Goal: Task Accomplishment & Management: Manage account settings

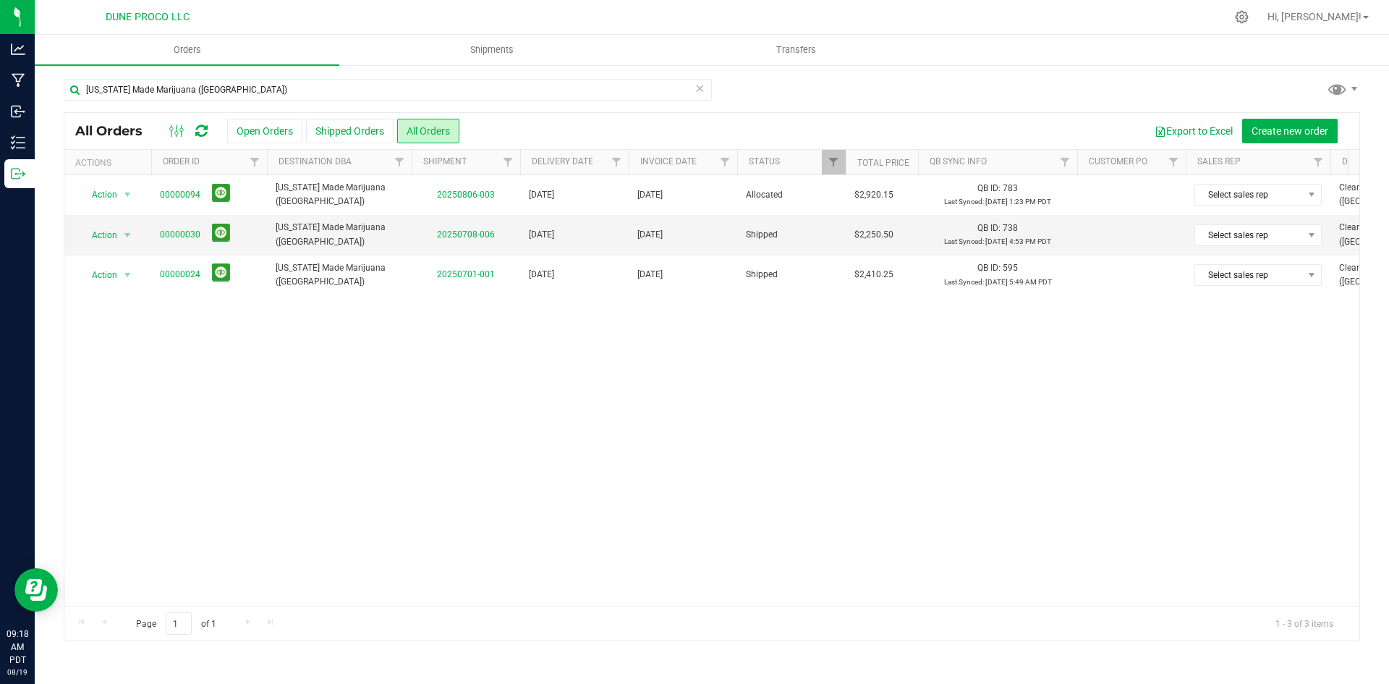
click at [688, 103] on div "[US_STATE] Made Marijuana ([GEOGRAPHIC_DATA])" at bounding box center [388, 95] width 648 height 33
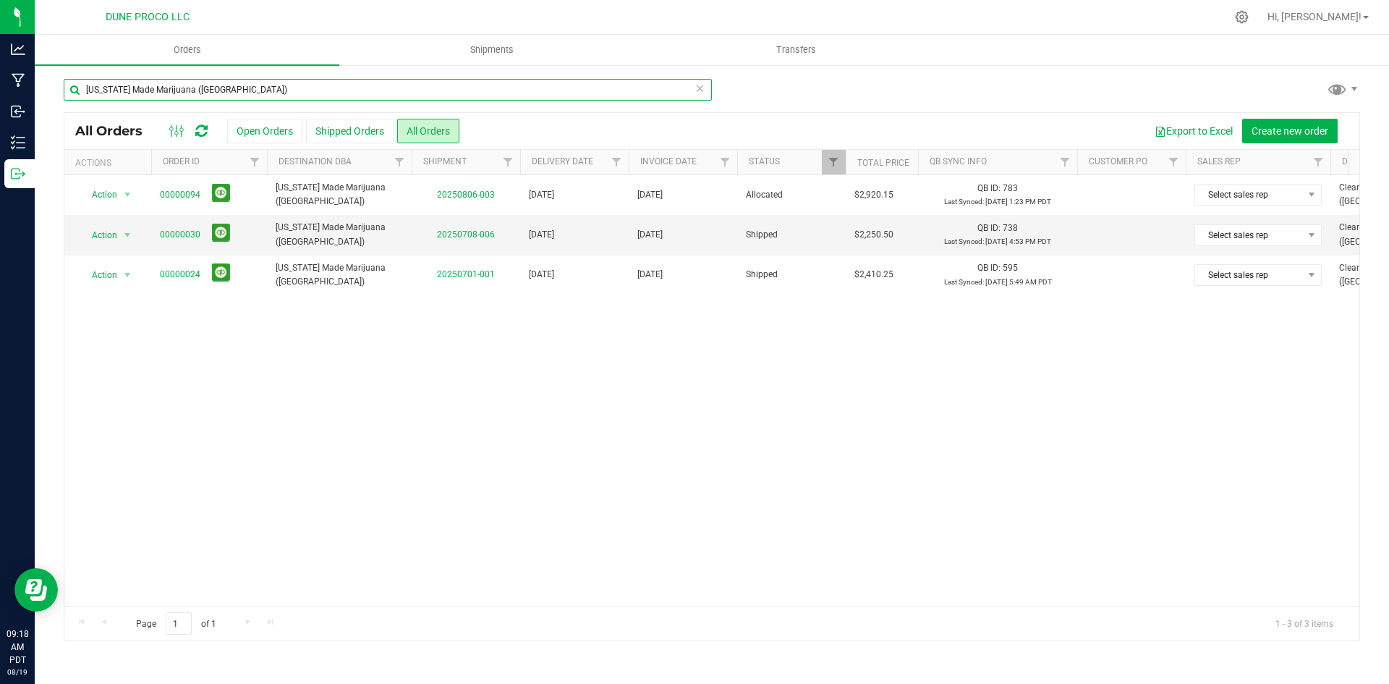
click at [705, 93] on input "[US_STATE] Made Marijuana ([GEOGRAPHIC_DATA])" at bounding box center [388, 90] width 648 height 22
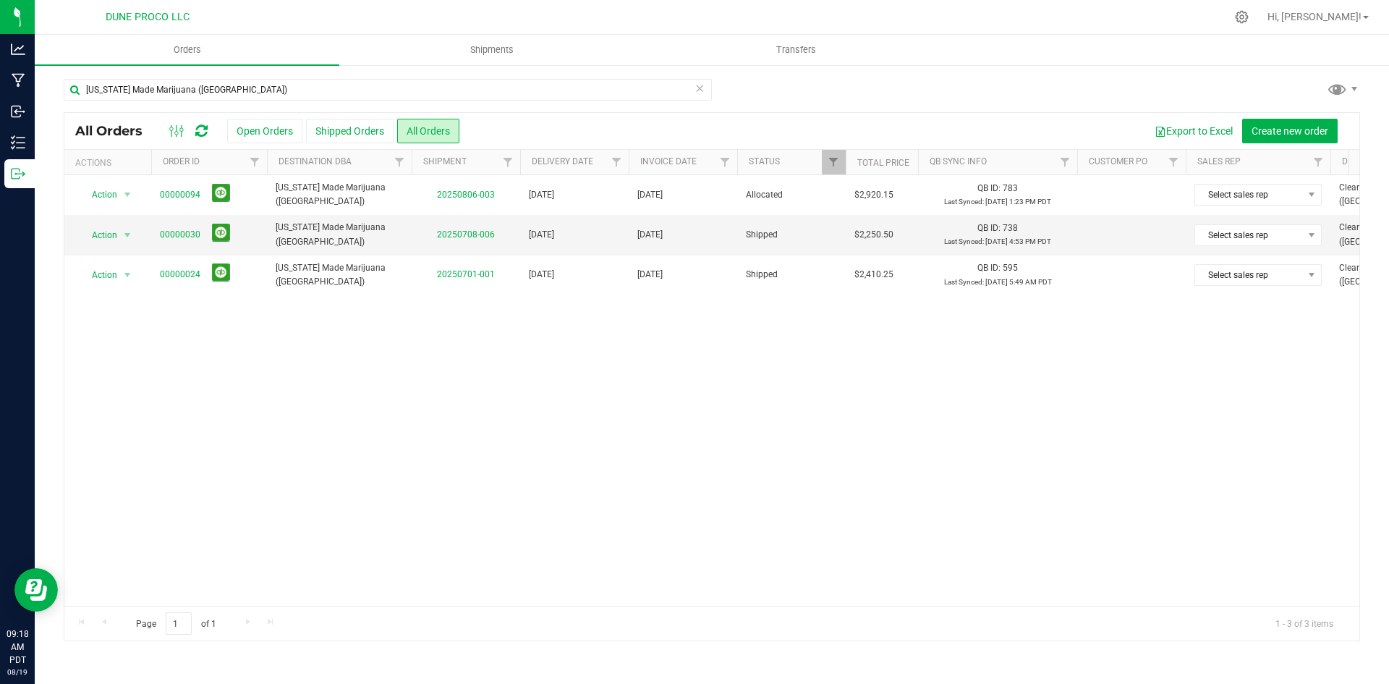
click at [704, 92] on icon at bounding box center [700, 87] width 10 height 17
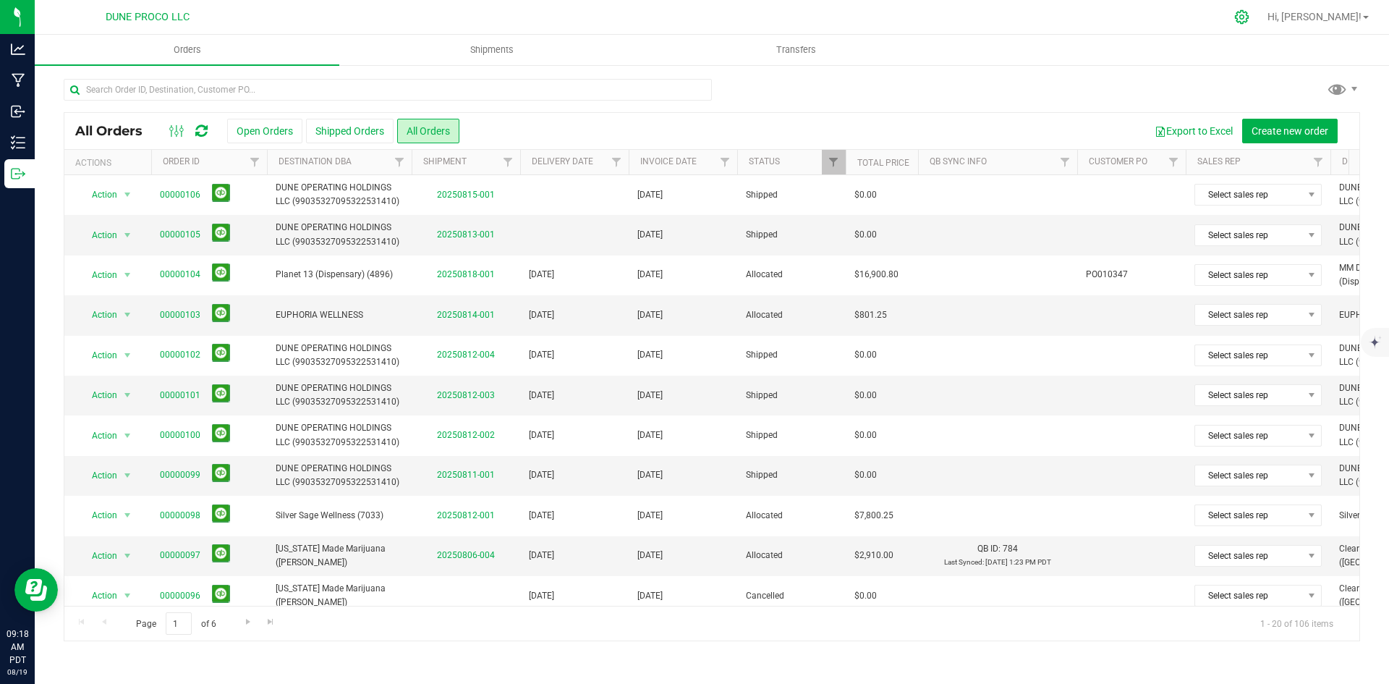
click at [1260, 28] on div at bounding box center [1242, 16] width 36 height 31
click at [1260, 24] on div at bounding box center [1242, 16] width 36 height 31
click at [1250, 17] on icon at bounding box center [1241, 16] width 15 height 15
click at [1294, 17] on div "DUNE PROCO LLC Hi, [PERSON_NAME]! Orders Shipments Transfers All Orders Open Or…" at bounding box center [712, 342] width 1354 height 684
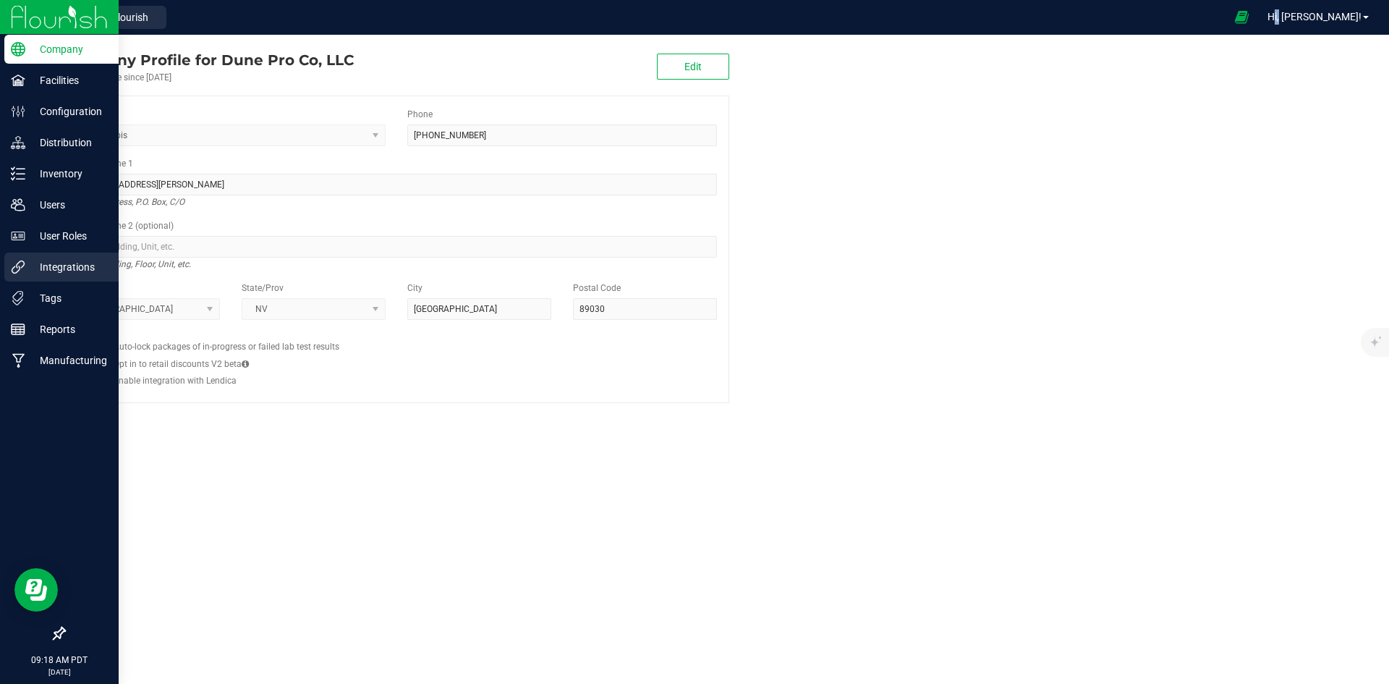
click at [19, 273] on icon at bounding box center [18, 267] width 14 height 14
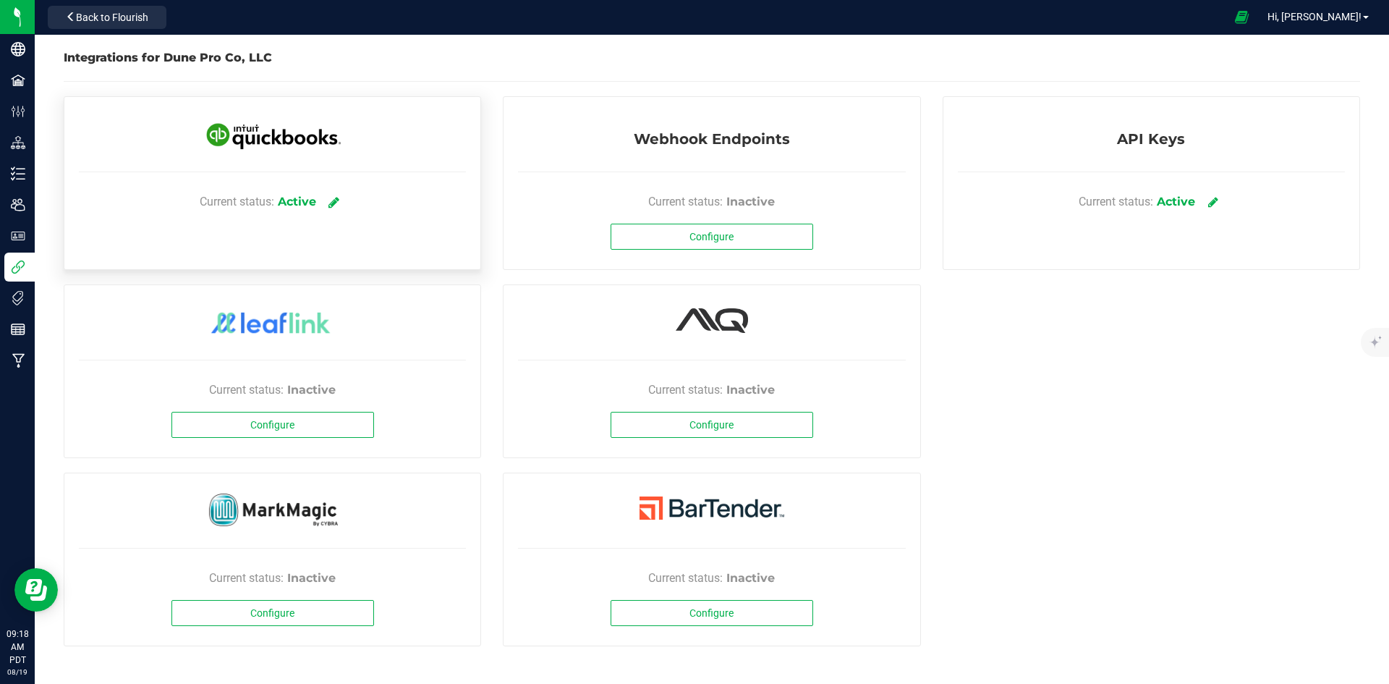
click at [333, 204] on icon at bounding box center [333, 201] width 11 height 13
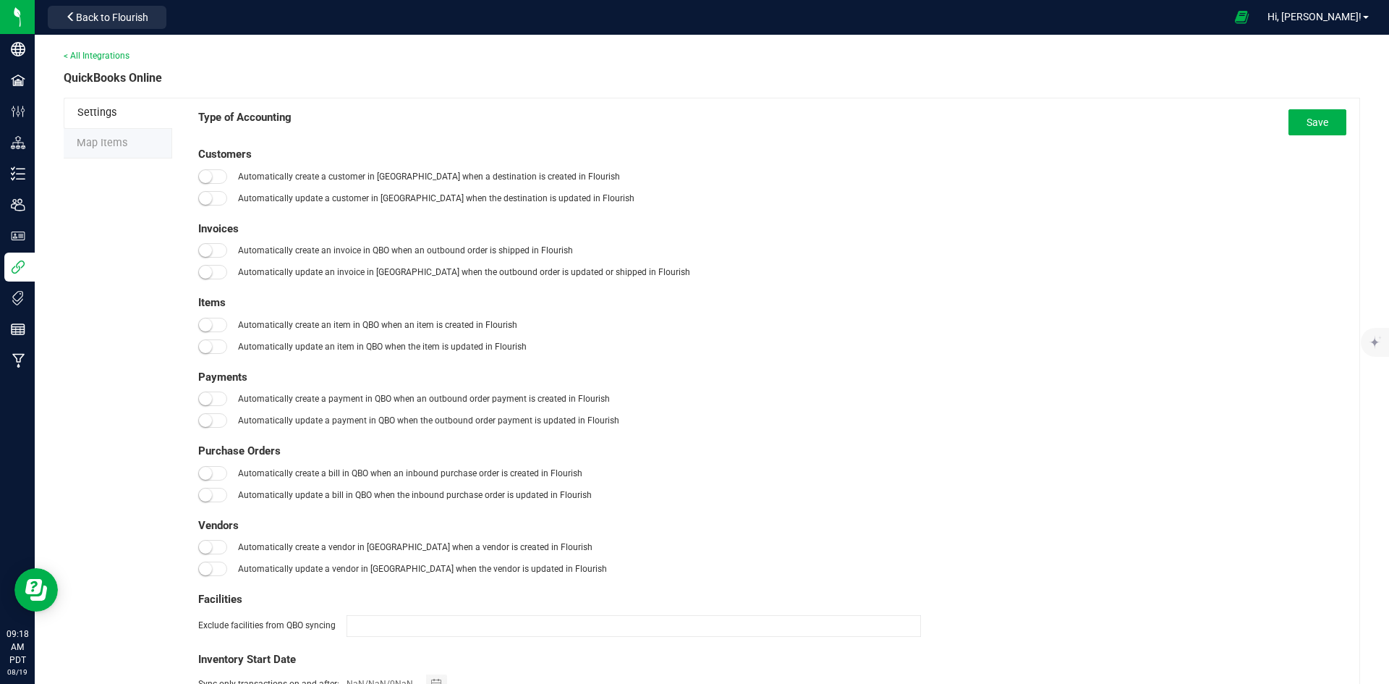
type input "[DATE]"
click at [123, 149] on span "Map Items" at bounding box center [102, 143] width 51 height 12
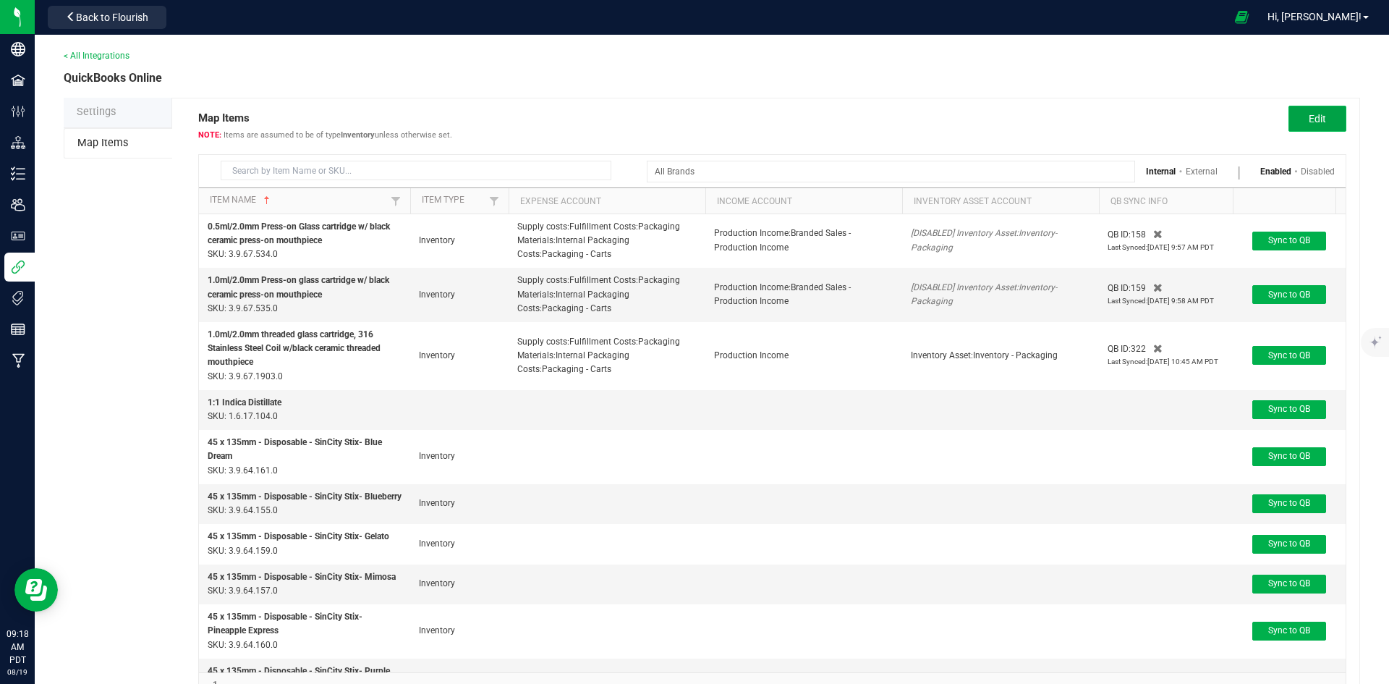
click at [1329, 107] on button "Edit" at bounding box center [1318, 119] width 58 height 26
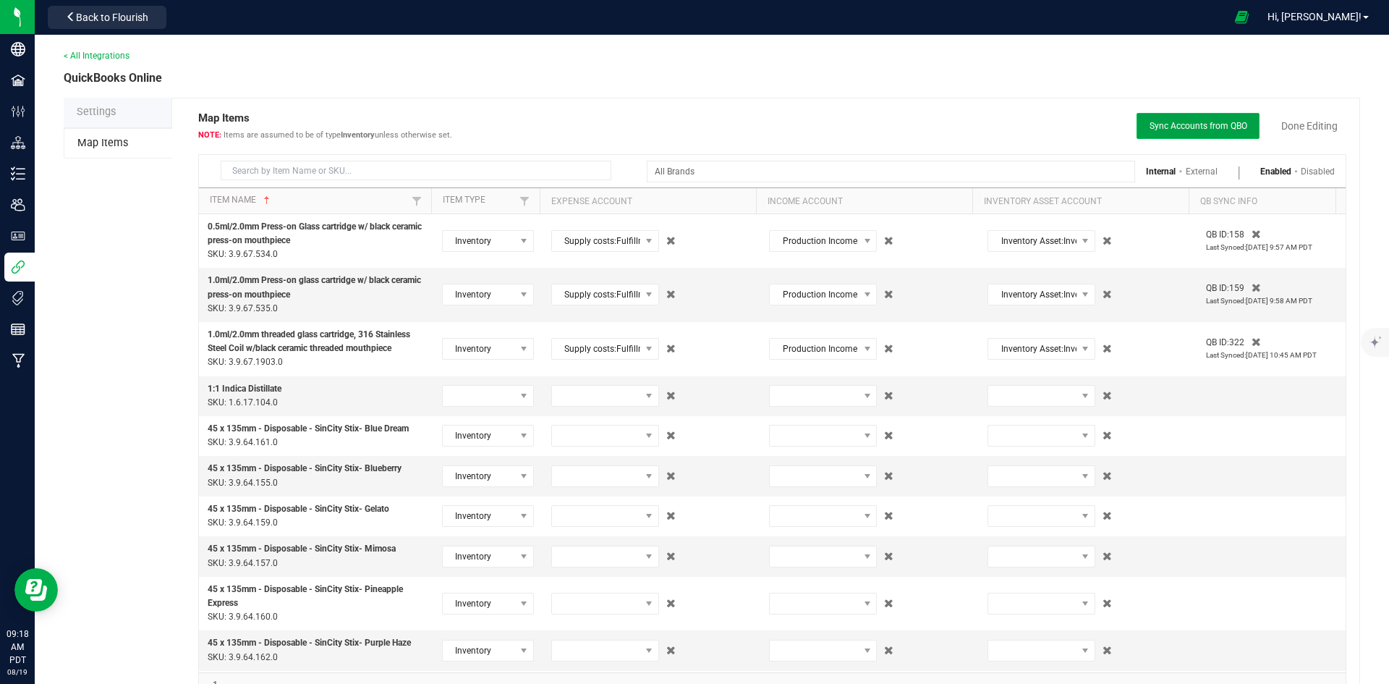
click at [1220, 129] on span "Sync Accounts from QBO" at bounding box center [1199, 126] width 98 height 10
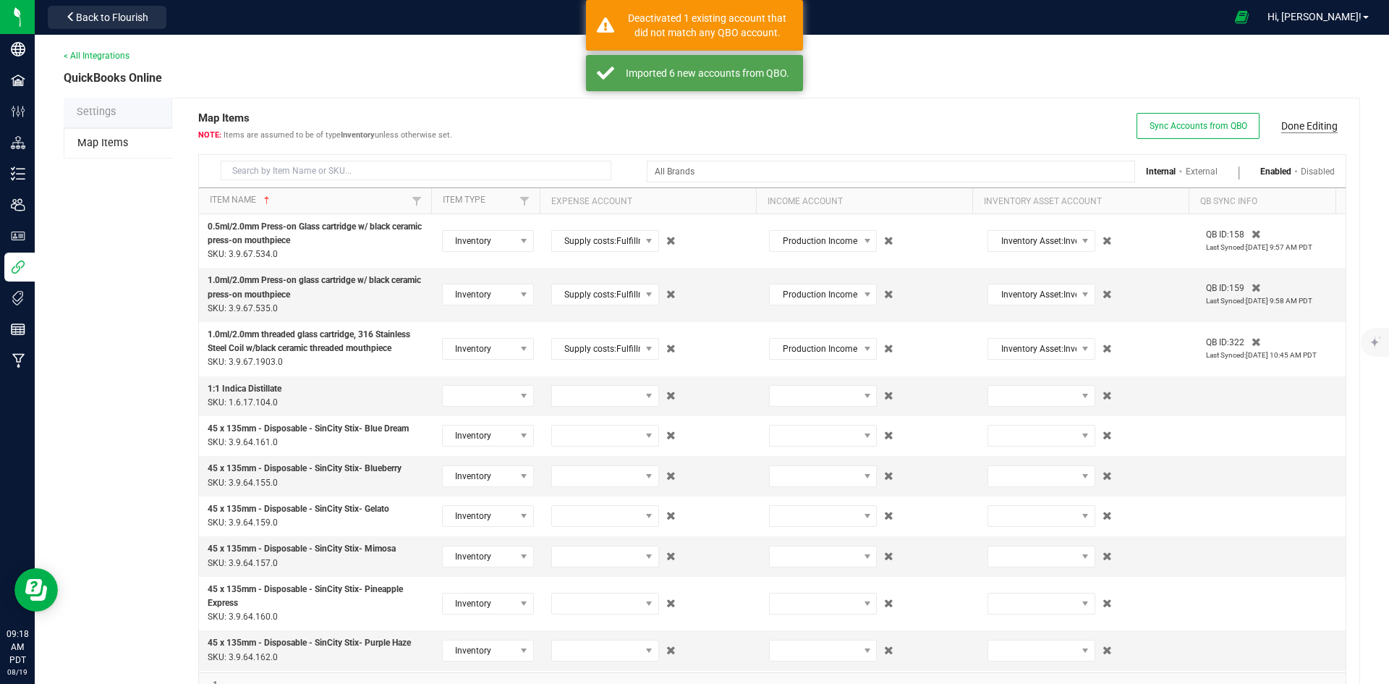
click at [1307, 128] on link "Done Editing" at bounding box center [1309, 126] width 56 height 14
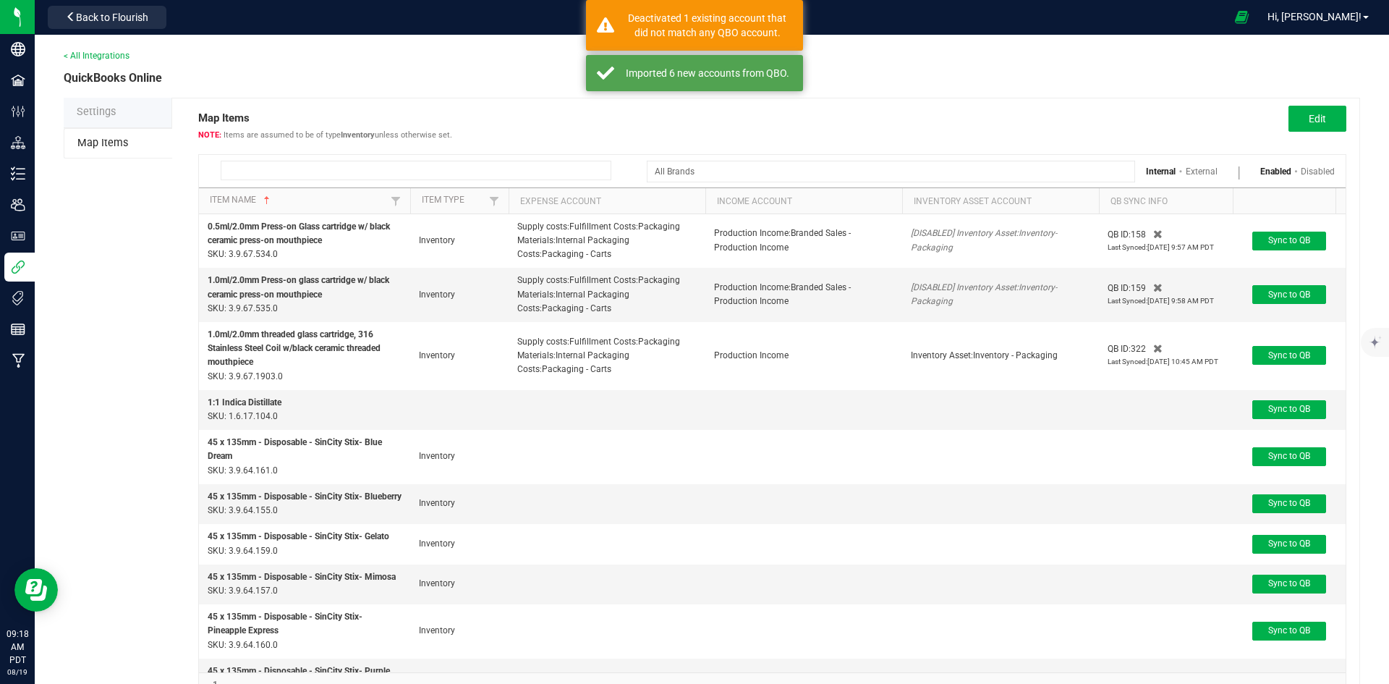
click at [443, 173] on input at bounding box center [416, 171] width 391 height 20
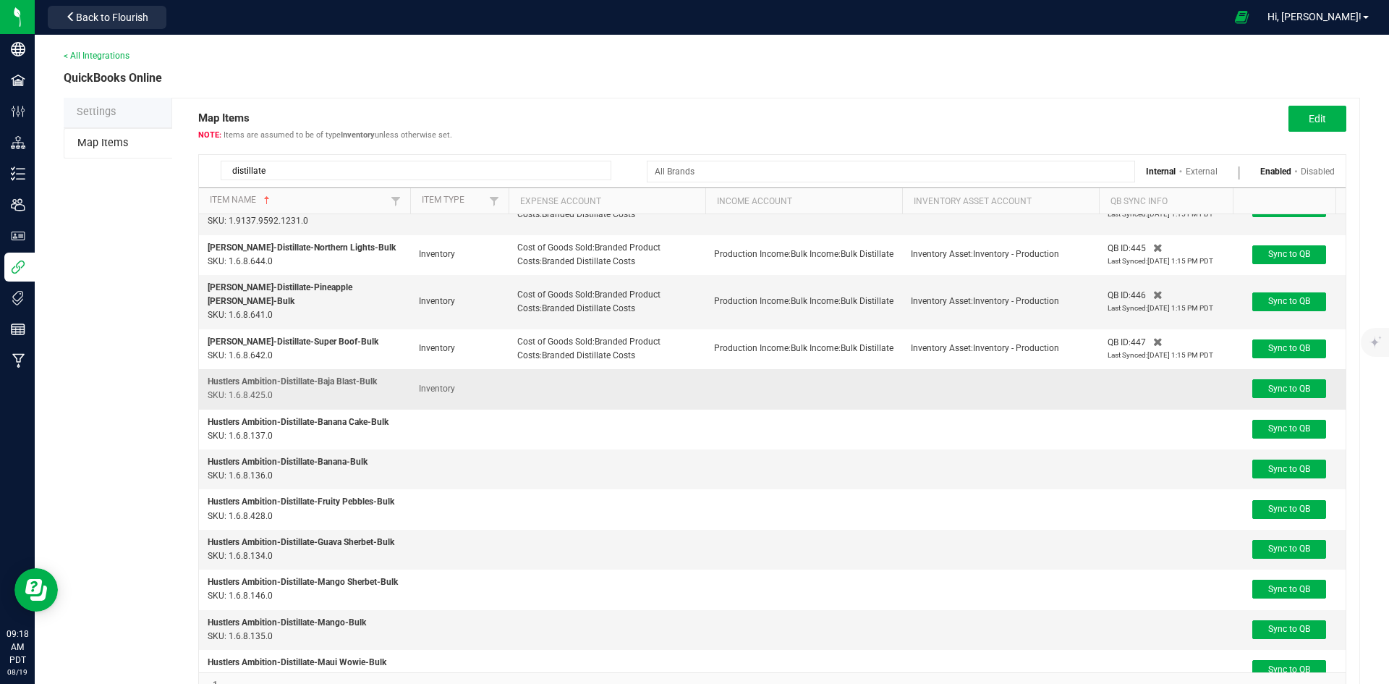
scroll to position [67, 0]
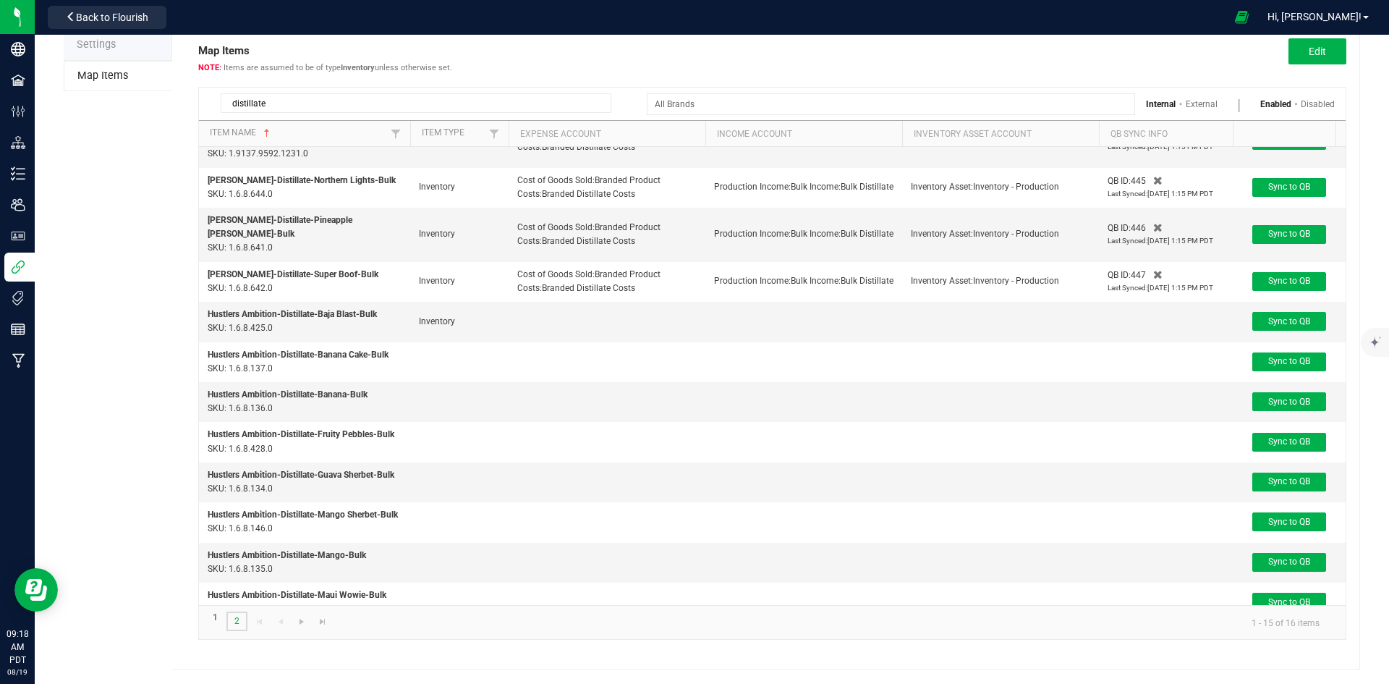
click at [237, 620] on link "2" at bounding box center [236, 621] width 21 height 20
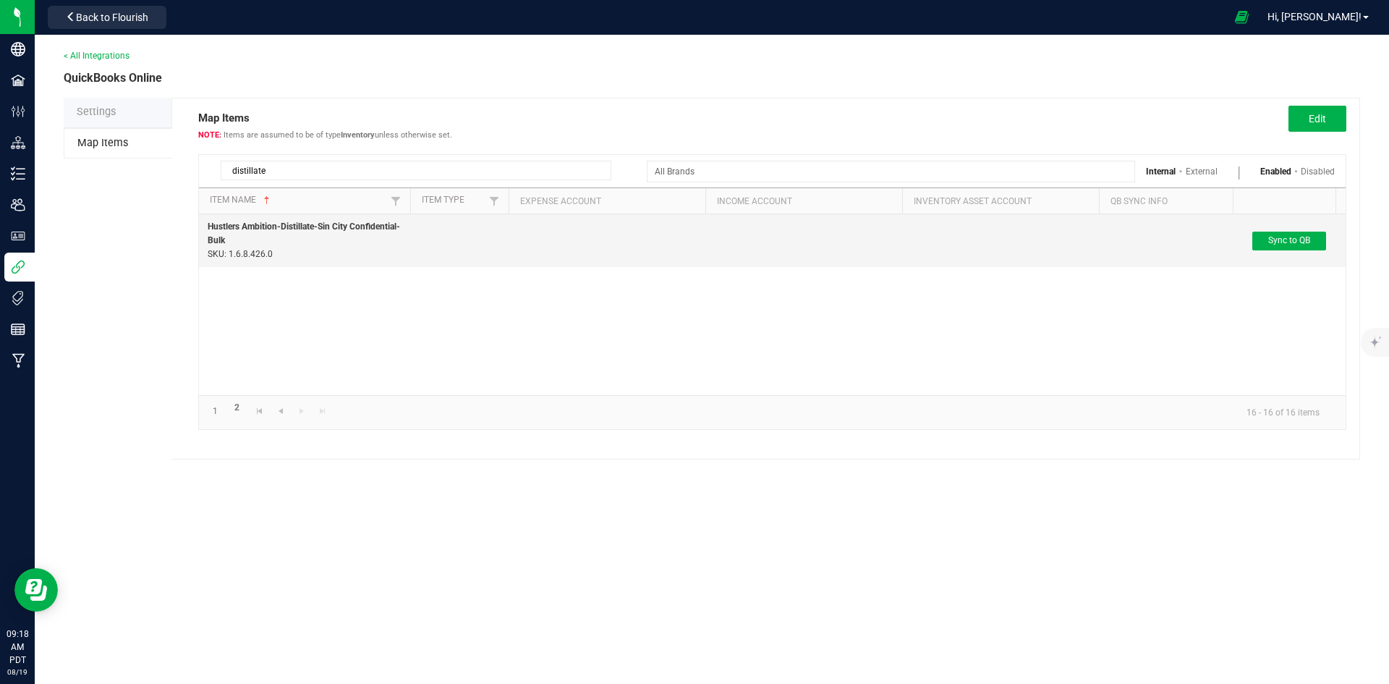
click at [345, 160] on div "distillate" at bounding box center [405, 167] width 412 height 25
click at [342, 168] on input "distillate" at bounding box center [416, 171] width 391 height 20
click at [341, 168] on input "distillate" at bounding box center [416, 171] width 391 height 20
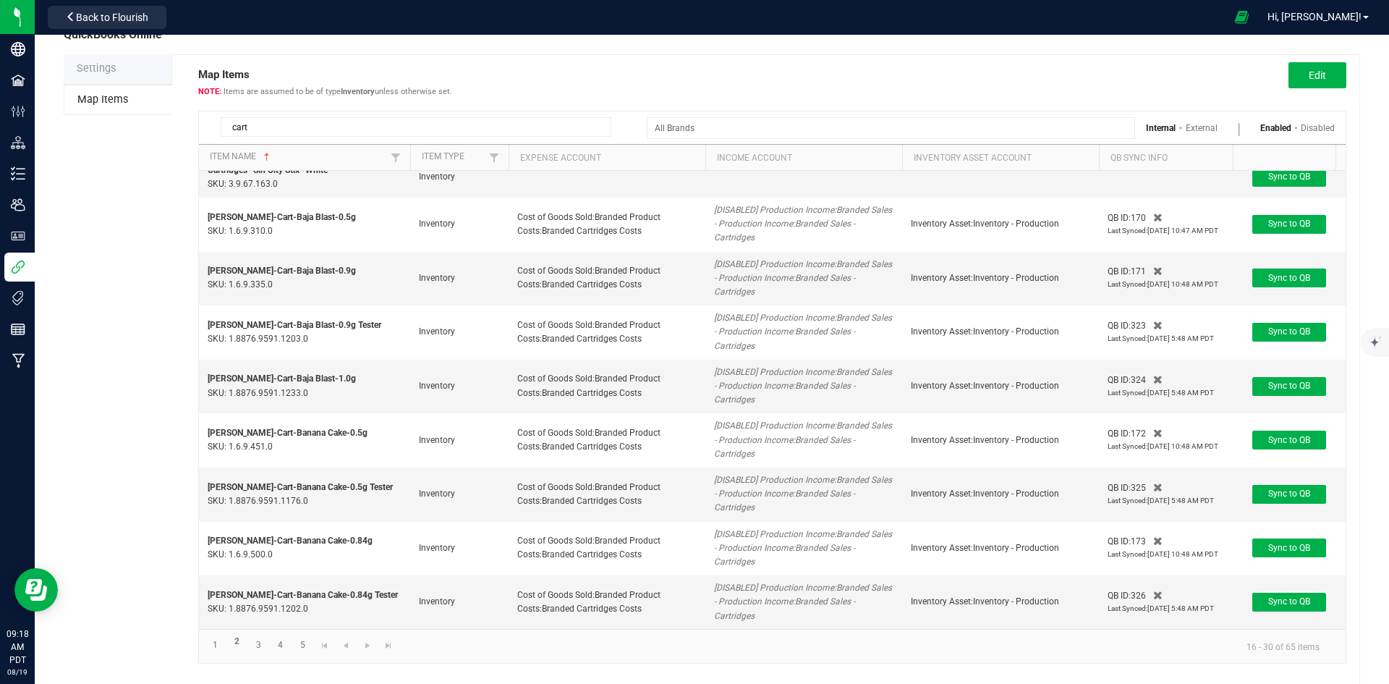
scroll to position [67, 0]
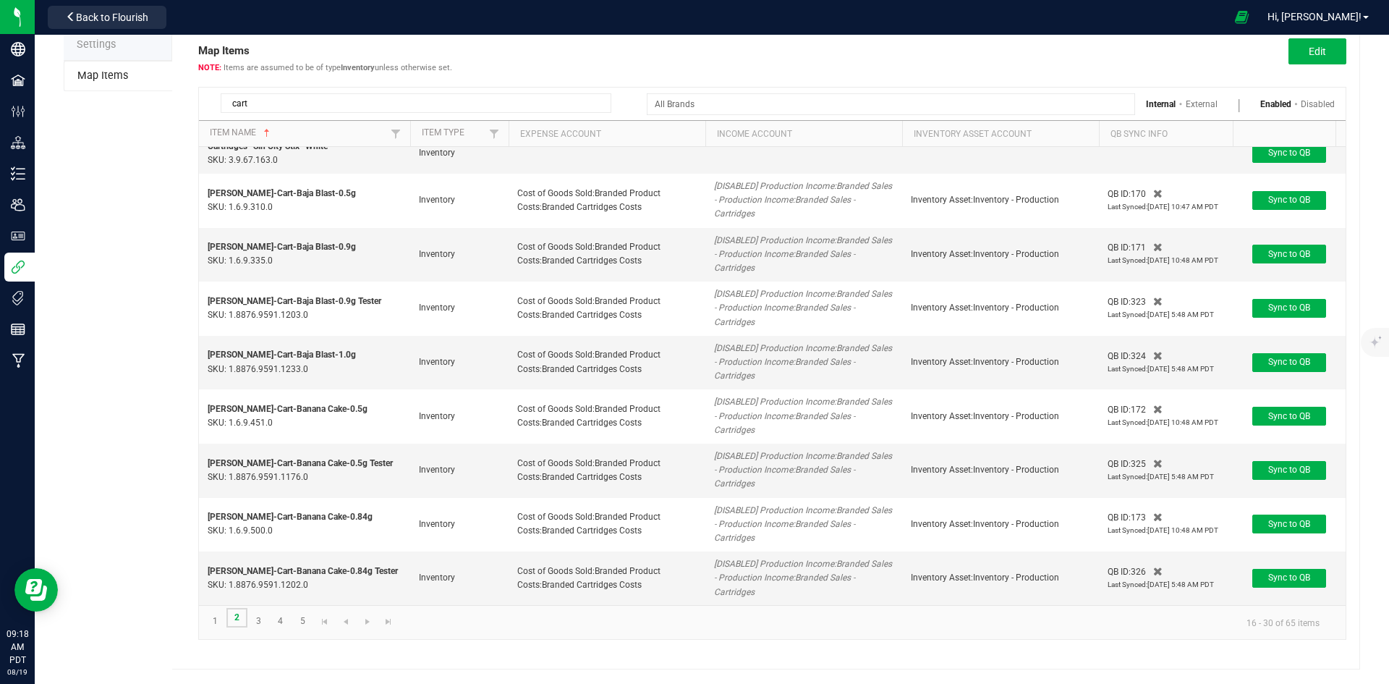
click at [234, 618] on link "2" at bounding box center [236, 618] width 21 height 20
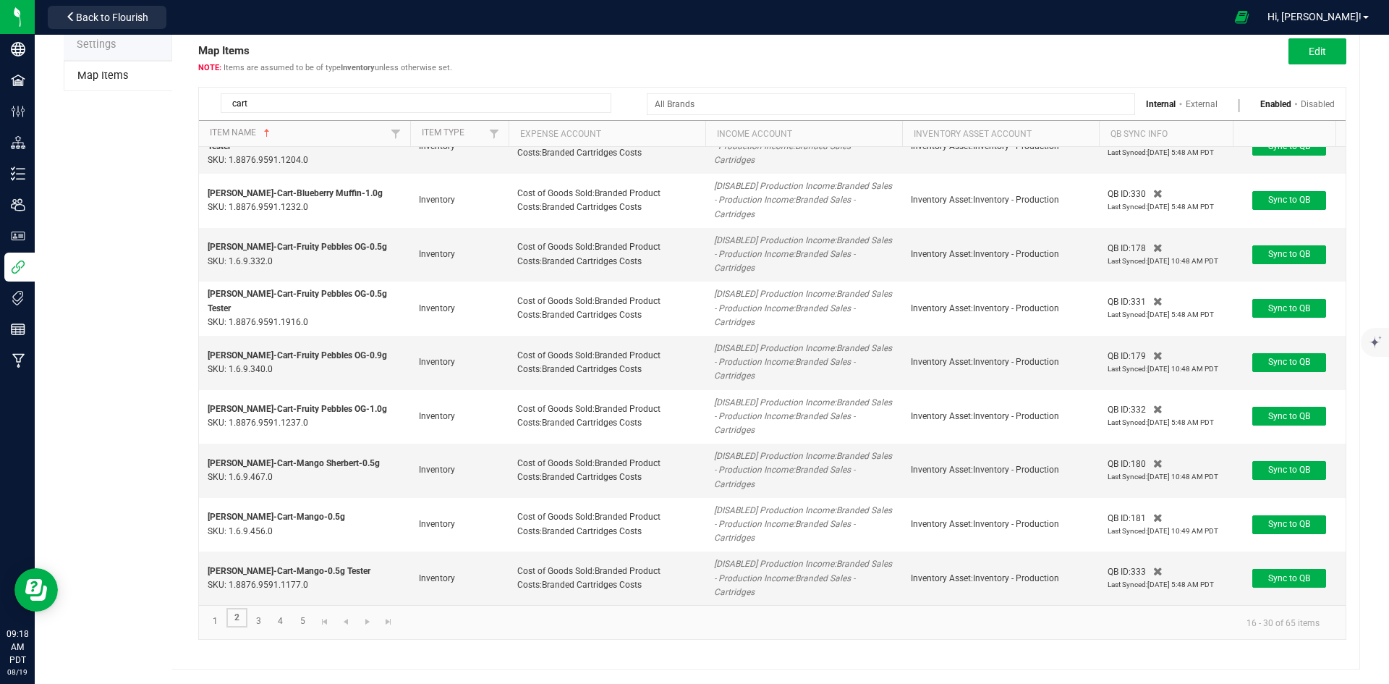
scroll to position [362, 0]
click at [263, 620] on link "3" at bounding box center [258, 621] width 21 height 20
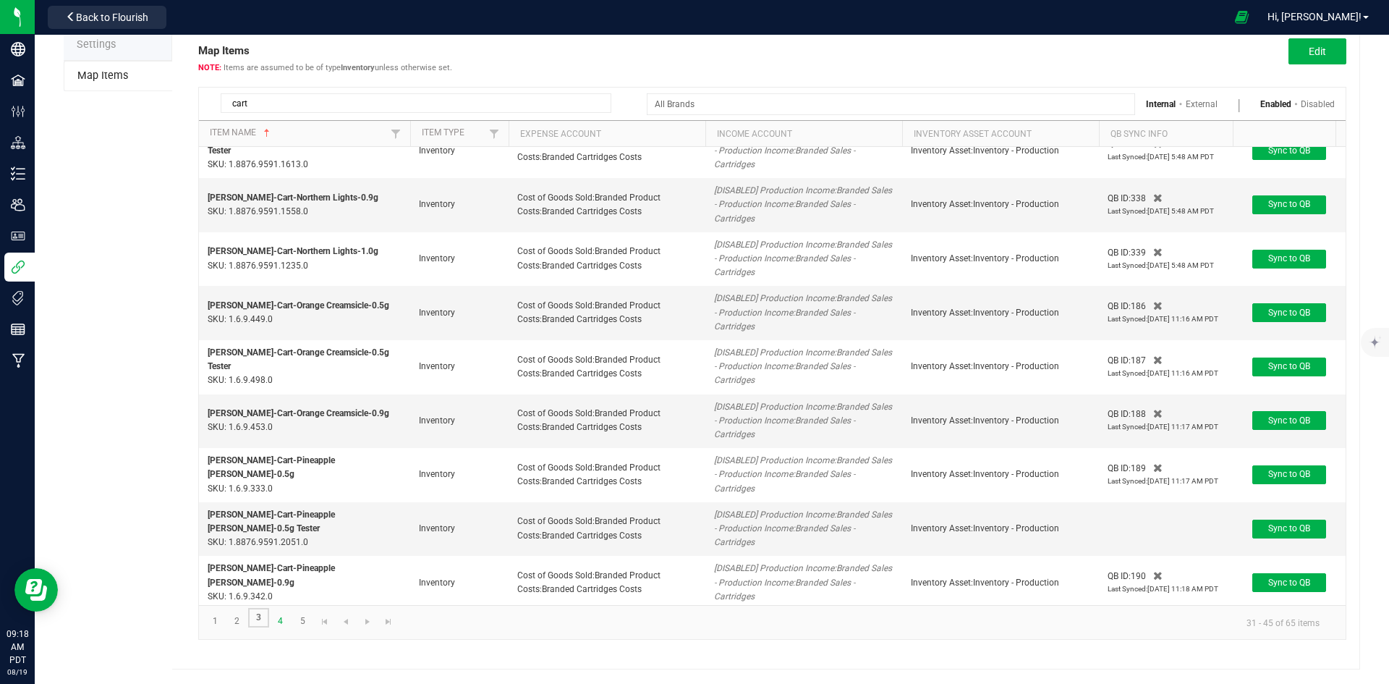
scroll to position [362, 0]
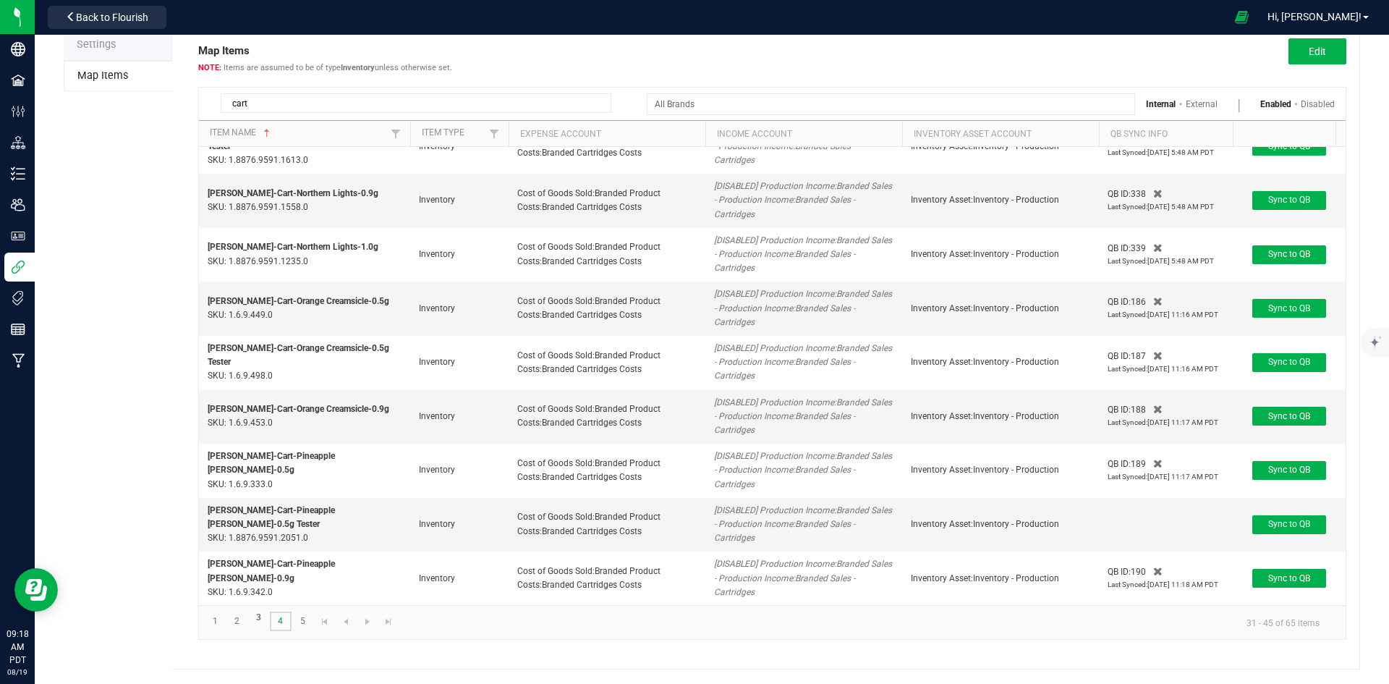
click at [279, 622] on link "4" at bounding box center [280, 621] width 21 height 20
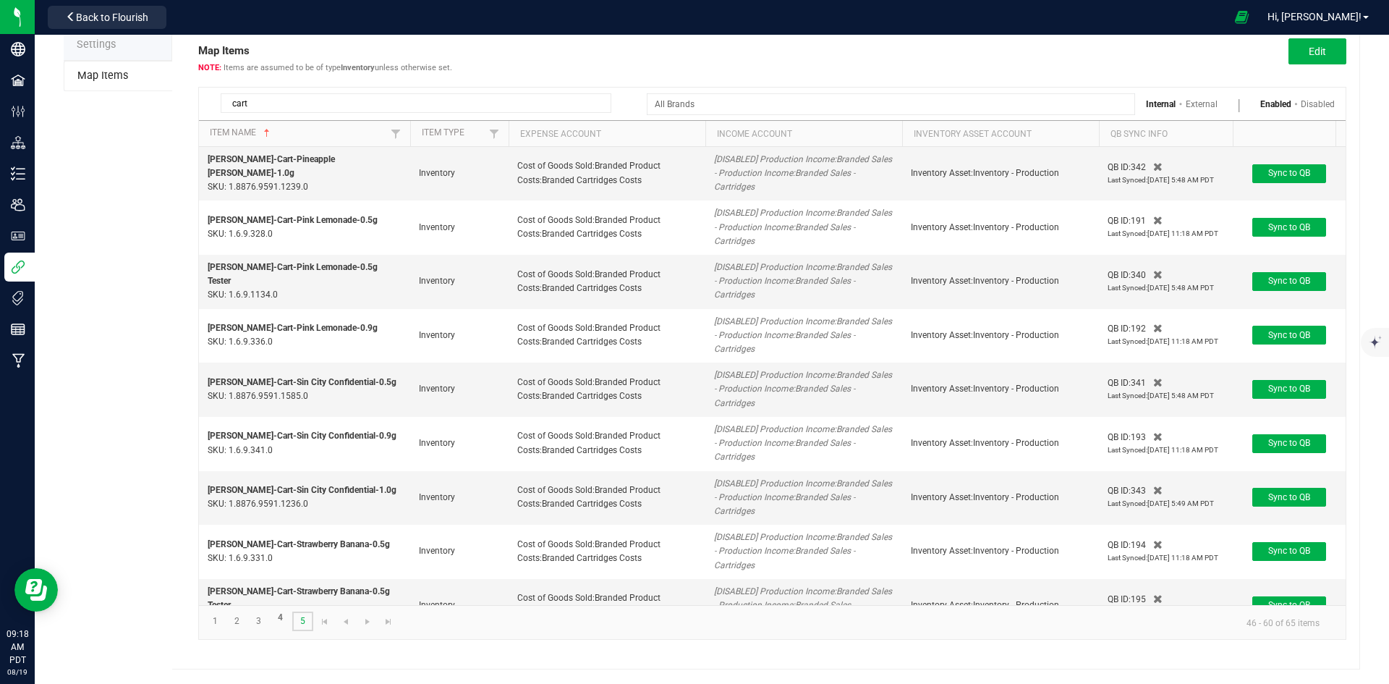
click at [297, 621] on link "5" at bounding box center [302, 621] width 21 height 20
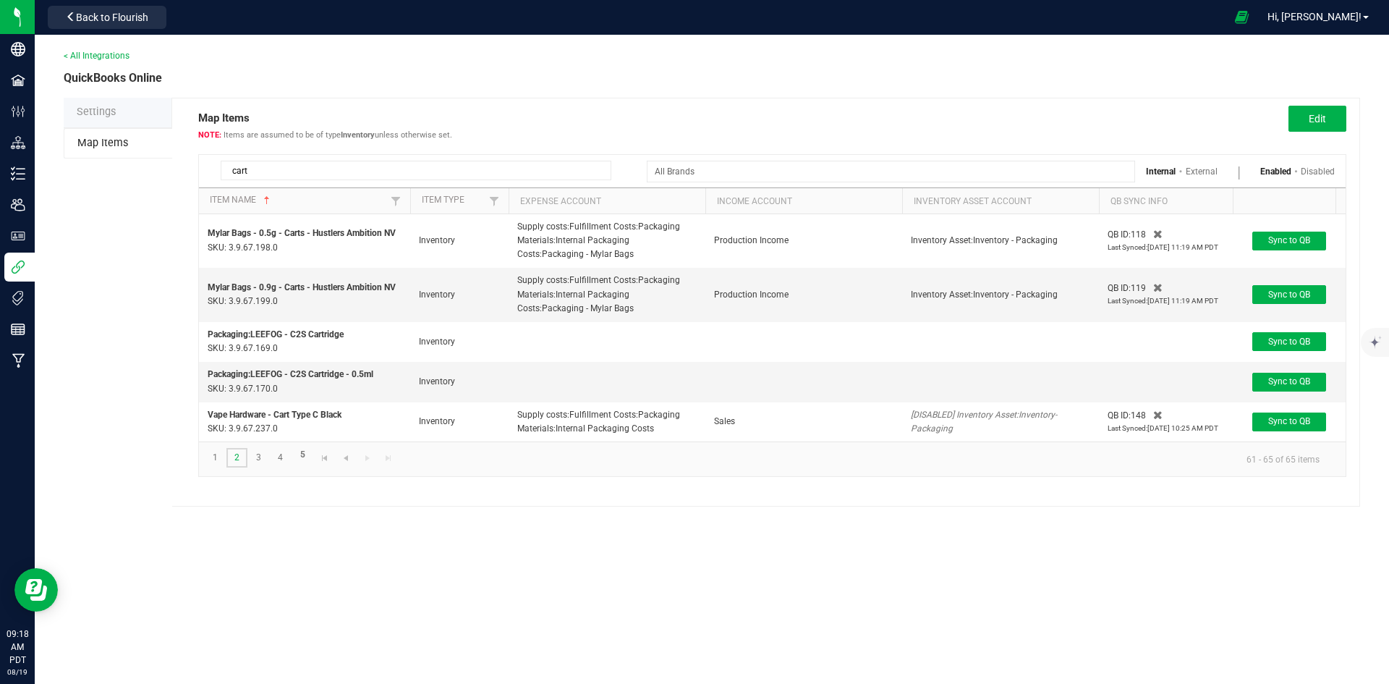
click at [236, 467] on link "2" at bounding box center [236, 458] width 21 height 20
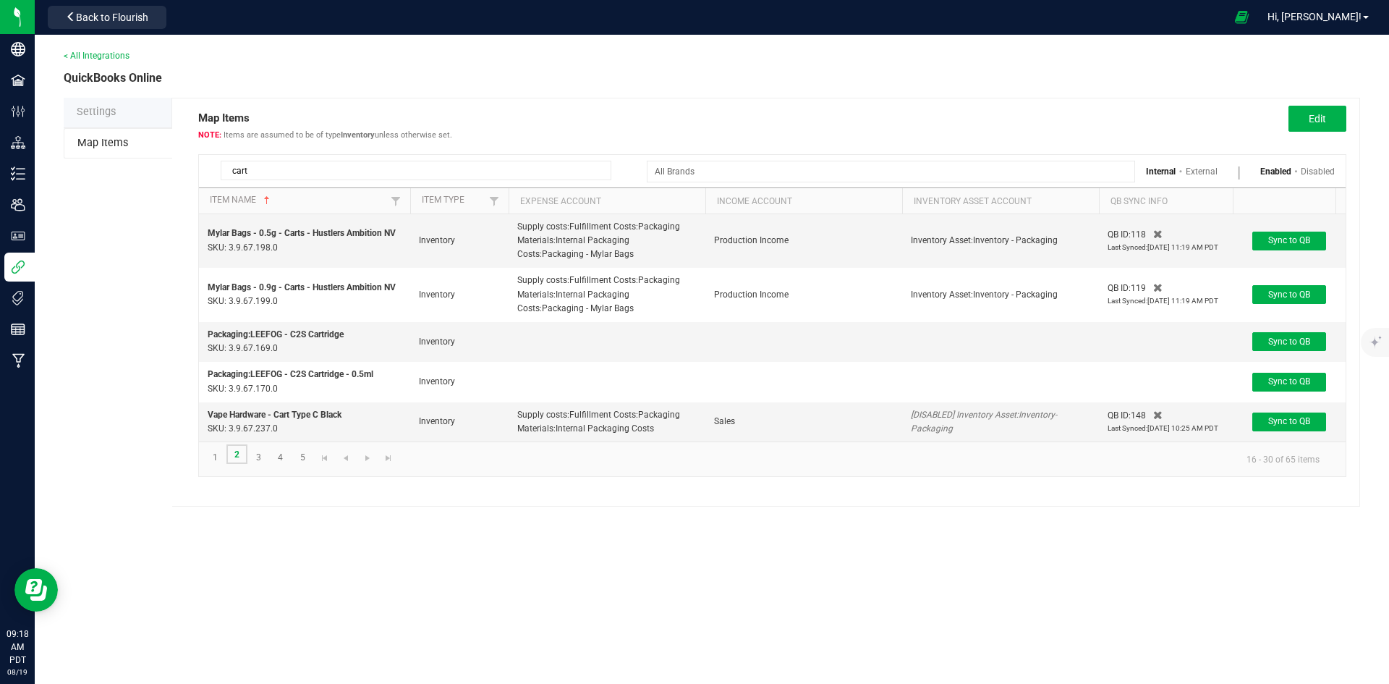
click at [236, 464] on link "2" at bounding box center [236, 454] width 21 height 20
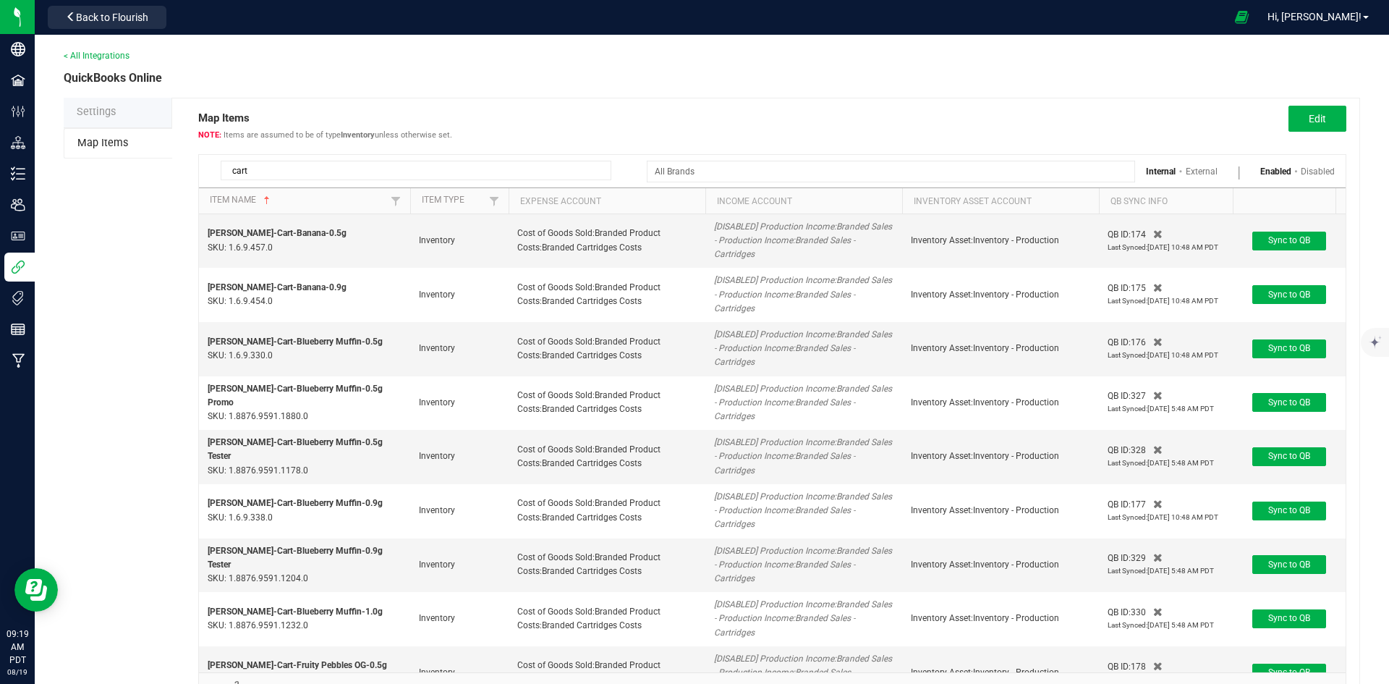
click at [339, 176] on input "cart" at bounding box center [416, 171] width 391 height 20
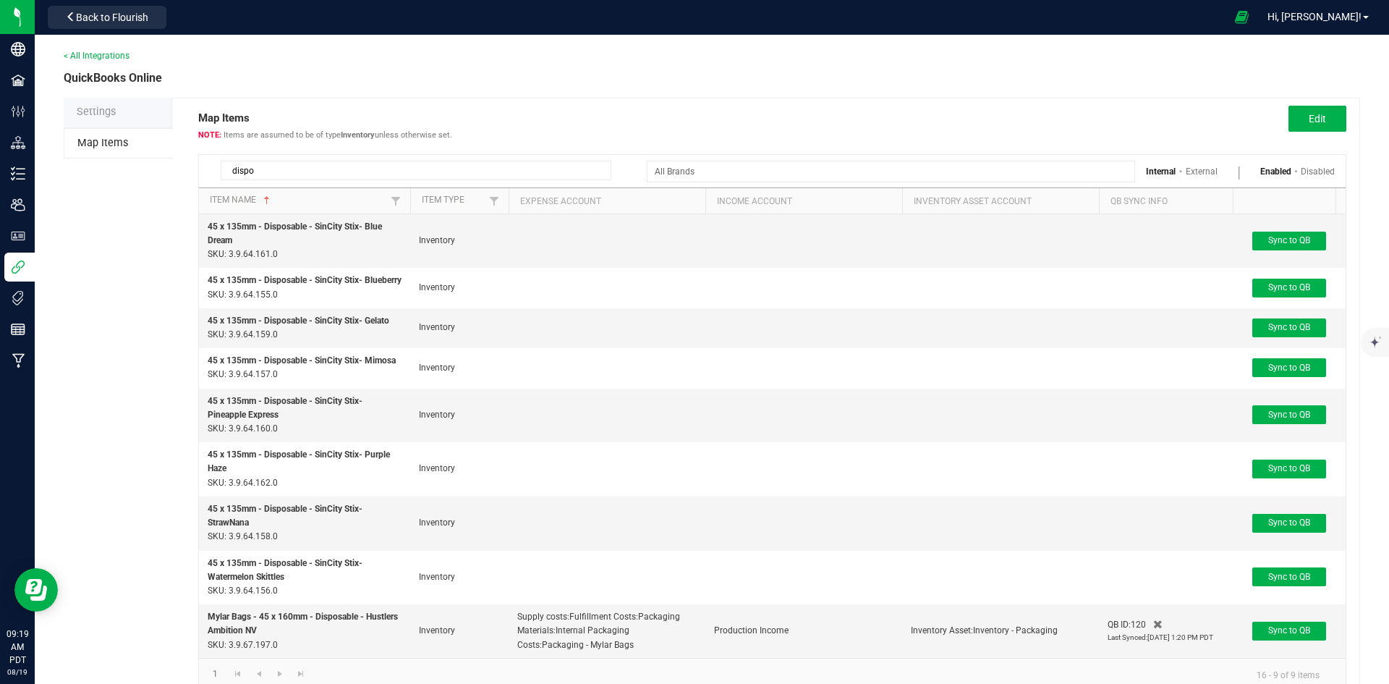
click at [284, 174] on input "dispo" at bounding box center [416, 171] width 391 height 20
click at [283, 174] on input "dispo" at bounding box center [416, 171] width 391 height 20
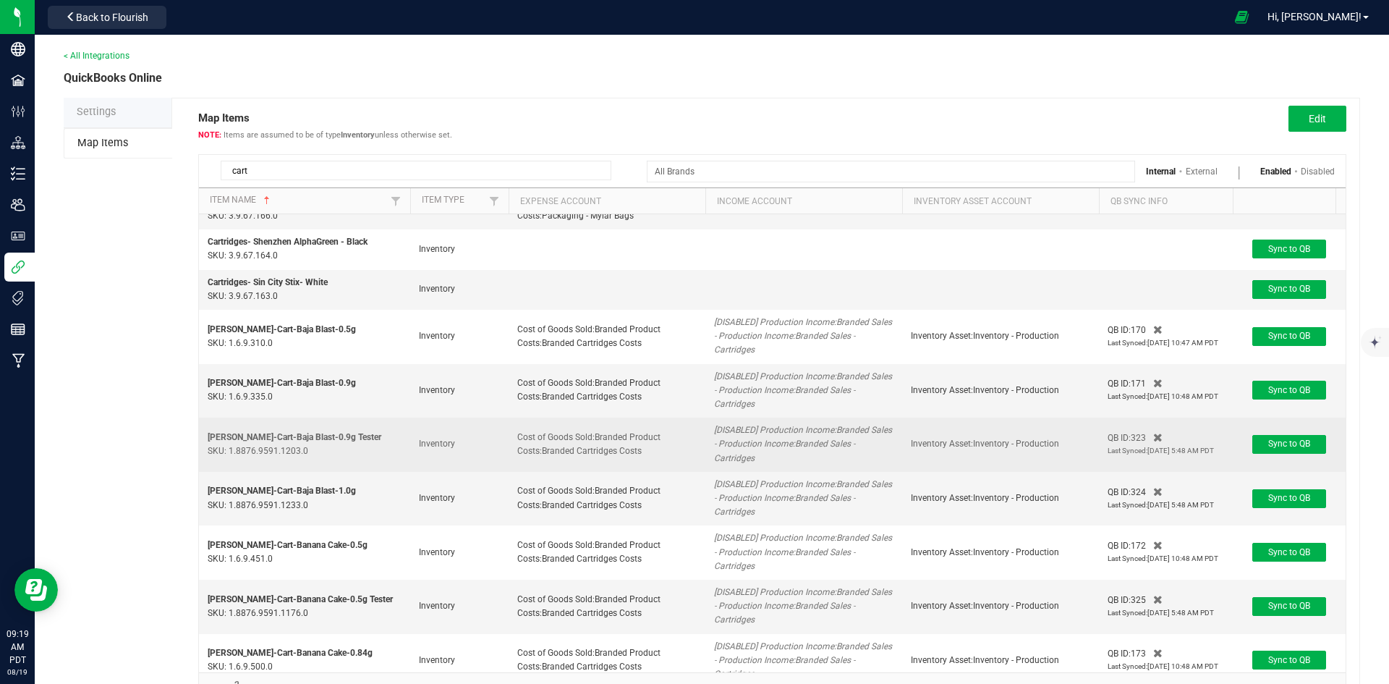
scroll to position [348, 0]
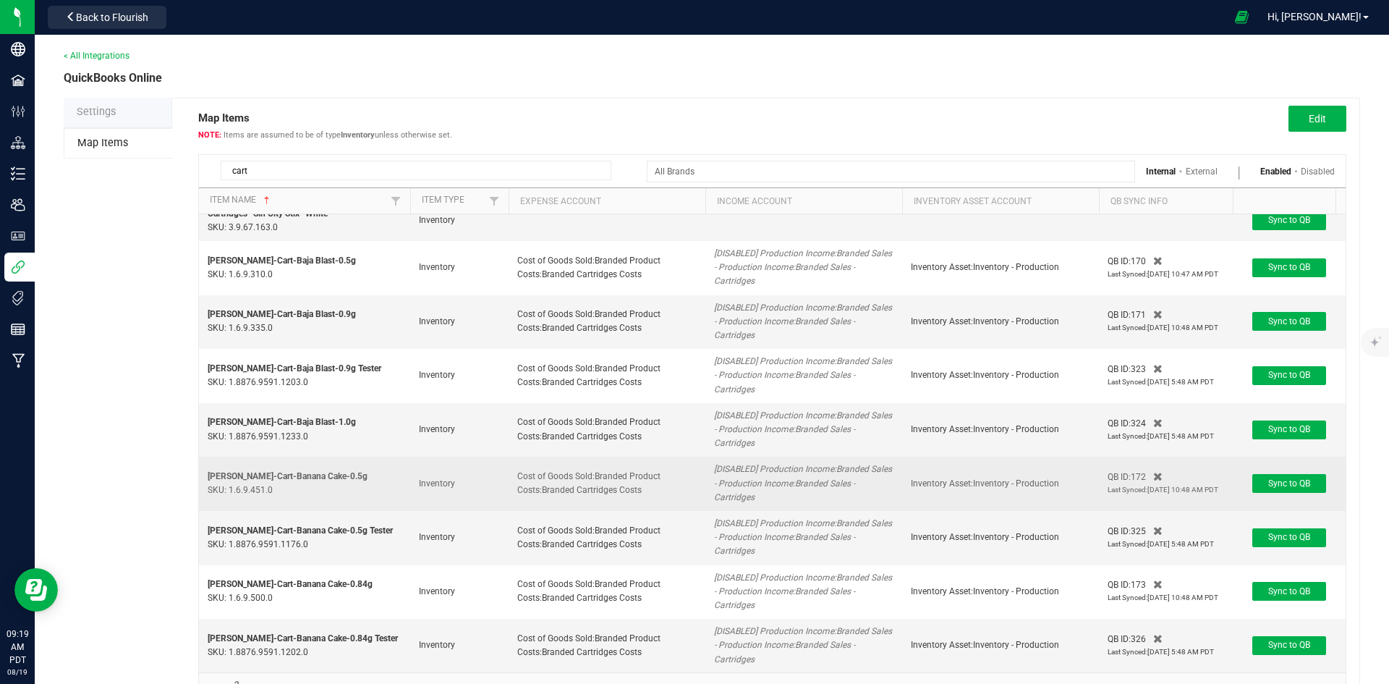
click at [250, 471] on span "[PERSON_NAME]-Cart-Banana Cake-0.5g" at bounding box center [288, 476] width 160 height 10
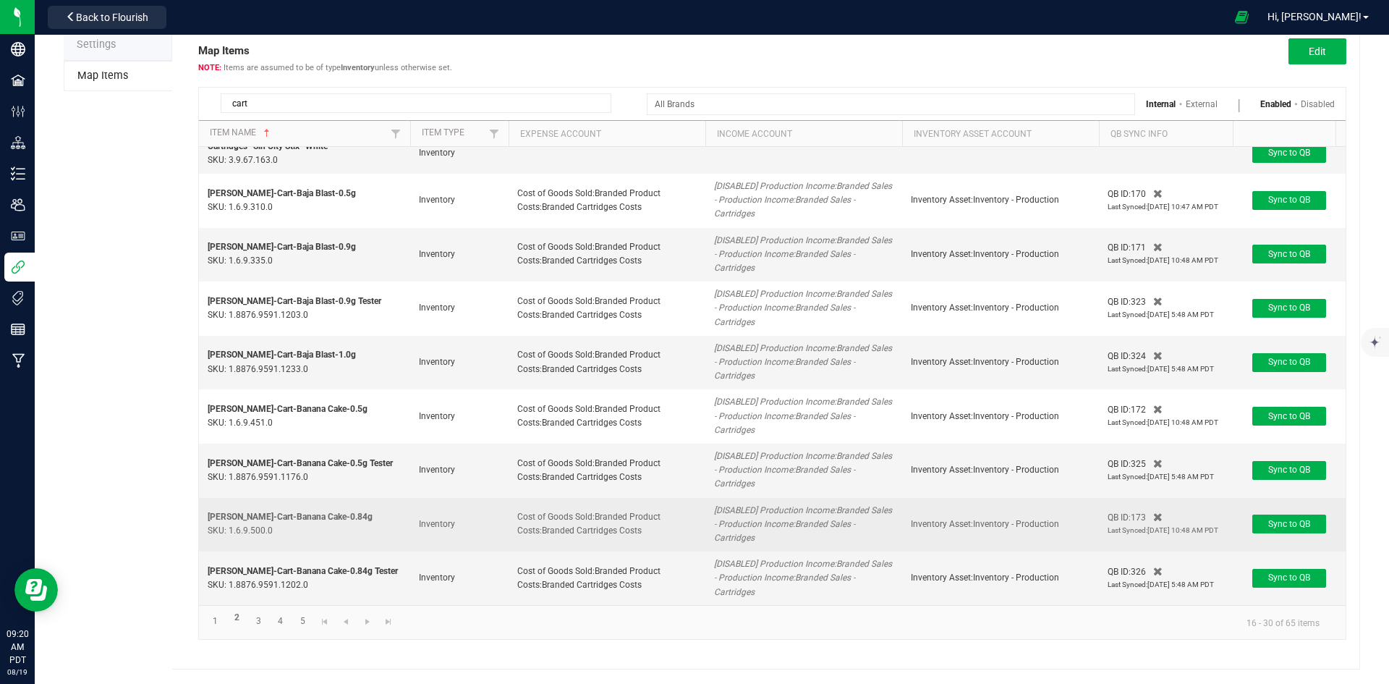
click at [254, 512] on span "[PERSON_NAME]-Cart-Banana Cake-0.84g" at bounding box center [290, 517] width 165 height 10
click at [237, 512] on span "[PERSON_NAME]-Cart-Banana Cake-0.84g" at bounding box center [290, 517] width 165 height 10
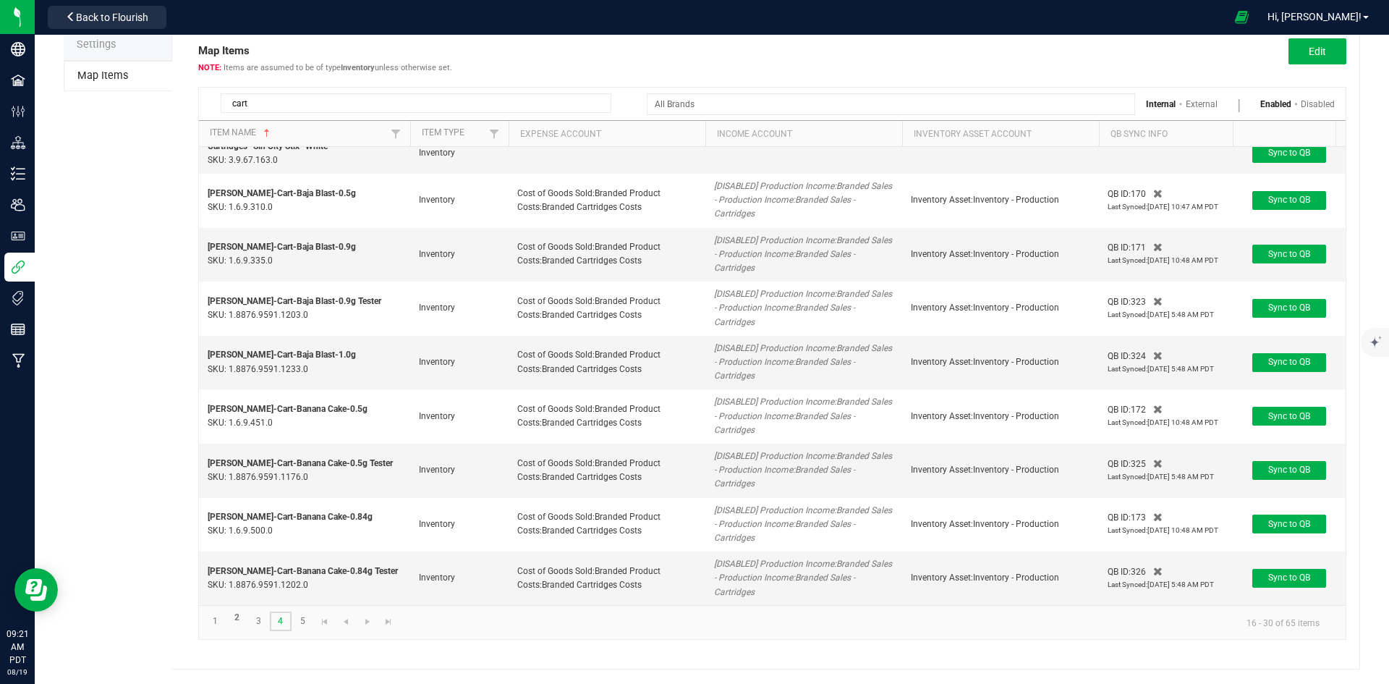
click at [271, 625] on link "4" at bounding box center [280, 621] width 21 height 20
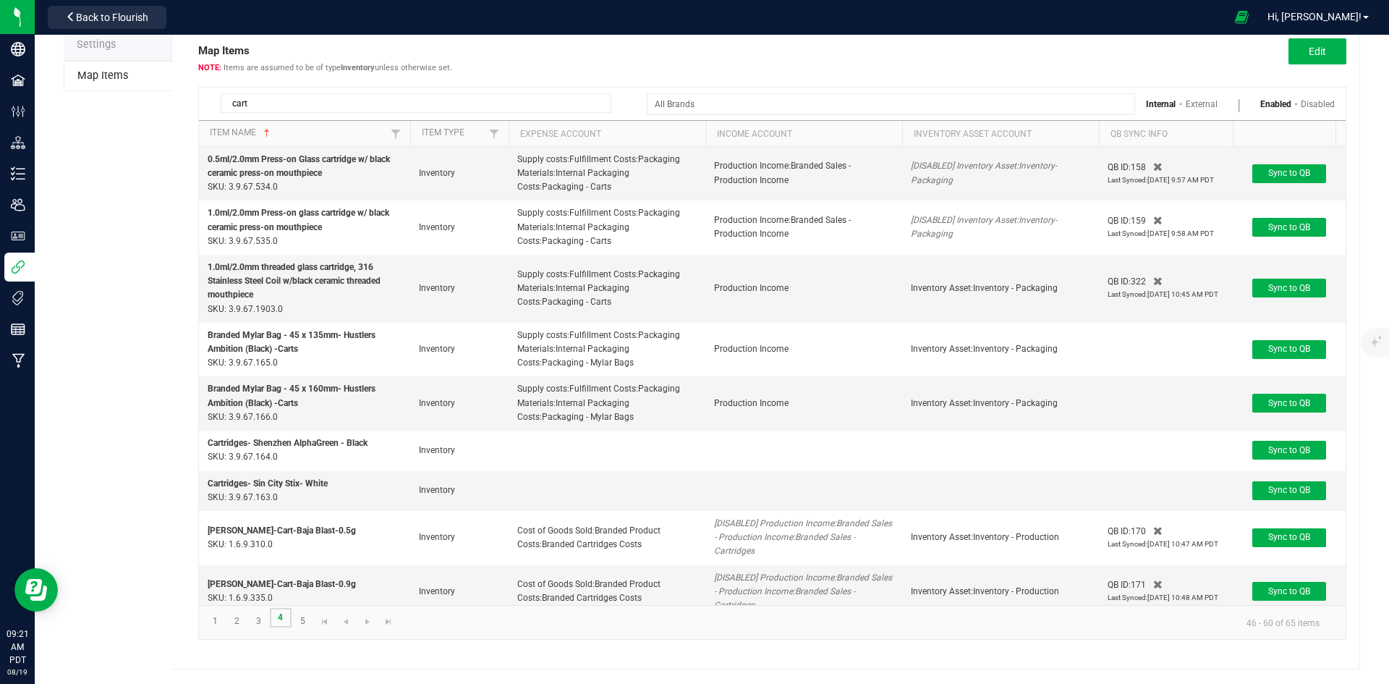
click at [273, 621] on link "4" at bounding box center [280, 618] width 21 height 20
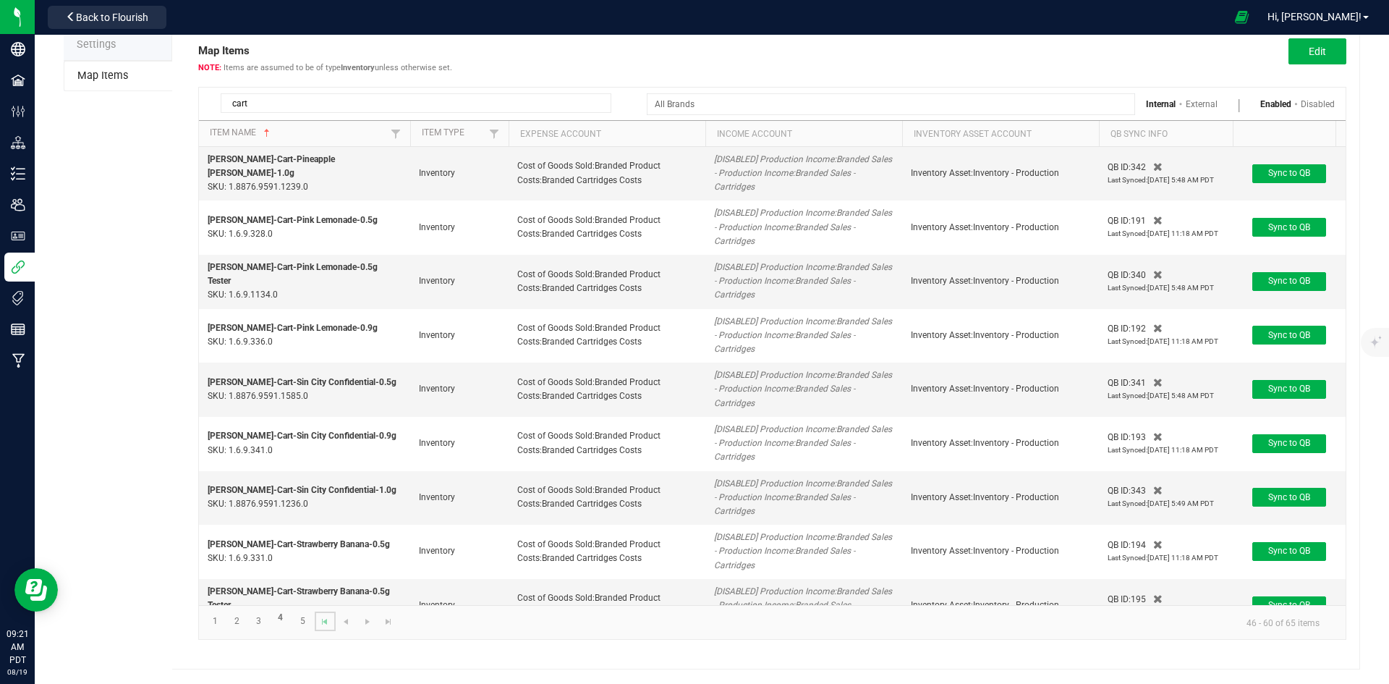
click at [321, 614] on link at bounding box center [325, 621] width 21 height 20
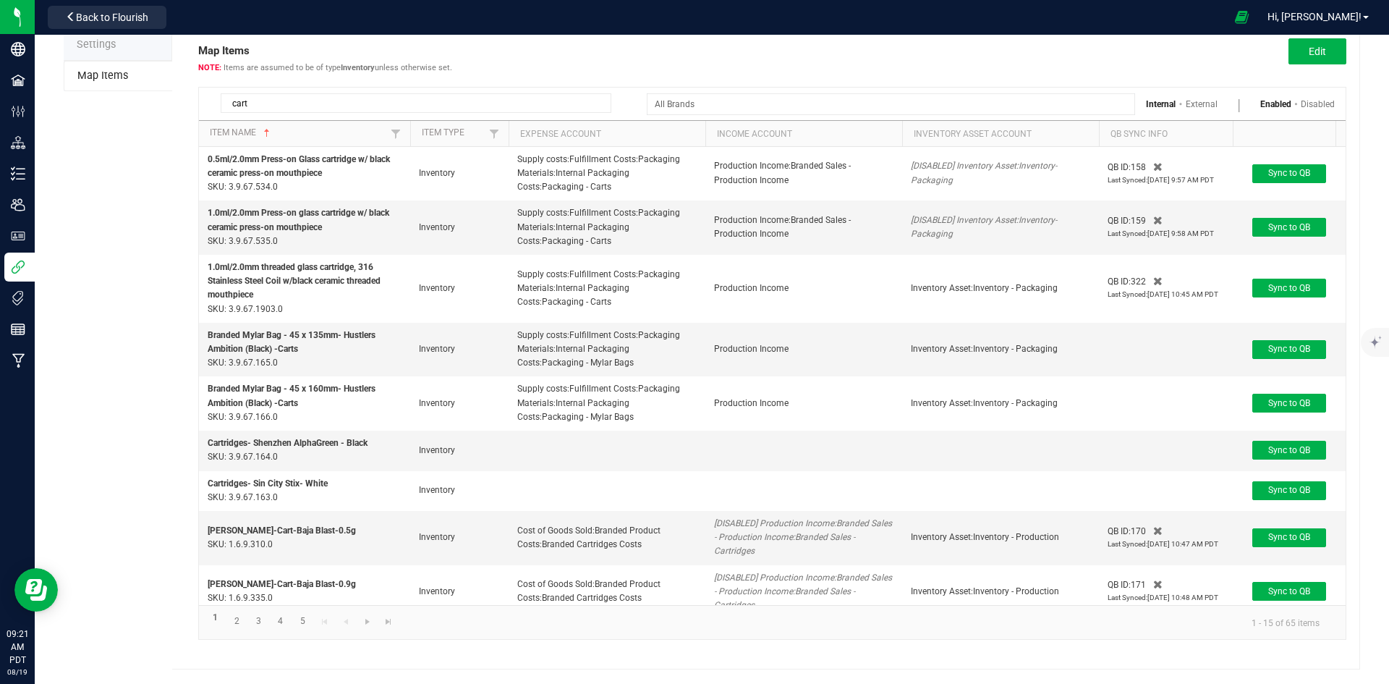
click at [321, 614] on kendo-pager "1 2 3 4 5 1 - 15 of 65 items" at bounding box center [772, 622] width 1147 height 34
click at [313, 613] on link "5" at bounding box center [302, 621] width 21 height 20
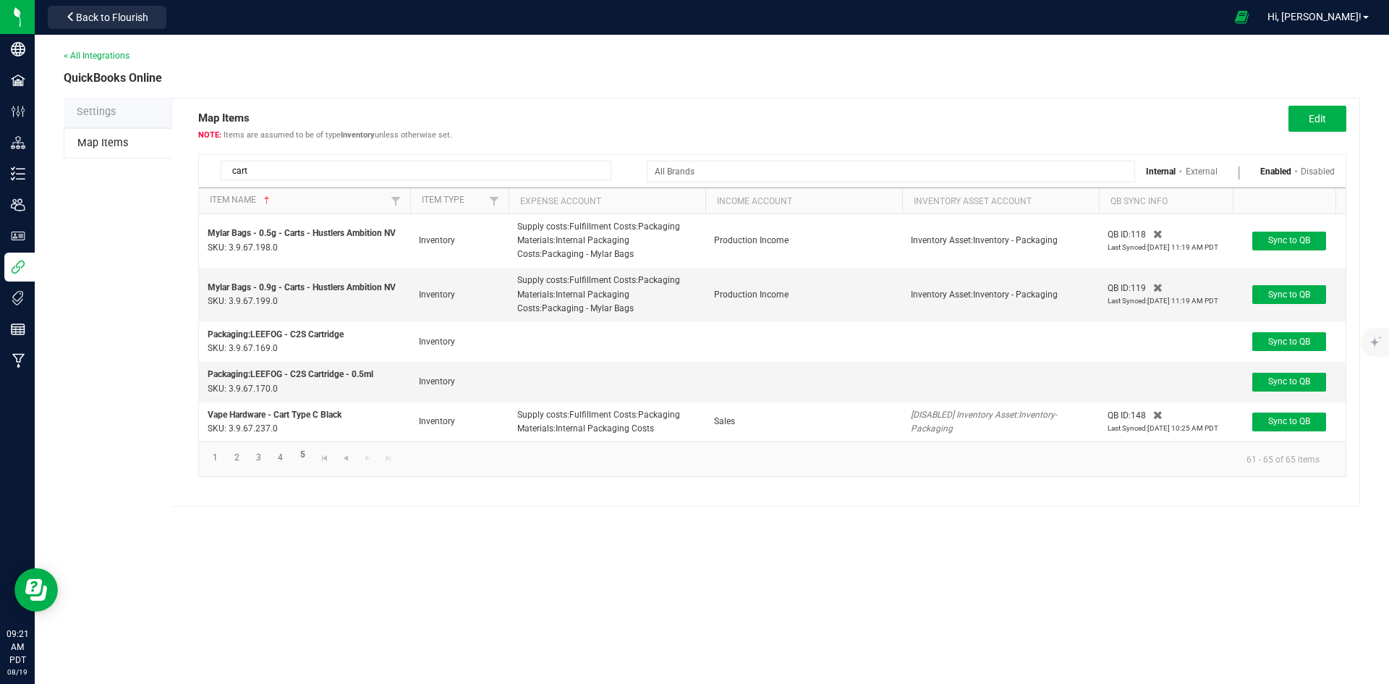
click at [247, 618] on div "< All Integrations QuickBooks Online Settings Map Items Map Items Items are ass…" at bounding box center [712, 359] width 1354 height 649
click at [253, 467] on link "3" at bounding box center [258, 458] width 21 height 20
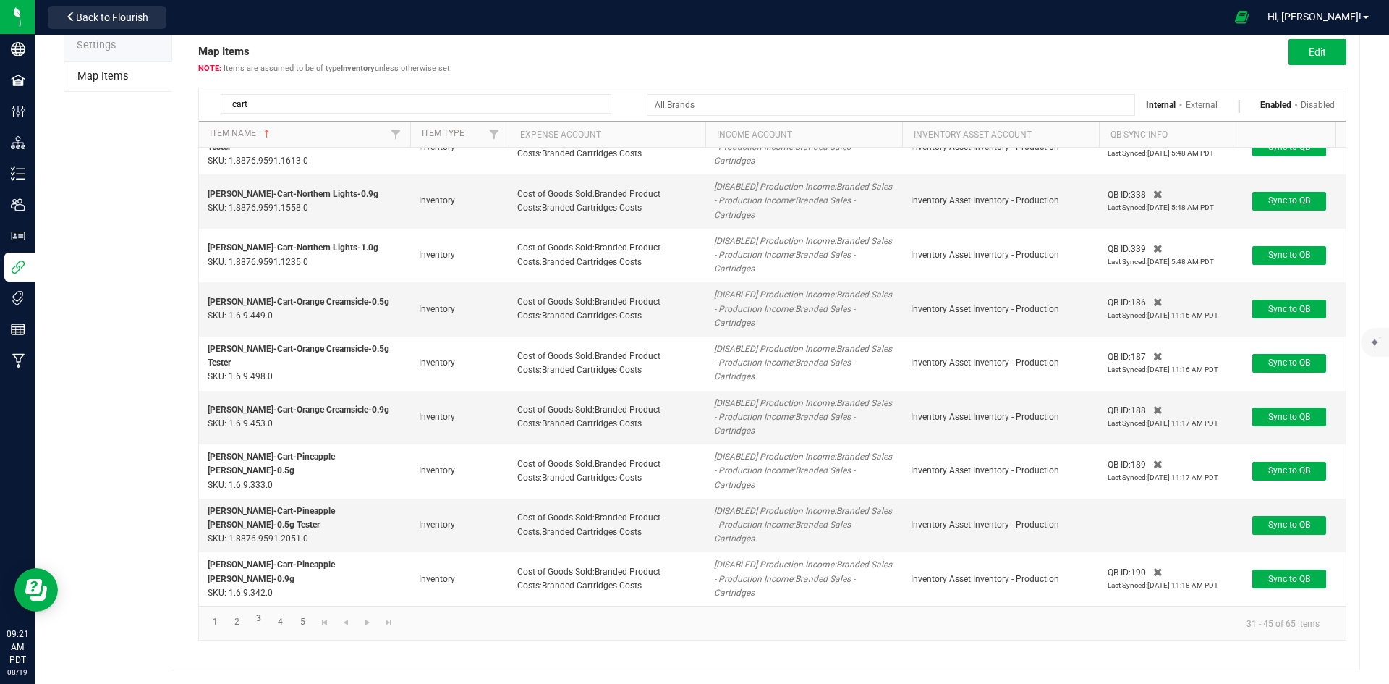
scroll to position [67, 0]
click at [212, 617] on link "1" at bounding box center [215, 621] width 21 height 20
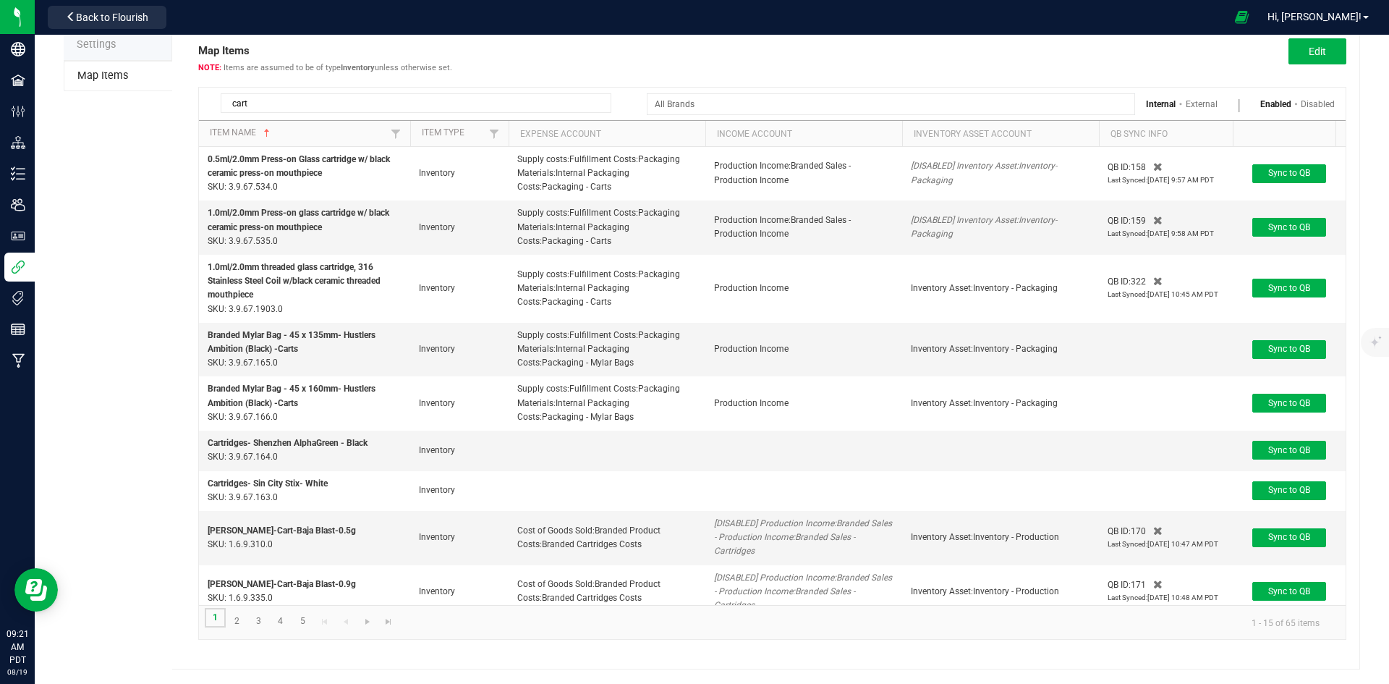
click at [212, 617] on link "1" at bounding box center [215, 618] width 21 height 20
click at [313, 106] on input "cart" at bounding box center [416, 103] width 391 height 20
type input "disp"
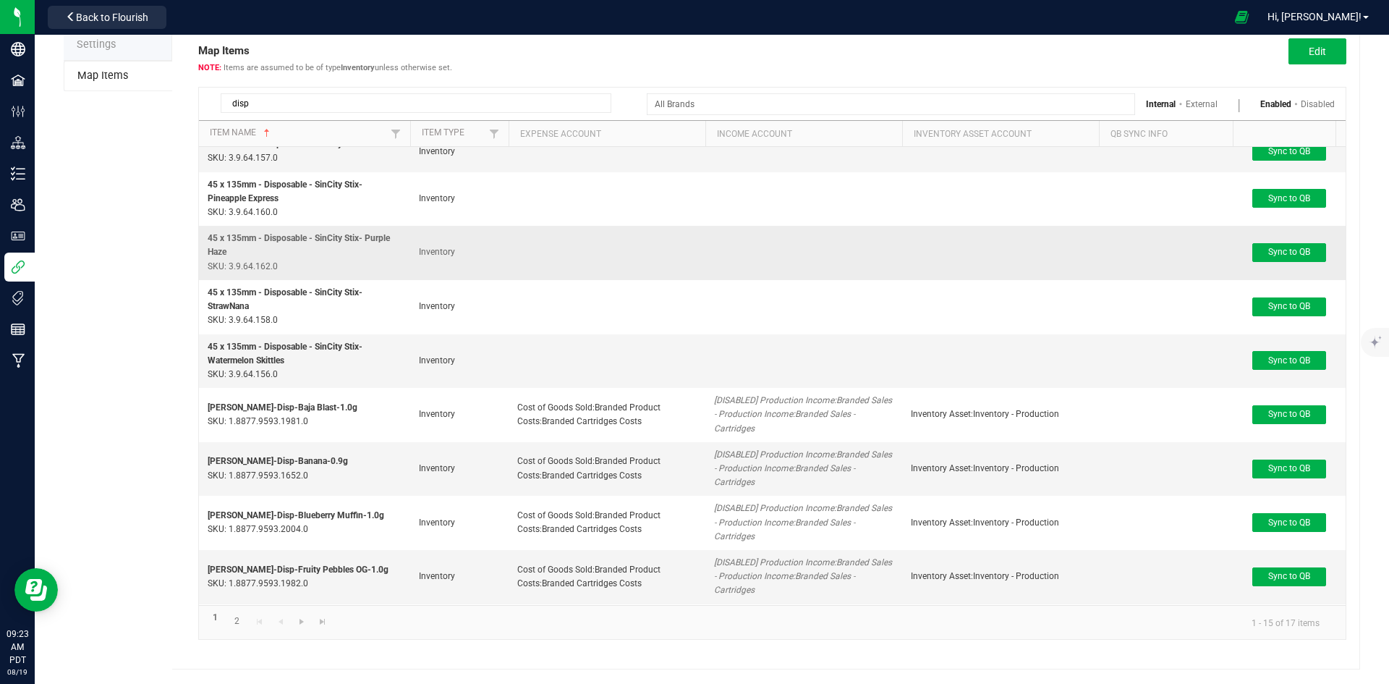
scroll to position [289, 0]
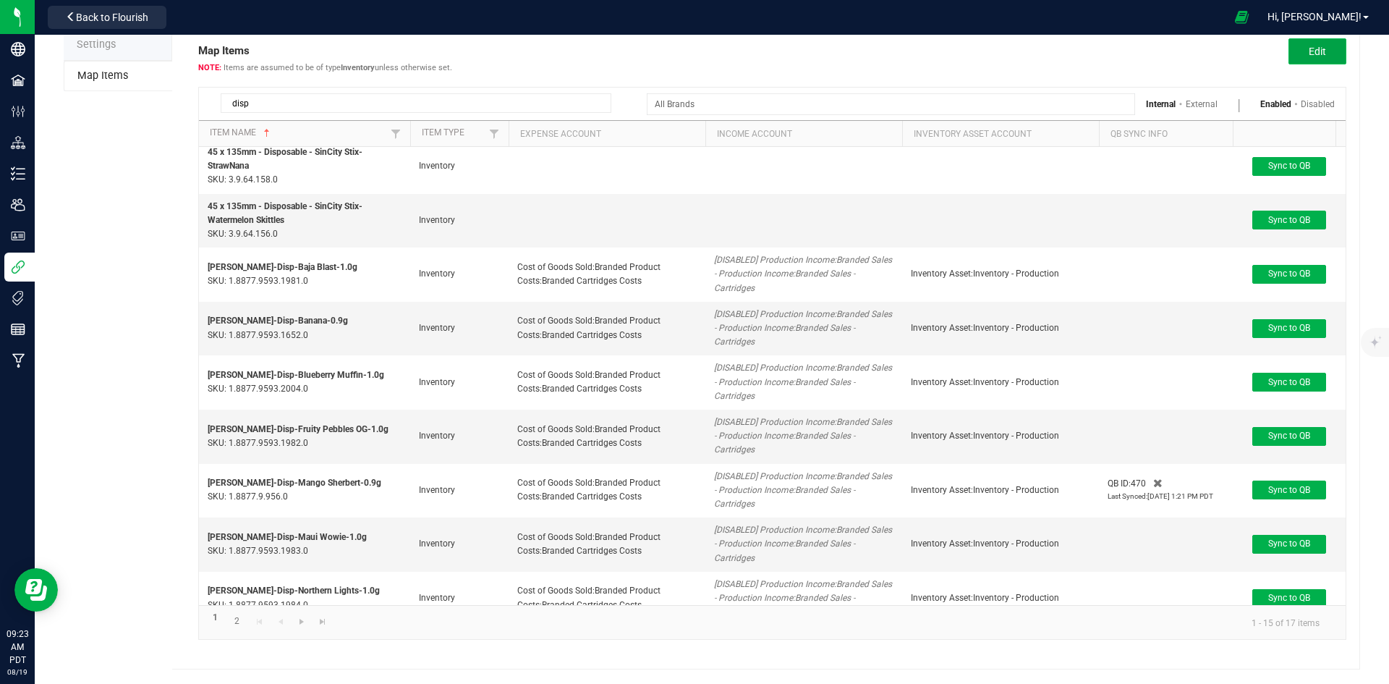
click at [1289, 59] on button "Edit" at bounding box center [1318, 51] width 58 height 26
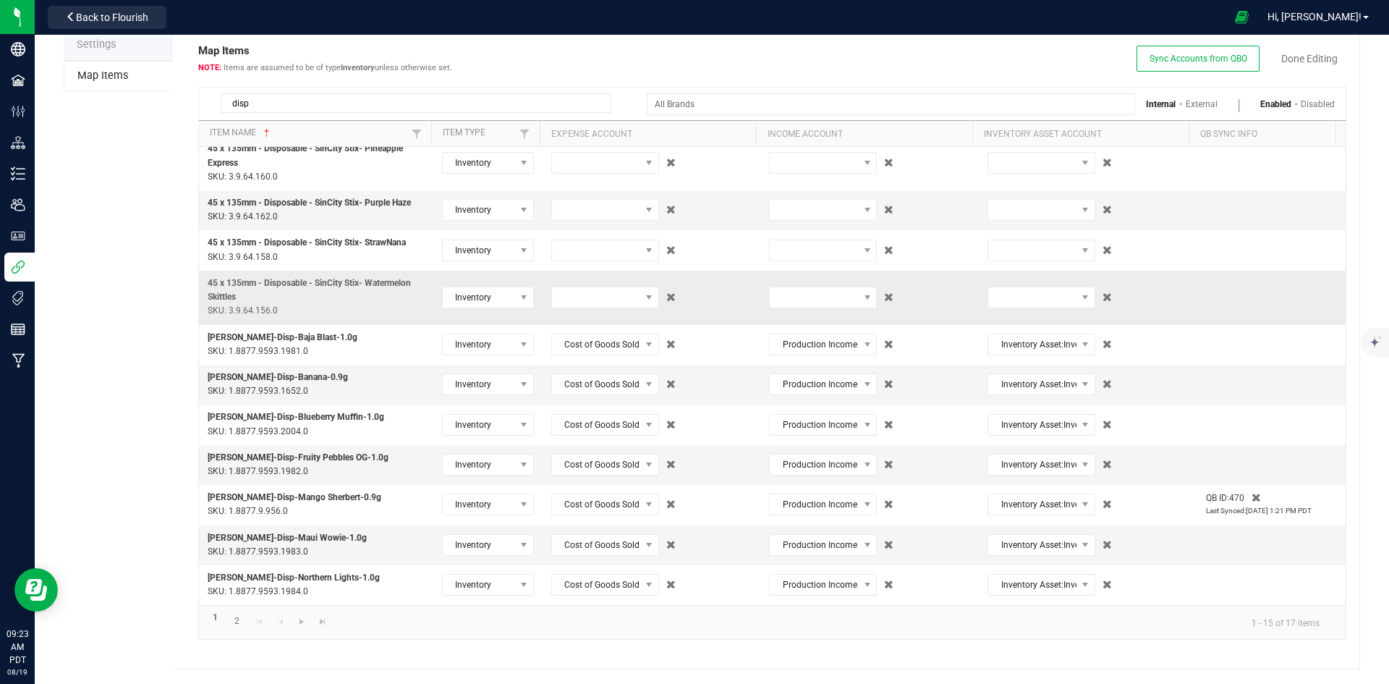
scroll to position [170, 0]
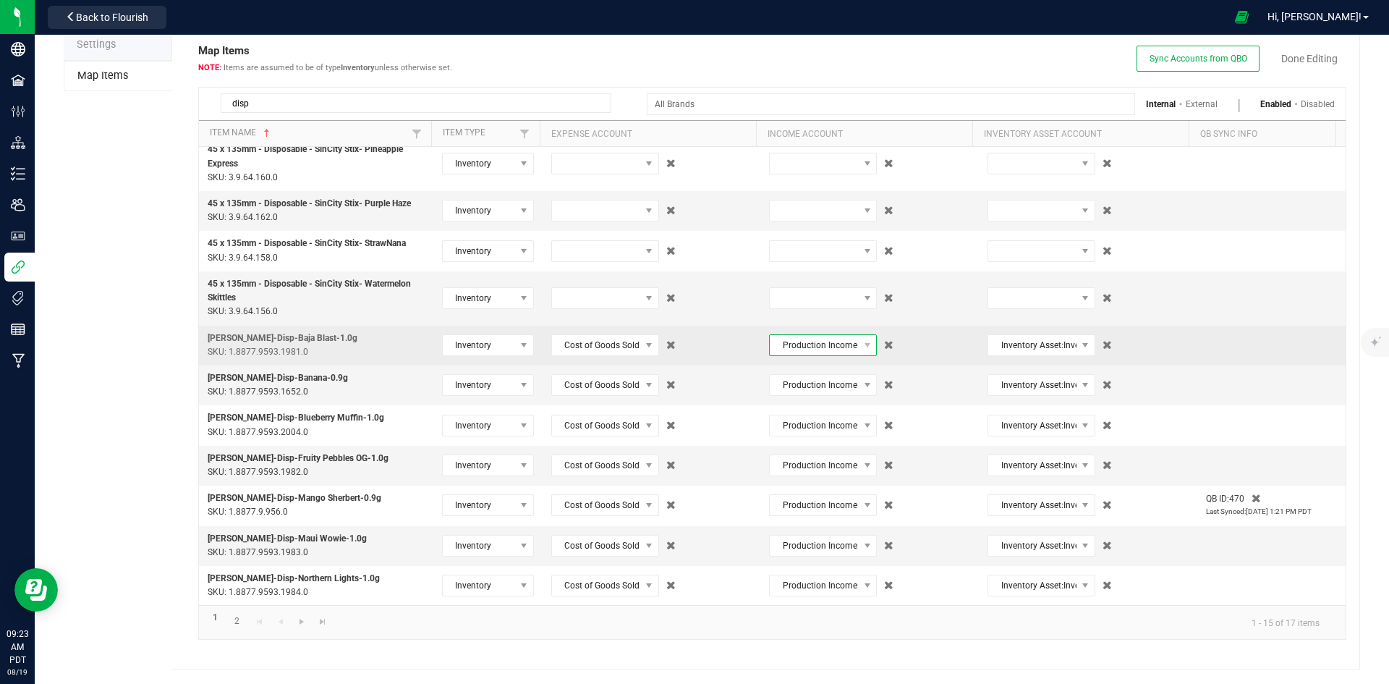
click at [802, 352] on span "Production Income:Branded Sales - Production Income:Branded Sales - Cartridges" at bounding box center [814, 345] width 88 height 20
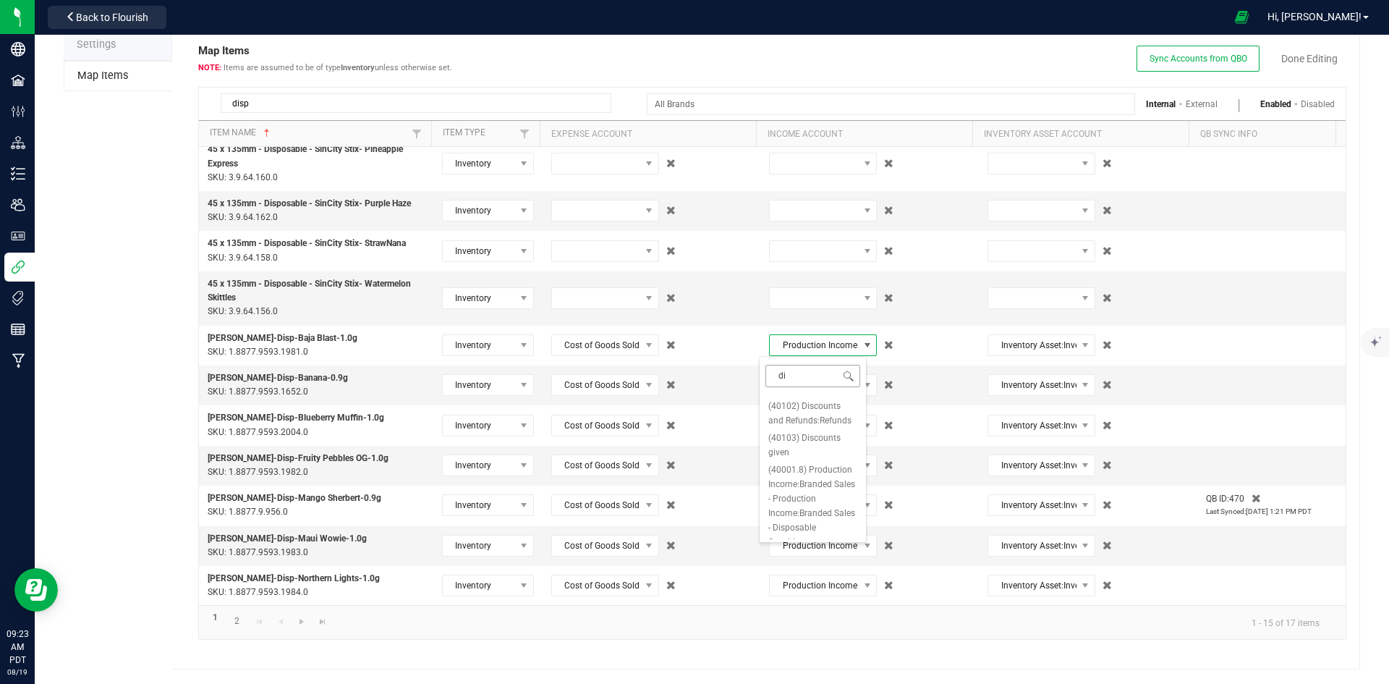
scroll to position [0, 0]
type input "disp"
click at [818, 472] on span "(40001.8) Production Income:Branded Sales - Production Income:Branded Sales - D…" at bounding box center [812, 439] width 89 height 87
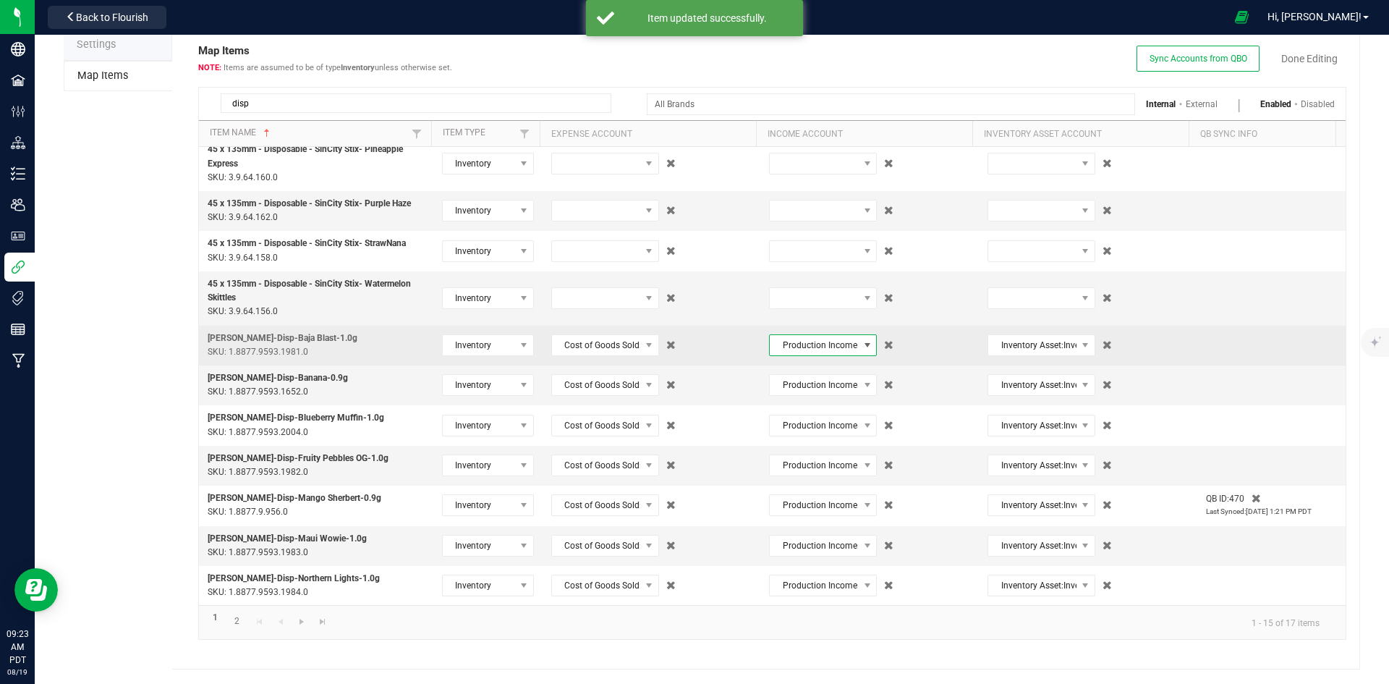
click at [807, 349] on span "Production Income:Branded Sales - Production Income:Branded Sales - Disposable …" at bounding box center [814, 345] width 88 height 20
click at [809, 344] on span "Production Income:Branded Sales - Production Income:Branded Sales - Disposable …" at bounding box center [814, 345] width 88 height 20
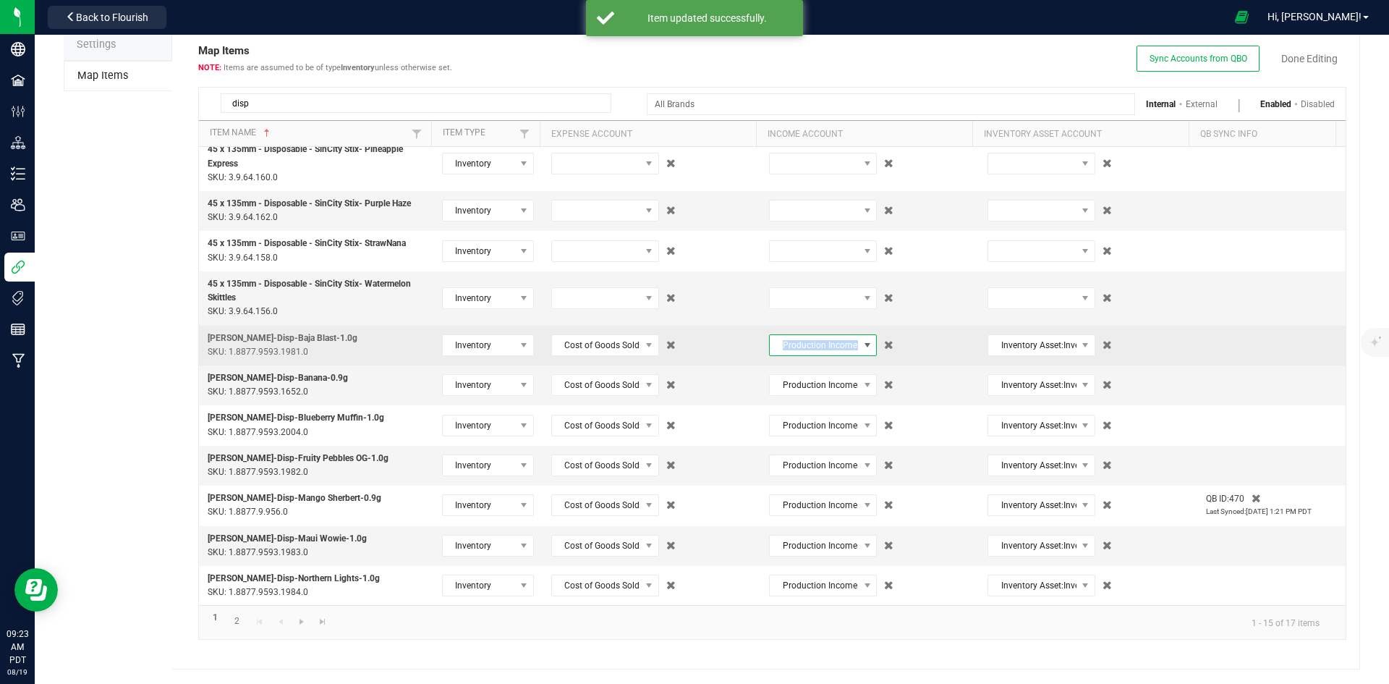
click at [809, 344] on span "Production Income:Branded Sales - Production Income:Branded Sales - Disposable …" at bounding box center [814, 345] width 88 height 20
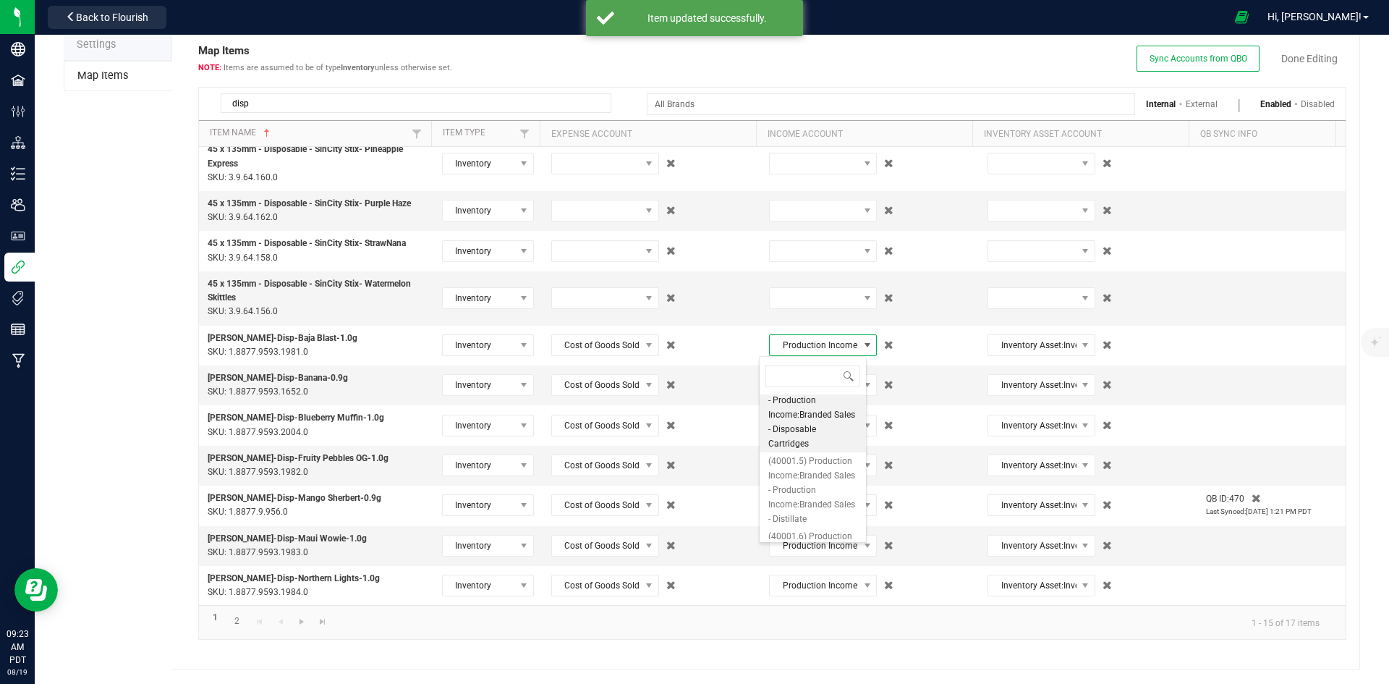
drag, startPoint x: 813, startPoint y: 530, endPoint x: 796, endPoint y: 517, distance: 21.1
click at [796, 451] on span "(40001.8) Production Income:Branded Sales - Production Income:Branded Sales - D…" at bounding box center [812, 407] width 89 height 87
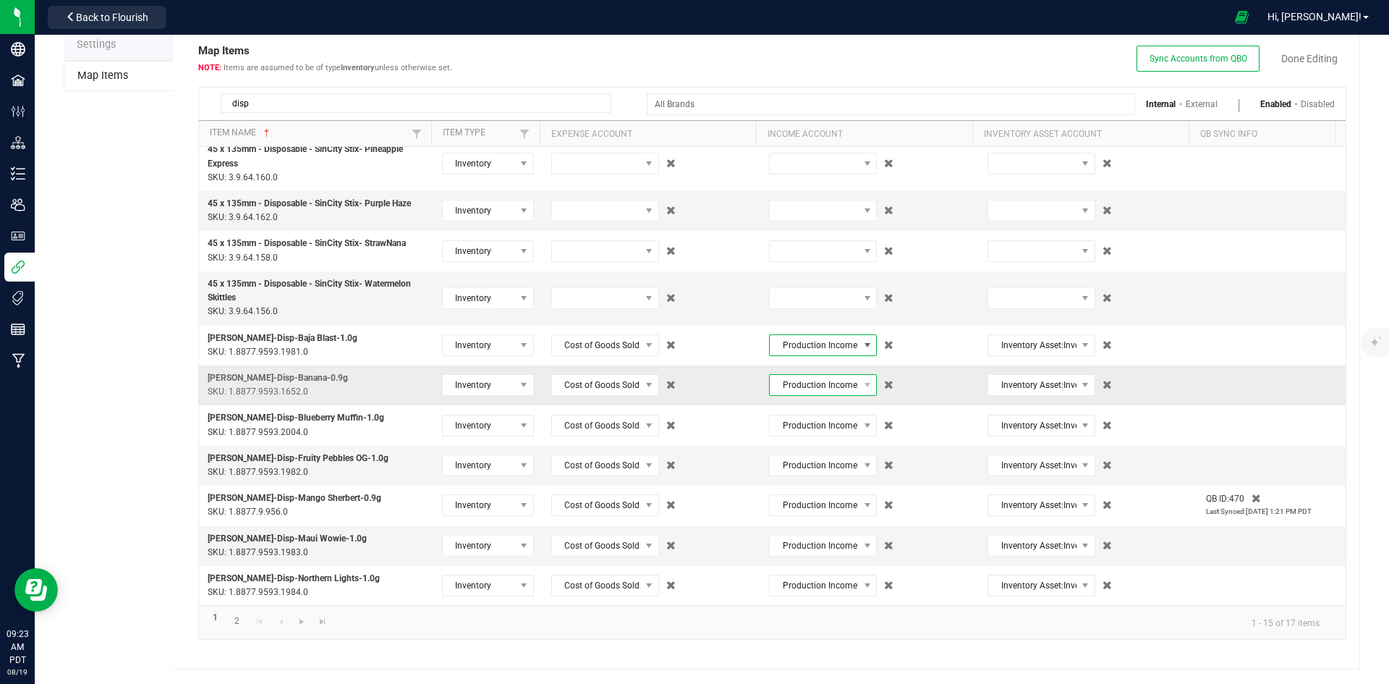
click at [805, 392] on span "Production Income:Branded Sales - Production Income:Branded Sales - Cartridges" at bounding box center [814, 385] width 88 height 20
click at [805, 417] on input at bounding box center [812, 416] width 95 height 22
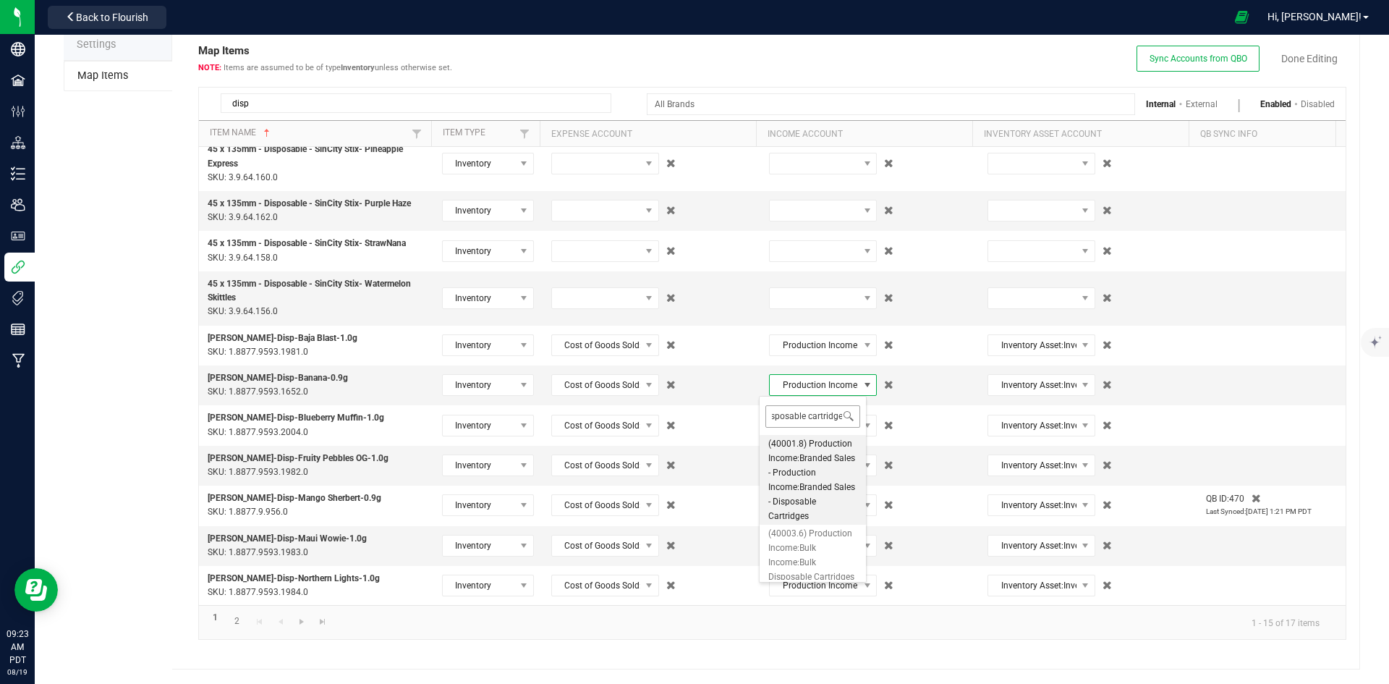
type input "disposable cartridges"
click at [805, 417] on input "disposable cartridges" at bounding box center [812, 416] width 95 height 22
click at [805, 416] on input "disposable cartridges" at bounding box center [812, 416] width 95 height 22
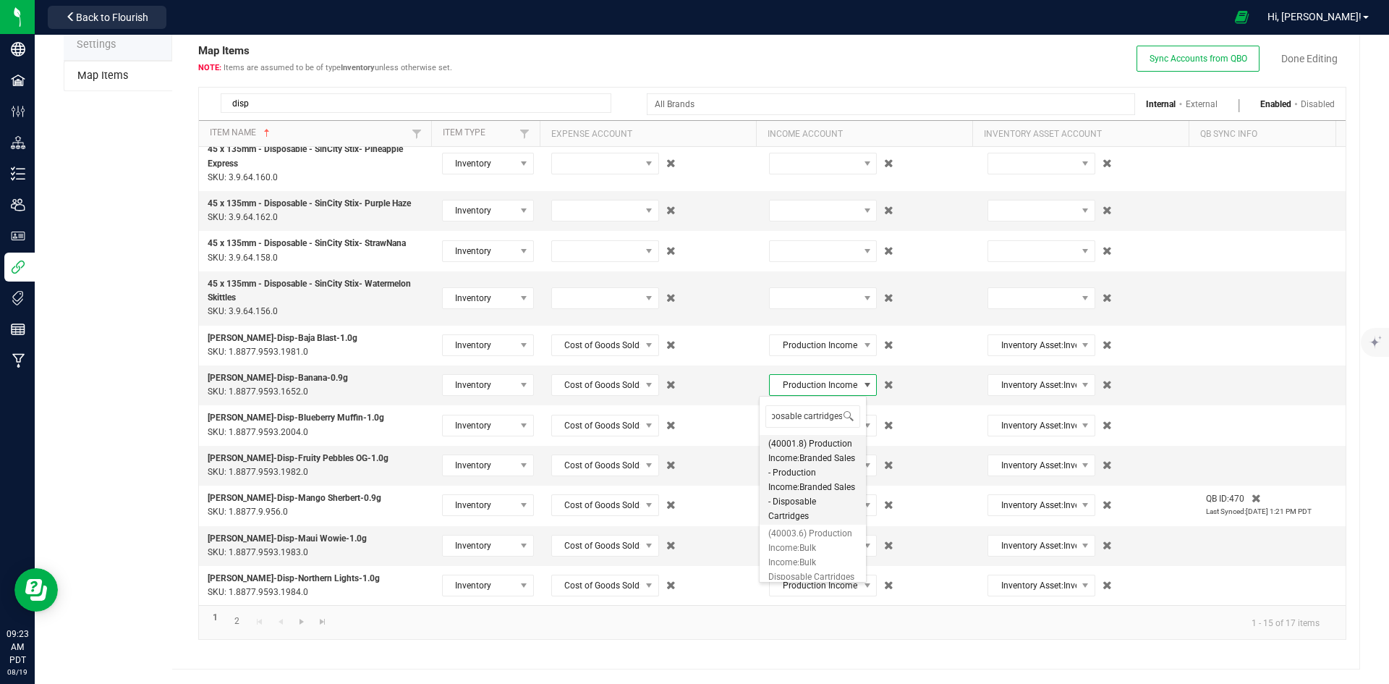
click at [830, 472] on span "(40001.8) Production Income:Branded Sales - Production Income:Branded Sales - D…" at bounding box center [812, 479] width 89 height 87
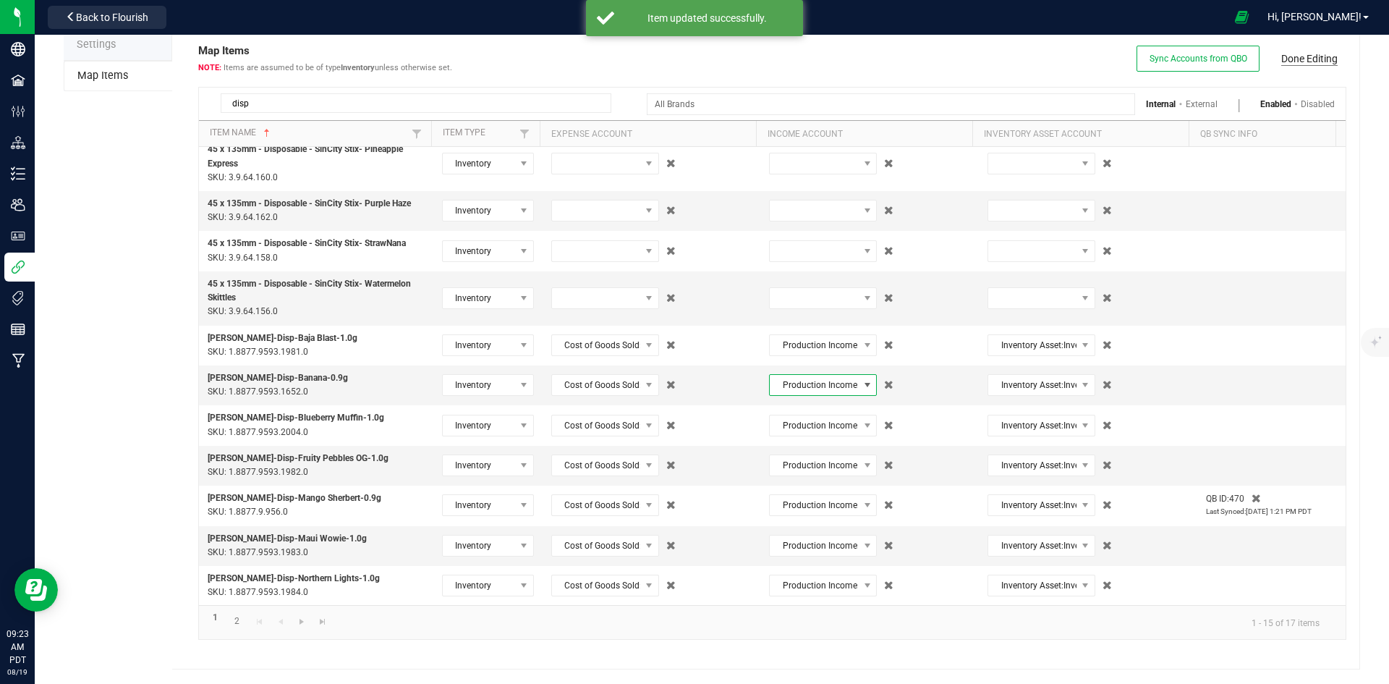
click at [1305, 56] on link "Done Editing" at bounding box center [1309, 58] width 56 height 14
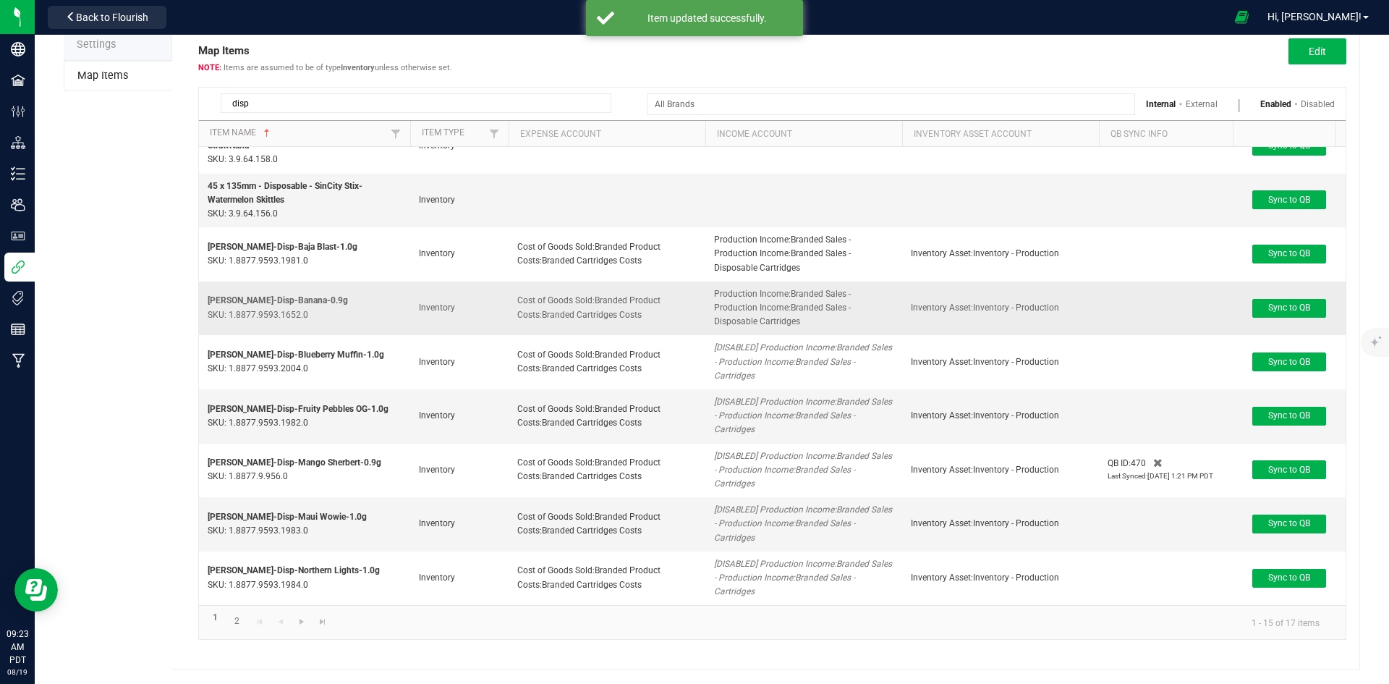
scroll to position [315, 0]
click at [1318, 53] on button "Edit" at bounding box center [1318, 51] width 58 height 26
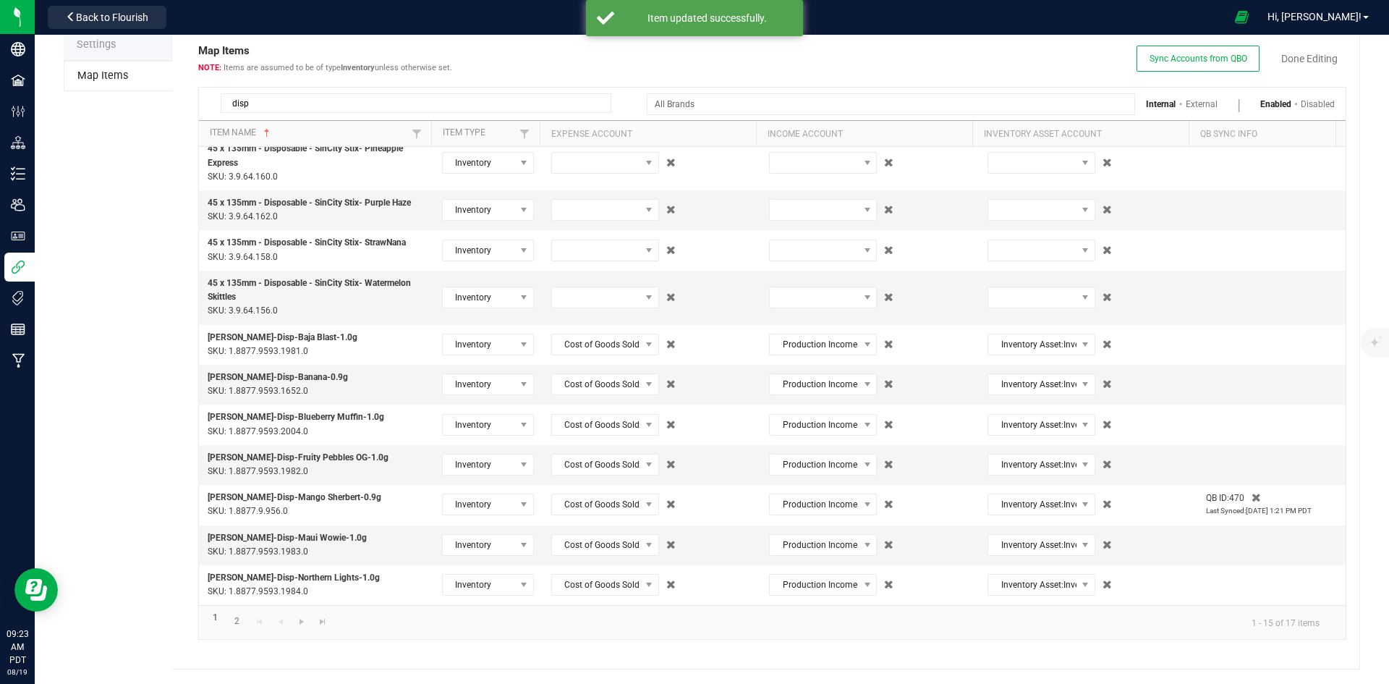
scroll to position [171, 0]
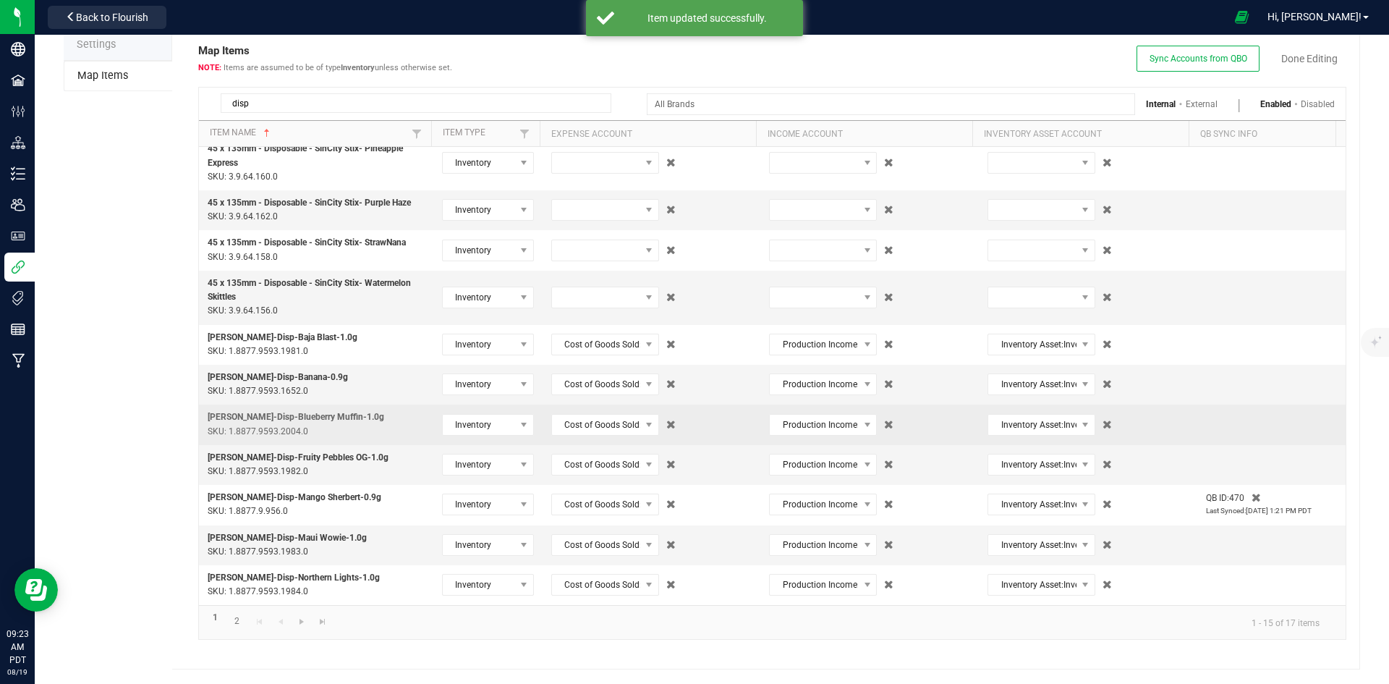
click at [773, 441] on td "Production Income:Branded Sales - Production Income:Branded Sales - Cartridges" at bounding box center [869, 424] width 219 height 40
click at [785, 433] on span "Production Income:Branded Sales - Production Income:Branded Sales - Cartridges" at bounding box center [814, 425] width 88 height 20
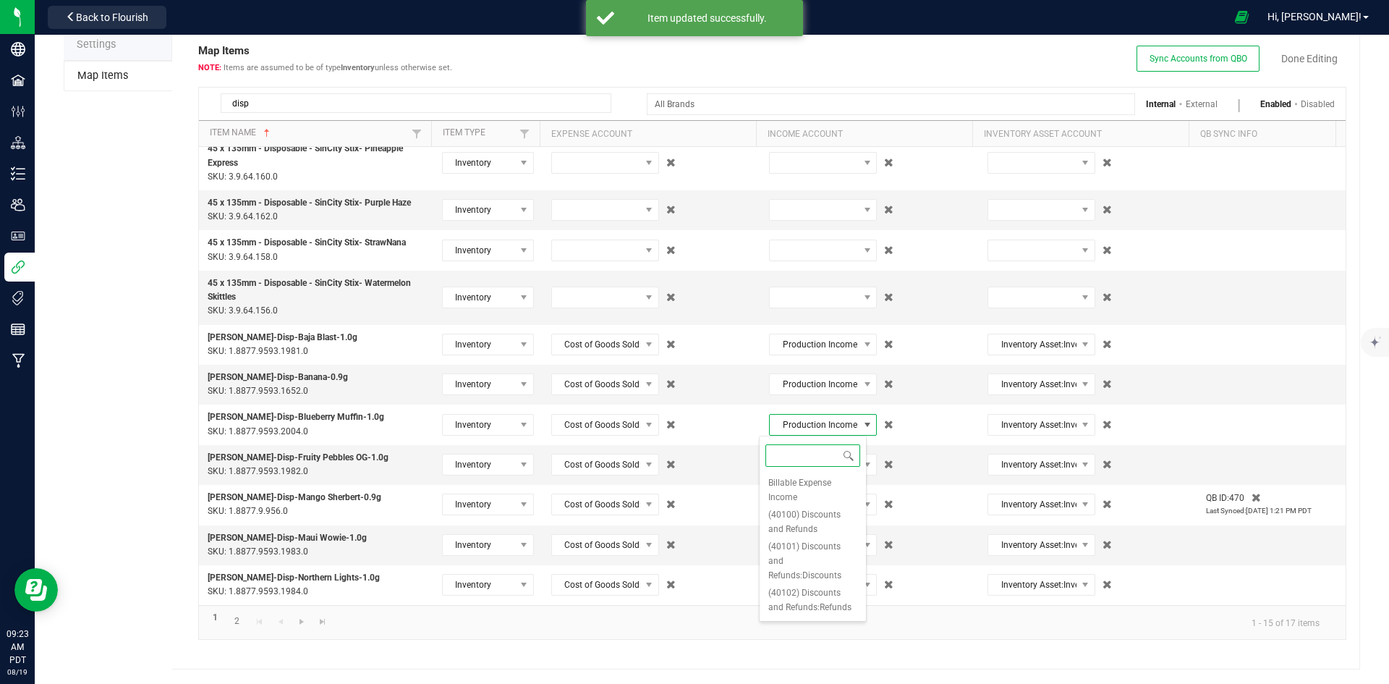
scroll to position [258, 0]
paste input "disposable cartridges"
type input "disposable cartridges"
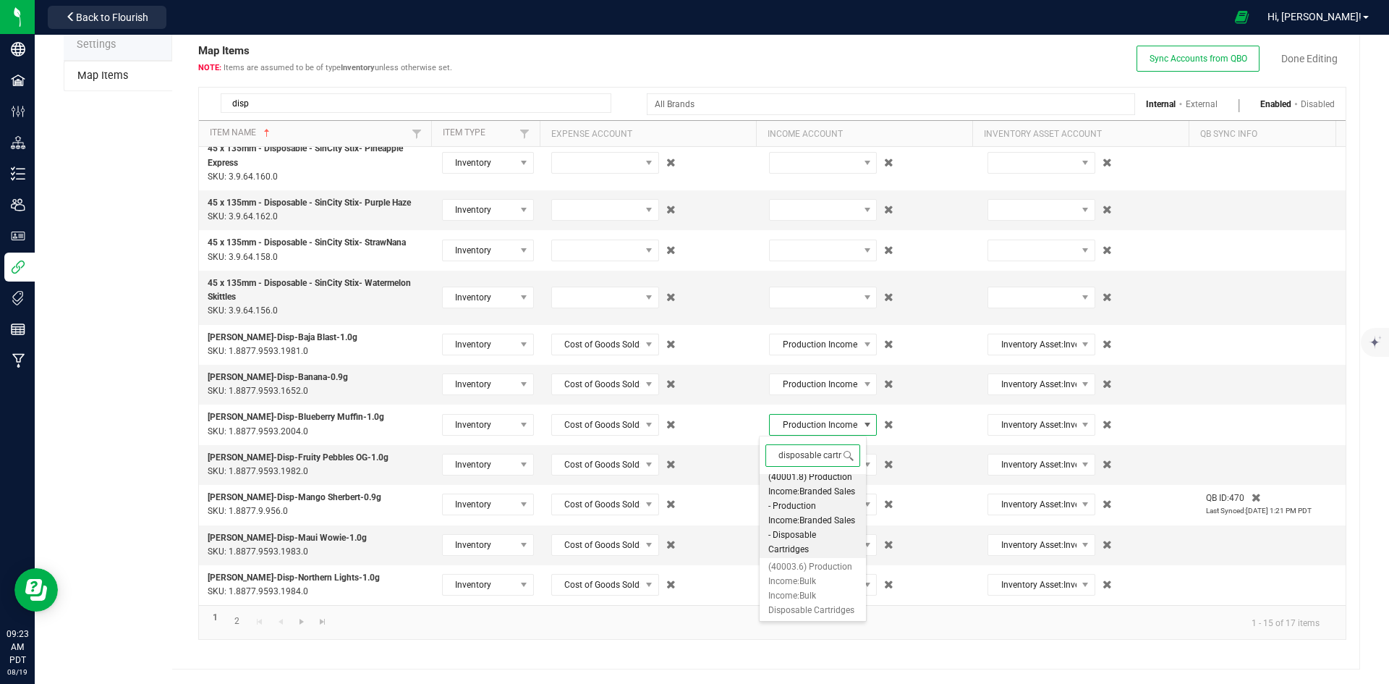
scroll to position [0, 0]
click at [812, 506] on span "(40001.8) Production Income:Branded Sales - Production Income:Branded Sales - D…" at bounding box center [812, 518] width 89 height 87
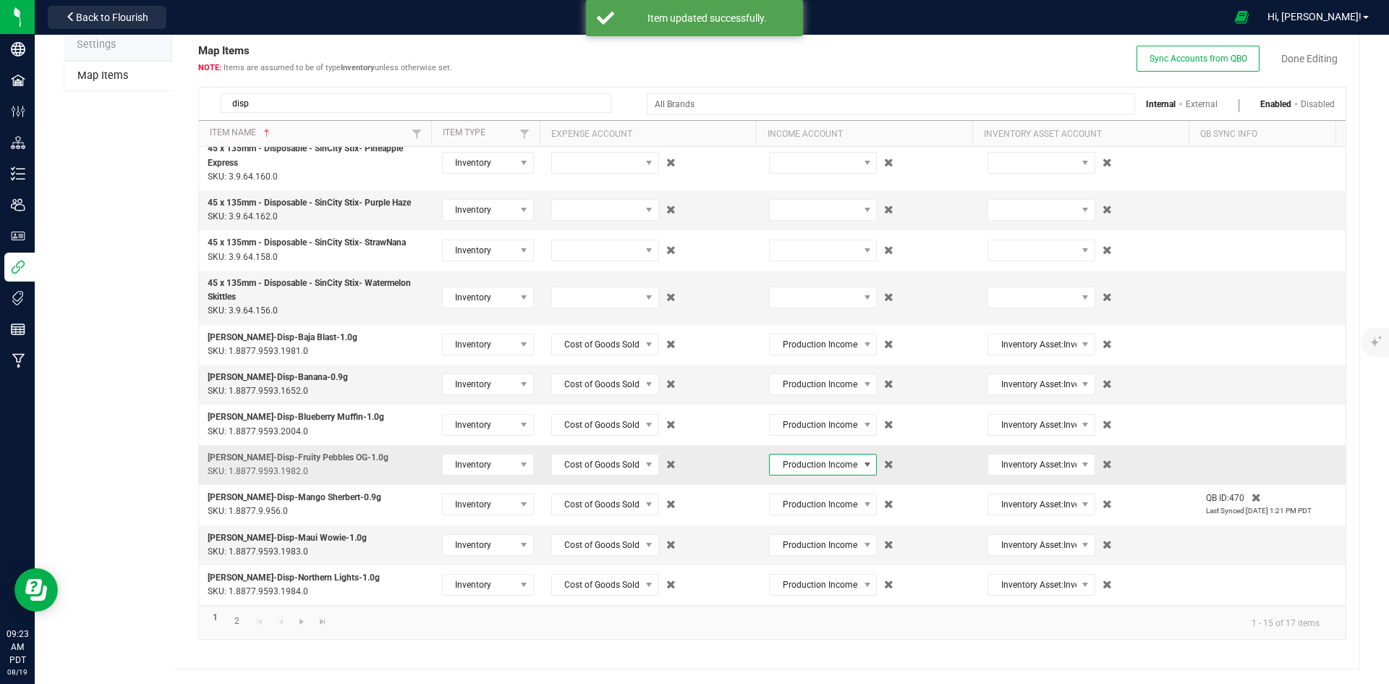
click at [813, 459] on span "Production Income:Branded Sales - Production Income:Branded Sales - Cartridges" at bounding box center [814, 464] width 88 height 20
type input "disposable cartridges"
click at [813, 527] on span "(40001.8) Production Income:Branded Sales - Production Income:Branded Sales - D…" at bounding box center [812, 558] width 89 height 87
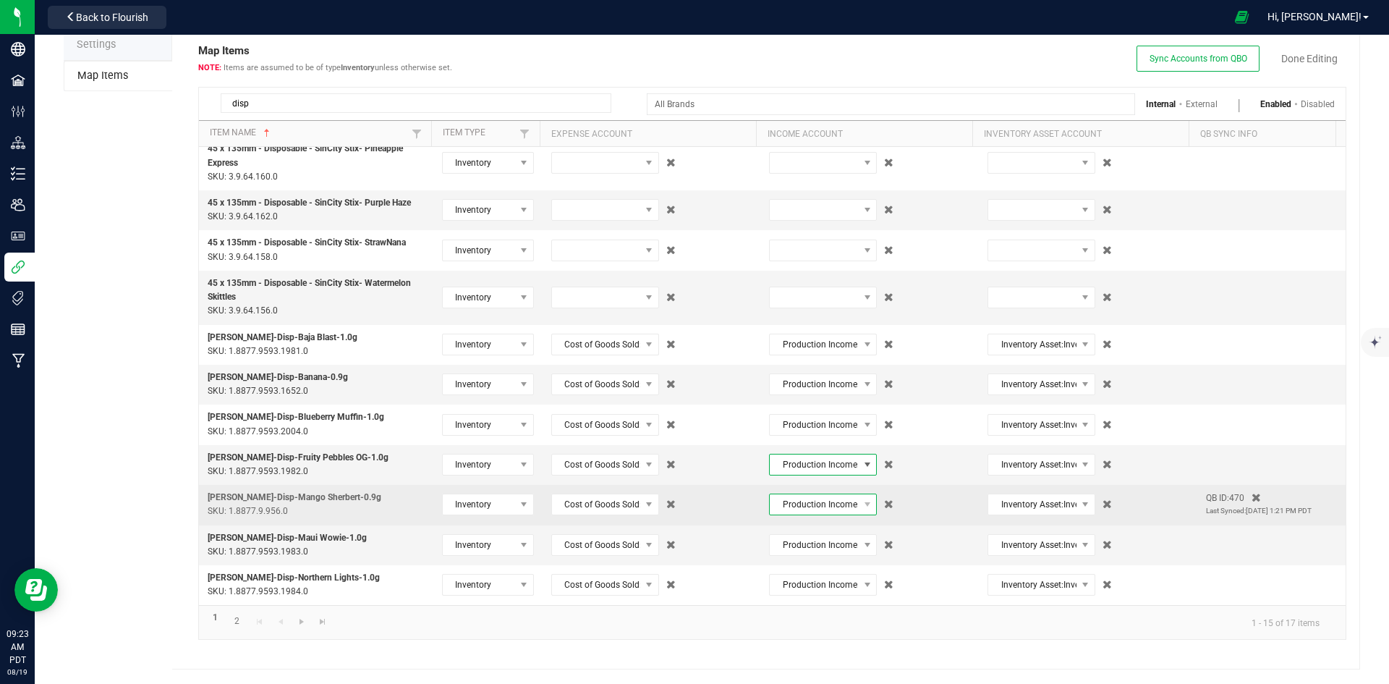
click at [815, 501] on span "Production Income:Branded Sales - Production Income:Branded Sales - Cartridges" at bounding box center [814, 504] width 88 height 20
type input "disposable cartridges"
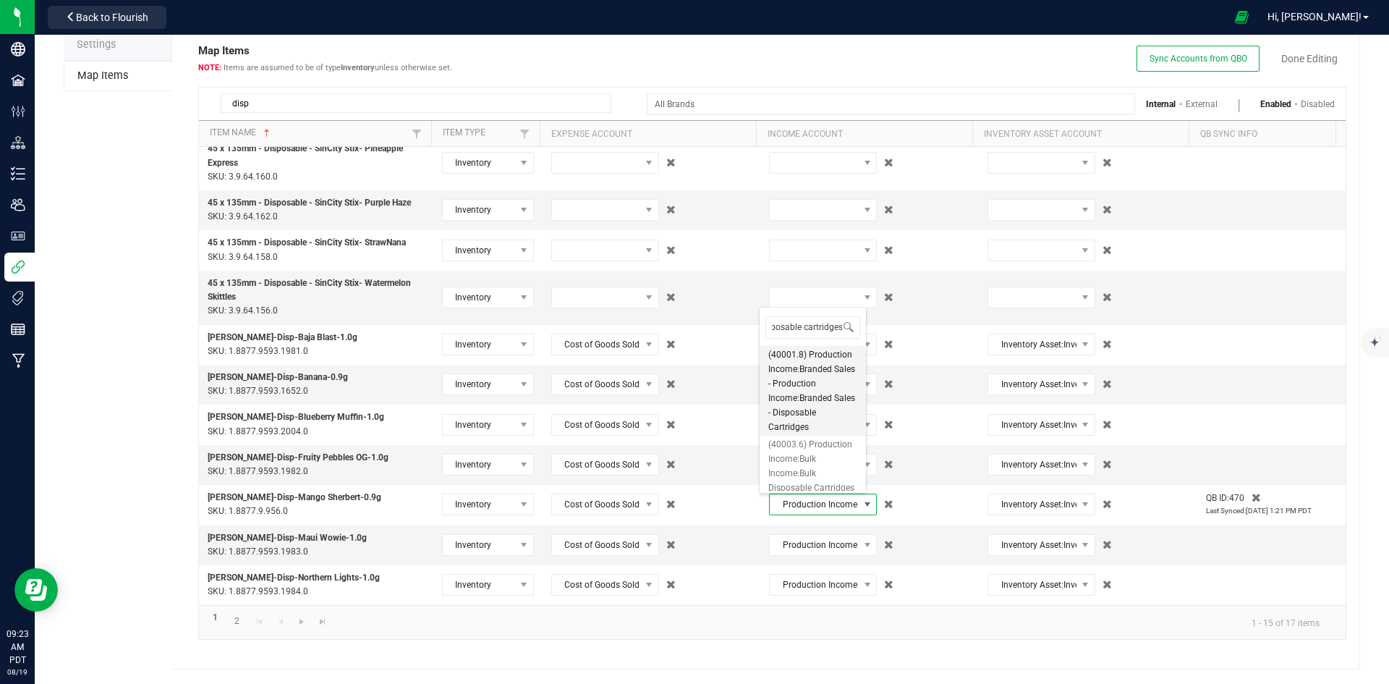
click at [830, 407] on span "(40001.8) Production Income:Branded Sales - Production Income:Branded Sales - D…" at bounding box center [812, 390] width 89 height 87
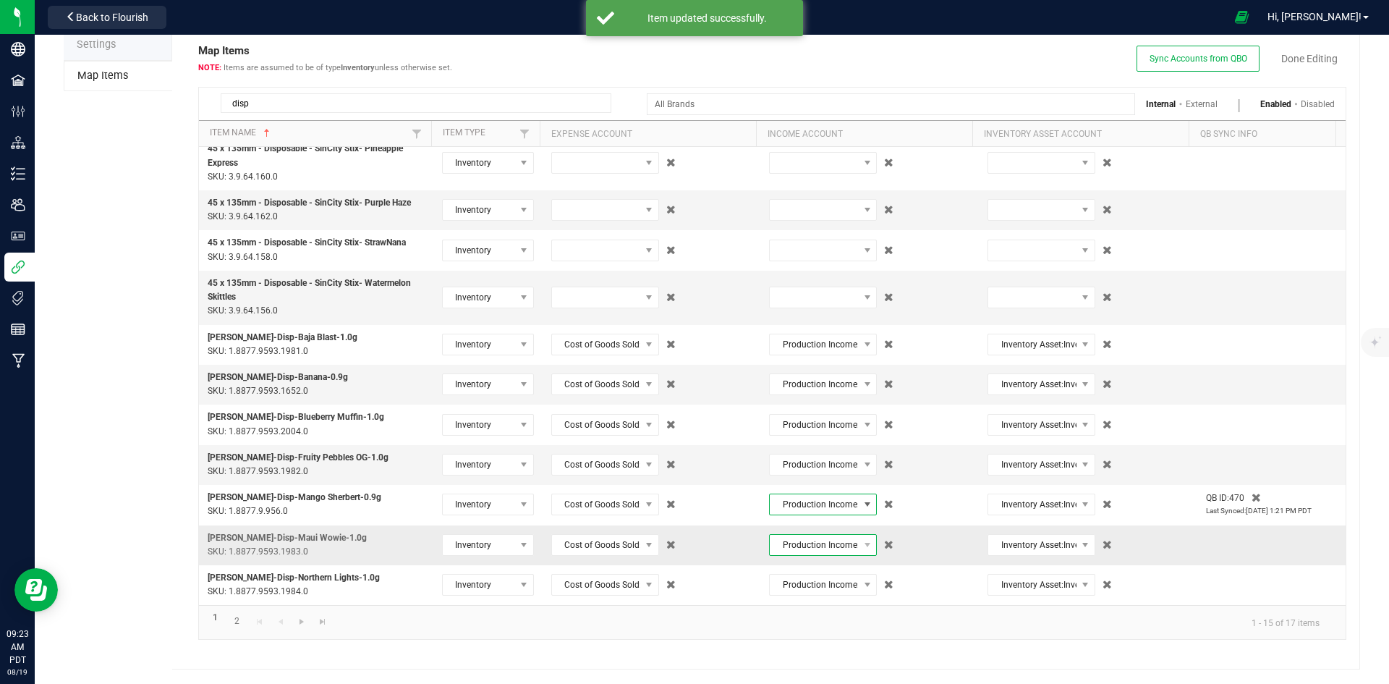
click at [828, 550] on span "Production Income:Branded Sales - Production Income:Branded Sales - Cartridges" at bounding box center [814, 545] width 88 height 20
type input "disposable cartridges"
click at [814, 451] on span "(40001.8) Production Income:Branded Sales - Production Income:Branded Sales - D…" at bounding box center [812, 430] width 89 height 87
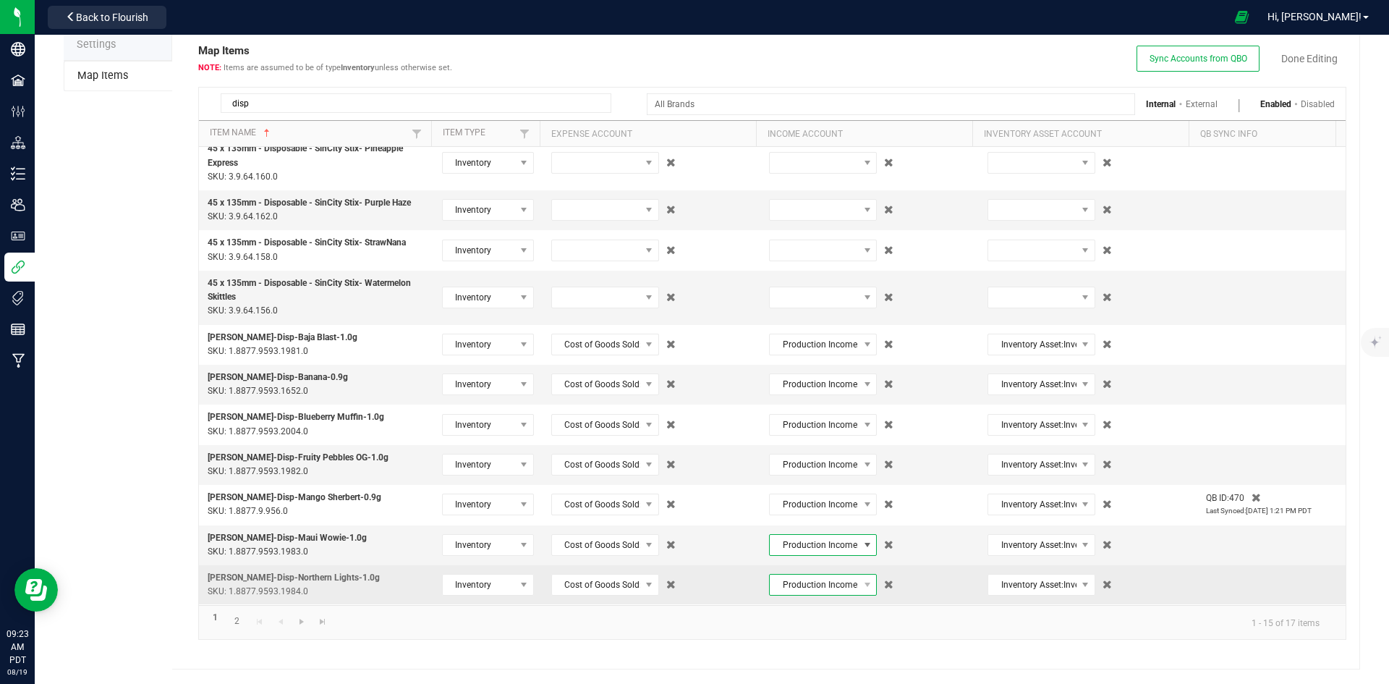
click at [818, 584] on span "Production Income:Branded Sales - Production Income:Branded Sales - Cartridges" at bounding box center [814, 584] width 88 height 20
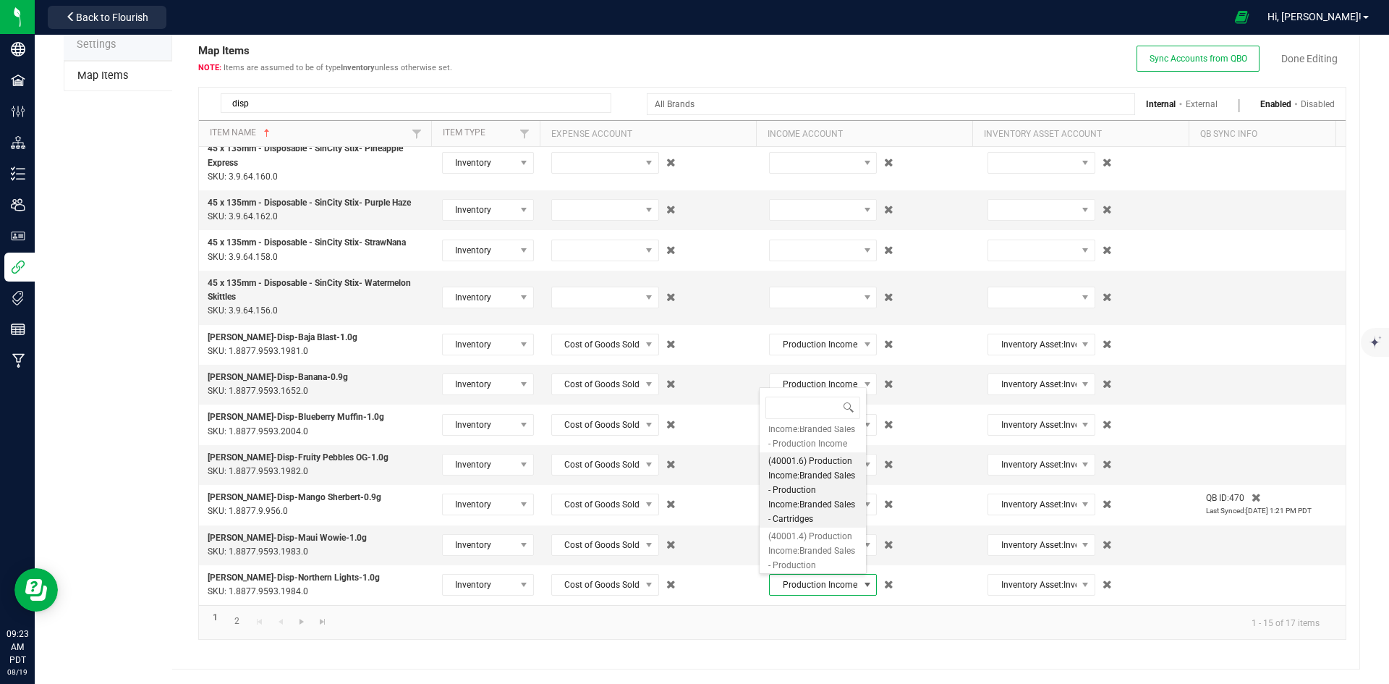
type input "disposable cartridges"
click at [800, 474] on span "(40001.8) Production Income:Branded Sales - Production Income:Branded Sales - D…" at bounding box center [812, 471] width 89 height 87
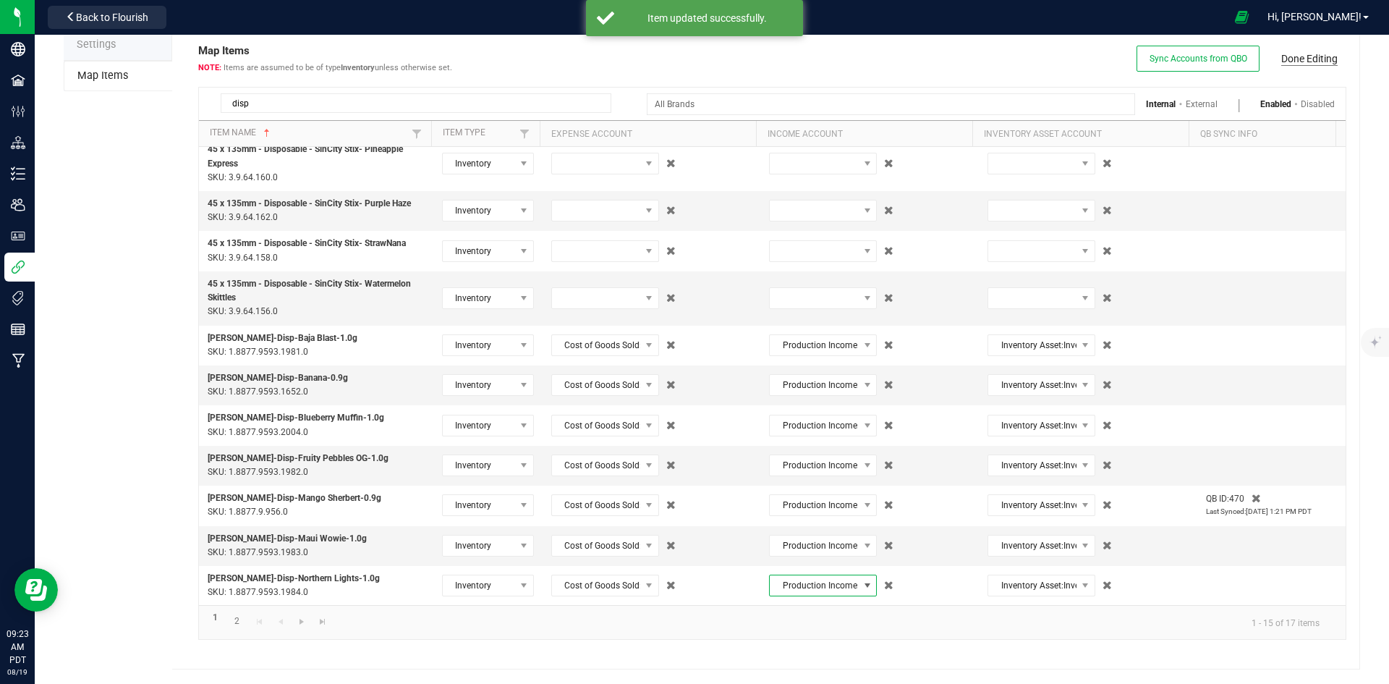
click at [1299, 54] on link "Done Editing" at bounding box center [1309, 58] width 56 height 14
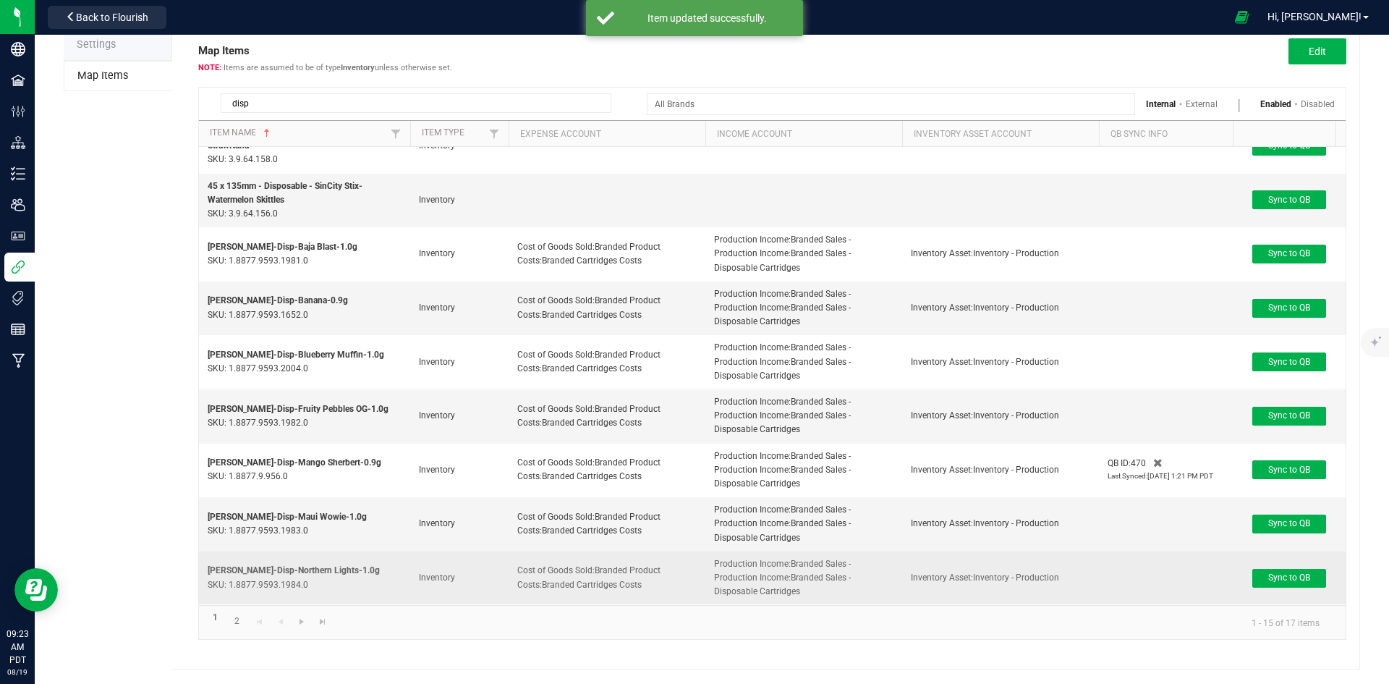
click at [1250, 569] on div "Sync to QB" at bounding box center [1290, 578] width 96 height 19
click at [1261, 569] on button "Sync to QB" at bounding box center [1289, 578] width 74 height 19
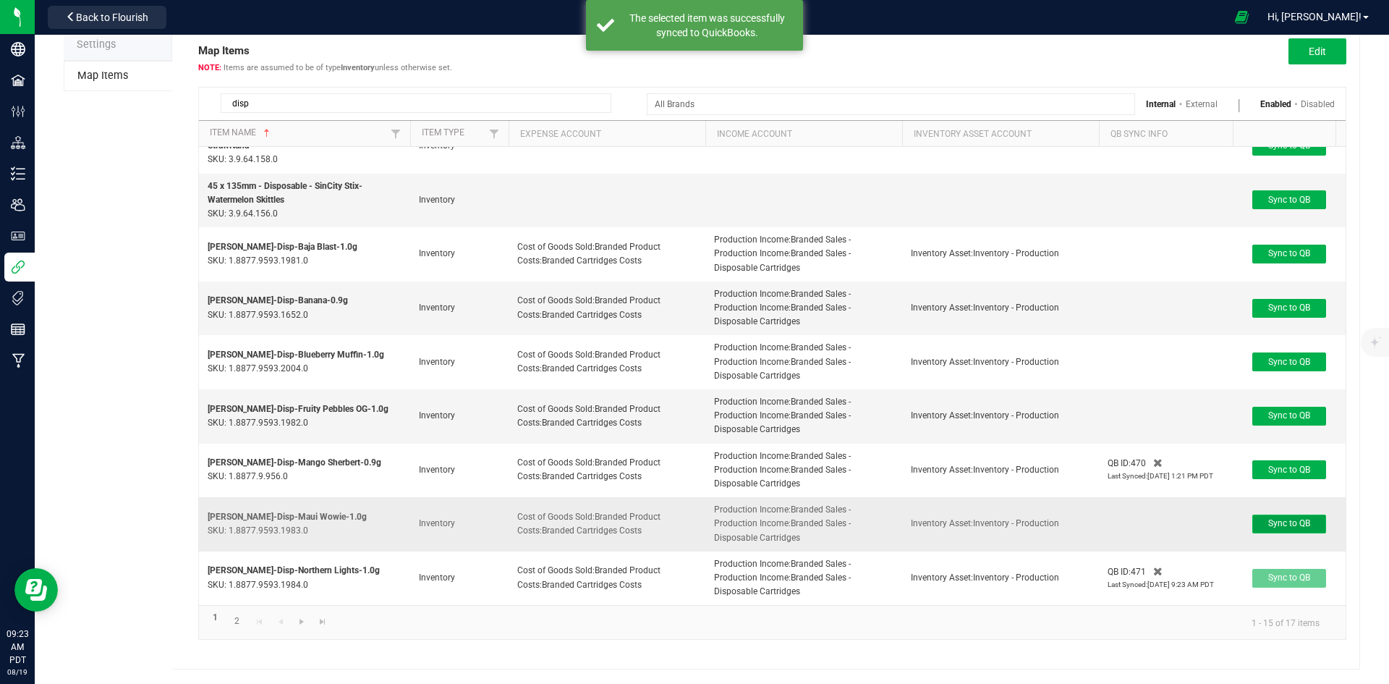
click at [1279, 518] on span "Sync to QB" at bounding box center [1289, 523] width 42 height 10
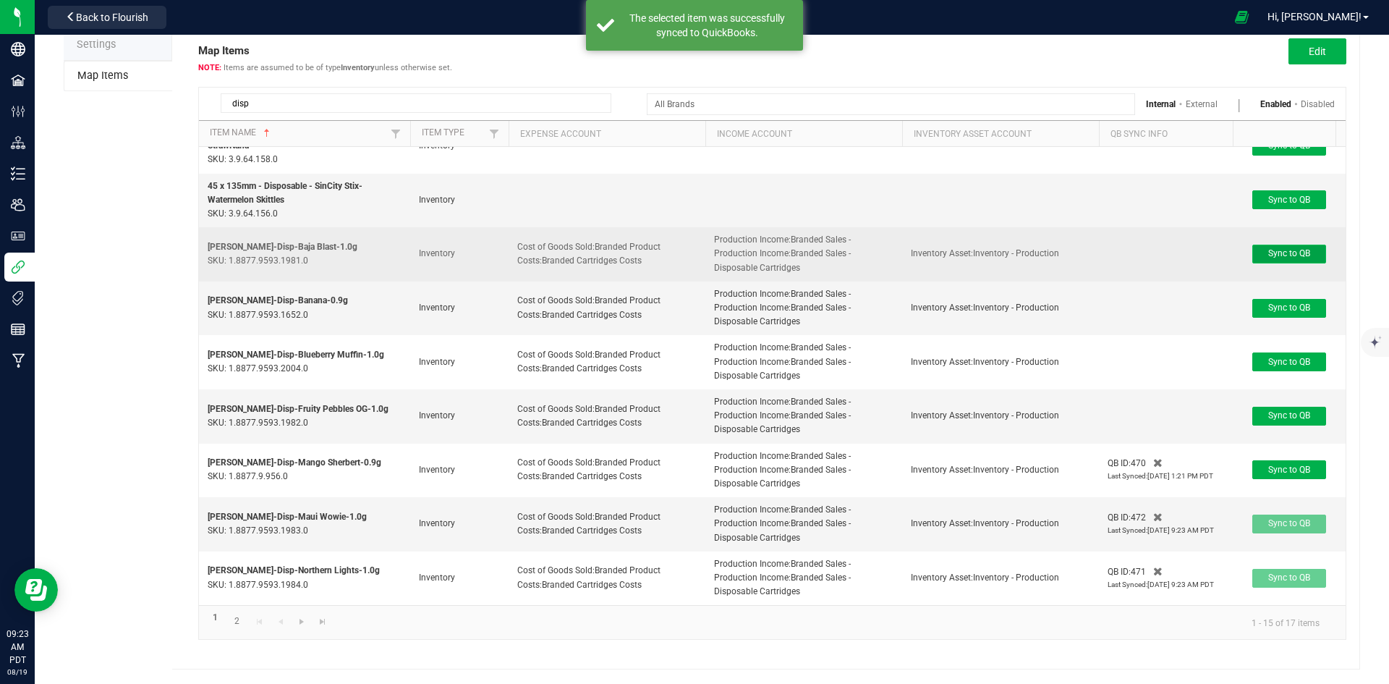
click at [1303, 248] on span "Sync to QB" at bounding box center [1289, 253] width 42 height 10
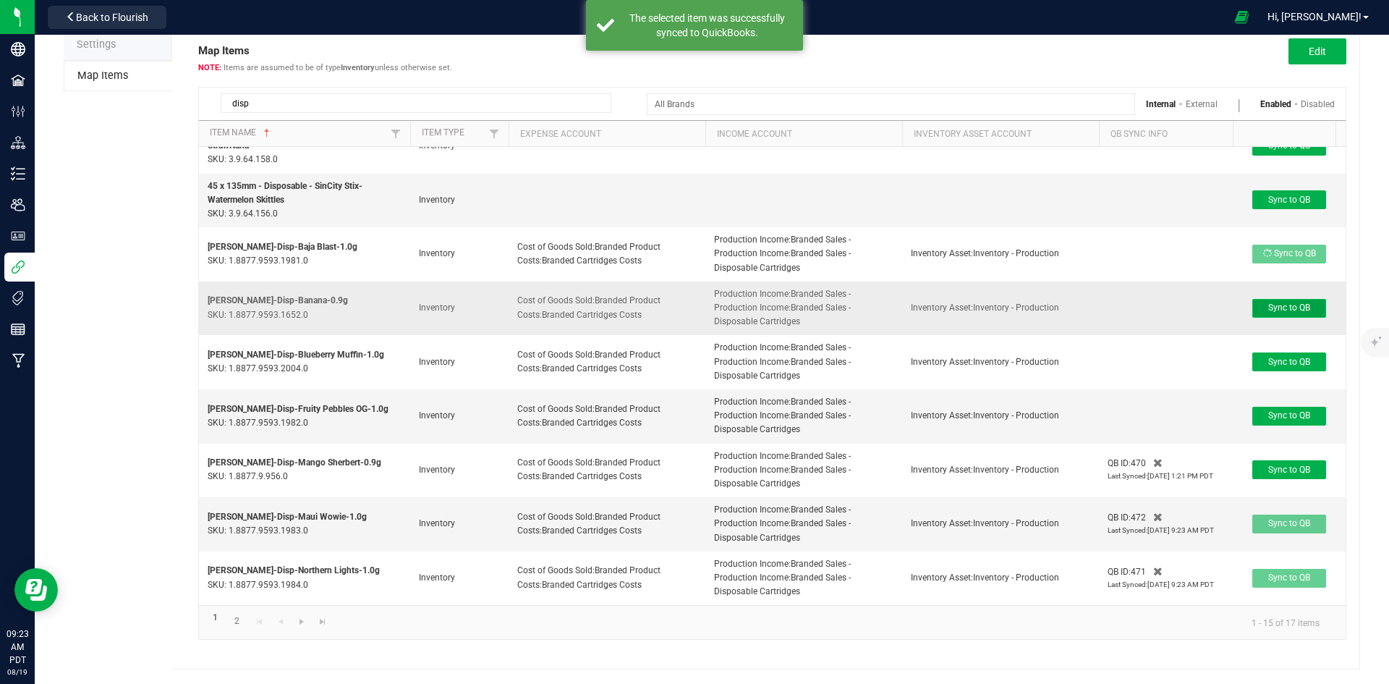
click at [1291, 302] on span "Sync to QB" at bounding box center [1289, 307] width 42 height 10
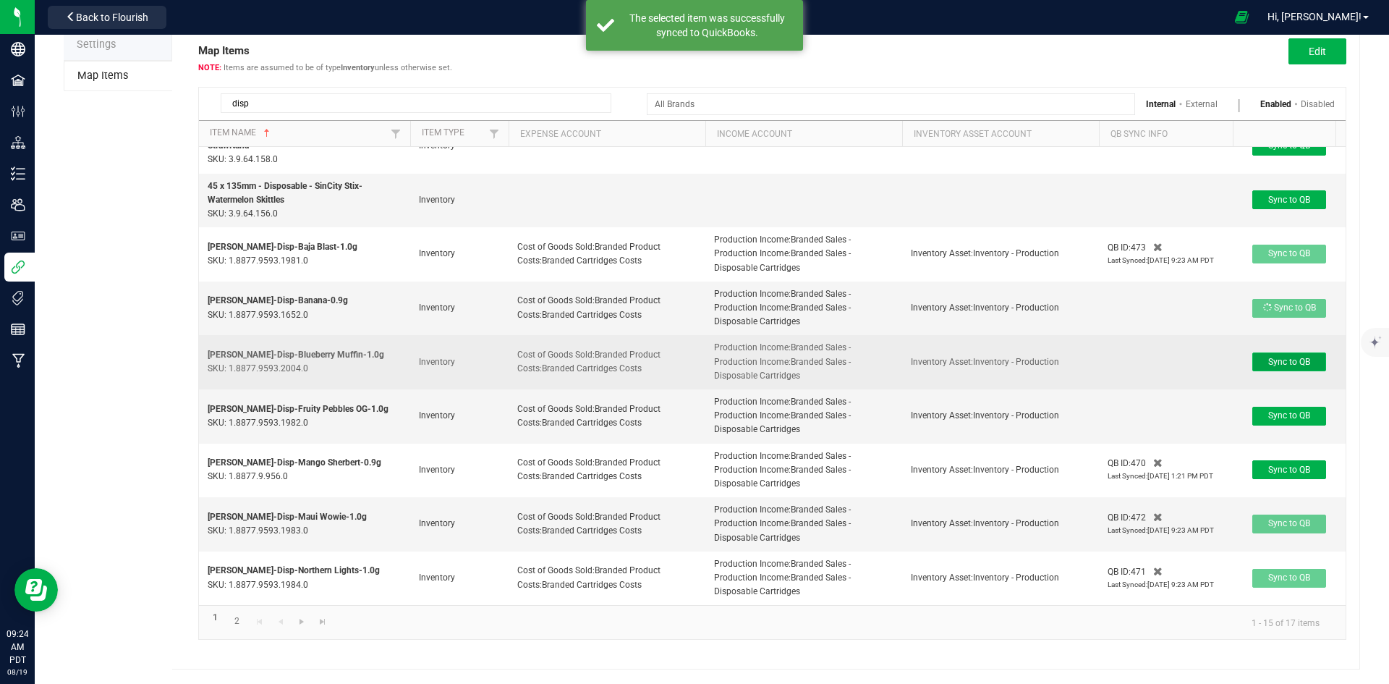
click at [1284, 357] on span "Sync to QB" at bounding box center [1289, 362] width 42 height 10
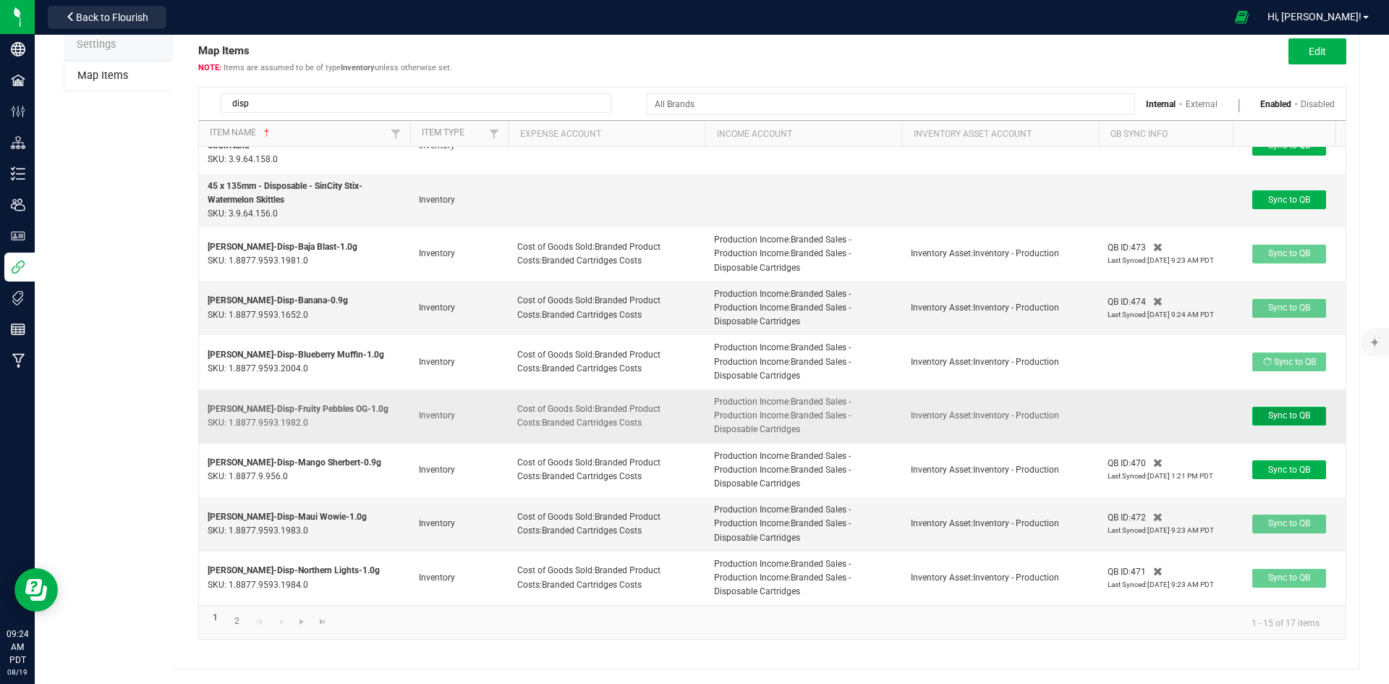
click at [1290, 410] on span "Sync to QB" at bounding box center [1289, 415] width 42 height 10
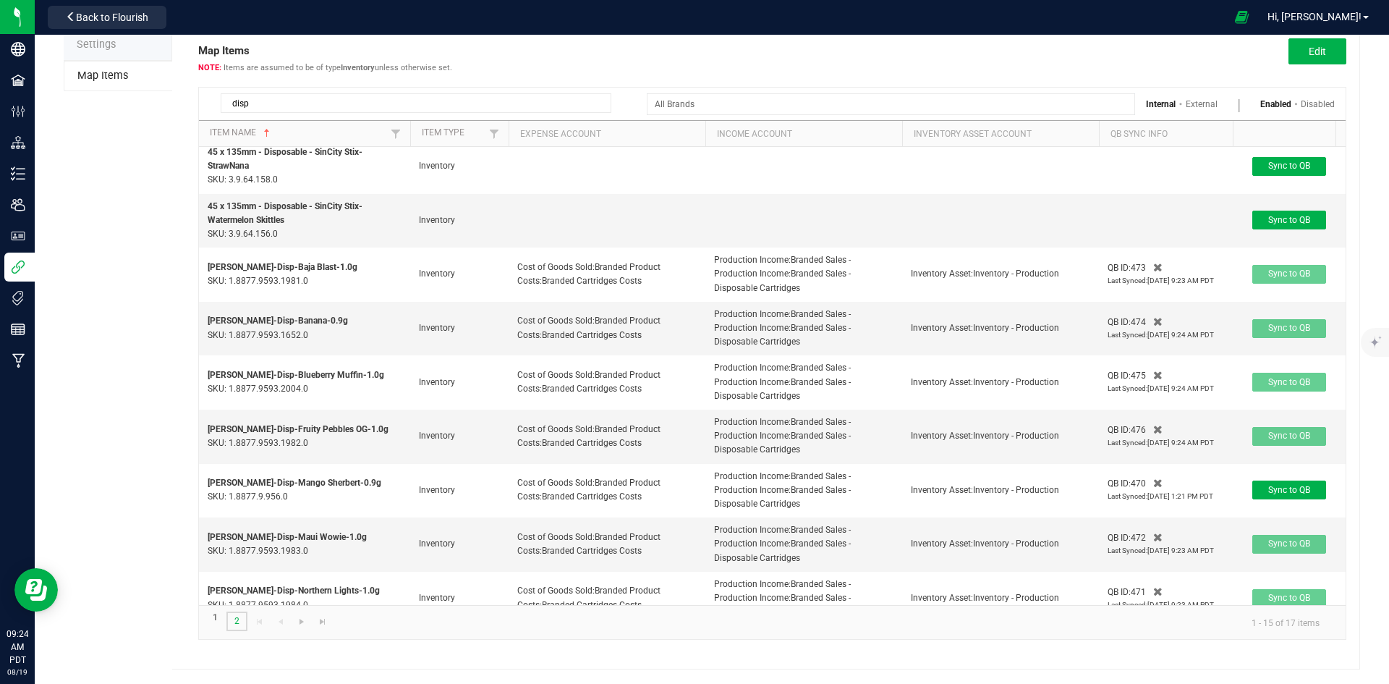
click at [231, 624] on link "2" at bounding box center [236, 621] width 21 height 20
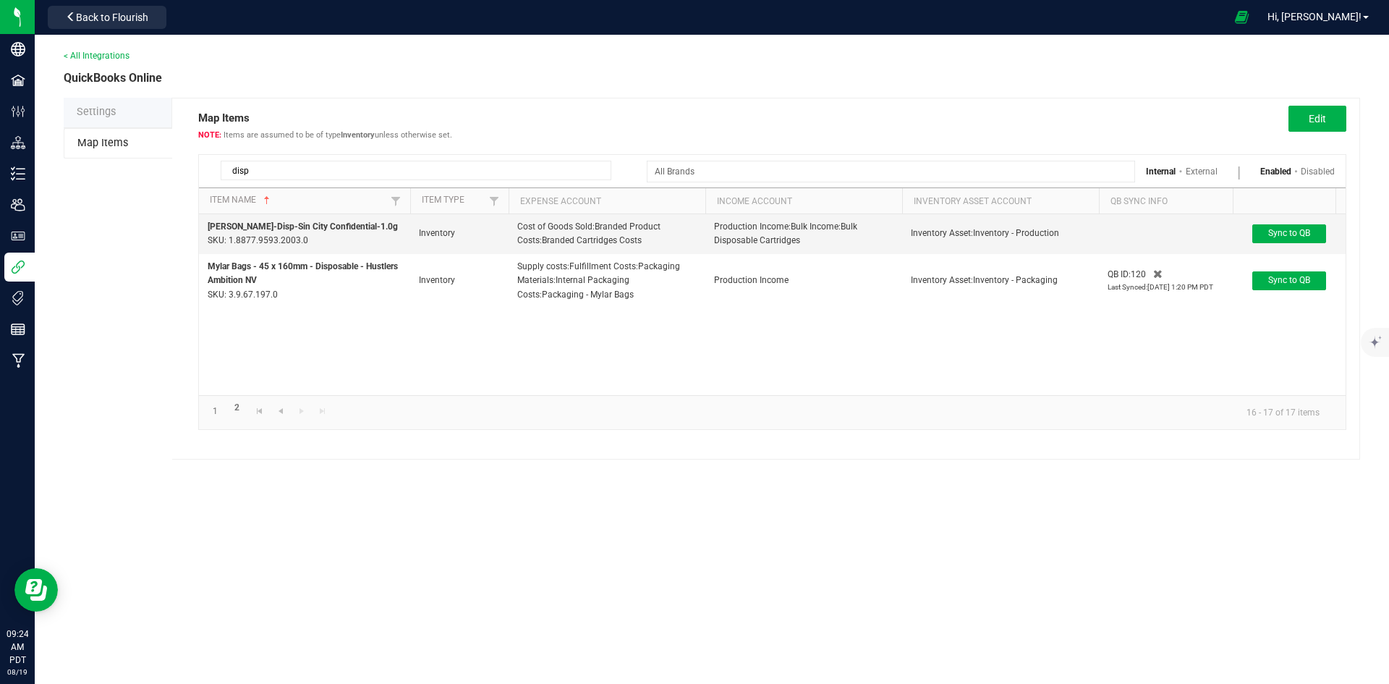
click at [232, 622] on div "< All Integrations QuickBooks Online Settings Map Items Map Items Items are ass…" at bounding box center [712, 359] width 1354 height 649
click at [238, 409] on link "2" at bounding box center [236, 407] width 21 height 20
click at [1286, 228] on span "Sync to QB" at bounding box center [1289, 233] width 42 height 10
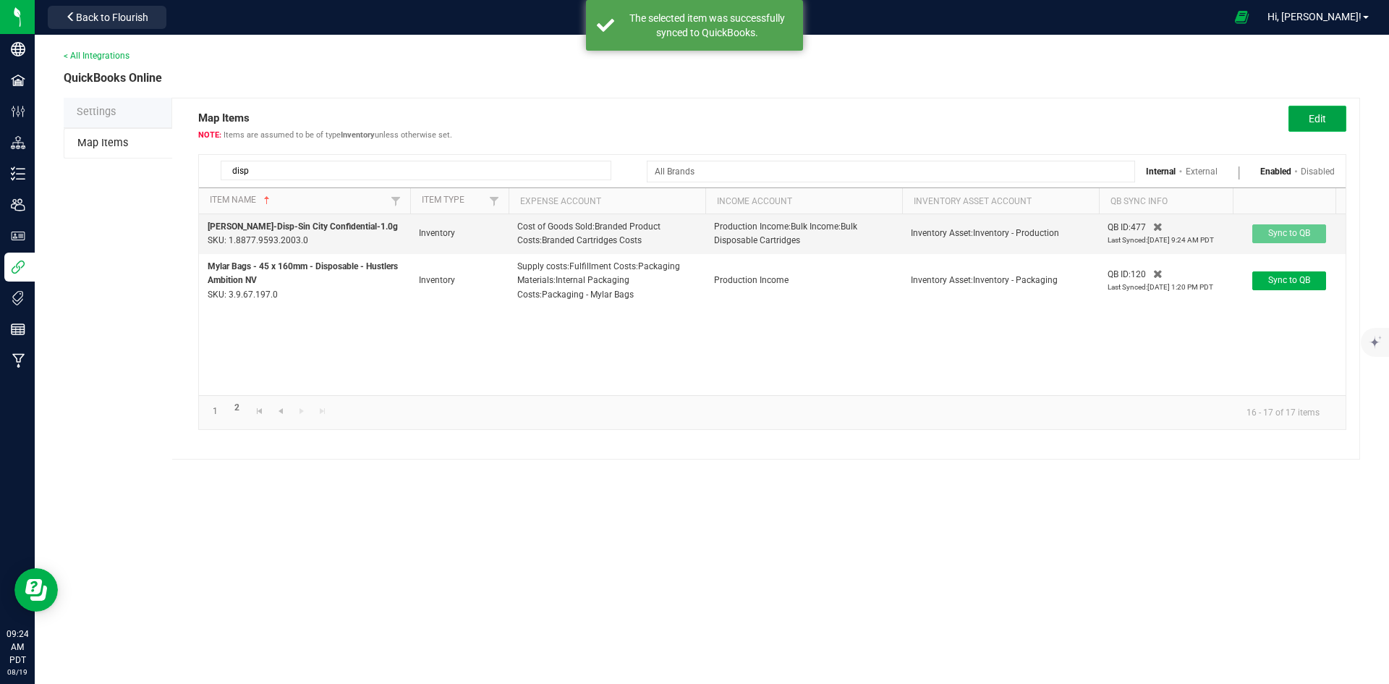
click at [1310, 117] on span "Edit" at bounding box center [1317, 119] width 17 height 12
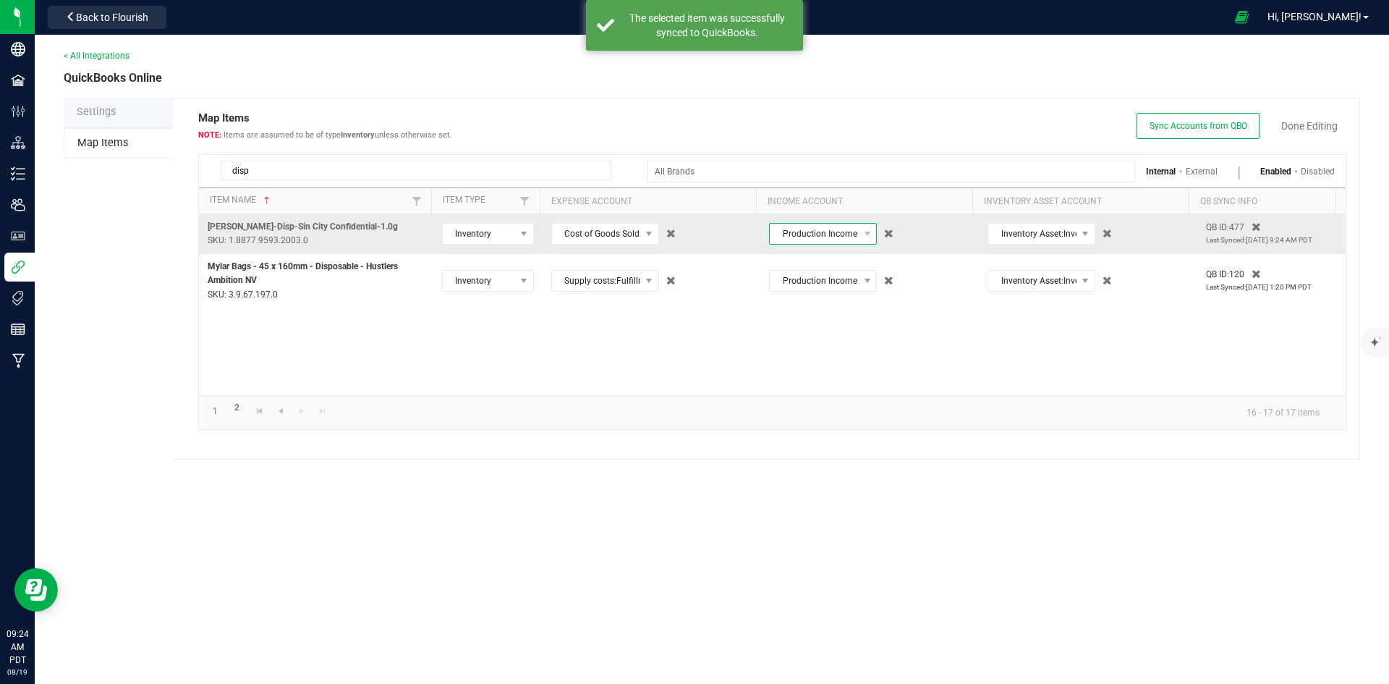
click at [826, 234] on span "Production Income:Bulk Income:Bulk Disposable Cartridges" at bounding box center [814, 234] width 88 height 20
type input "disposable cartridges"
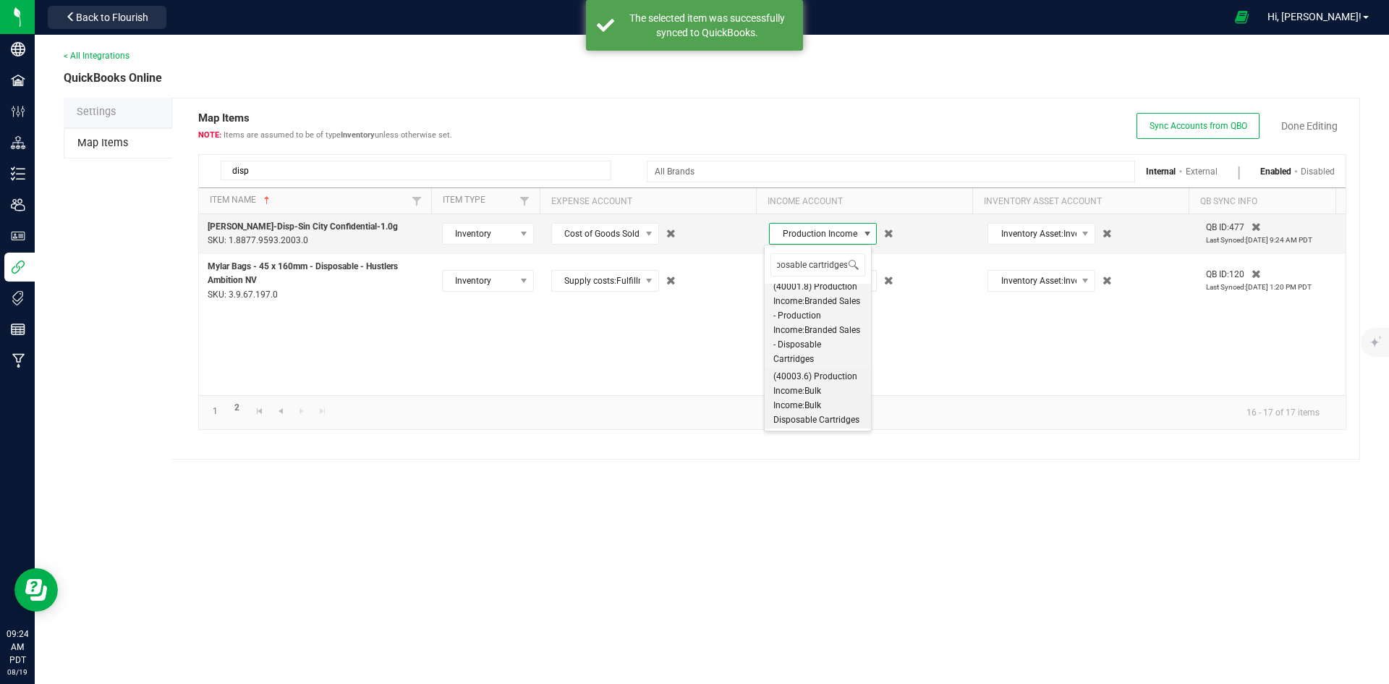
click at [797, 311] on span "(40001.8) Production Income:Branded Sales - Production Income:Branded Sales - D…" at bounding box center [817, 322] width 89 height 87
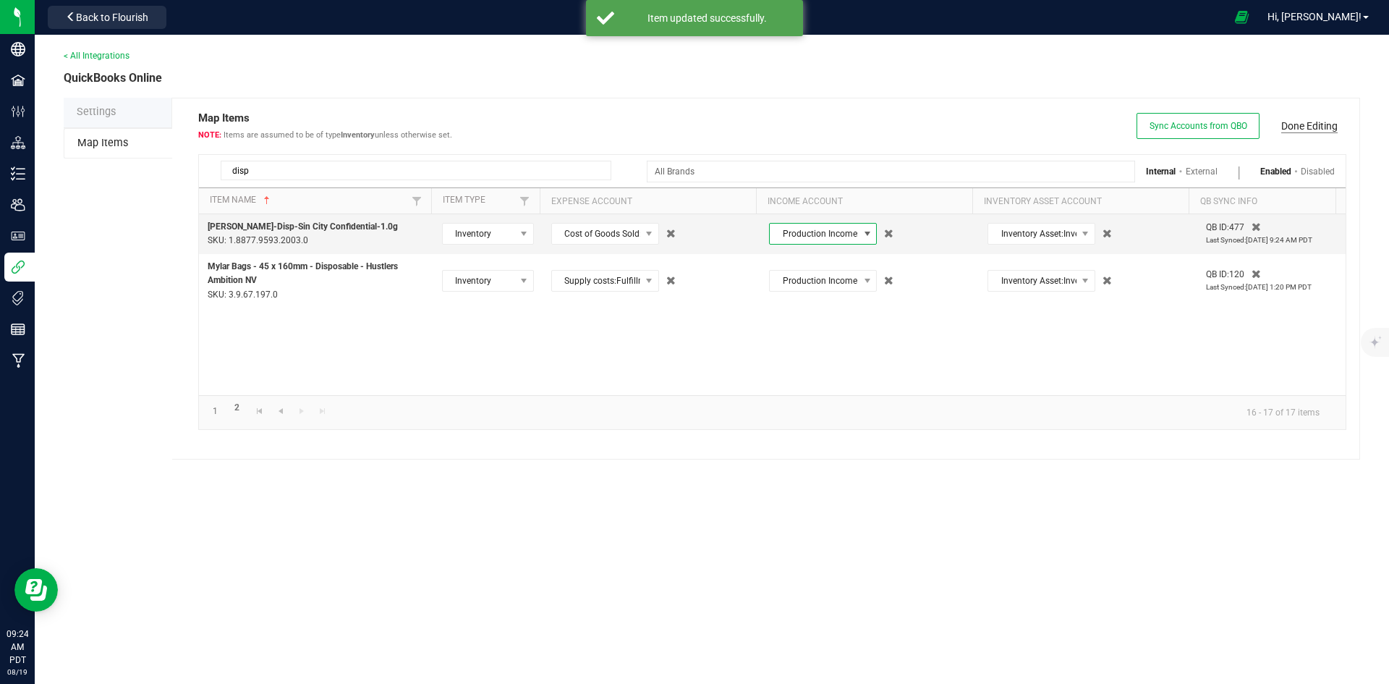
click at [1302, 124] on link "Done Editing" at bounding box center [1309, 126] width 56 height 14
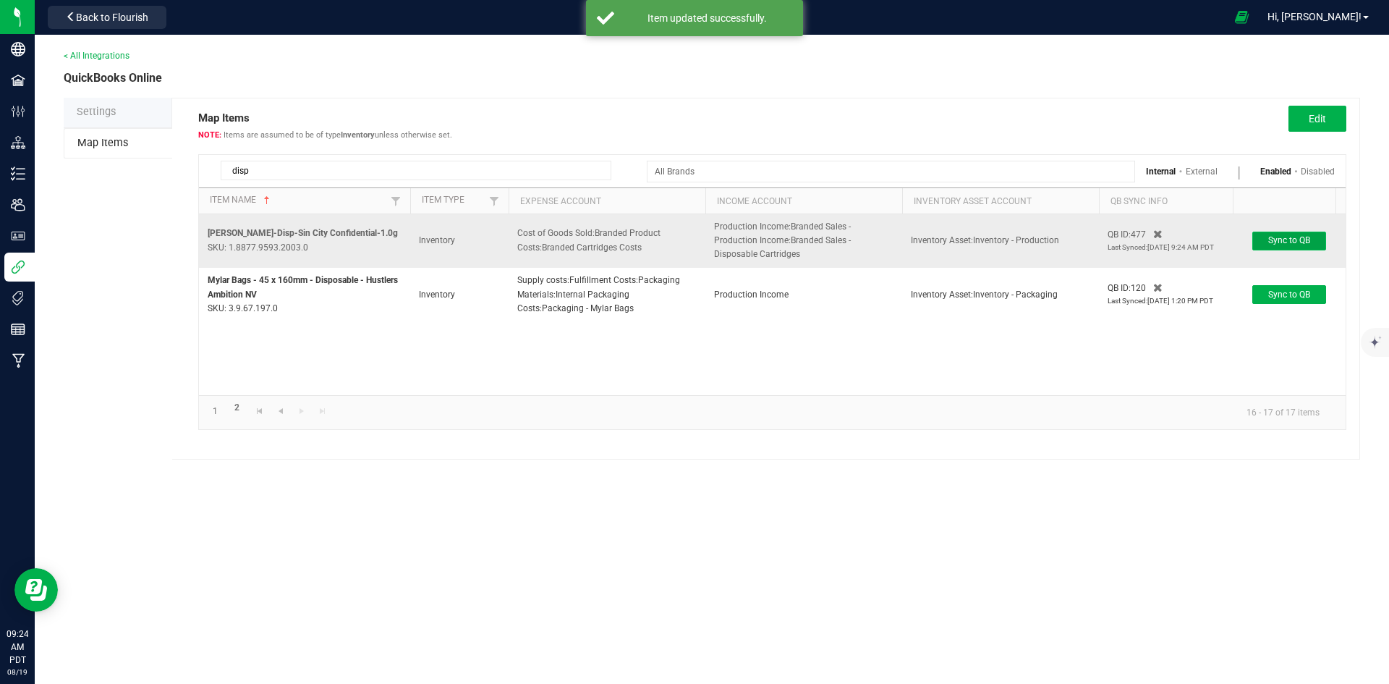
click at [1292, 243] on span "Sync to QB" at bounding box center [1289, 240] width 42 height 10
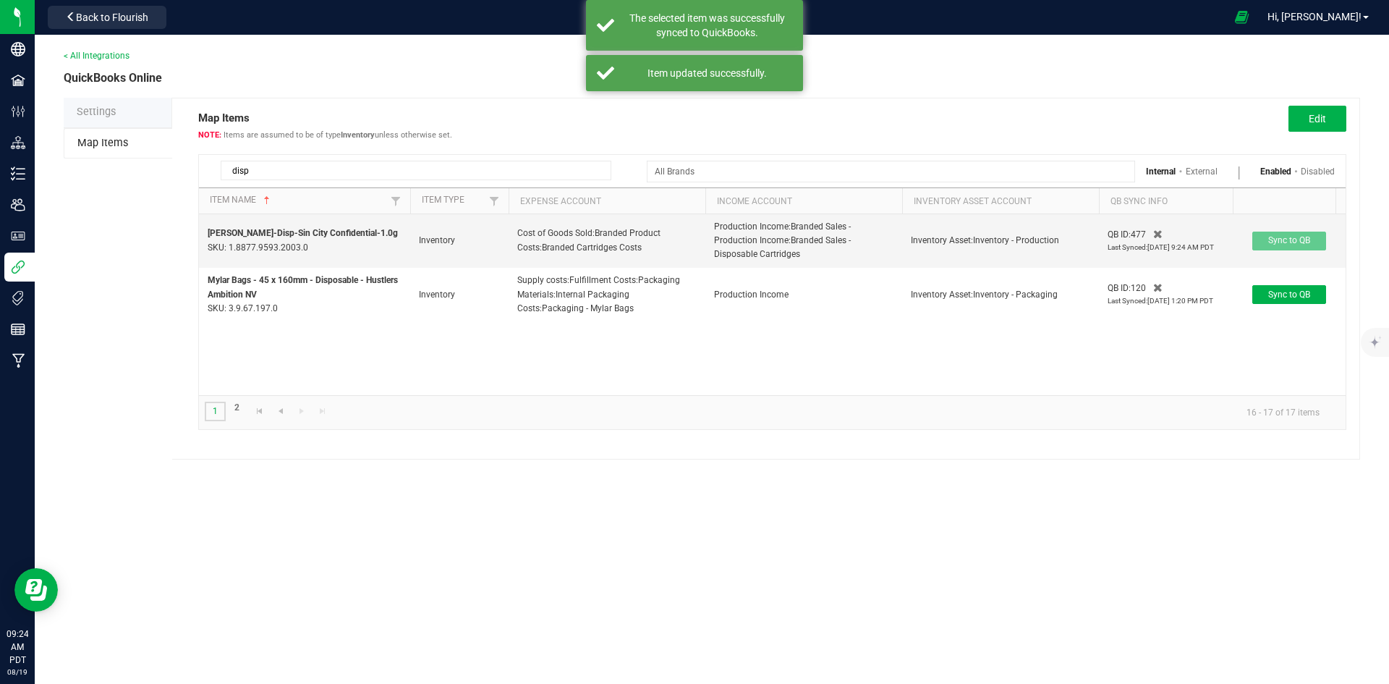
click at [216, 409] on link "1" at bounding box center [215, 412] width 21 height 20
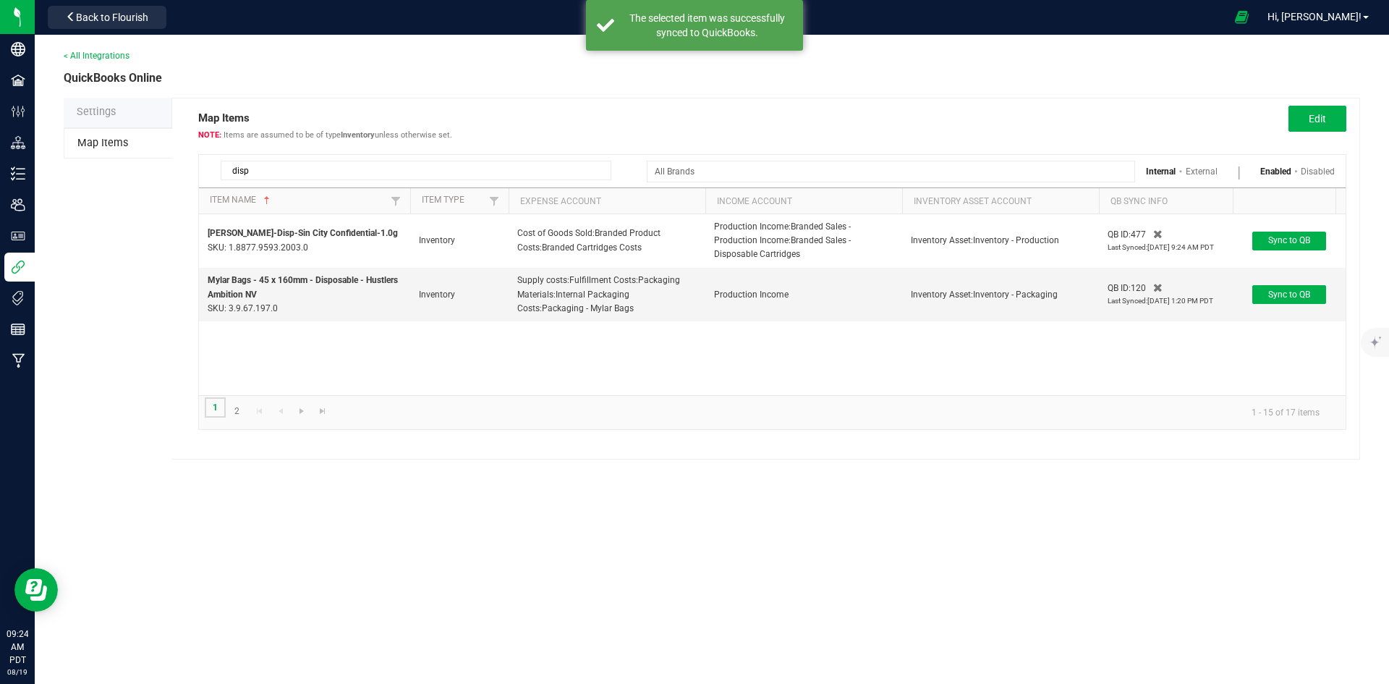
click at [211, 412] on link "1" at bounding box center [215, 407] width 21 height 20
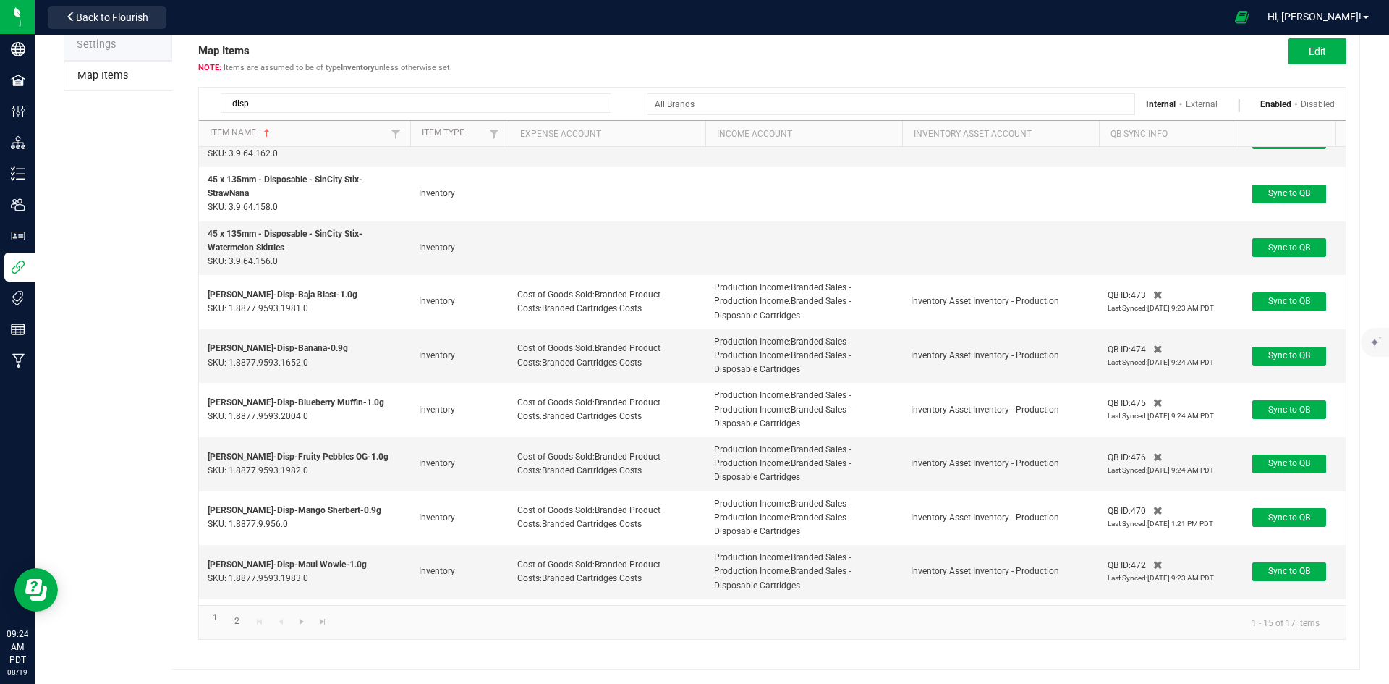
click at [247, 110] on input "disp" at bounding box center [416, 103] width 391 height 20
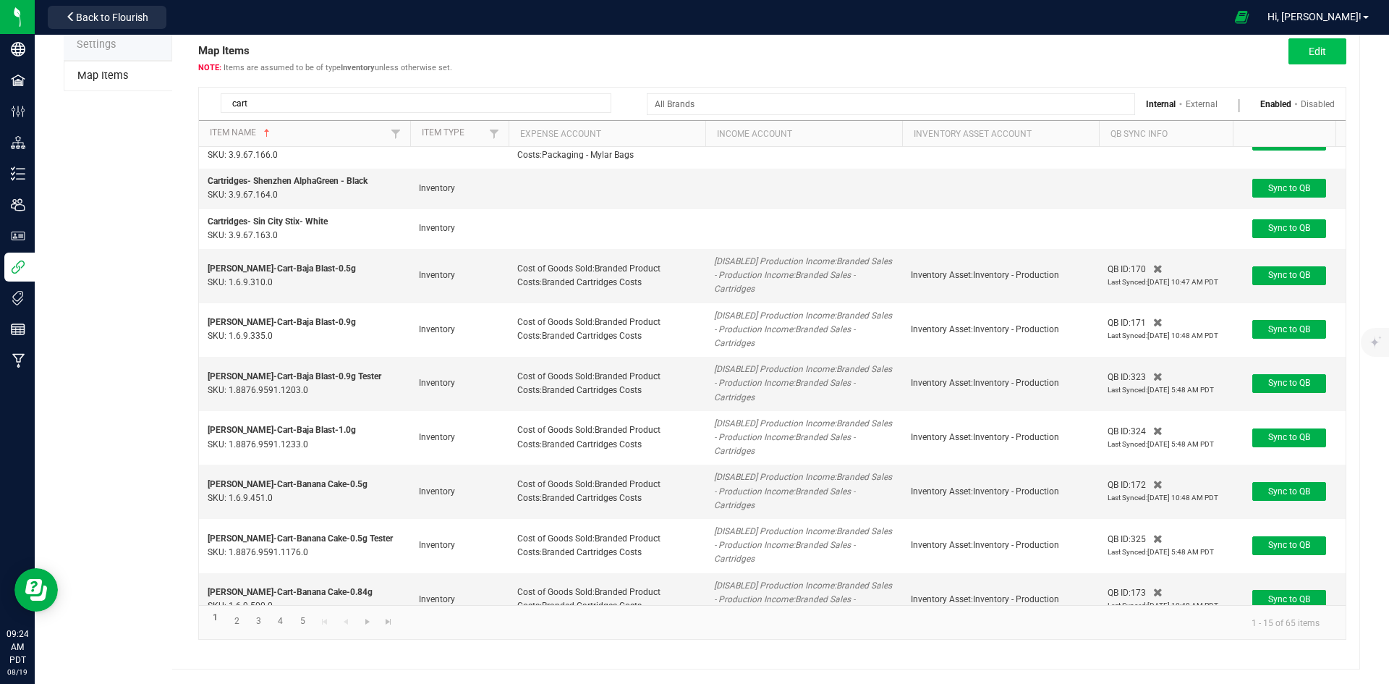
type input "cart"
click at [1320, 49] on button "Edit" at bounding box center [1318, 51] width 58 height 26
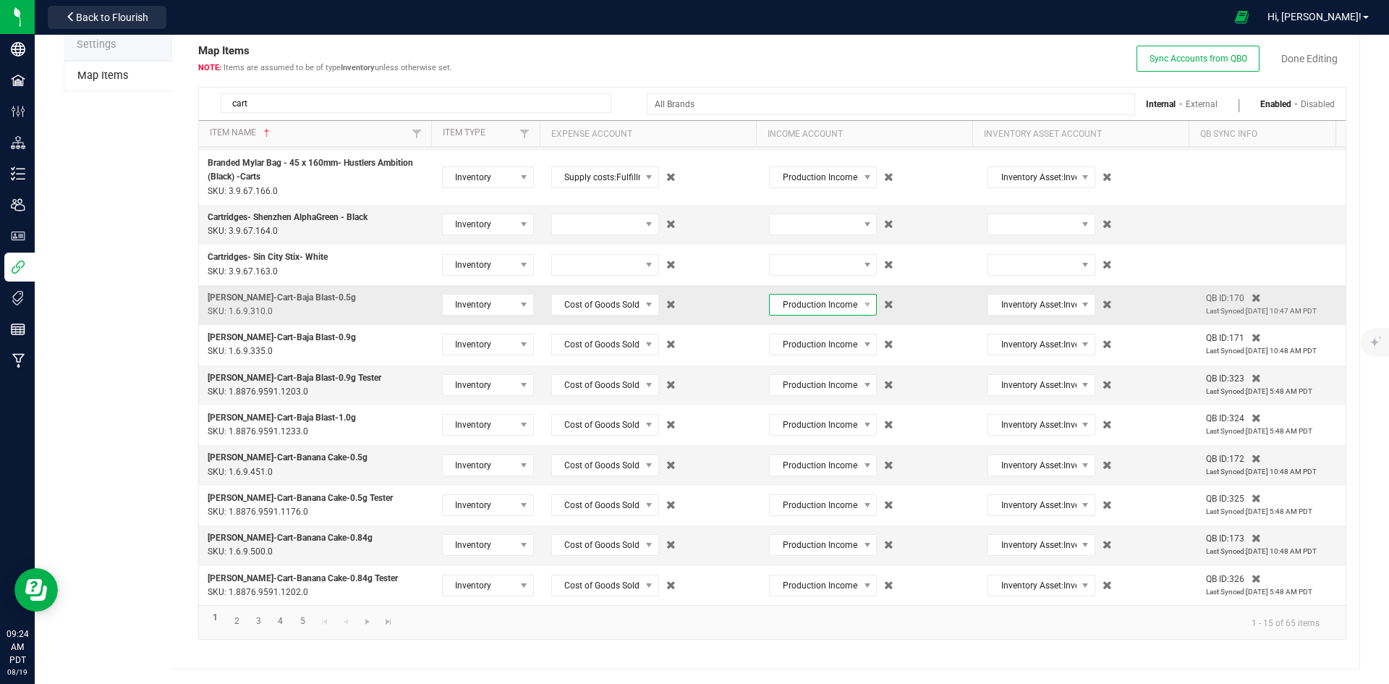
click at [796, 306] on span "Production Income:Branded Sales - Production Income:Branded Sales - Cartridges" at bounding box center [814, 304] width 88 height 20
type input "distillate car"
click at [815, 321] on span "distillate car" at bounding box center [813, 335] width 106 height 34
click at [815, 327] on input "distillate car" at bounding box center [812, 335] width 95 height 22
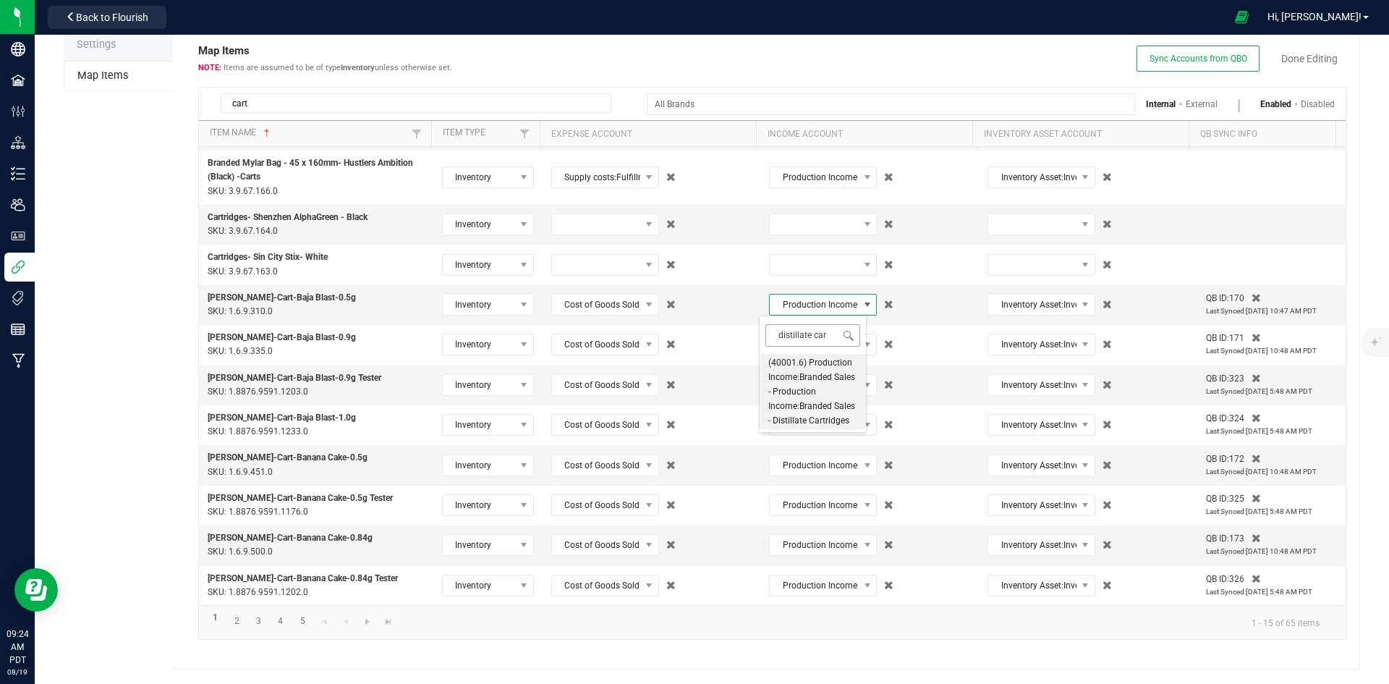
click at [815, 327] on input "distillate car" at bounding box center [812, 335] width 95 height 22
click at [813, 373] on span "(40001.6) Production Income:Branded Sales - Production Income:Branded Sales - D…" at bounding box center [812, 391] width 89 height 72
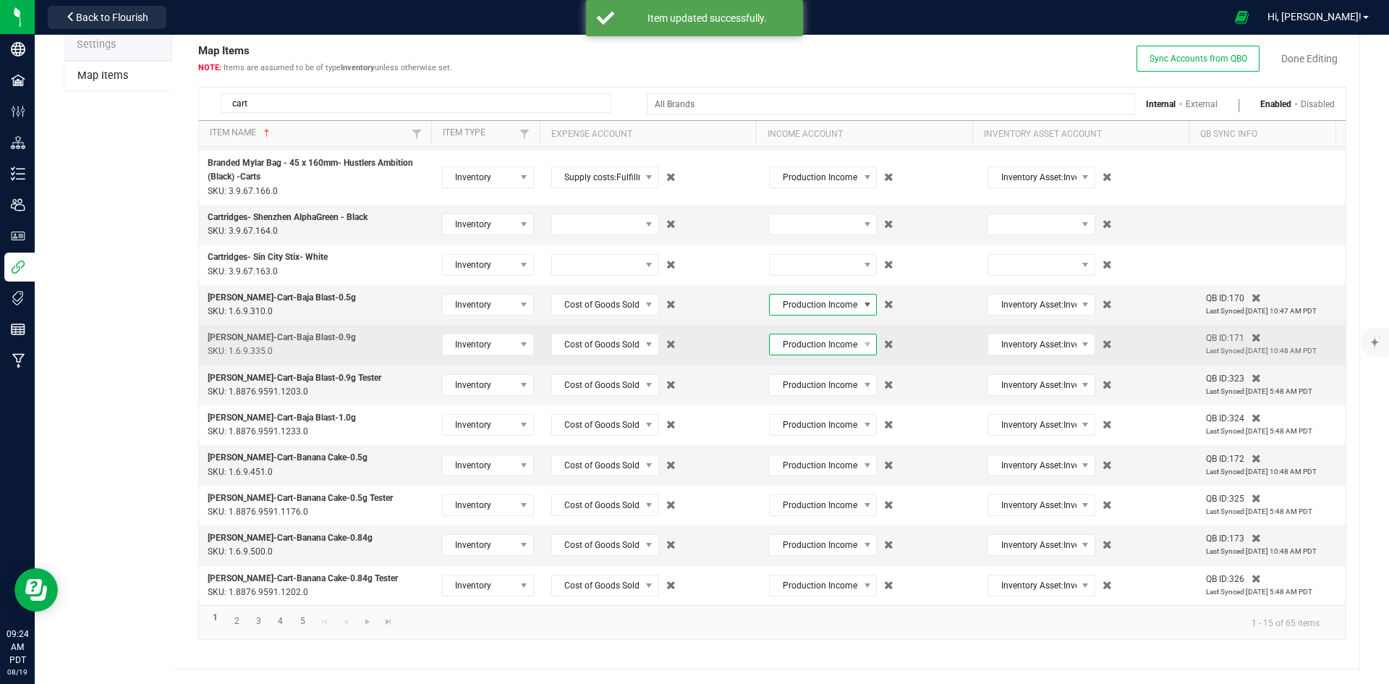
click at [805, 351] on span "Production Income:Branded Sales - Production Income:Branded Sales - Cartridges" at bounding box center [814, 344] width 88 height 20
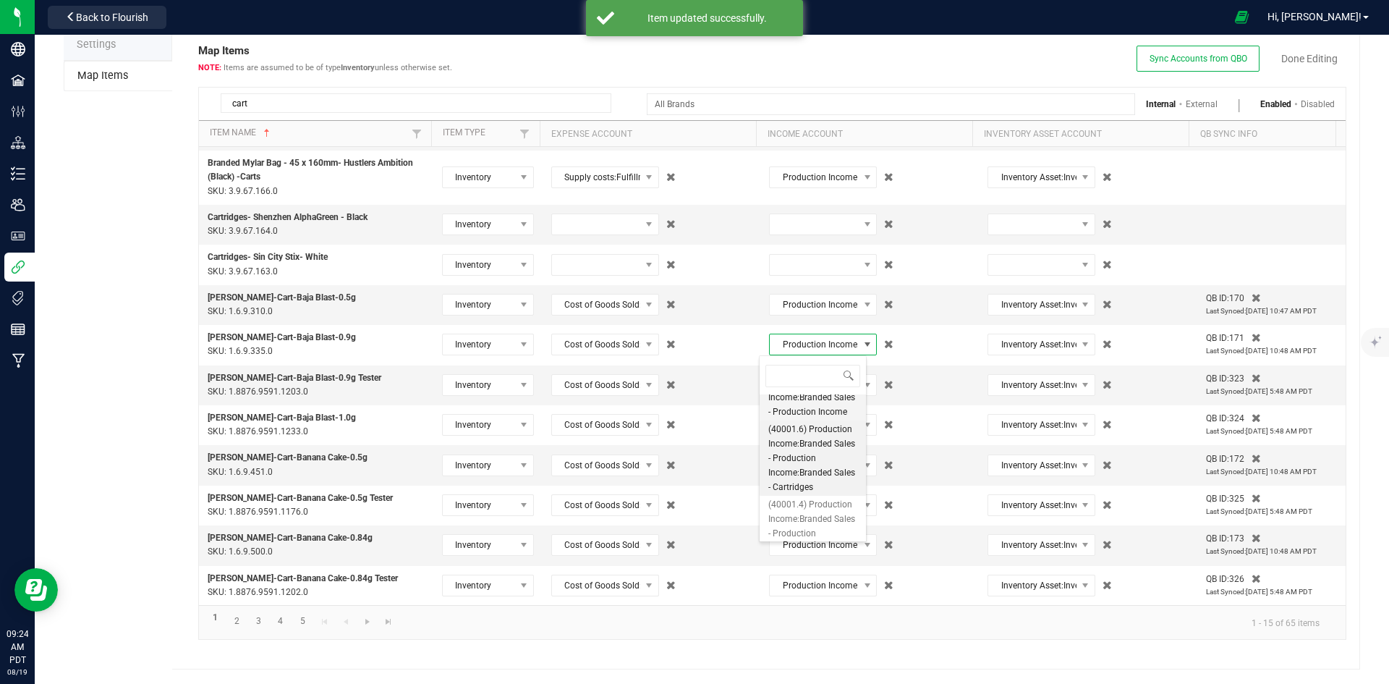
type input "distillate car"
click at [819, 410] on span "(40001.6) Production Income:Branded Sales - Production Income:Branded Sales - D…" at bounding box center [812, 432] width 89 height 72
click at [819, 401] on td "Production Income:Branded Sales - Production Income:Branded Sales - Cartridges" at bounding box center [869, 385] width 219 height 40
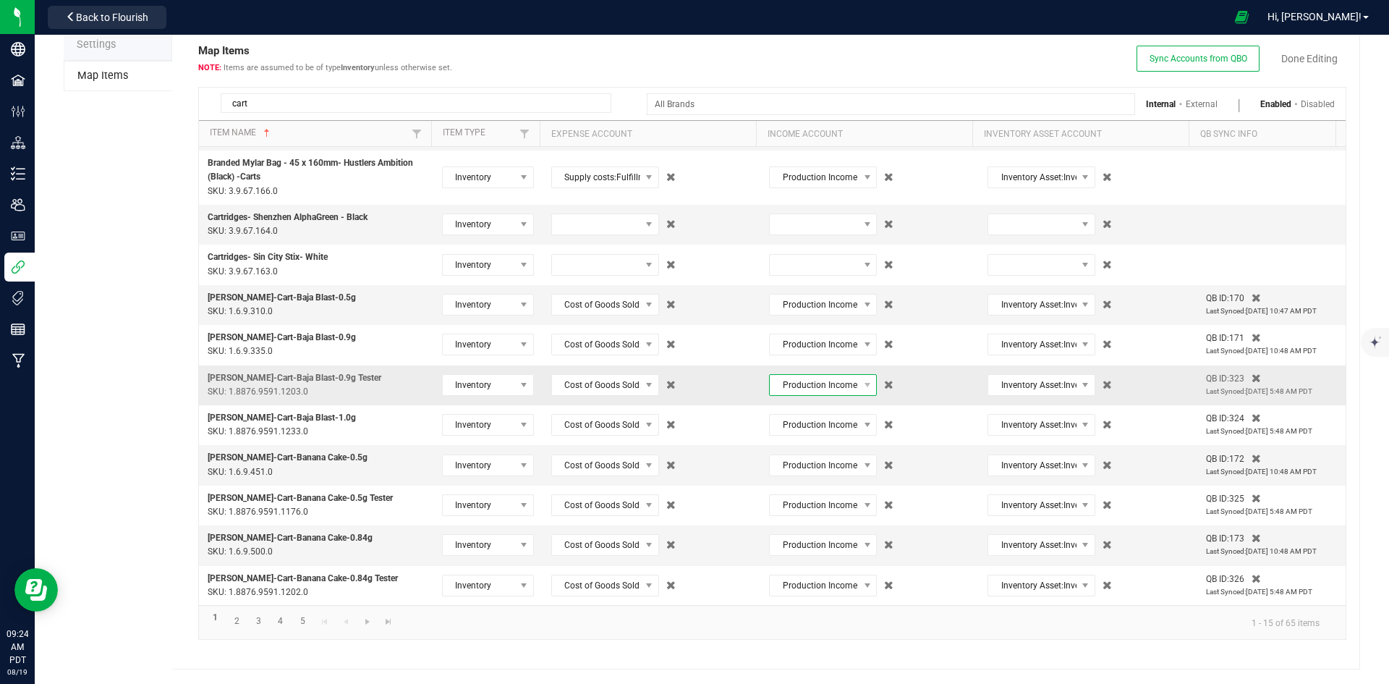
click at [820, 392] on span "Production Income:Branded Sales - Production Income:Branded Sales - Cartridges" at bounding box center [814, 385] width 88 height 20
type input "distillate car"
click at [813, 450] on span "(40001.6) Production Income:Branded Sales - Production Income:Branded Sales - D…" at bounding box center [812, 472] width 89 height 72
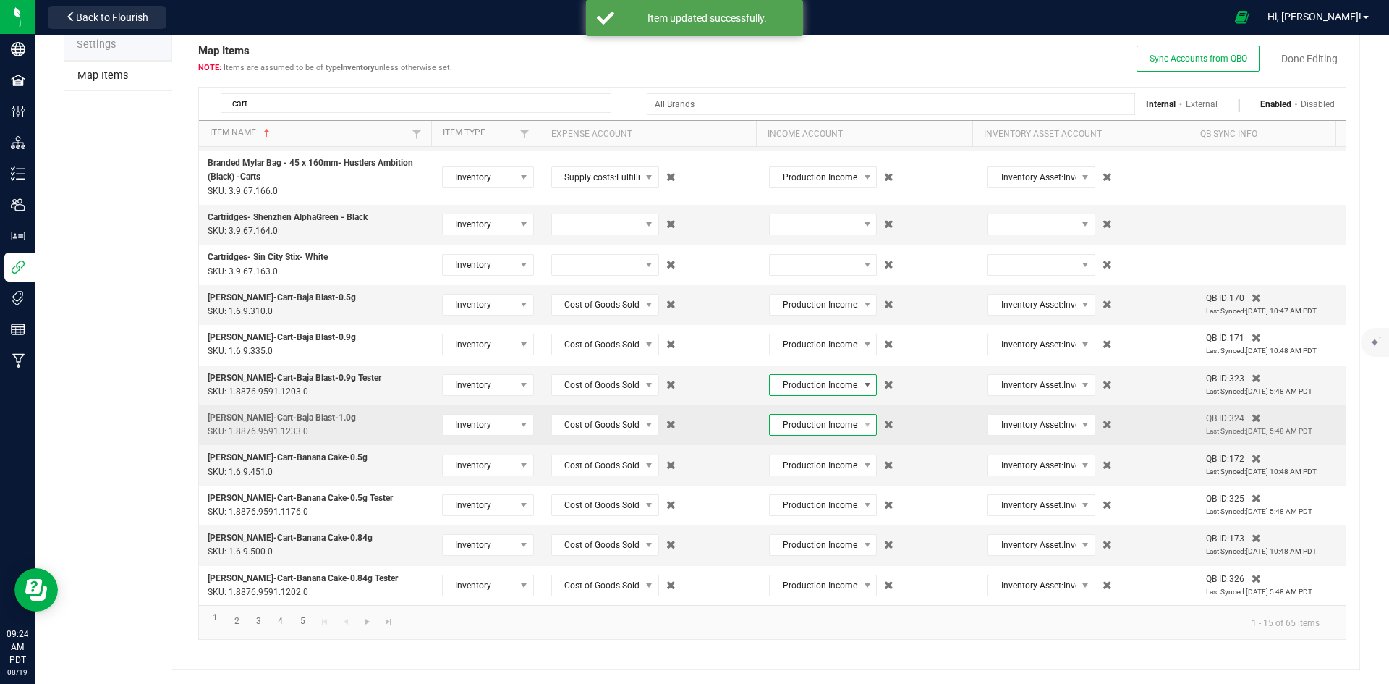
click at [815, 430] on span "Production Income:Branded Sales - Production Income:Branded Sales - Cartridges" at bounding box center [814, 425] width 88 height 20
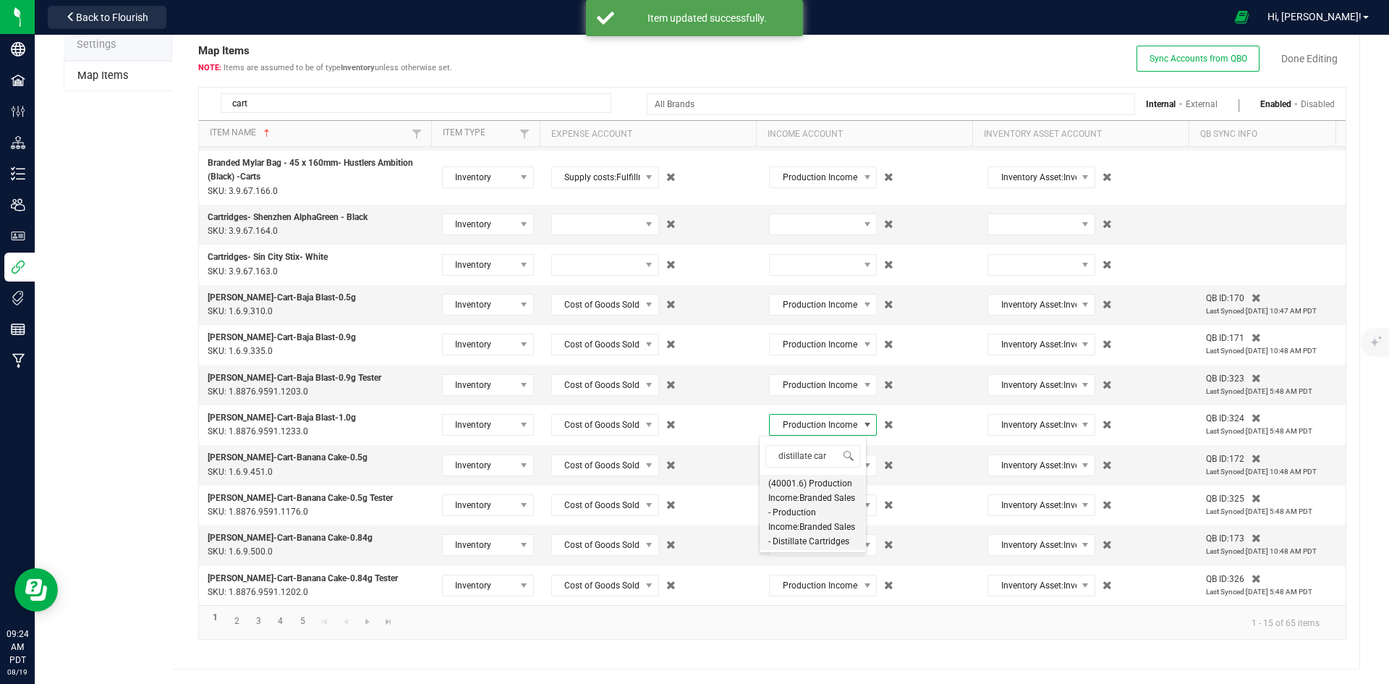
click at [824, 478] on span "(40001.6) Production Income:Branded Sales - Production Income:Branded Sales - D…" at bounding box center [812, 512] width 89 height 72
click at [823, 470] on span "Production Income:Branded Sales - Production Income:Branded Sales - Cartridges" at bounding box center [814, 465] width 88 height 20
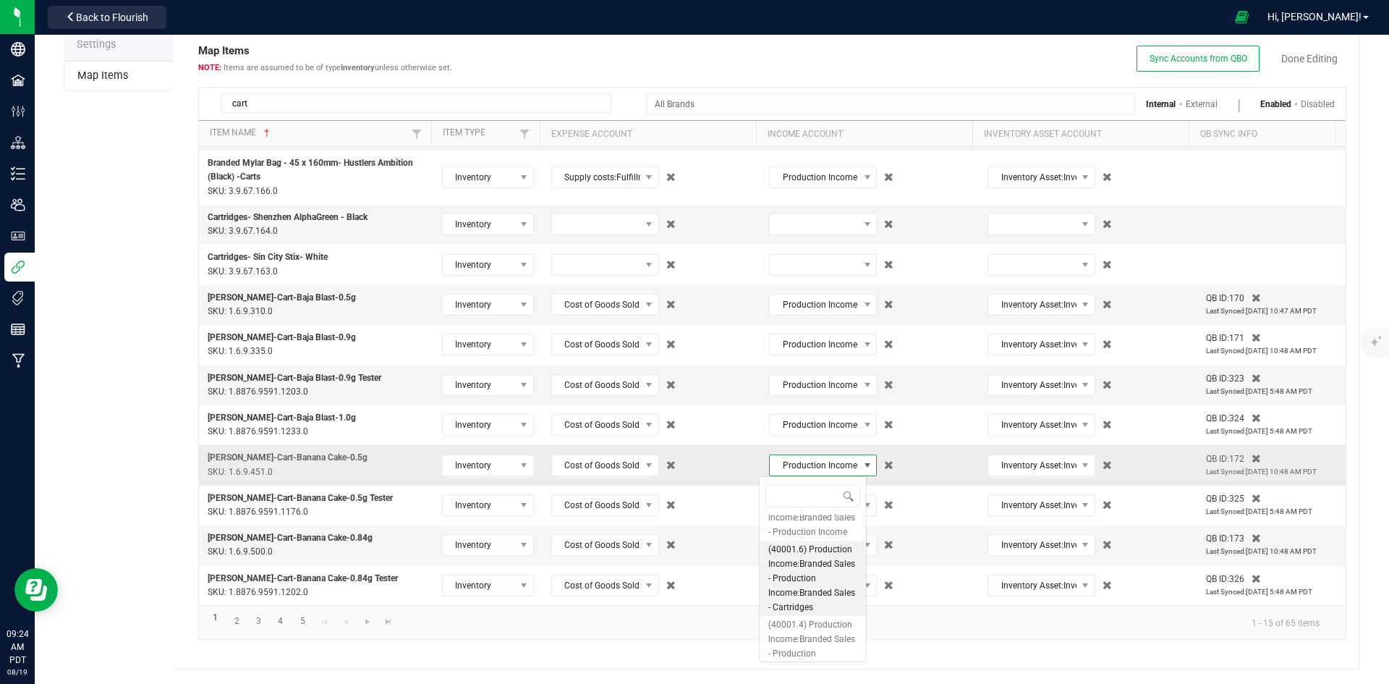
type input "distillate car"
click at [813, 535] on span "(40001.6) Production Income:Branded Sales - Production Income:Branded Sales - D…" at bounding box center [812, 552] width 89 height 72
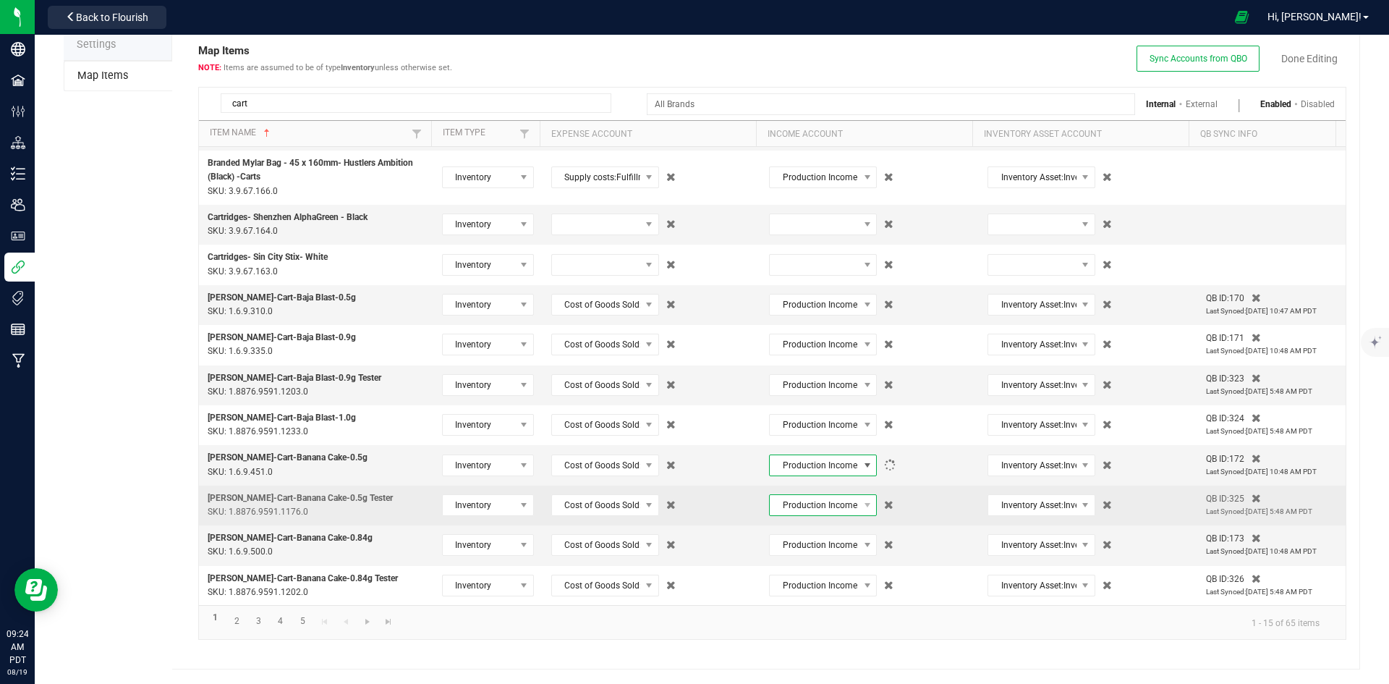
click at [818, 500] on span "Production Income:Branded Sales - Production Income:Branded Sales - Cartridges" at bounding box center [814, 505] width 88 height 20
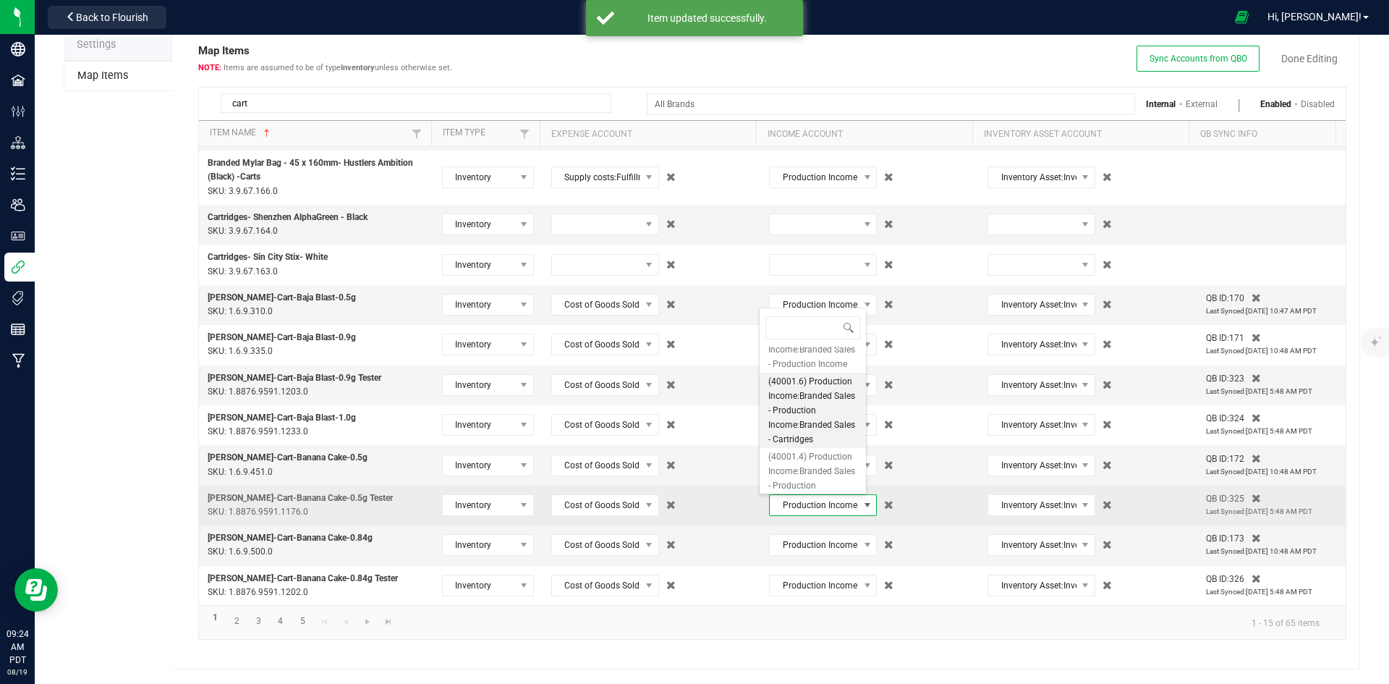
type input "distillate car"
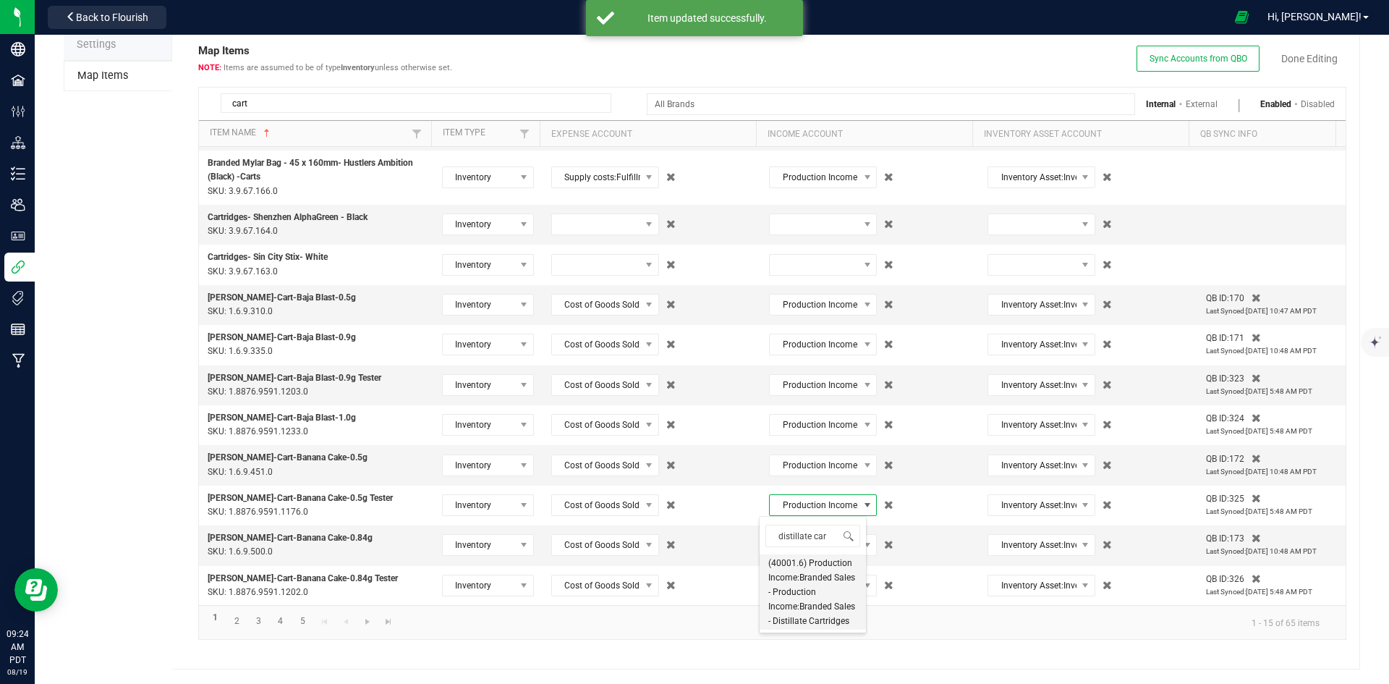
click at [822, 569] on span "(40001.6) Production Income:Branded Sales - Production Income:Branded Sales - D…" at bounding box center [812, 592] width 89 height 72
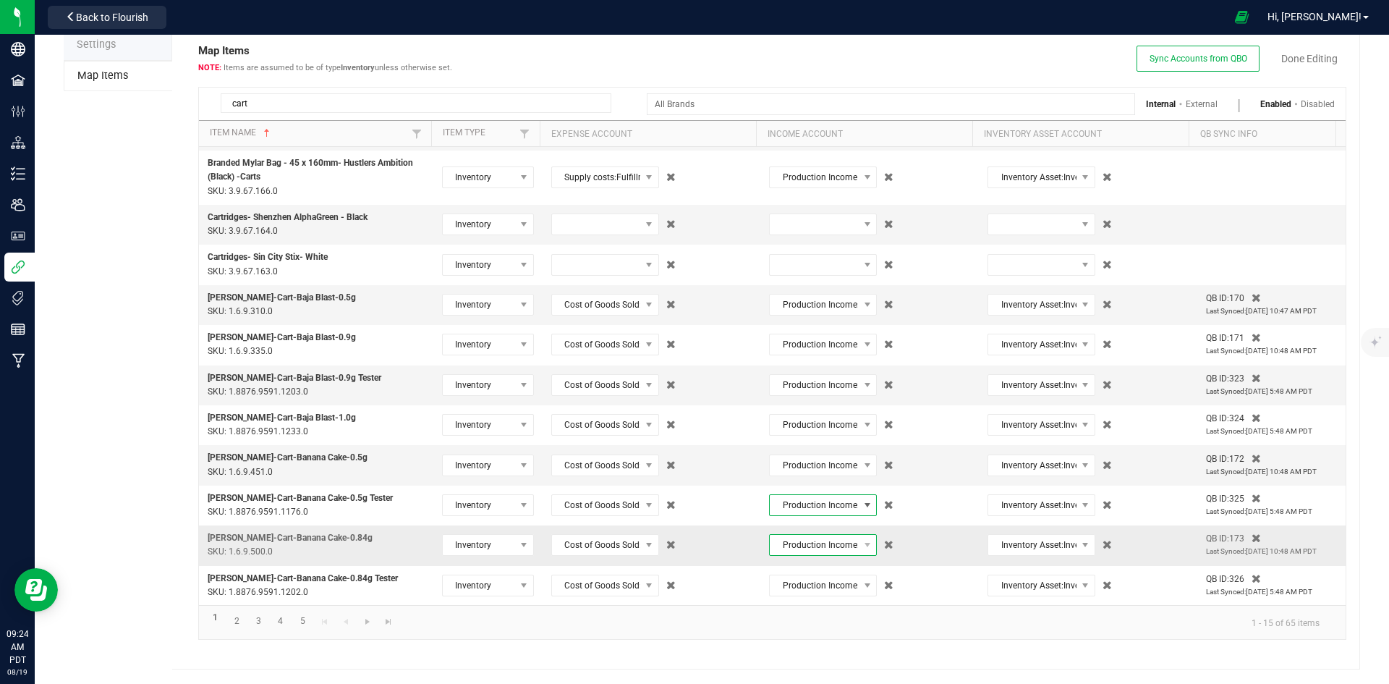
click at [822, 548] on span "Production Income:Branded Sales - Production Income:Branded Sales - Cartridges" at bounding box center [814, 545] width 88 height 20
type input "distillate car"
click at [818, 590] on span "distillate car" at bounding box center [813, 576] width 106 height 34
click at [818, 613] on span "(40001.6) Production Income:Branded Sales - Production Income:Branded Sales - D…" at bounding box center [812, 632] width 89 height 72
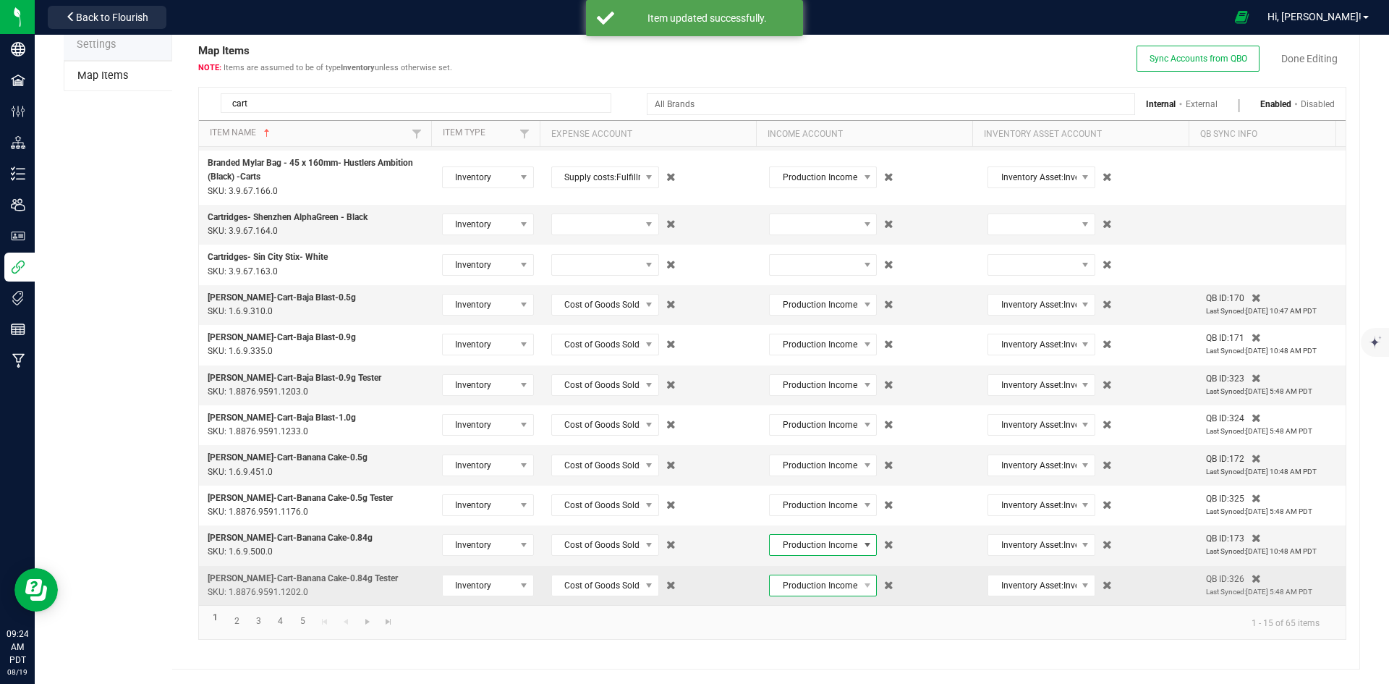
click at [820, 581] on span "Production Income:Branded Sales - Production Income:Branded Sales - Cartridges" at bounding box center [814, 585] width 88 height 20
type input "distillate car"
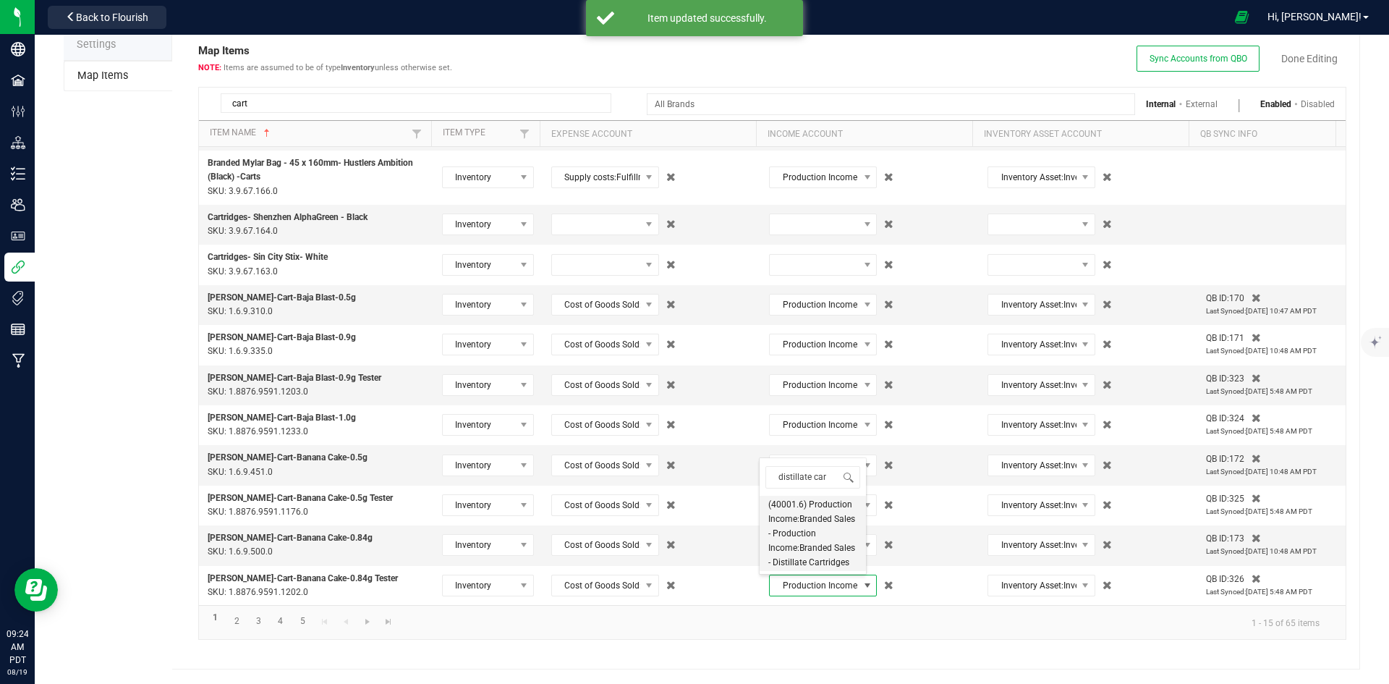
click at [839, 550] on span "(40001.6) Production Income:Branded Sales - Production Income:Branded Sales - D…" at bounding box center [812, 533] width 89 height 72
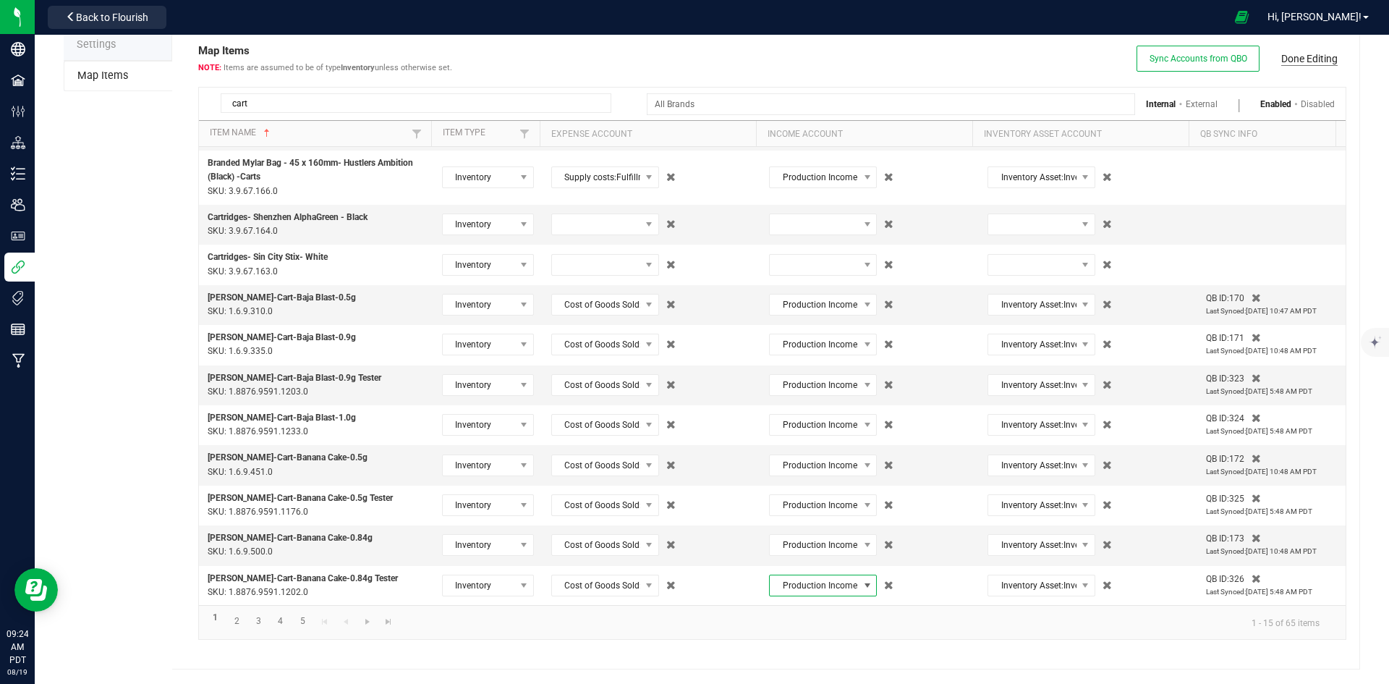
click at [1304, 53] on link "Done Editing" at bounding box center [1309, 58] width 56 height 14
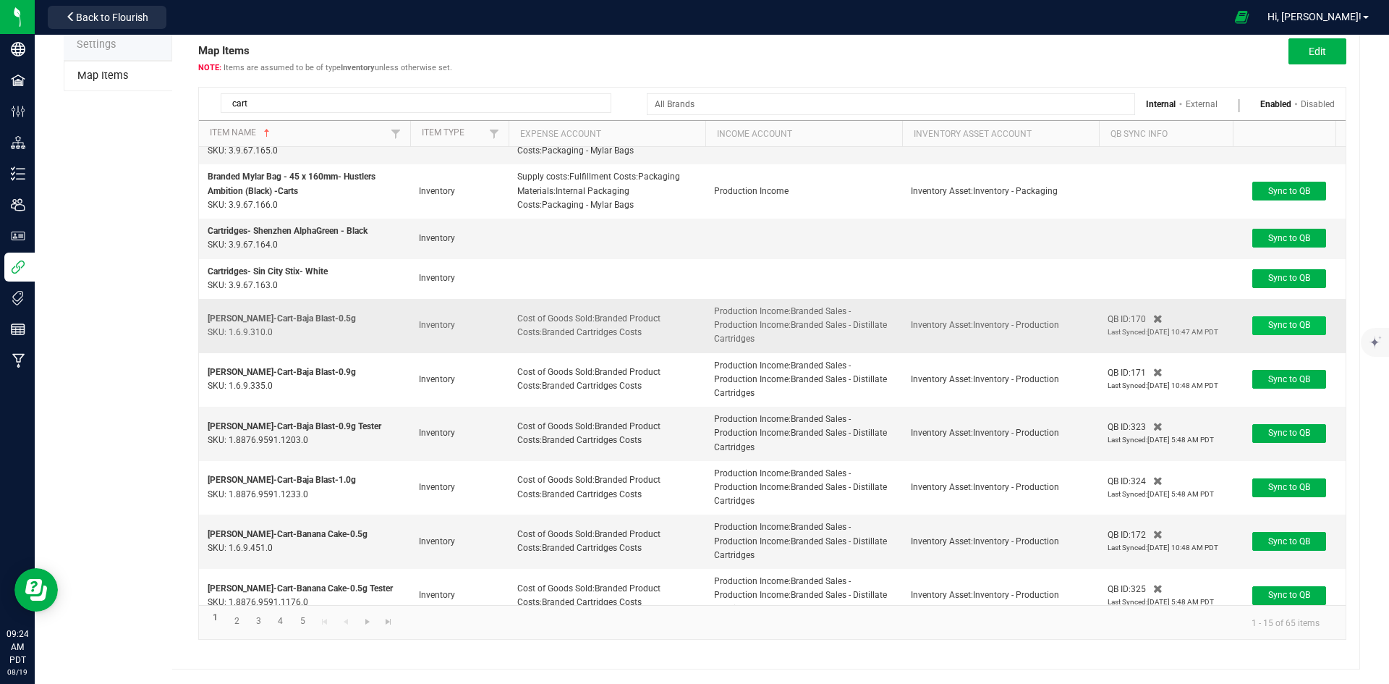
drag, startPoint x: 1273, startPoint y: 308, endPoint x: 1276, endPoint y: 329, distance: 22.0
click at [1273, 310] on td "Sync to QB" at bounding box center [1289, 326] width 113 height 54
click at [1276, 329] on span "Sync to QB" at bounding box center [1289, 325] width 42 height 10
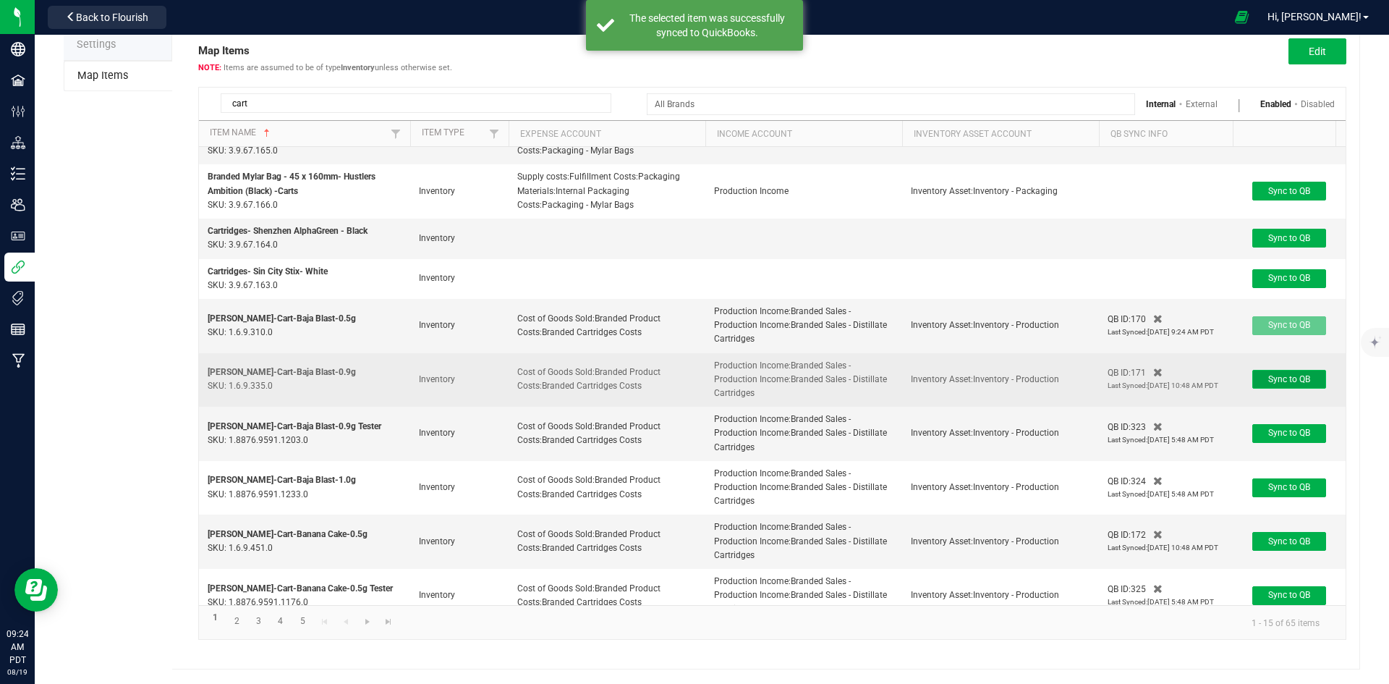
click at [1286, 378] on span "Sync to QB" at bounding box center [1289, 379] width 42 height 10
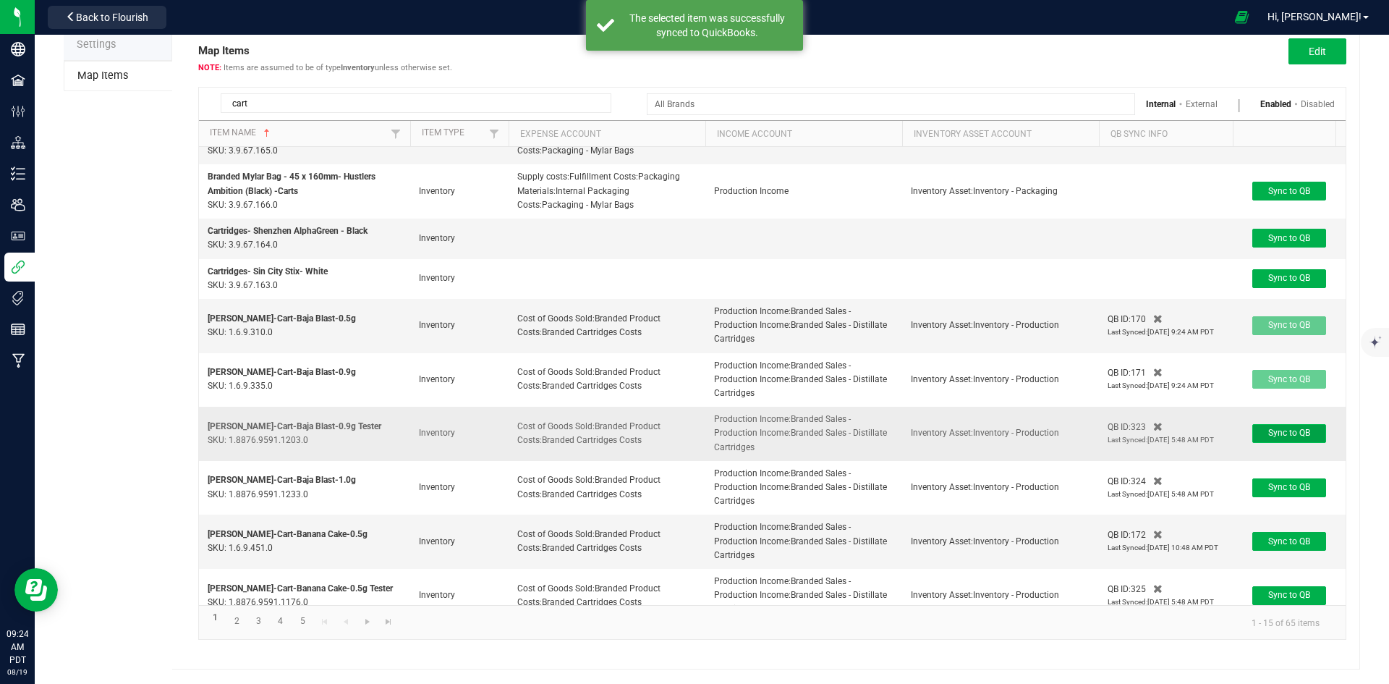
click at [1290, 428] on span "Sync to QB" at bounding box center [1289, 433] width 42 height 10
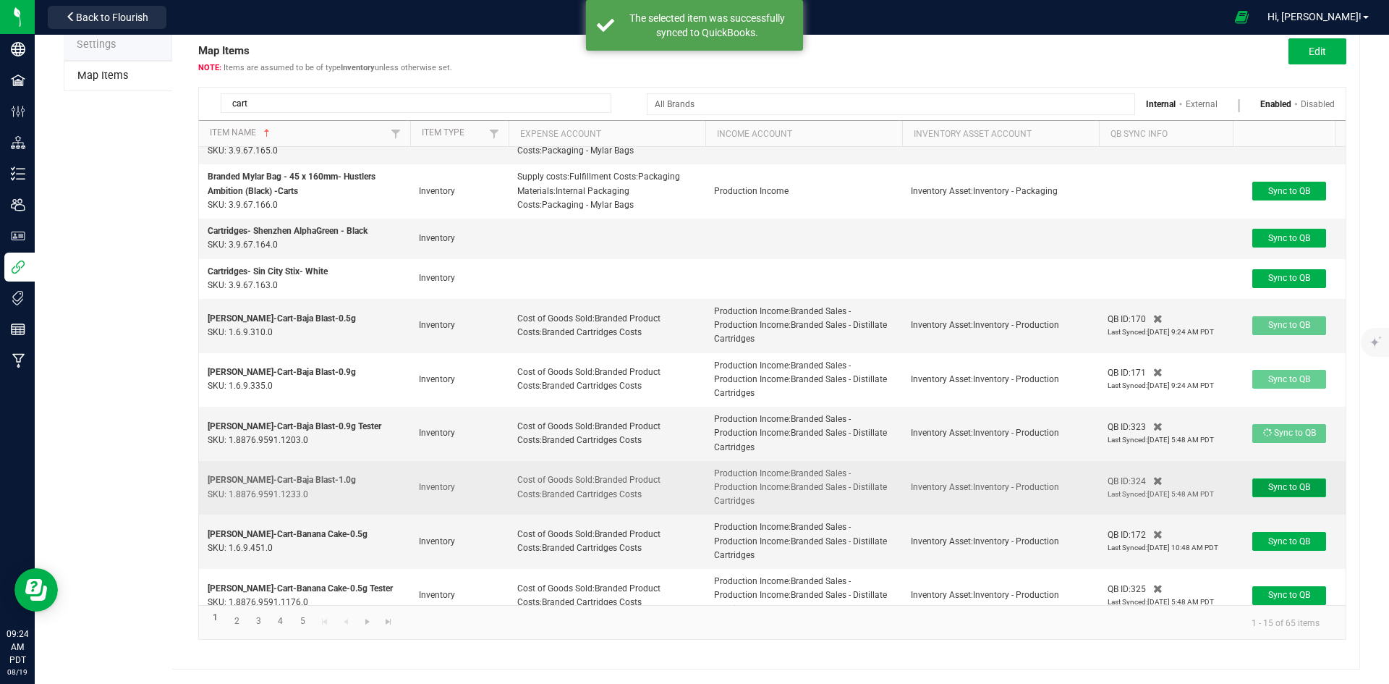
click at [1296, 485] on span "Sync to QB" at bounding box center [1289, 487] width 42 height 10
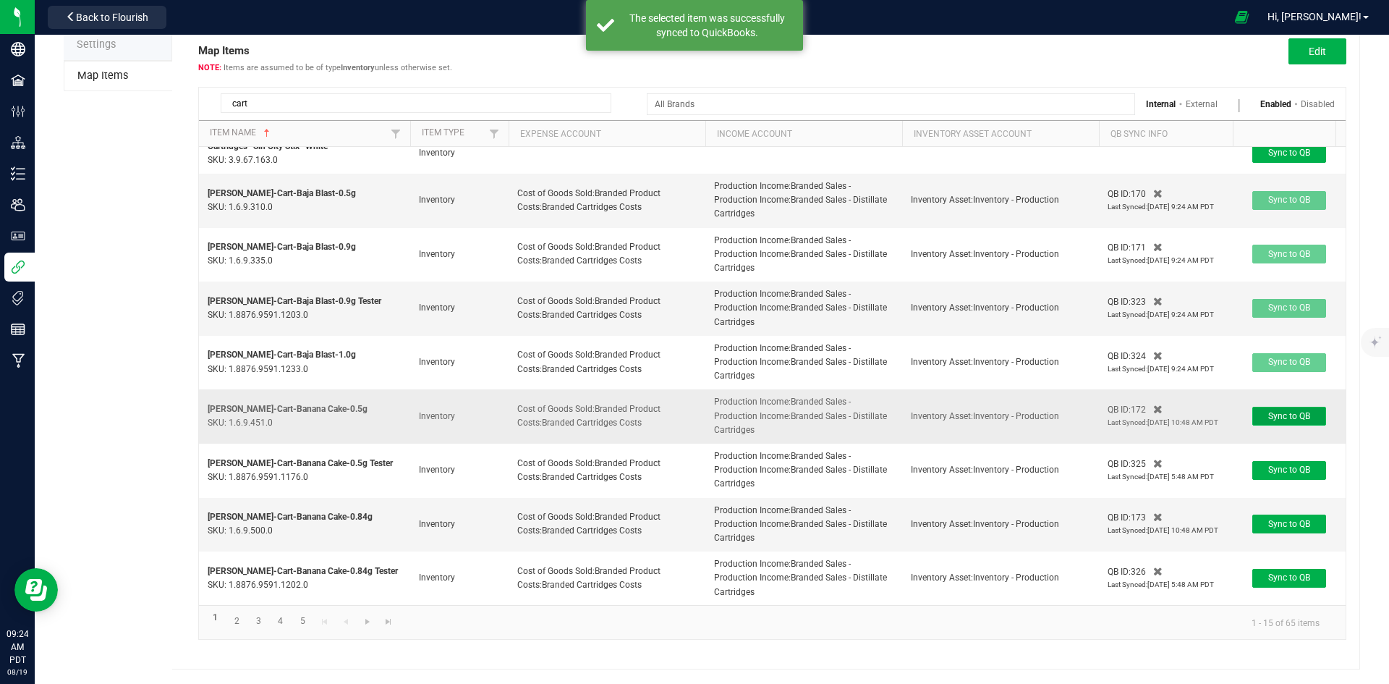
click at [1268, 411] on span "Sync to QB" at bounding box center [1289, 416] width 42 height 10
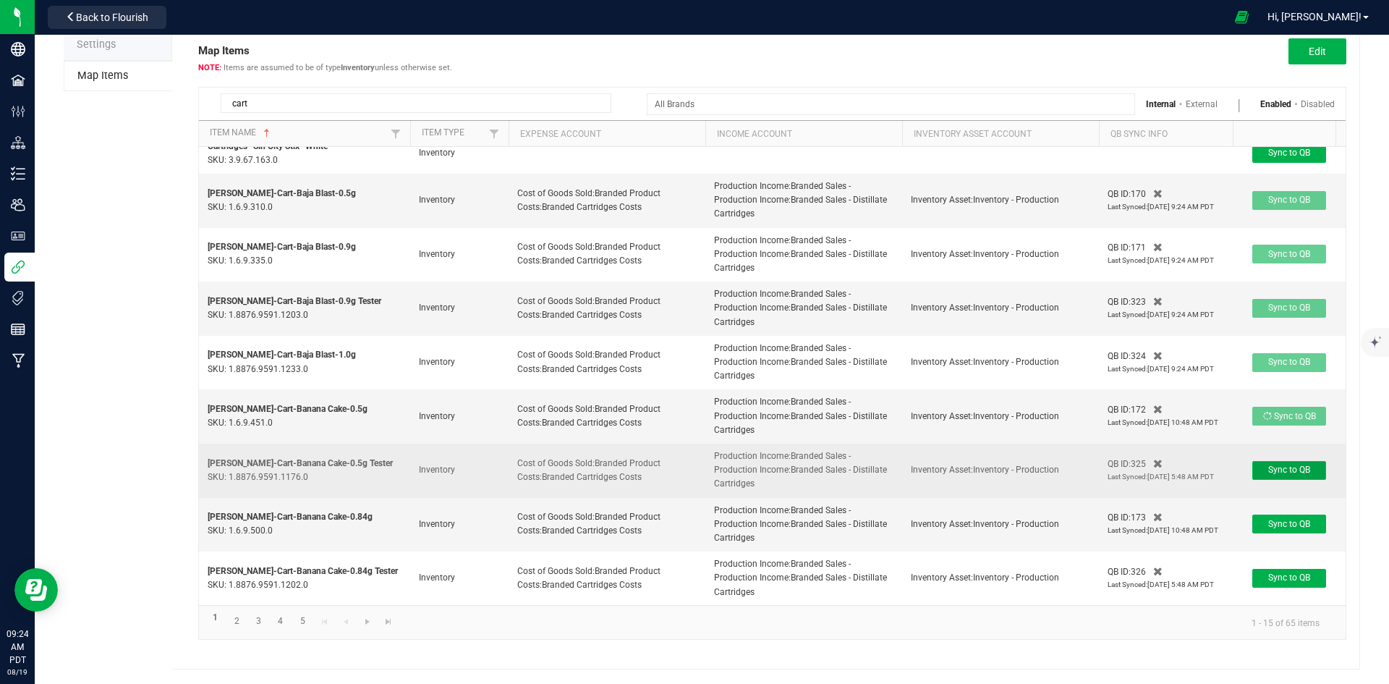
click at [1282, 465] on span "Sync to QB" at bounding box center [1289, 470] width 42 height 10
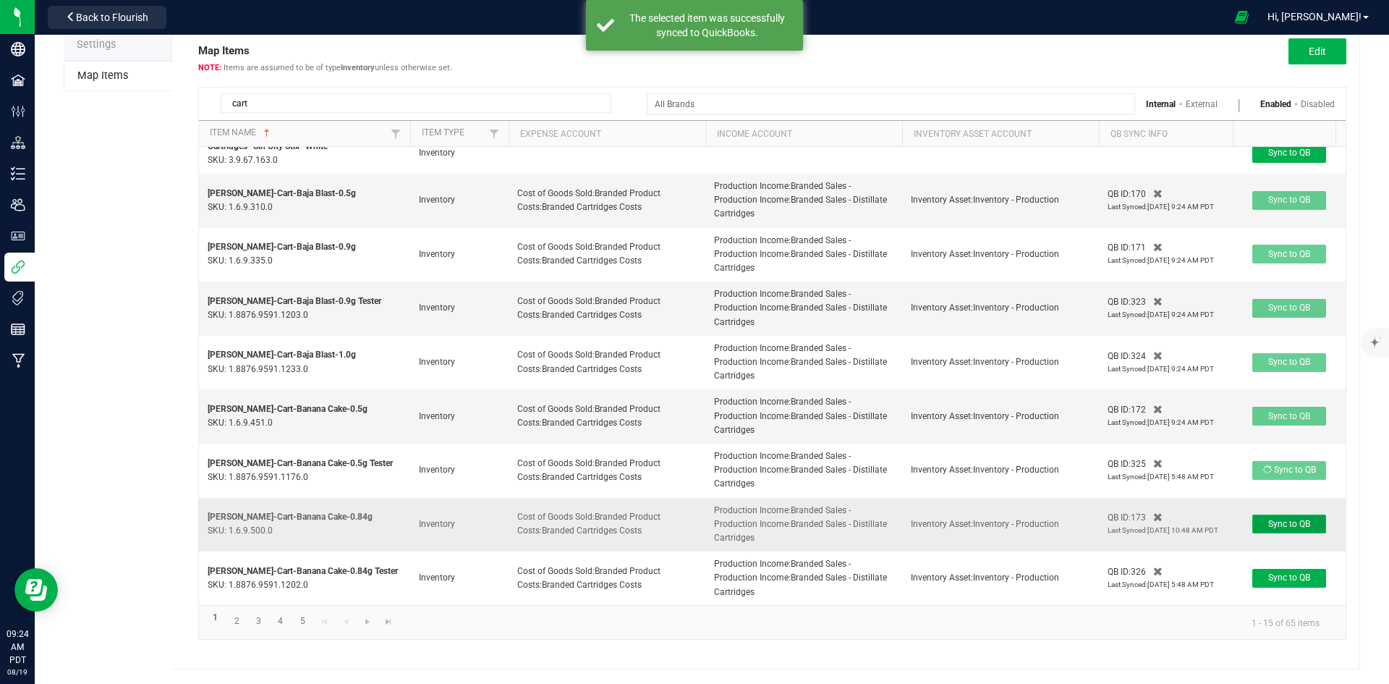
click at [1299, 519] on span "Sync to QB" at bounding box center [1289, 524] width 42 height 10
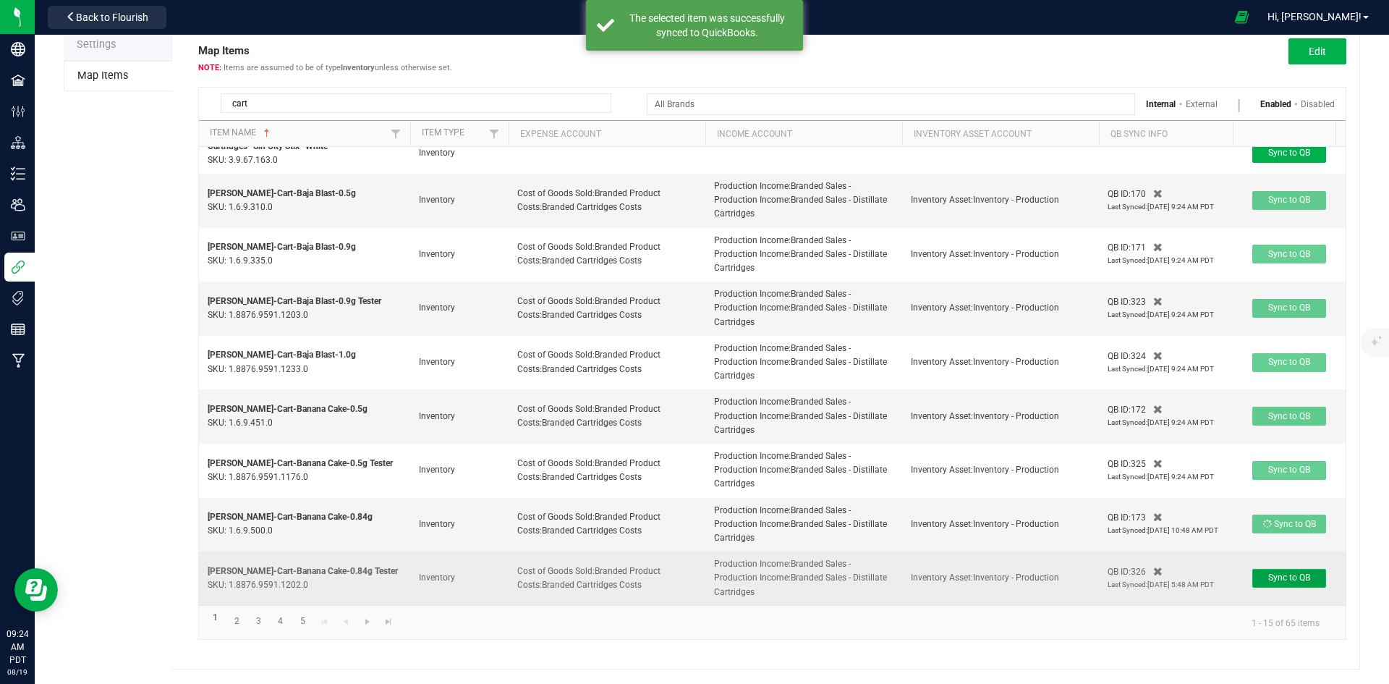
click at [1309, 572] on span "Sync to QB" at bounding box center [1289, 577] width 42 height 10
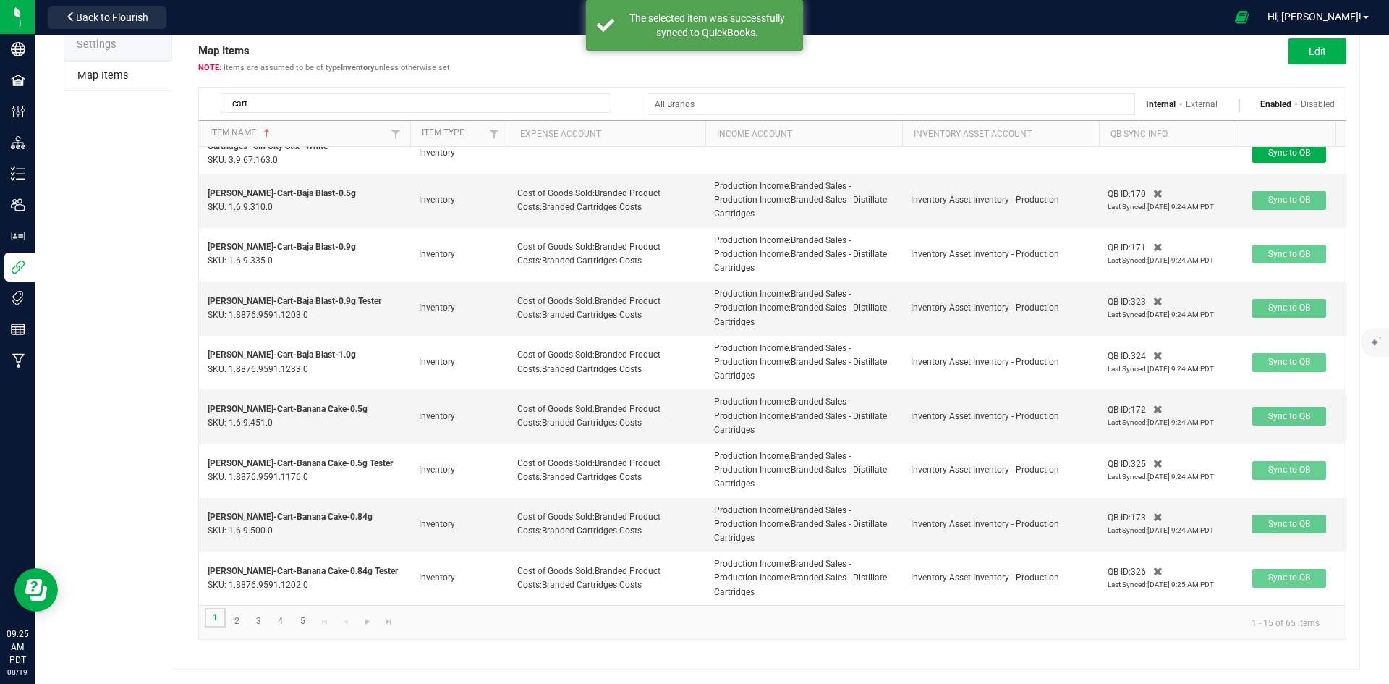
click at [214, 618] on link "1" at bounding box center [215, 618] width 21 height 20
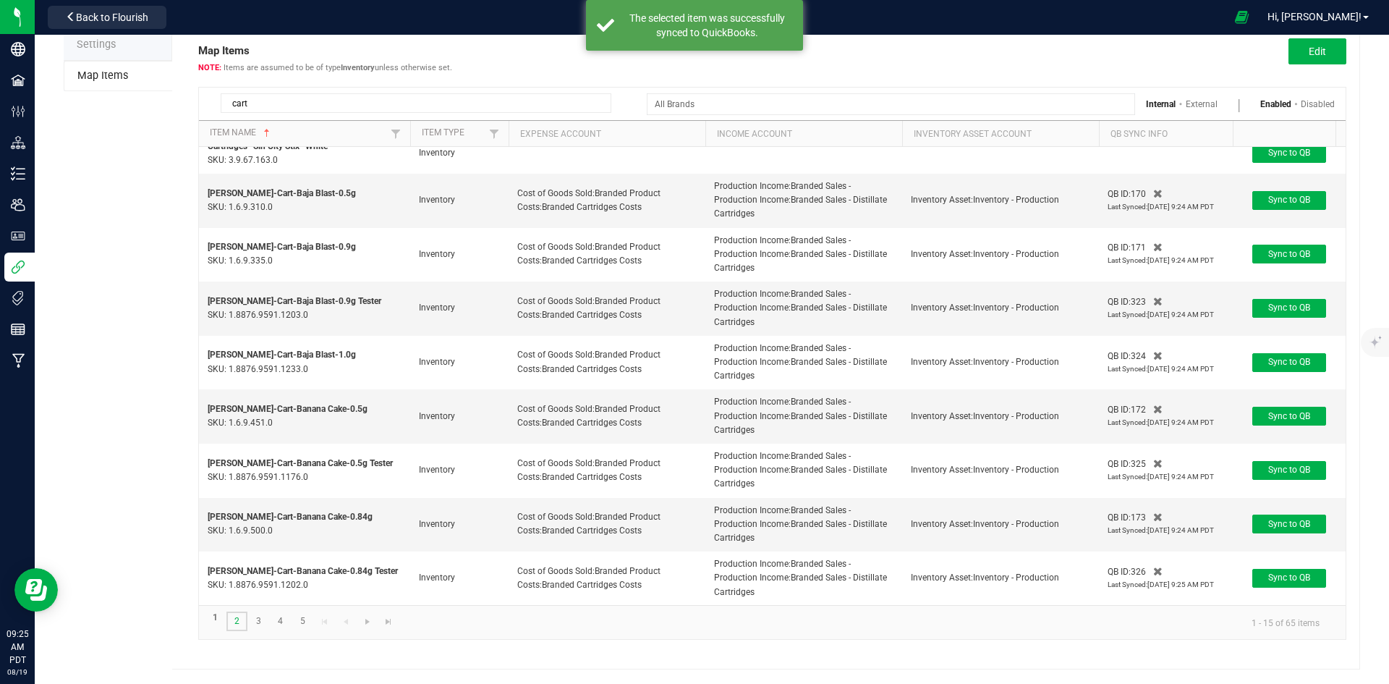
click at [229, 621] on link "2" at bounding box center [236, 621] width 21 height 20
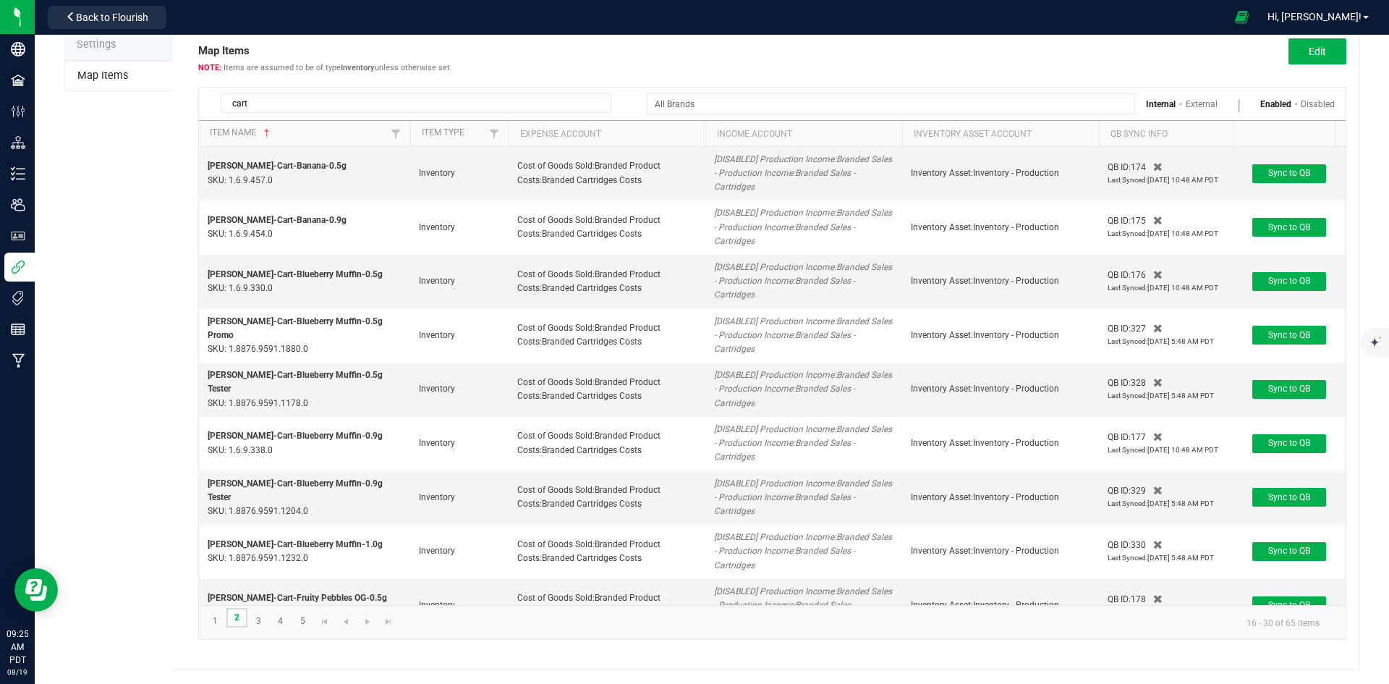
click at [229, 621] on link "2" at bounding box center [236, 618] width 21 height 20
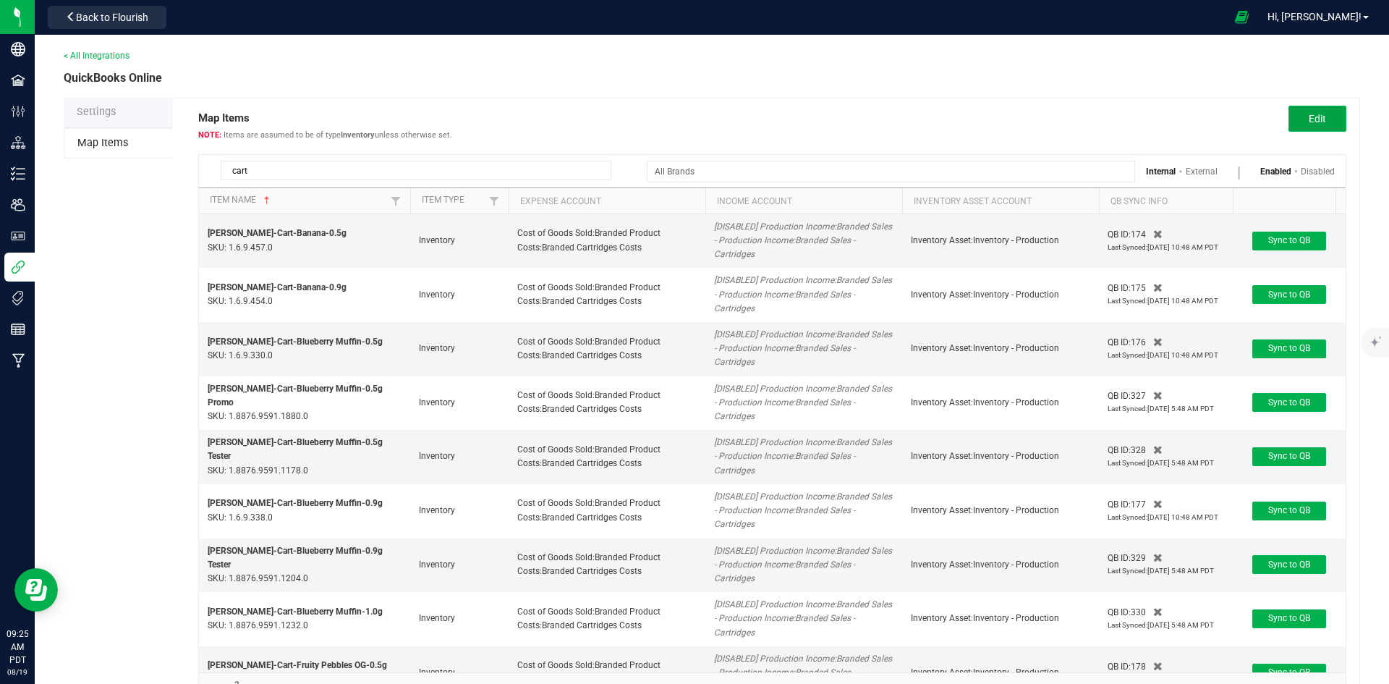
click at [1309, 119] on span "Edit" at bounding box center [1317, 119] width 17 height 12
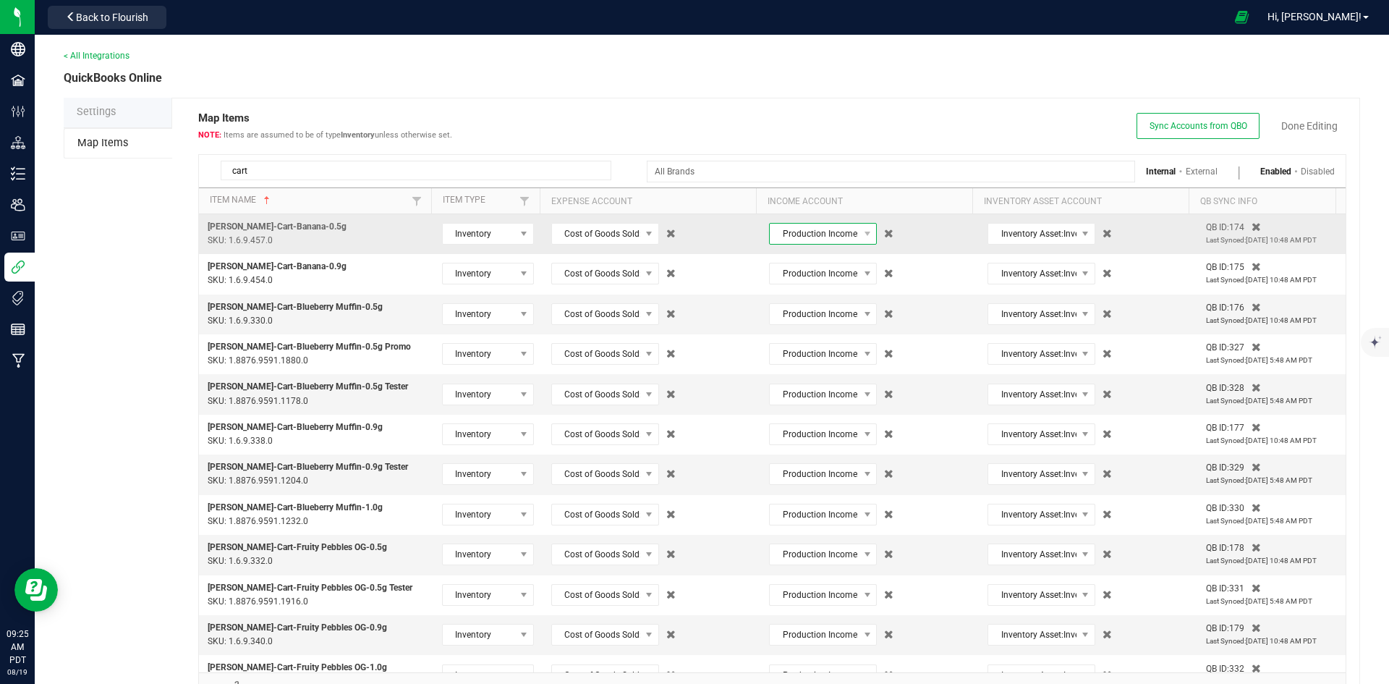
click at [818, 240] on span "Production Income:Branded Sales - Production Income:Branded Sales - Cartridges" at bounding box center [814, 234] width 88 height 20
type input "distillate car"
click at [818, 284] on li "(40001.6) Production Income:Branded Sales - Production Income:Branded Sales - D…" at bounding box center [813, 321] width 106 height 75
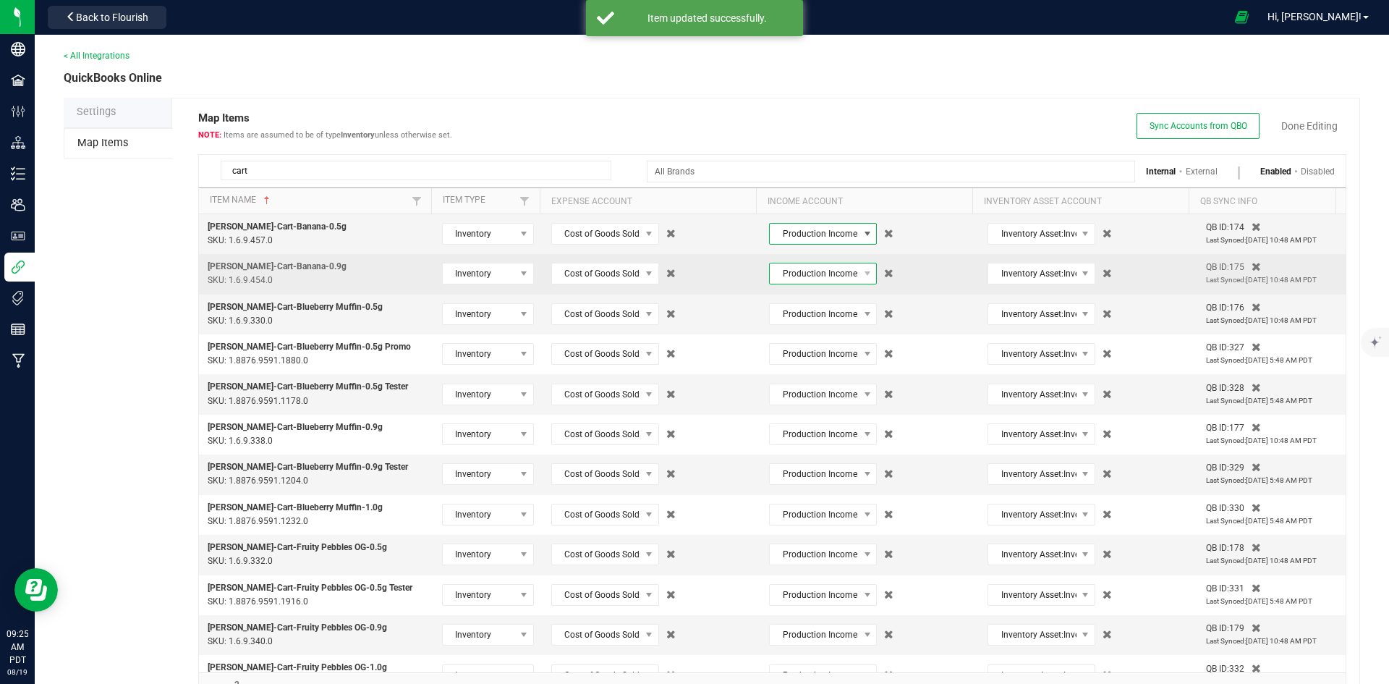
click at [819, 276] on span "Production Income:Branded Sales - Production Income:Branded Sales - Cartridges" at bounding box center [814, 273] width 88 height 20
type input "distillate car"
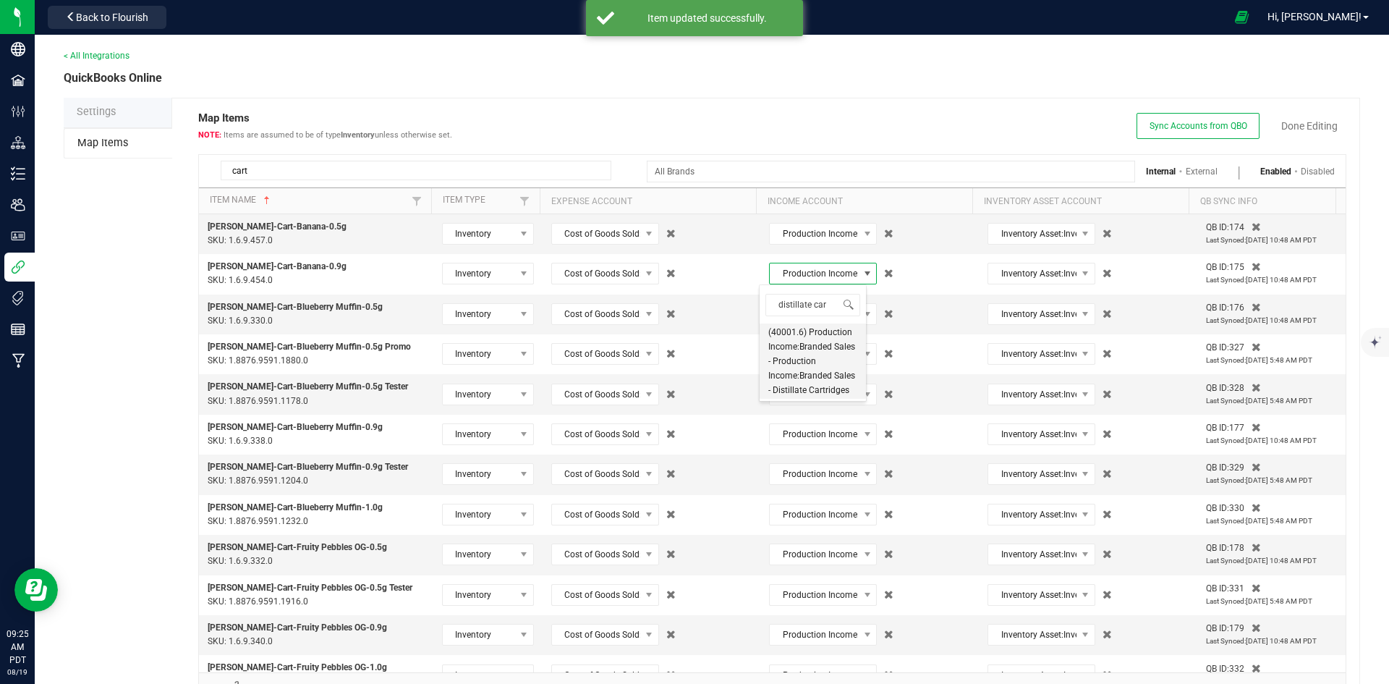
click at [817, 341] on span "(40001.6) Production Income:Branded Sales - Production Income:Branded Sales - D…" at bounding box center [812, 361] width 89 height 72
click at [830, 312] on span "Production Income:Branded Sales - Production Income:Branded Sales - Cartridges" at bounding box center [814, 314] width 88 height 20
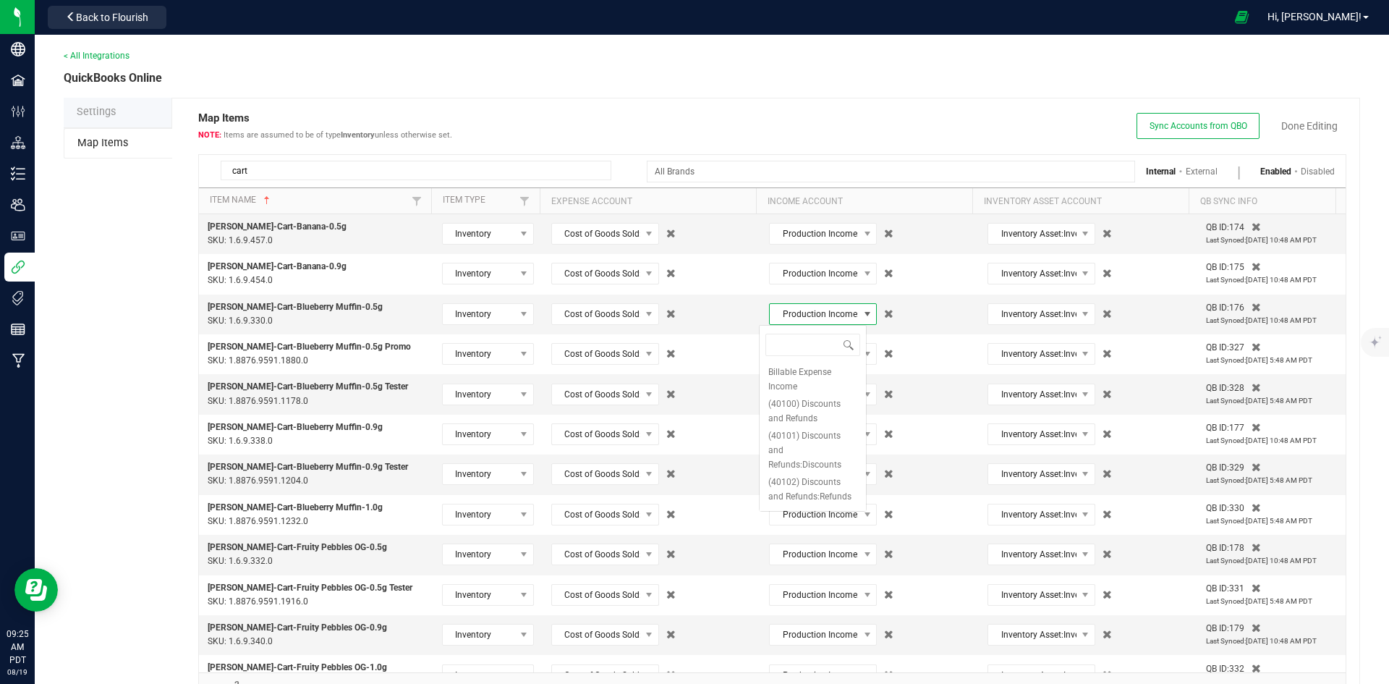
type input "distillate car"
click at [824, 383] on span "(40001.6) Production Income:Branded Sales - Production Income:Branded Sales - D…" at bounding box center [812, 401] width 89 height 72
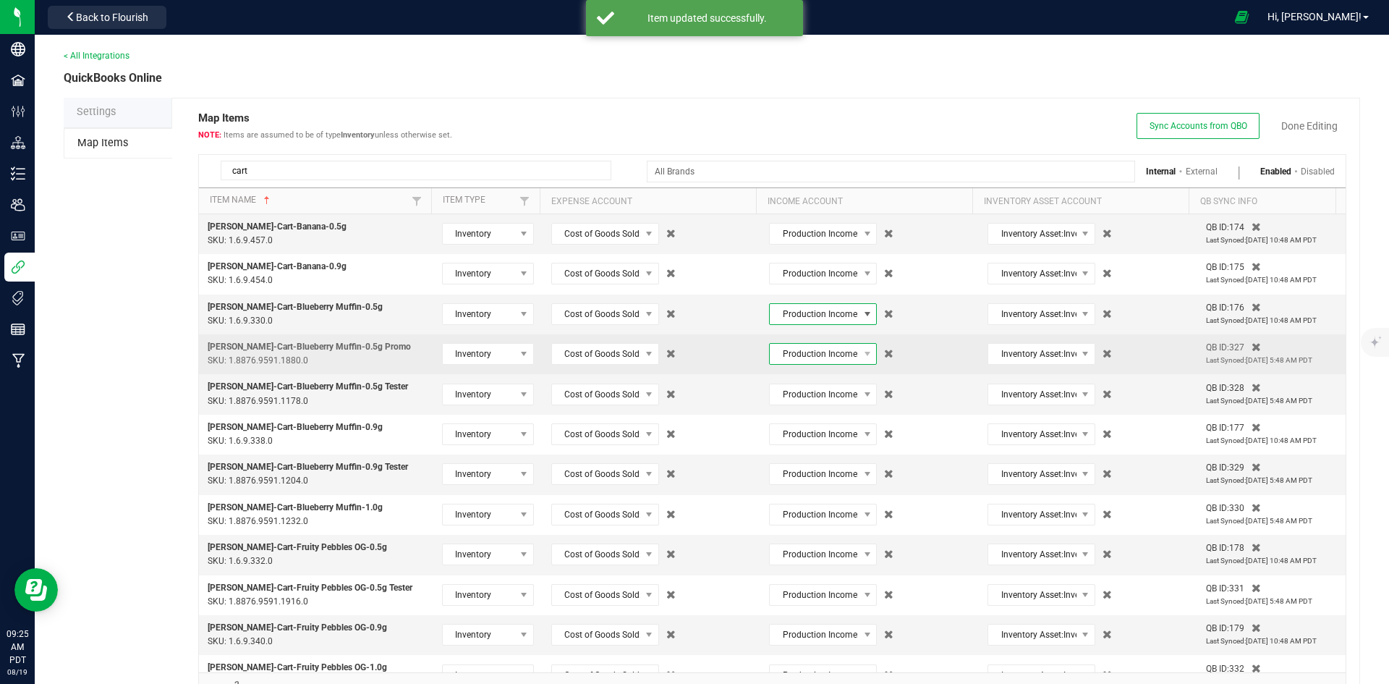
click at [835, 360] on span "Production Income:Branded Sales - Production Income:Branded Sales - Cartridges" at bounding box center [814, 354] width 88 height 20
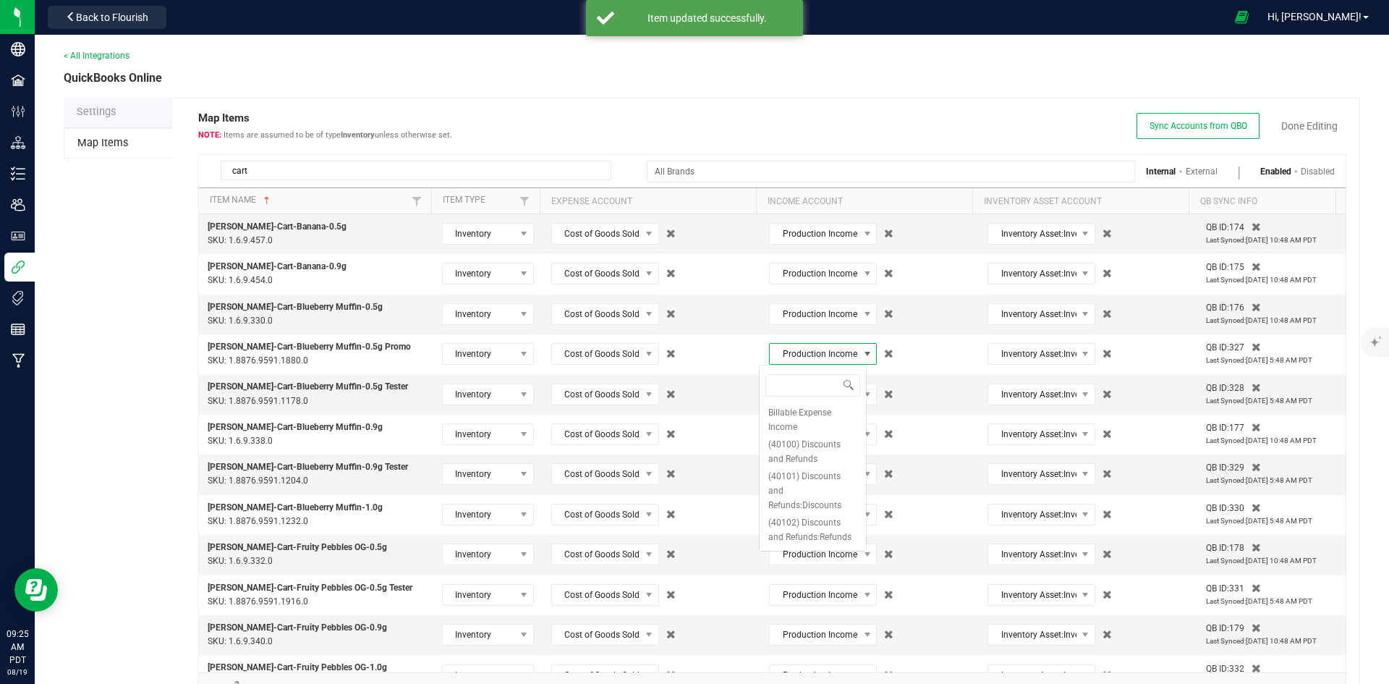
type input "distillate car"
click at [823, 421] on span "(40001.6) Production Income:Branded Sales - Production Income:Branded Sales - D…" at bounding box center [812, 441] width 89 height 72
click at [823, 404] on span "Production Income:Branded Sales - Production Income:Branded Sales - Cartridges" at bounding box center [814, 394] width 88 height 20
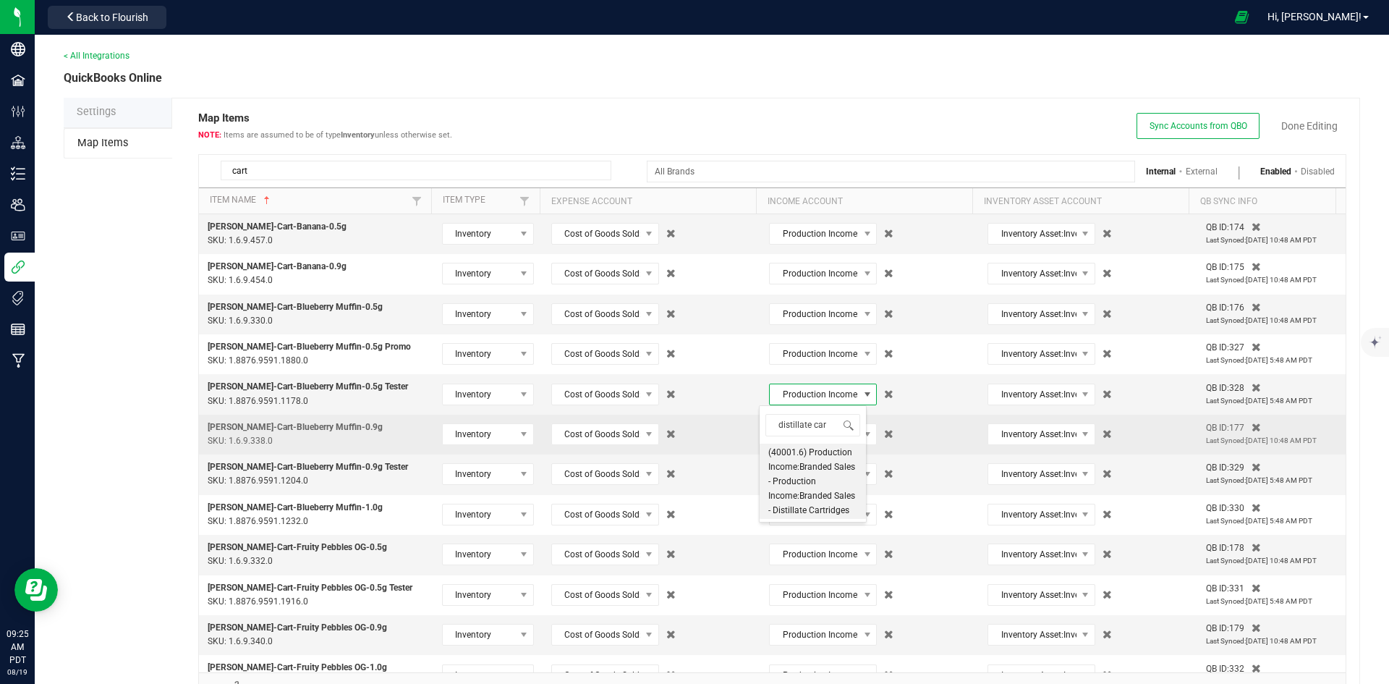
type input "distillate car"
click at [760, 453] on td "Production Income:Branded Sales - Production Income:Branded Sales - Cartridges" at bounding box center [869, 435] width 219 height 40
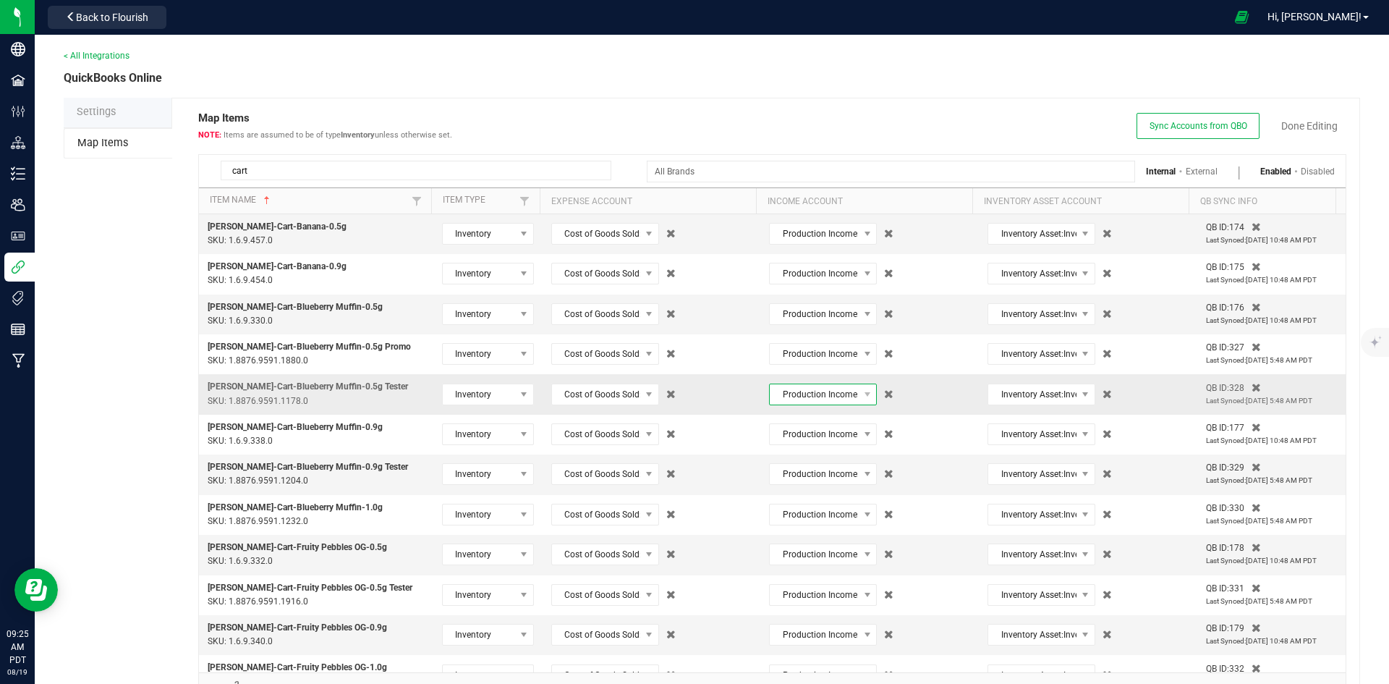
click at [822, 392] on span "Production Income:Branded Sales - Production Income:Branded Sales - Cartridges" at bounding box center [814, 394] width 88 height 20
type input "distillate car"
click at [817, 470] on span "(40001.6) Production Income:Branded Sales - Production Income:Branded Sales - D…" at bounding box center [812, 481] width 89 height 72
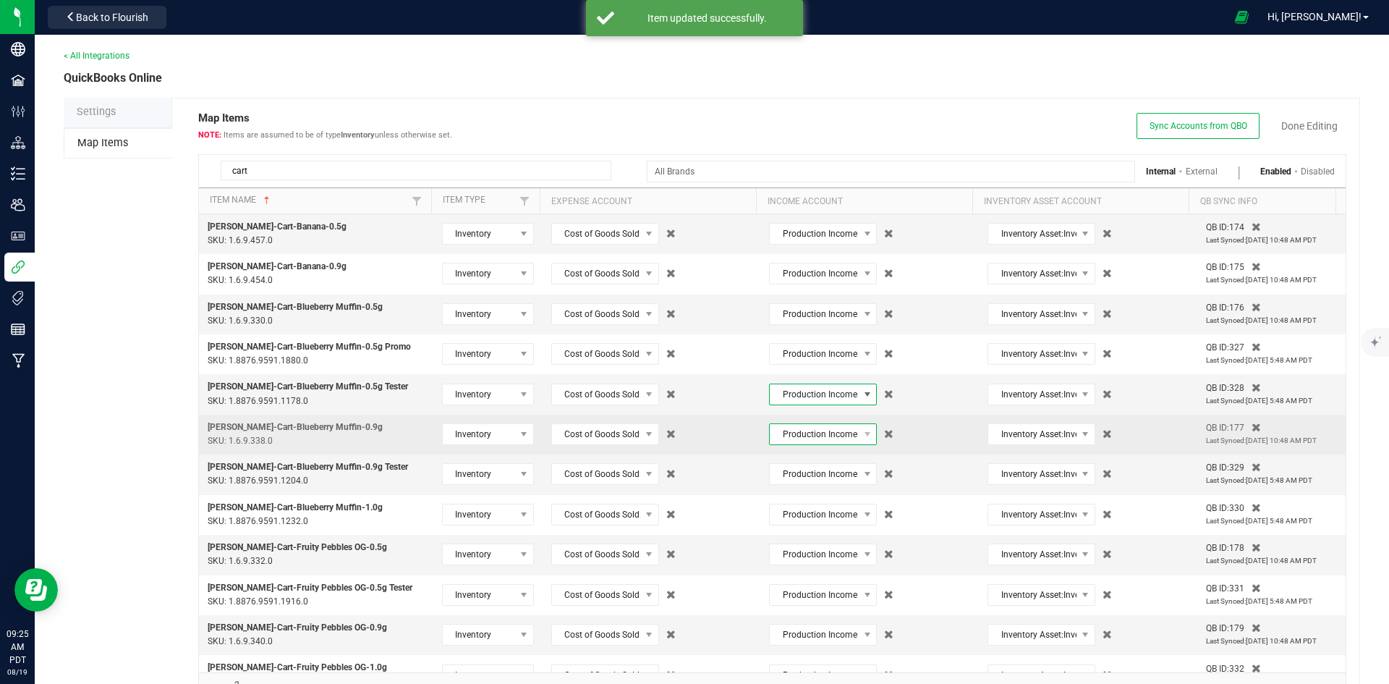
click at [820, 432] on span "Production Income:Branded Sales - Production Income:Branded Sales - Cartridges" at bounding box center [814, 434] width 88 height 20
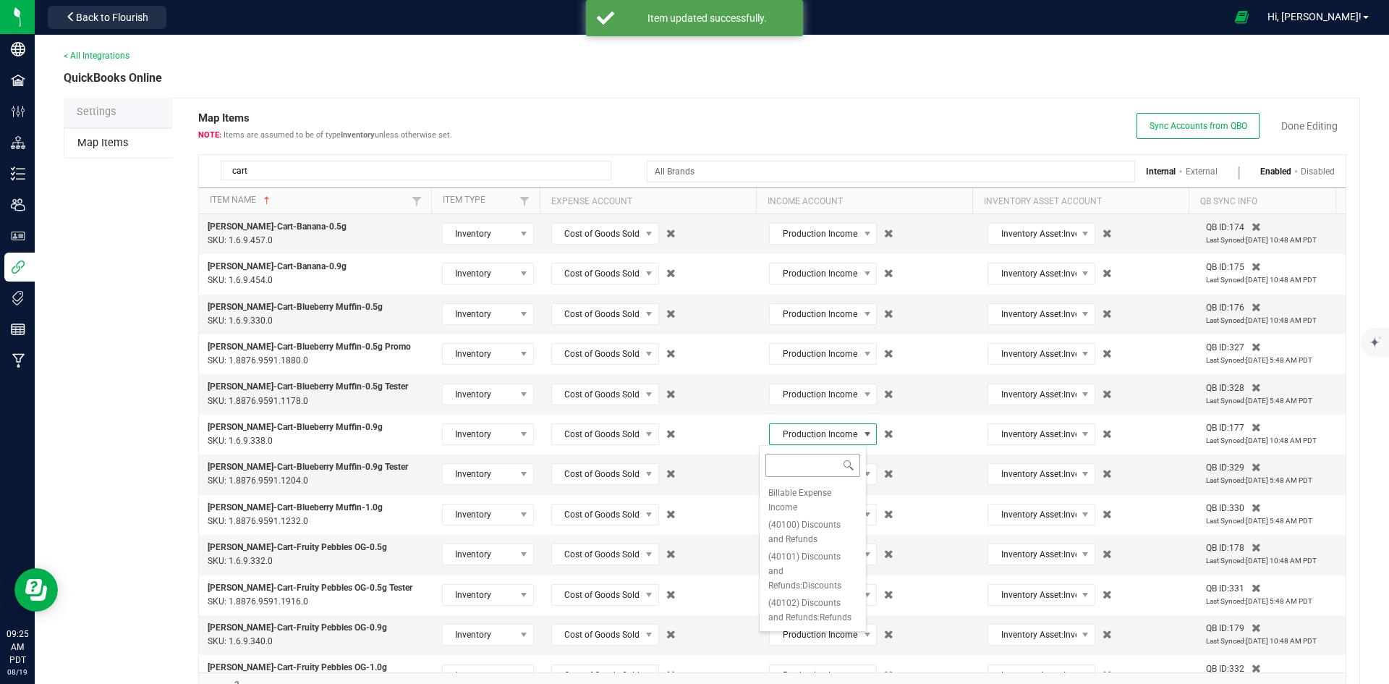
type input "distillate car"
click at [817, 517] on span "(40001.6) Production Income:Branded Sales - Production Income:Branded Sales - D…" at bounding box center [812, 521] width 89 height 72
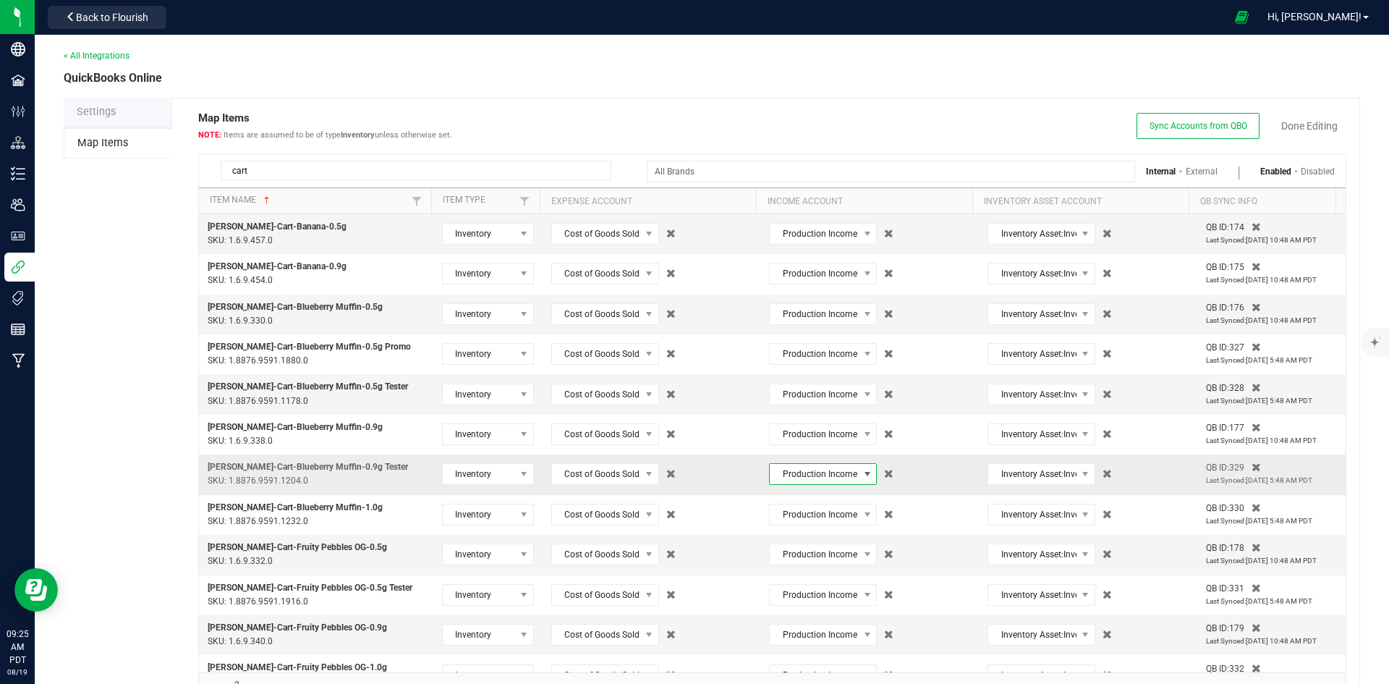
click at [814, 476] on span "Production Income:Branded Sales - Production Income:Branded Sales - Cartridges" at bounding box center [814, 474] width 88 height 20
click at [804, 545] on span "(40001.6) Production Income:Branded Sales - Production Income:Branded Sales - D…" at bounding box center [812, 561] width 89 height 72
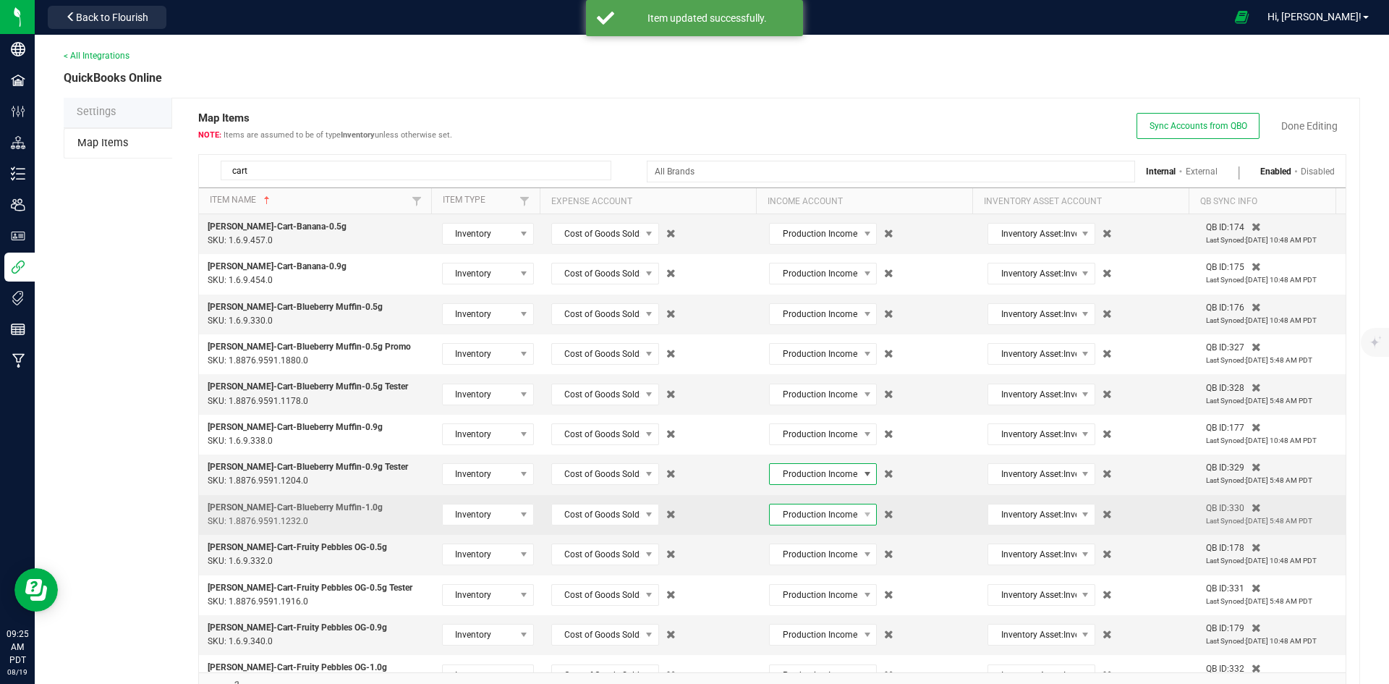
click at [819, 519] on span "Production Income:Branded Sales - Production Income:Branded Sales - Cartridges" at bounding box center [814, 514] width 88 height 20
paste input "distillate car"
type input "distillate car"
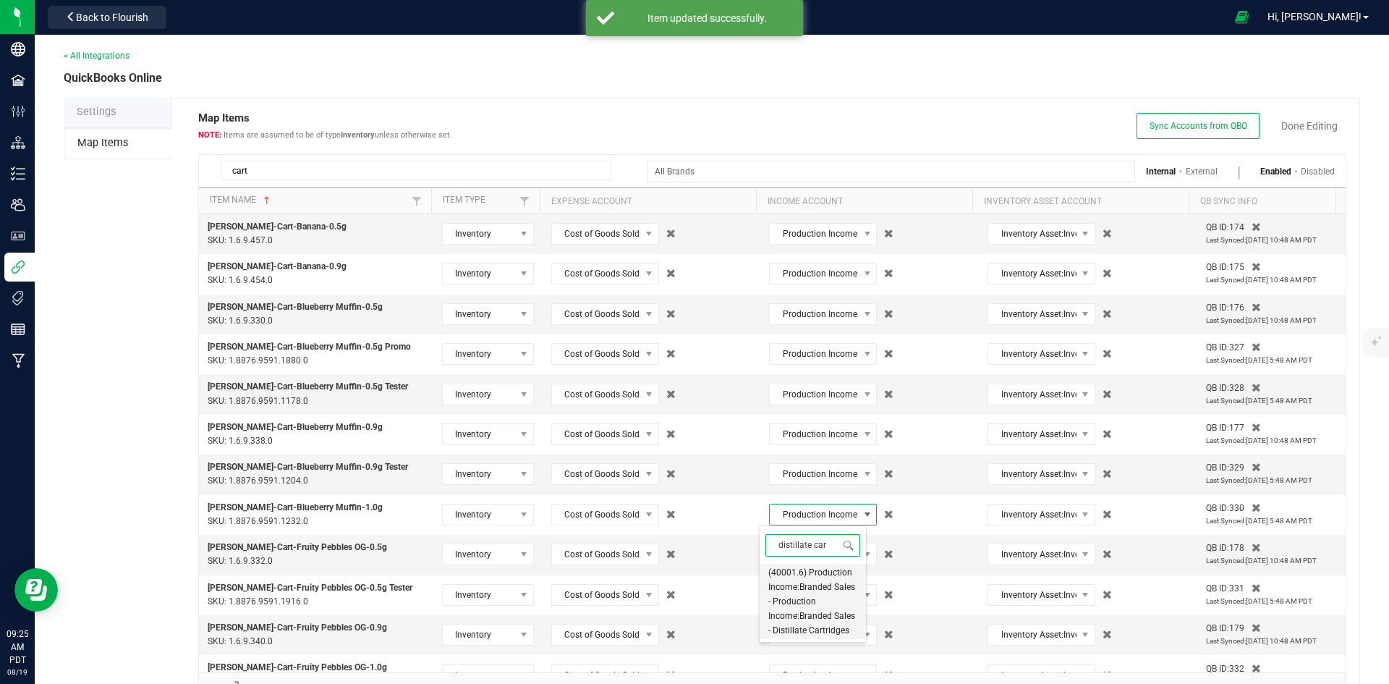
click at [812, 577] on span "(40001.6) Production Income:Branded Sales - Production Income:Branded Sales - D…" at bounding box center [812, 601] width 89 height 72
click at [816, 553] on span "Production Income:Branded Sales - Production Income:Branded Sales - Cartridges" at bounding box center [814, 554] width 88 height 20
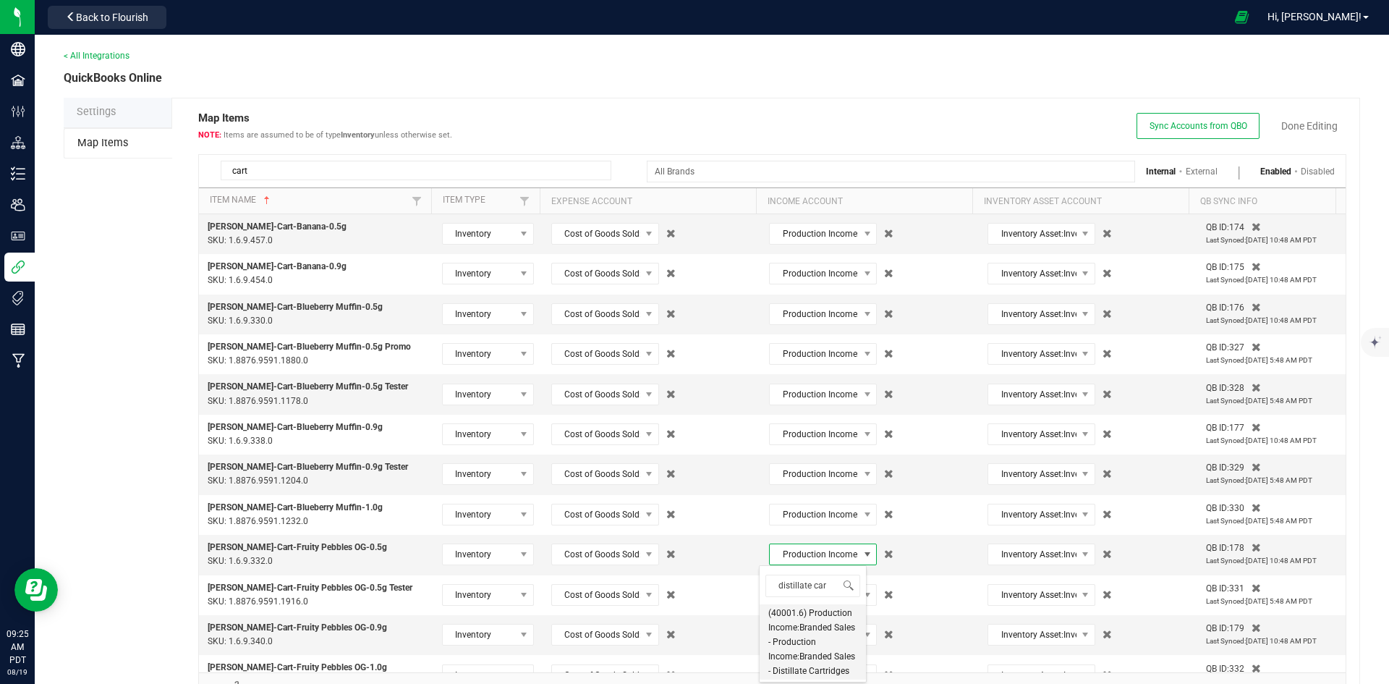
click at [796, 638] on span "(40001.6) Production Income:Branded Sales - Production Income:Branded Sales - D…" at bounding box center [812, 642] width 89 height 72
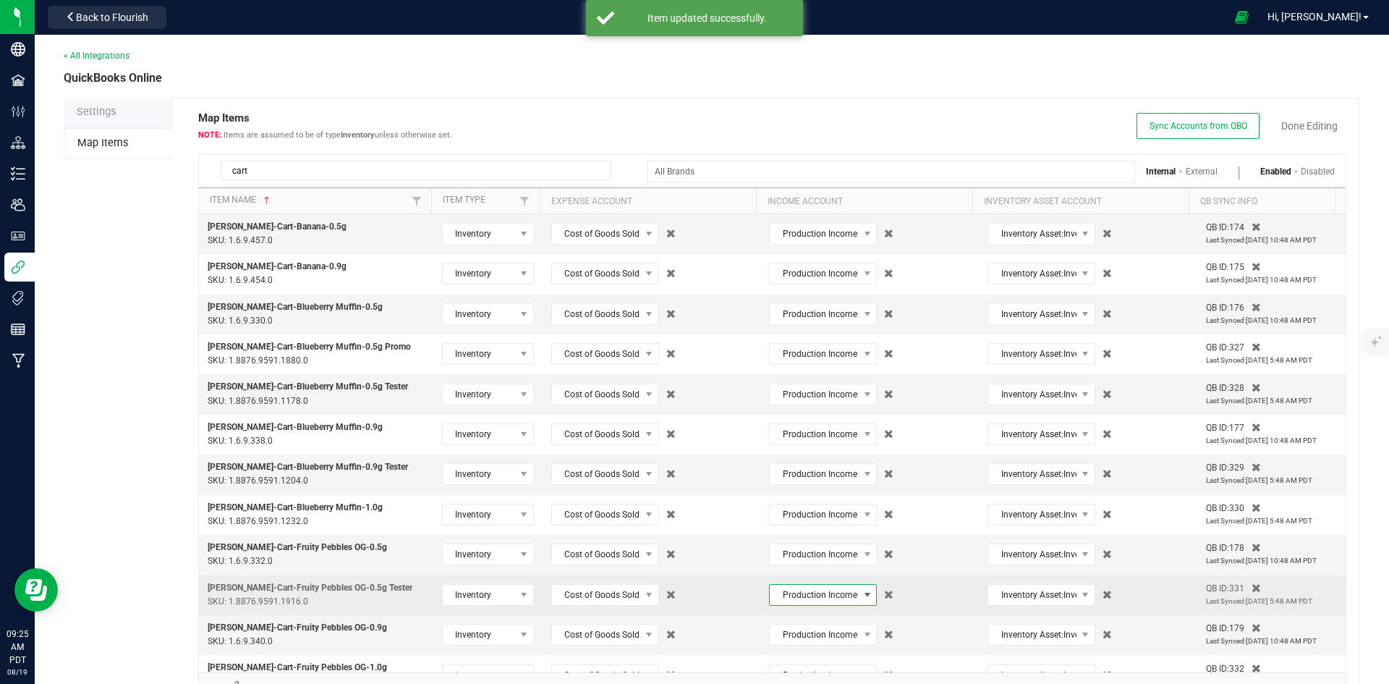
click at [800, 594] on span "Production Income:Branded Sales - Production Income:Branded Sales - Cartridges" at bounding box center [814, 595] width 88 height 20
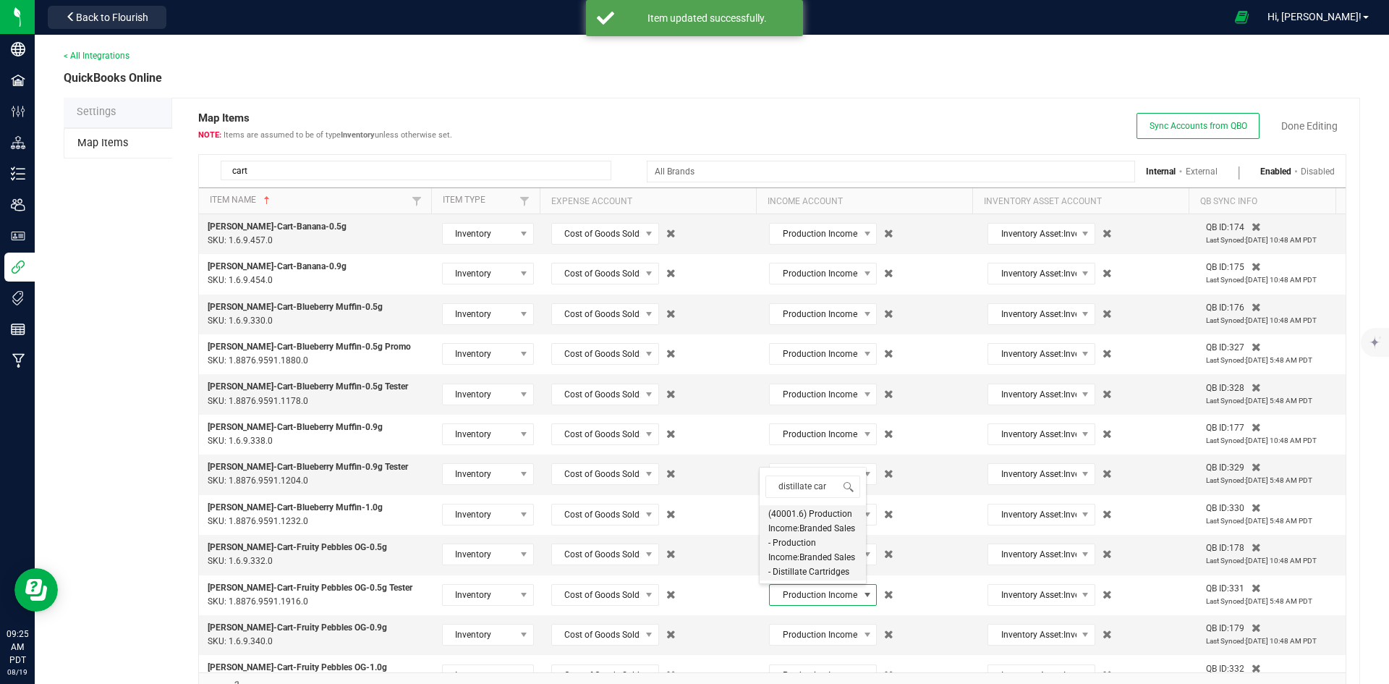
click at [802, 558] on span "(40001.6) Production Income:Branded Sales - Production Income:Branded Sales - D…" at bounding box center [812, 542] width 89 height 72
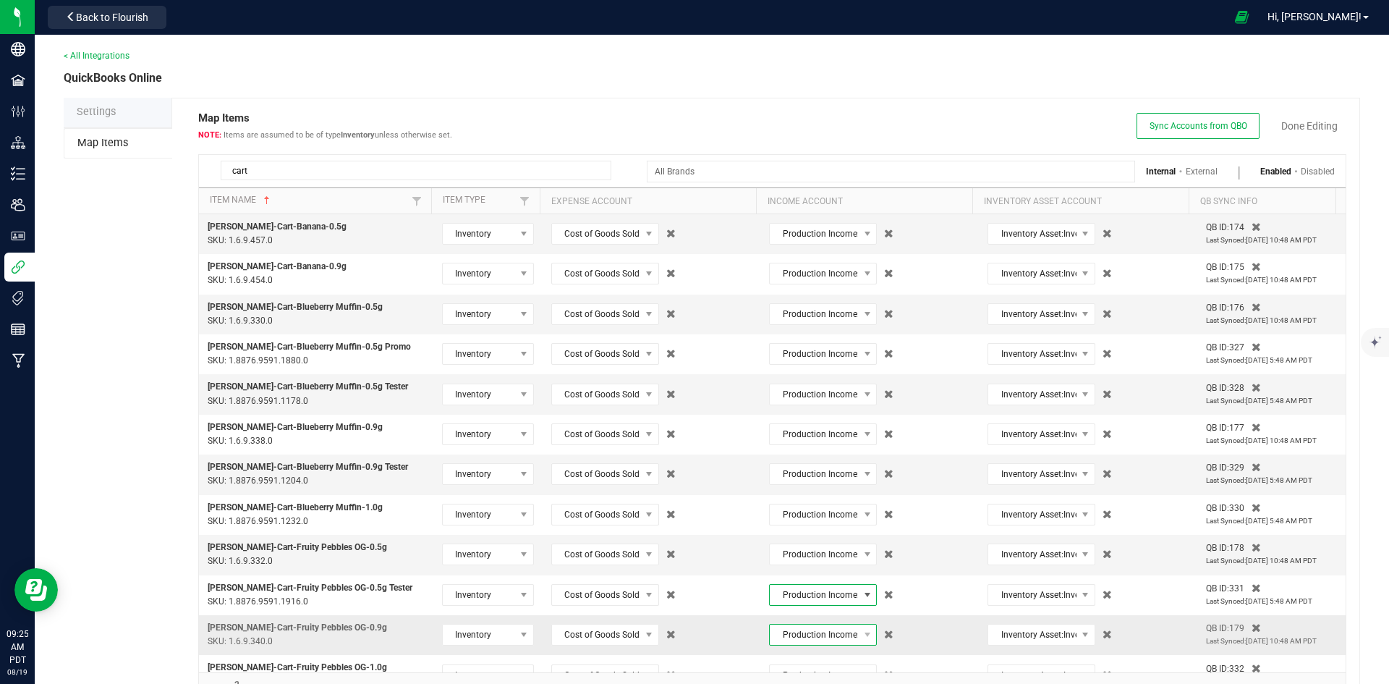
click at [813, 633] on span "Production Income:Branded Sales - Production Income:Branded Sales - Cartridges" at bounding box center [814, 634] width 88 height 20
type input "distillate car"
click at [822, 572] on span "(40001.6) Production Income:Branded Sales - Production Income:Branded Sales - D…" at bounding box center [812, 583] width 89 height 72
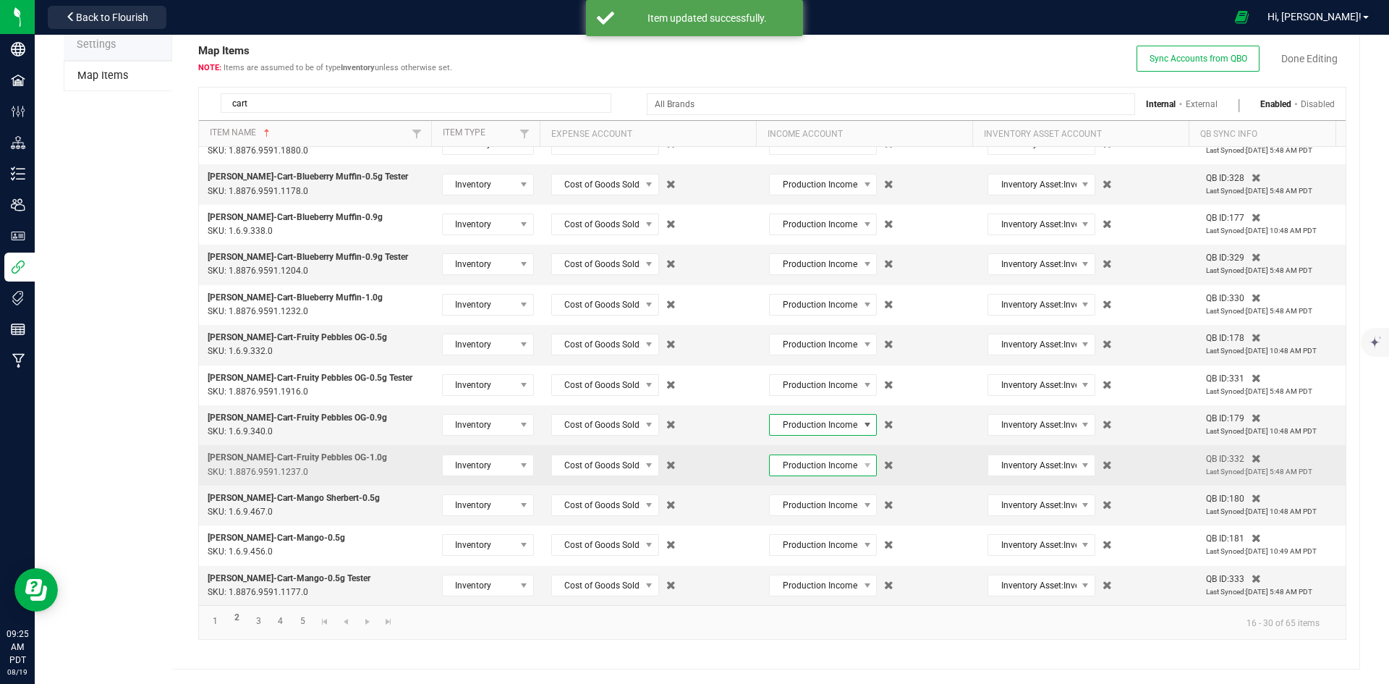
click at [834, 472] on span "Production Income:Branded Sales - Production Income:Branded Sales - Cartridges" at bounding box center [814, 465] width 88 height 20
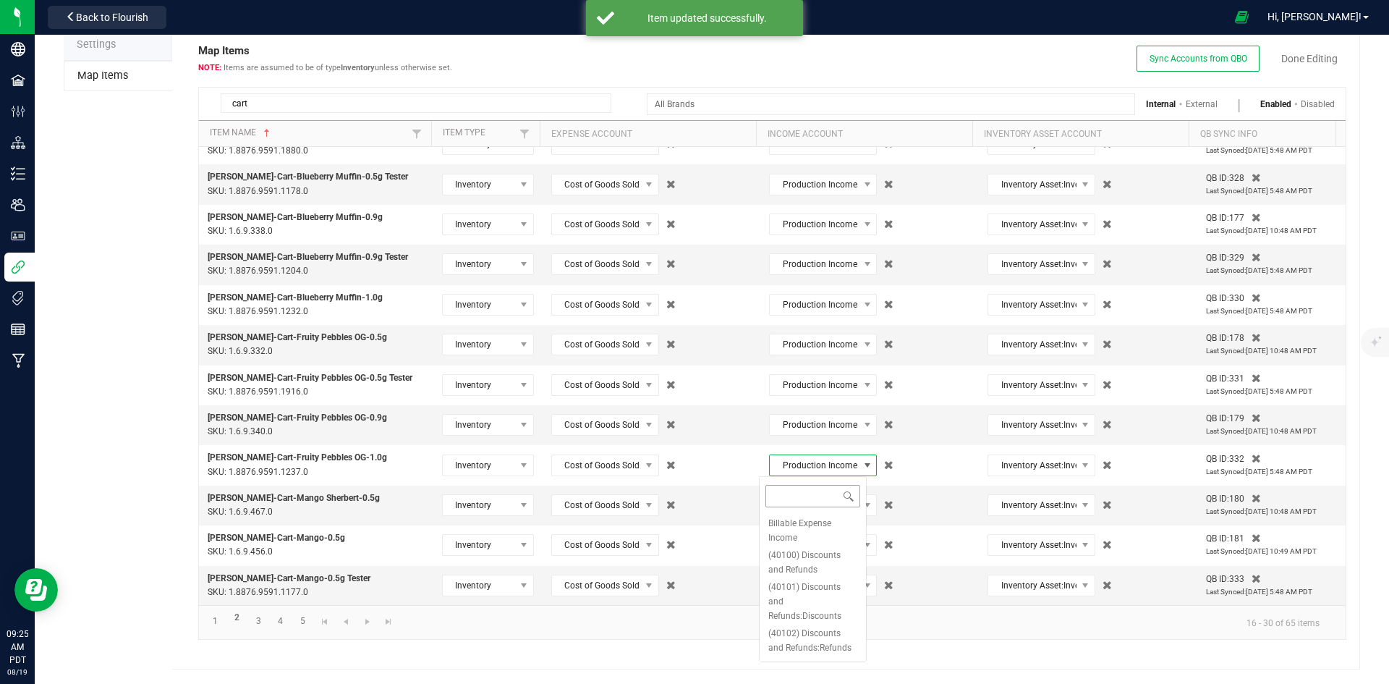
type input "distillate car"
click at [819, 523] on span "(40001.6) Production Income:Branded Sales - Production Income:Branded Sales - D…" at bounding box center [812, 552] width 89 height 72
click at [813, 504] on span "Production Income:Branded Sales - Production Income:Branded Sales - Cartridges" at bounding box center [814, 505] width 88 height 20
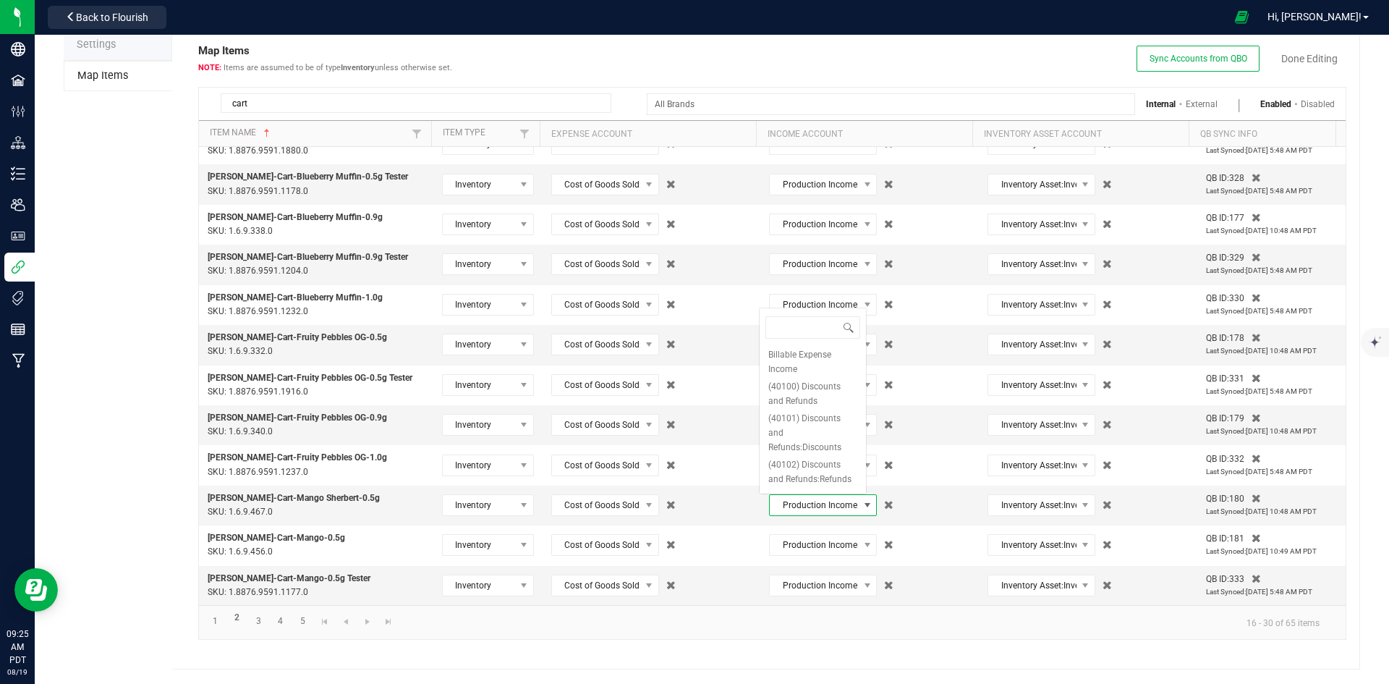
type input "distillate car"
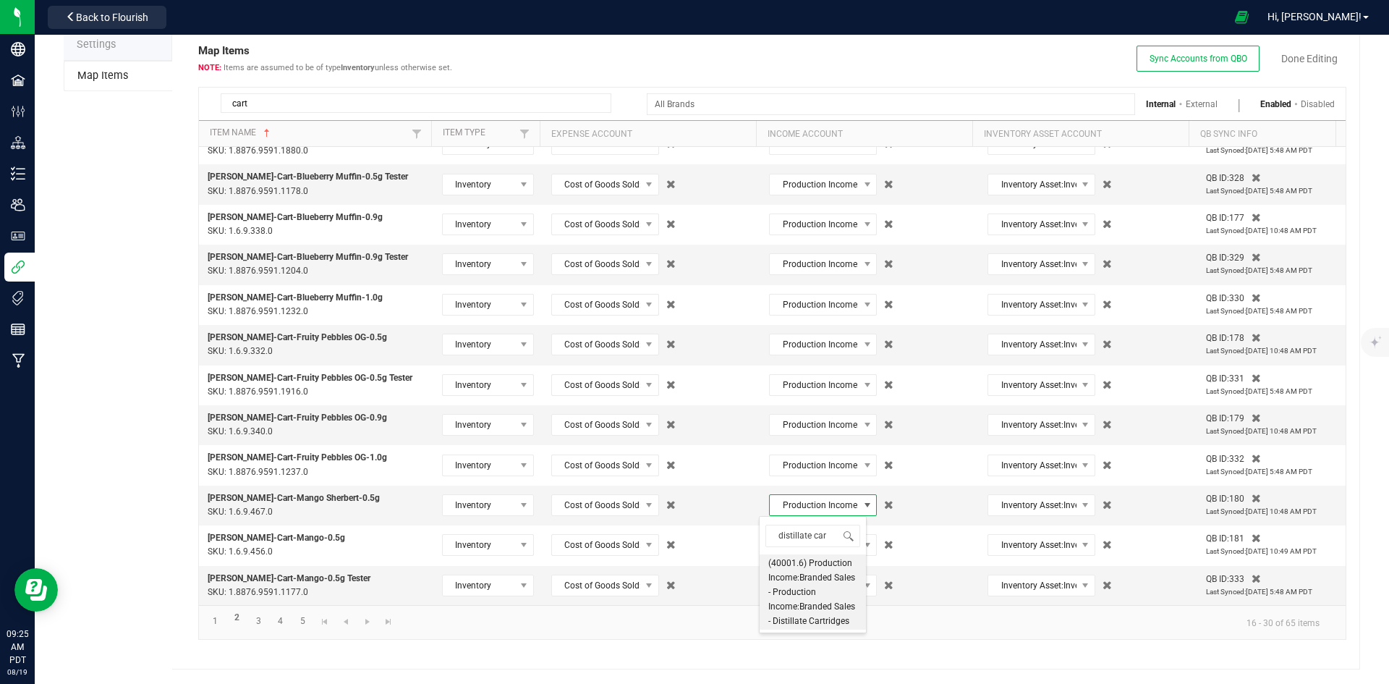
click at [806, 551] on span "distillate car" at bounding box center [813, 536] width 106 height 34
click at [806, 564] on span "(40001.6) Production Income:Branded Sales - Production Income:Branded Sales - D…" at bounding box center [812, 592] width 89 height 72
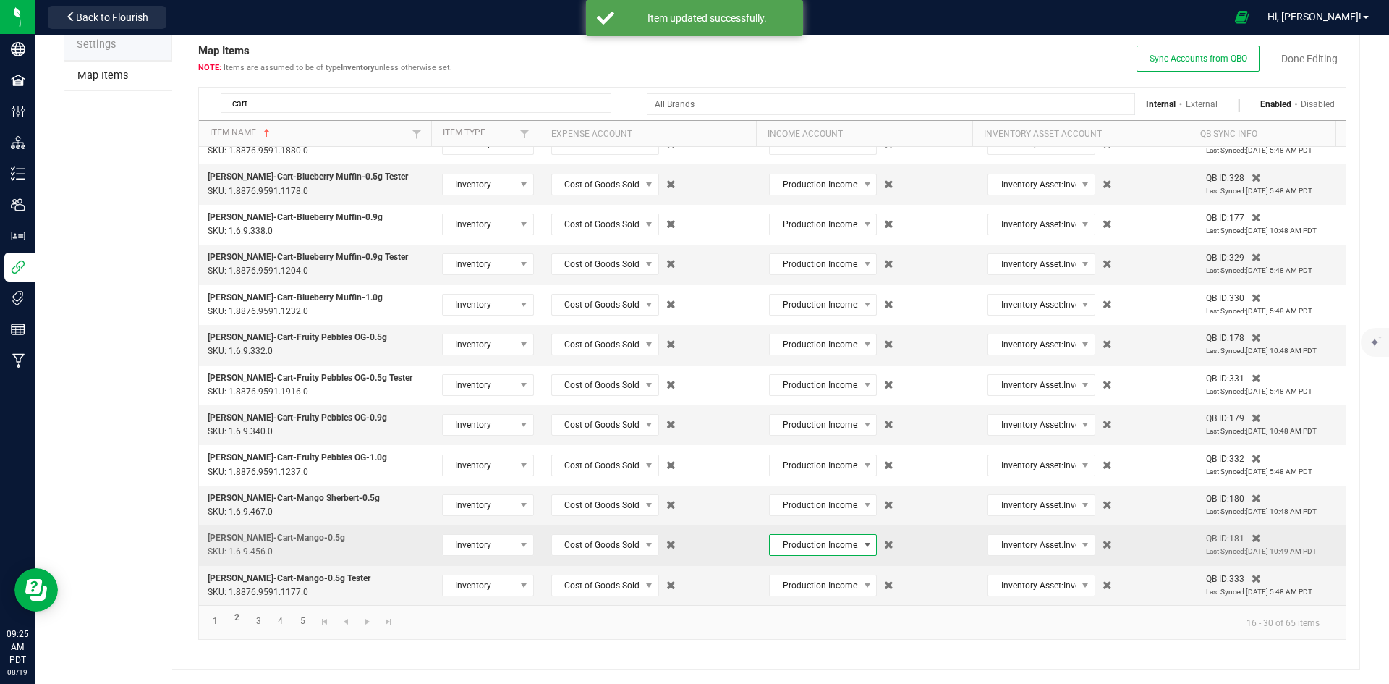
click at [808, 552] on span "Production Income:Branded Sales - Production Income:Branded Sales - Cartridges" at bounding box center [814, 545] width 88 height 20
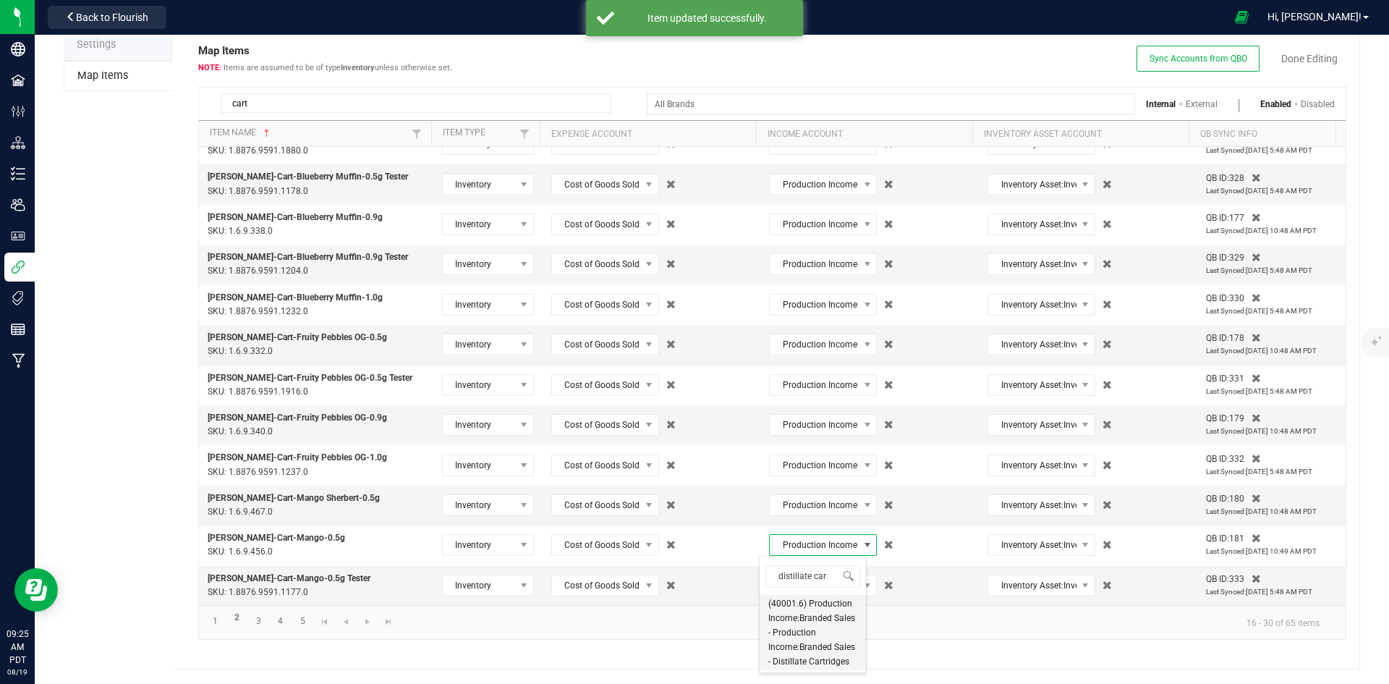
click at [809, 621] on span "(40001.6) Production Income:Branded Sales - Production Income:Branded Sales - D…" at bounding box center [812, 632] width 89 height 72
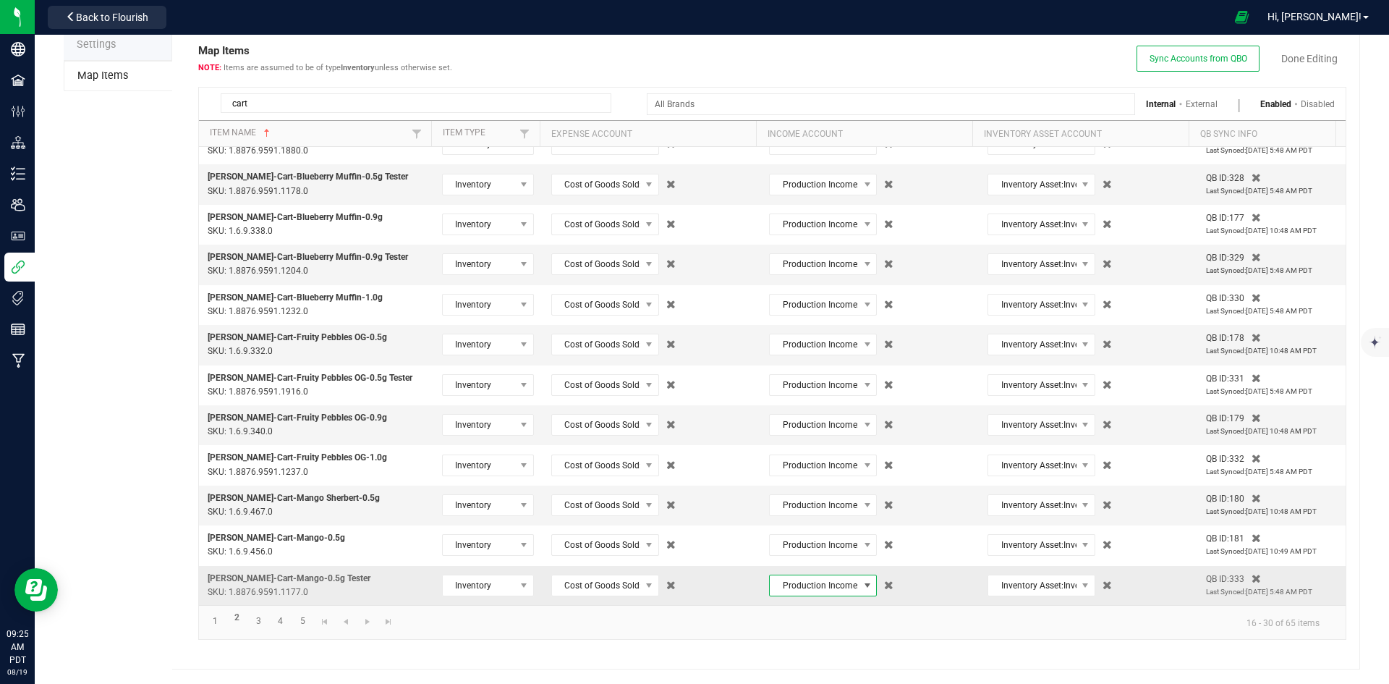
click at [807, 587] on span "Production Income:Branded Sales - Production Income:Branded Sales - Cartridges" at bounding box center [814, 585] width 88 height 20
type input "distillate car"
click at [810, 555] on span "(40001.6) Production Income:Branded Sales - Production Income:Branded Sales - D…" at bounding box center [812, 533] width 89 height 72
click at [1318, 58] on link "Done Editing" at bounding box center [1309, 58] width 56 height 14
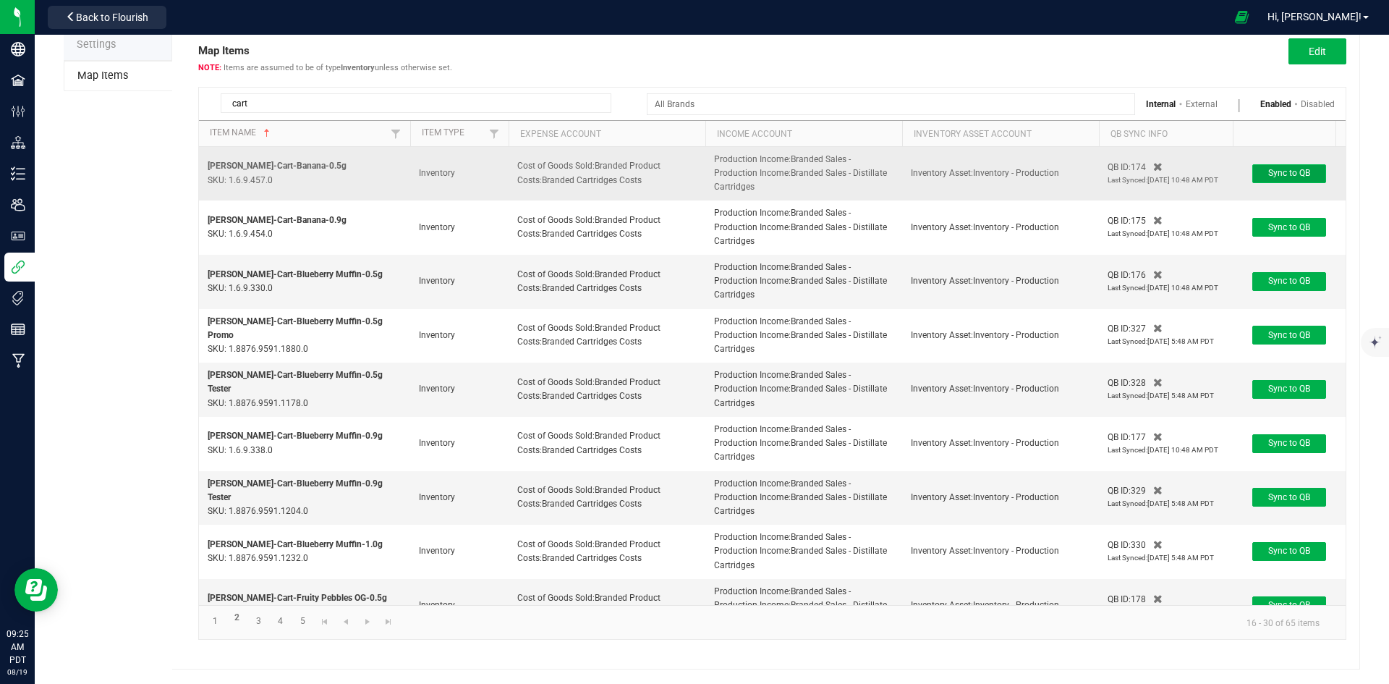
click at [1283, 177] on span "Sync to QB" at bounding box center [1289, 173] width 42 height 10
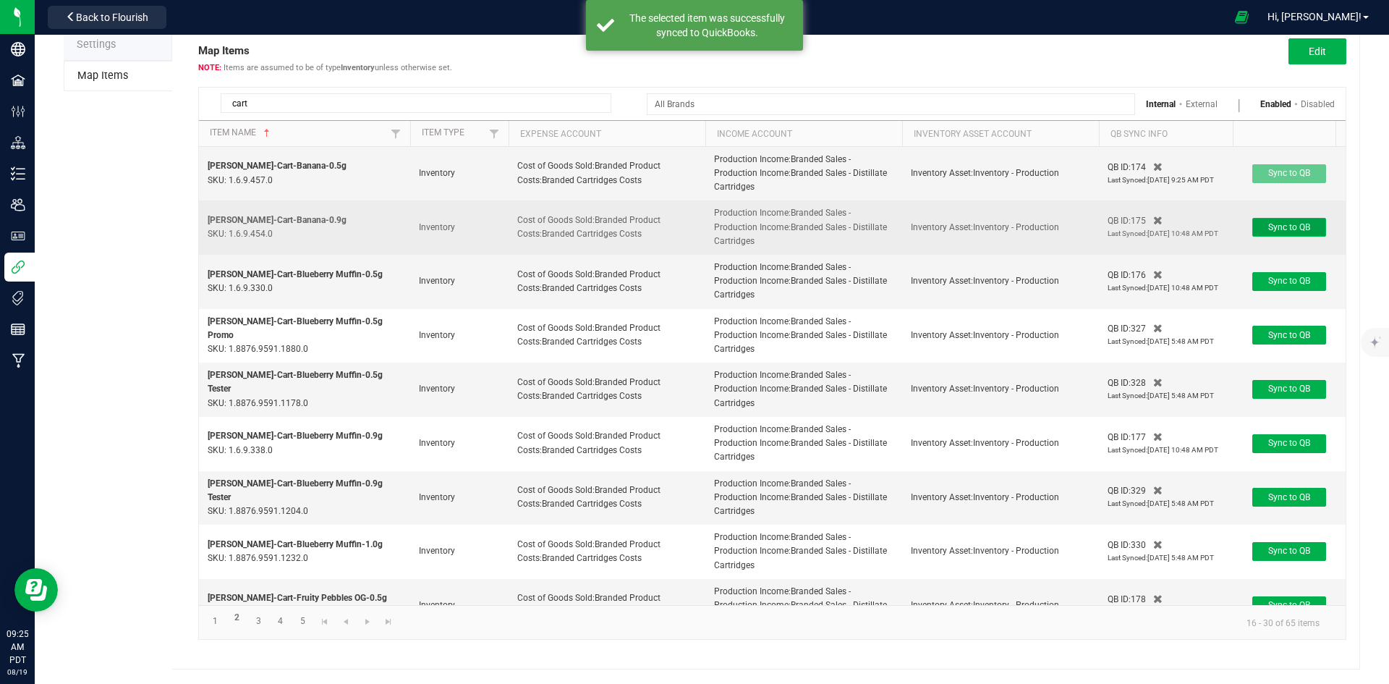
click at [1284, 227] on span "Sync to QB" at bounding box center [1289, 227] width 42 height 10
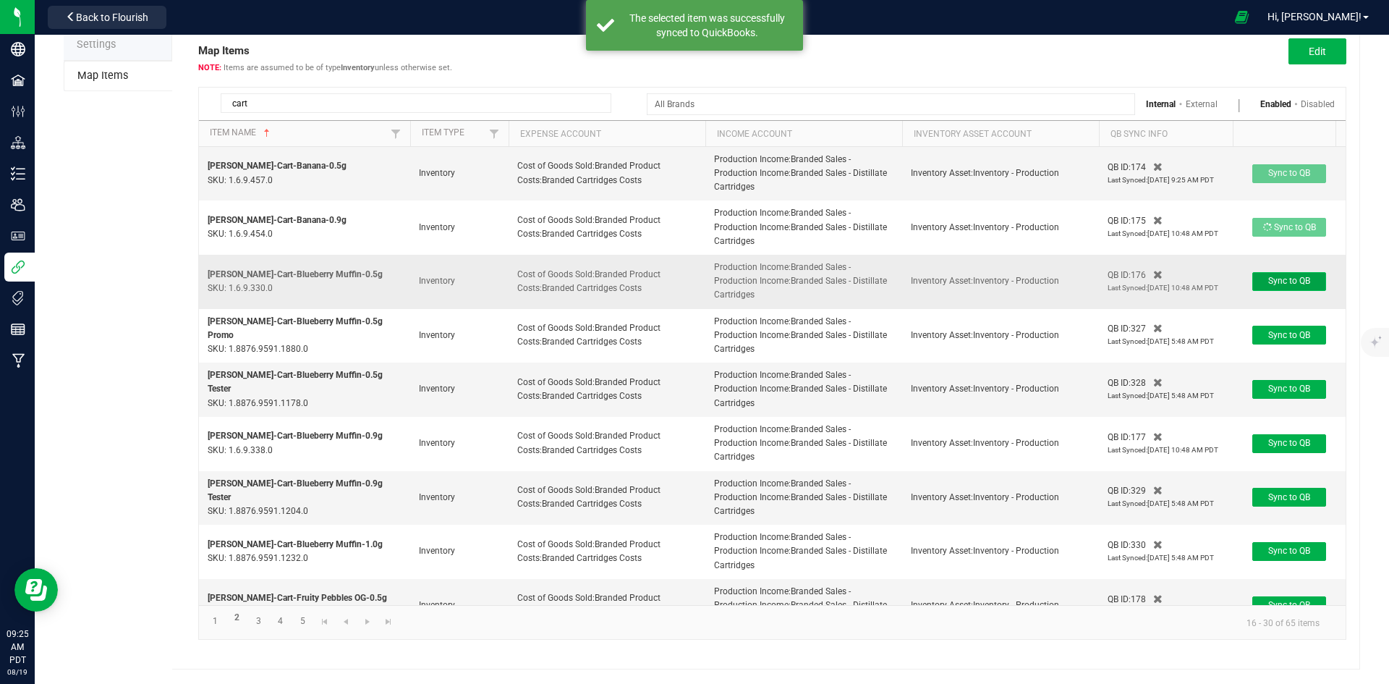
click at [1288, 280] on span "Sync to QB" at bounding box center [1289, 281] width 42 height 10
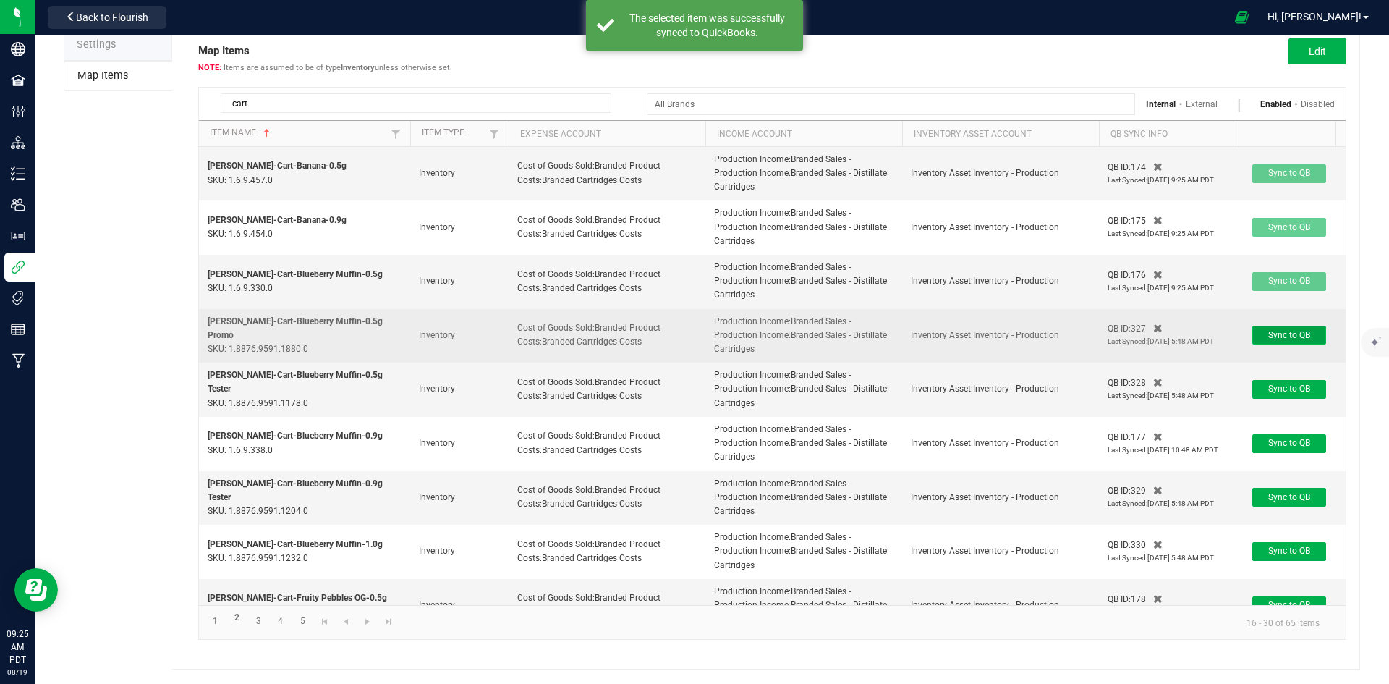
click at [1297, 343] on button "Sync to QB" at bounding box center [1289, 335] width 74 height 19
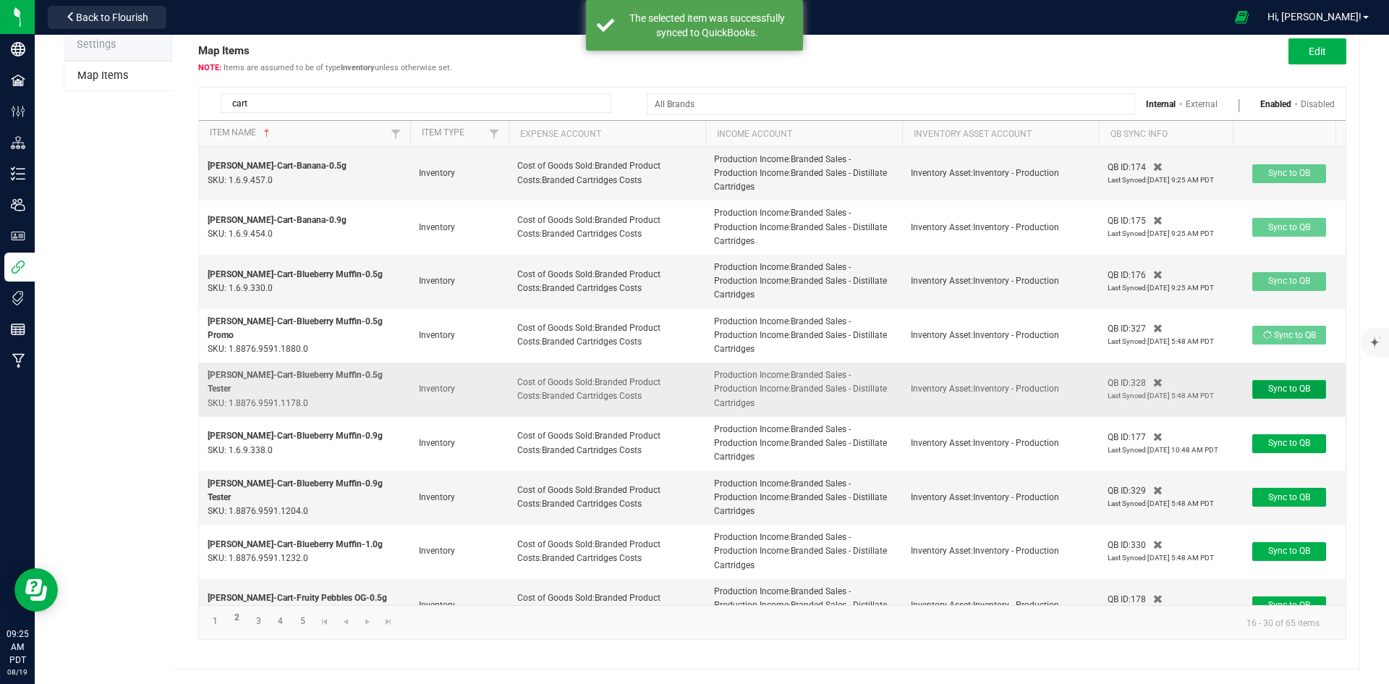
click at [1302, 392] on span "Sync to QB" at bounding box center [1289, 388] width 42 height 10
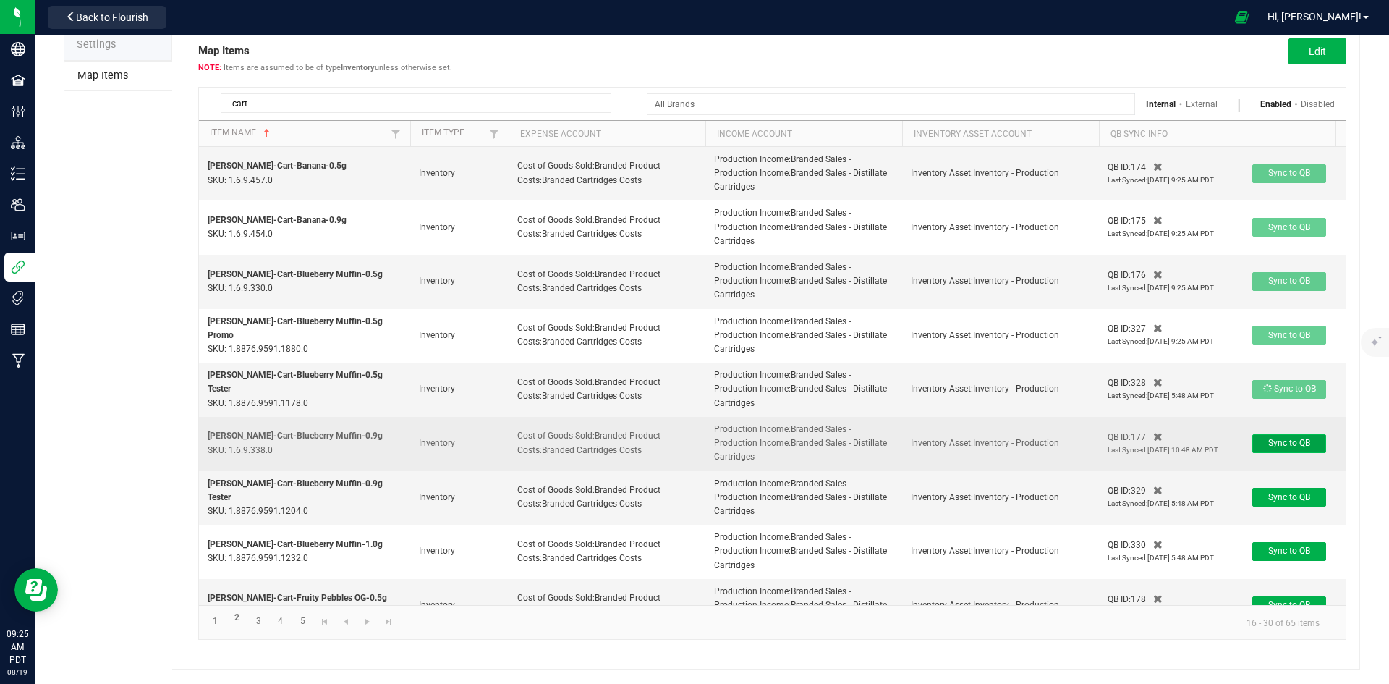
click at [1293, 438] on span "Sync to QB" at bounding box center [1289, 443] width 42 height 10
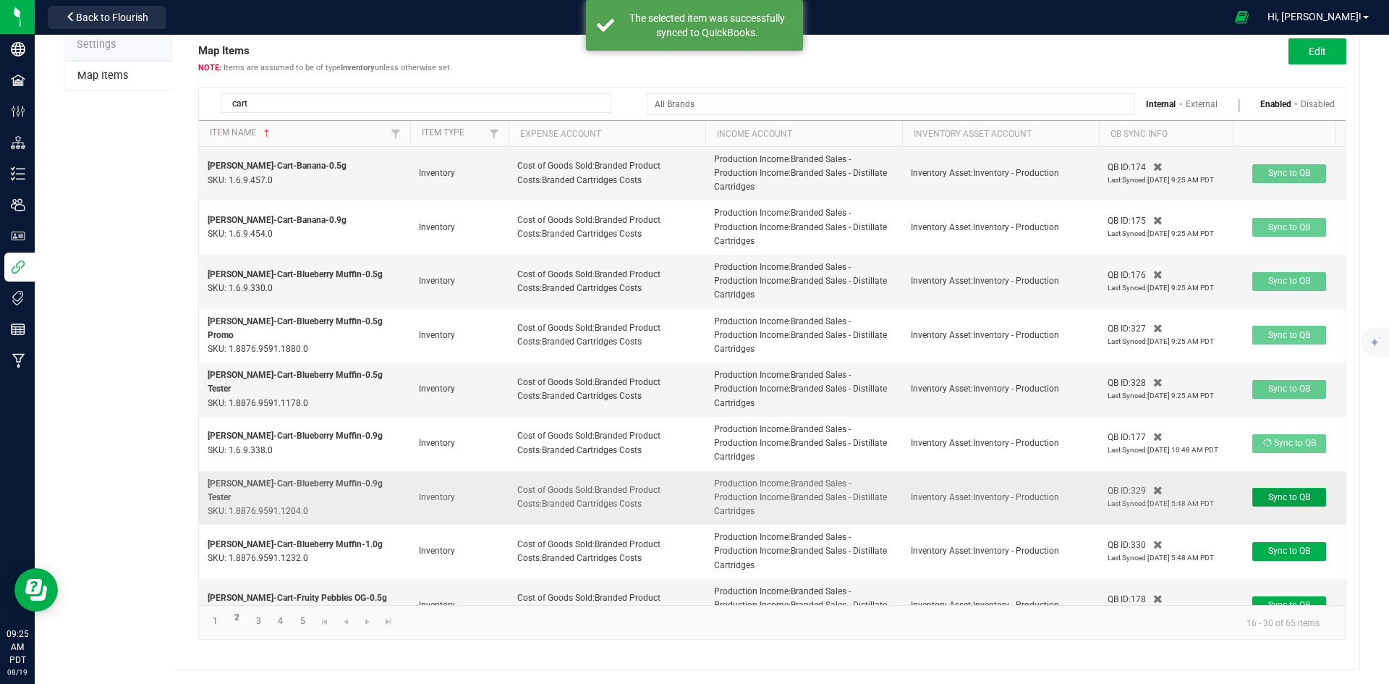
click at [1289, 498] on span "Sync to QB" at bounding box center [1289, 497] width 42 height 10
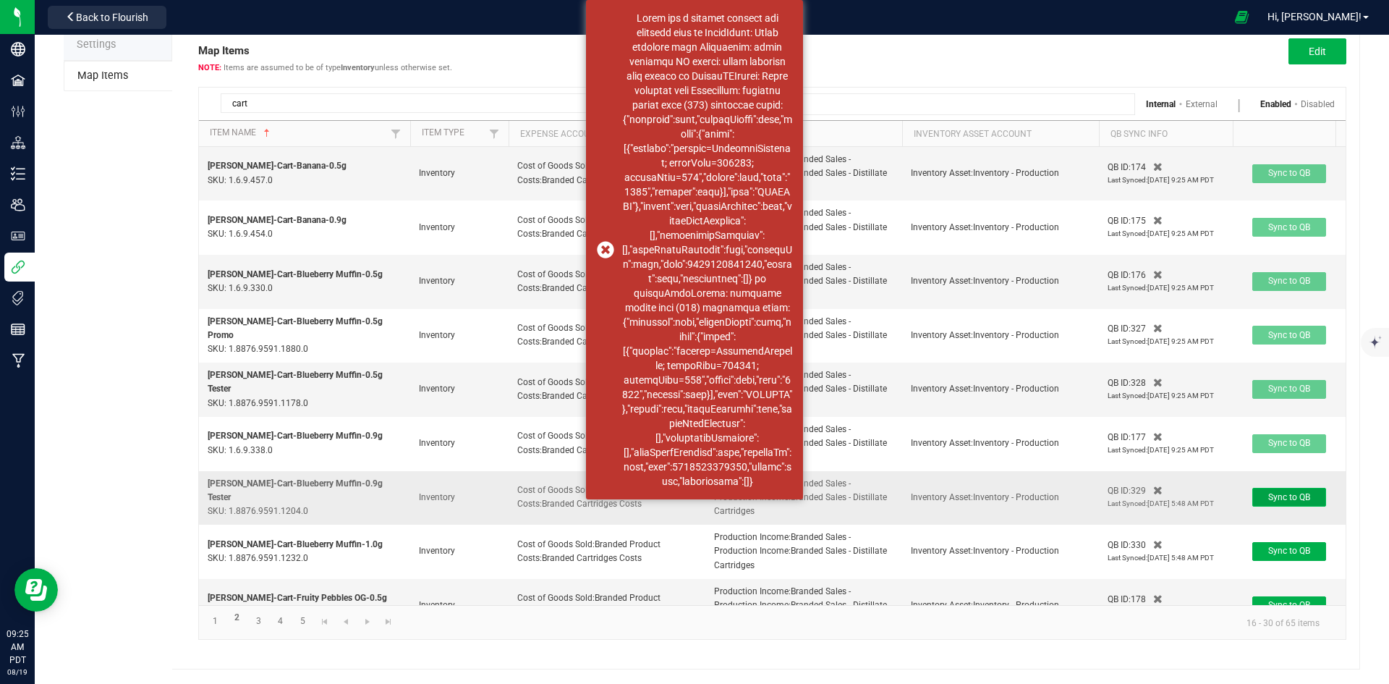
click at [1300, 493] on span "Sync to QB" at bounding box center [1289, 497] width 42 height 10
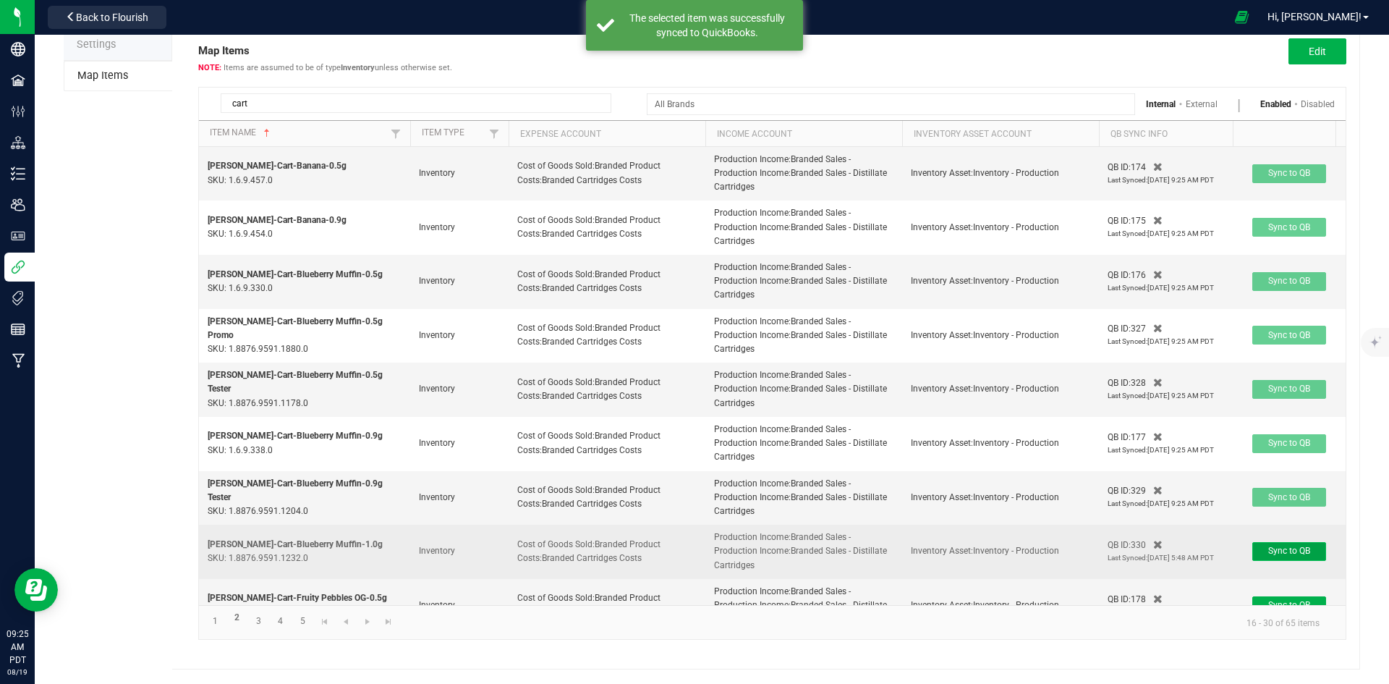
click at [1290, 552] on span "Sync to QB" at bounding box center [1289, 551] width 42 height 10
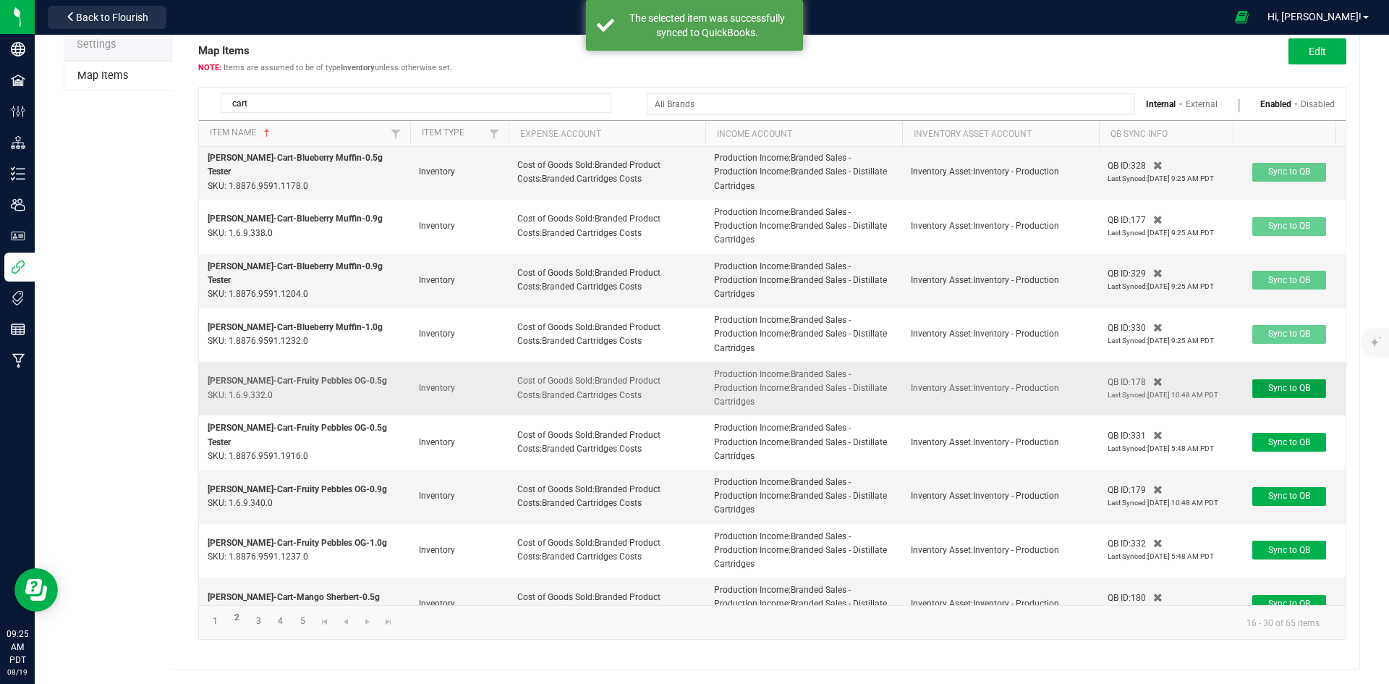
click at [1302, 386] on span "Sync to QB" at bounding box center [1289, 388] width 42 height 10
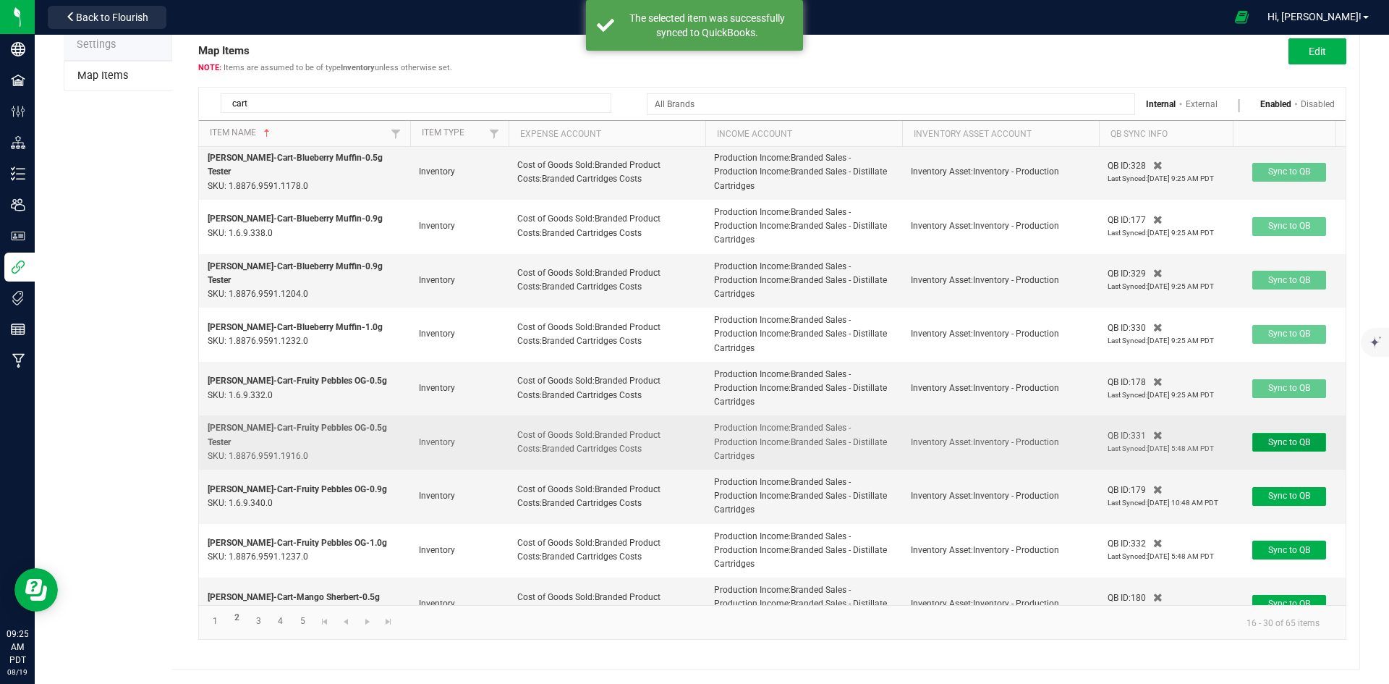
click at [1305, 440] on span "Sync to QB" at bounding box center [1289, 442] width 42 height 10
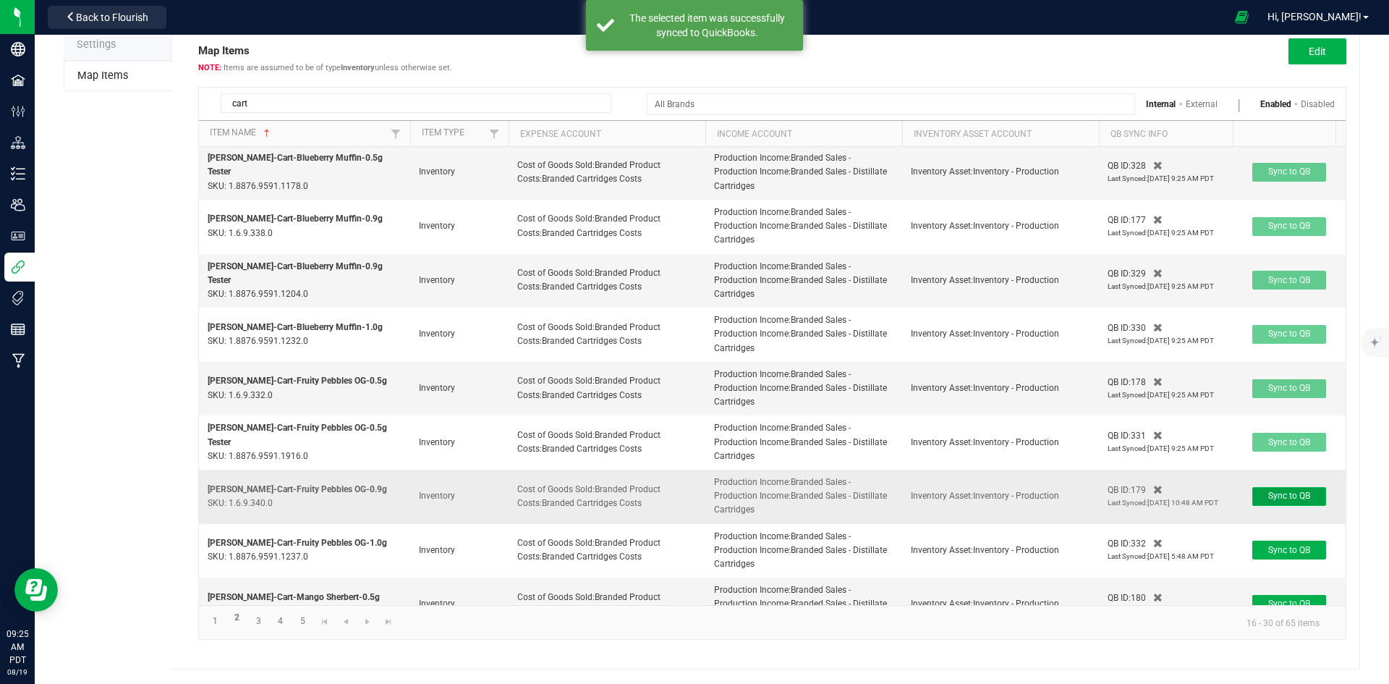
click at [1292, 493] on span "Sync to QB" at bounding box center [1289, 496] width 42 height 10
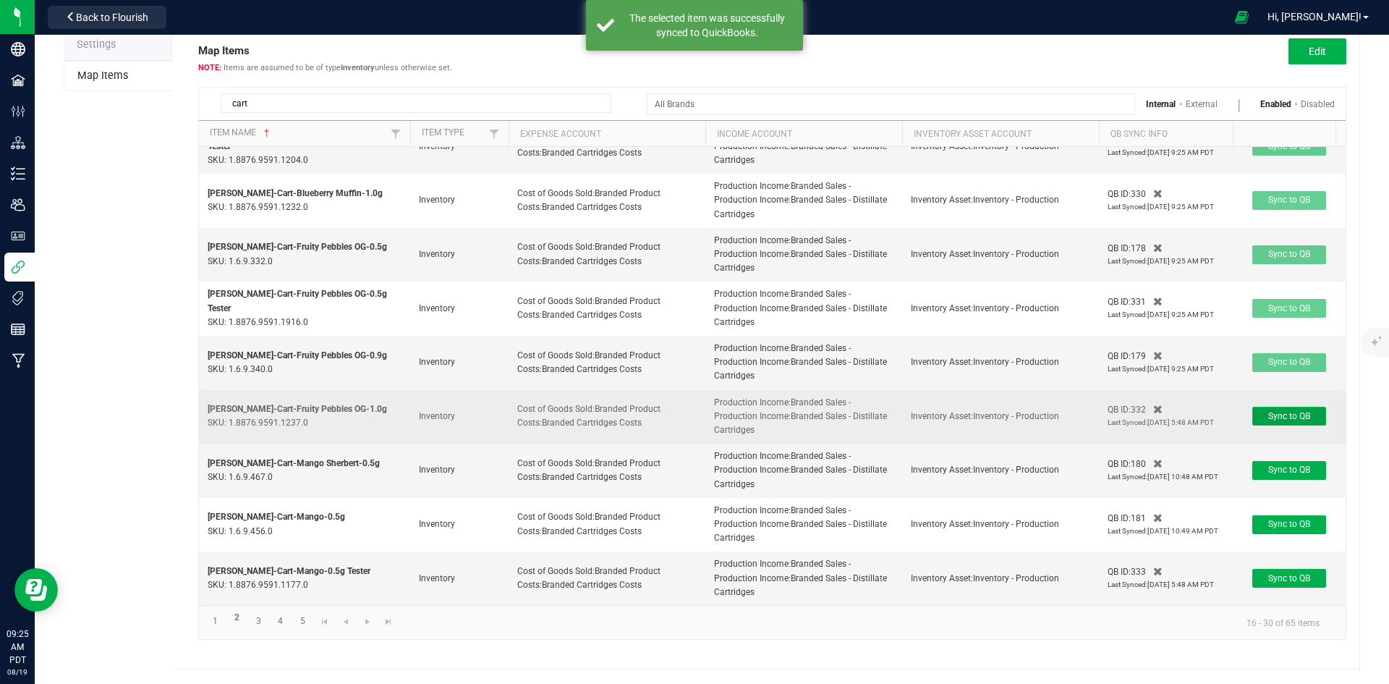
click at [1290, 411] on span "Sync to QB" at bounding box center [1289, 416] width 42 height 10
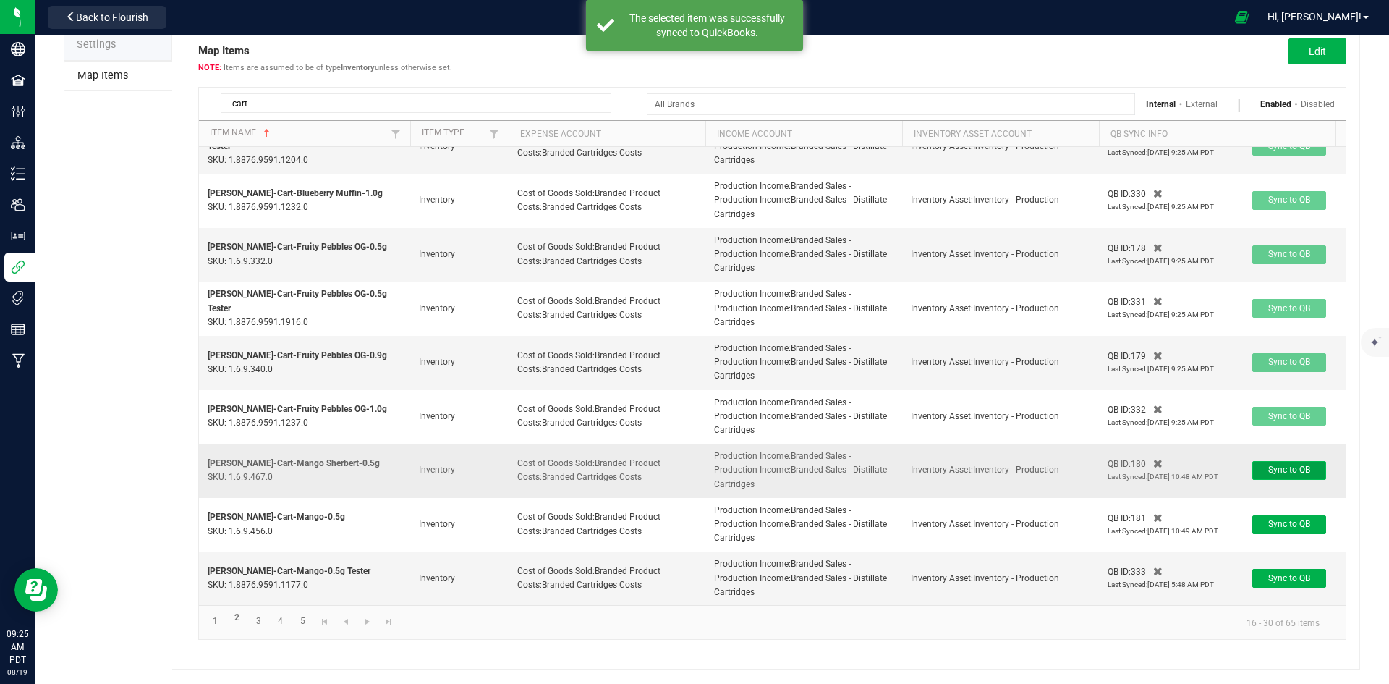
click at [1276, 465] on span "Sync to QB" at bounding box center [1289, 470] width 42 height 10
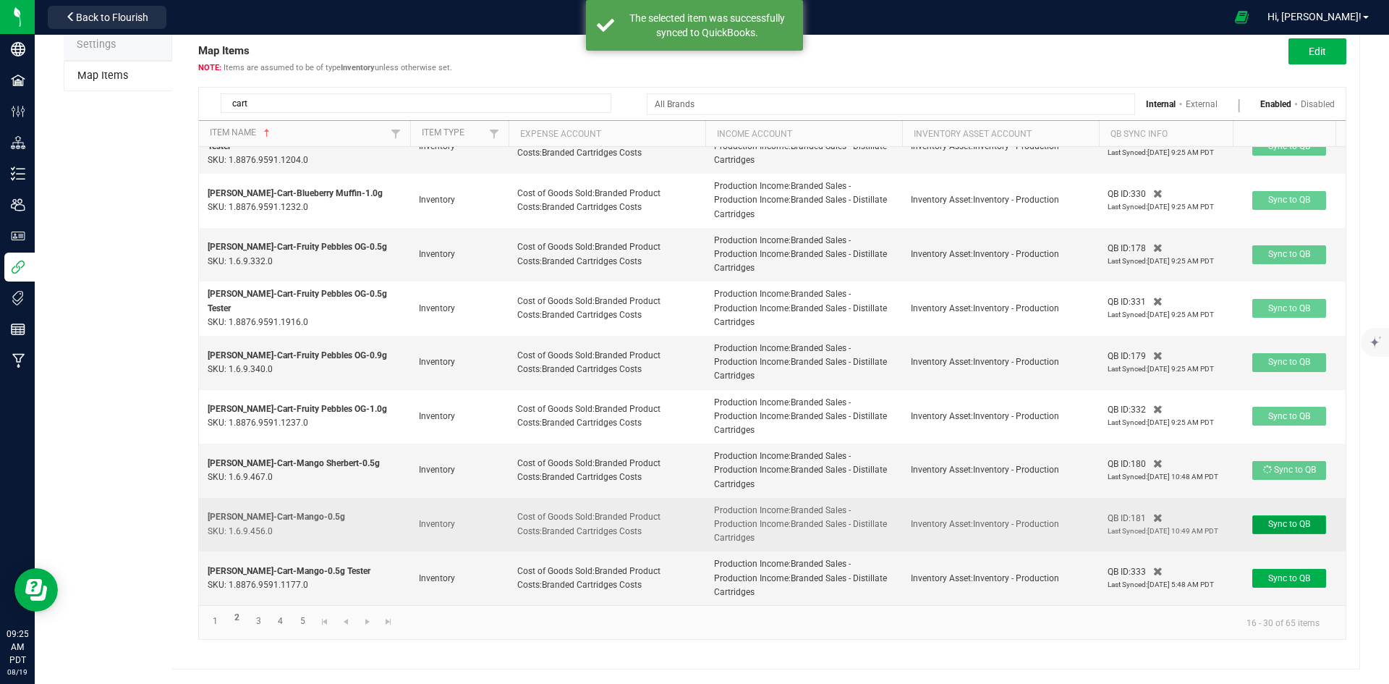
click at [1270, 519] on span "Sync to QB" at bounding box center [1289, 524] width 42 height 10
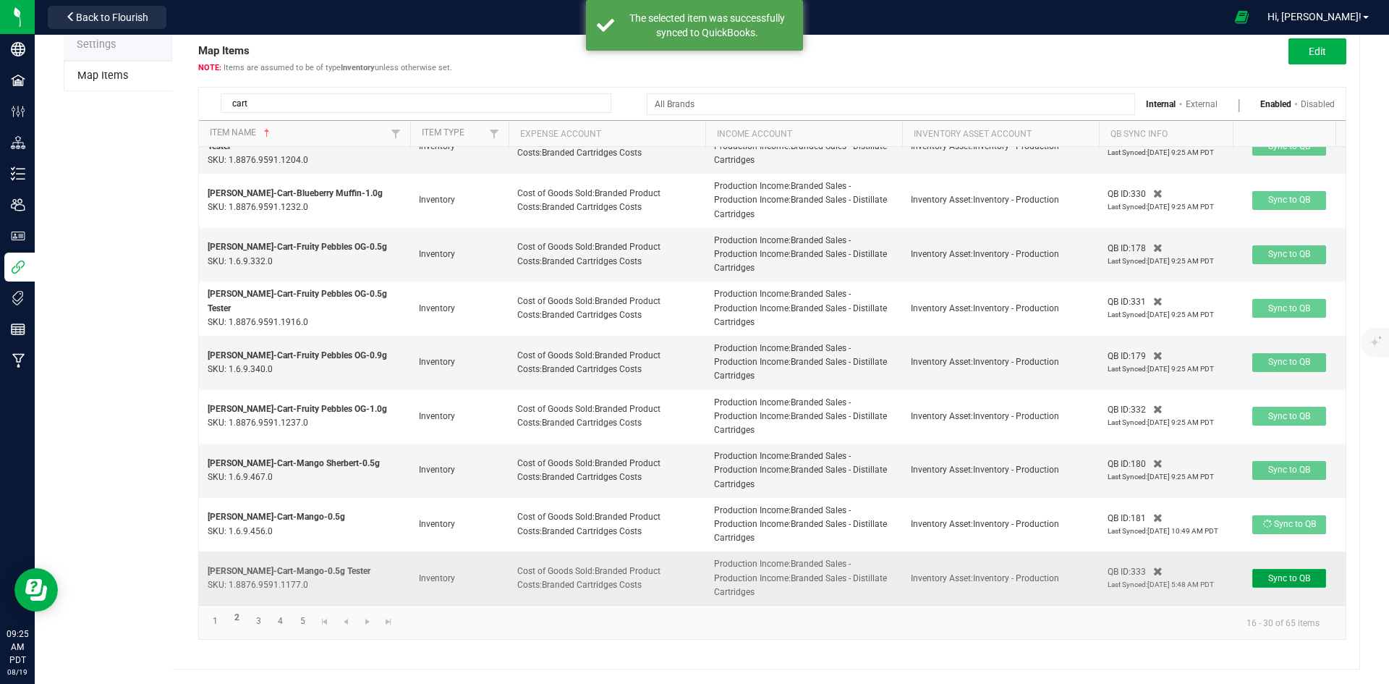
click at [1276, 573] on span "Sync to QB" at bounding box center [1289, 578] width 42 height 10
click at [252, 626] on link "3" at bounding box center [258, 621] width 21 height 20
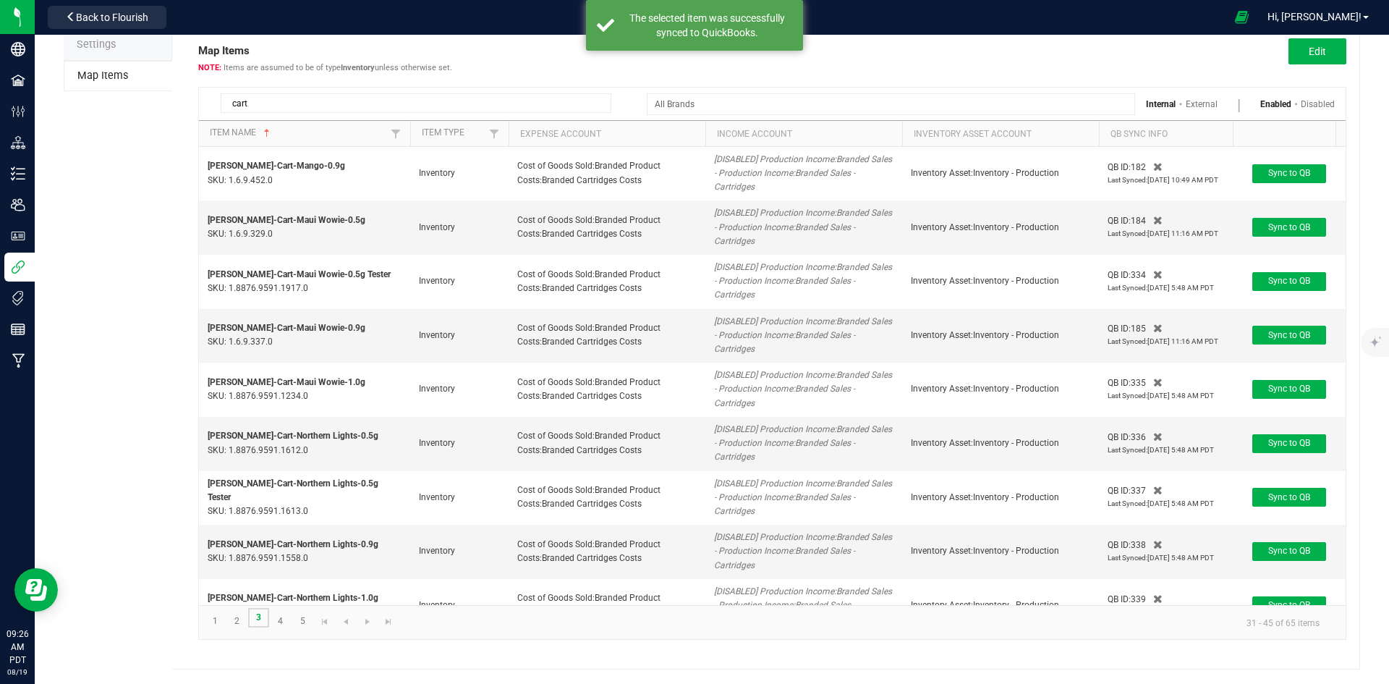
click at [254, 619] on link "3" at bounding box center [258, 618] width 21 height 20
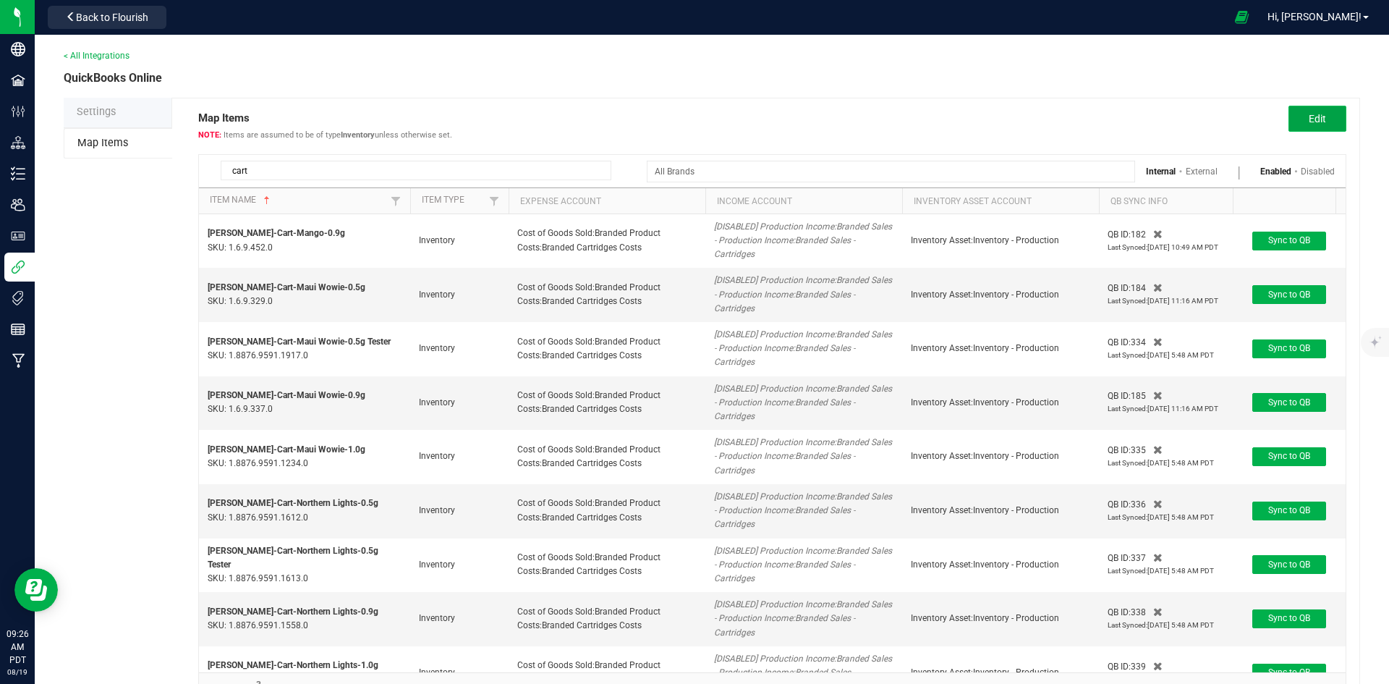
click at [1309, 117] on span "Edit" at bounding box center [1317, 119] width 17 height 12
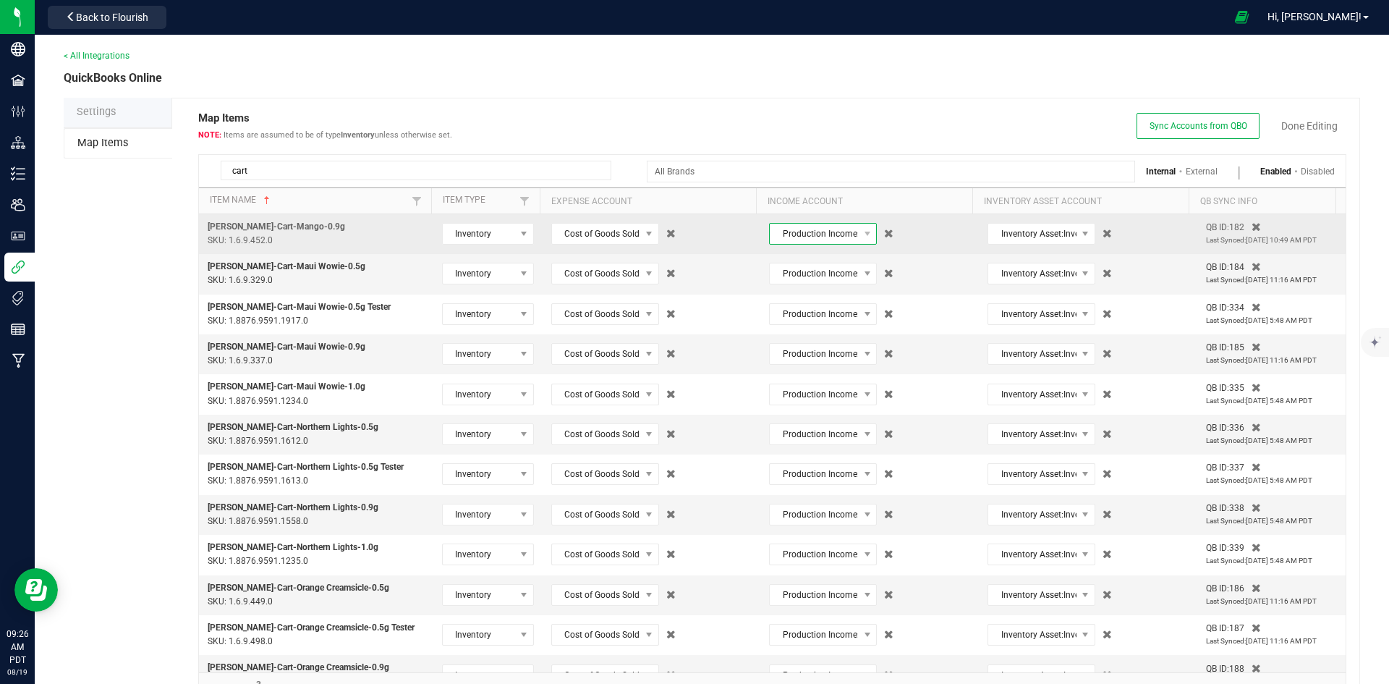
click at [809, 234] on span "Production Income:Branded Sales - Production Income:Branded Sales - Cartridges" at bounding box center [814, 234] width 88 height 20
type input "distillate car"
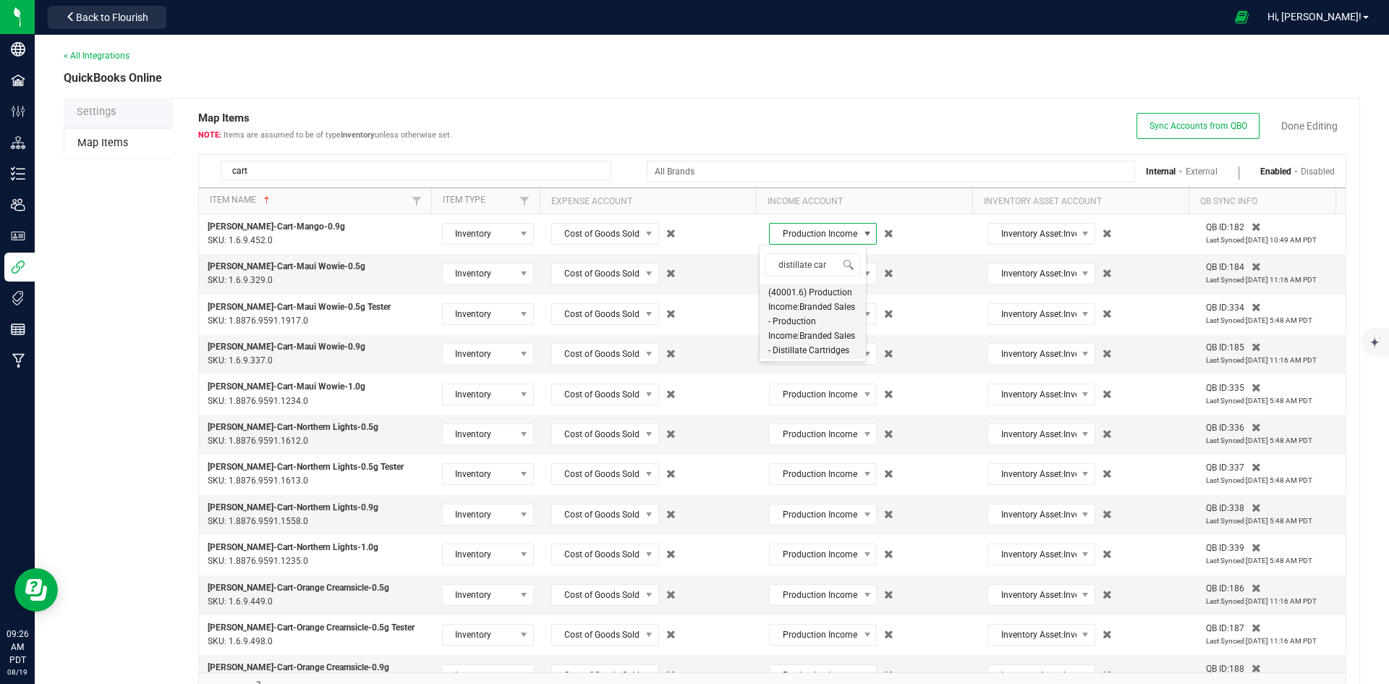
click at [810, 341] on span "(40001.6) Production Income:Branded Sales - Production Income:Branded Sales - D…" at bounding box center [812, 321] width 89 height 72
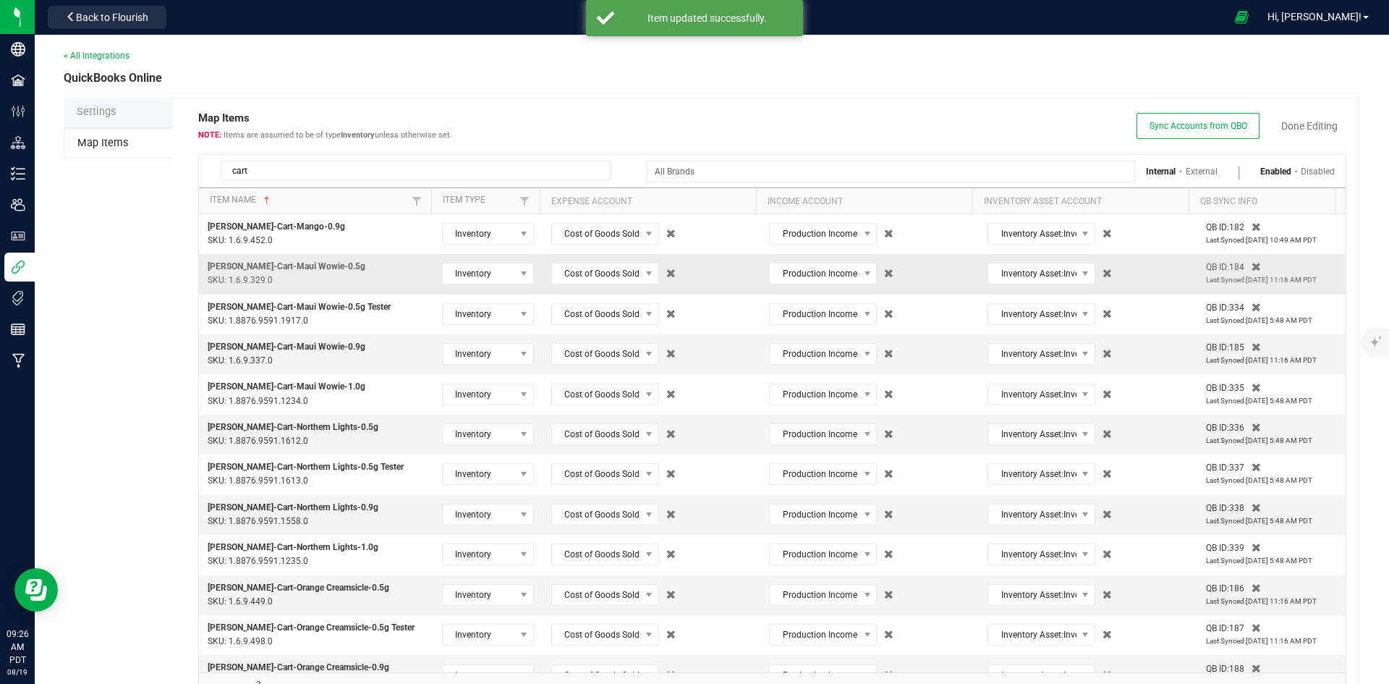
click at [822, 286] on td "Production Income:Branded Sales - Production Income:Branded Sales - Cartridges" at bounding box center [869, 274] width 219 height 40
click at [824, 271] on span "Production Income:Branded Sales - Production Income:Branded Sales - Cartridges" at bounding box center [814, 273] width 88 height 20
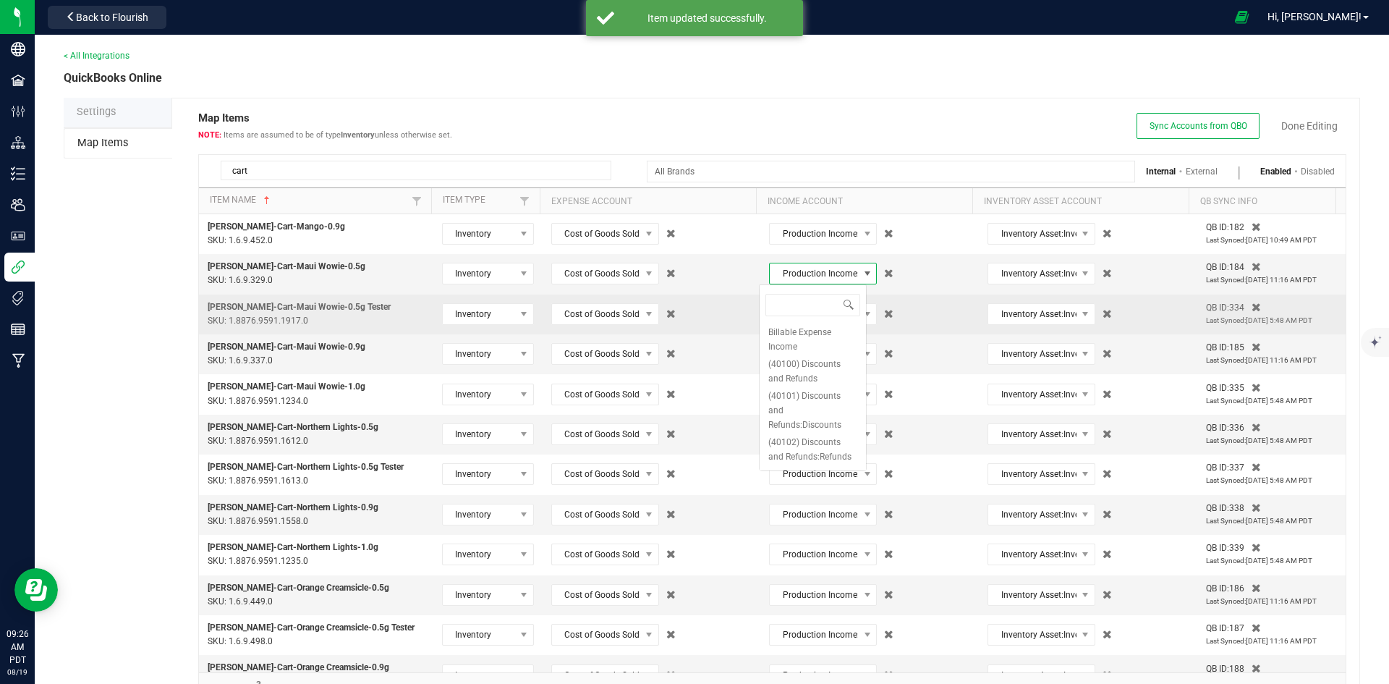
type input "distillate car"
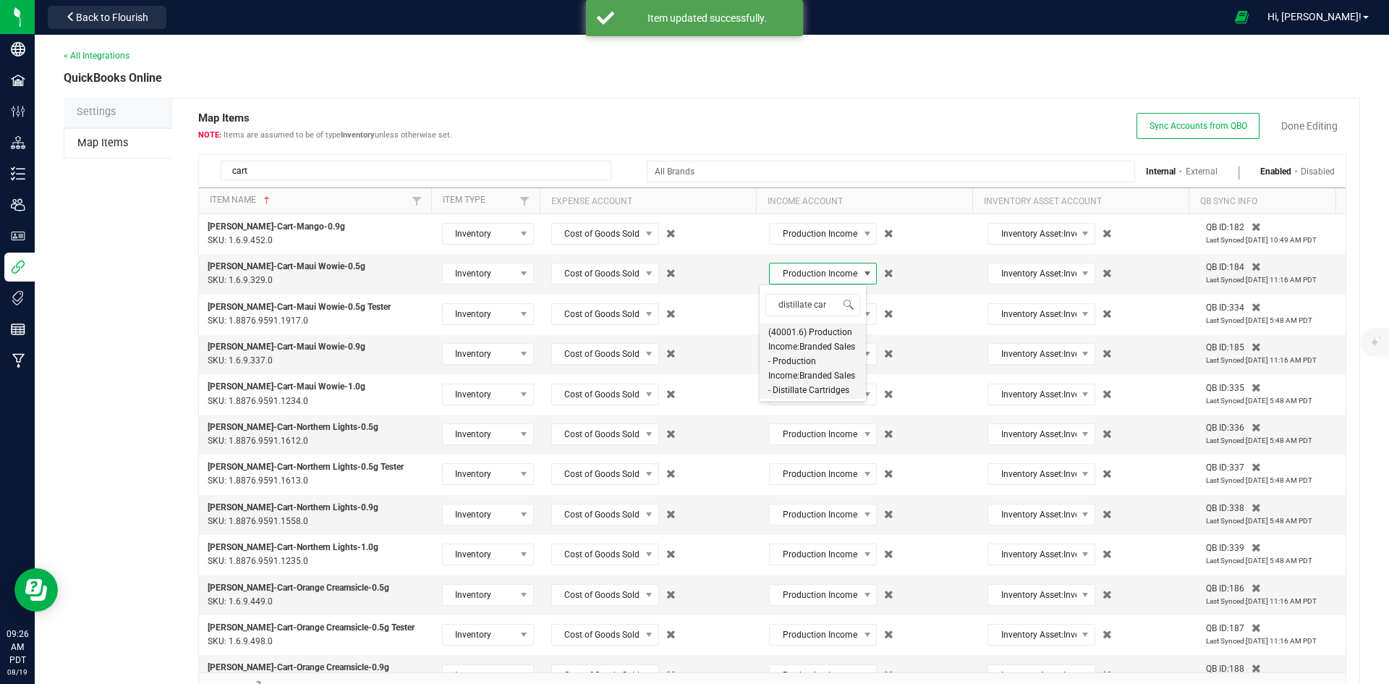
click at [827, 355] on span "(40001.6) Production Income:Branded Sales - Production Income:Branded Sales - D…" at bounding box center [812, 361] width 89 height 72
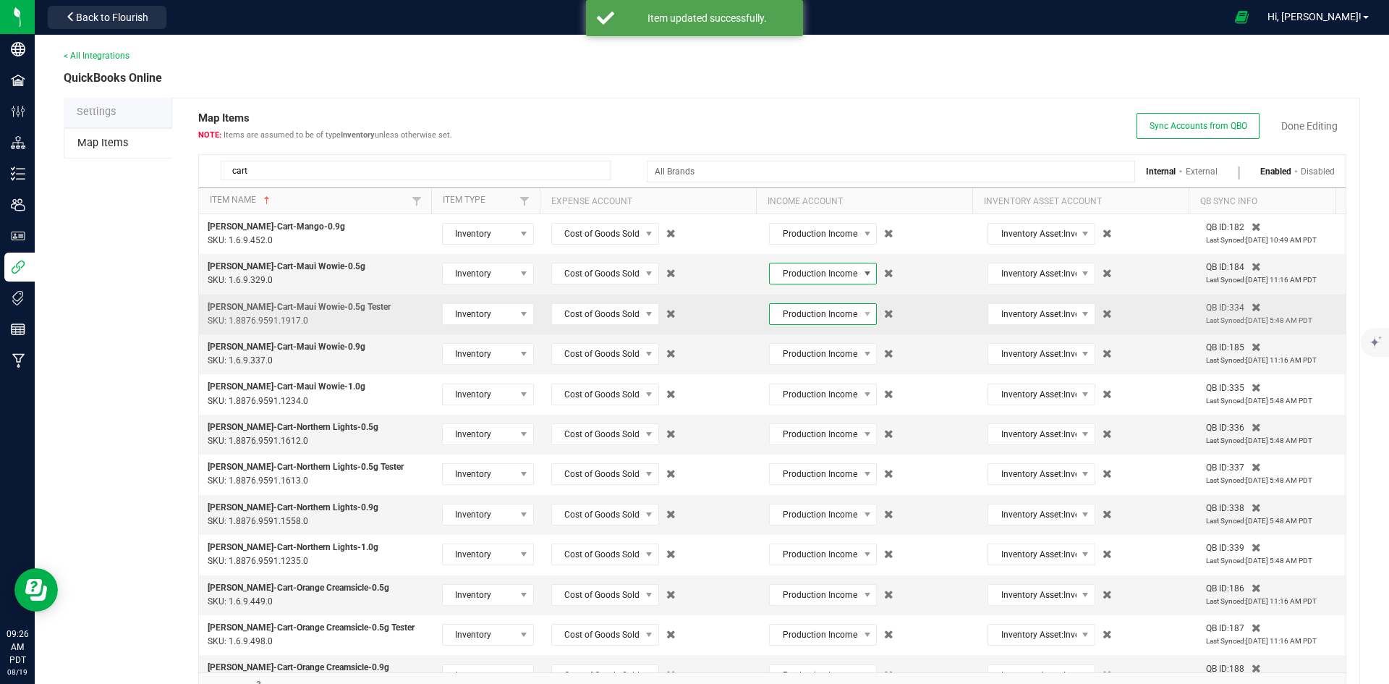
click at [825, 318] on span "Production Income:Branded Sales - Production Income:Branded Sales - Cartridges" at bounding box center [814, 314] width 88 height 20
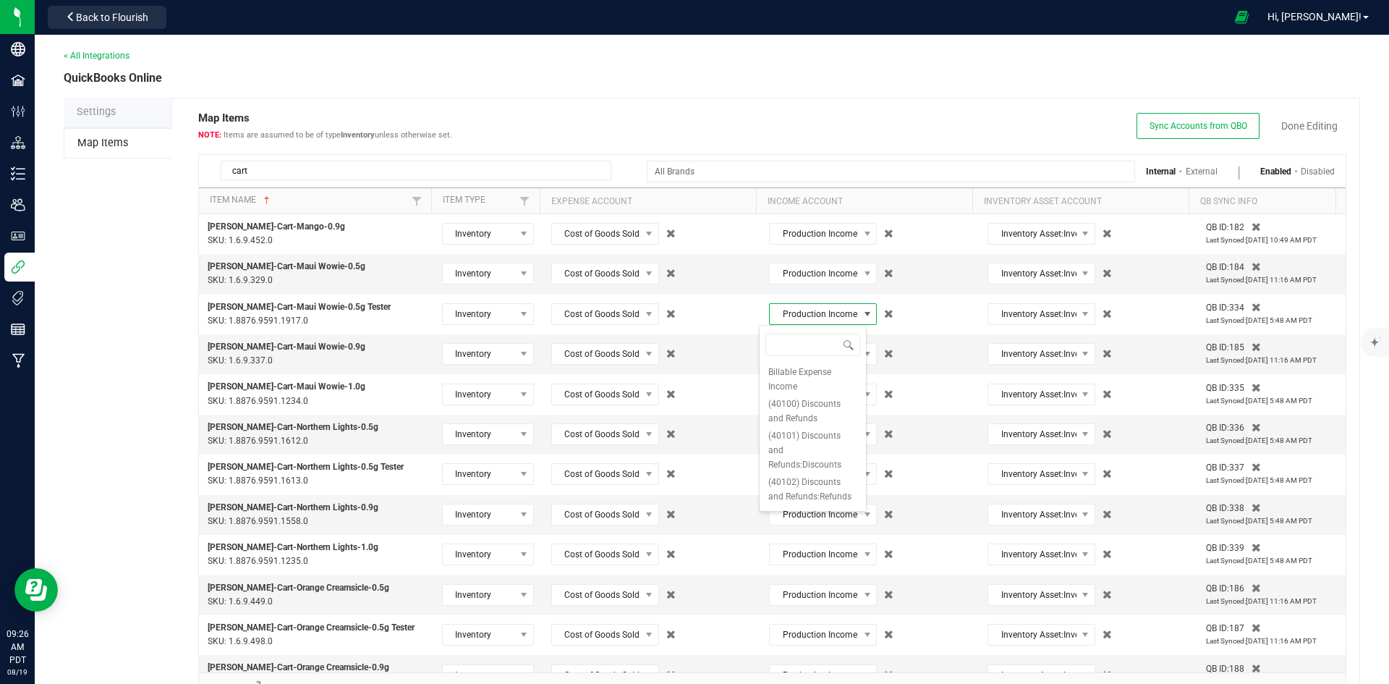
type input "distillate car"
click at [802, 393] on span "(40001.6) Production Income:Branded Sales - Production Income:Branded Sales - D…" at bounding box center [812, 401] width 89 height 72
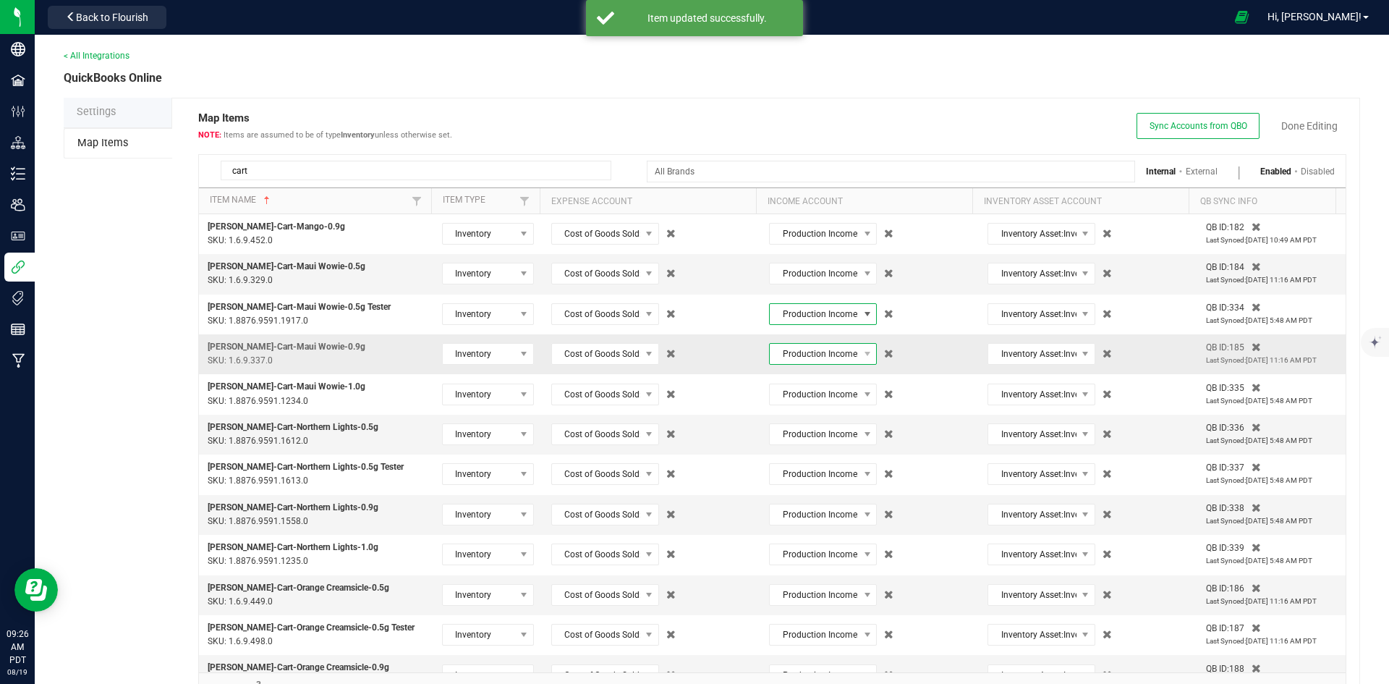
click at [820, 361] on span "Production Income:Branded Sales - Production Income:Branded Sales - Cartridges" at bounding box center [814, 354] width 88 height 20
type input "distillate car"
click at [786, 464] on span "(40001.6) Production Income:Branded Sales - Production Income:Branded Sales - D…" at bounding box center [812, 441] width 89 height 72
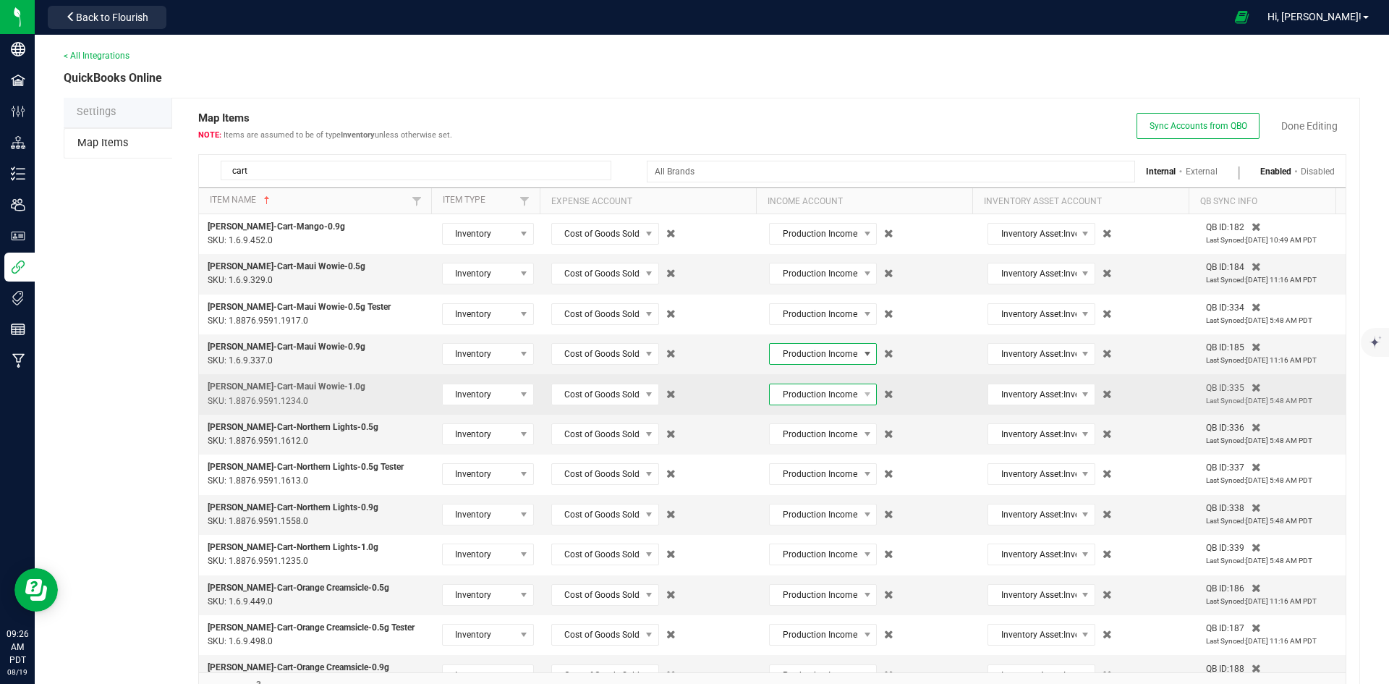
click at [808, 398] on span "Production Income:Branded Sales - Production Income:Branded Sales - Cartridges" at bounding box center [814, 394] width 88 height 20
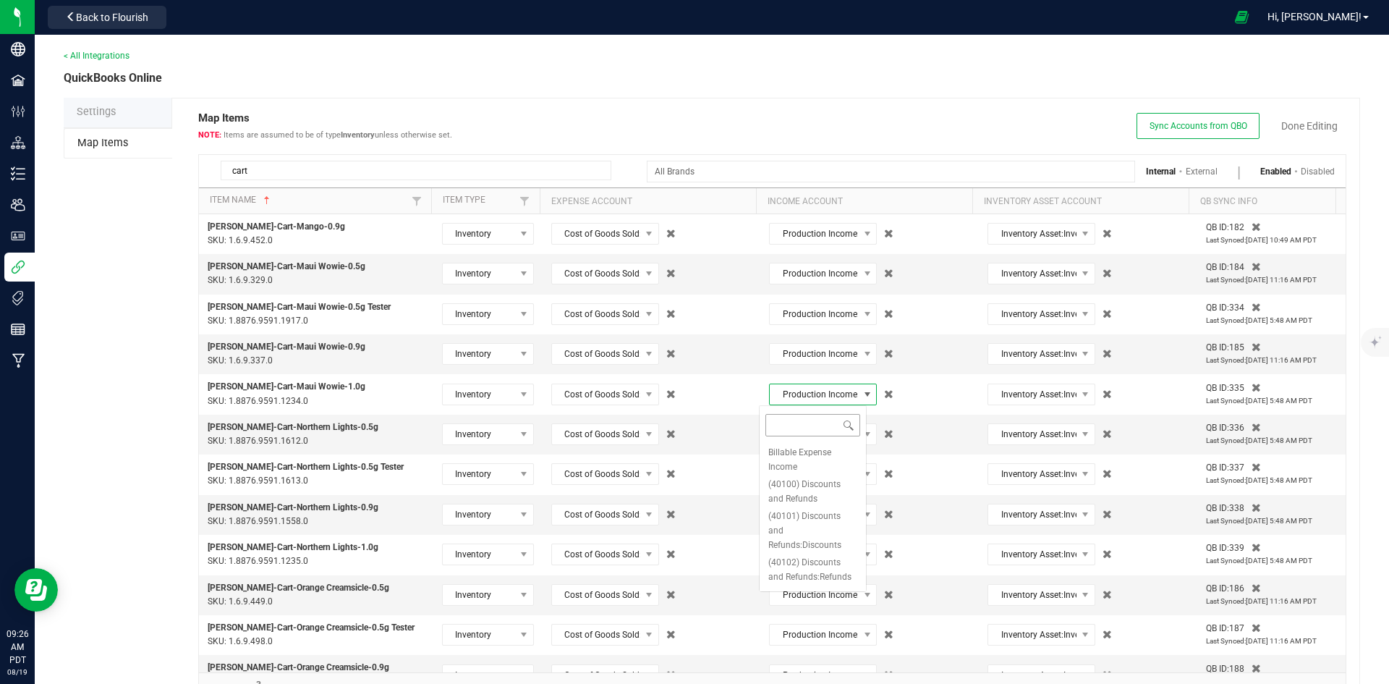
type input "distillate car"
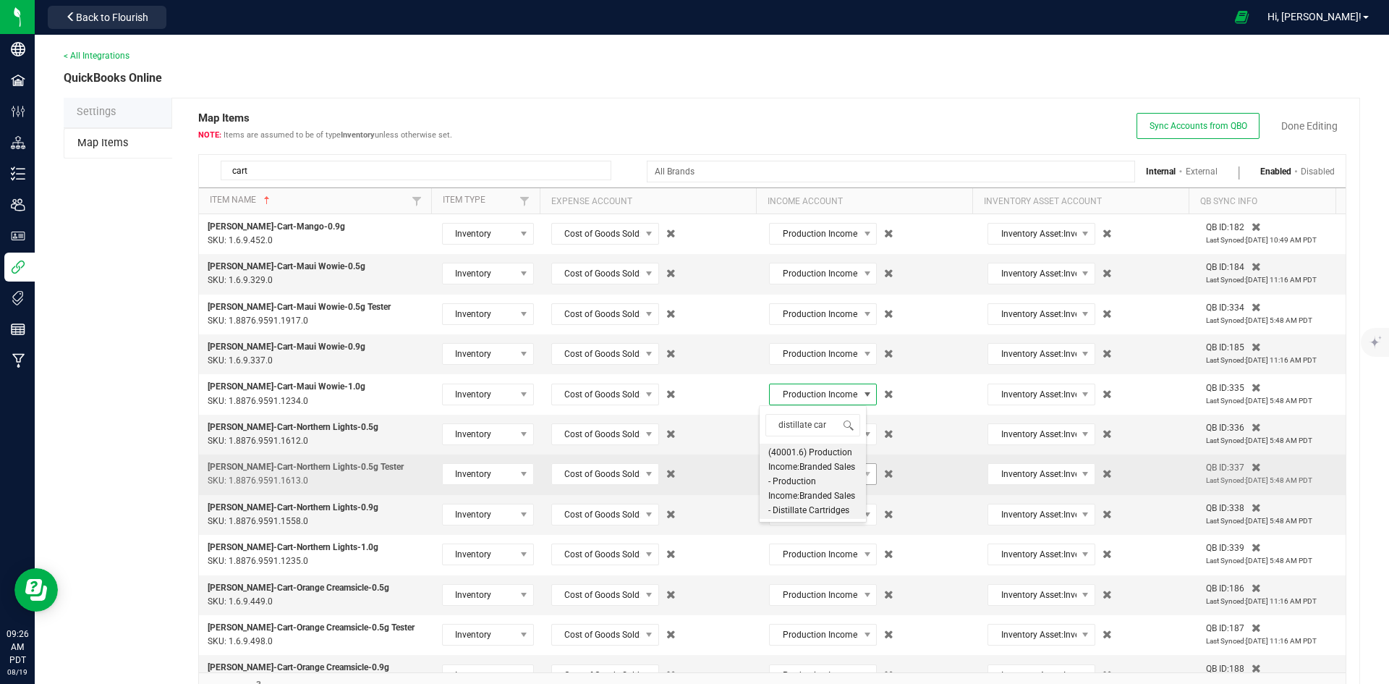
click at [768, 466] on span "(40001.6) Production Income:Branded Sales - Production Income:Branded Sales - D…" at bounding box center [812, 481] width 89 height 72
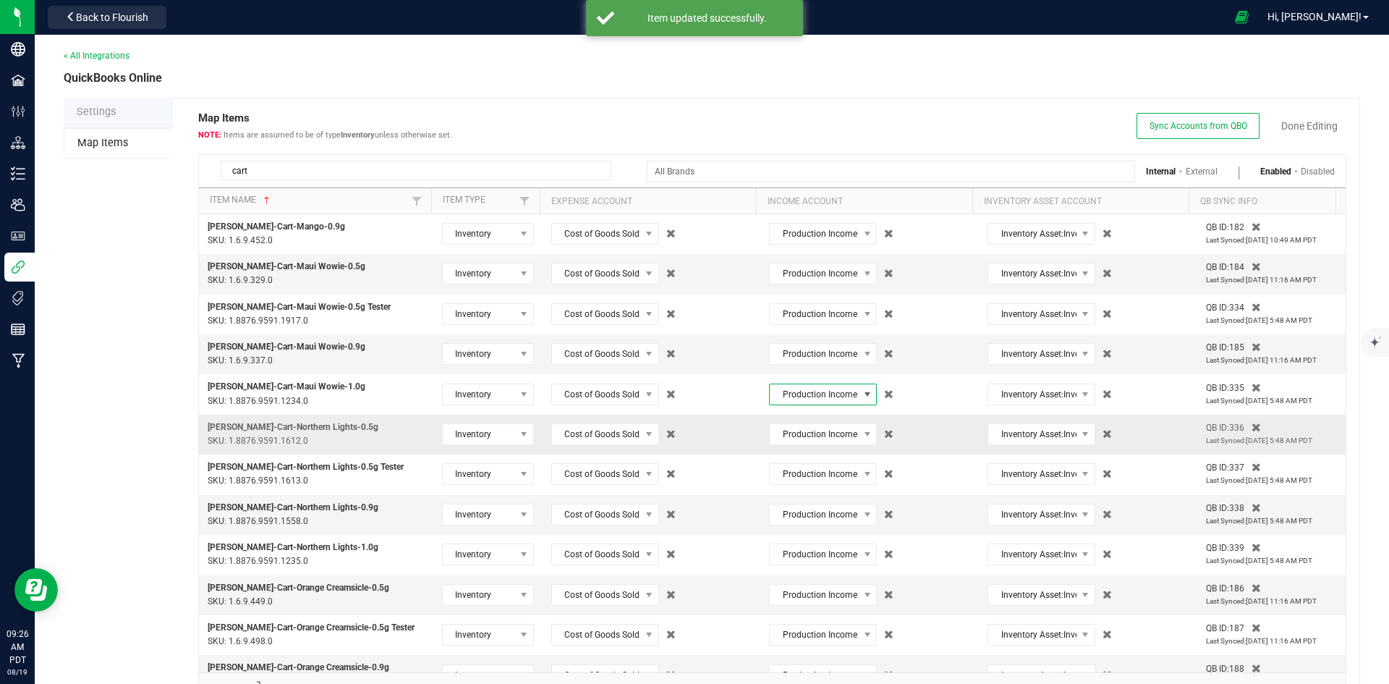
click at [804, 449] on td "Production Income:Branded Sales - Production Income:Branded Sales - Cartridges" at bounding box center [869, 435] width 219 height 40
click at [806, 438] on span "Production Income:Branded Sales - Production Income:Branded Sales - Cartridges" at bounding box center [814, 434] width 88 height 20
type input "distillate car"
click at [810, 514] on span "(40001.6) Production Income:Branded Sales - Production Income:Branded Sales - D…" at bounding box center [812, 521] width 89 height 72
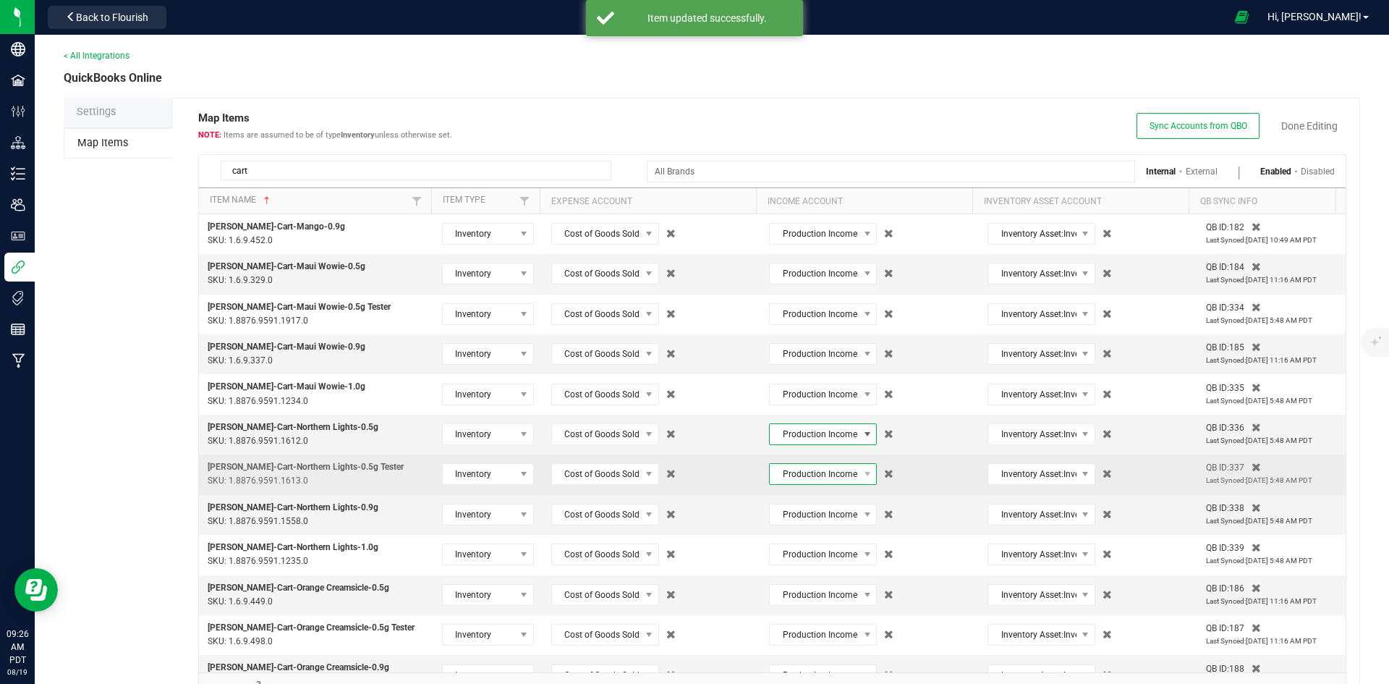
click at [828, 476] on span "Production Income:Branded Sales - Production Income:Branded Sales - Cartridges" at bounding box center [814, 474] width 88 height 20
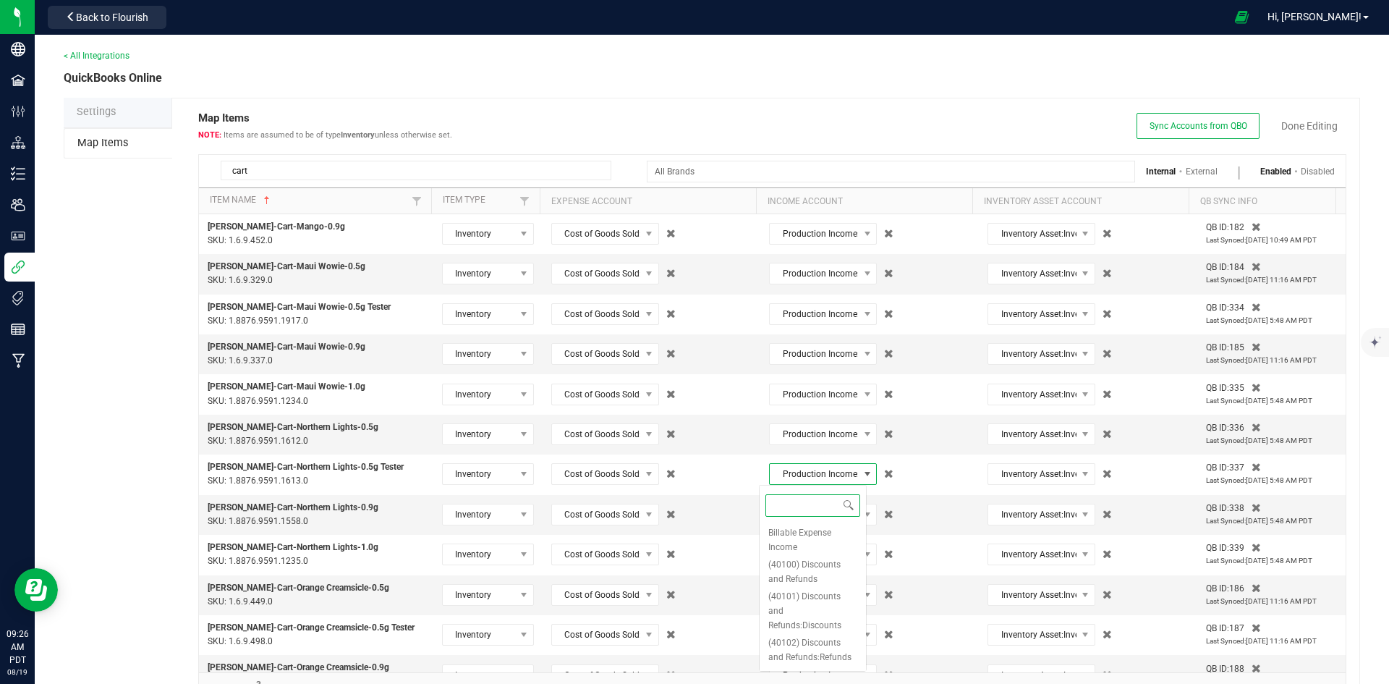
paste input "distillate car"
type input "distillate car"
click at [815, 546] on span "(40001.6) Production Income:Branded Sales - Production Income:Branded Sales - D…" at bounding box center [812, 561] width 89 height 72
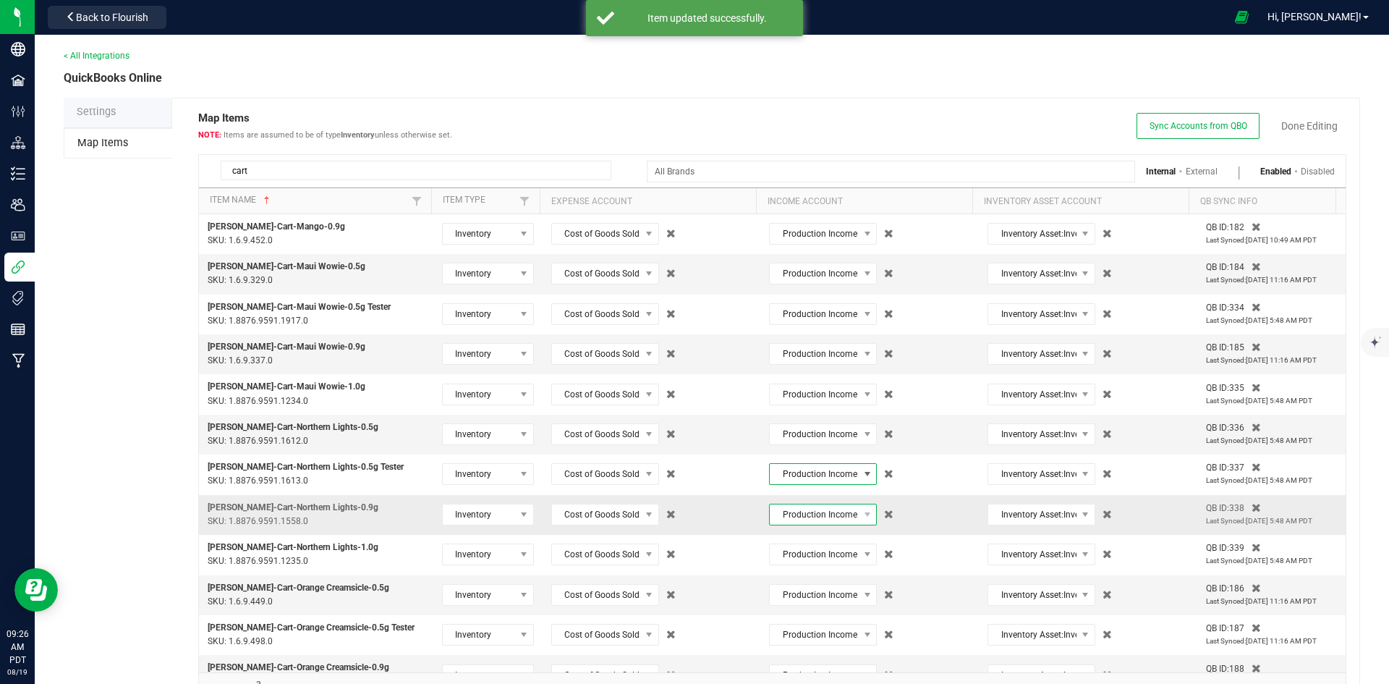
click at [818, 519] on span "Production Income:Branded Sales - Production Income:Branded Sales - Cartridges" at bounding box center [814, 514] width 88 height 20
type input "distillate car"
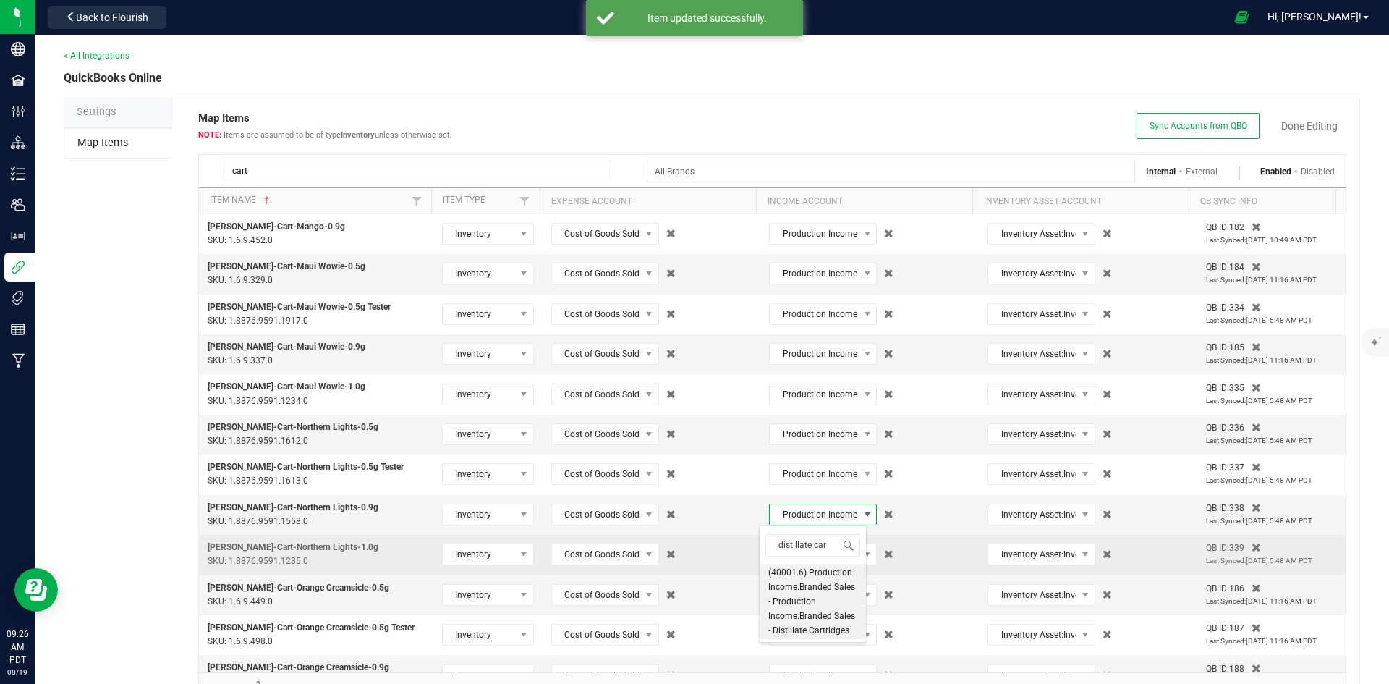
click at [813, 574] on span "(40001.6) Production Income:Branded Sales - Production Income:Branded Sales - D…" at bounding box center [812, 601] width 89 height 72
click at [813, 551] on span "Production Income:Branded Sales - Production Income:Branded Sales - Cartridges" at bounding box center [814, 554] width 88 height 20
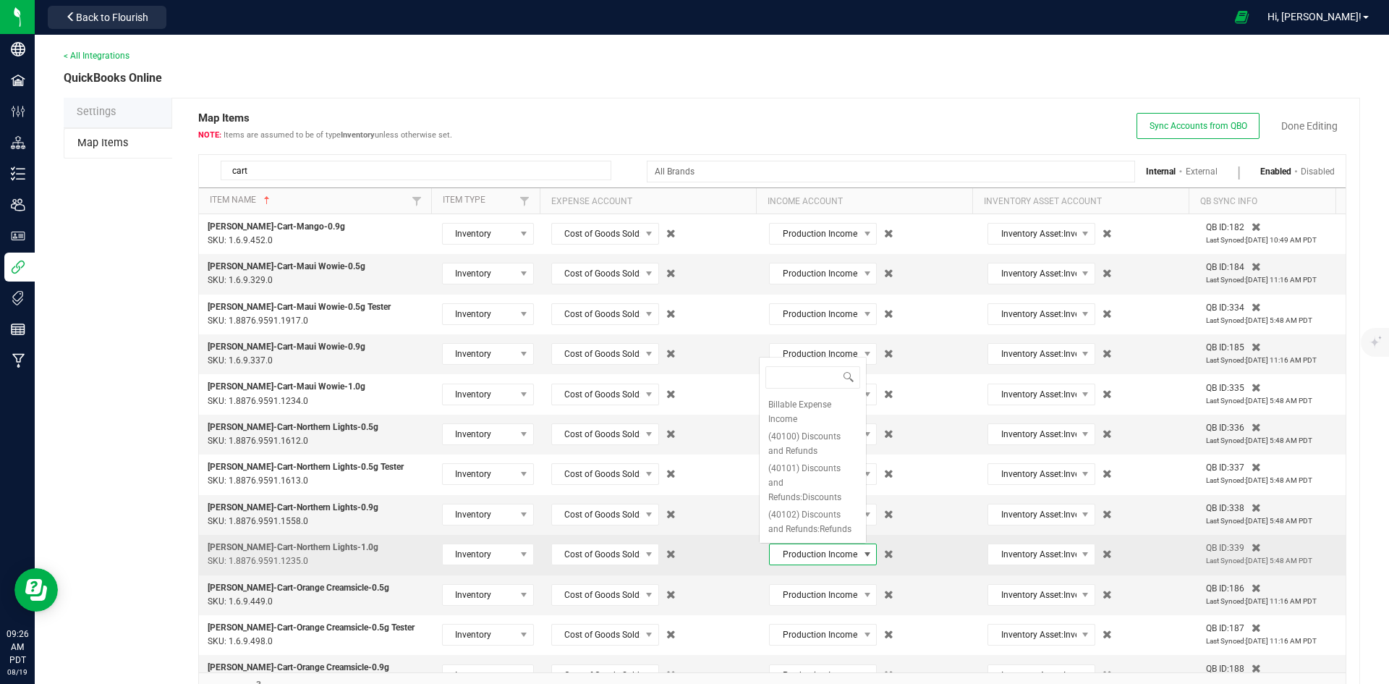
type input "distillate car"
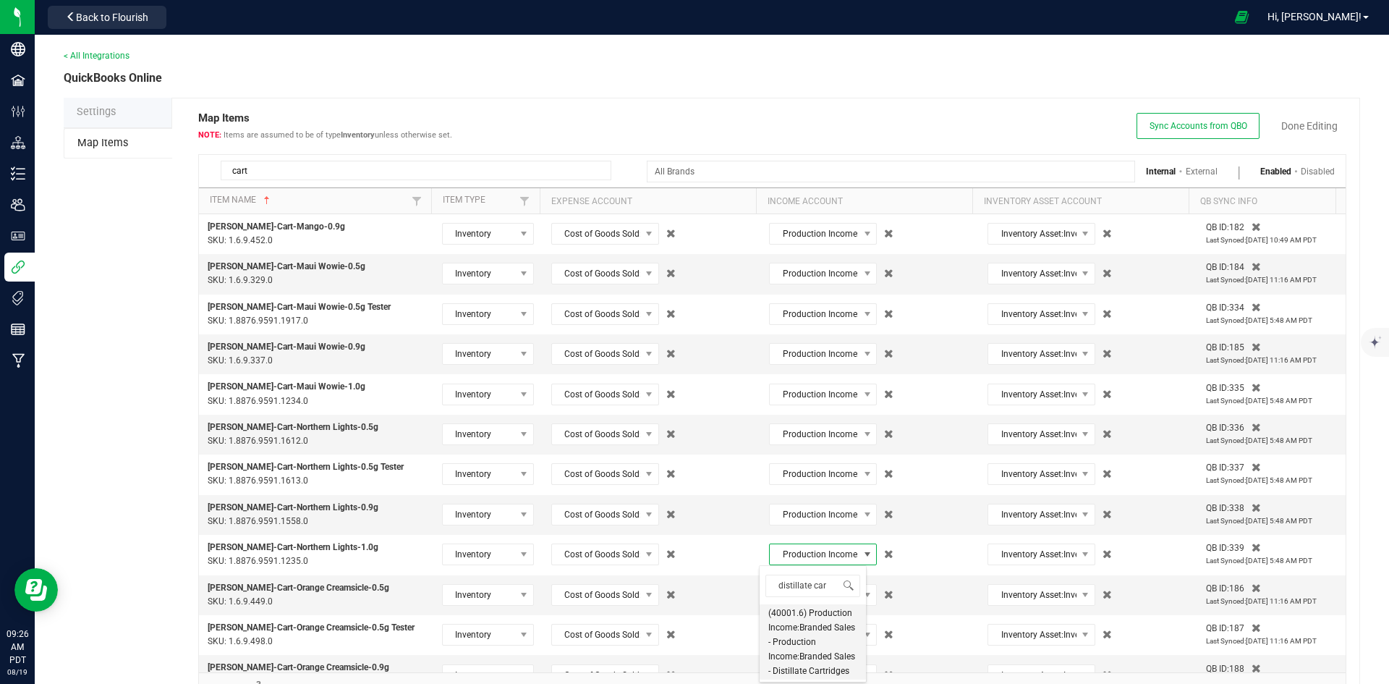
click at [793, 610] on span "(40001.6) Production Income:Branded Sales - Production Income:Branded Sales - D…" at bounding box center [812, 642] width 89 height 72
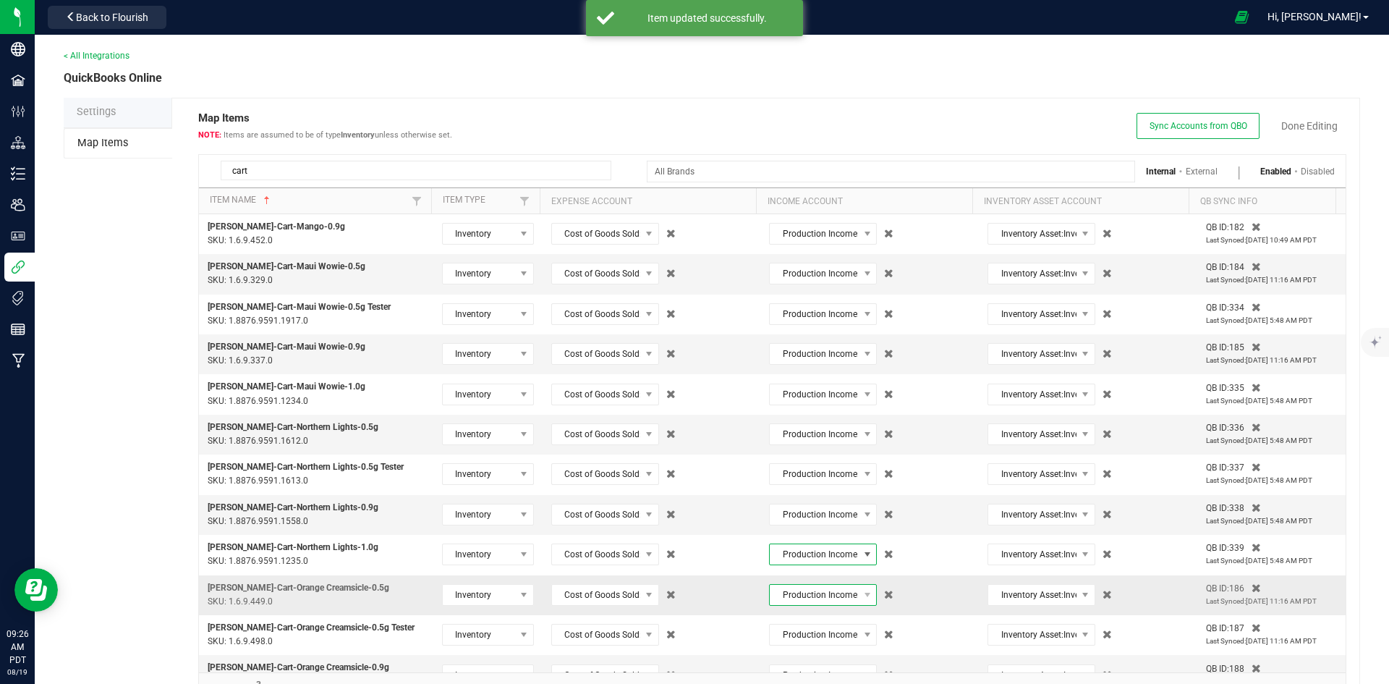
click at [797, 585] on span "Production Income:Branded Sales - Production Income:Branded Sales - Cartridges" at bounding box center [814, 595] width 88 height 20
click at [799, 595] on span "Production Income:Branded Sales - Production Income:Branded Sales - Cartridges" at bounding box center [814, 595] width 88 height 20
click at [803, 604] on span "Production Income:Branded Sales - Production Income:Branded Sales - Cartridges" at bounding box center [814, 595] width 88 height 20
type input "distillate car"
click at [807, 568] on span "(40001.6) Production Income:Branded Sales - Production Income:Branded Sales - D…" at bounding box center [812, 542] width 89 height 72
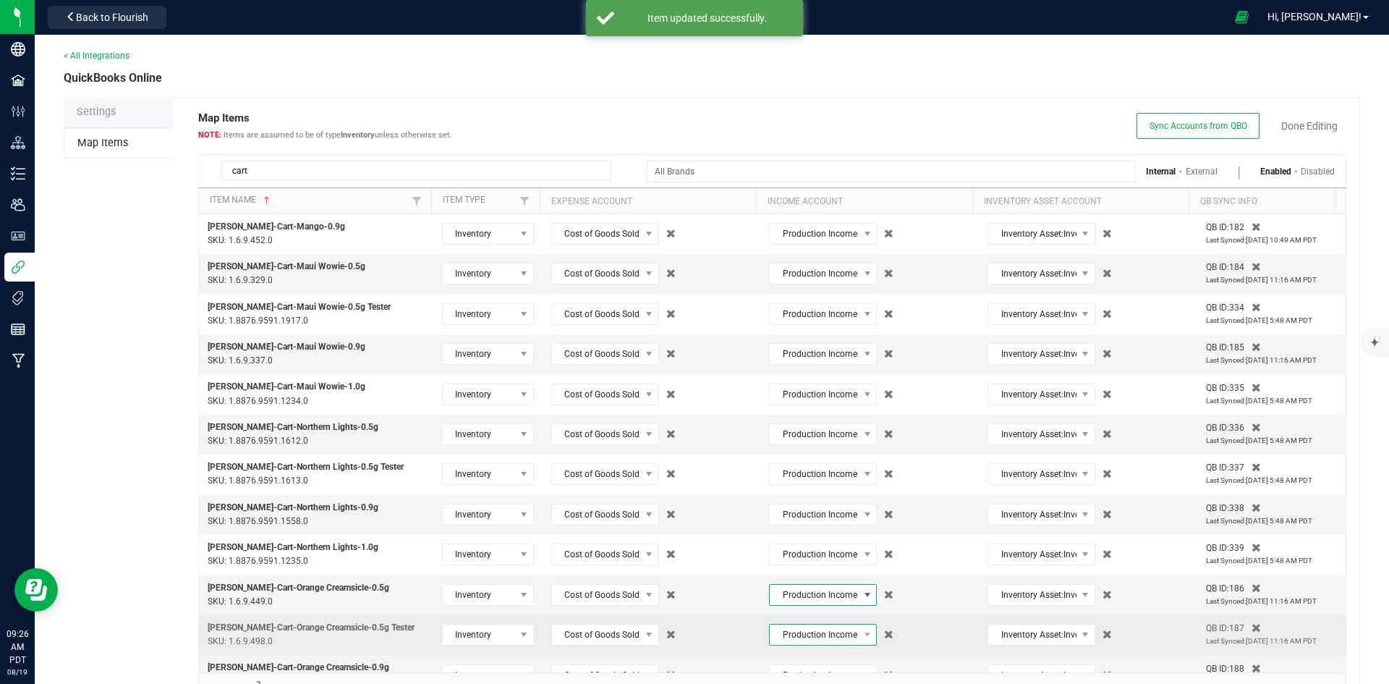
click at [827, 641] on span "Production Income:Branded Sales - Production Income:Branded Sales - Cartridges" at bounding box center [814, 634] width 88 height 20
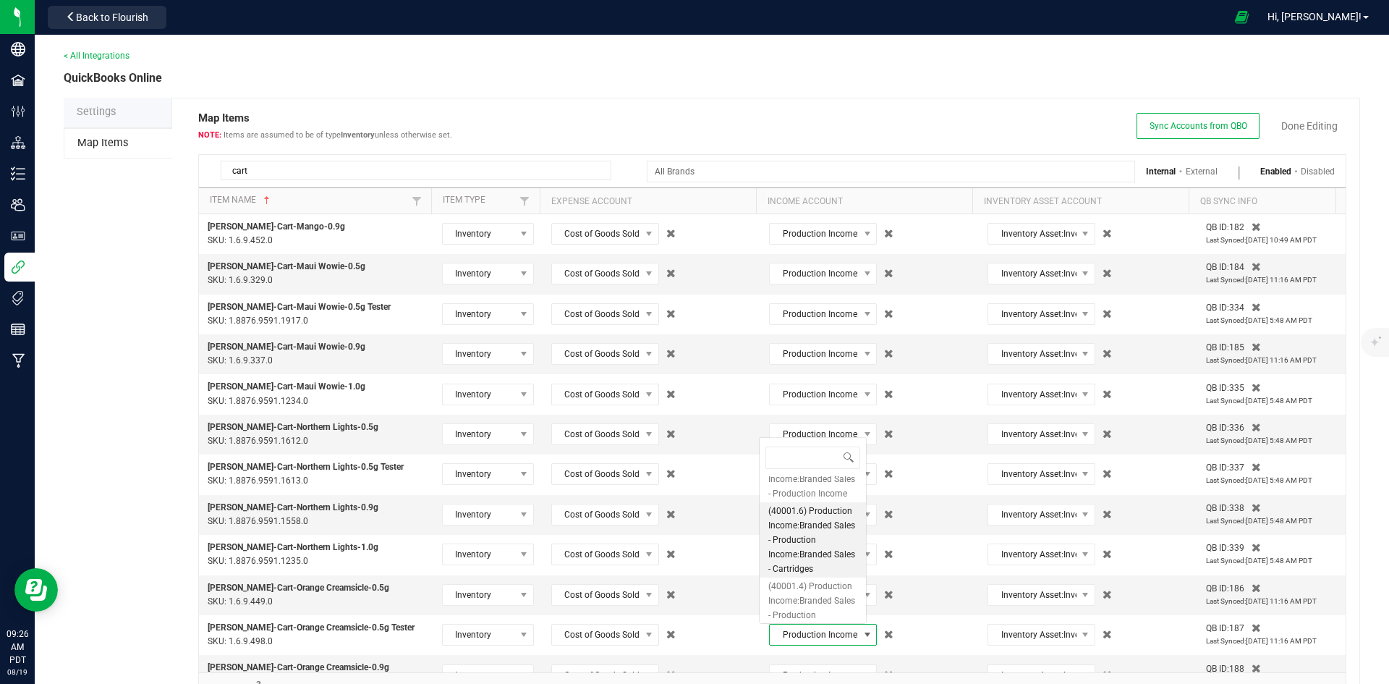
type input "distillate car"
click at [813, 596] on span "(40001.6) Production Income:Branded Sales - Production Income:Branded Sales - D…" at bounding box center [812, 583] width 89 height 72
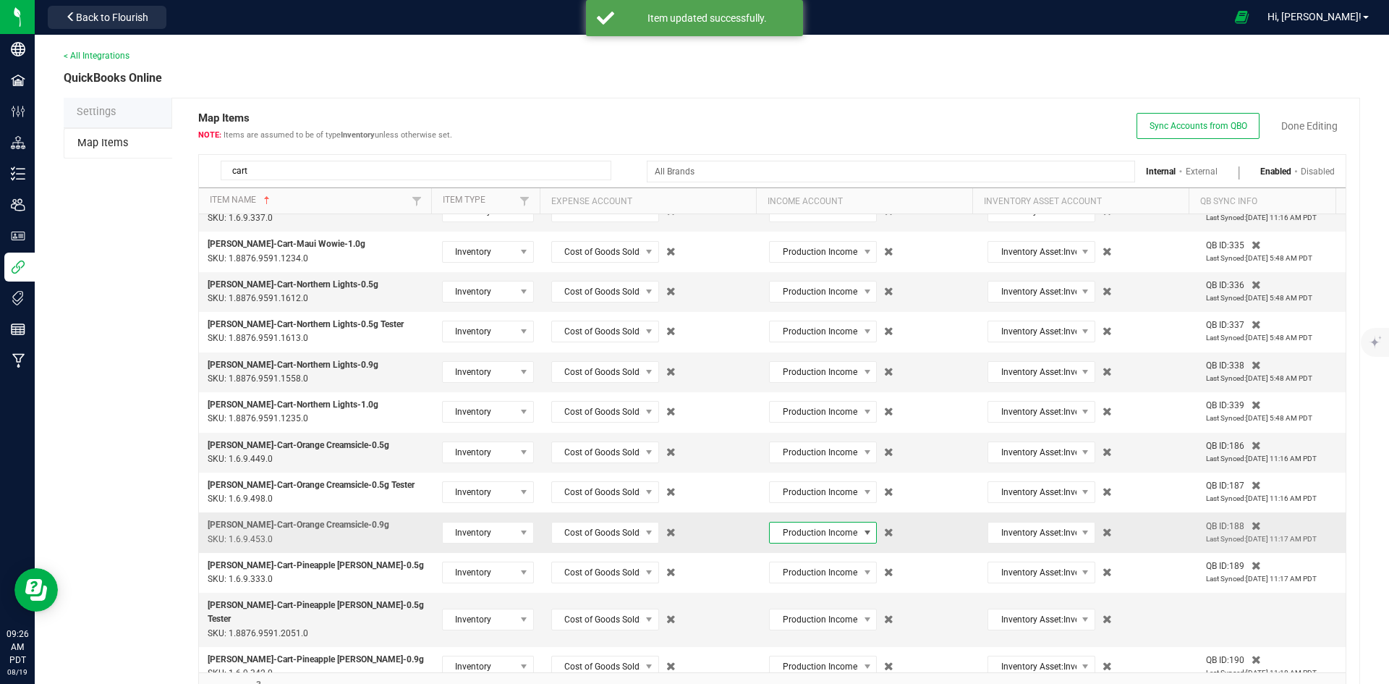
click at [827, 528] on span "Production Income:Branded Sales - Production Income:Branded Sales - Cartridges" at bounding box center [814, 532] width 88 height 20
click at [821, 600] on span "(40001.6) Production Income:Branded Sales - Production Income:Branded Sales - D…" at bounding box center [812, 619] width 89 height 72
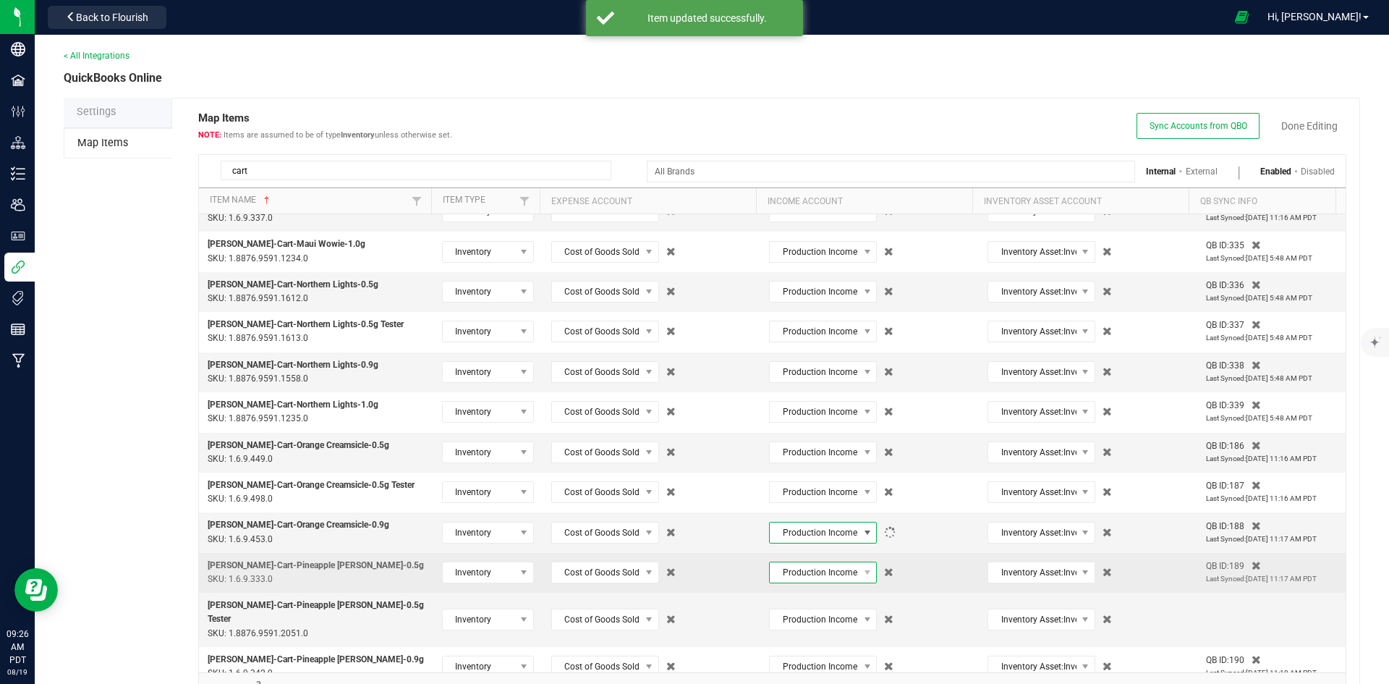
click at [821, 580] on span "Production Income:Branded Sales - Production Income:Branded Sales - Cartridges" at bounding box center [814, 572] width 88 height 20
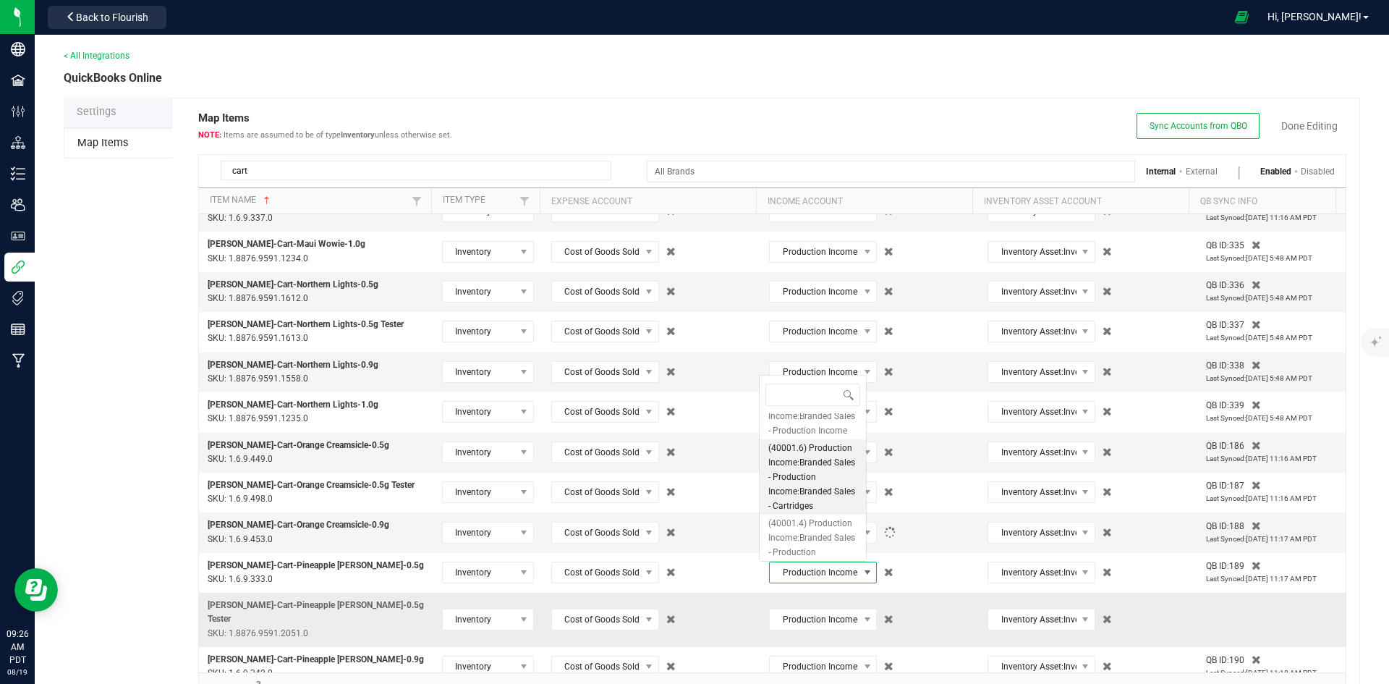
type input "distillate car"
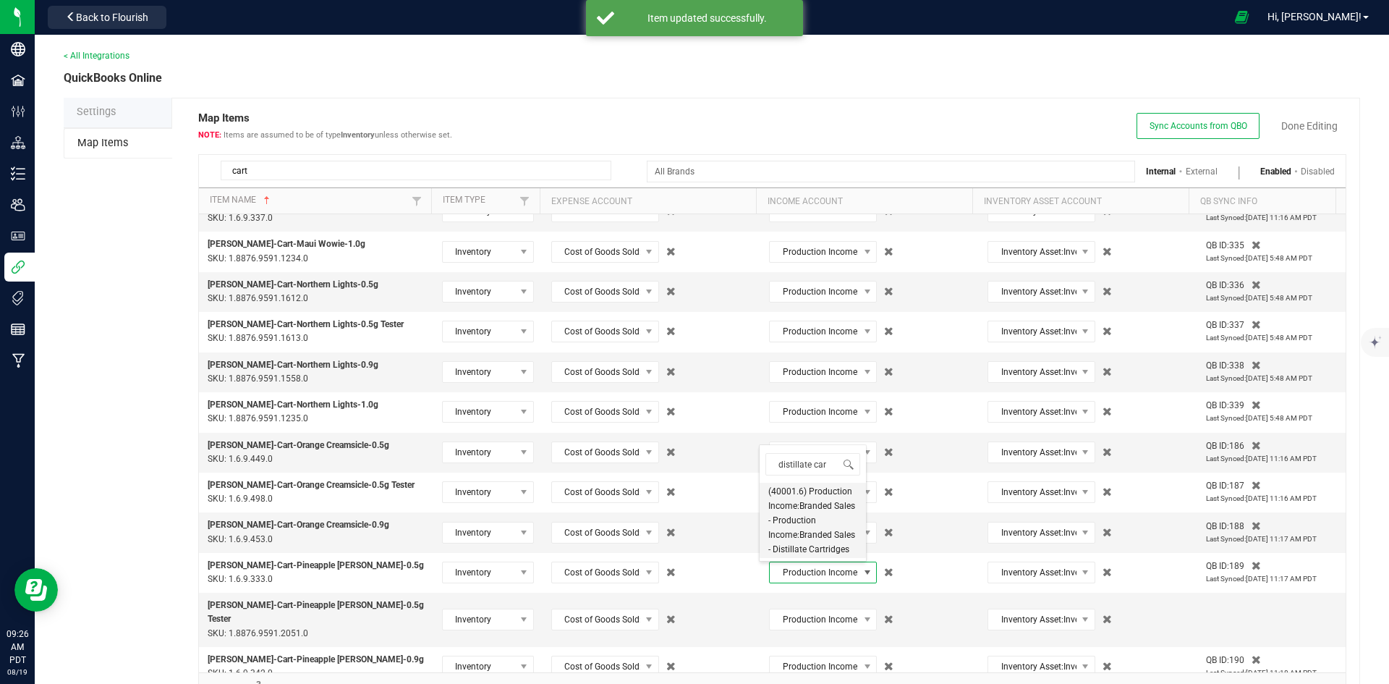
click at [818, 528] on span "(40001.6) Production Income:Branded Sales - Production Income:Branded Sales - D…" at bounding box center [812, 520] width 89 height 72
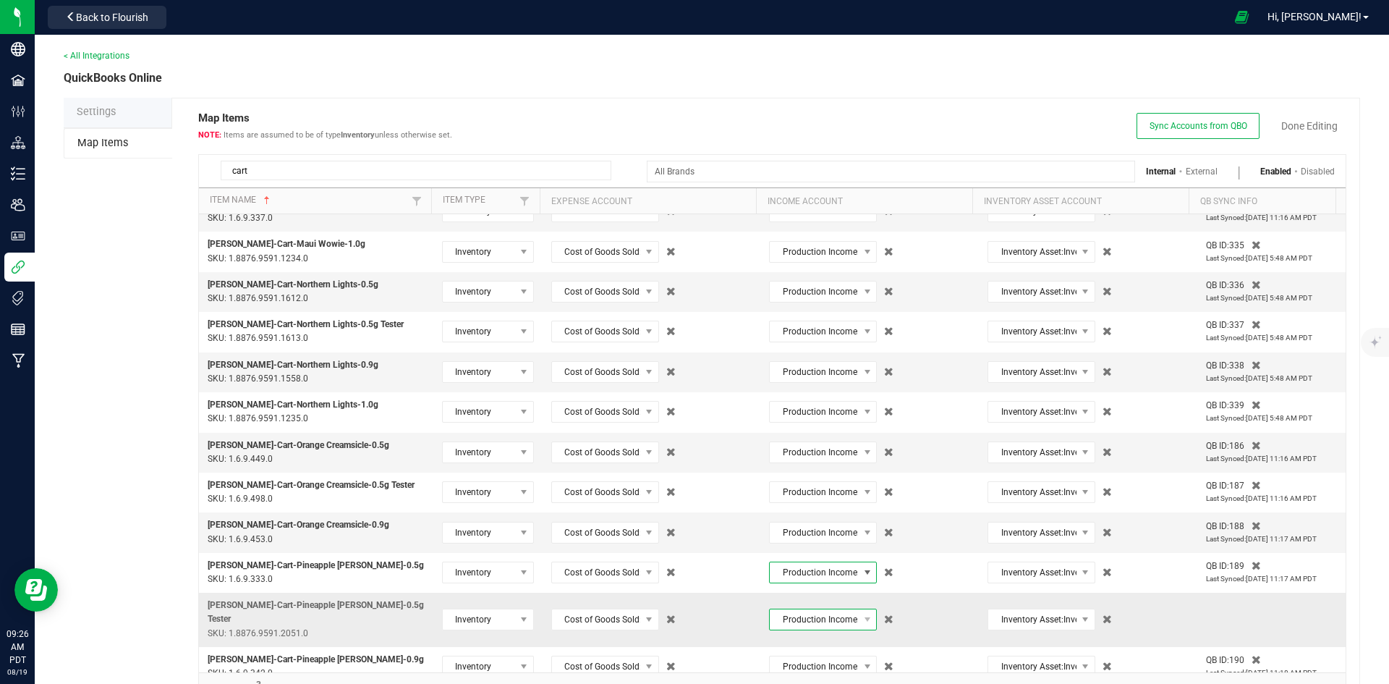
click at [821, 609] on span "Production Income:Branded Sales - Production Income:Branded Sales - Cartridges" at bounding box center [814, 619] width 88 height 20
type input "distillate car"
click at [819, 589] on span "(40001.6) Production Income:Branded Sales - Production Income:Branded Sales - D…" at bounding box center [812, 561] width 89 height 72
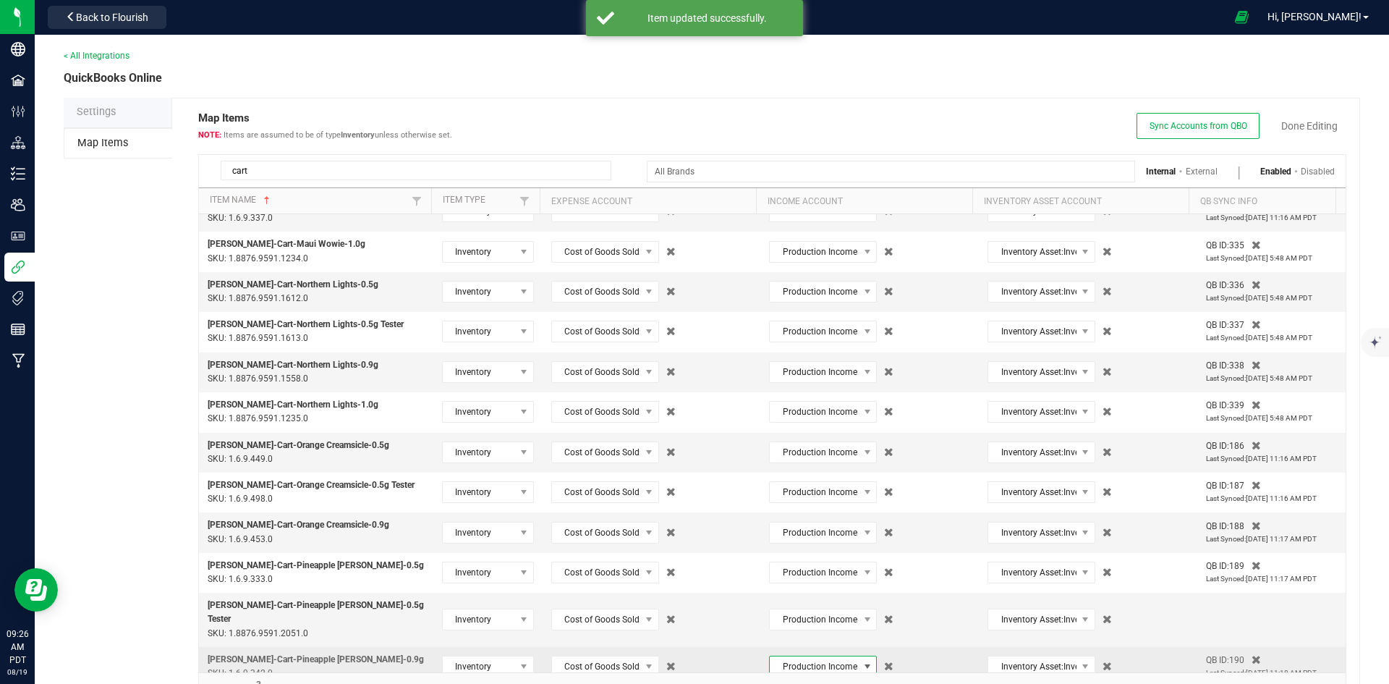
click at [822, 656] on span "Production Income:Branded Sales - Production Income:Branded Sales - Cartridges" at bounding box center [814, 666] width 88 height 20
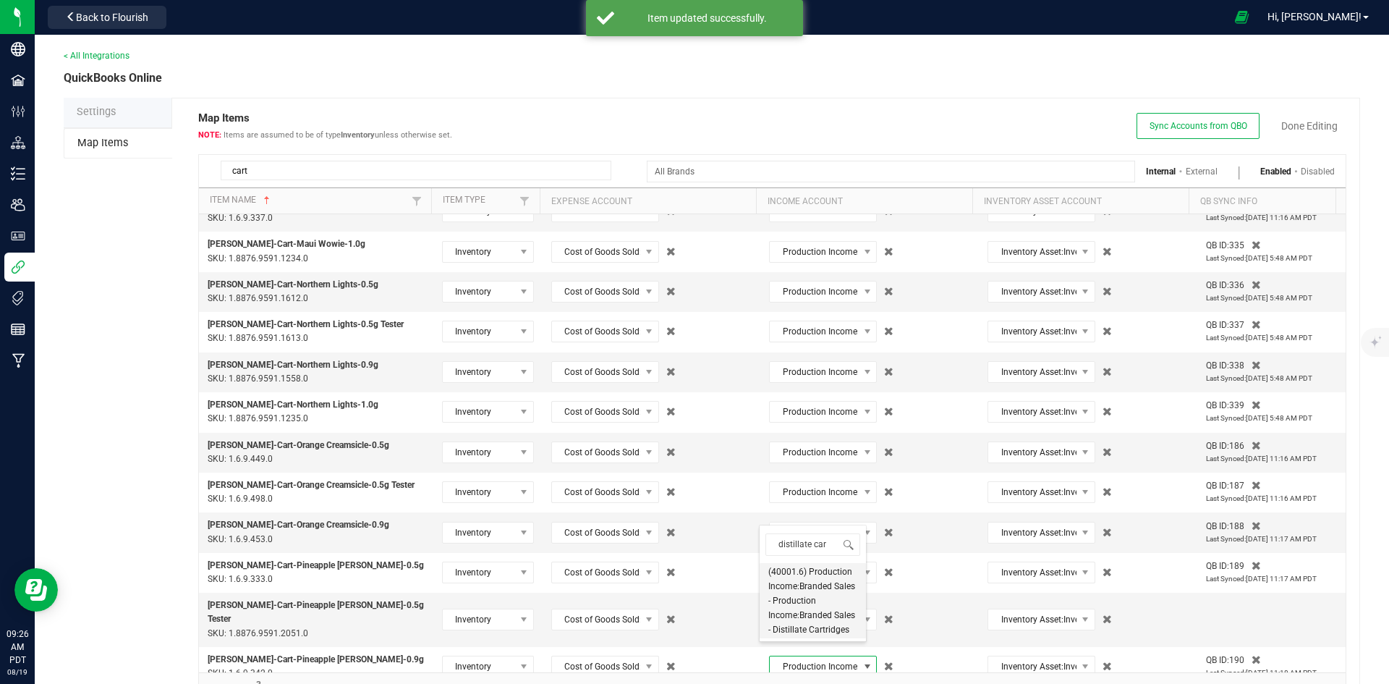
click at [813, 601] on span "(40001.6) Production Income:Branded Sales - Production Income:Branded Sales - D…" at bounding box center [812, 600] width 89 height 72
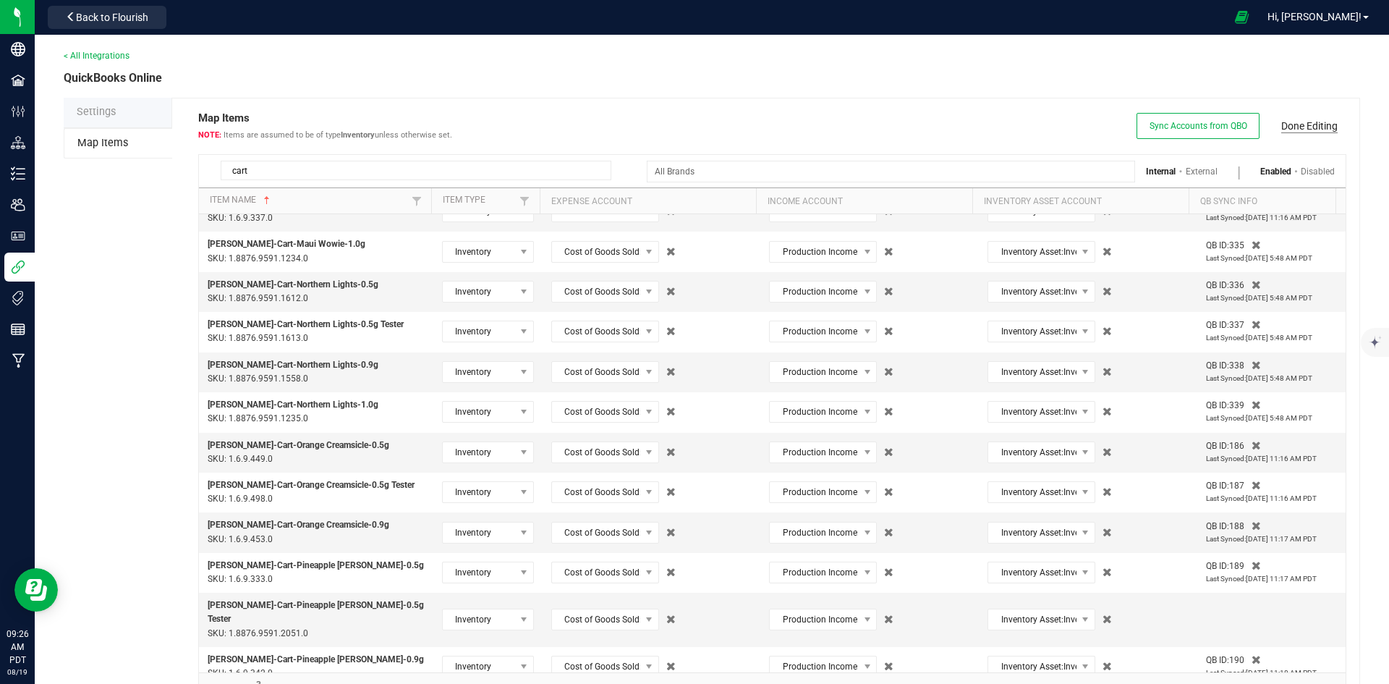
click at [1302, 123] on link "Done Editing" at bounding box center [1309, 126] width 56 height 14
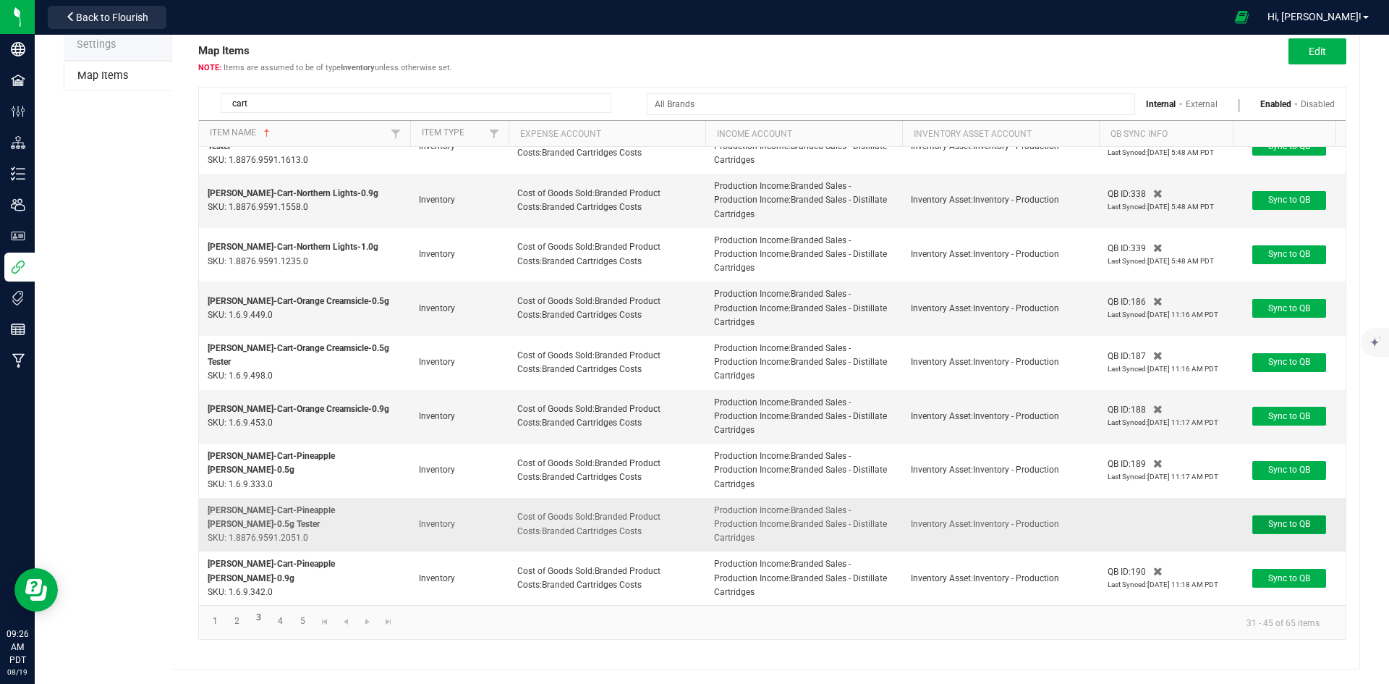
click at [1300, 515] on button "Sync to QB" at bounding box center [1289, 524] width 74 height 19
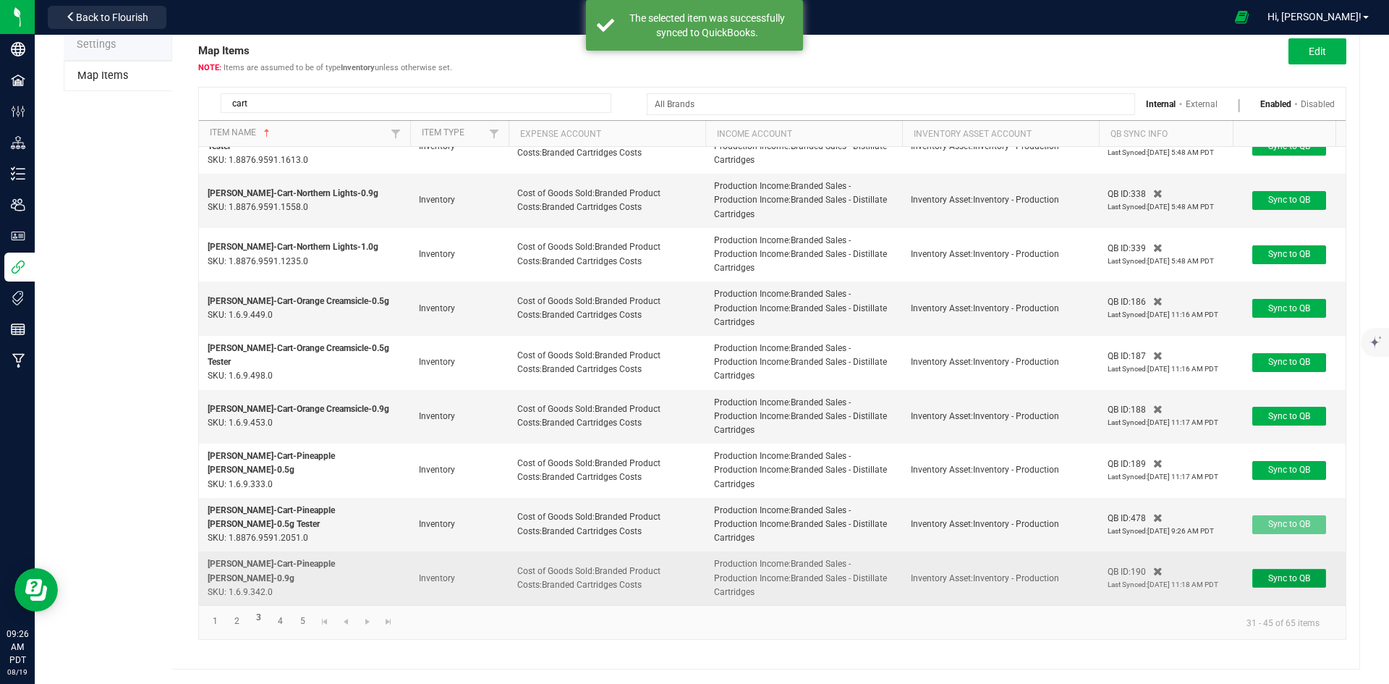
click at [1300, 569] on button "Sync to QB" at bounding box center [1289, 578] width 74 height 19
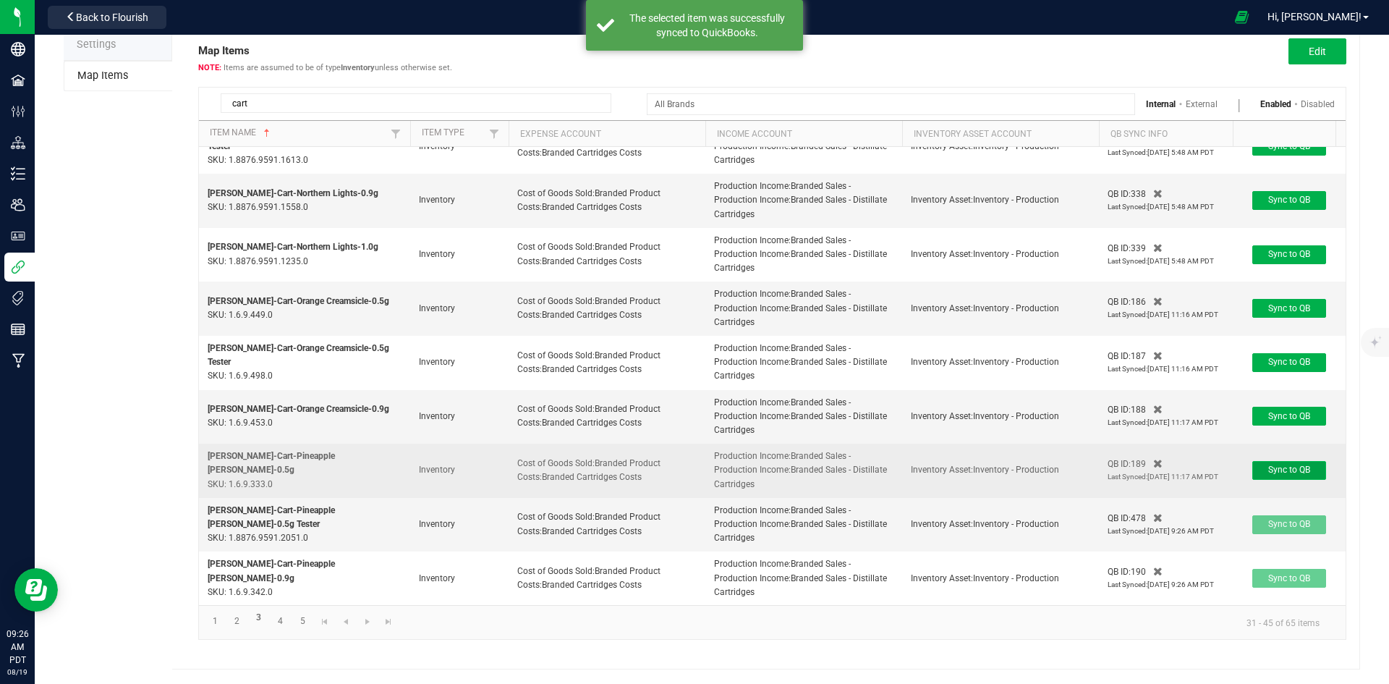
click at [1301, 465] on span "Sync to QB" at bounding box center [1289, 470] width 42 height 10
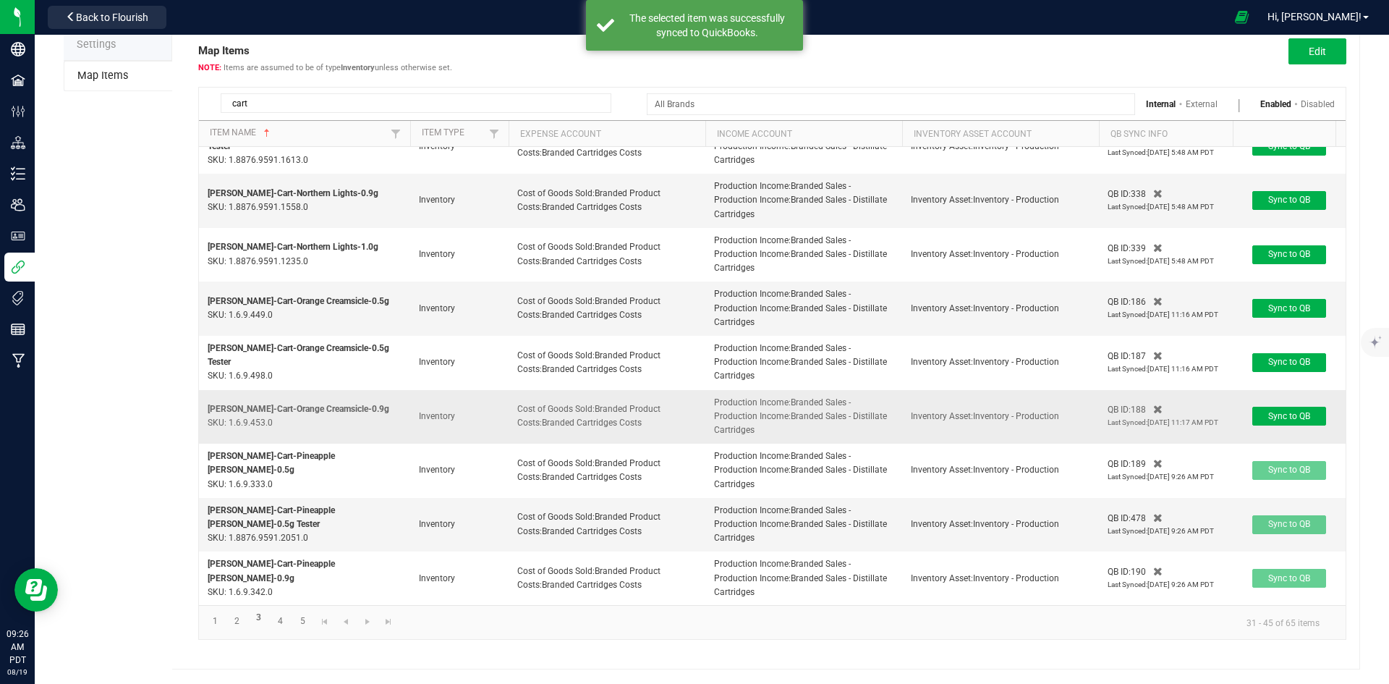
click at [1297, 419] on td "Sync to QB" at bounding box center [1289, 417] width 113 height 54
click at [1292, 391] on td "Sync to QB" at bounding box center [1289, 417] width 113 height 54
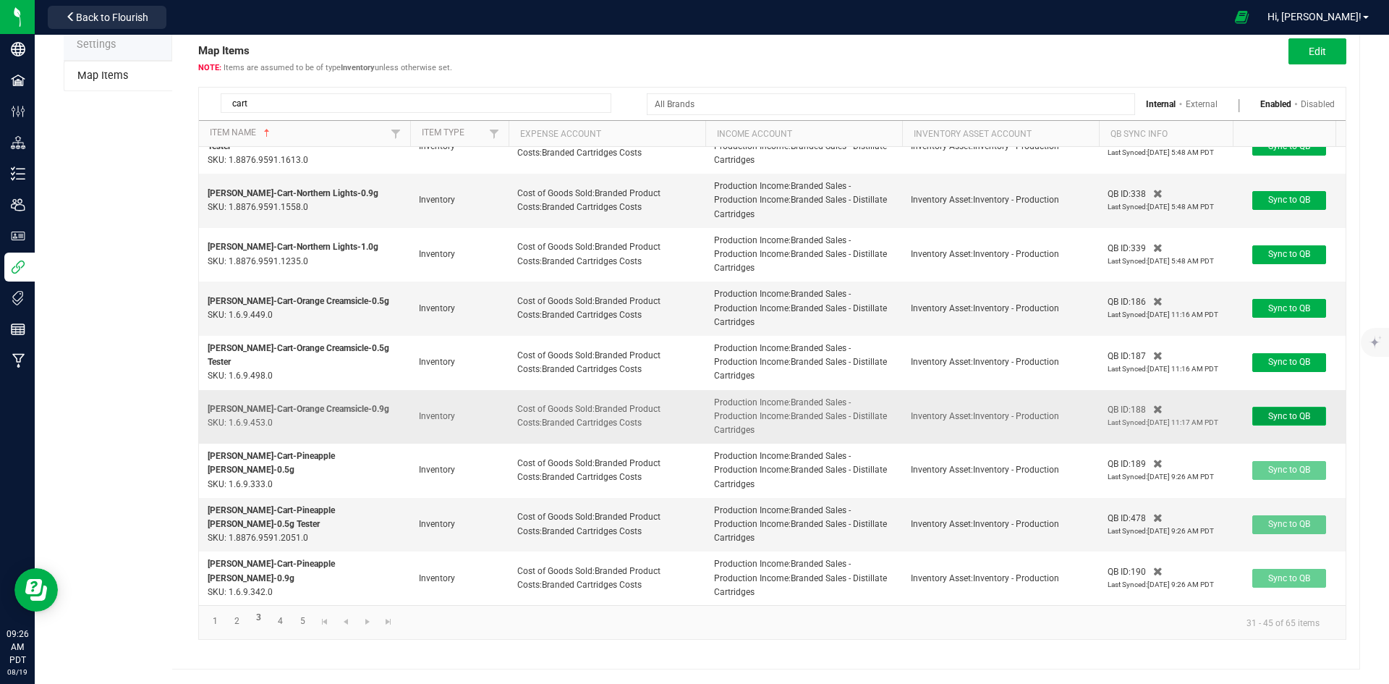
click at [1292, 411] on span "Sync to QB" at bounding box center [1289, 416] width 42 height 10
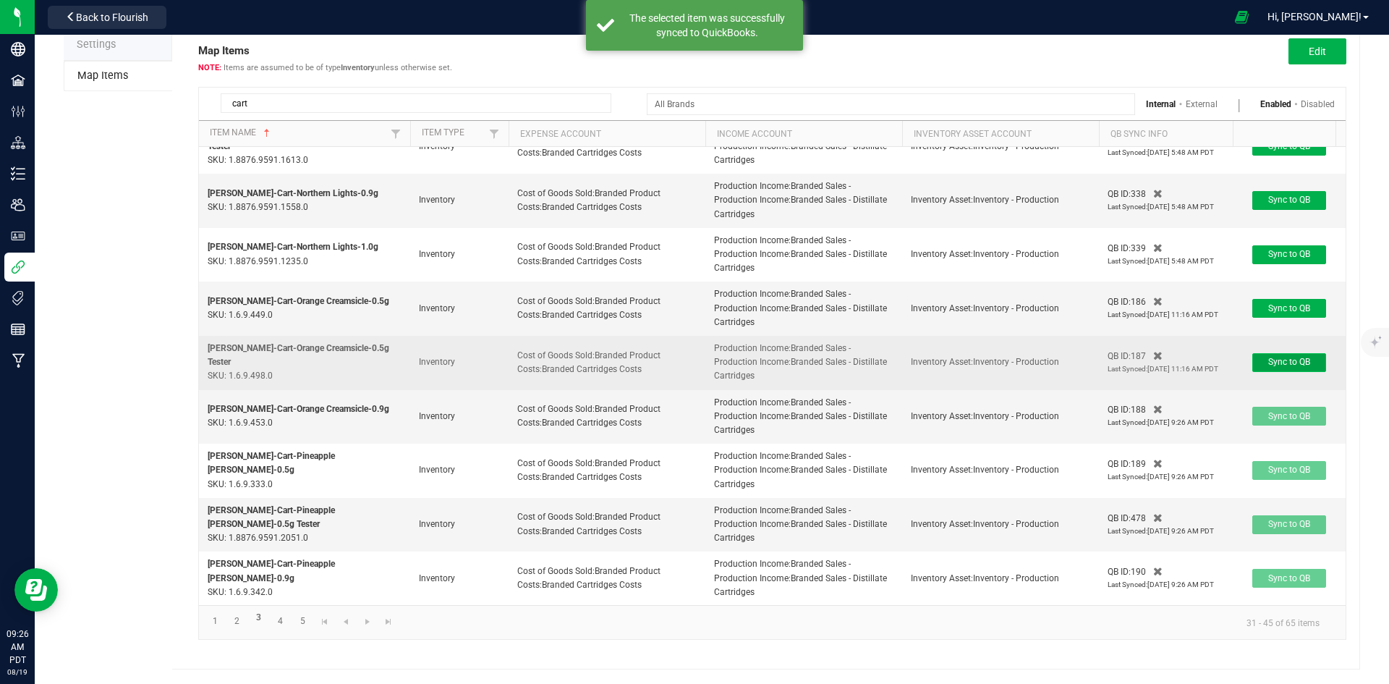
click at [1295, 353] on button "Sync to QB" at bounding box center [1289, 362] width 74 height 19
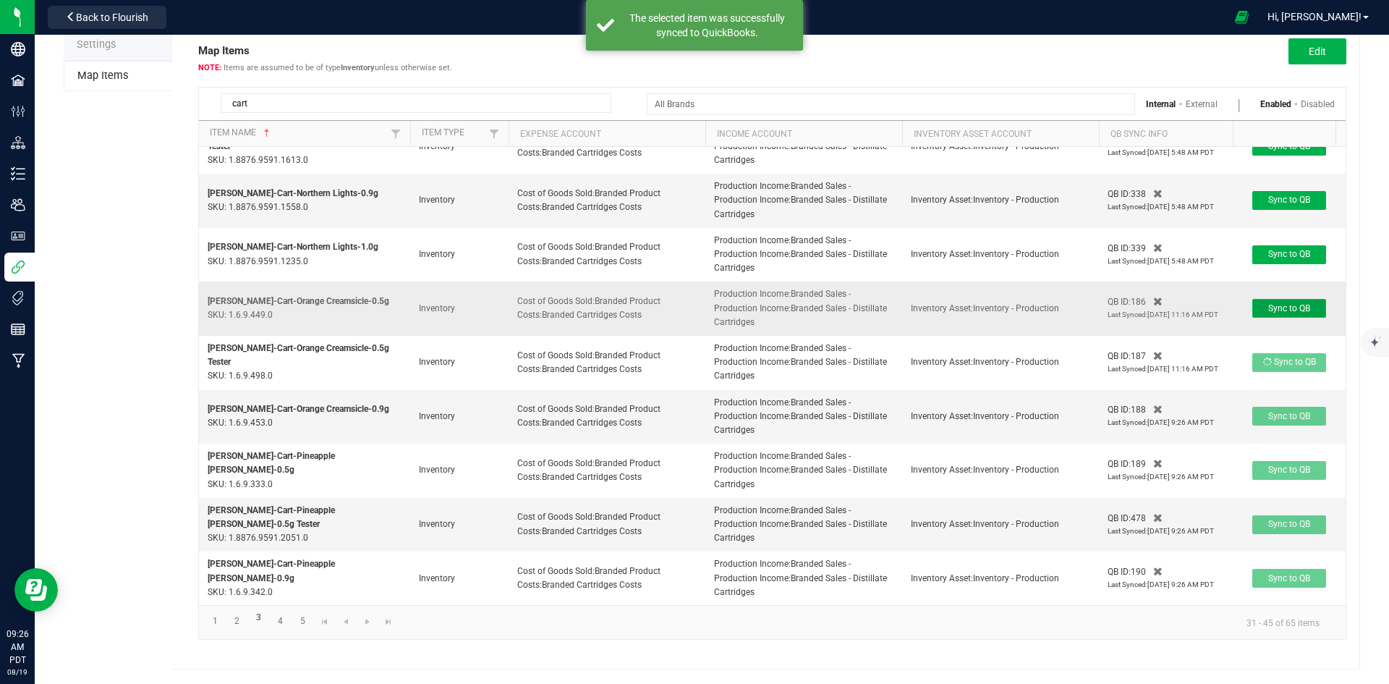
click at [1310, 303] on span "Sync to QB" at bounding box center [1289, 308] width 42 height 10
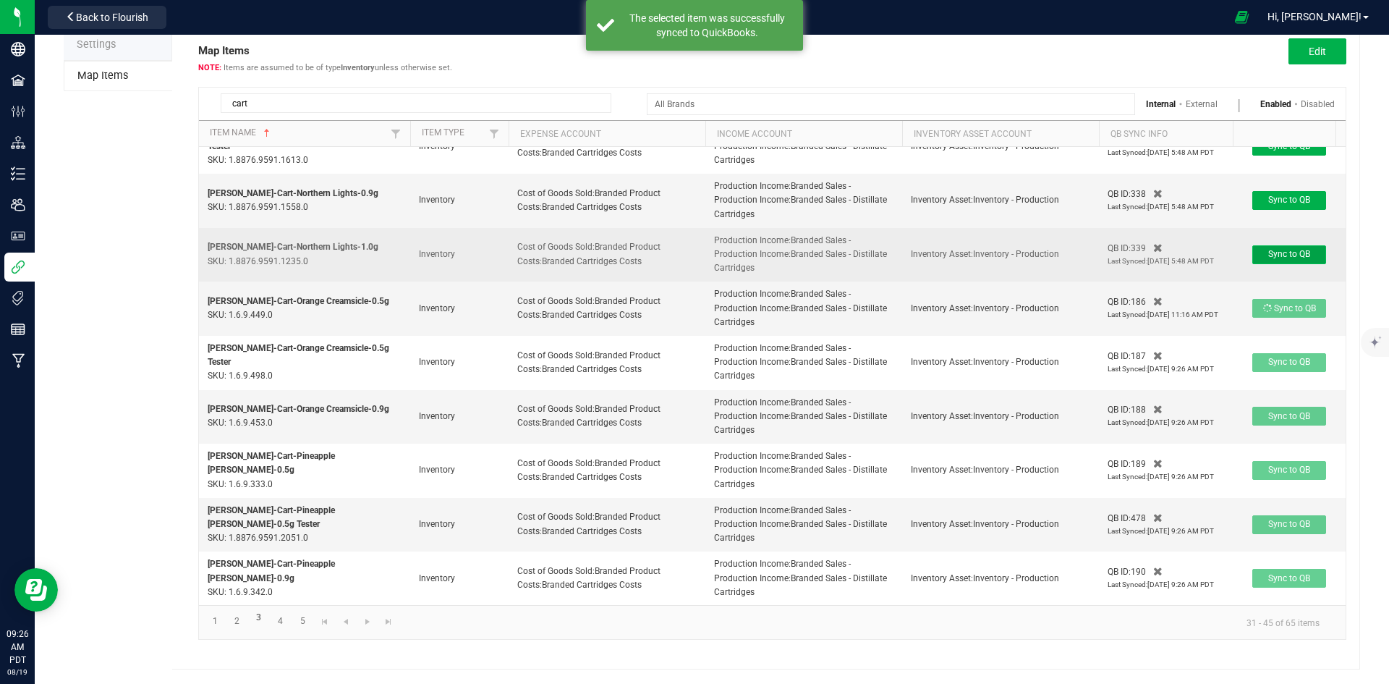
click at [1309, 249] on span "Sync to QB" at bounding box center [1289, 254] width 42 height 10
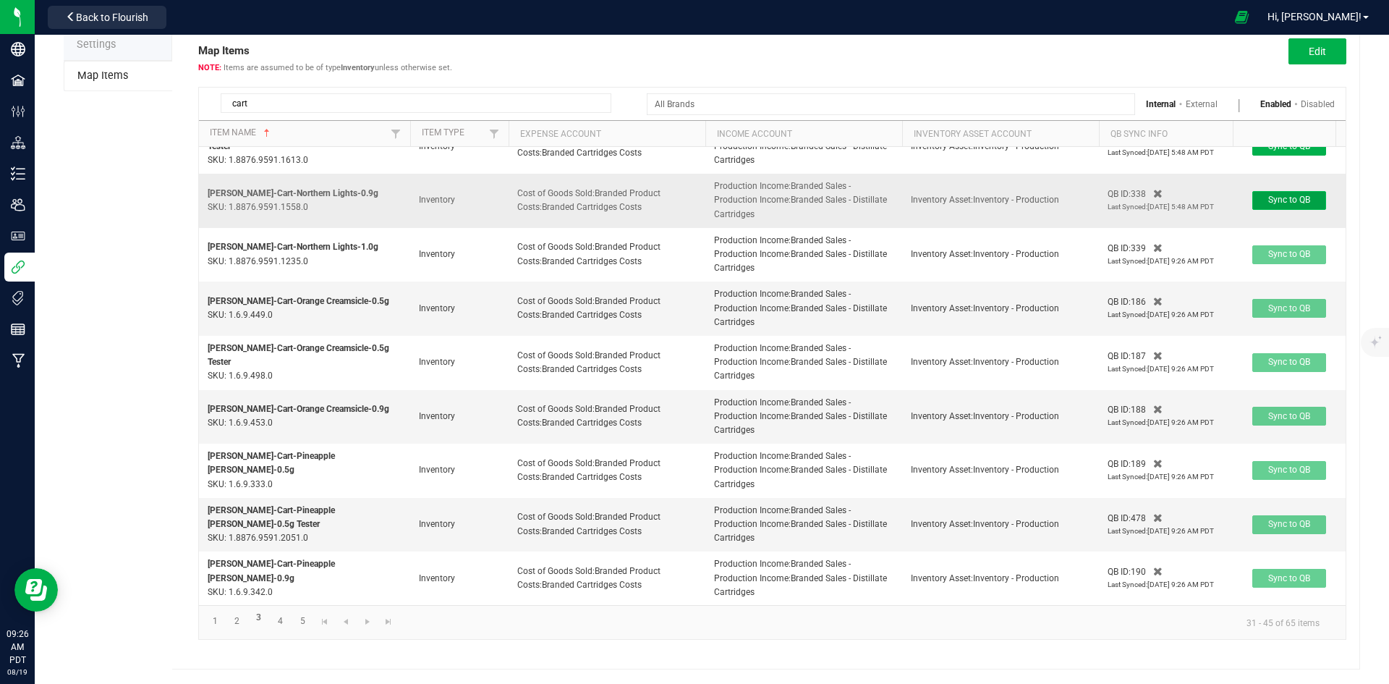
click at [1305, 195] on span "Sync to QB" at bounding box center [1289, 200] width 42 height 10
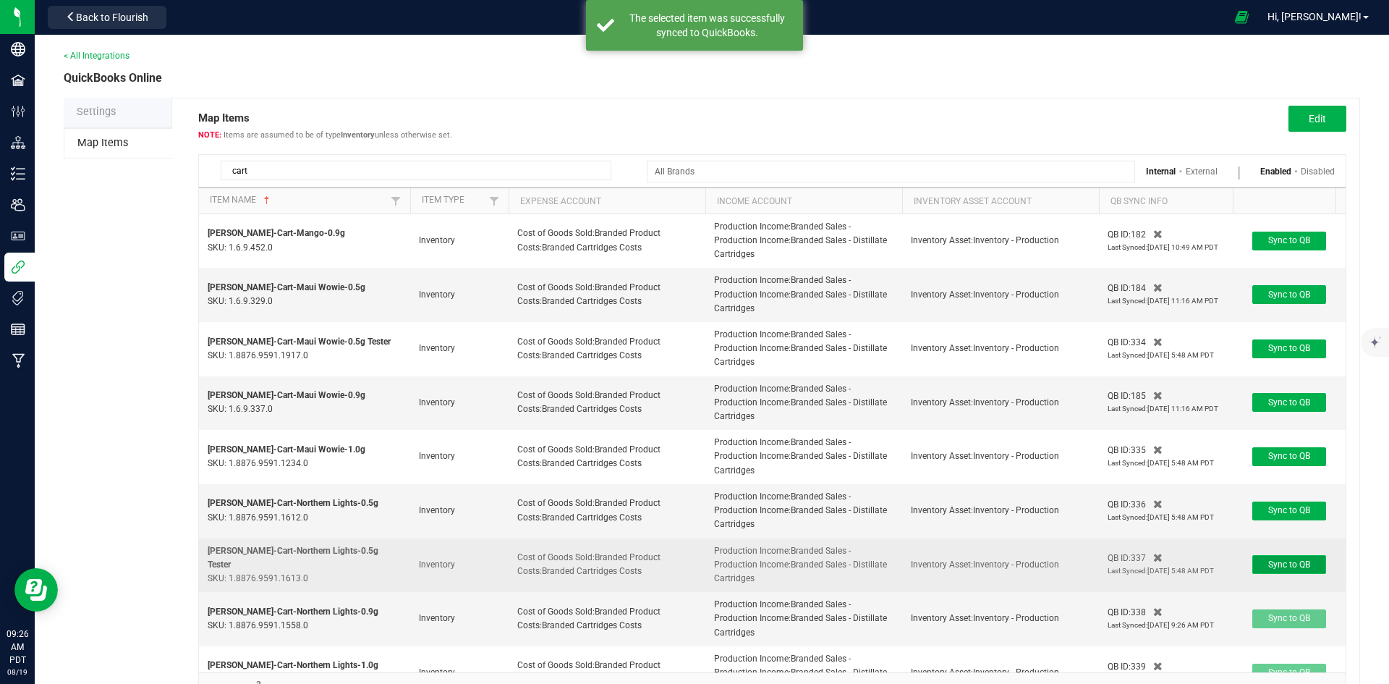
click at [1318, 560] on button "Sync to QB" at bounding box center [1289, 564] width 74 height 19
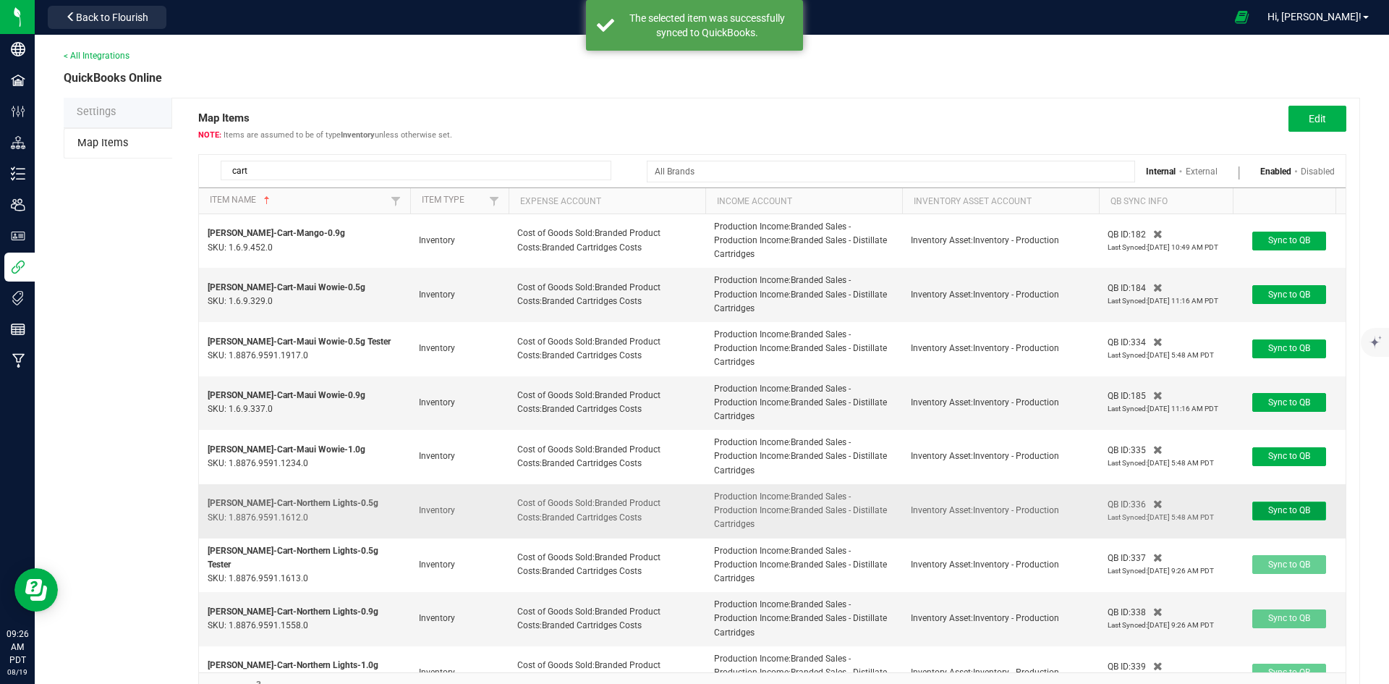
click at [1292, 505] on span "Sync to QB" at bounding box center [1289, 510] width 42 height 10
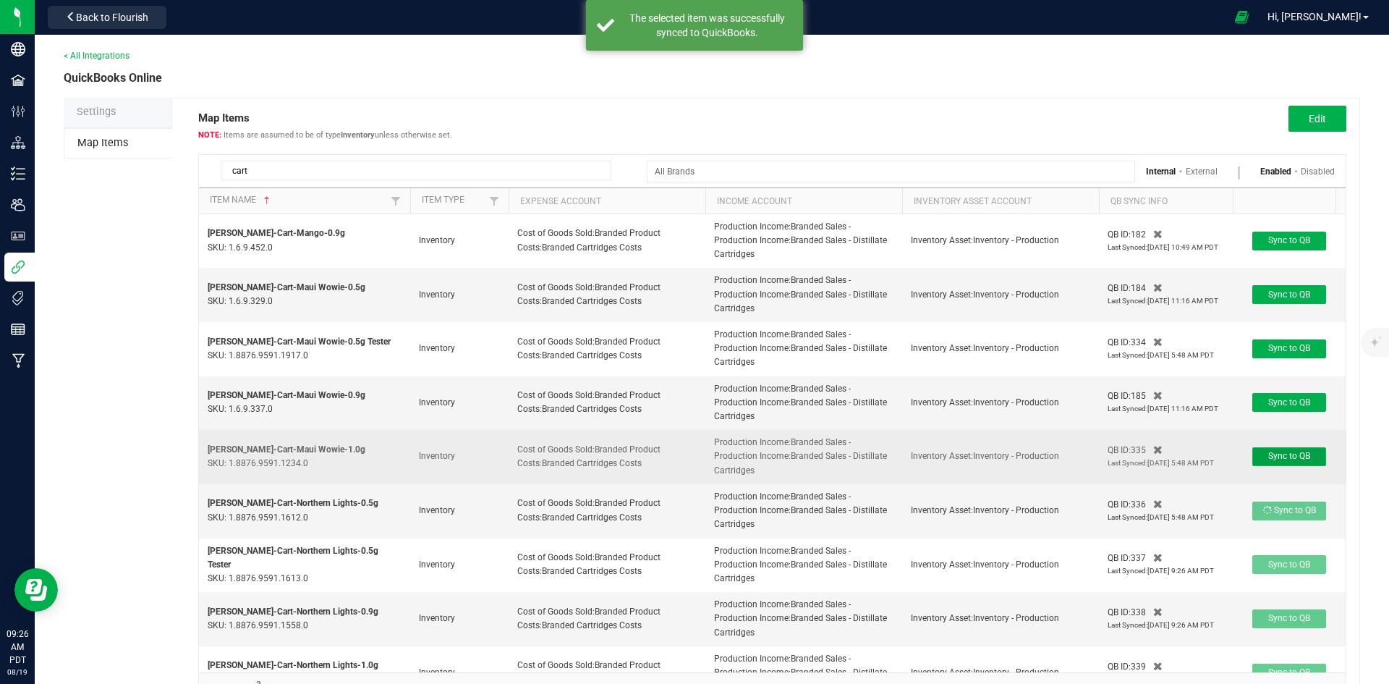
click at [1297, 457] on span "Sync to QB" at bounding box center [1289, 456] width 42 height 10
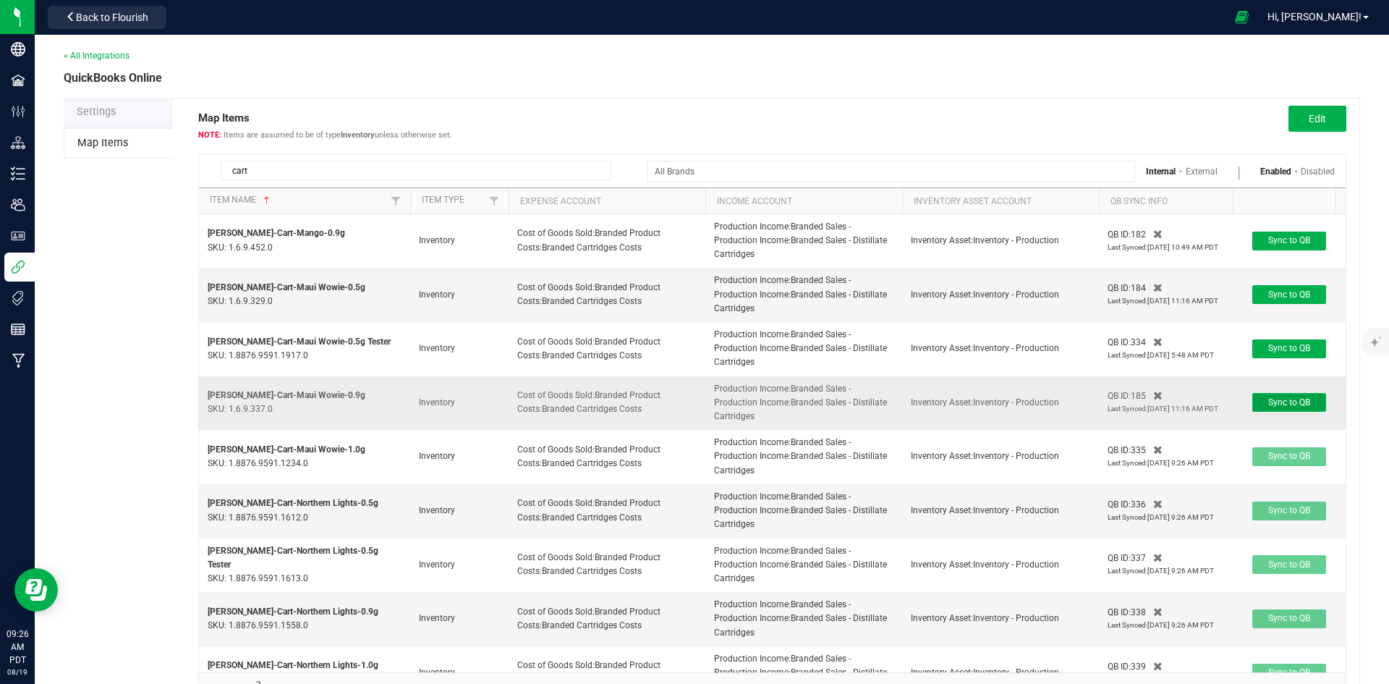
click at [1304, 406] on span "Sync to QB" at bounding box center [1289, 402] width 42 height 10
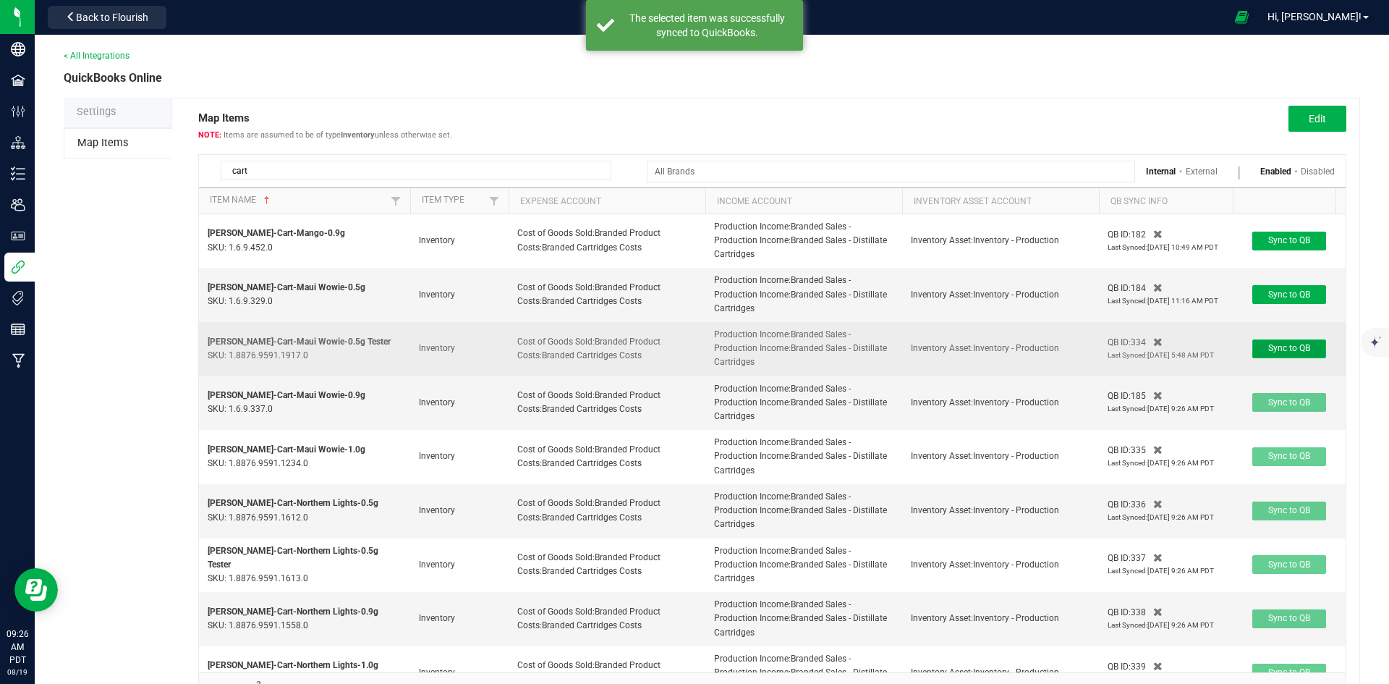
click at [1297, 343] on span "Sync to QB" at bounding box center [1289, 348] width 42 height 10
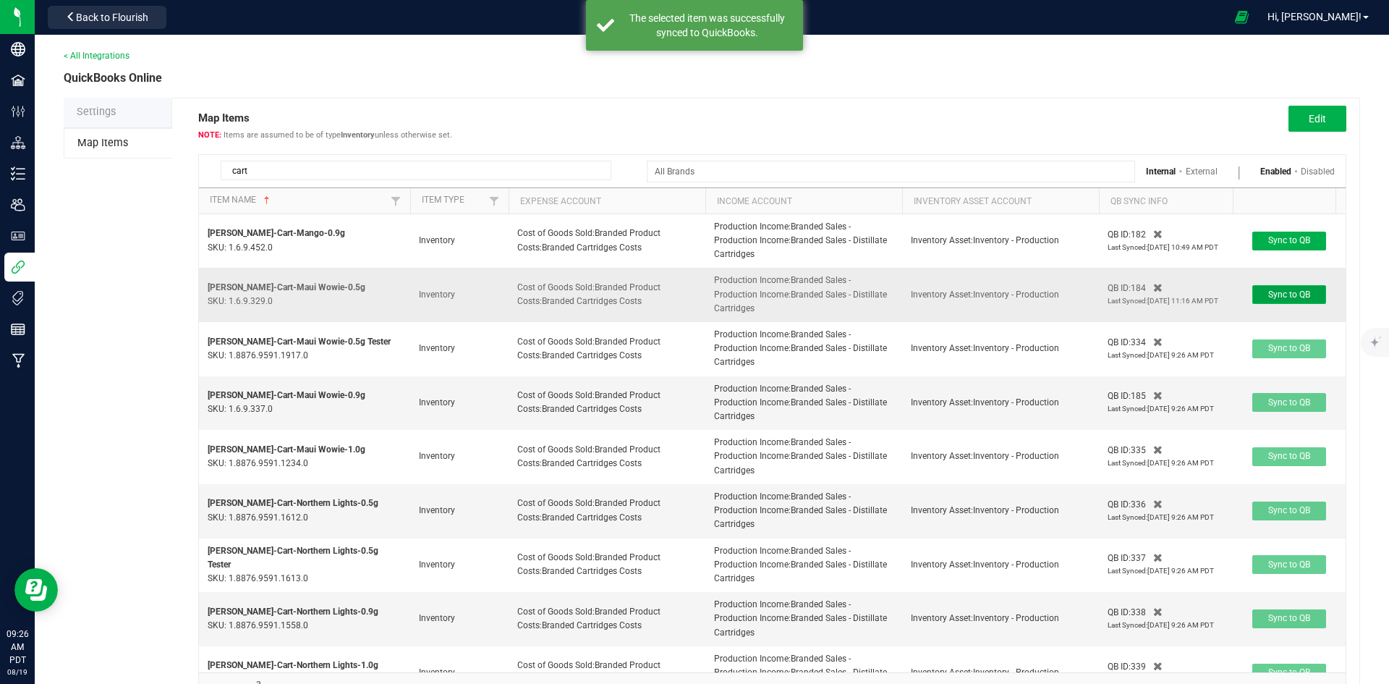
click at [1289, 295] on span "Sync to QB" at bounding box center [1289, 294] width 42 height 10
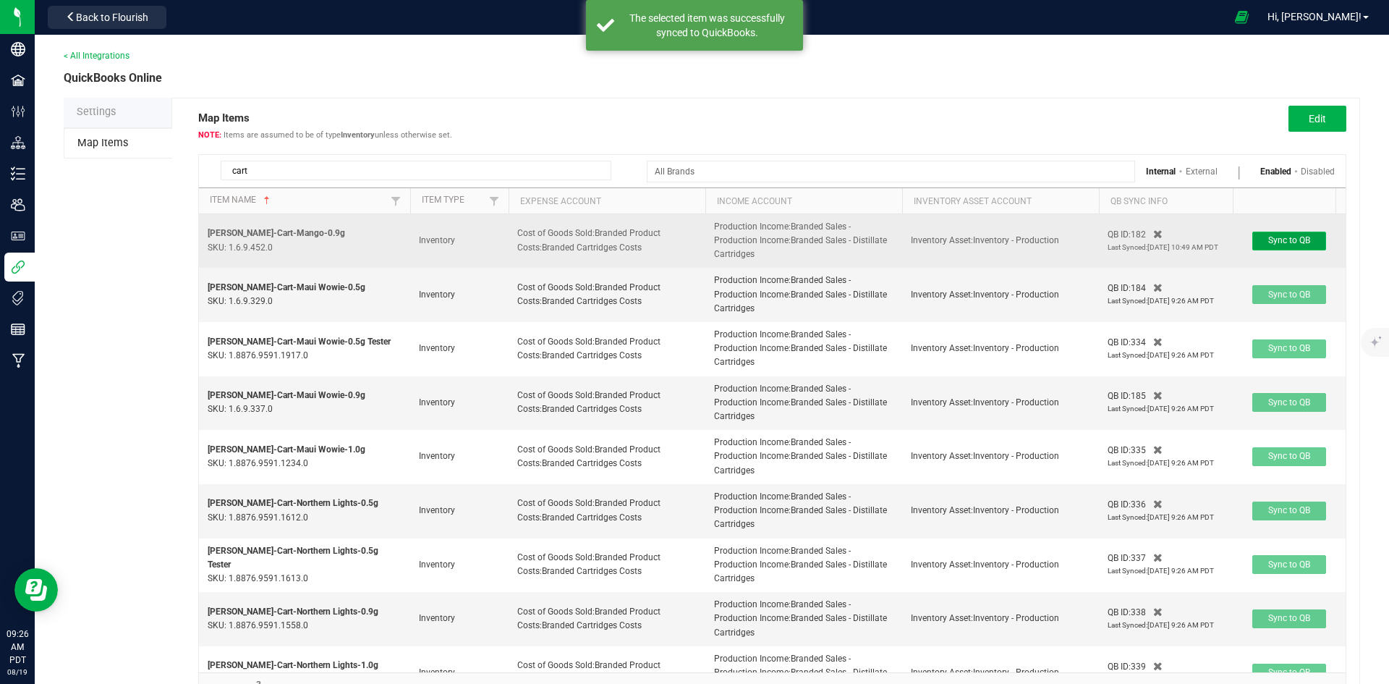
click at [1295, 239] on span "Sync to QB" at bounding box center [1289, 240] width 42 height 10
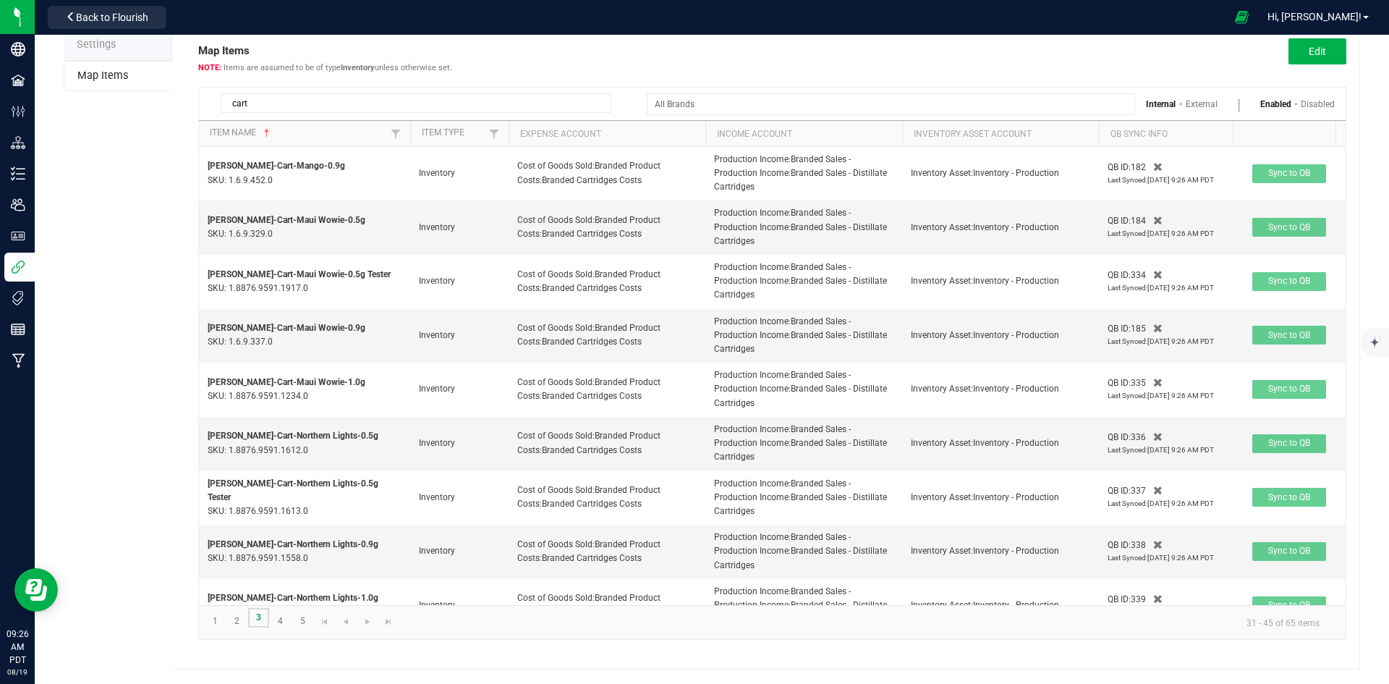
click at [264, 624] on link "3" at bounding box center [258, 618] width 21 height 20
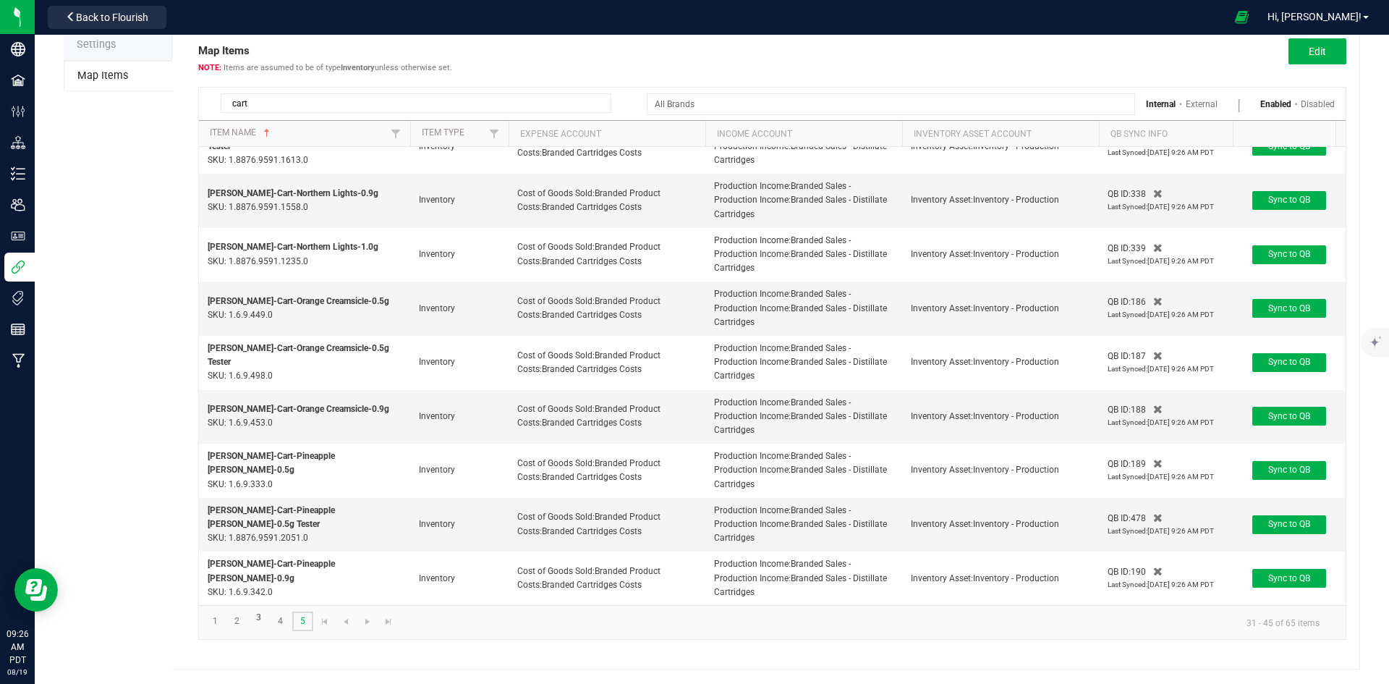
click at [298, 624] on link "5" at bounding box center [302, 621] width 21 height 20
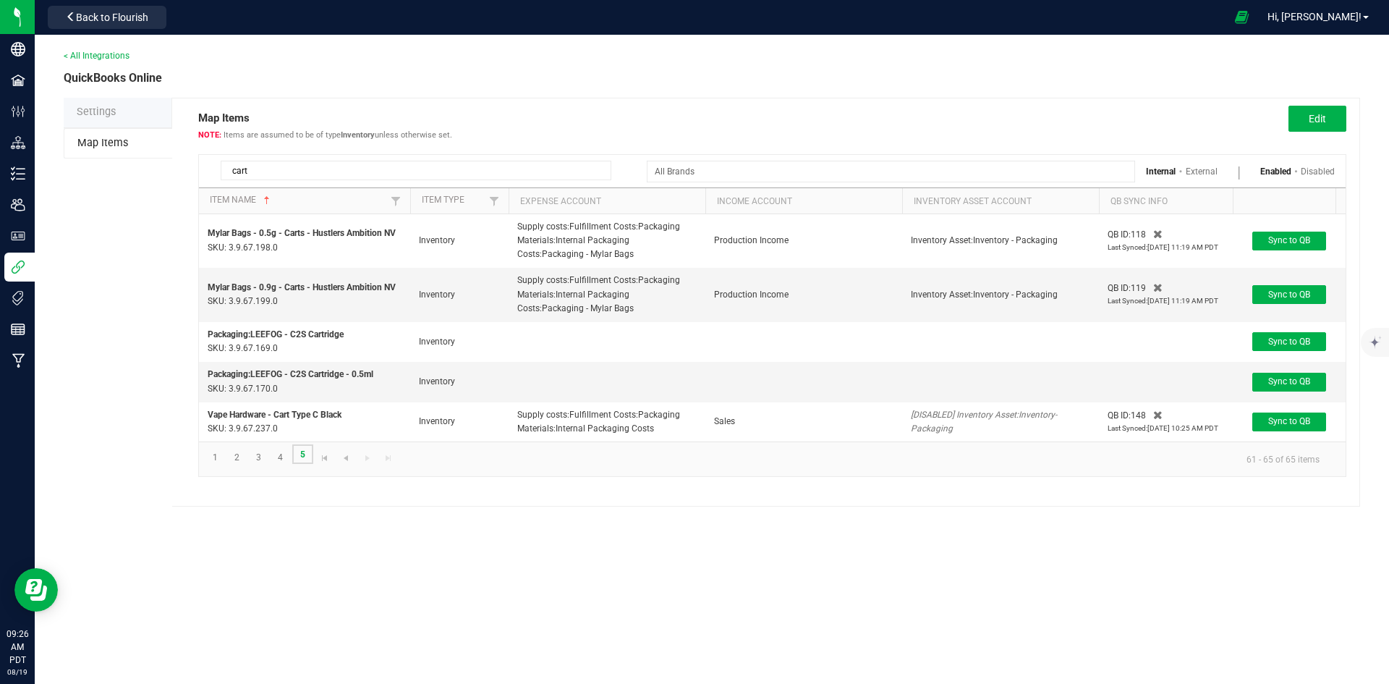
click at [303, 464] on link "5" at bounding box center [302, 454] width 21 height 20
click at [281, 467] on link "4" at bounding box center [280, 458] width 21 height 20
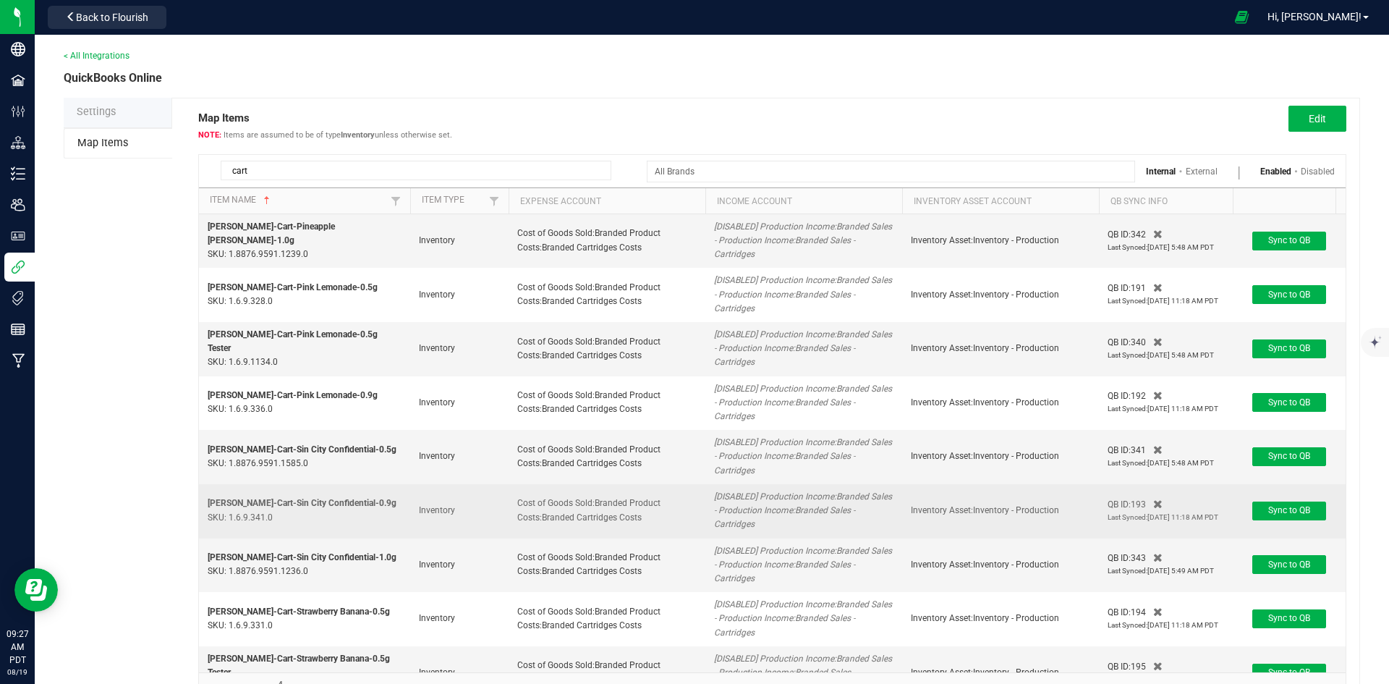
click at [279, 484] on td "[PERSON_NAME]-Cart-Sin City Confidential-0.9g SKU: 1.6.9.341.0" at bounding box center [304, 511] width 211 height 54
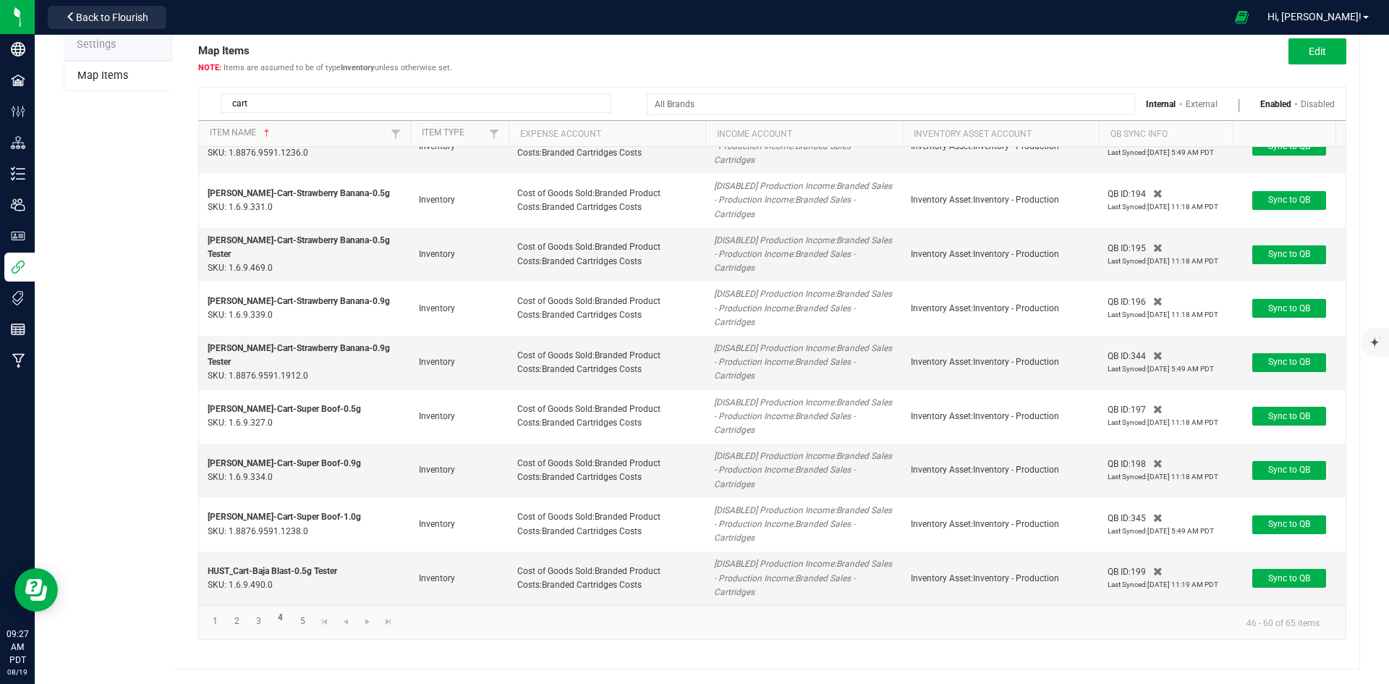
scroll to position [362, 0]
click at [276, 614] on link "4" at bounding box center [280, 618] width 21 height 20
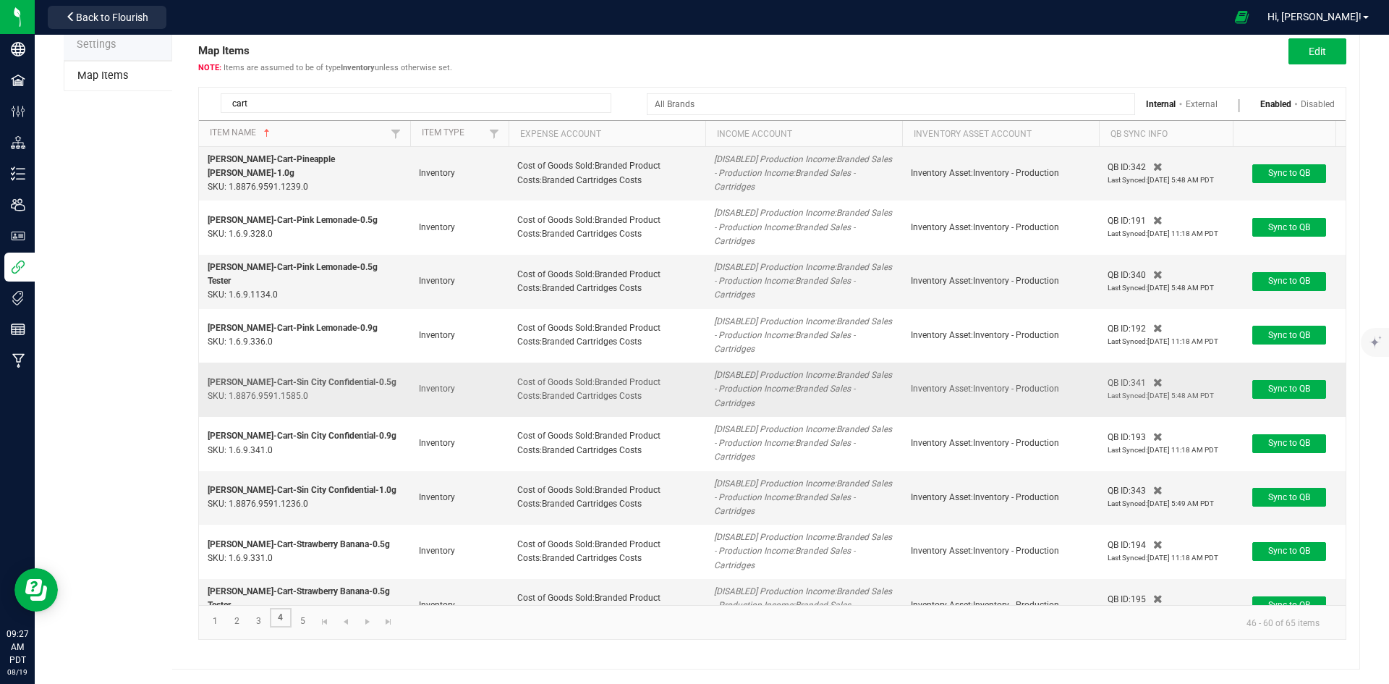
scroll to position [0, 0]
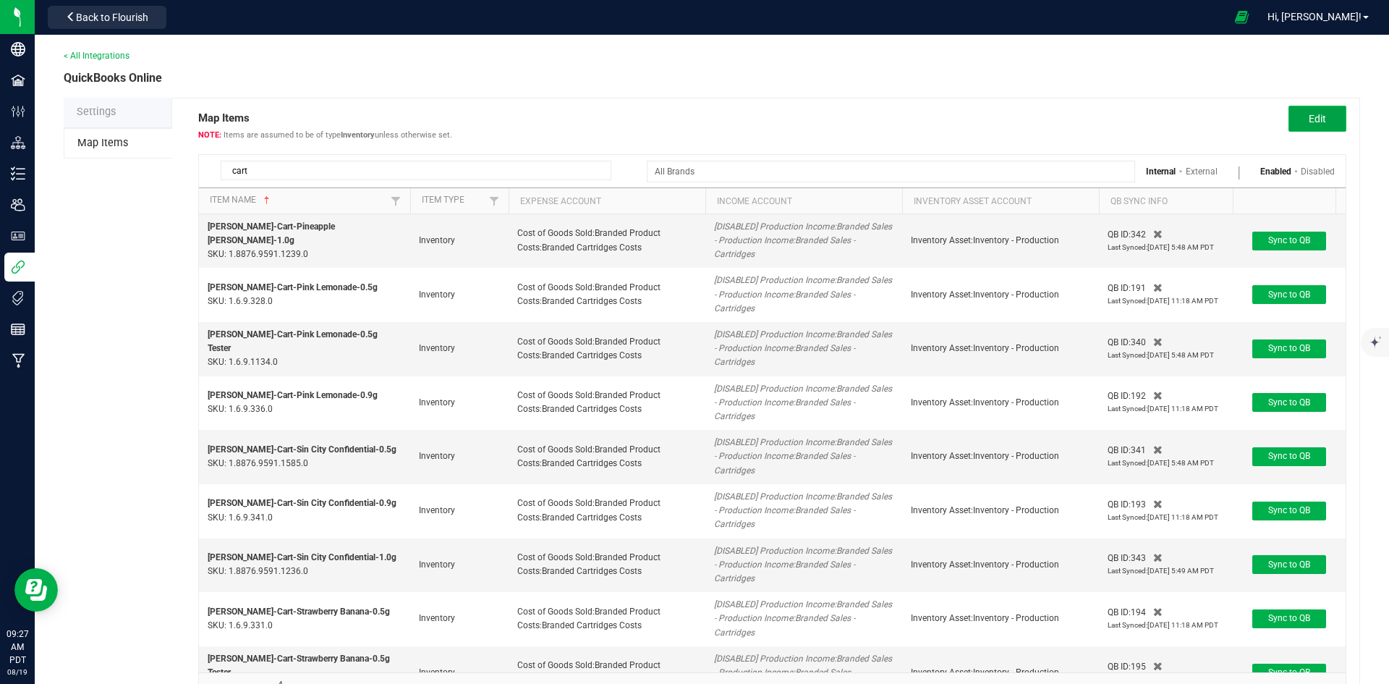
click at [1322, 113] on button "Edit" at bounding box center [1318, 119] width 58 height 26
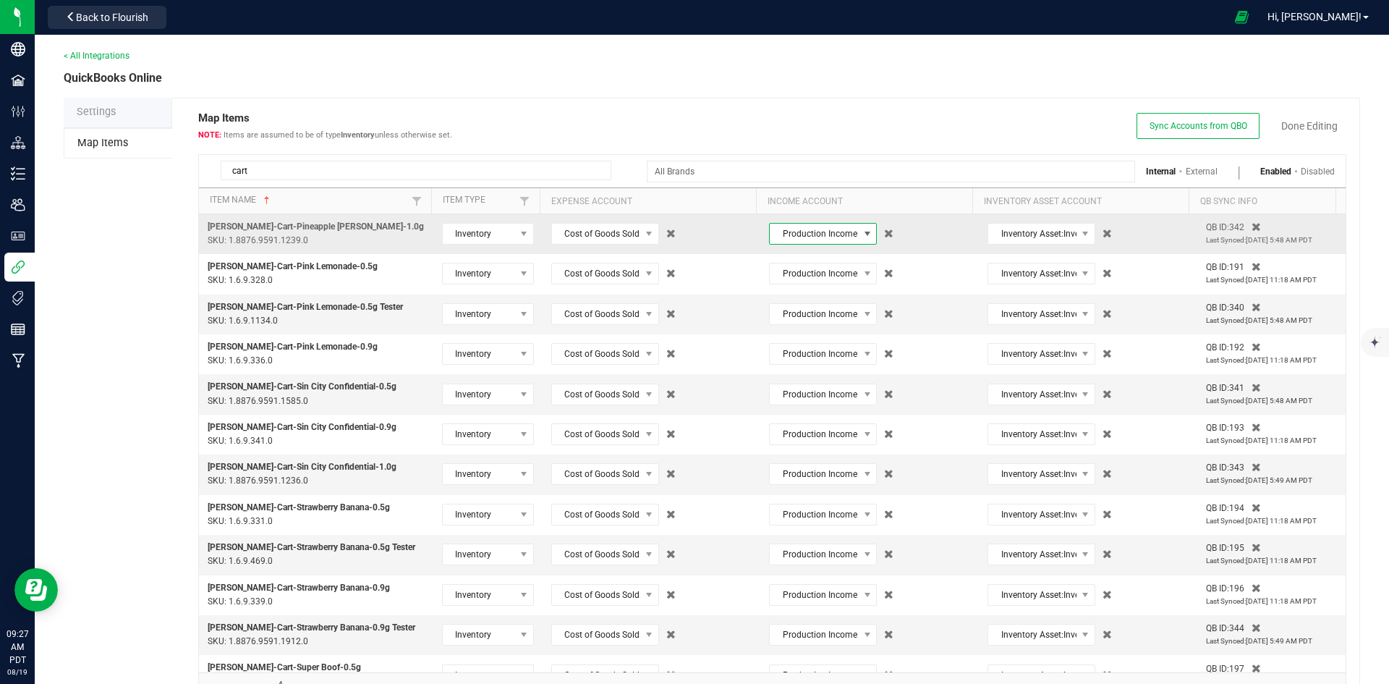
click at [794, 234] on span "Production Income:Branded Sales - Production Income:Branded Sales - Cartridges" at bounding box center [814, 234] width 88 height 20
type input "distillate car"
click at [807, 298] on span "(40001.6) Production Income:Branded Sales - Production Income:Branded Sales - D…" at bounding box center [812, 321] width 89 height 72
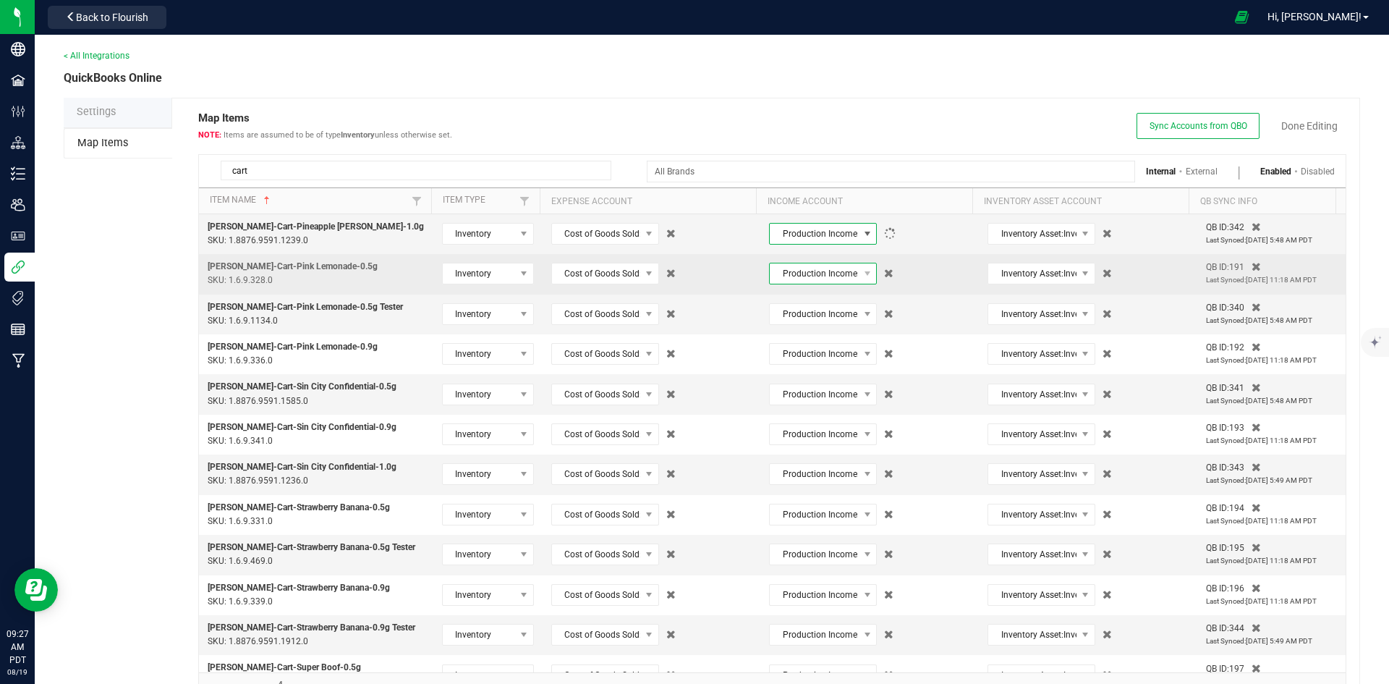
click at [805, 269] on span "Production Income:Branded Sales - Production Income:Branded Sales - Cartridges" at bounding box center [814, 273] width 88 height 20
type input "distillate car"
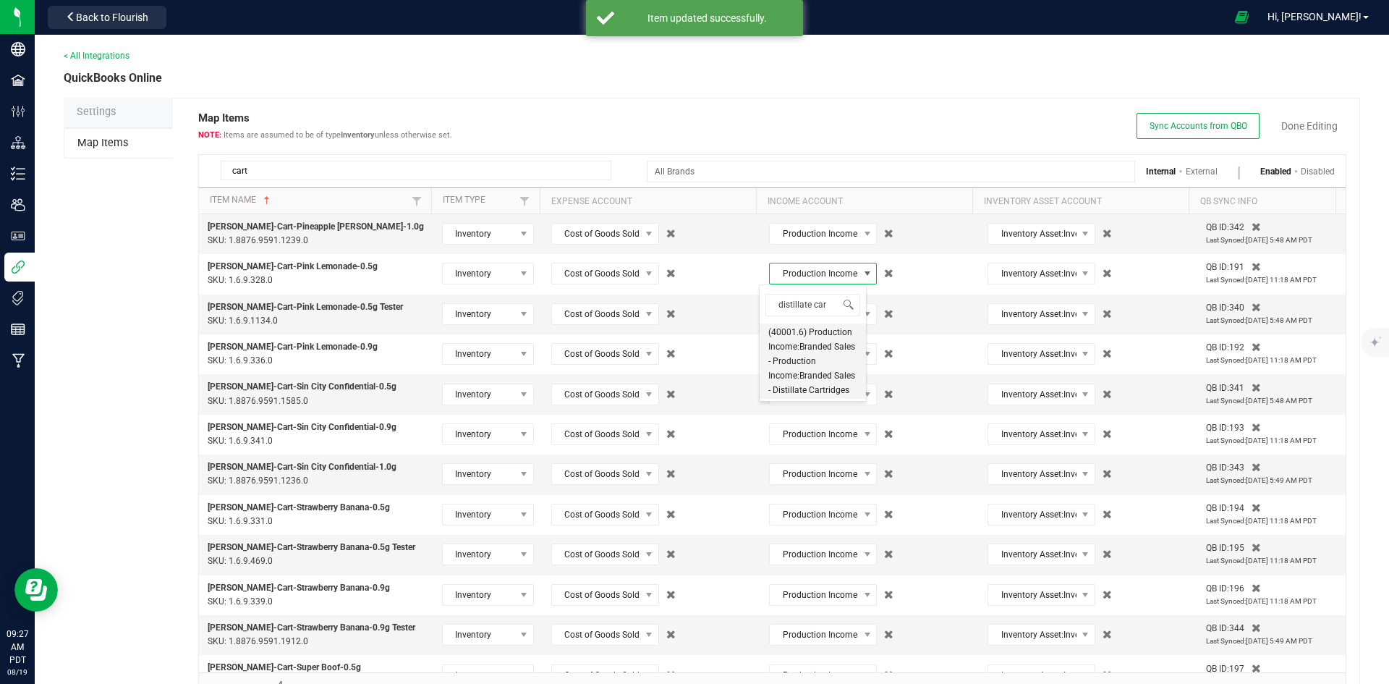
scroll to position [0, 0]
click at [790, 334] on span "(40001.6) Production Income:Branded Sales - Production Income:Branded Sales - D…" at bounding box center [812, 361] width 89 height 72
click at [802, 314] on span "Production Income:Branded Sales - Production Income:Branded Sales - Cartridges" at bounding box center [814, 314] width 88 height 20
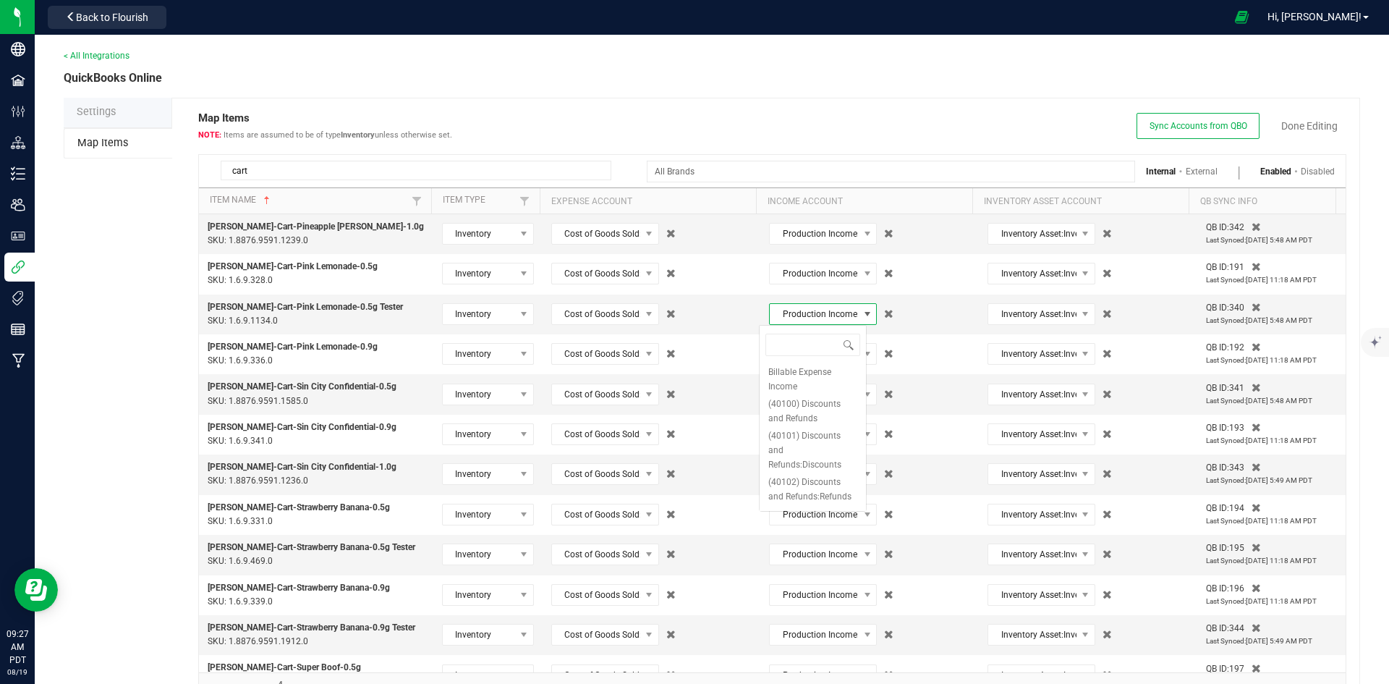
scroll to position [22, 108]
type input "distillate car"
click at [810, 380] on span "(40001.6) Production Income:Branded Sales - Production Income:Branded Sales - D…" at bounding box center [812, 401] width 89 height 72
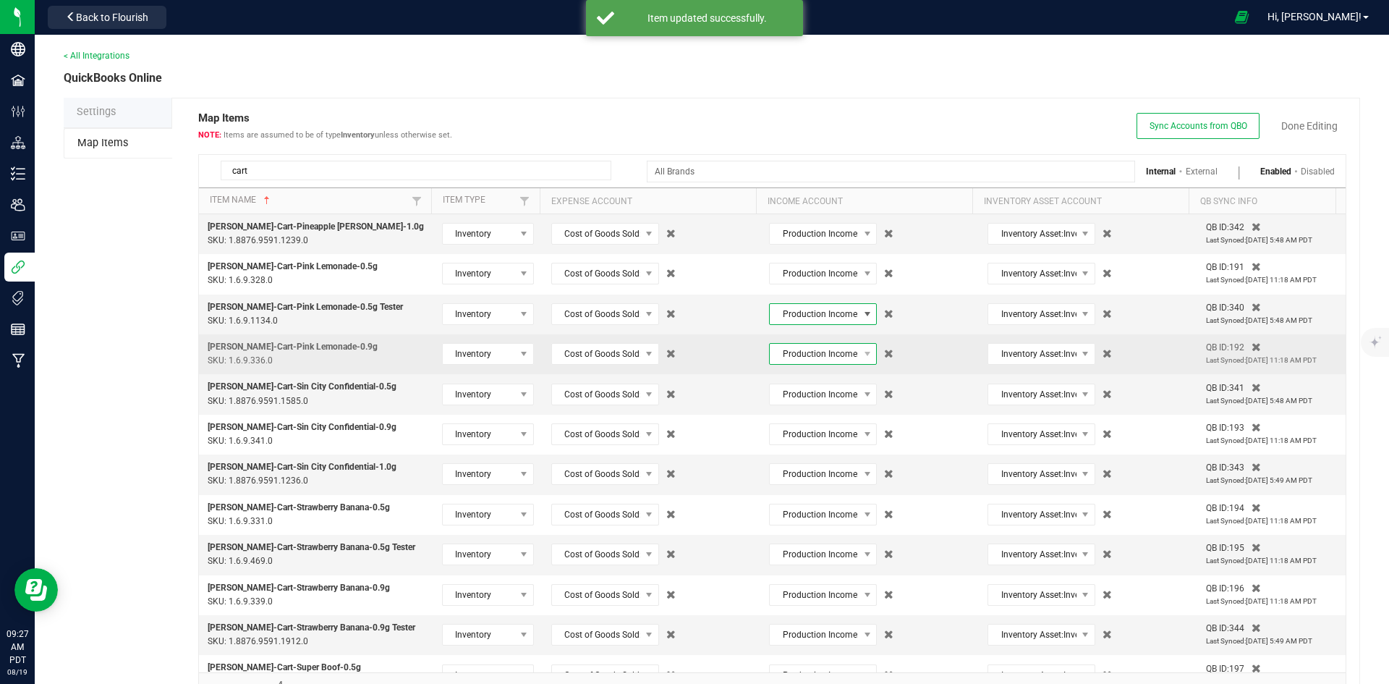
click at [813, 358] on span "Production Income:Branded Sales - Production Income:Branded Sales - Cartridges" at bounding box center [814, 354] width 88 height 20
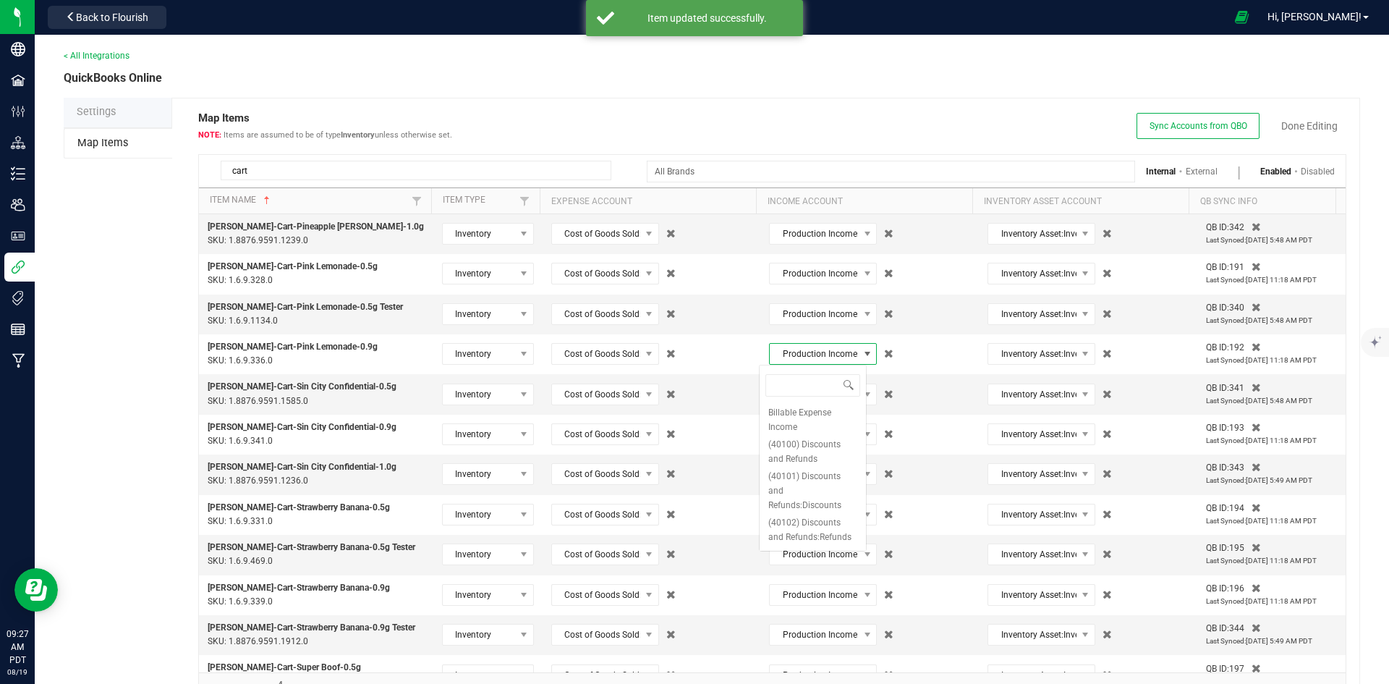
type input "distillate car"
click at [815, 428] on span "(40001.6) Production Income:Branded Sales - Production Income:Branded Sales - D…" at bounding box center [812, 441] width 89 height 72
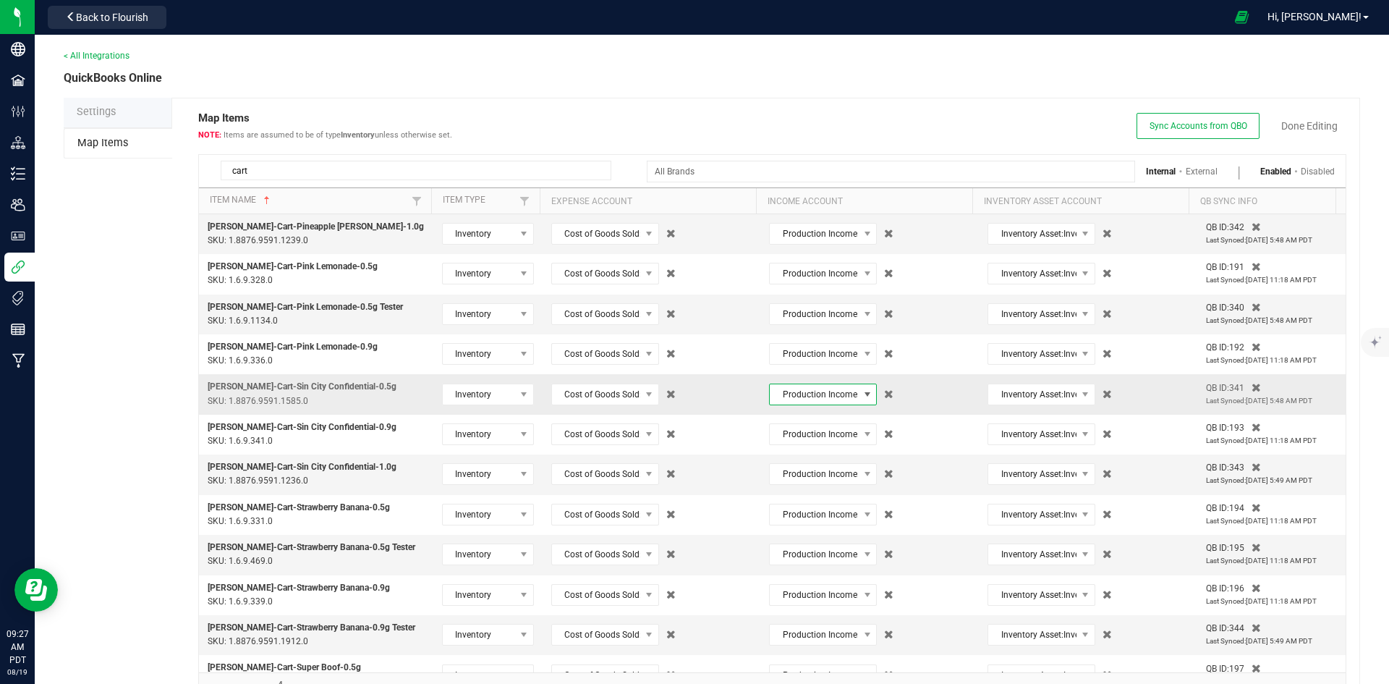
click at [817, 394] on span "Production Income:Branded Sales - Production Income:Branded Sales - Cartridges" at bounding box center [814, 394] width 88 height 20
type input "distillate car"
click at [820, 477] on span "(40001.6) Production Income:Branded Sales - Production Income:Branded Sales - D…" at bounding box center [812, 481] width 89 height 72
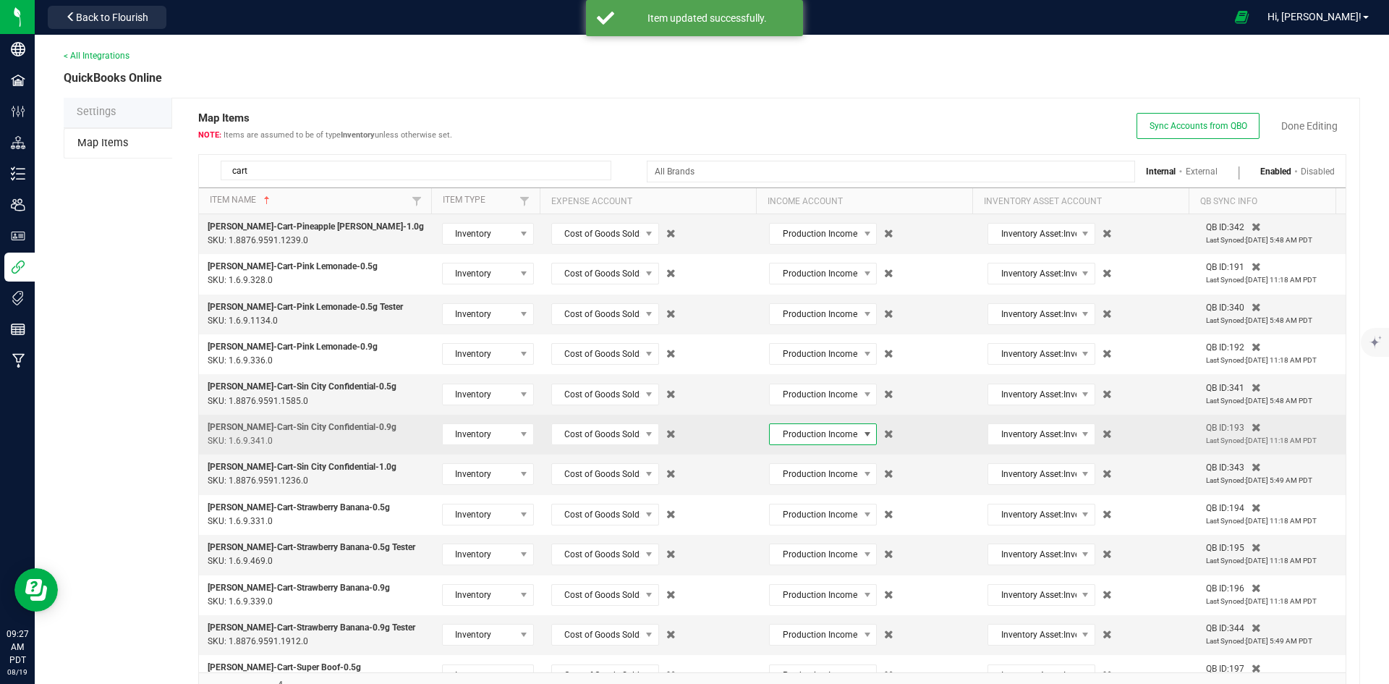
click at [821, 428] on span "Production Income:Branded Sales - Production Income:Branded Sales - Cartridges" at bounding box center [814, 434] width 88 height 20
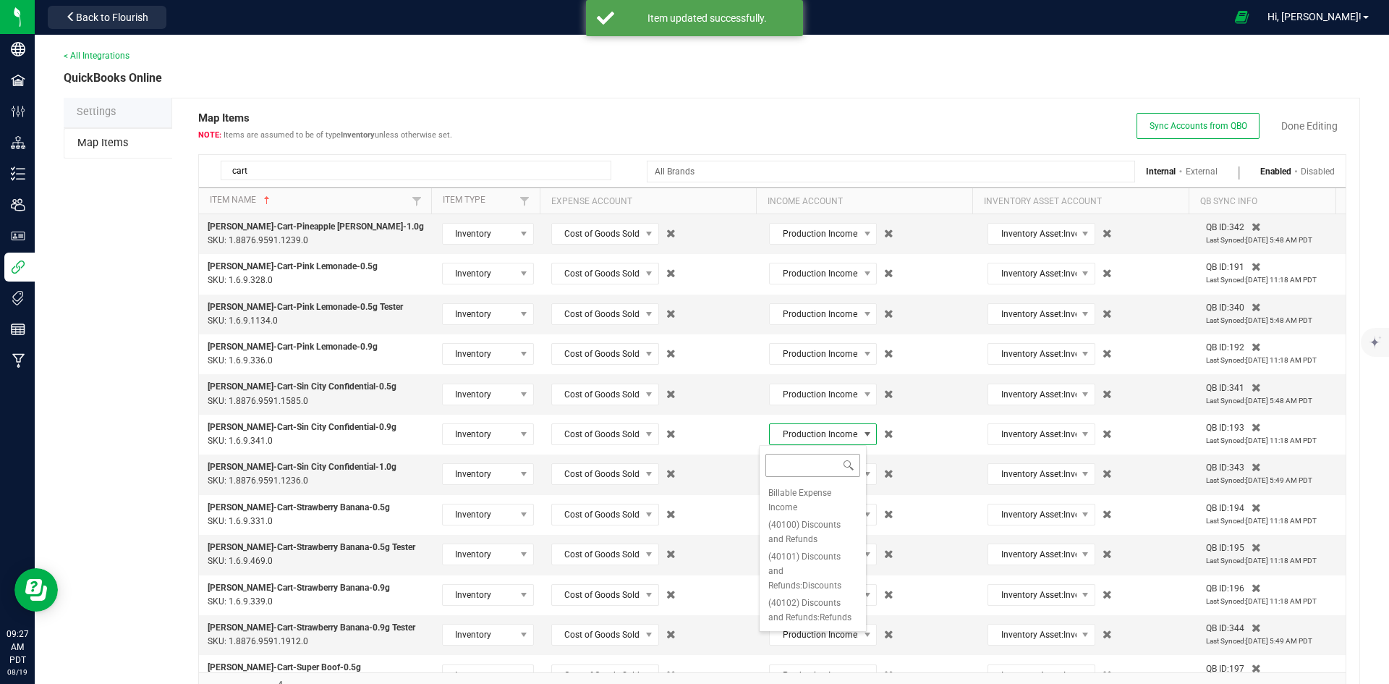
type input "distillate car"
click at [805, 512] on span "(40001.6) Production Income:Branded Sales - Production Income:Branded Sales - D…" at bounding box center [812, 521] width 89 height 72
click at [800, 479] on span "Production Income:Branded Sales - Production Income:Branded Sales - Cartridges" at bounding box center [814, 474] width 88 height 20
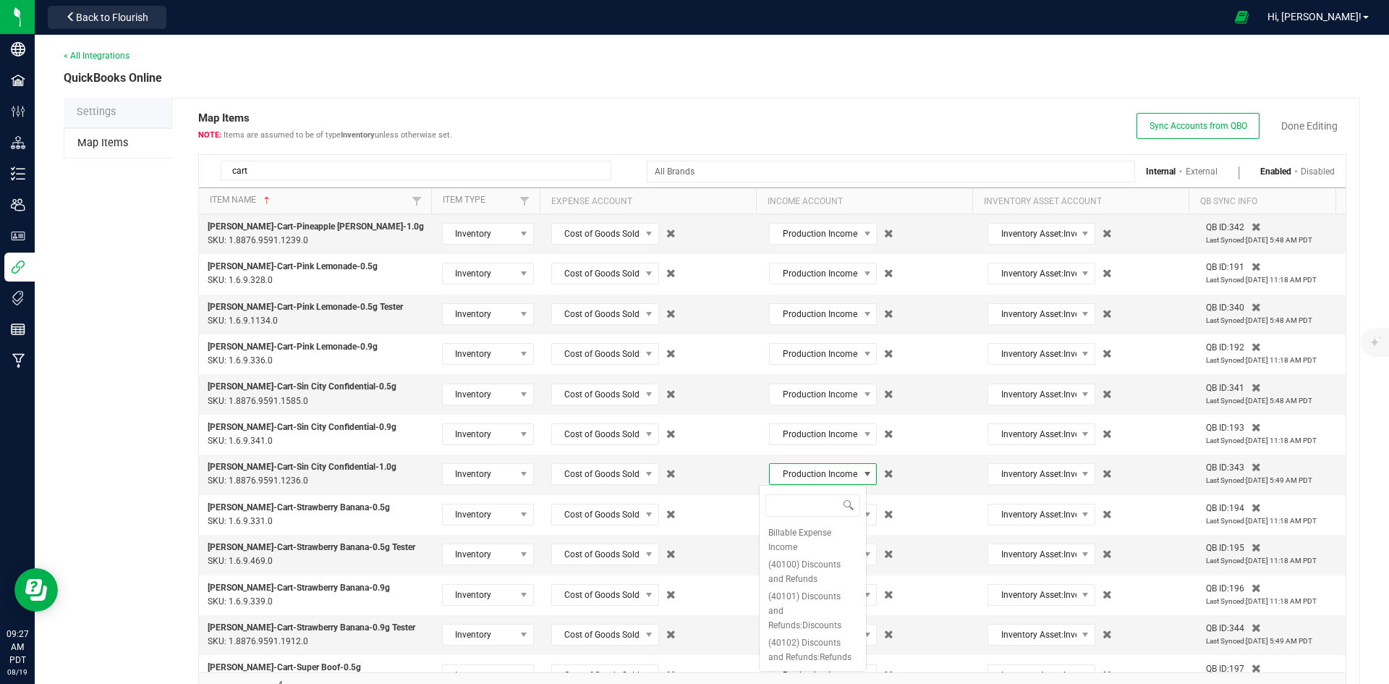
type input "distillate car"
click at [808, 534] on span "(40001.6) Production Income:Branded Sales - Production Income:Branded Sales - D…" at bounding box center [812, 561] width 89 height 72
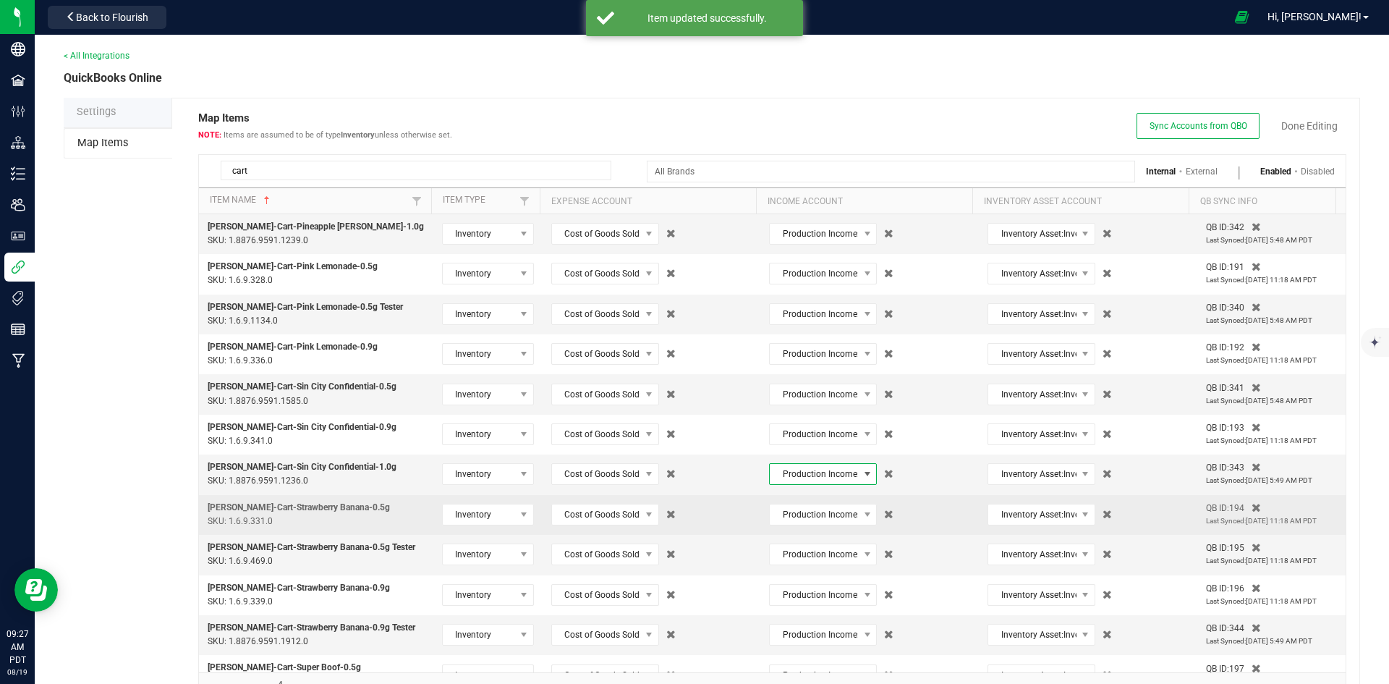
click at [808, 502] on td "Production Income:Branded Sales - Production Income:Branded Sales - Cartridges" at bounding box center [869, 515] width 219 height 40
click at [810, 515] on span "Production Income:Branded Sales - Production Income:Branded Sales - Cartridges" at bounding box center [814, 514] width 88 height 20
type input "distillate car"
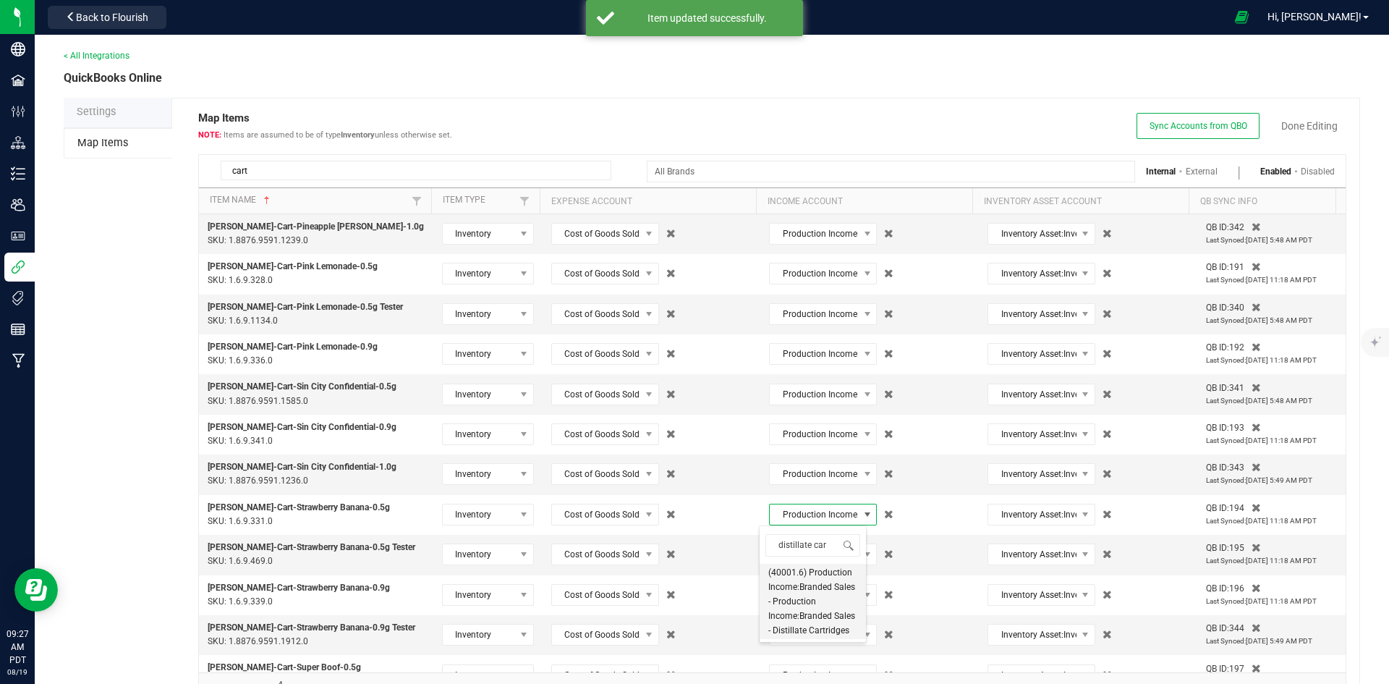
click at [802, 568] on span "(40001.6) Production Income:Branded Sales - Production Income:Branded Sales - D…" at bounding box center [812, 601] width 89 height 72
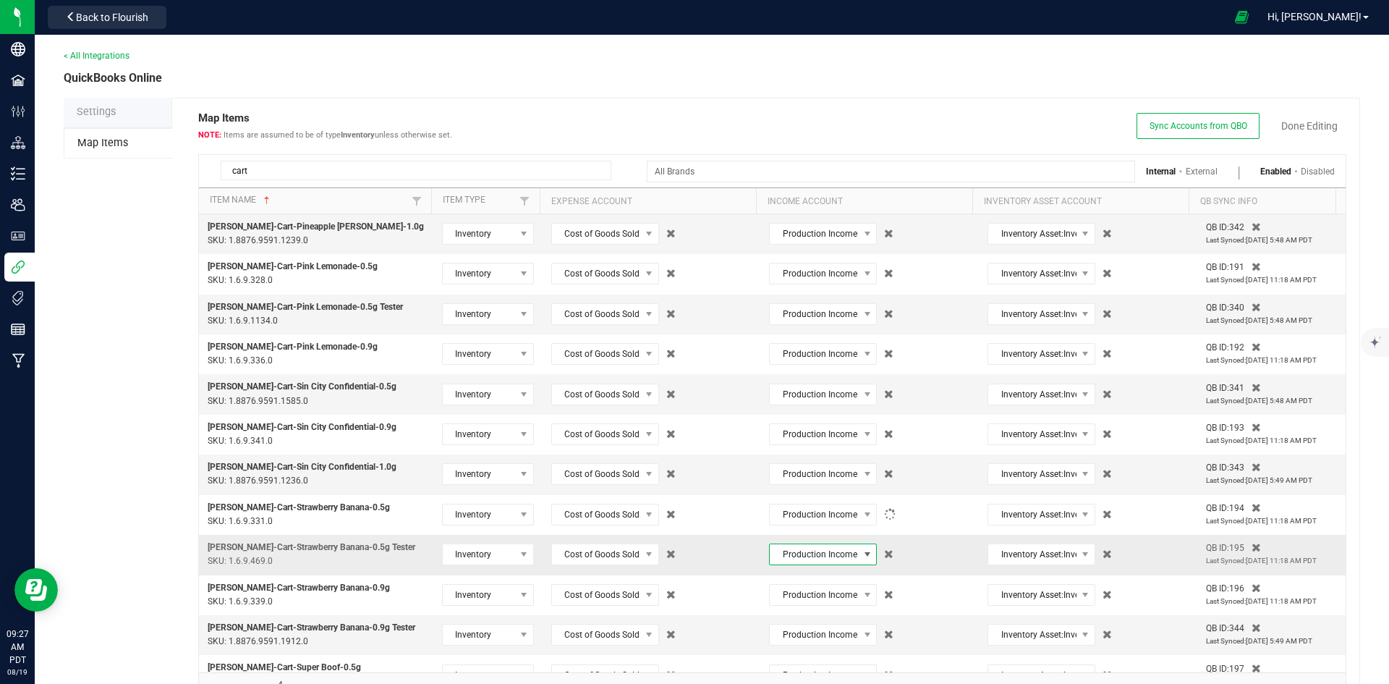
click at [802, 562] on span "Production Income:Branded Sales - Production Income:Branded Sales - Cartridges" at bounding box center [814, 554] width 88 height 20
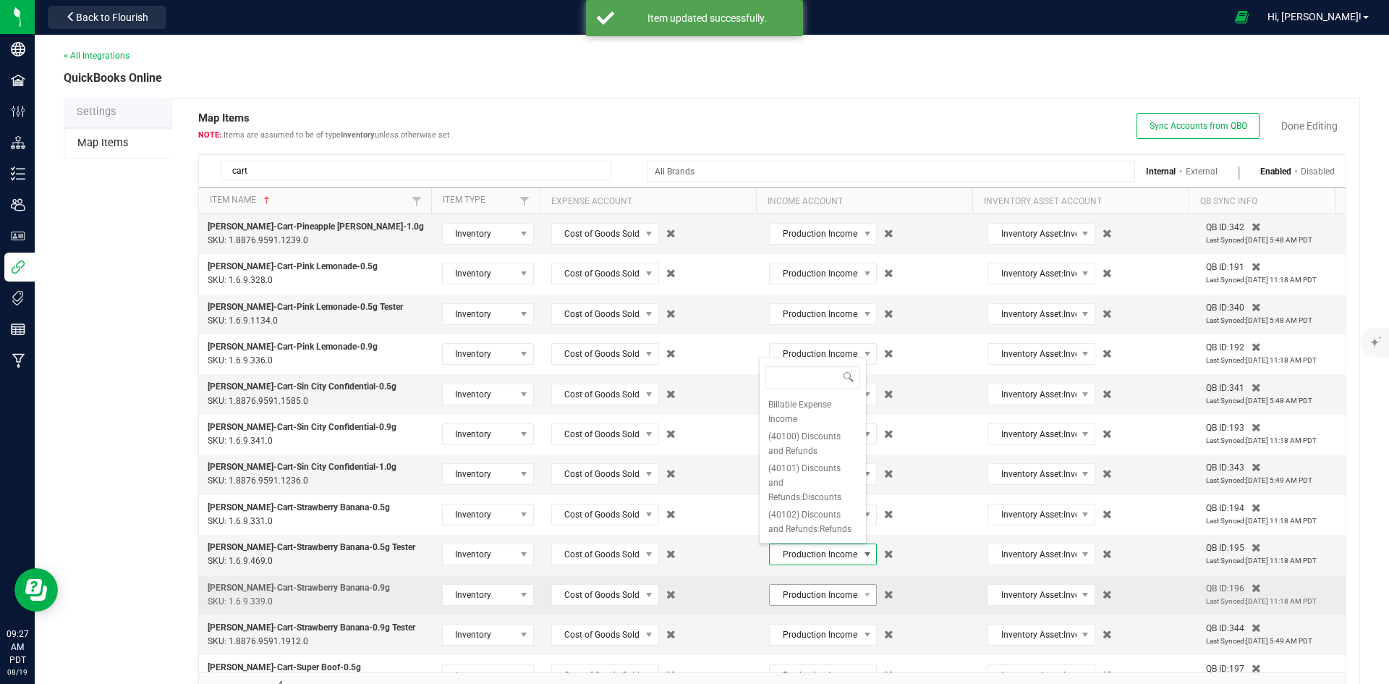
type input "distillate car"
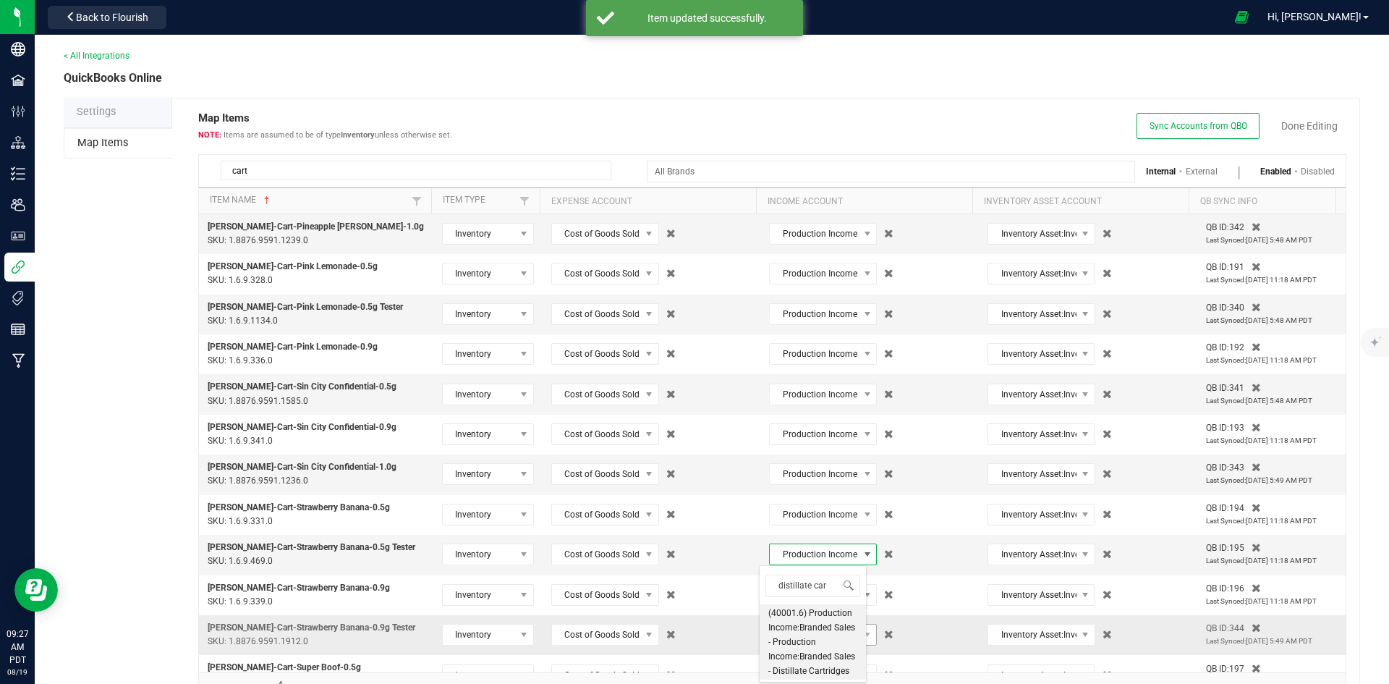
click at [811, 626] on span "(40001.6) Production Income:Branded Sales - Production Income:Branded Sales - D…" at bounding box center [812, 642] width 89 height 72
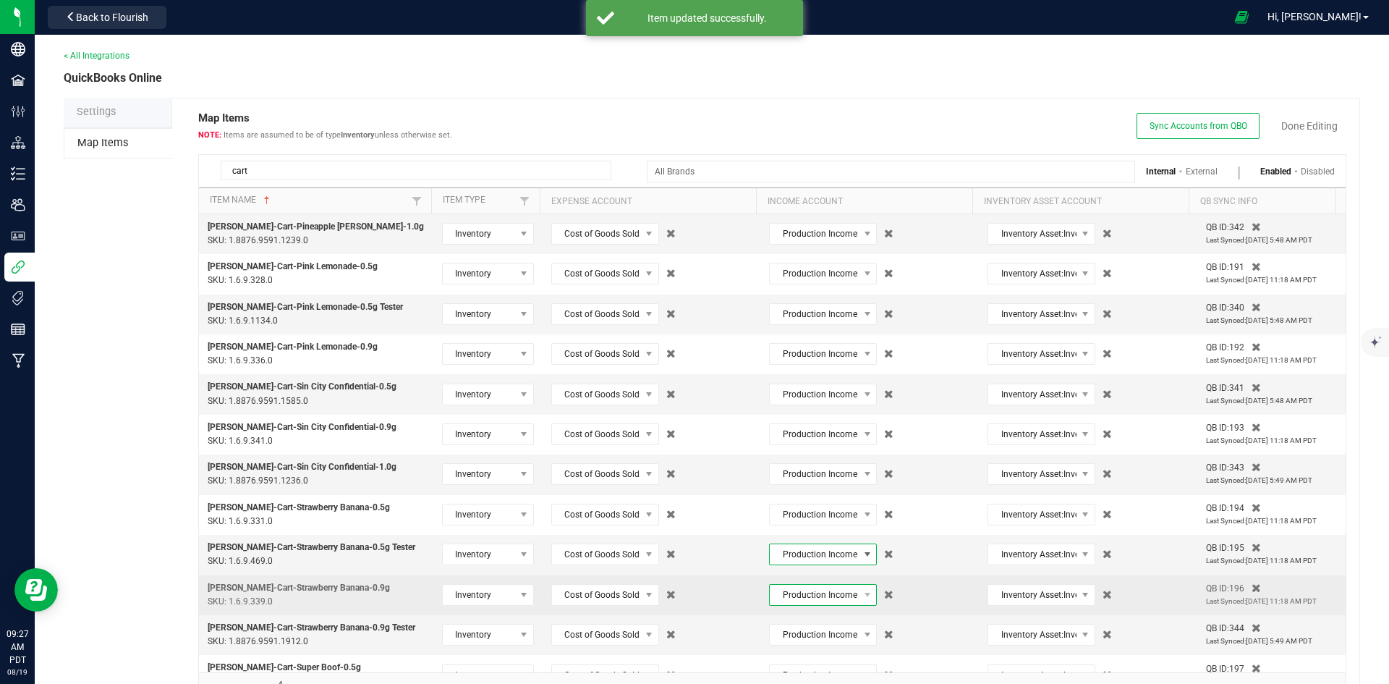
click at [810, 598] on span "Production Income:Branded Sales - Production Income:Branded Sales - Cartridges" at bounding box center [814, 595] width 88 height 20
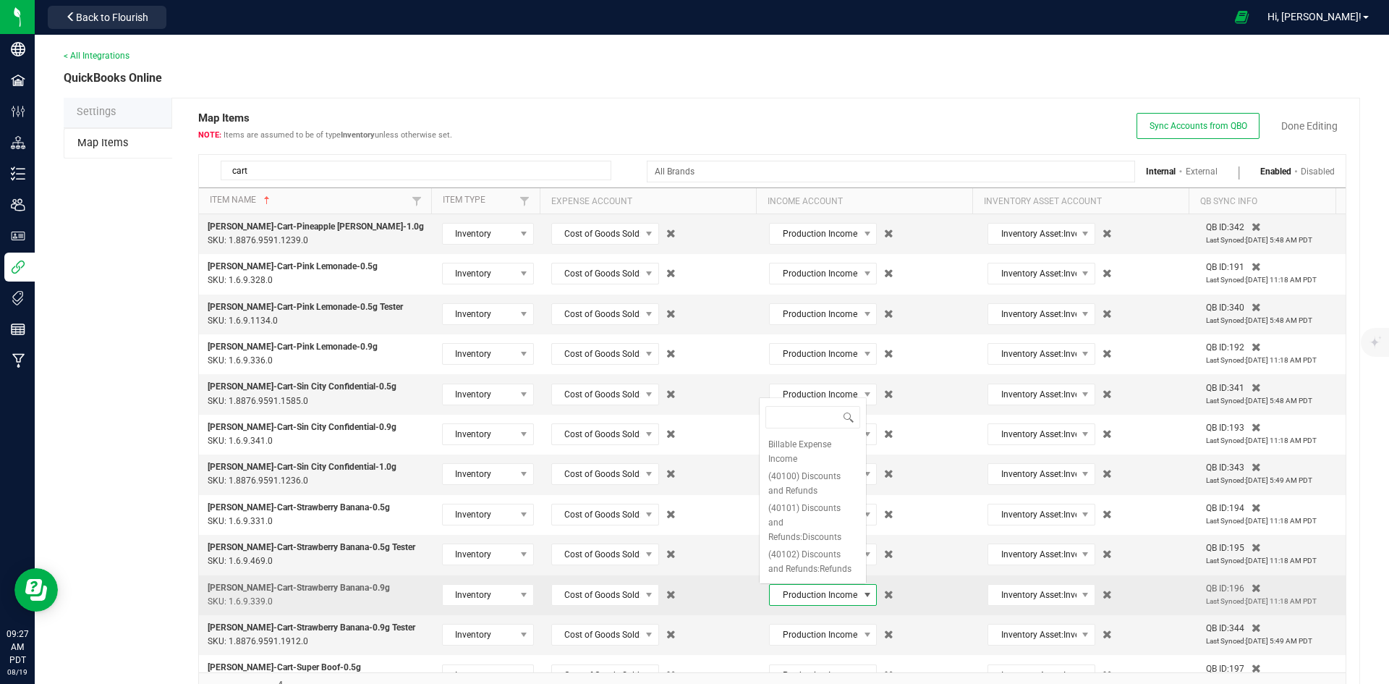
type input "distillate car"
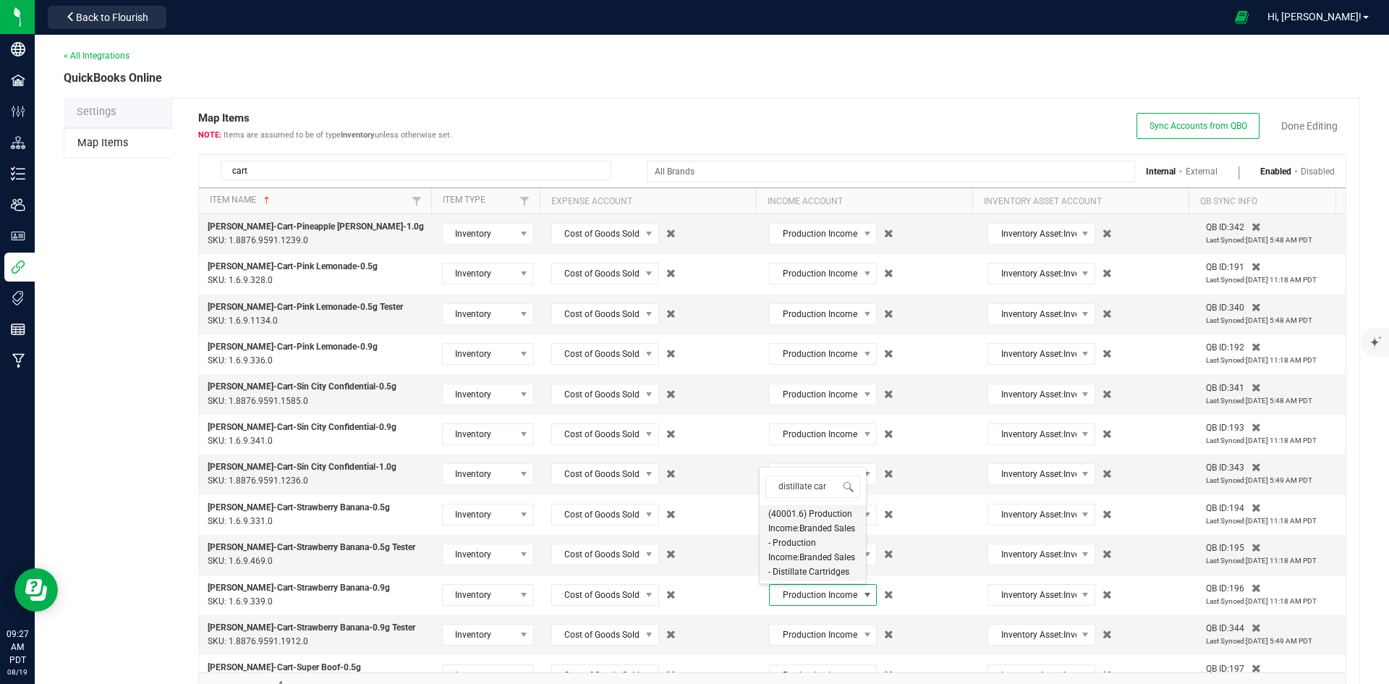
click at [813, 580] on li "(40001.6) Production Income:Branded Sales - Production Income:Branded Sales - D…" at bounding box center [813, 542] width 106 height 75
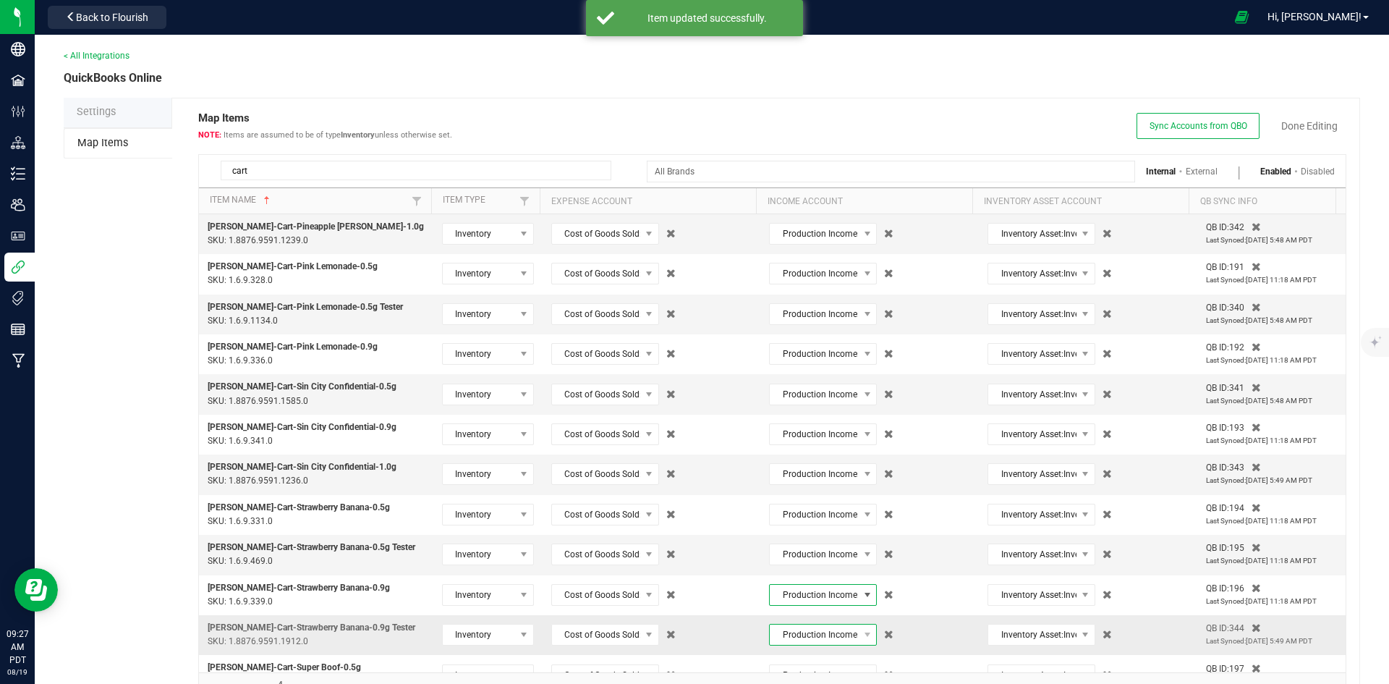
click at [820, 627] on span "Production Income:Branded Sales - Production Income:Branded Sales - Cartridges" at bounding box center [814, 634] width 88 height 20
type input "distillate car"
click at [813, 597] on span "(40001.6) Production Income:Branded Sales - Production Income:Branded Sales - D…" at bounding box center [812, 583] width 89 height 72
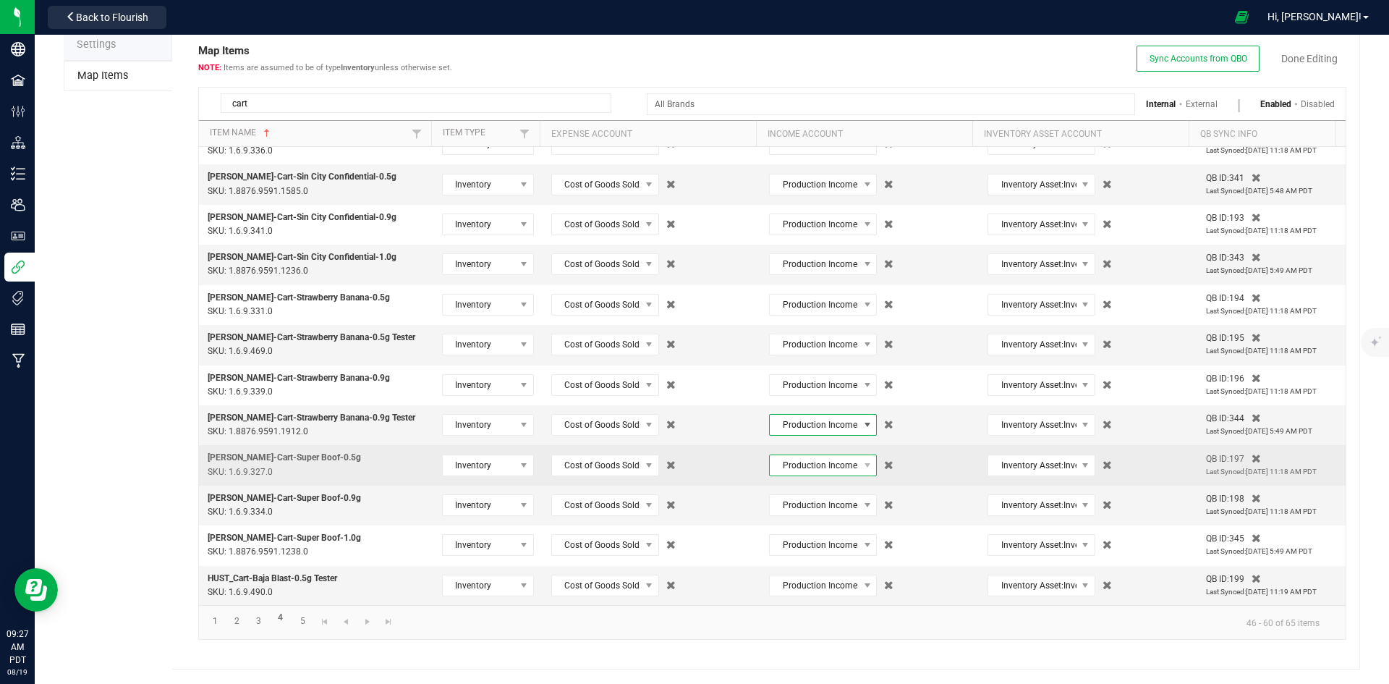
click at [831, 470] on span "Production Income:Branded Sales - Production Income:Branded Sales - Cartridges" at bounding box center [814, 465] width 88 height 20
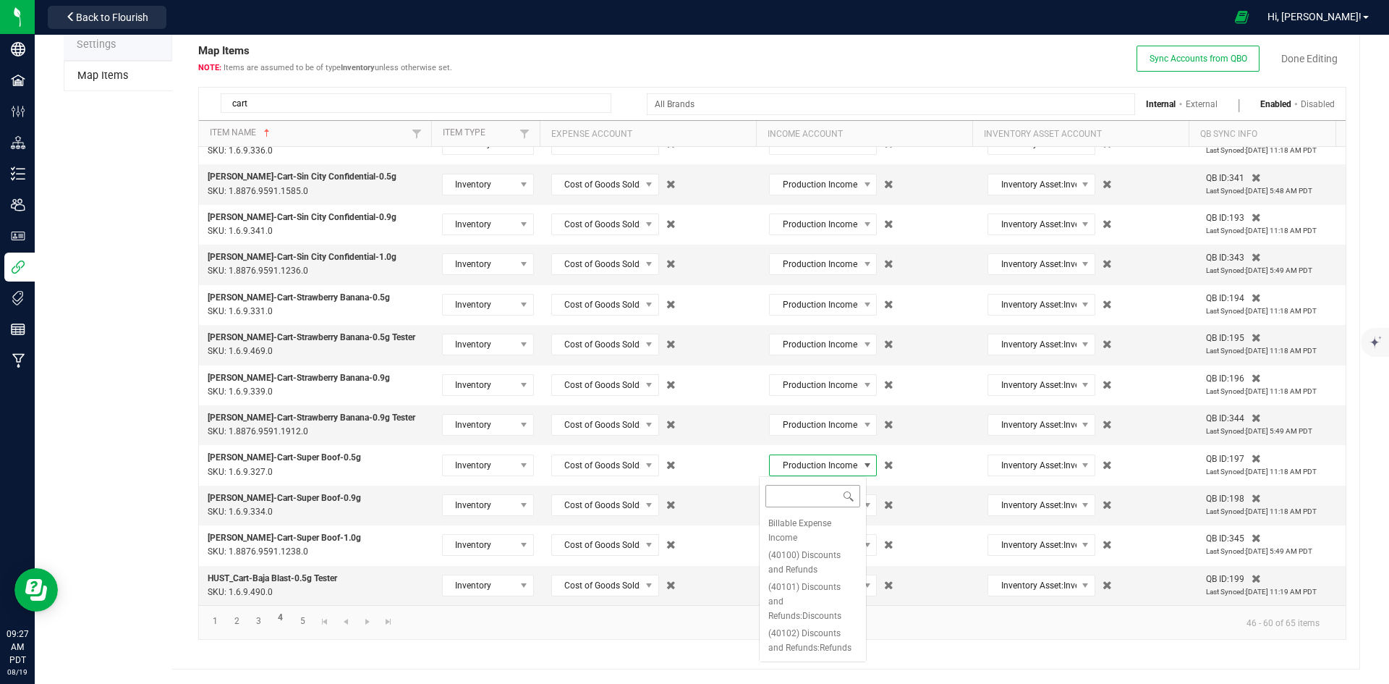
type input "distillate car"
click at [817, 548] on span "(40001.6) Production Income:Branded Sales - Production Income:Branded Sales - D…" at bounding box center [812, 552] width 89 height 72
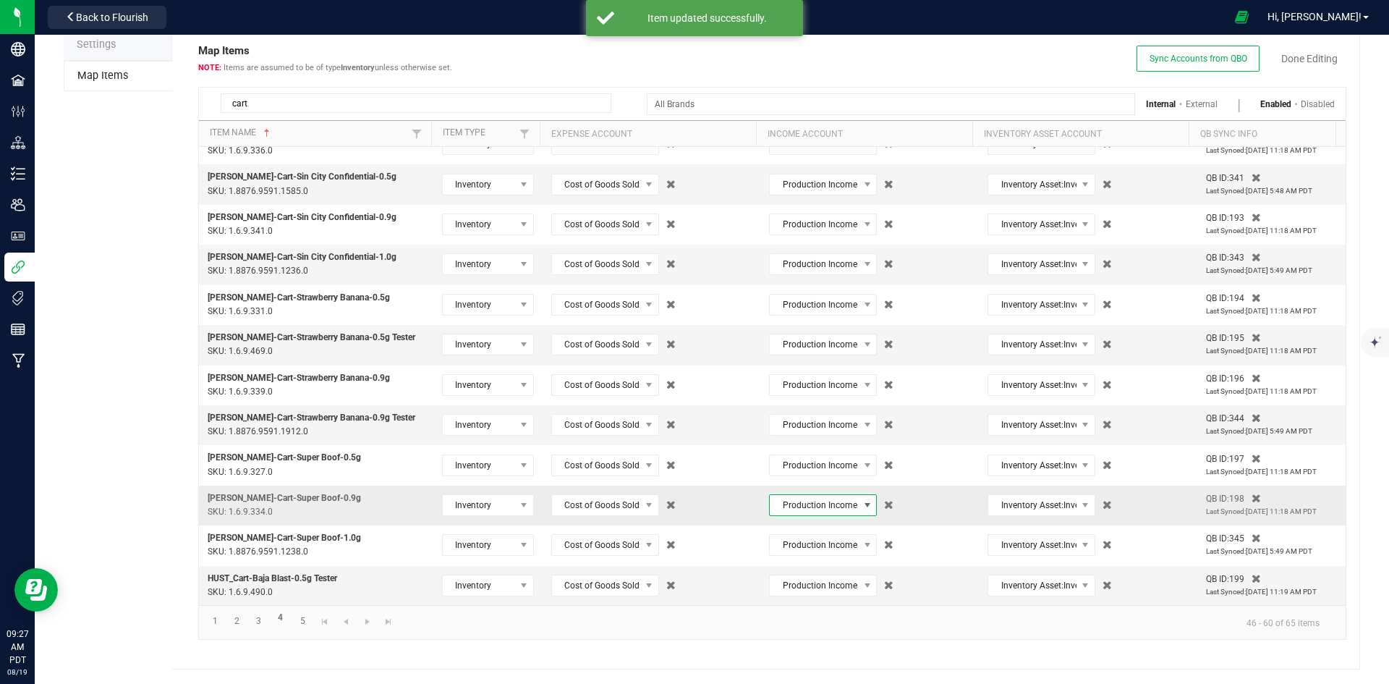
click at [807, 505] on span "Production Income:Branded Sales - Production Income:Branded Sales - Cartridges" at bounding box center [814, 505] width 88 height 20
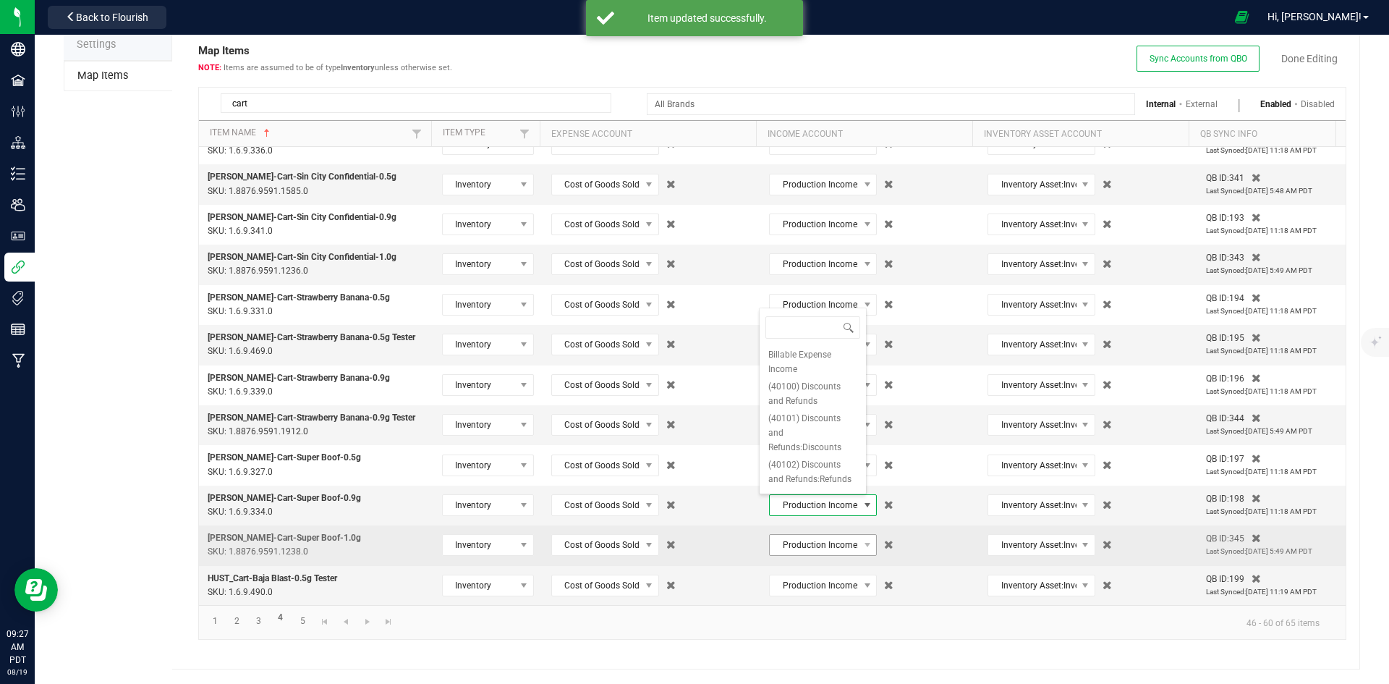
type input "distillate car"
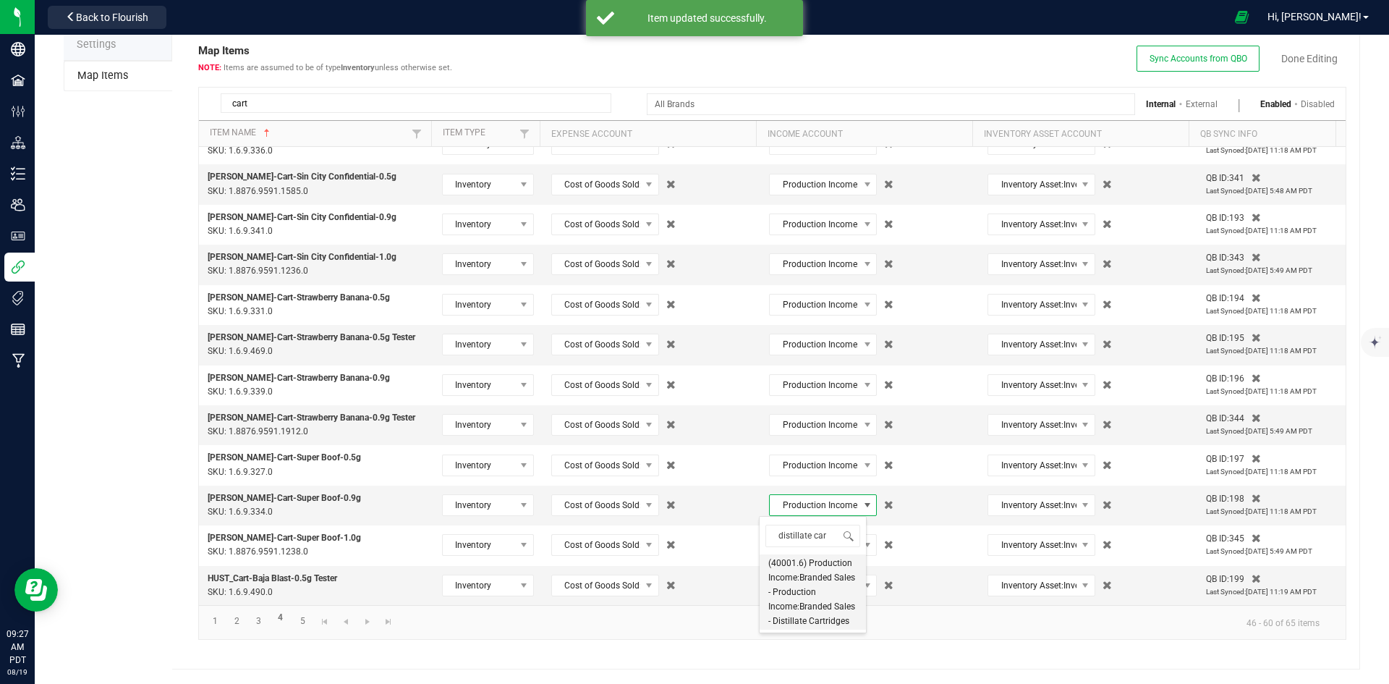
click at [815, 577] on span "(40001.6) Production Income:Branded Sales - Production Income:Branded Sales - D…" at bounding box center [812, 592] width 89 height 72
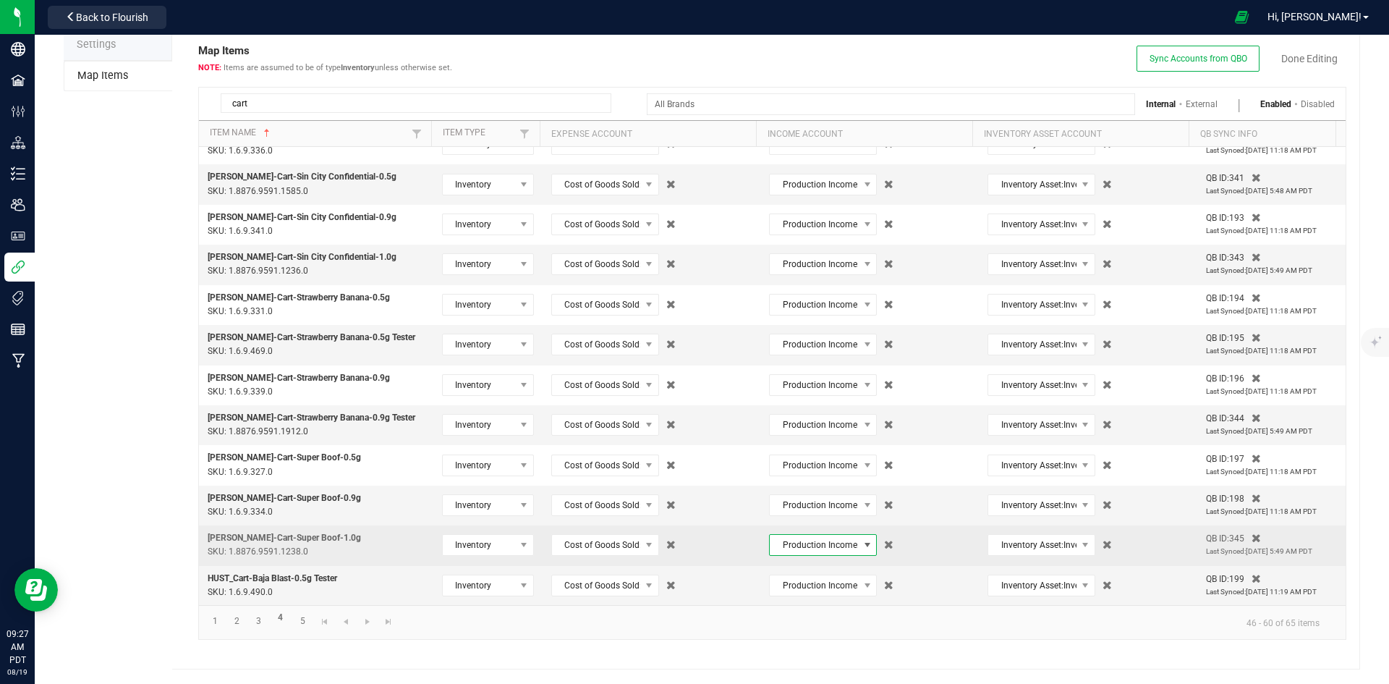
click at [809, 551] on span "Production Income:Branded Sales - Production Income:Branded Sales - Cartridges" at bounding box center [814, 545] width 88 height 20
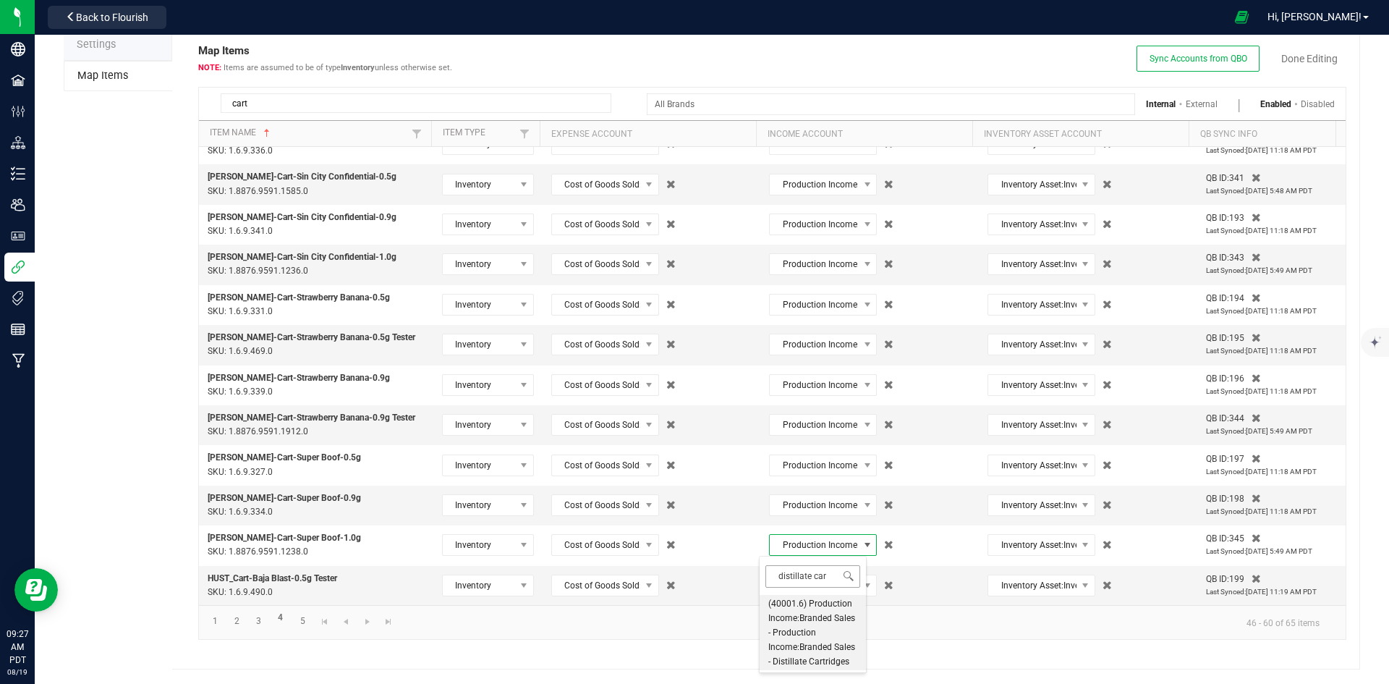
click at [814, 590] on span "distillate car" at bounding box center [813, 576] width 106 height 34
click at [813, 574] on input "distillate car" at bounding box center [812, 576] width 95 height 22
click at [808, 623] on span "(40001.6) Production Income:Branded Sales - Production Income:Branded Sales - D…" at bounding box center [812, 632] width 89 height 72
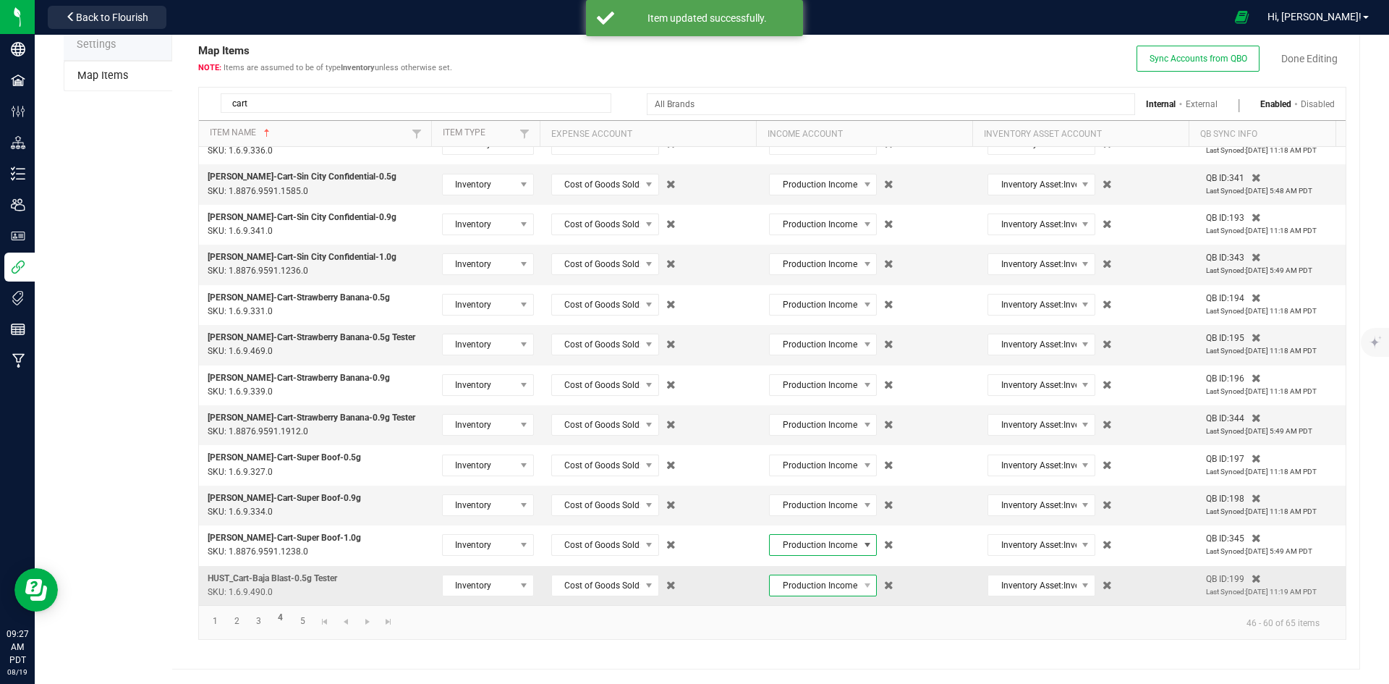
click at [815, 587] on span "Production Income:Branded Sales - Production Income:Branded Sales - Cartridges" at bounding box center [814, 585] width 88 height 20
type input "distillate car"
click at [811, 552] on span "(40001.6) Production Income:Branded Sales - Production Income:Branded Sales - D…" at bounding box center [812, 533] width 89 height 72
click at [1323, 59] on link "Done Editing" at bounding box center [1309, 58] width 56 height 14
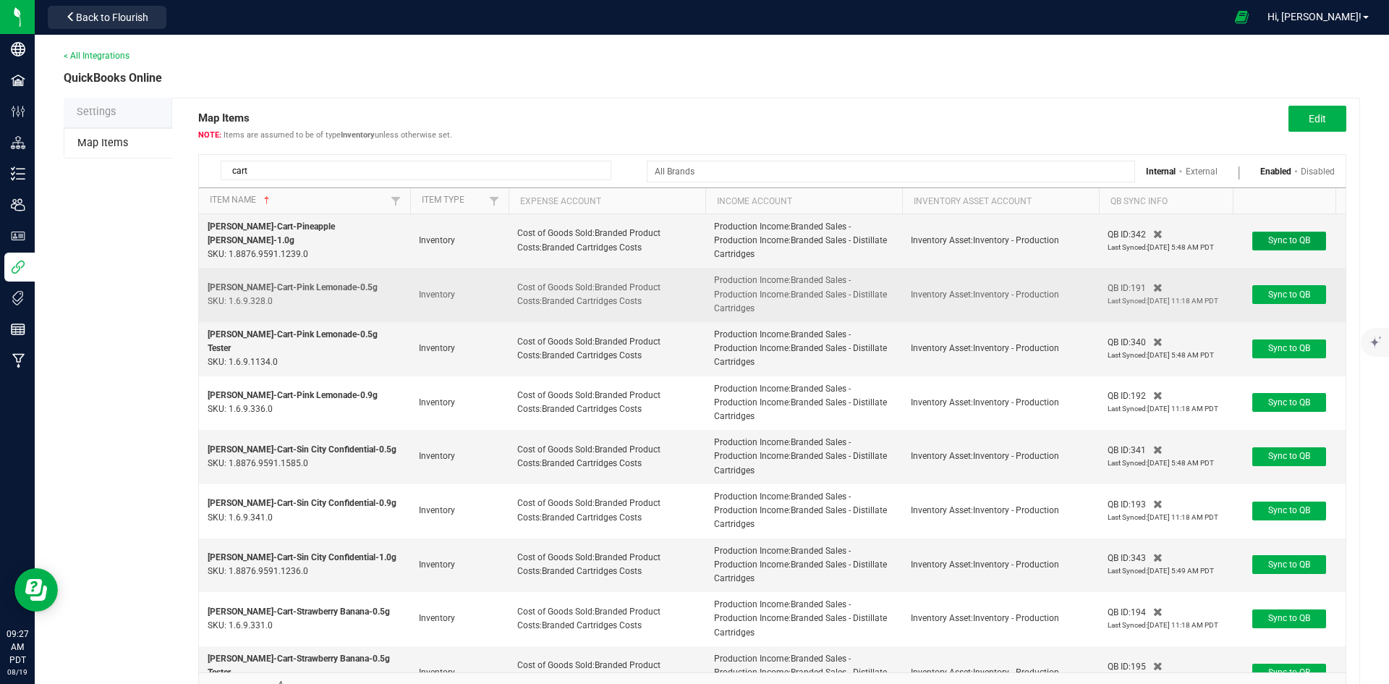
drag, startPoint x: 1304, startPoint y: 239, endPoint x: 1295, endPoint y: 281, distance: 42.9
click at [1302, 239] on span "Sync to QB" at bounding box center [1289, 240] width 42 height 10
click at [1302, 298] on span "Sync to QB" at bounding box center [1289, 294] width 42 height 10
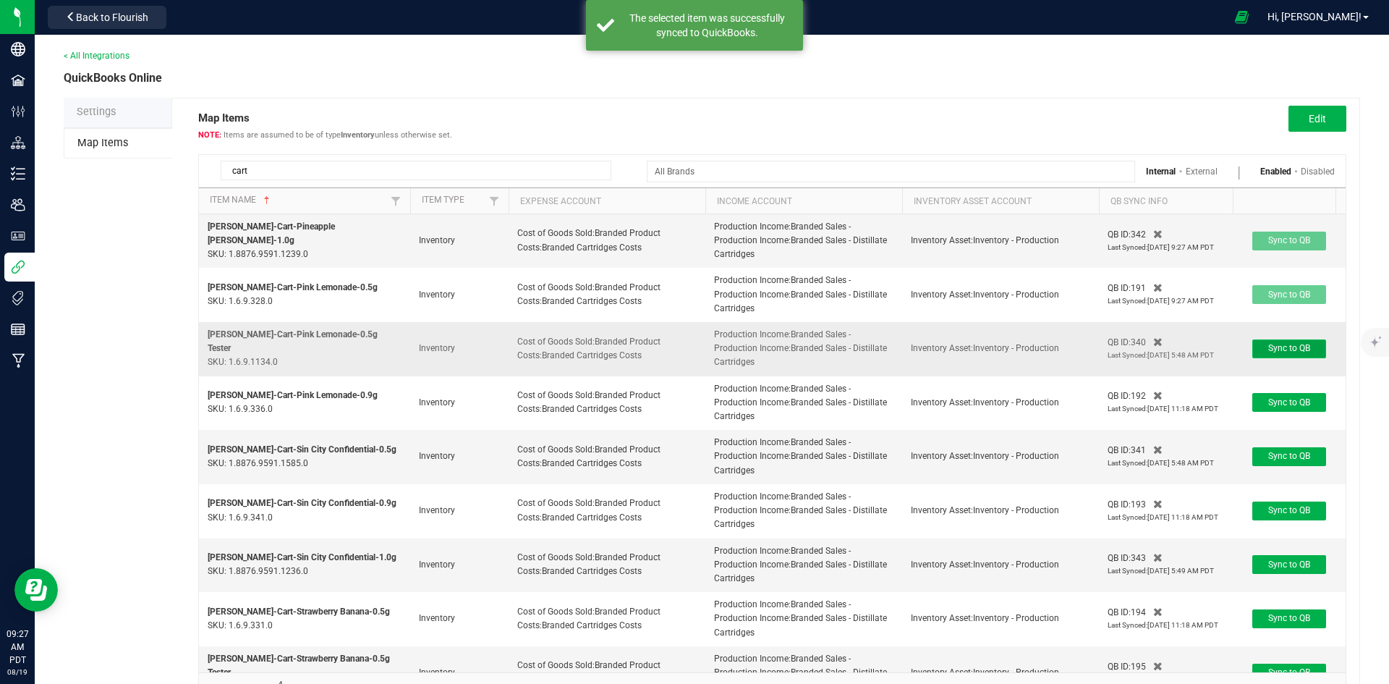
click at [1300, 340] on button "Sync to QB" at bounding box center [1289, 348] width 74 height 19
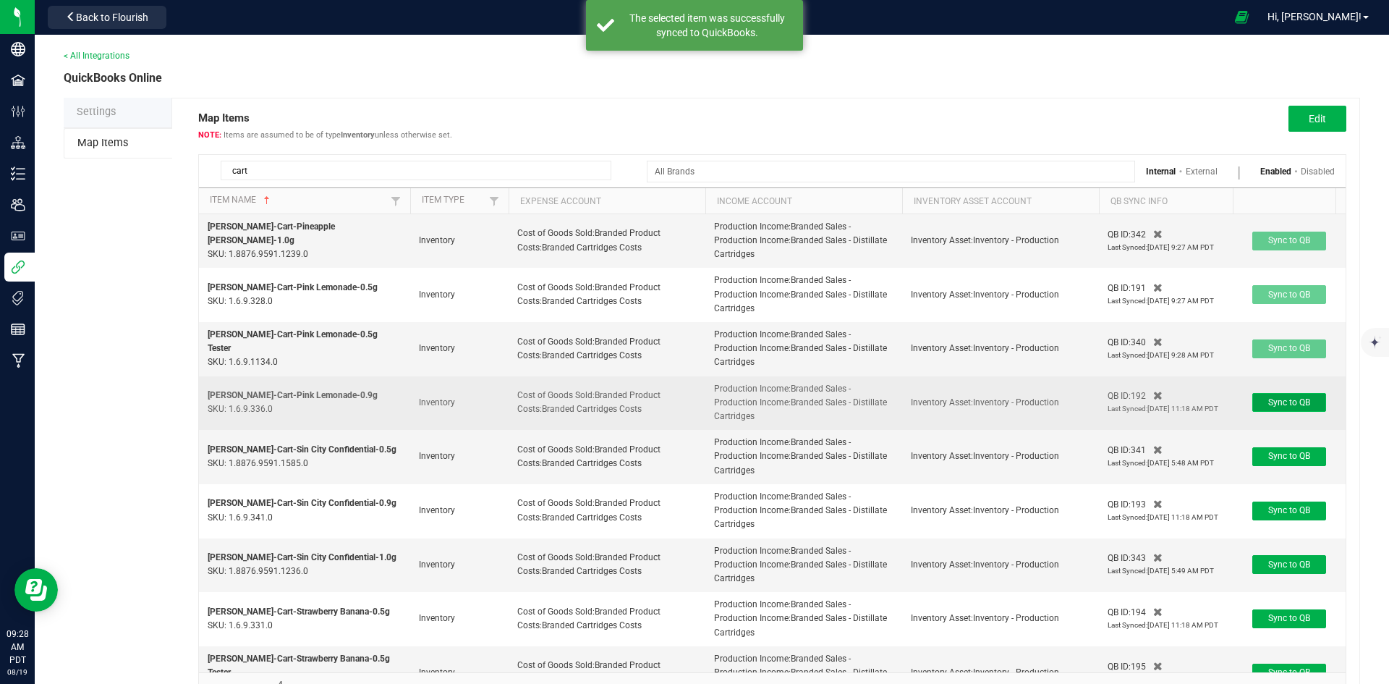
click at [1307, 400] on span "Sync to QB" at bounding box center [1289, 402] width 42 height 10
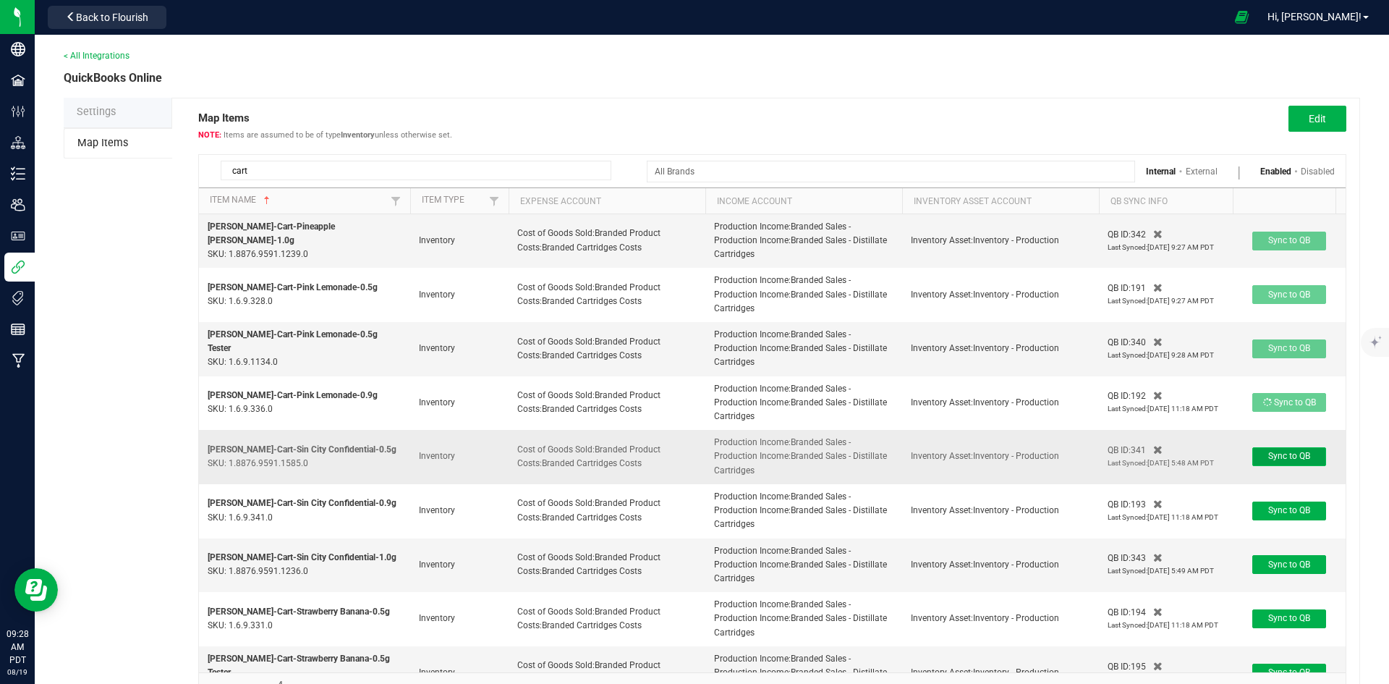
click at [1303, 455] on span "Sync to QB" at bounding box center [1289, 456] width 42 height 10
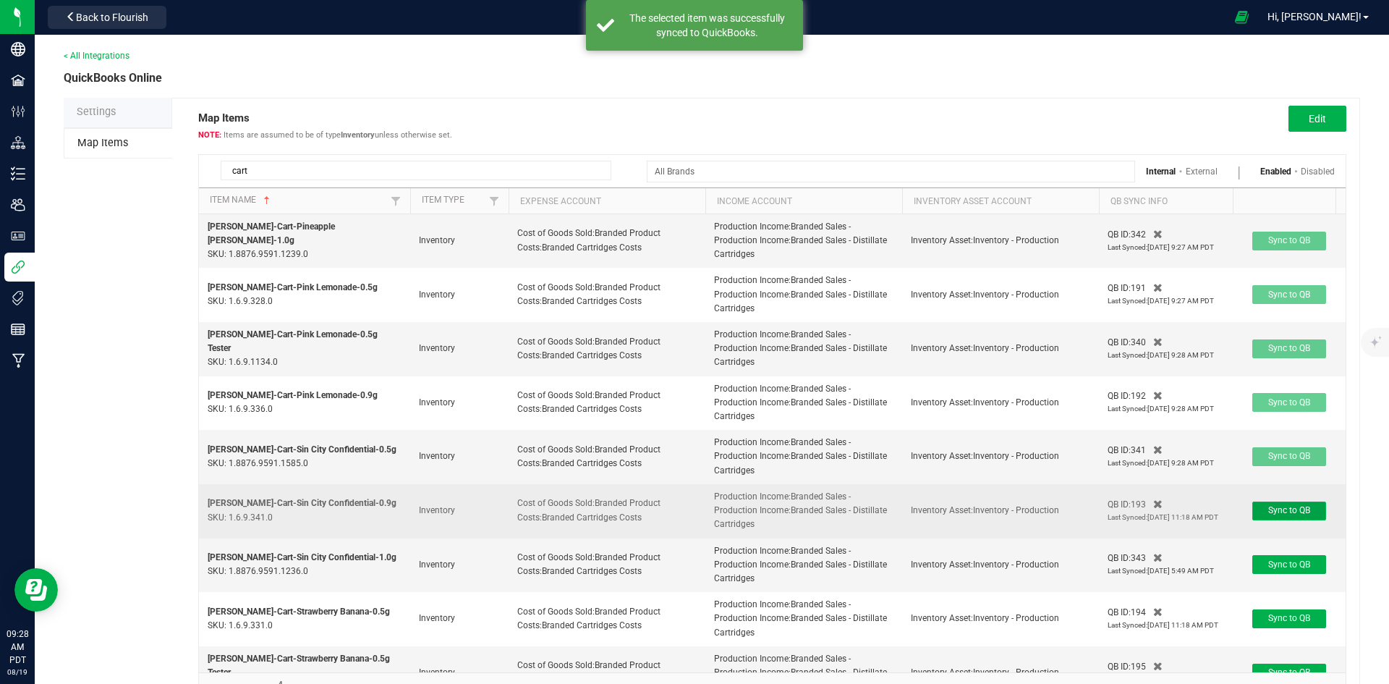
click at [1301, 508] on span "Sync to QB" at bounding box center [1289, 510] width 42 height 10
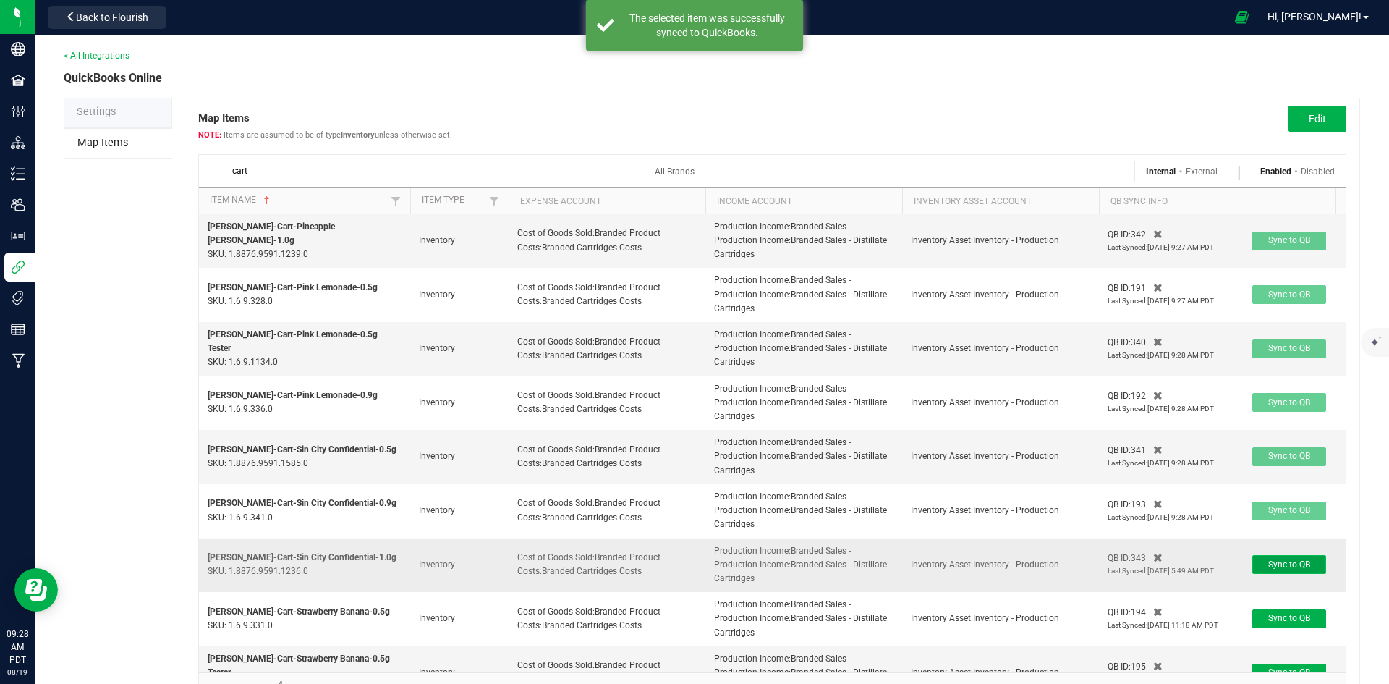
click at [1281, 565] on span "Sync to QB" at bounding box center [1289, 564] width 42 height 10
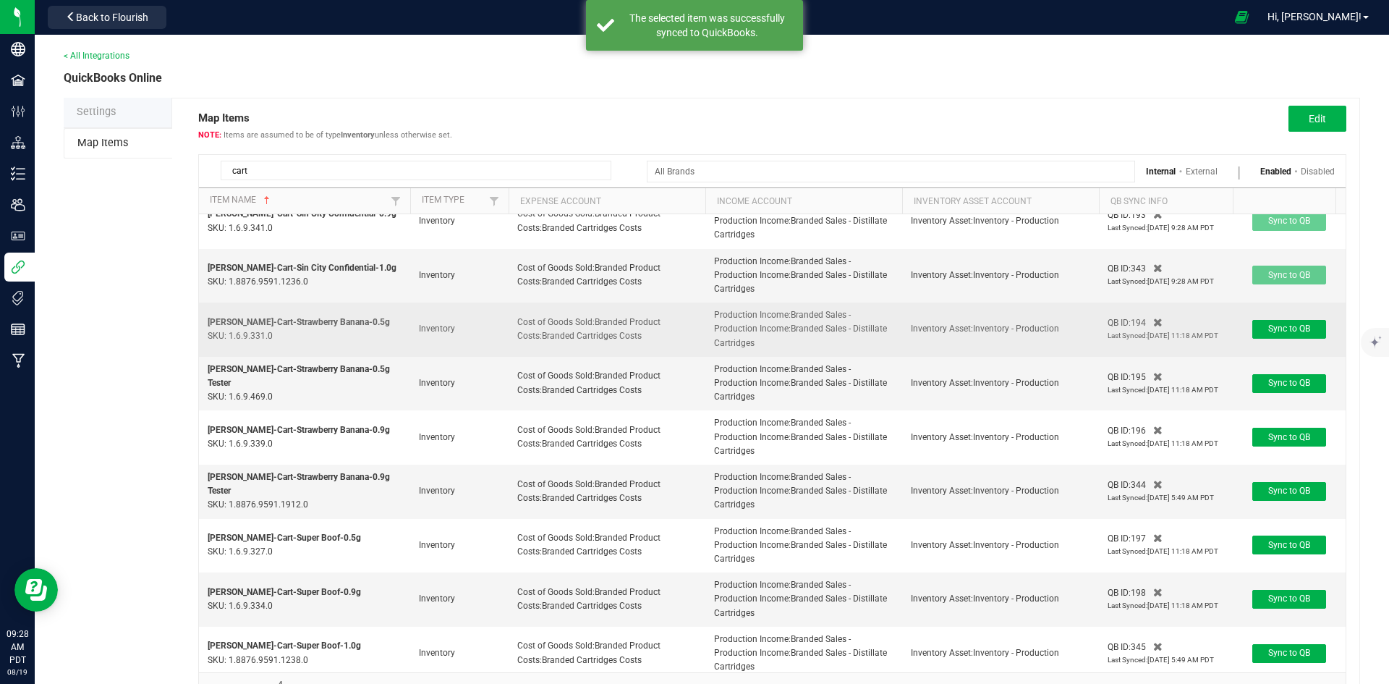
click at [1283, 318] on td "Sync to QB" at bounding box center [1289, 329] width 113 height 54
click at [1287, 332] on span "Sync to QB" at bounding box center [1289, 328] width 42 height 10
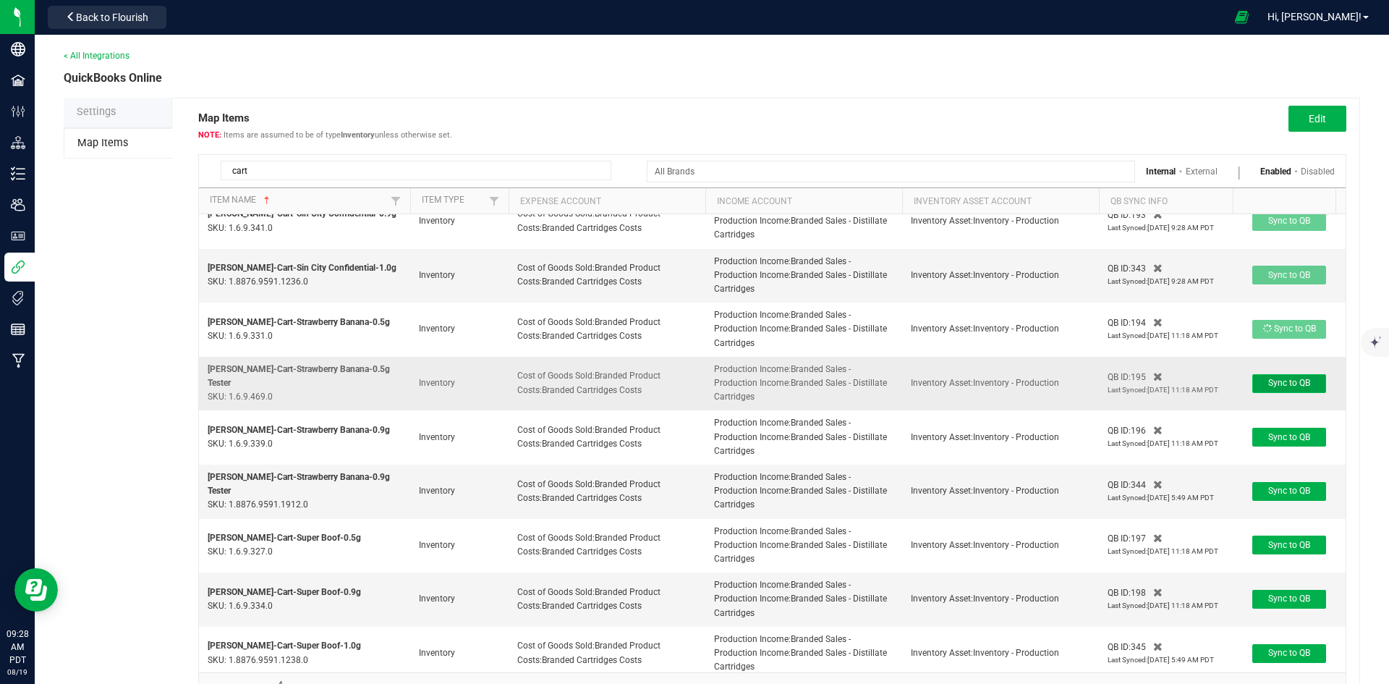
click at [1287, 380] on span "Sync to QB" at bounding box center [1289, 383] width 42 height 10
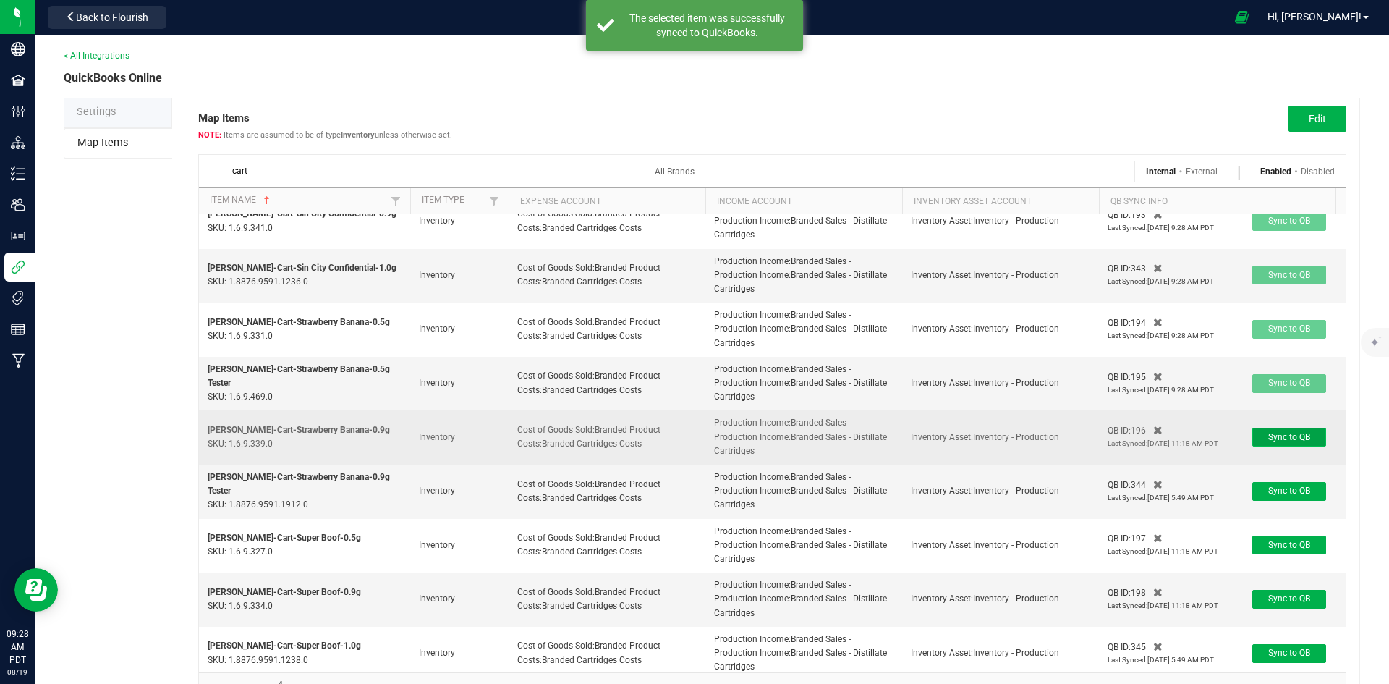
click at [1294, 432] on span "Sync to QB" at bounding box center [1289, 437] width 42 height 10
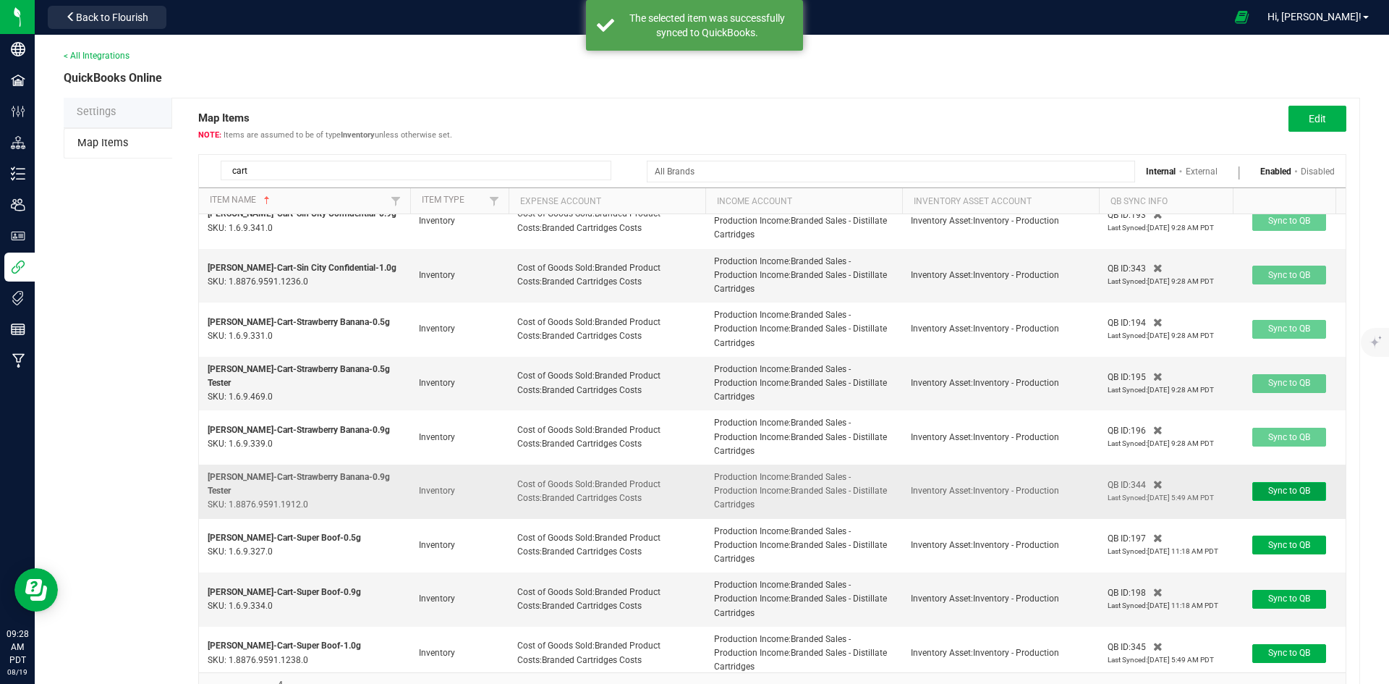
click at [1298, 496] on span "Sync to QB" at bounding box center [1289, 490] width 42 height 10
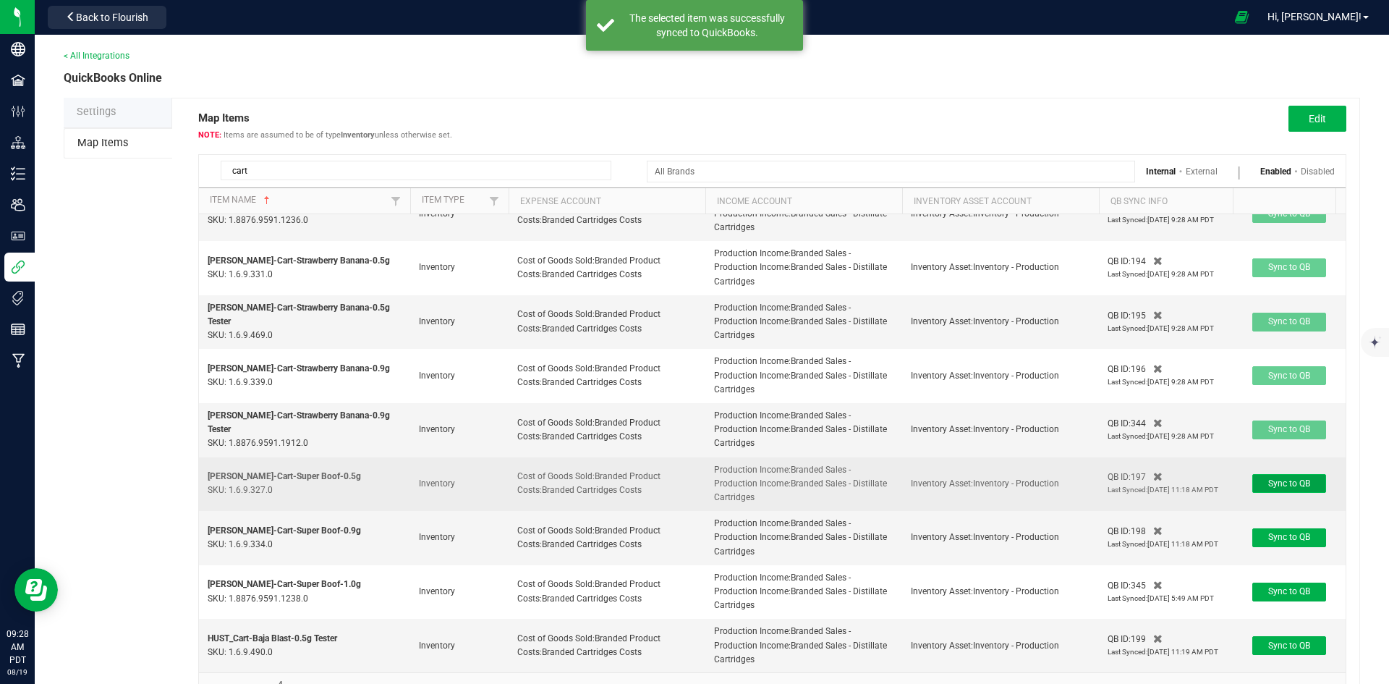
click at [1295, 478] on span "Sync to QB" at bounding box center [1289, 483] width 42 height 10
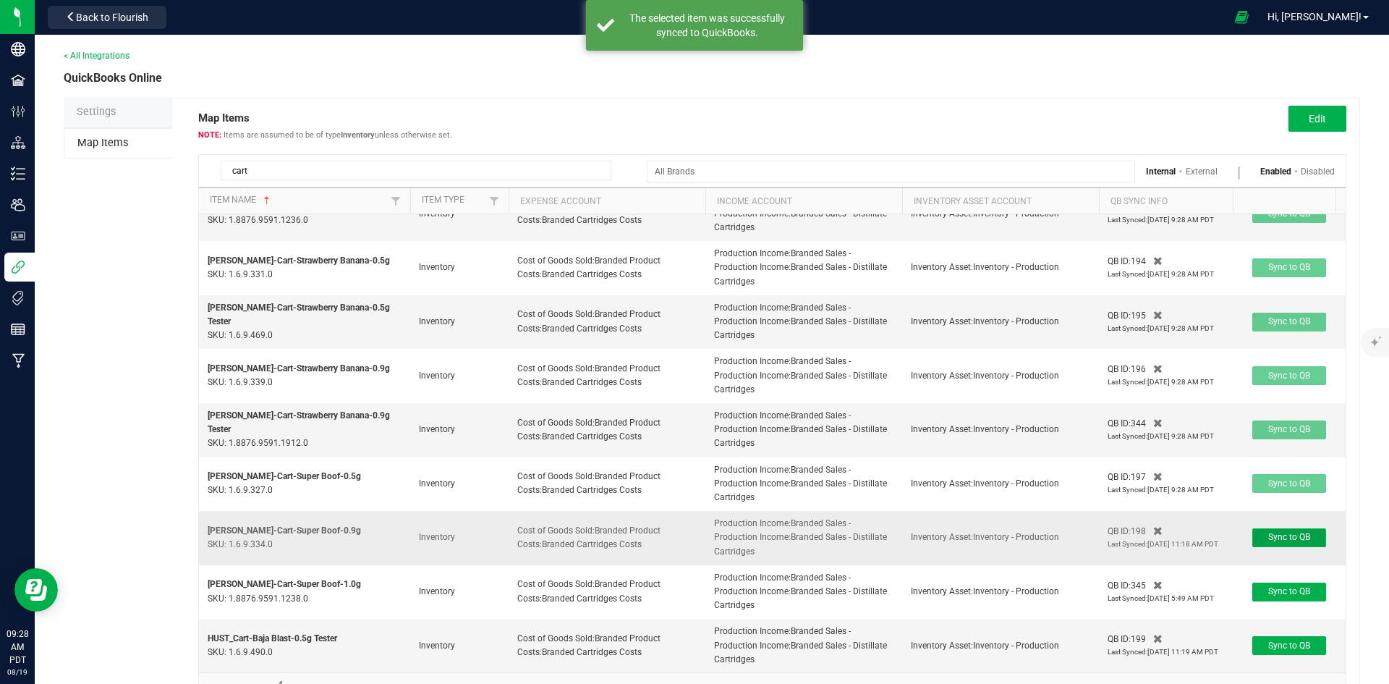
click at [1304, 532] on span "Sync to QB" at bounding box center [1289, 537] width 42 height 10
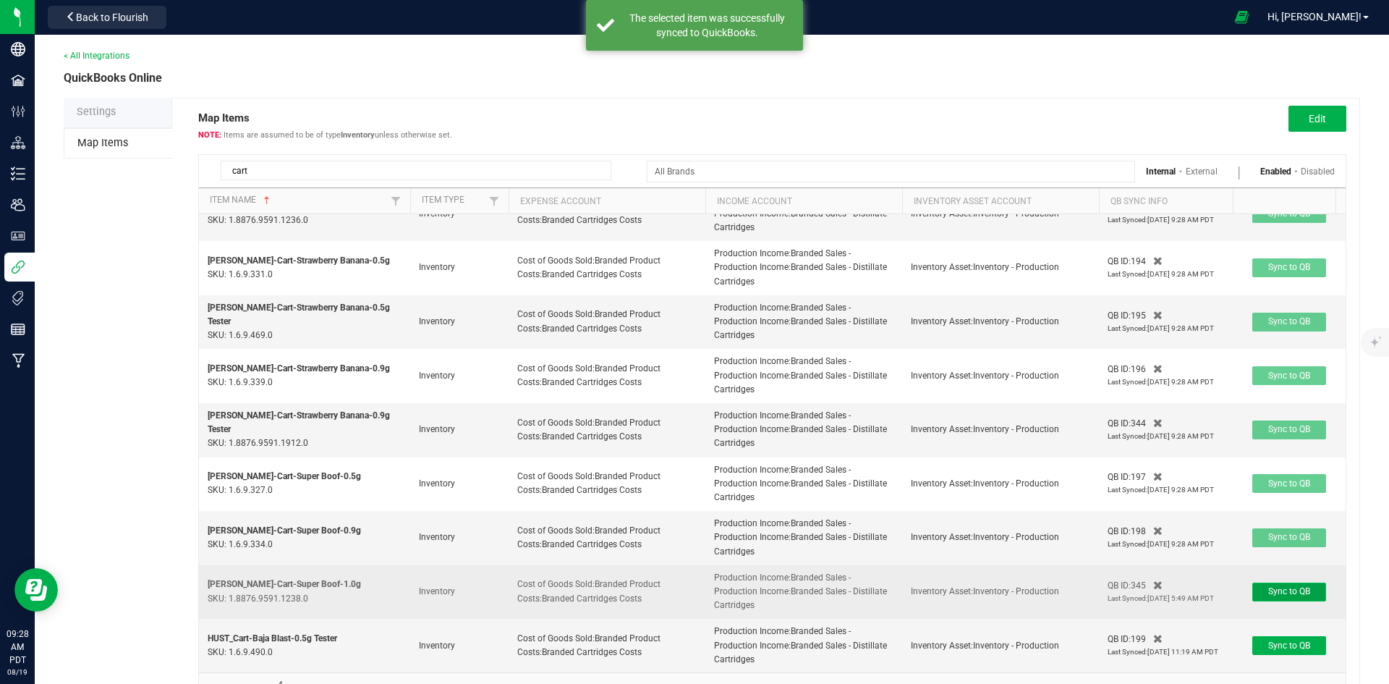
click at [1306, 586] on span "Sync to QB" at bounding box center [1289, 591] width 42 height 10
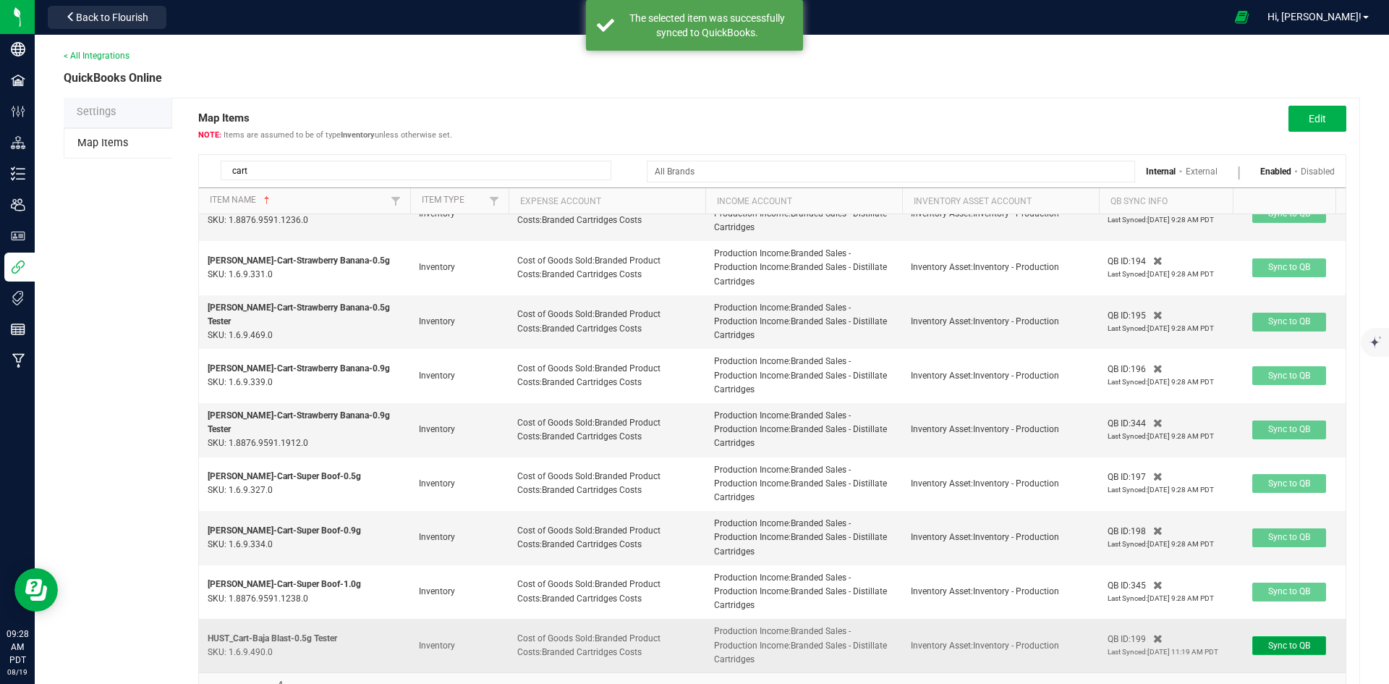
click at [1308, 640] on span "Sync to QB" at bounding box center [1289, 645] width 42 height 10
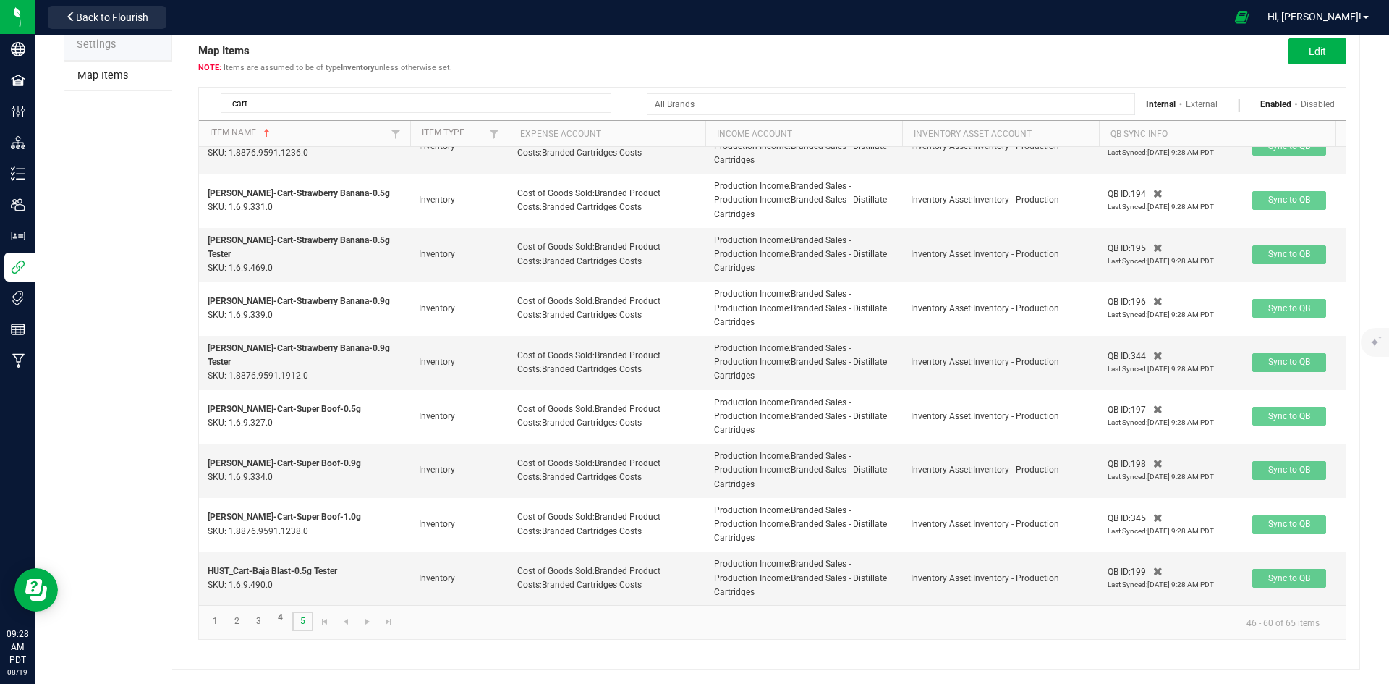
click at [305, 619] on link "5" at bounding box center [302, 621] width 21 height 20
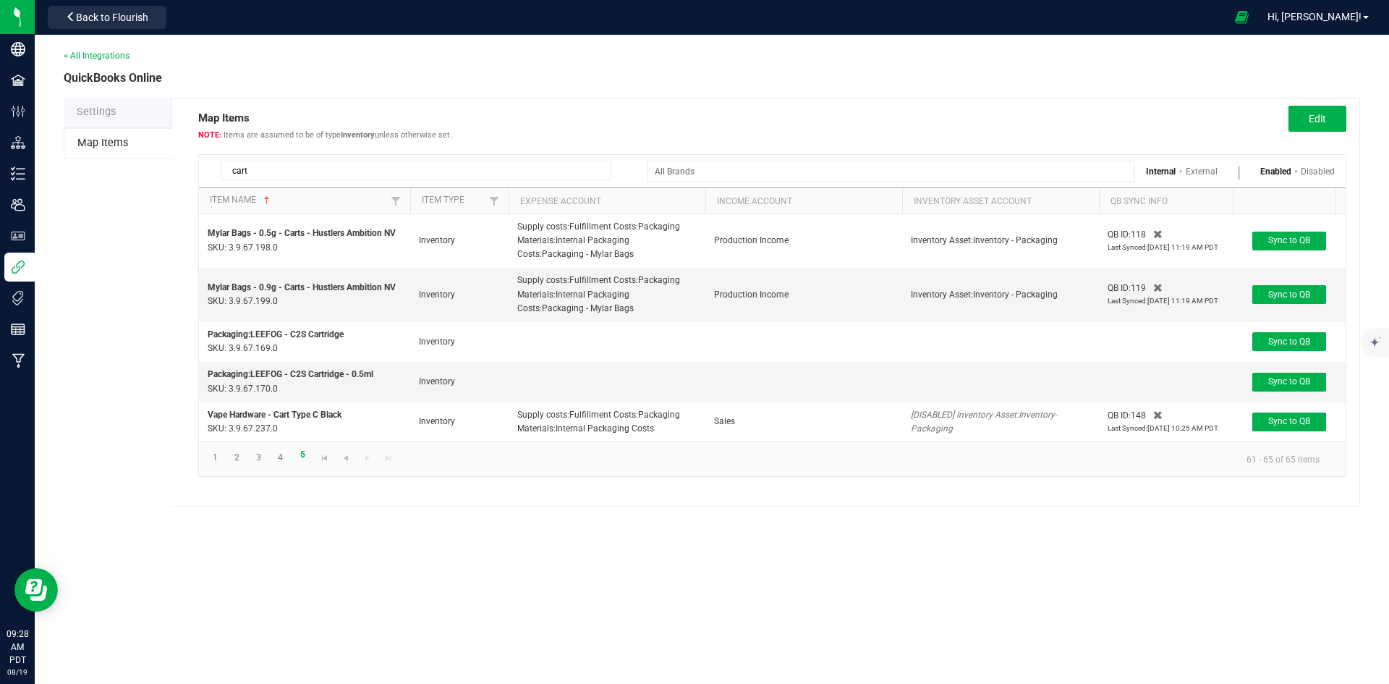
click at [305, 619] on div "< All Integrations QuickBooks Online Settings Map Items Map Items Items are ass…" at bounding box center [712, 359] width 1354 height 649
click at [133, 12] on span "Back to Flourish" at bounding box center [112, 18] width 72 height 12
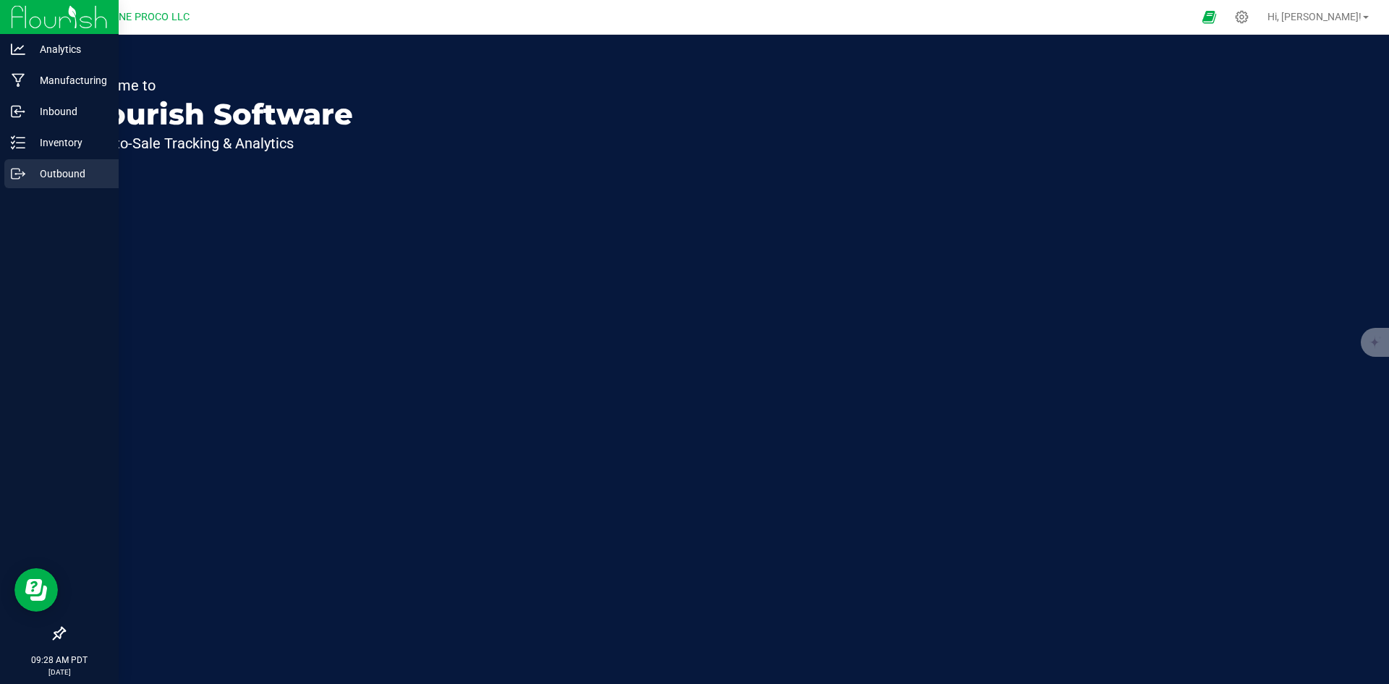
click at [44, 180] on p "Outbound" at bounding box center [68, 173] width 87 height 17
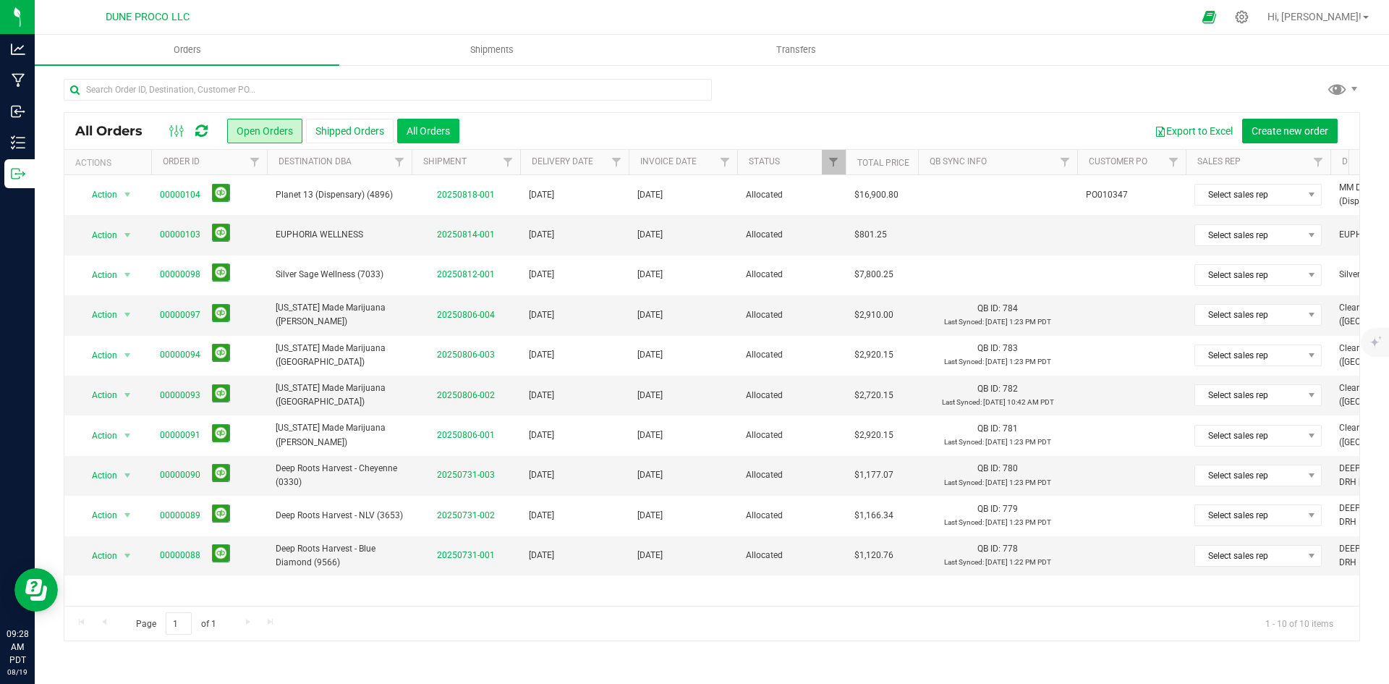
click at [436, 124] on button "All Orders" at bounding box center [428, 131] width 62 height 25
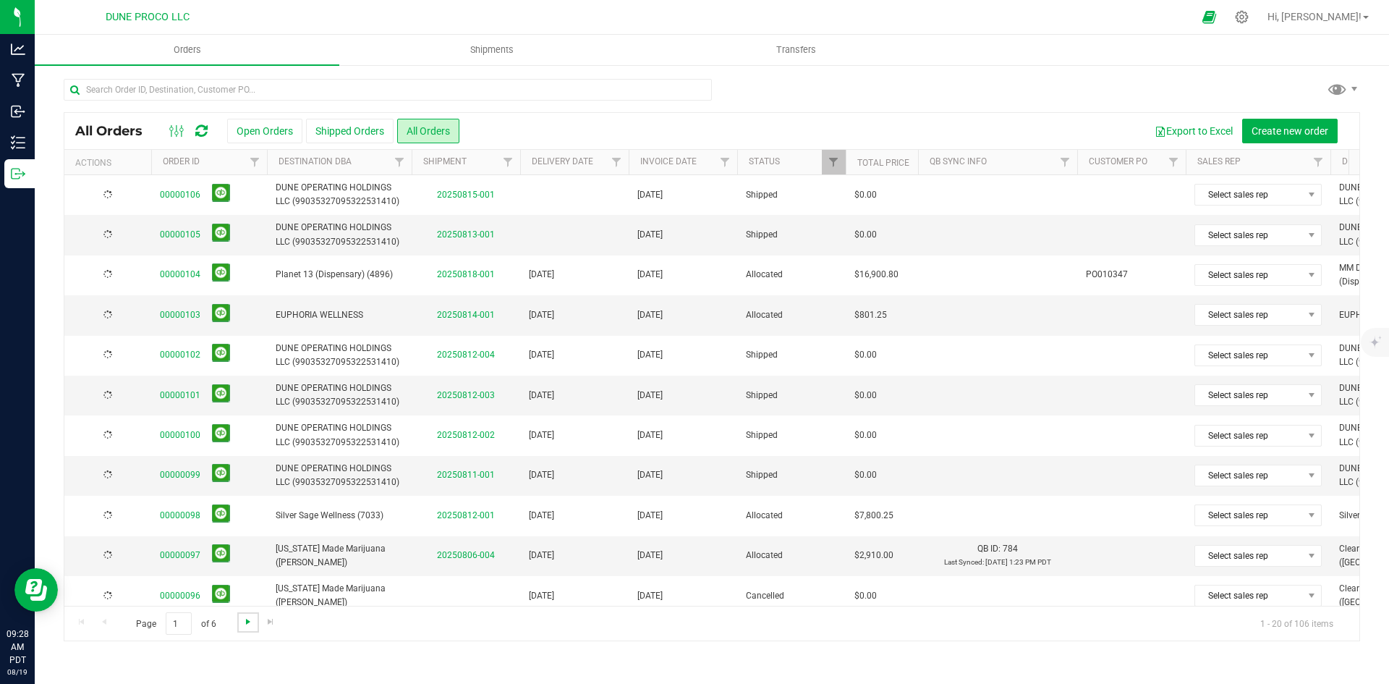
click at [245, 621] on span "Go to the next page" at bounding box center [248, 622] width 12 height 12
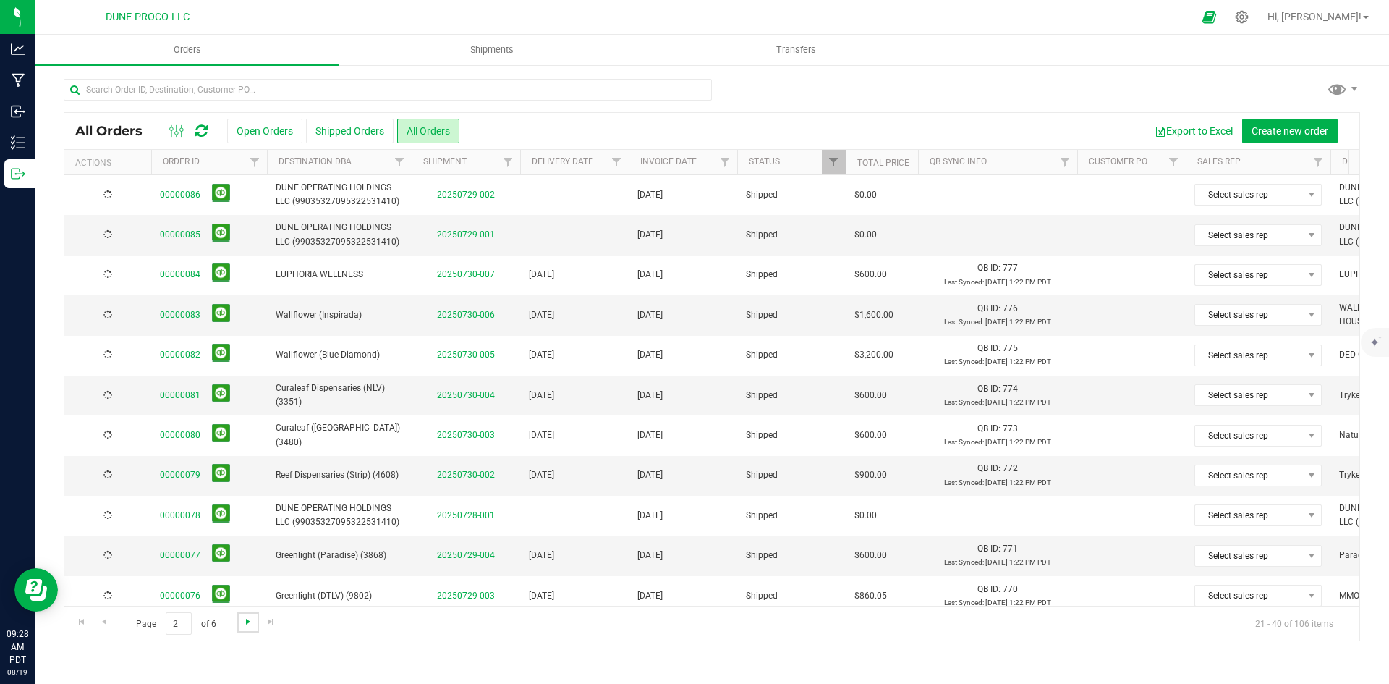
click at [245, 621] on span "Go to the next page" at bounding box center [248, 622] width 12 height 12
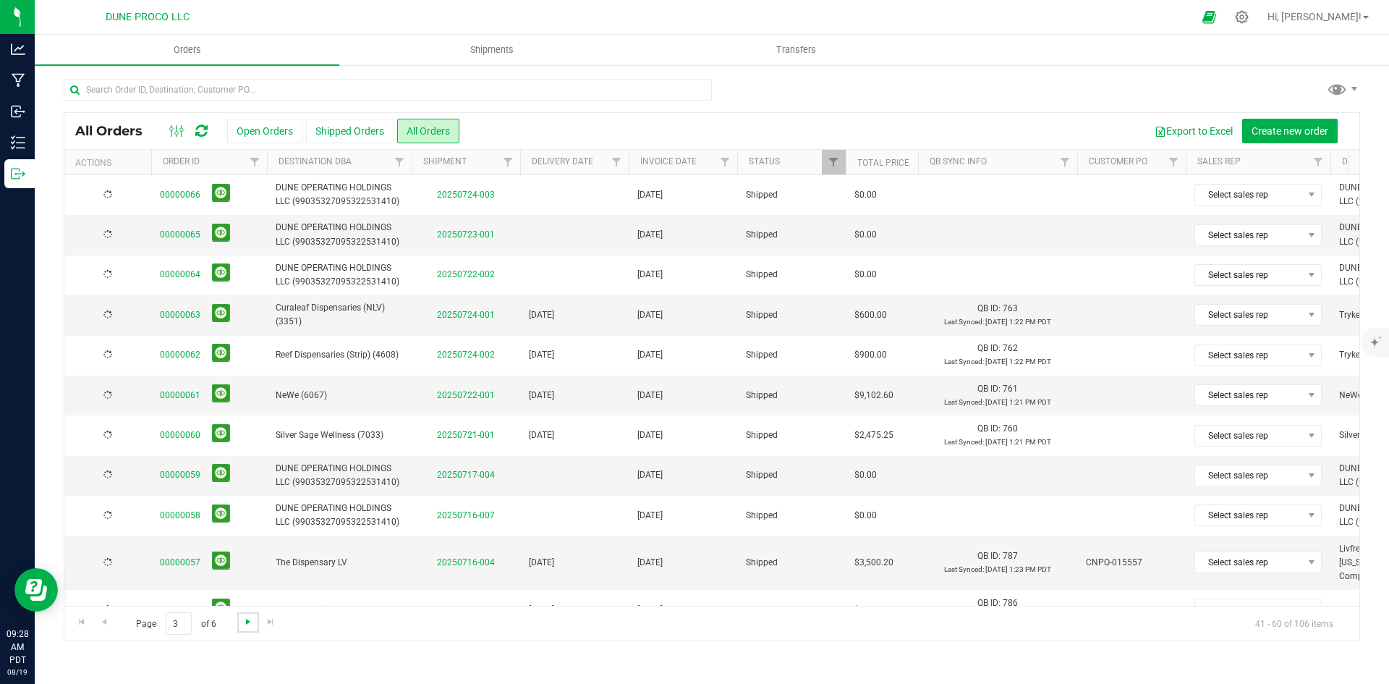
click at [245, 621] on span "Go to the next page" at bounding box center [248, 622] width 12 height 12
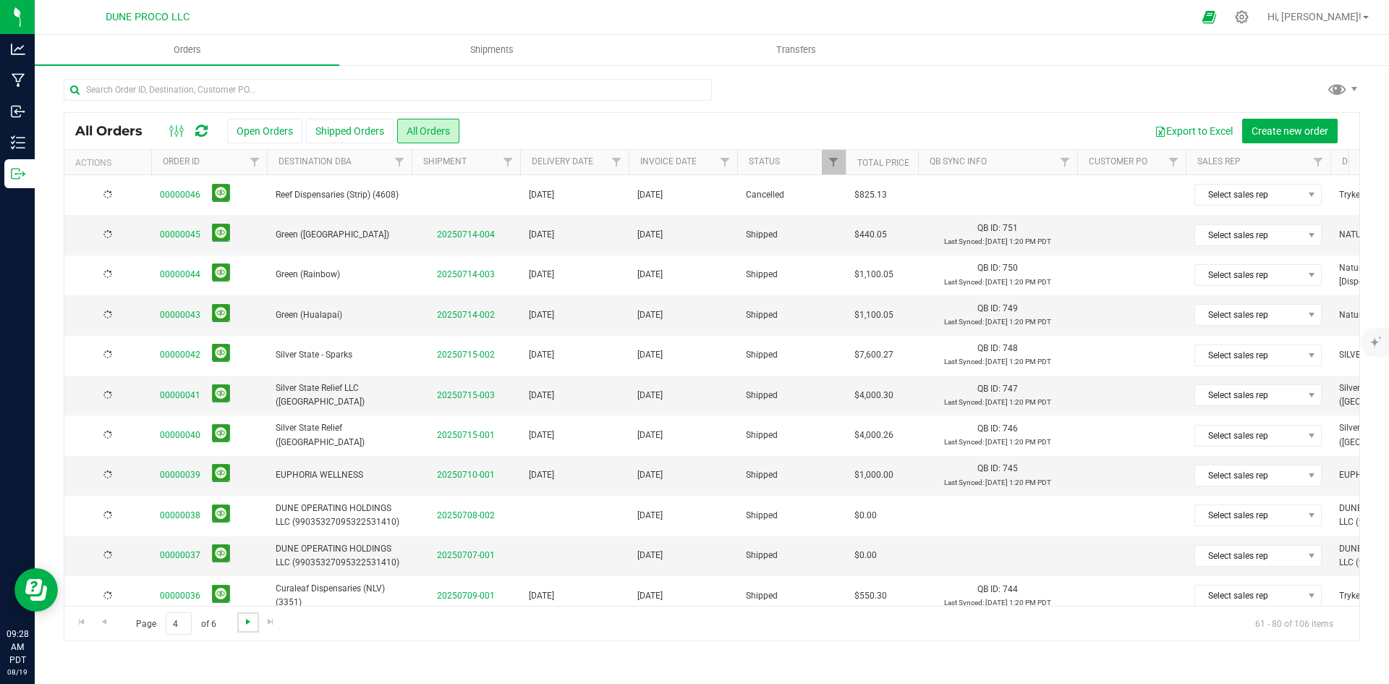
click at [243, 620] on span "Go to the next page" at bounding box center [248, 622] width 12 height 12
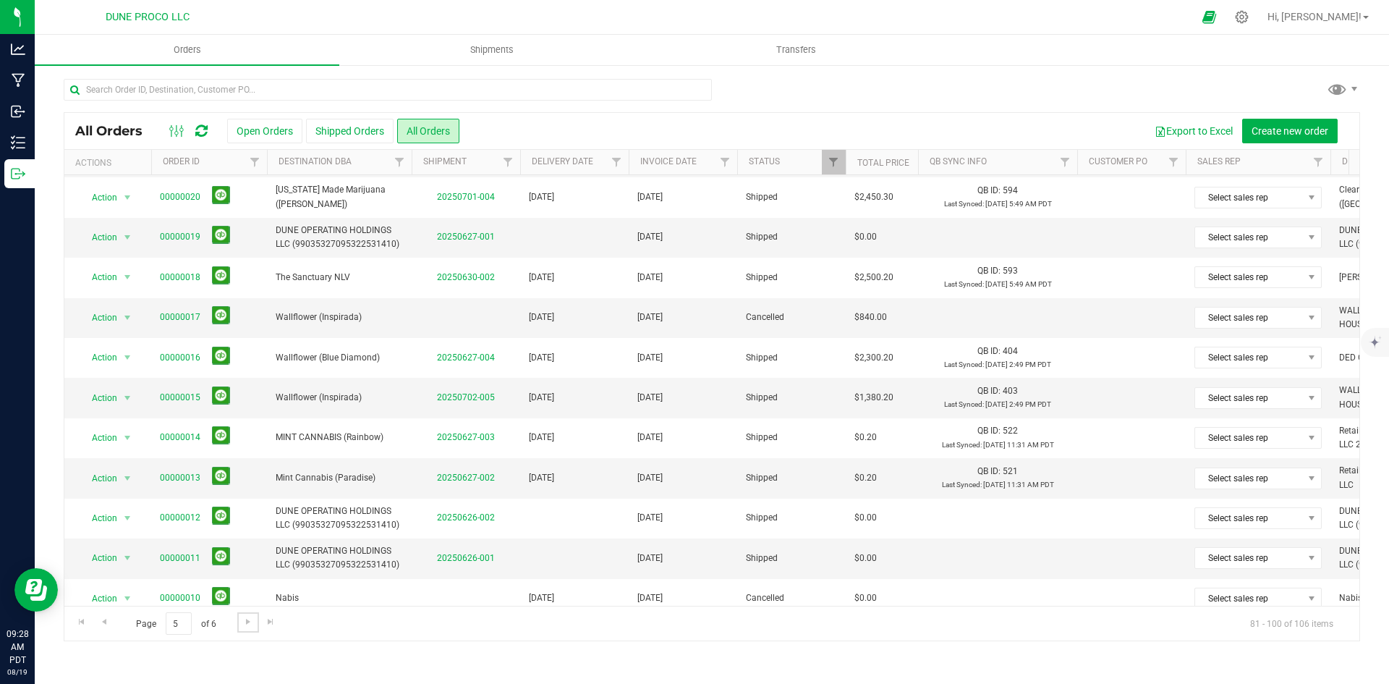
scroll to position [237, 0]
click at [213, 396] on button at bounding box center [221, 397] width 18 height 18
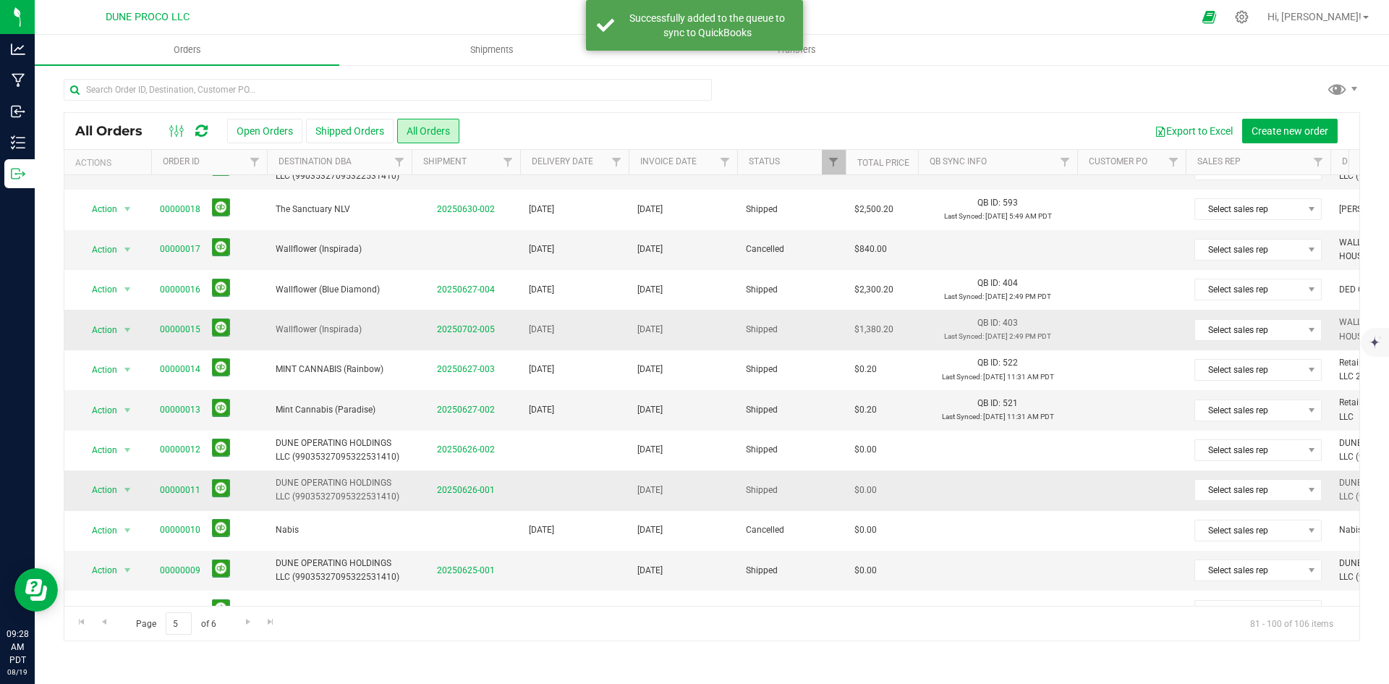
scroll to position [381, 0]
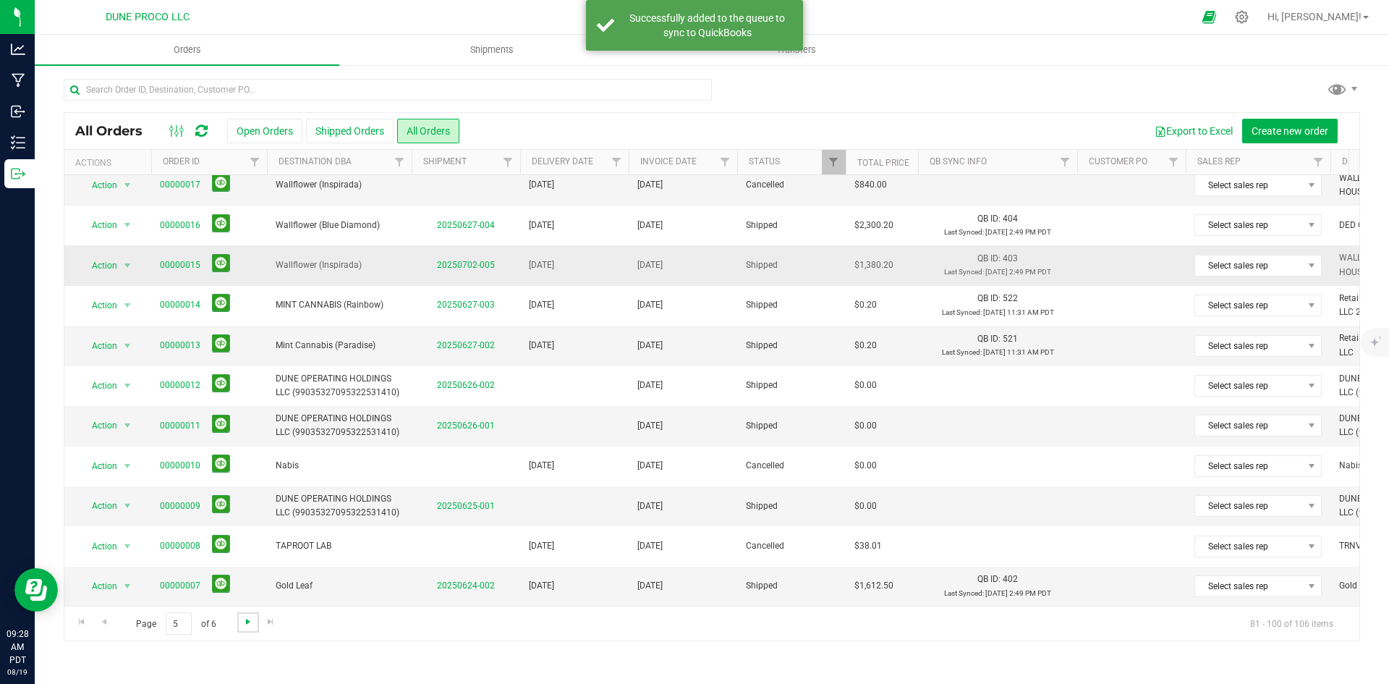
click at [242, 618] on span "Go to the next page" at bounding box center [248, 622] width 12 height 12
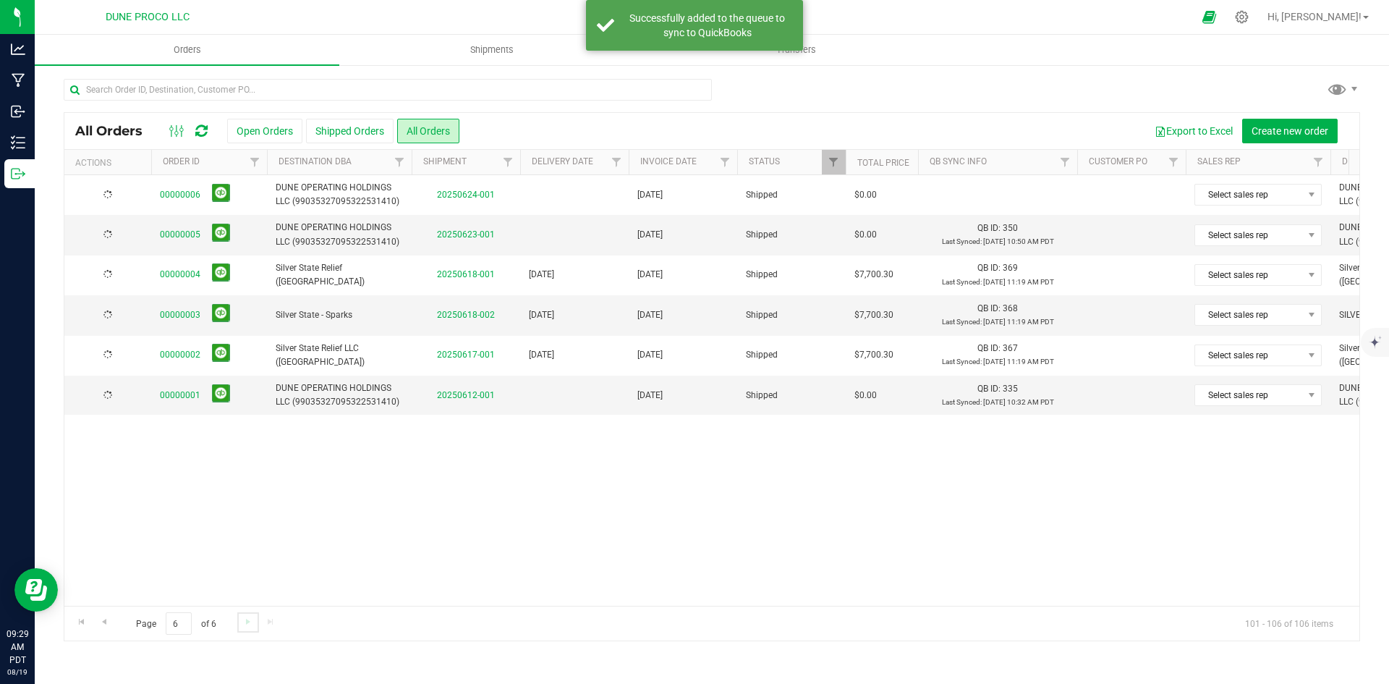
scroll to position [0, 0]
click at [106, 622] on span "Go to the previous page" at bounding box center [104, 622] width 12 height 12
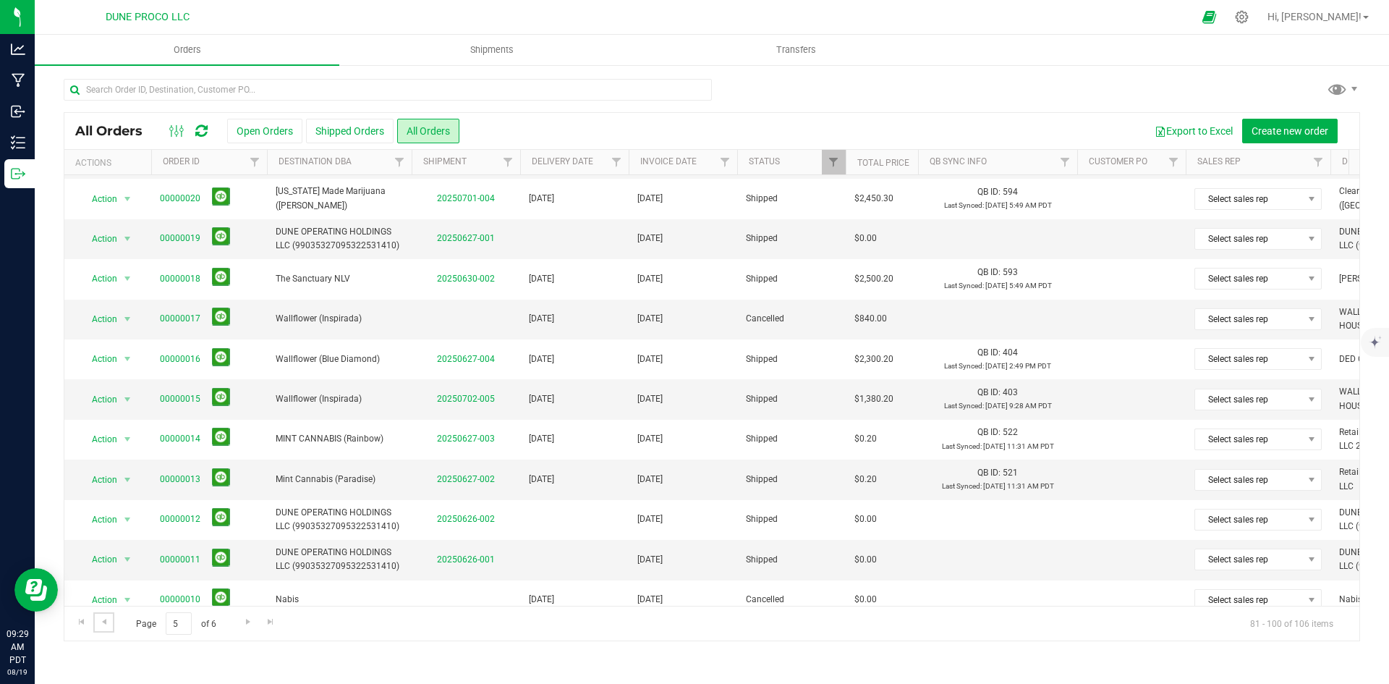
scroll to position [164, 0]
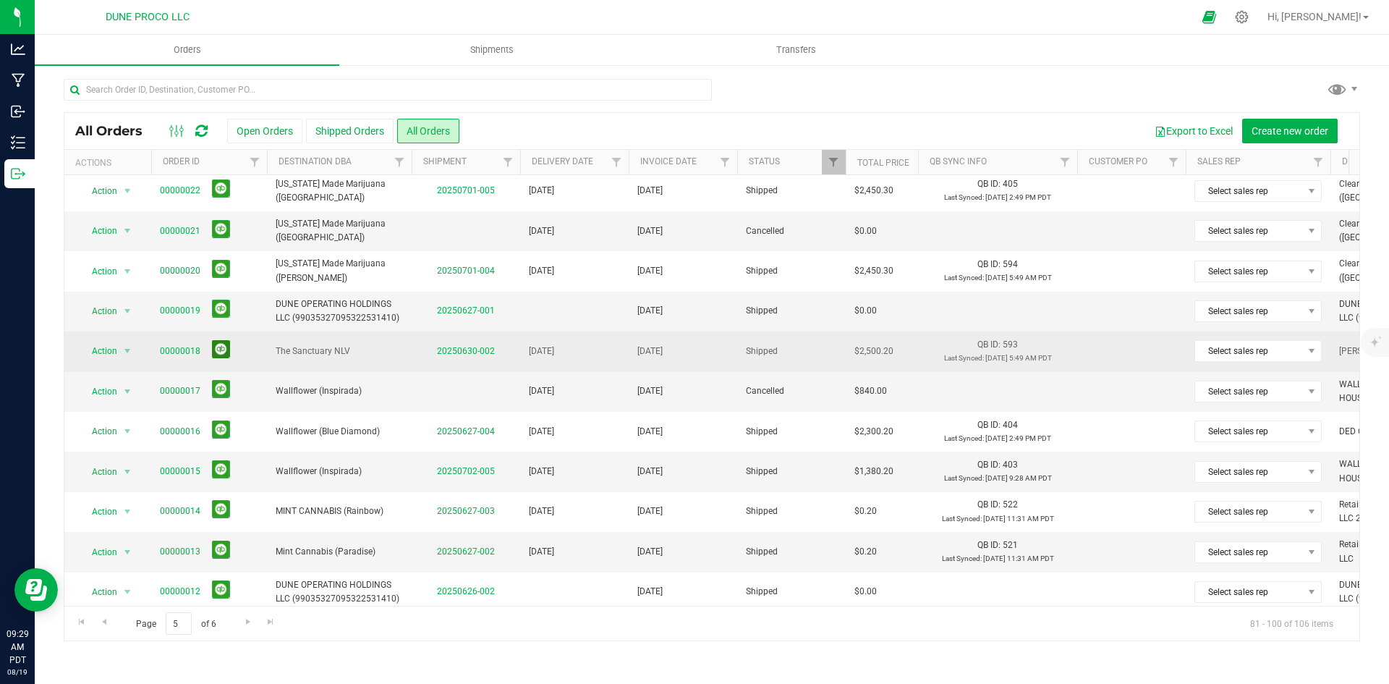
click at [221, 349] on button at bounding box center [221, 349] width 18 height 18
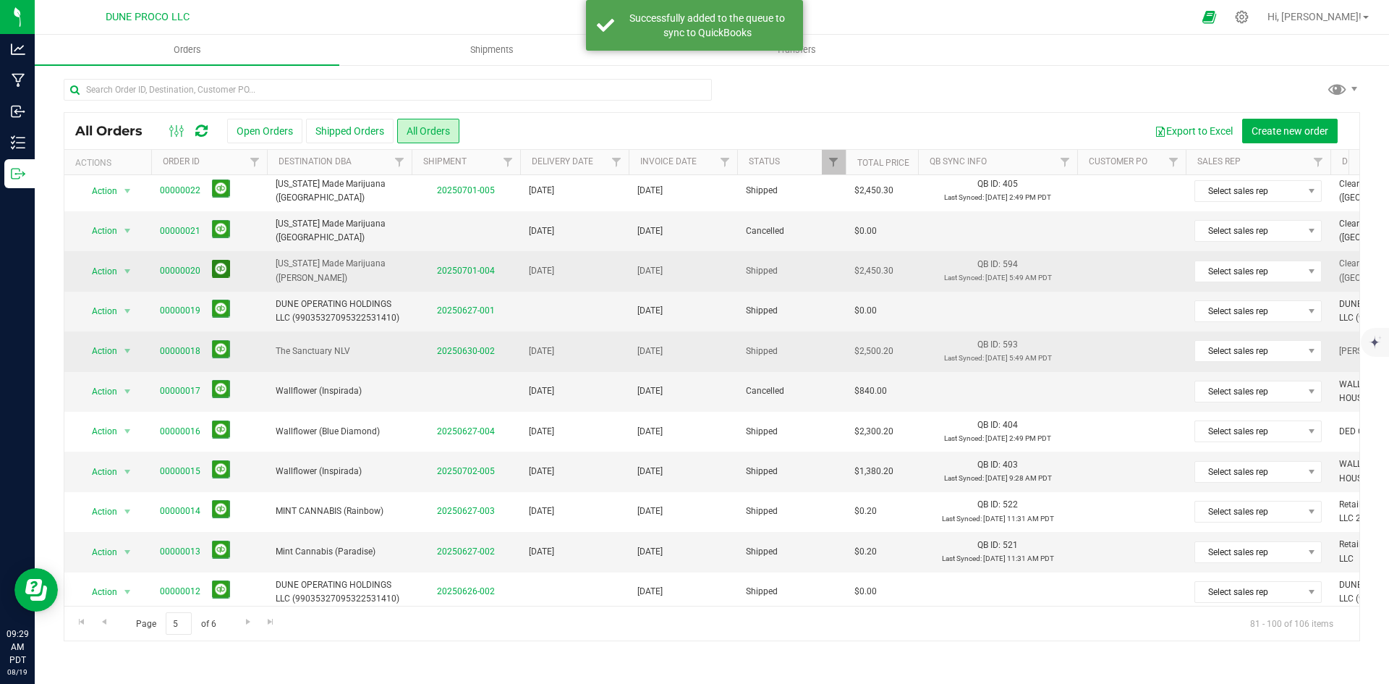
click at [221, 268] on button at bounding box center [221, 269] width 18 height 18
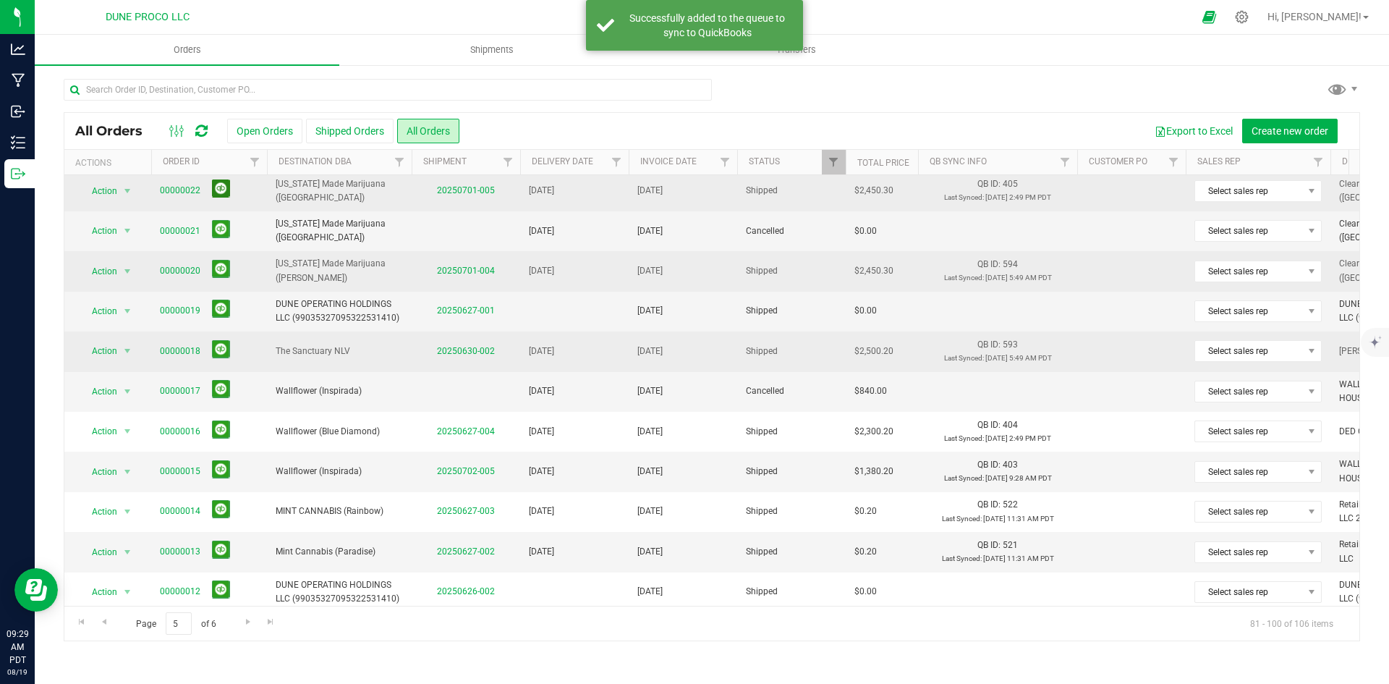
click at [221, 191] on button at bounding box center [221, 188] width 18 height 18
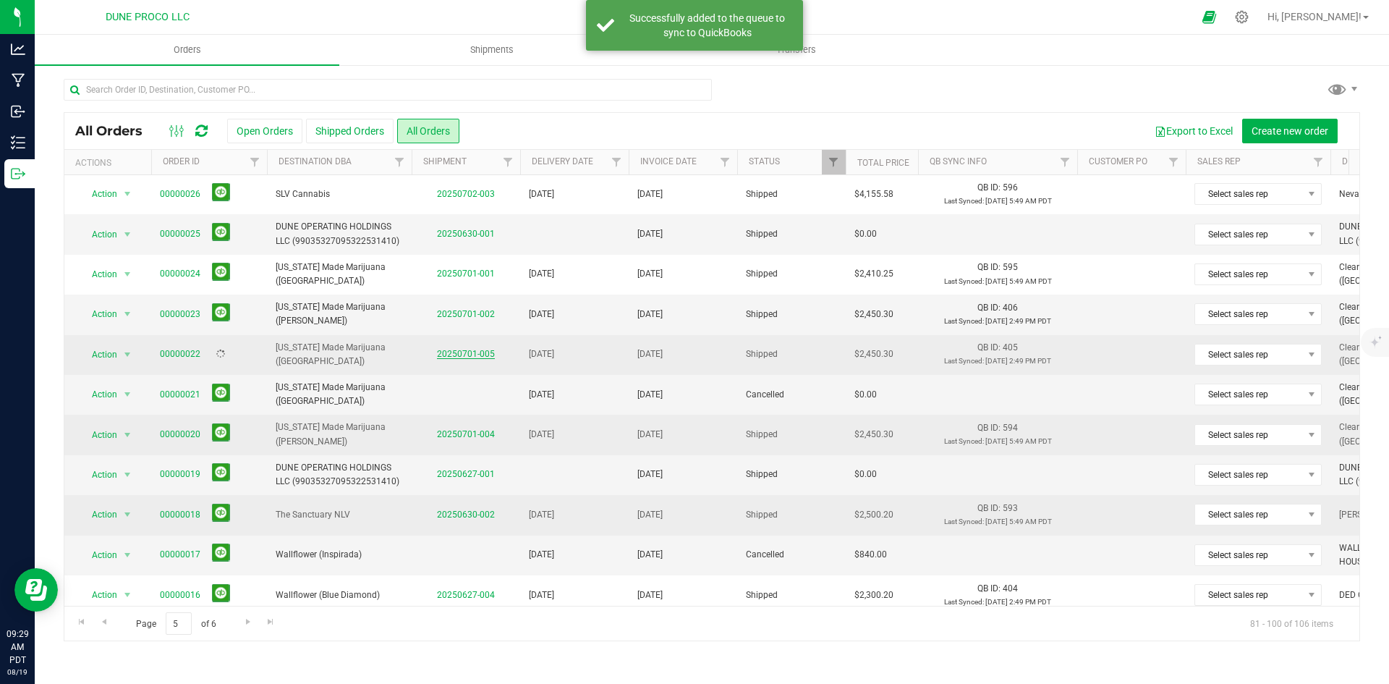
scroll to position [0, 0]
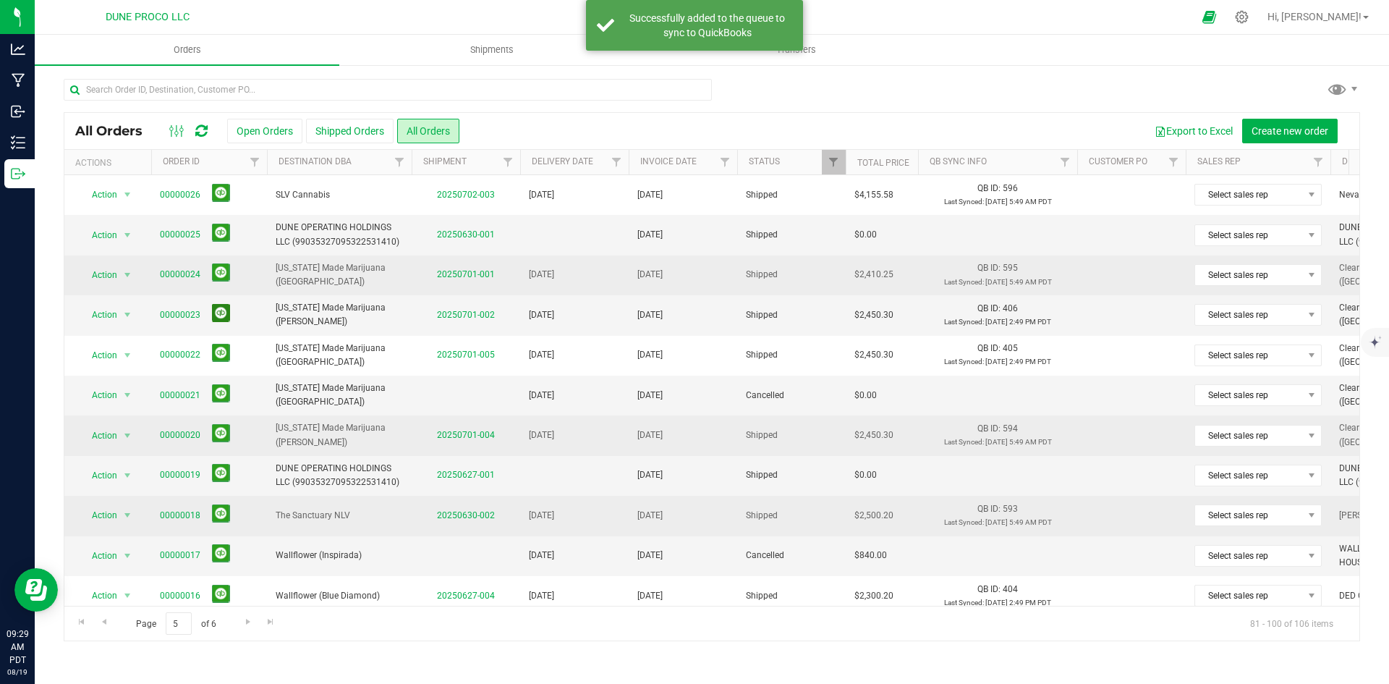
drag, startPoint x: 219, startPoint y: 315, endPoint x: 220, endPoint y: 289, distance: 26.8
click at [219, 315] on button at bounding box center [221, 313] width 18 height 18
click at [224, 269] on button at bounding box center [221, 272] width 18 height 18
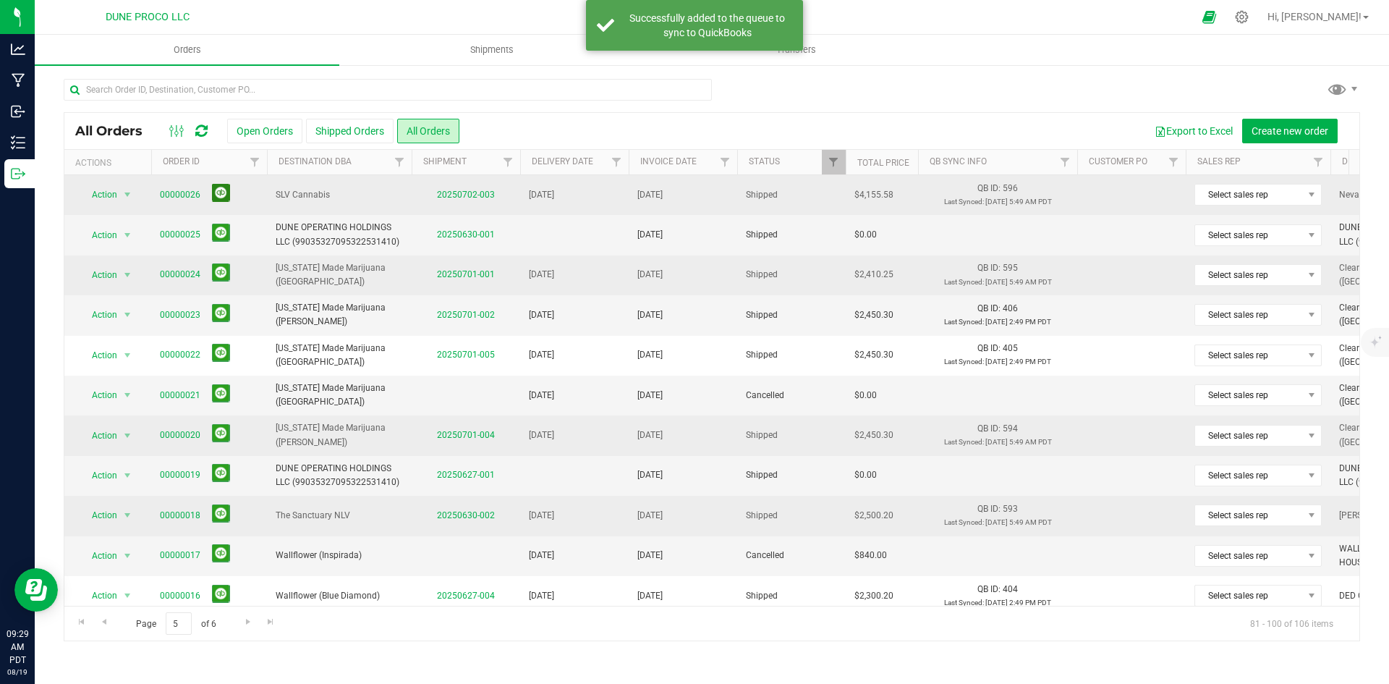
click at [220, 187] on button at bounding box center [221, 193] width 18 height 18
click at [111, 624] on link "Go to the previous page" at bounding box center [103, 622] width 21 height 20
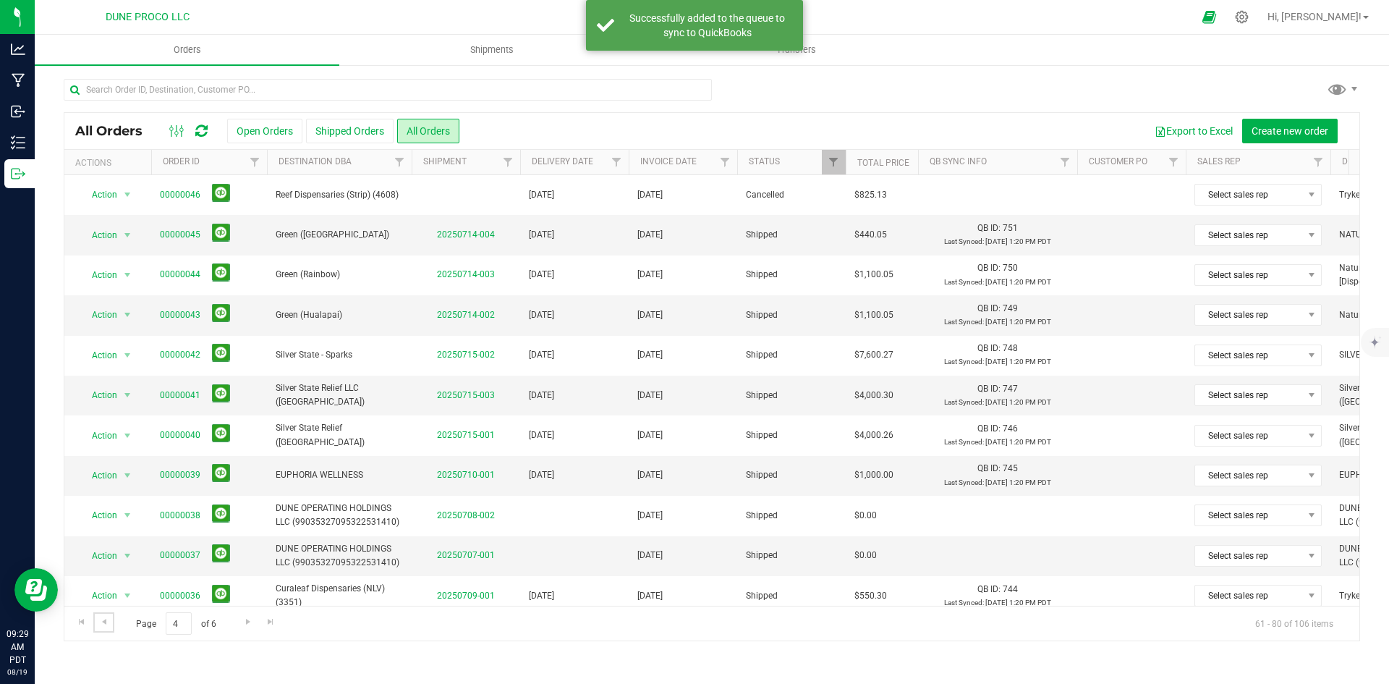
scroll to position [381, 0]
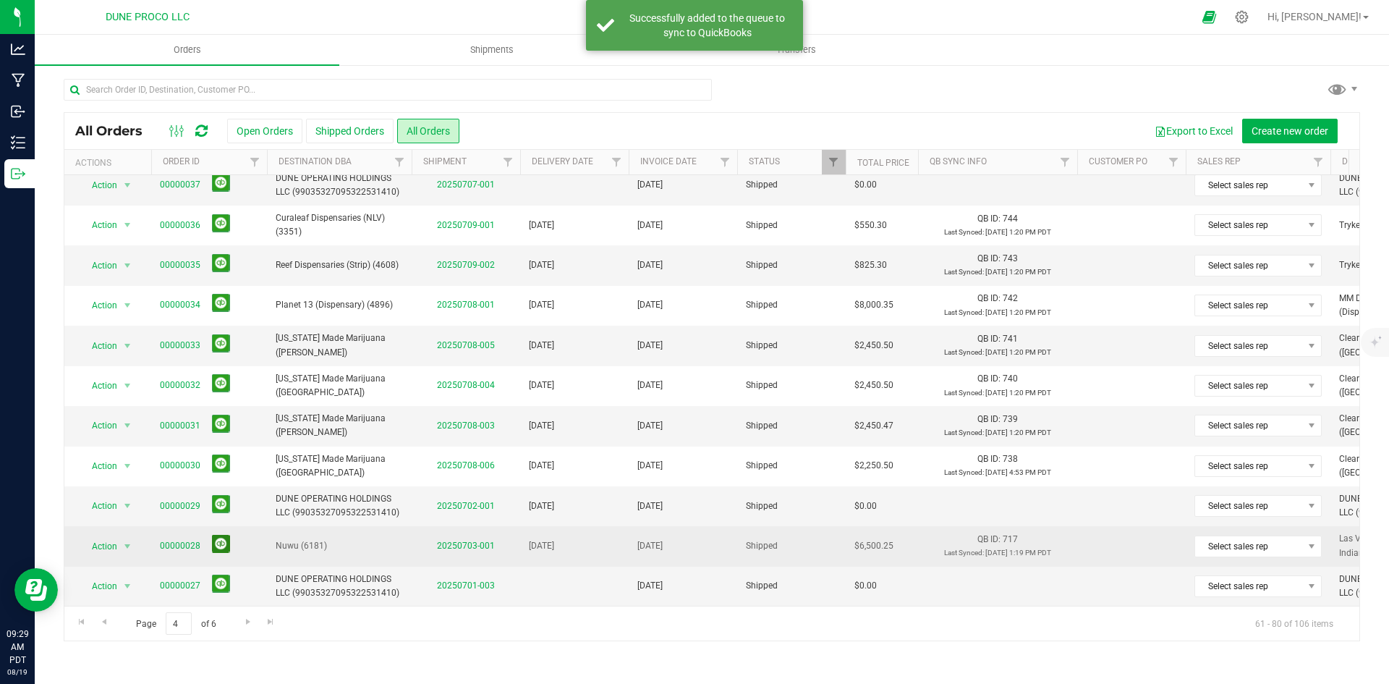
click at [214, 535] on button at bounding box center [221, 544] width 18 height 18
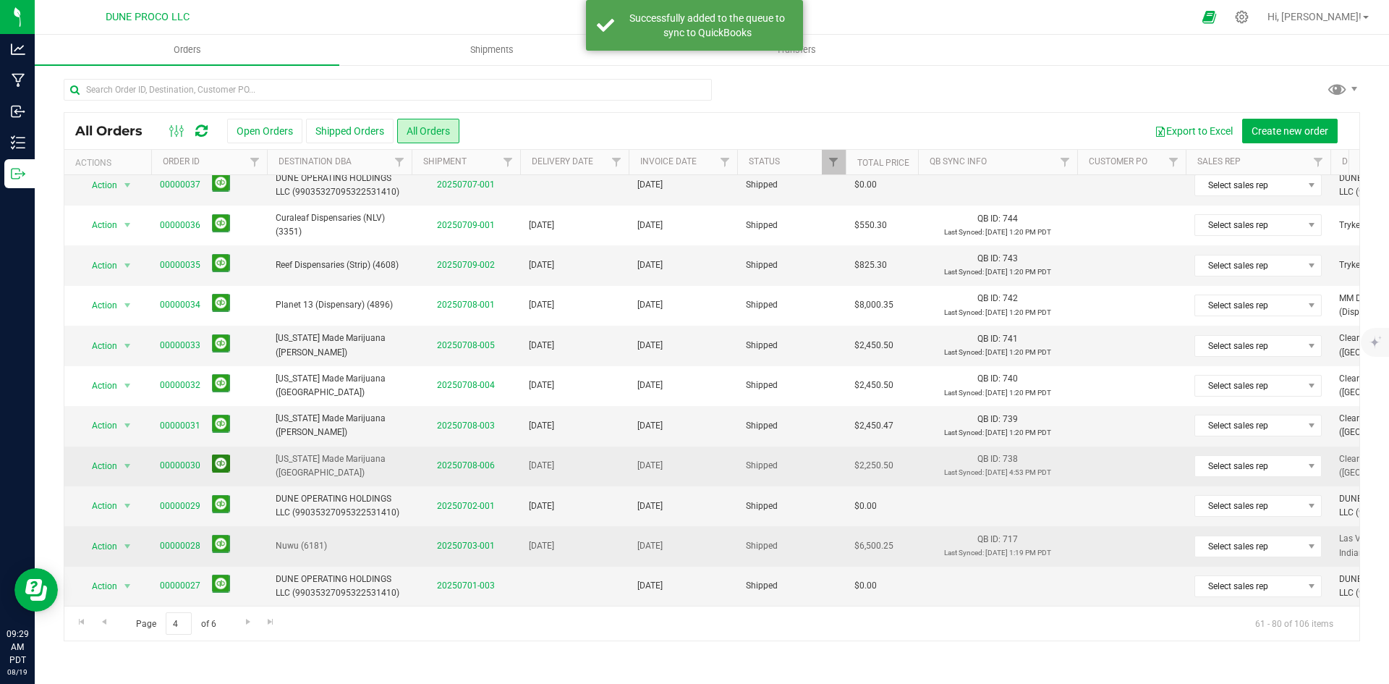
drag, startPoint x: 220, startPoint y: 447, endPoint x: 224, endPoint y: 437, distance: 10.8
click at [220, 454] on button at bounding box center [221, 463] width 18 height 18
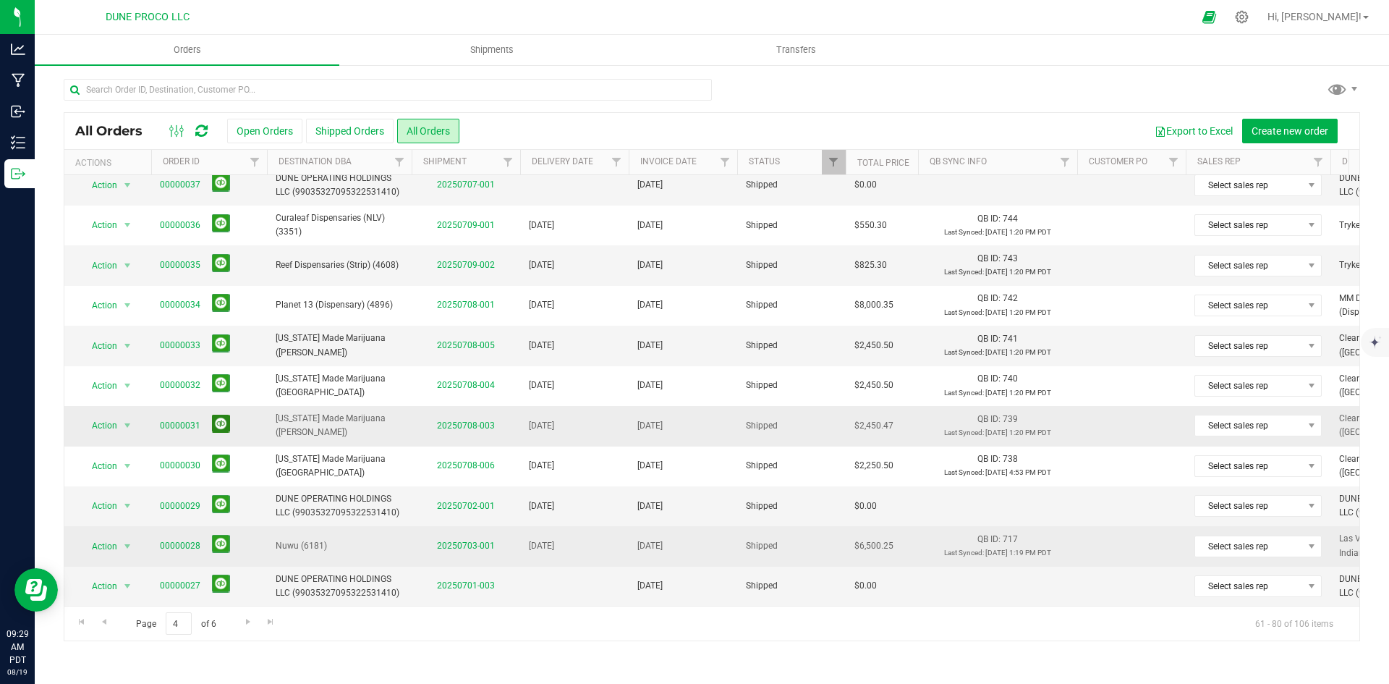
click at [224, 415] on button at bounding box center [221, 424] width 18 height 18
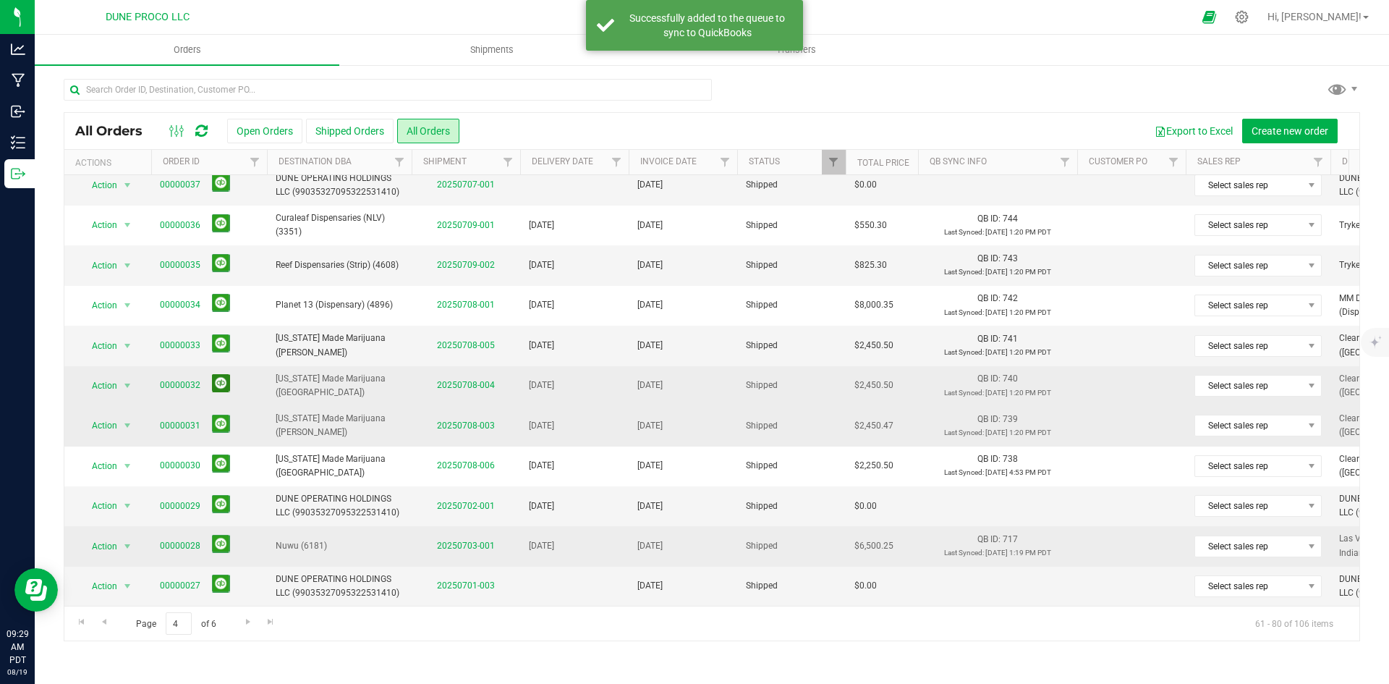
click at [219, 374] on button at bounding box center [221, 383] width 18 height 18
click at [219, 336] on button at bounding box center [221, 343] width 18 height 18
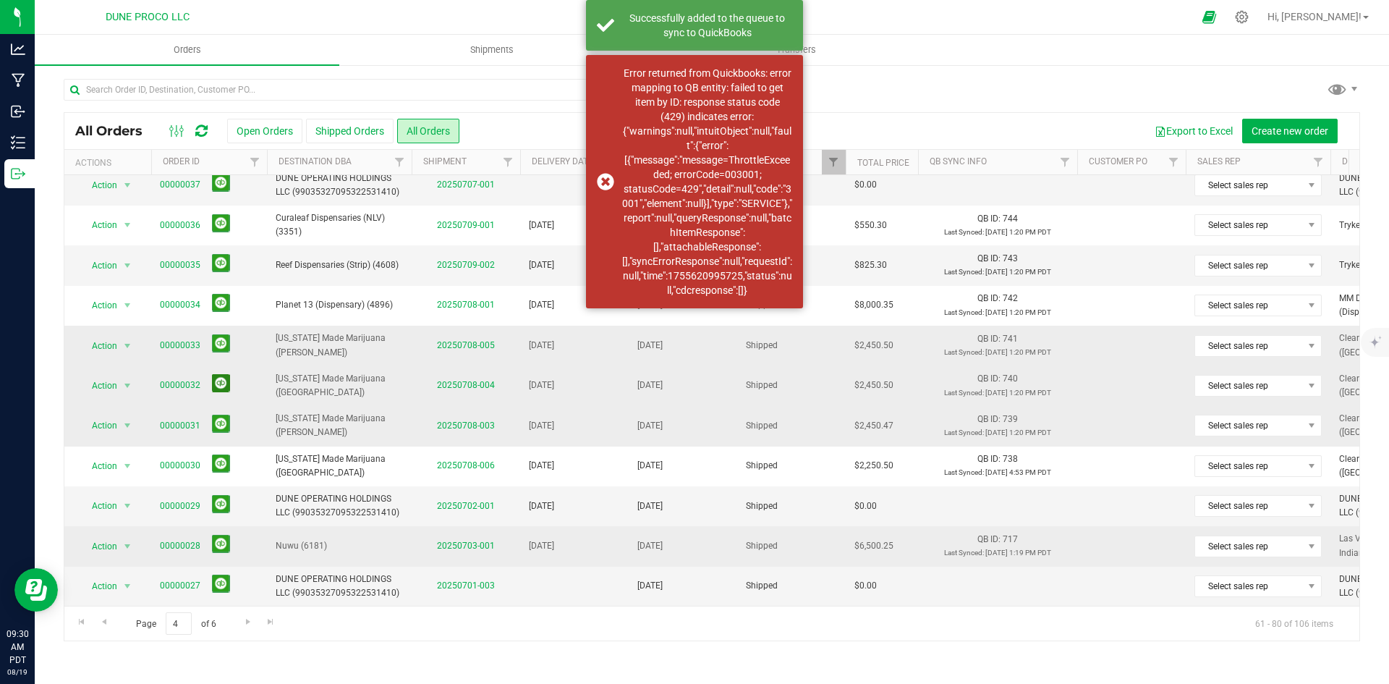
click at [219, 374] on button at bounding box center [221, 383] width 18 height 18
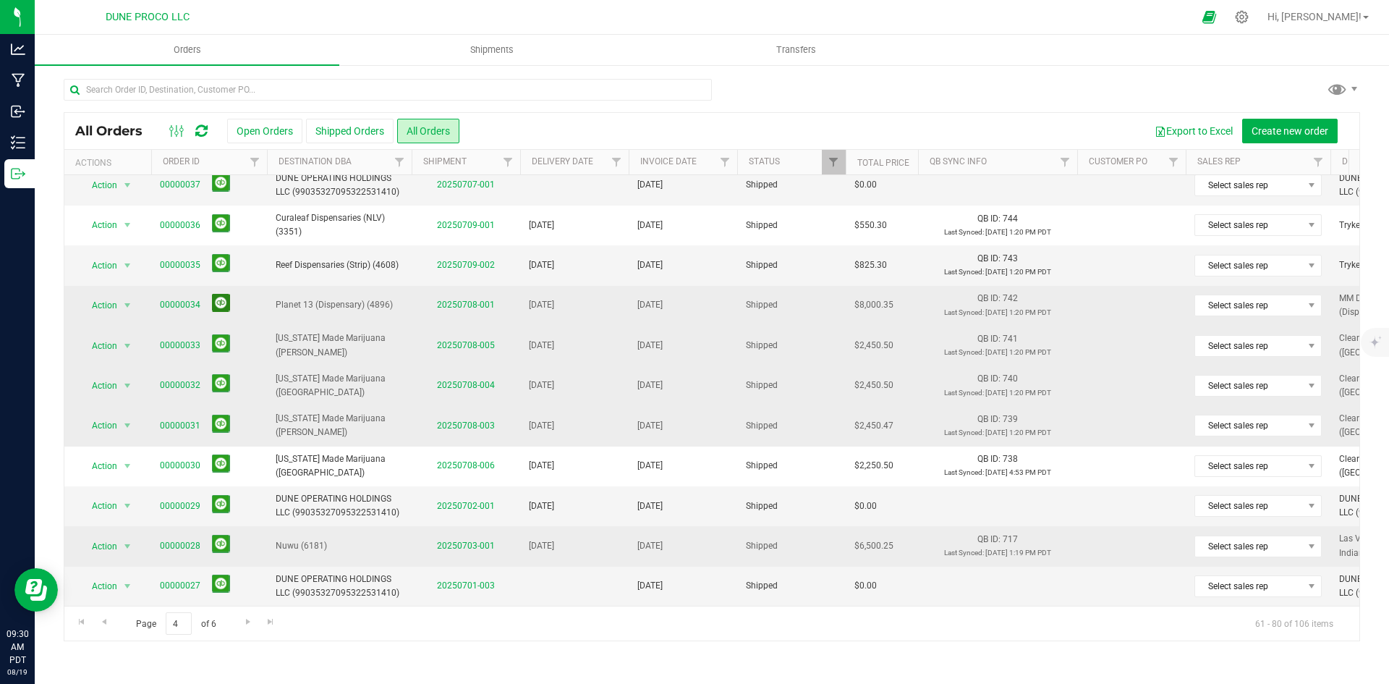
click at [224, 294] on button at bounding box center [221, 303] width 18 height 18
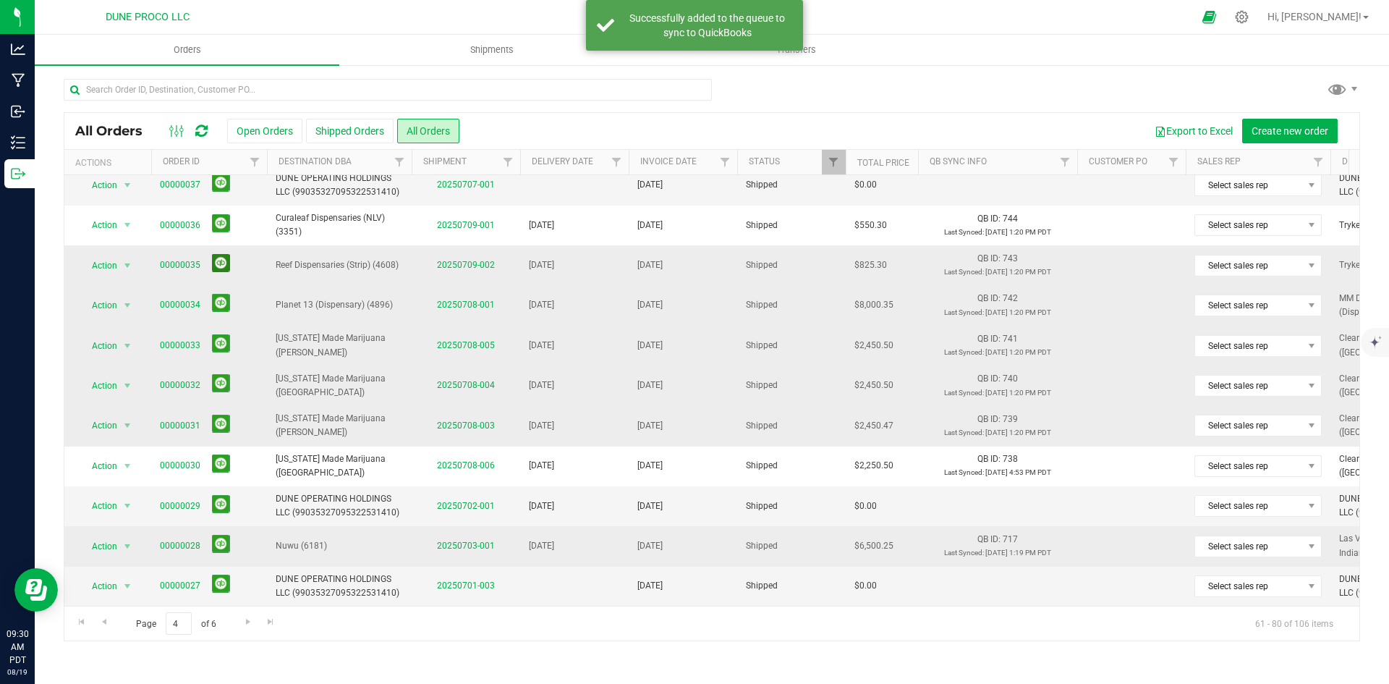
click at [221, 255] on button at bounding box center [221, 263] width 18 height 18
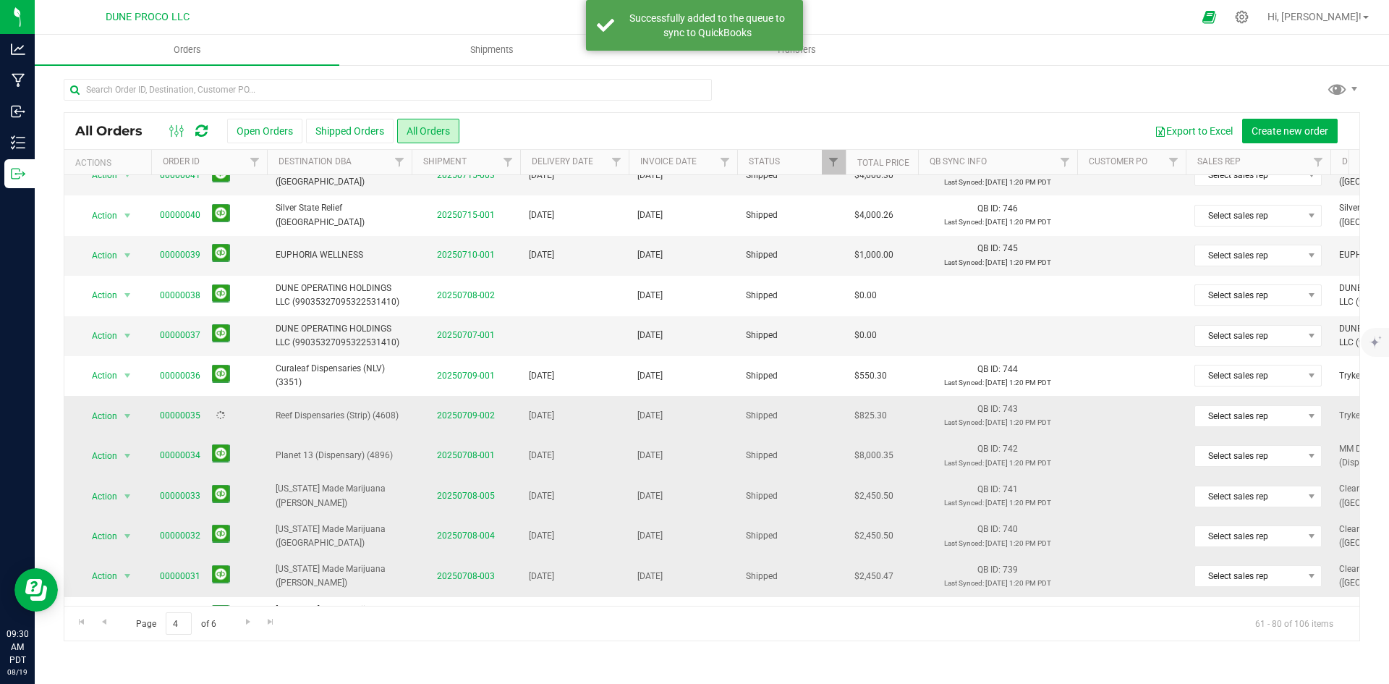
scroll to position [164, 0]
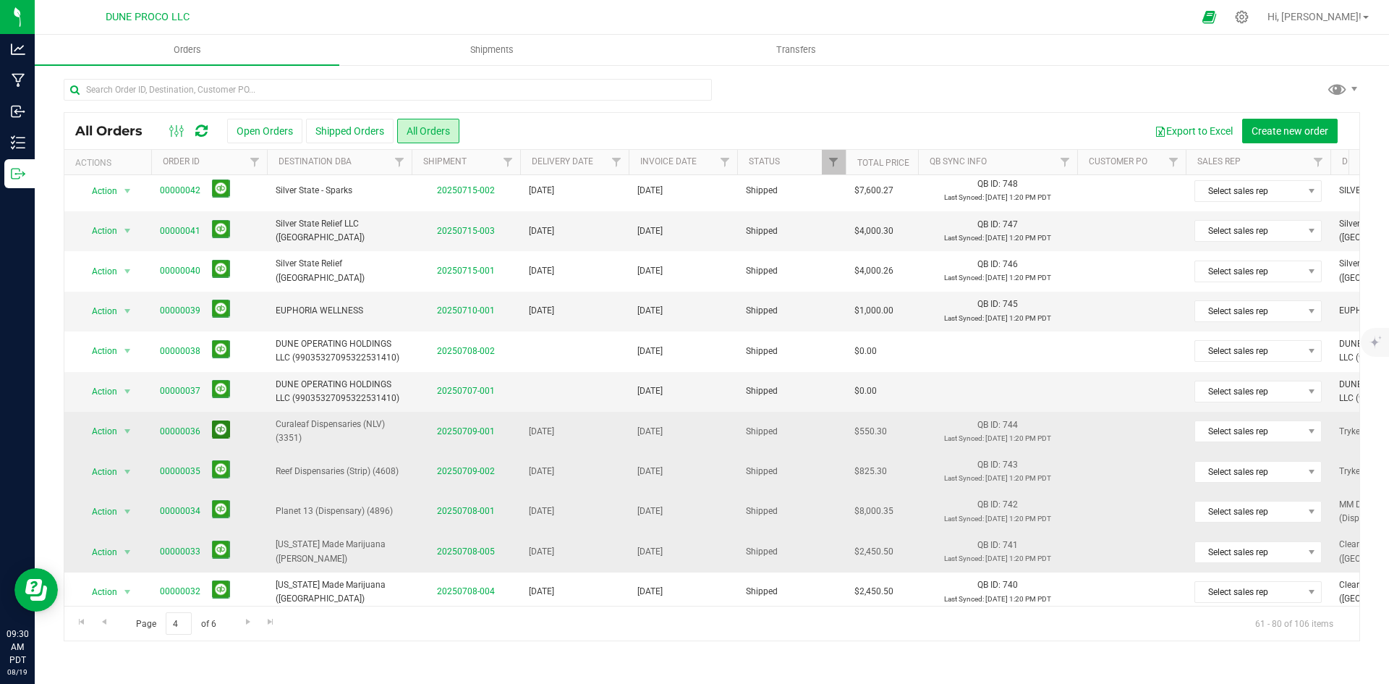
click at [222, 433] on button at bounding box center [221, 429] width 18 height 18
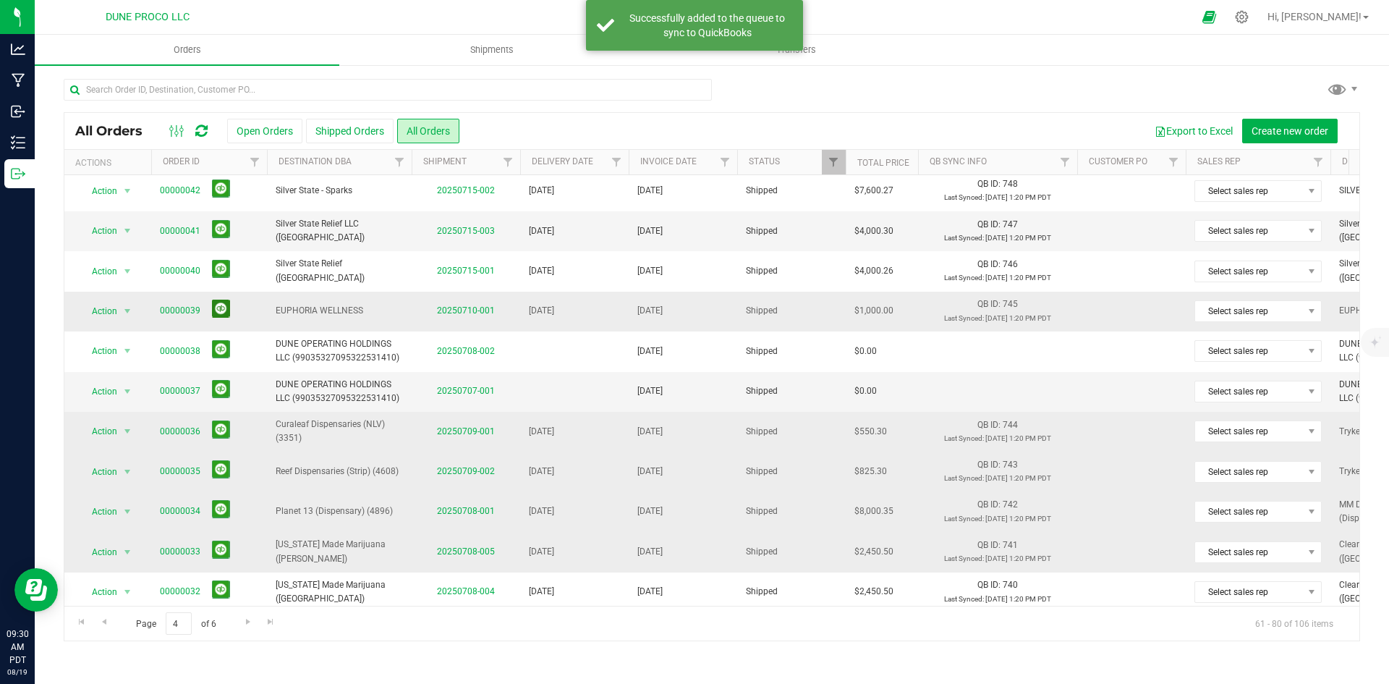
click at [214, 308] on button at bounding box center [221, 309] width 18 height 18
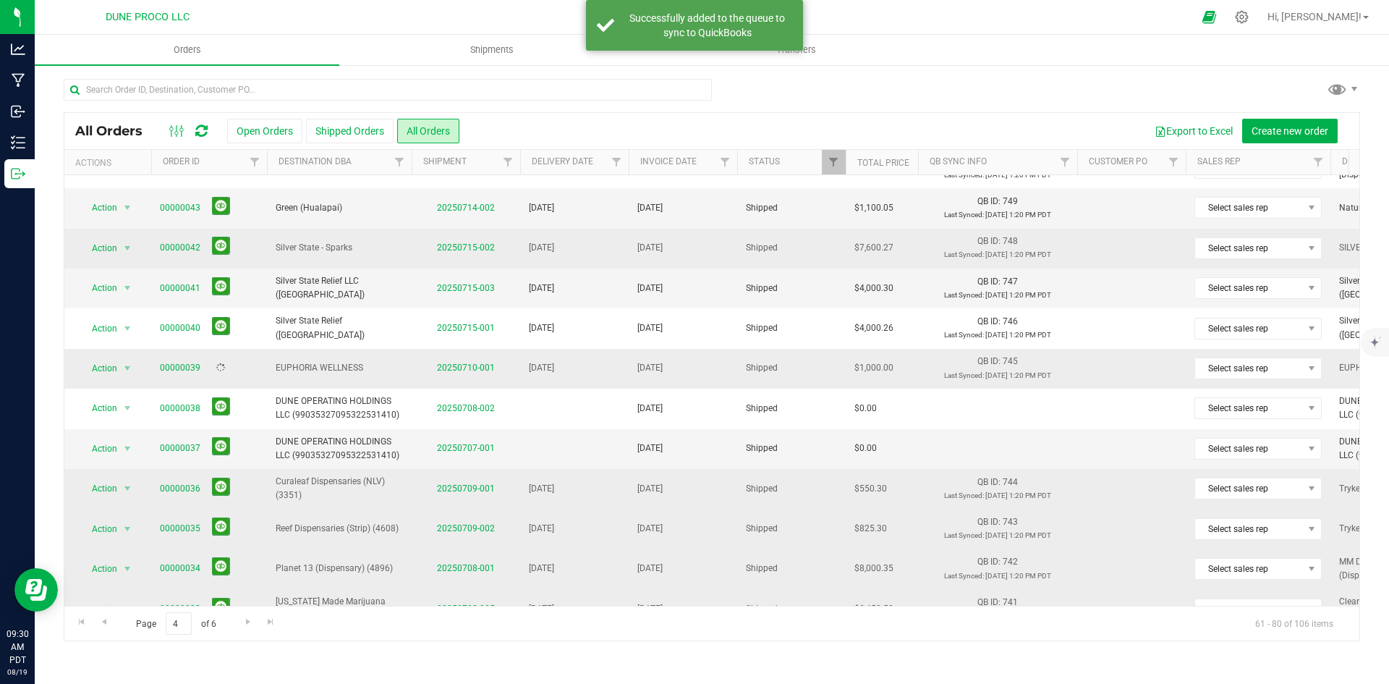
scroll to position [20, 0]
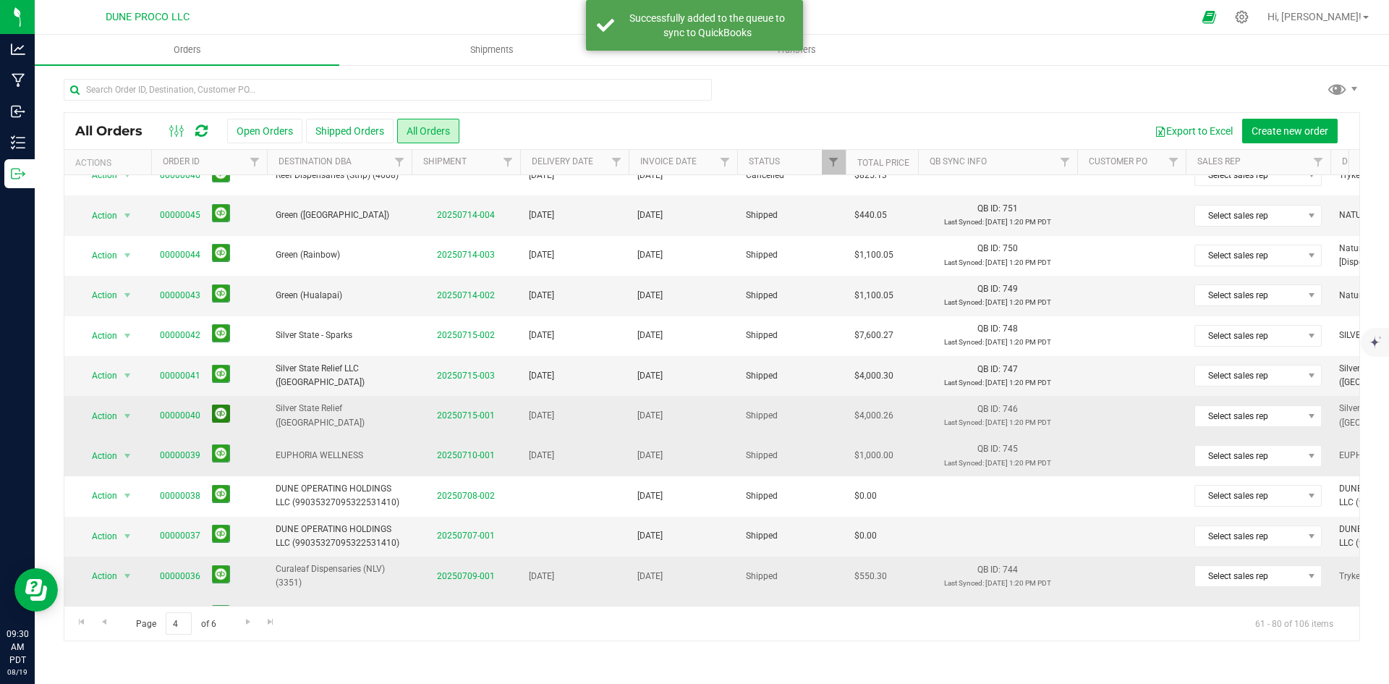
drag, startPoint x: 226, startPoint y: 410, endPoint x: 225, endPoint y: 402, distance: 8.0
click at [226, 410] on button at bounding box center [221, 413] width 18 height 18
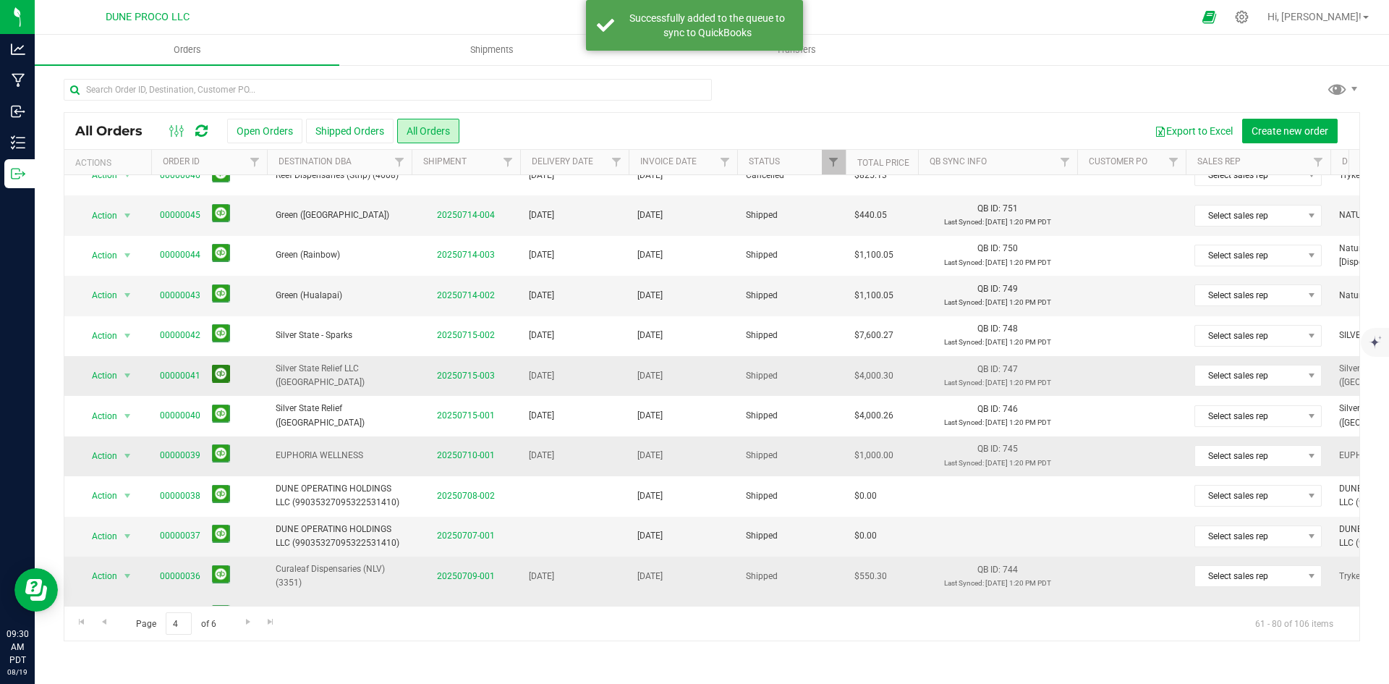
click at [220, 368] on button at bounding box center [221, 374] width 18 height 18
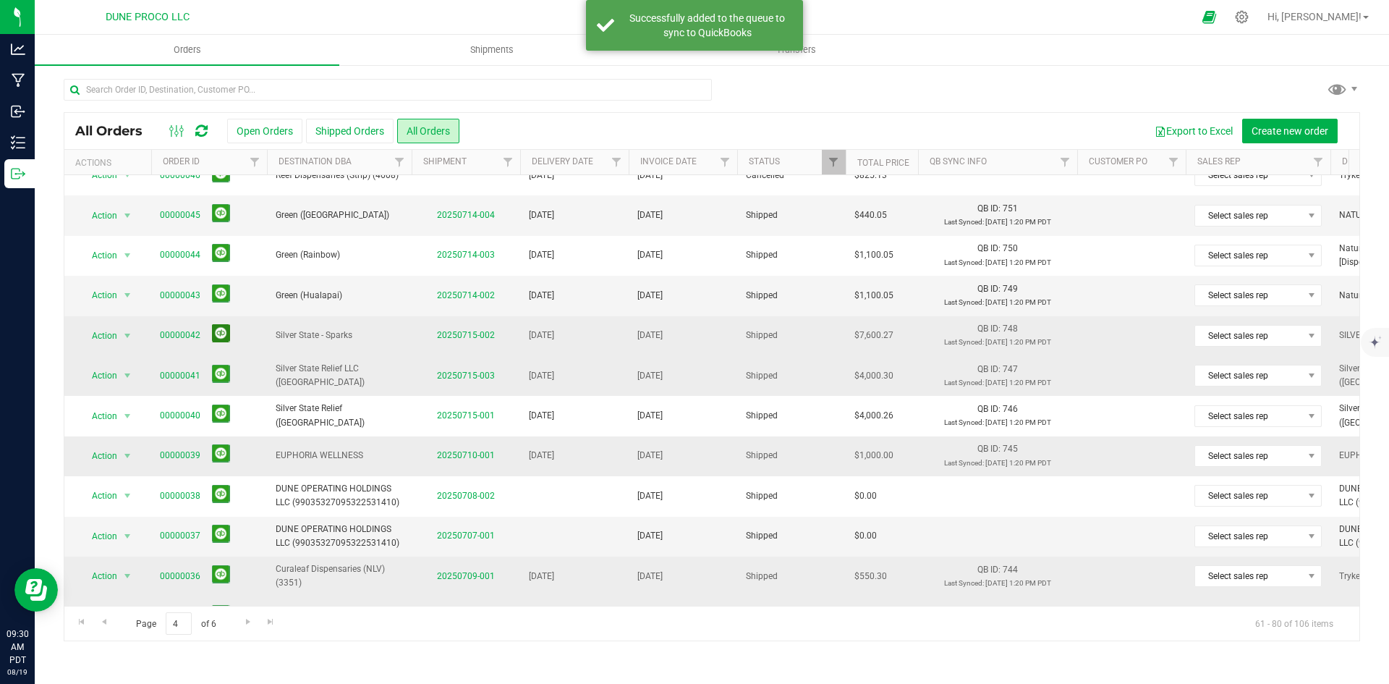
click at [226, 328] on button at bounding box center [221, 333] width 18 height 18
click at [227, 296] on button at bounding box center [221, 293] width 18 height 18
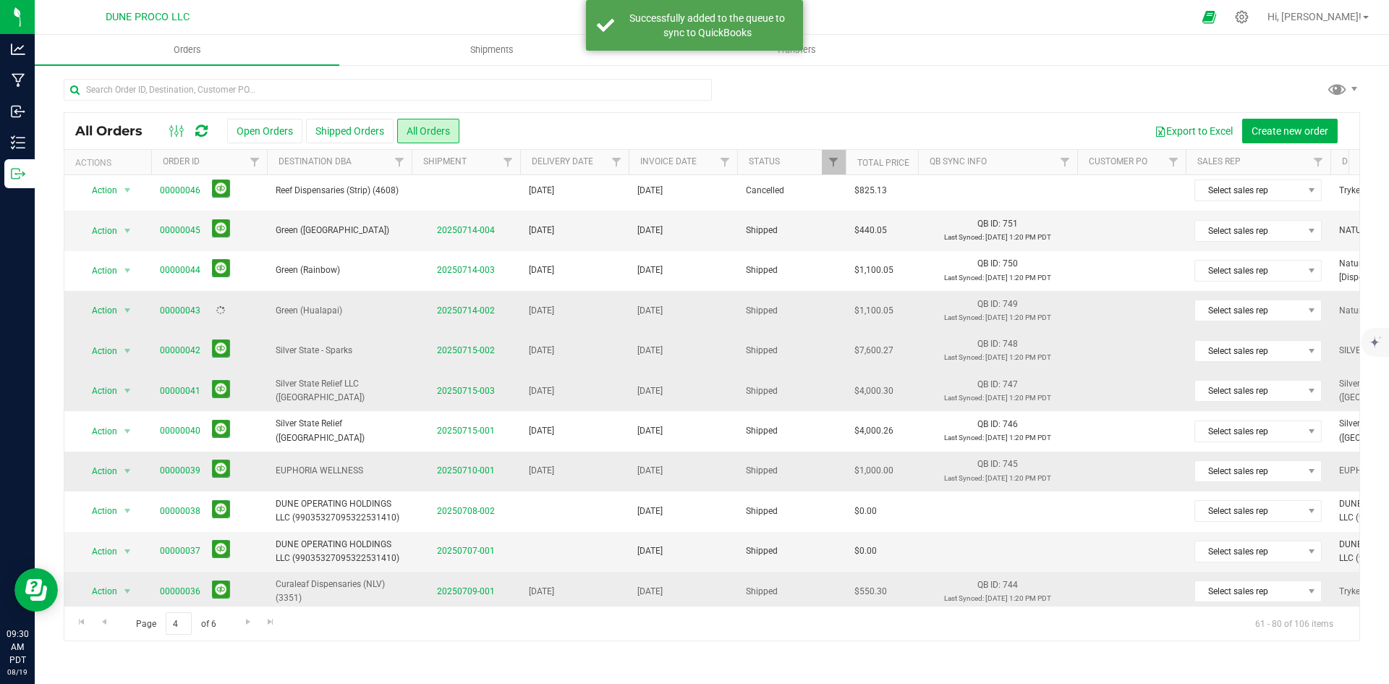
scroll to position [0, 0]
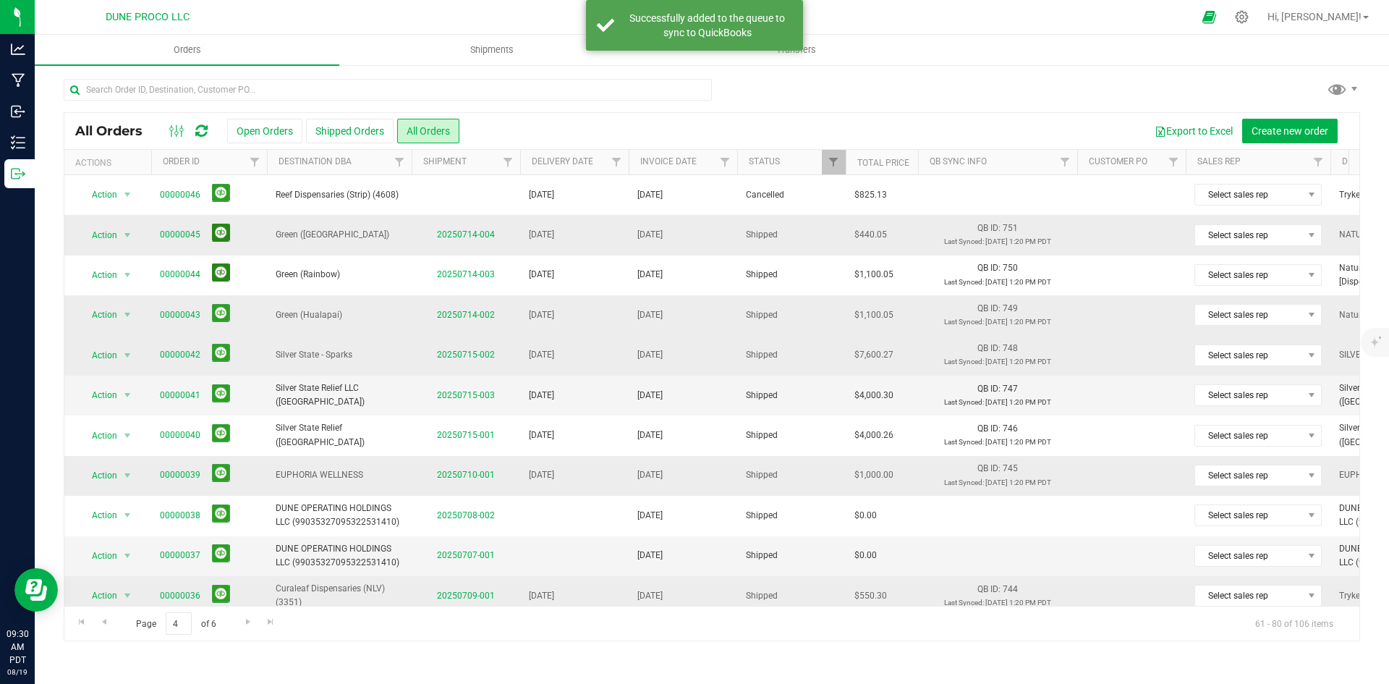
drag, startPoint x: 218, startPoint y: 270, endPoint x: 217, endPoint y: 237, distance: 32.6
click at [218, 270] on button at bounding box center [221, 272] width 18 height 18
click at [217, 237] on button at bounding box center [221, 233] width 18 height 18
click at [100, 620] on span "Go to the previous page" at bounding box center [104, 622] width 12 height 12
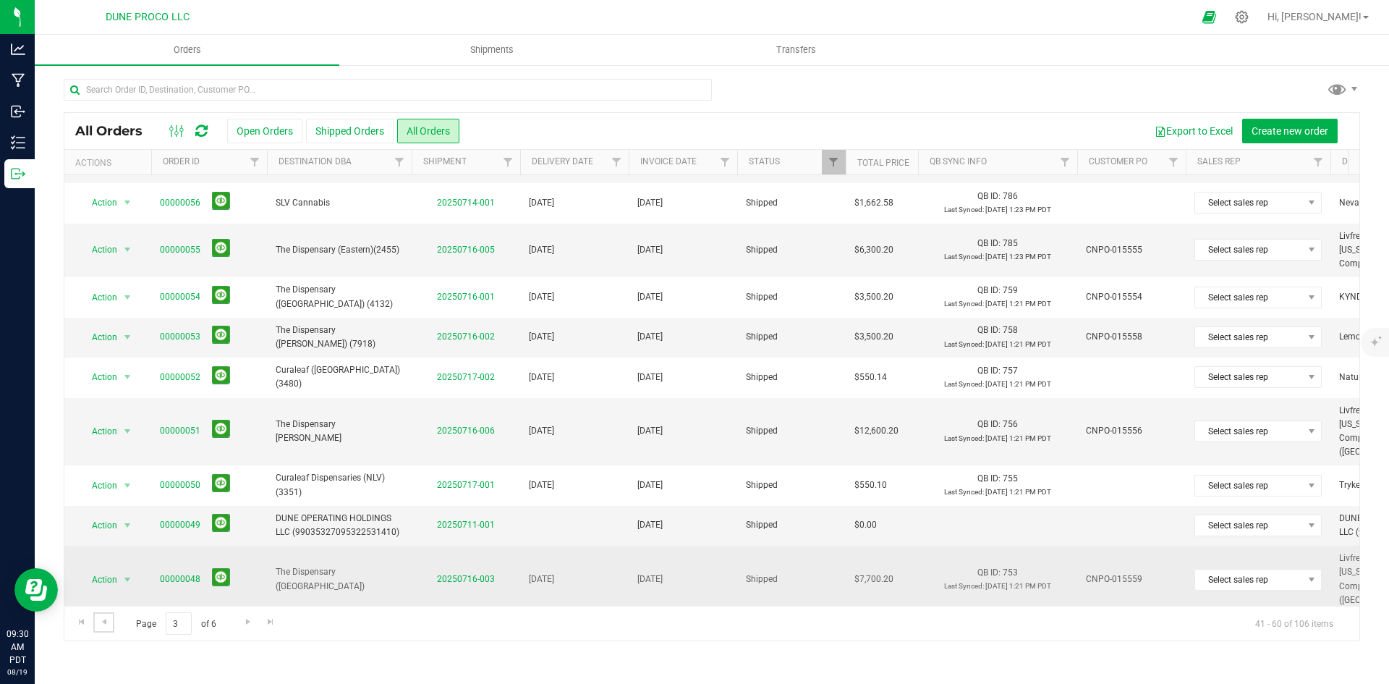
scroll to position [423, 0]
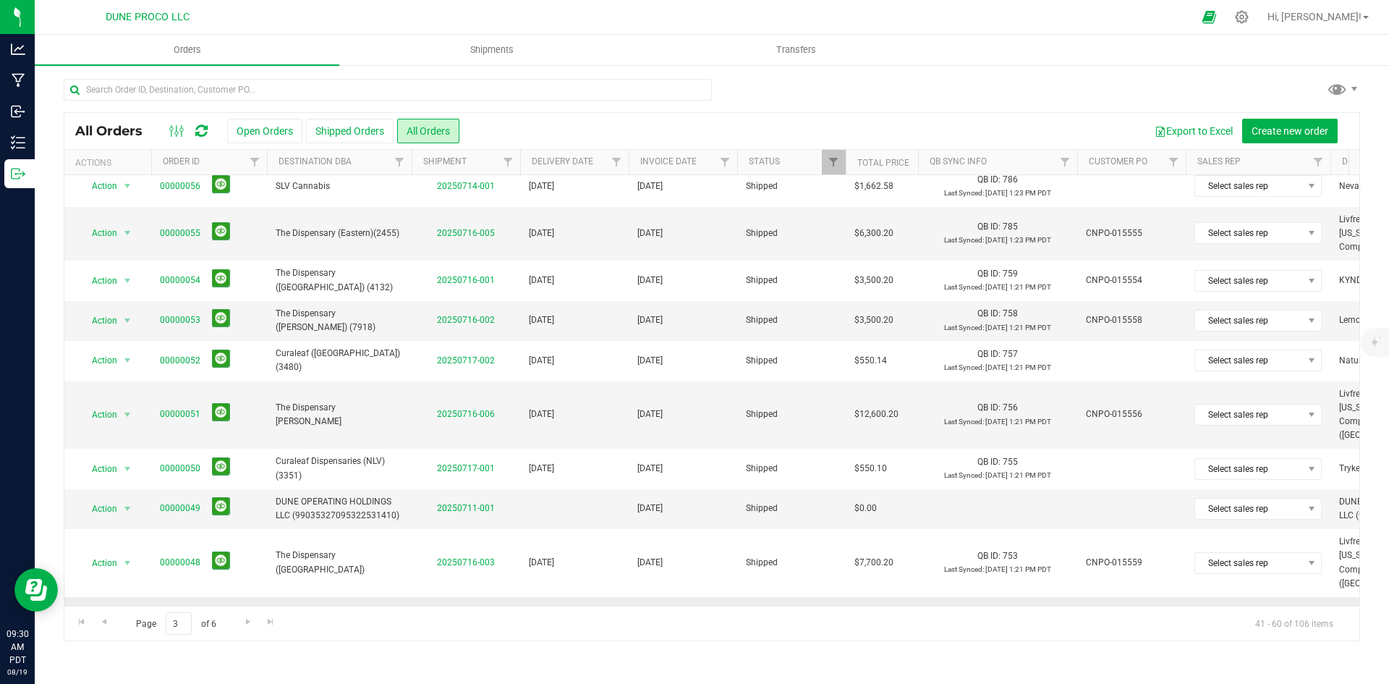
click at [224, 606] on button at bounding box center [221, 615] width 18 height 18
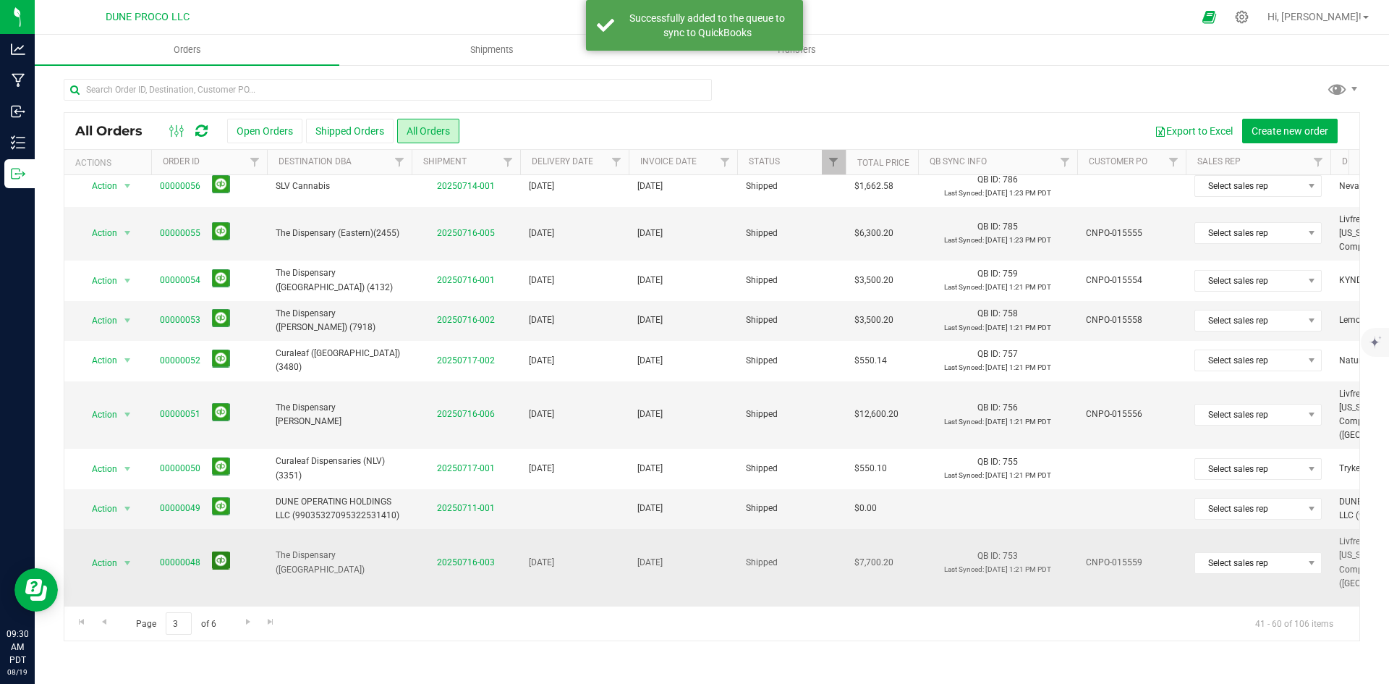
click at [218, 551] on button at bounding box center [221, 560] width 18 height 18
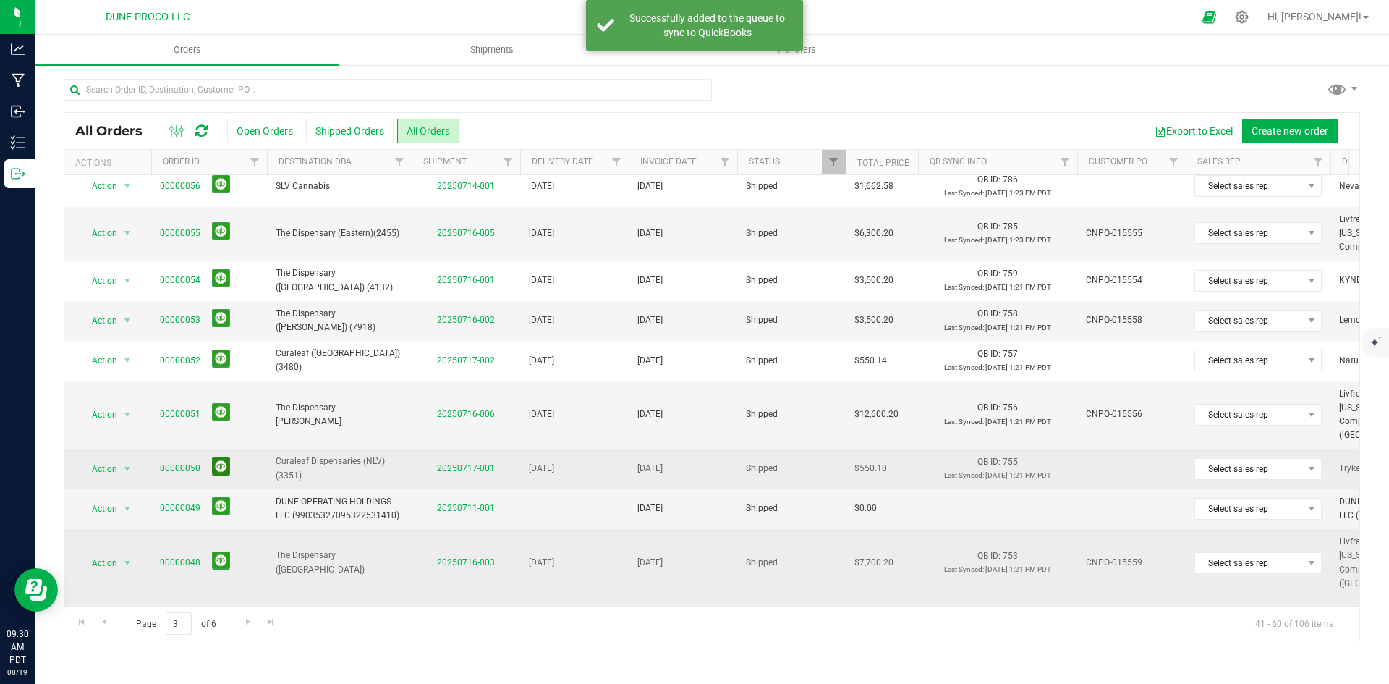
click at [226, 457] on button at bounding box center [221, 466] width 18 height 18
click at [218, 403] on button at bounding box center [221, 412] width 18 height 18
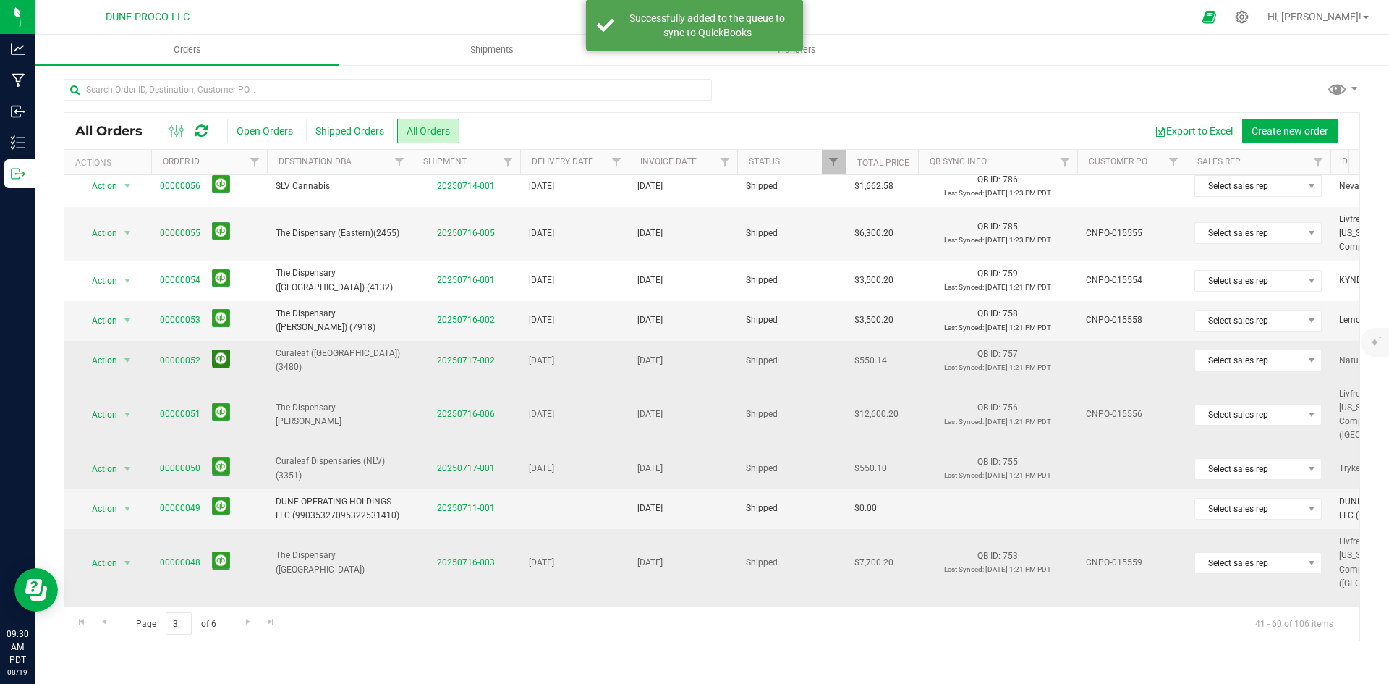
click at [226, 349] on button at bounding box center [221, 358] width 18 height 18
click at [221, 309] on button at bounding box center [221, 318] width 18 height 18
drag, startPoint x: 226, startPoint y: 259, endPoint x: 222, endPoint y: 237, distance: 22.0
click at [226, 269] on button at bounding box center [221, 278] width 18 height 18
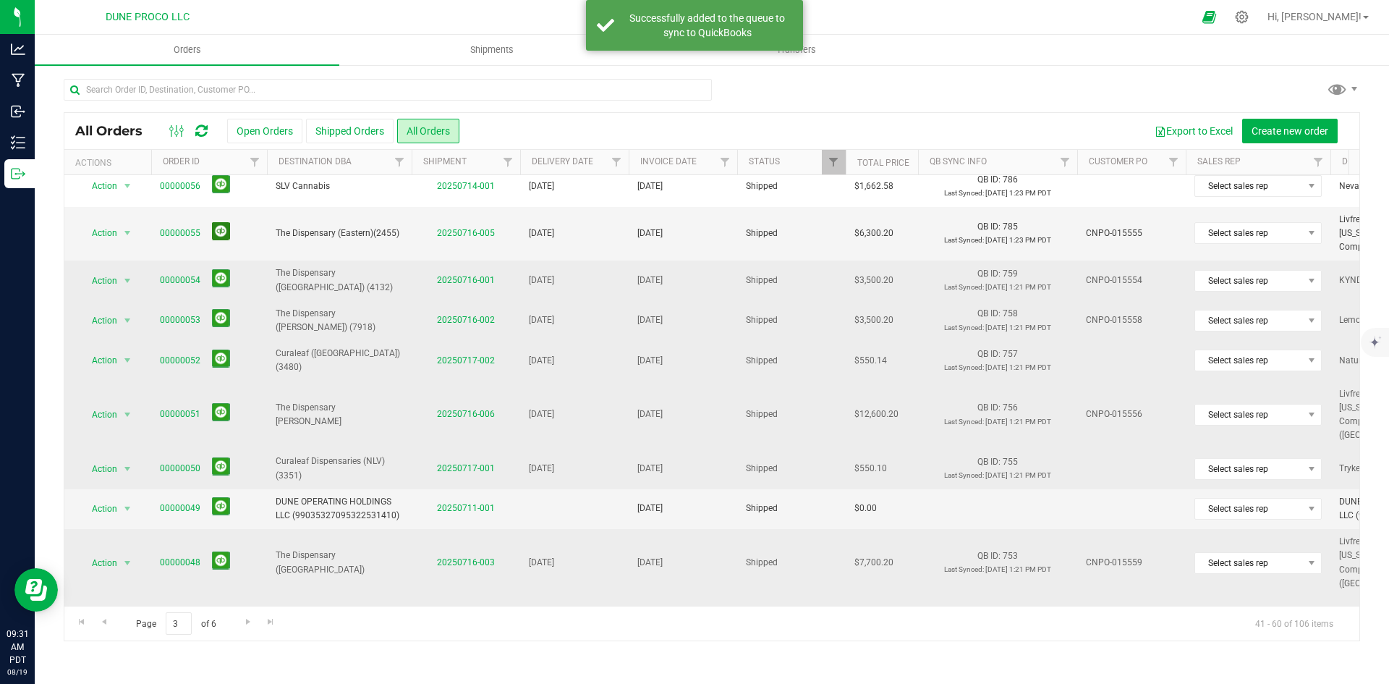
drag, startPoint x: 222, startPoint y: 221, endPoint x: 233, endPoint y: 261, distance: 41.9
click at [222, 222] on button at bounding box center [221, 231] width 18 height 18
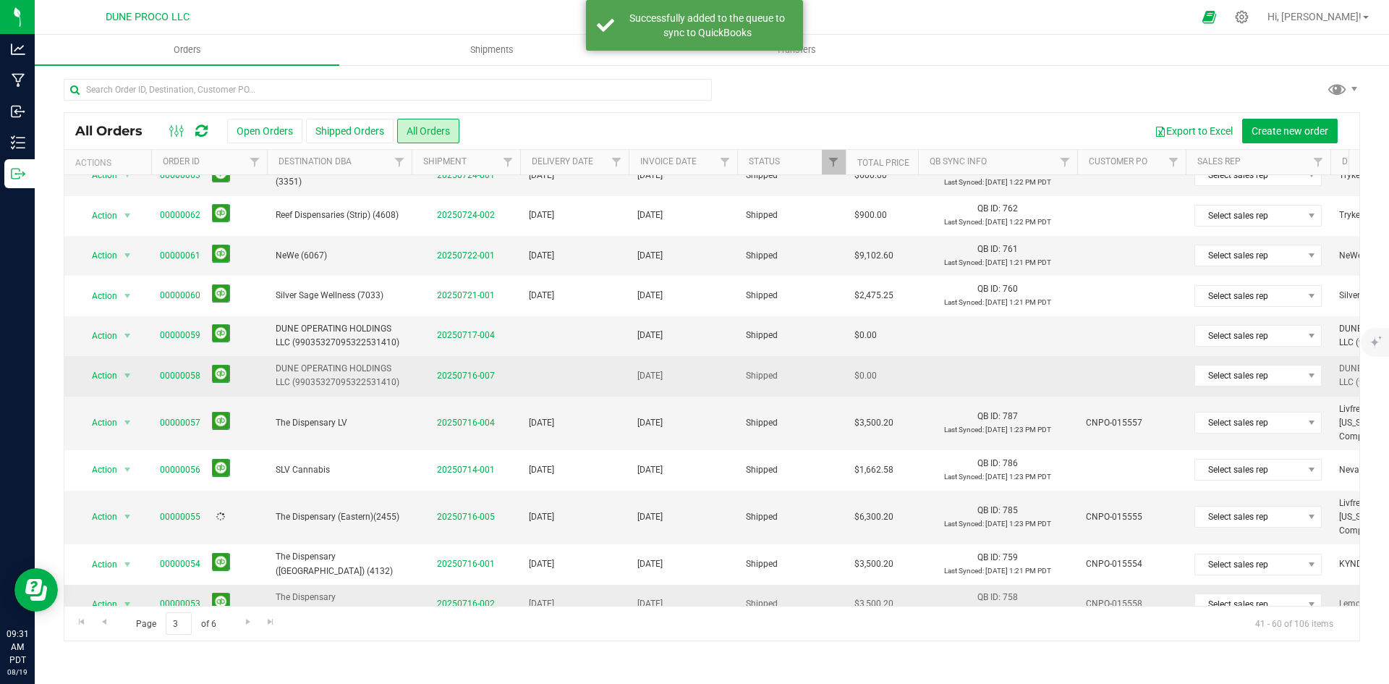
scroll to position [134, 0]
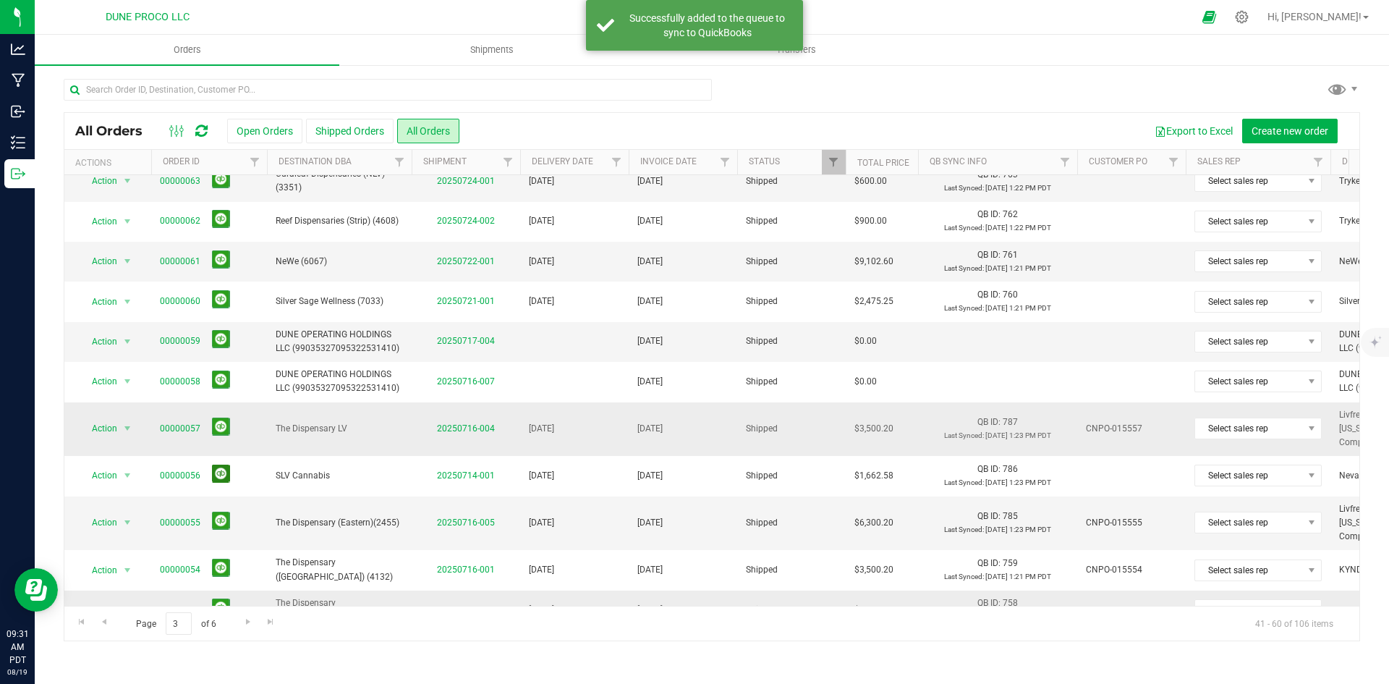
drag, startPoint x: 219, startPoint y: 463, endPoint x: 224, endPoint y: 438, distance: 25.8
click at [219, 465] on button at bounding box center [221, 474] width 18 height 18
click at [224, 417] on button at bounding box center [221, 426] width 18 height 18
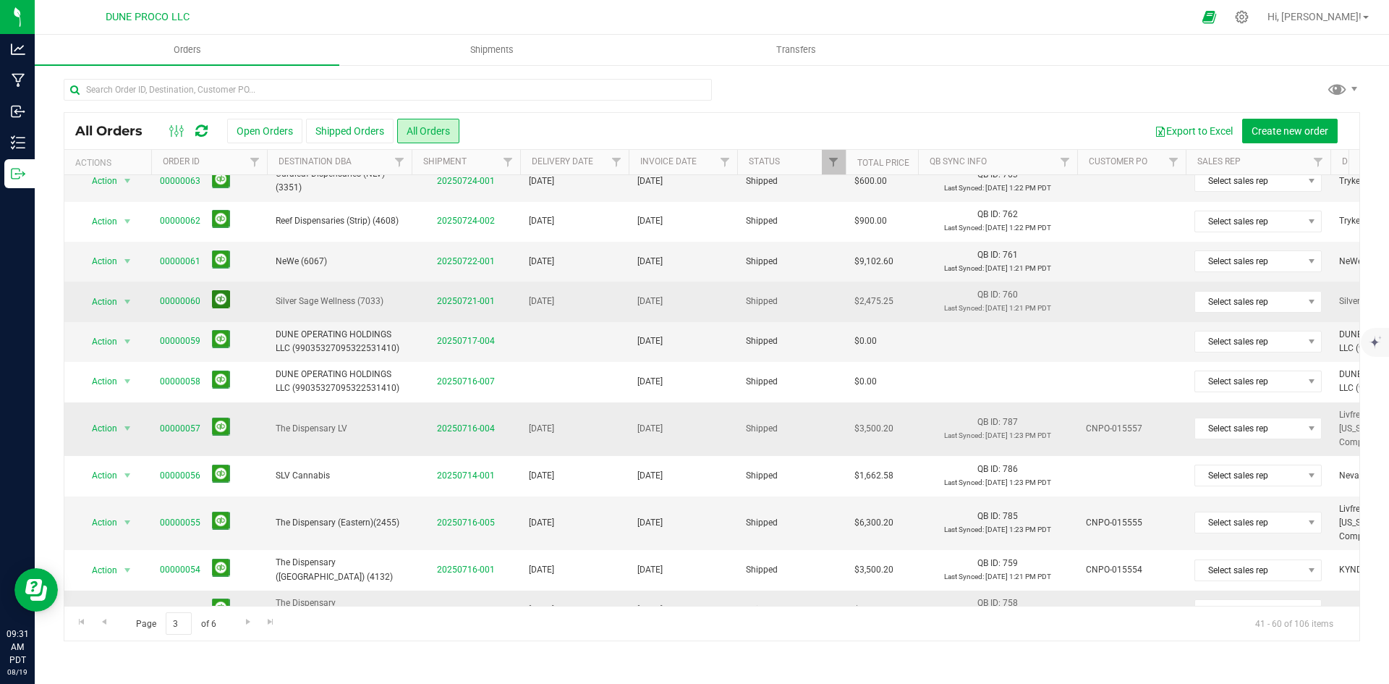
click at [221, 300] on button at bounding box center [221, 299] width 18 height 18
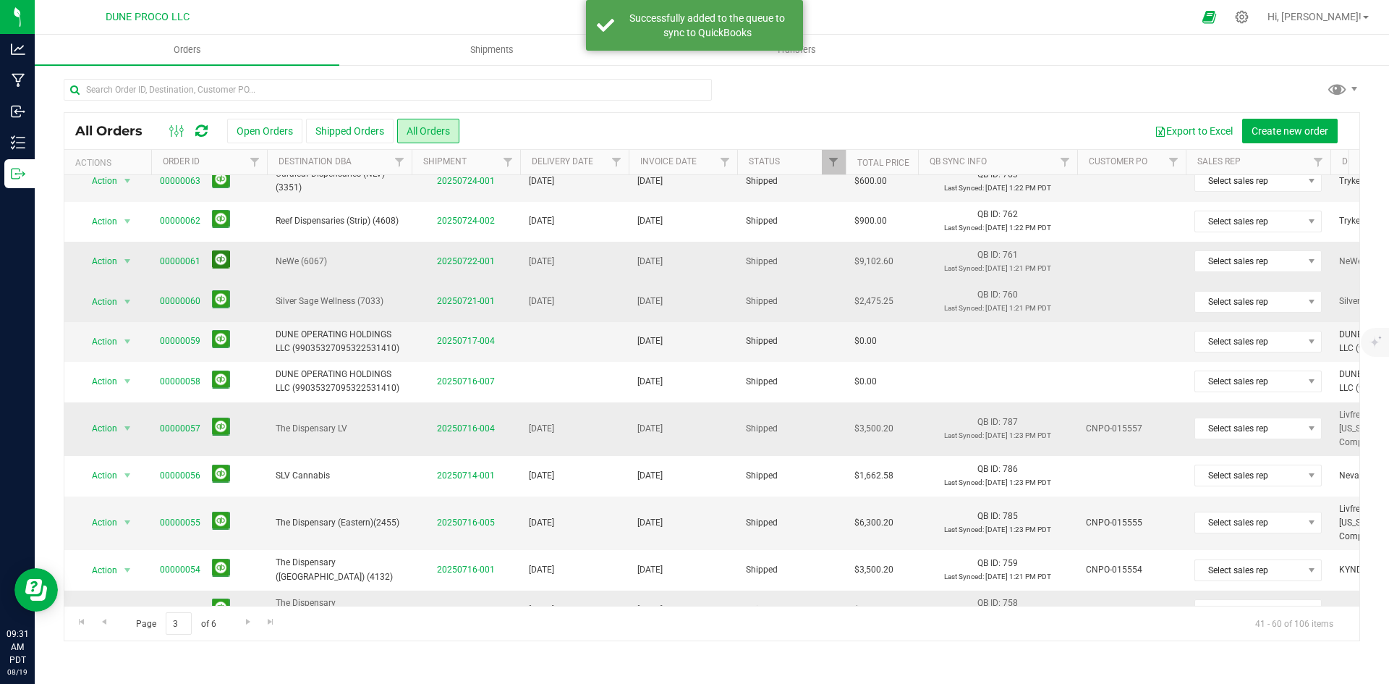
click at [225, 261] on button at bounding box center [221, 259] width 18 height 18
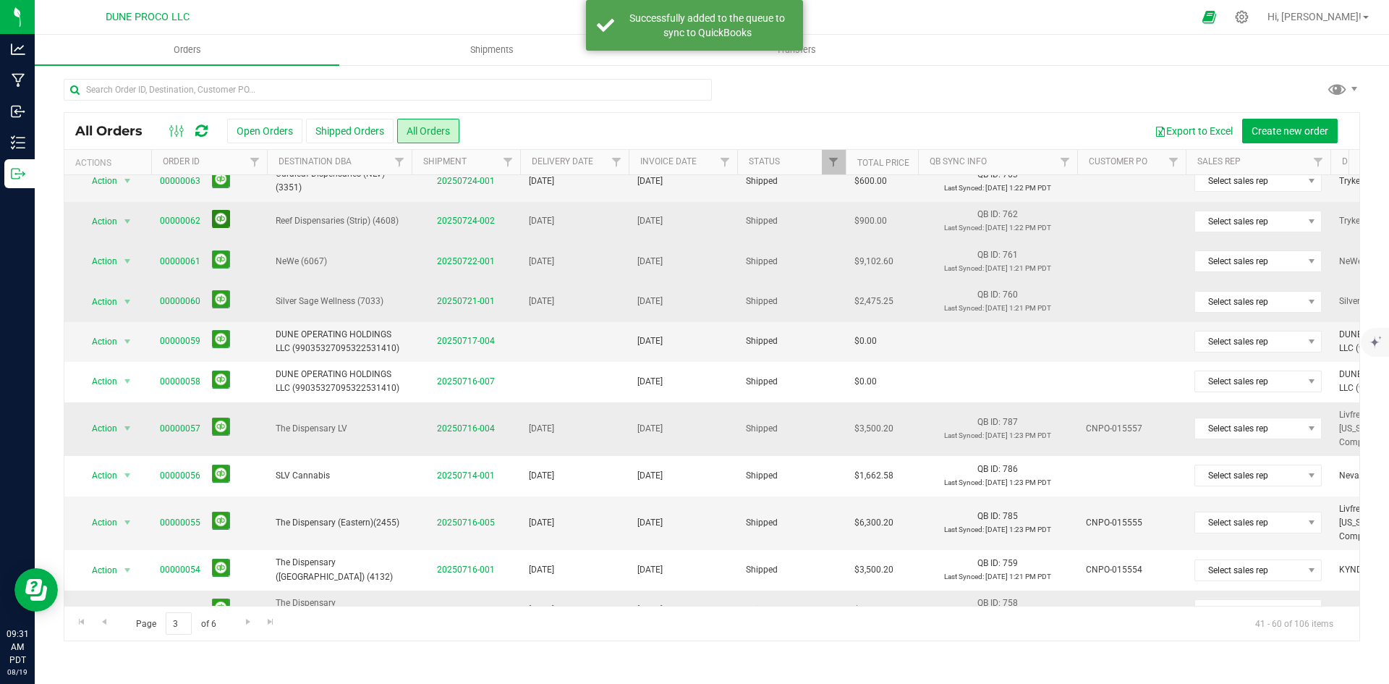
drag, startPoint x: 219, startPoint y: 219, endPoint x: 226, endPoint y: 233, distance: 15.5
click at [219, 219] on button at bounding box center [221, 219] width 18 height 18
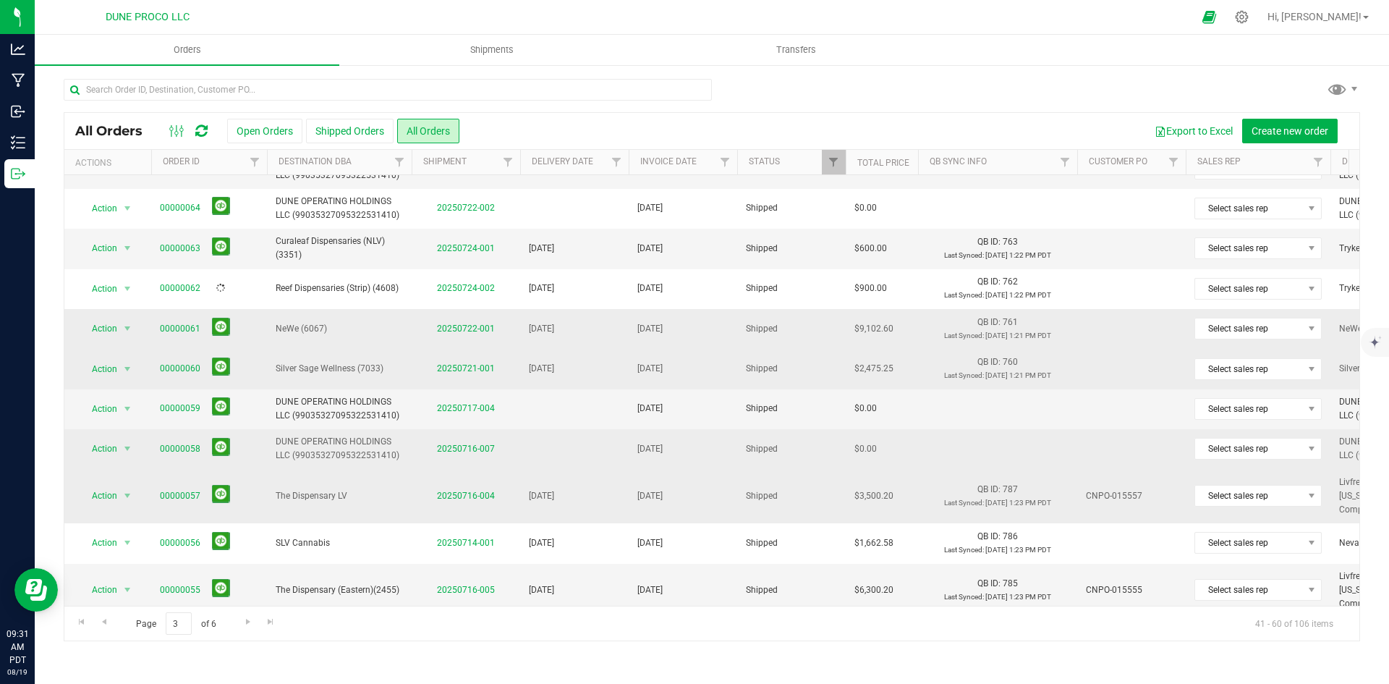
scroll to position [0, 0]
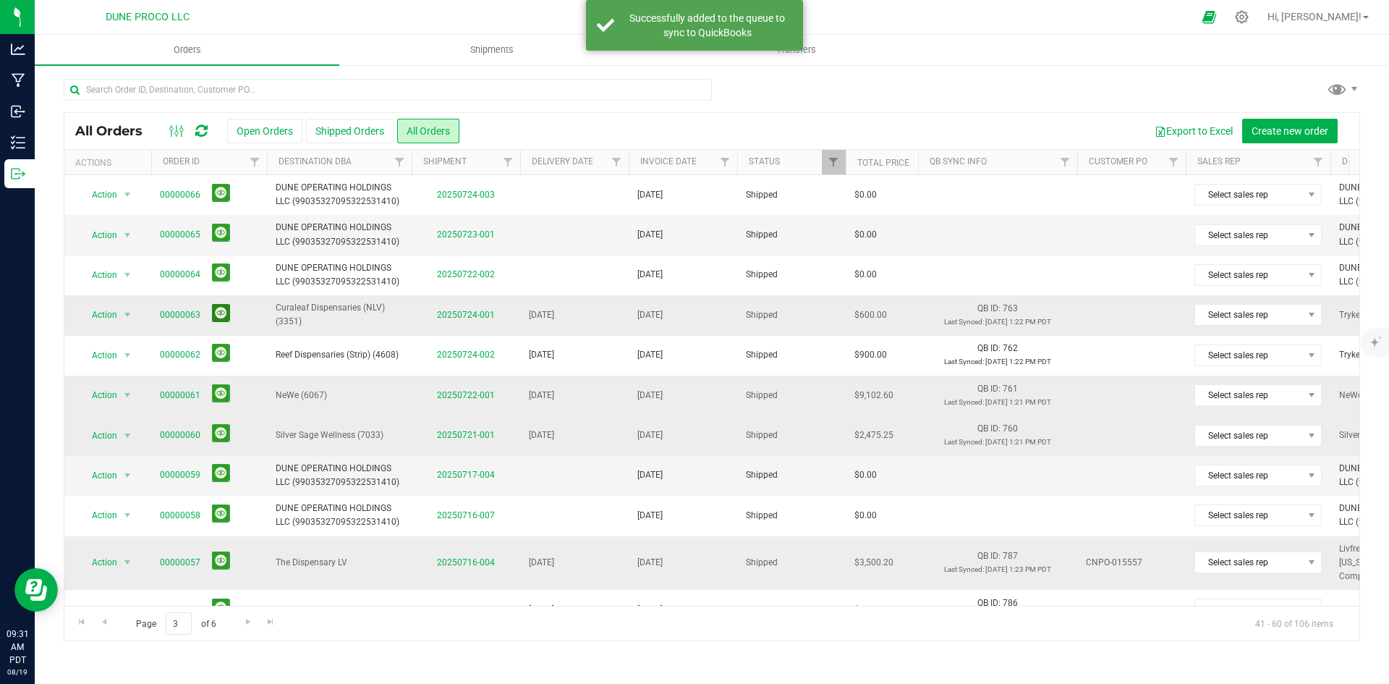
click at [224, 313] on button at bounding box center [221, 313] width 18 height 18
click at [109, 622] on span "Go to the previous page" at bounding box center [104, 622] width 12 height 12
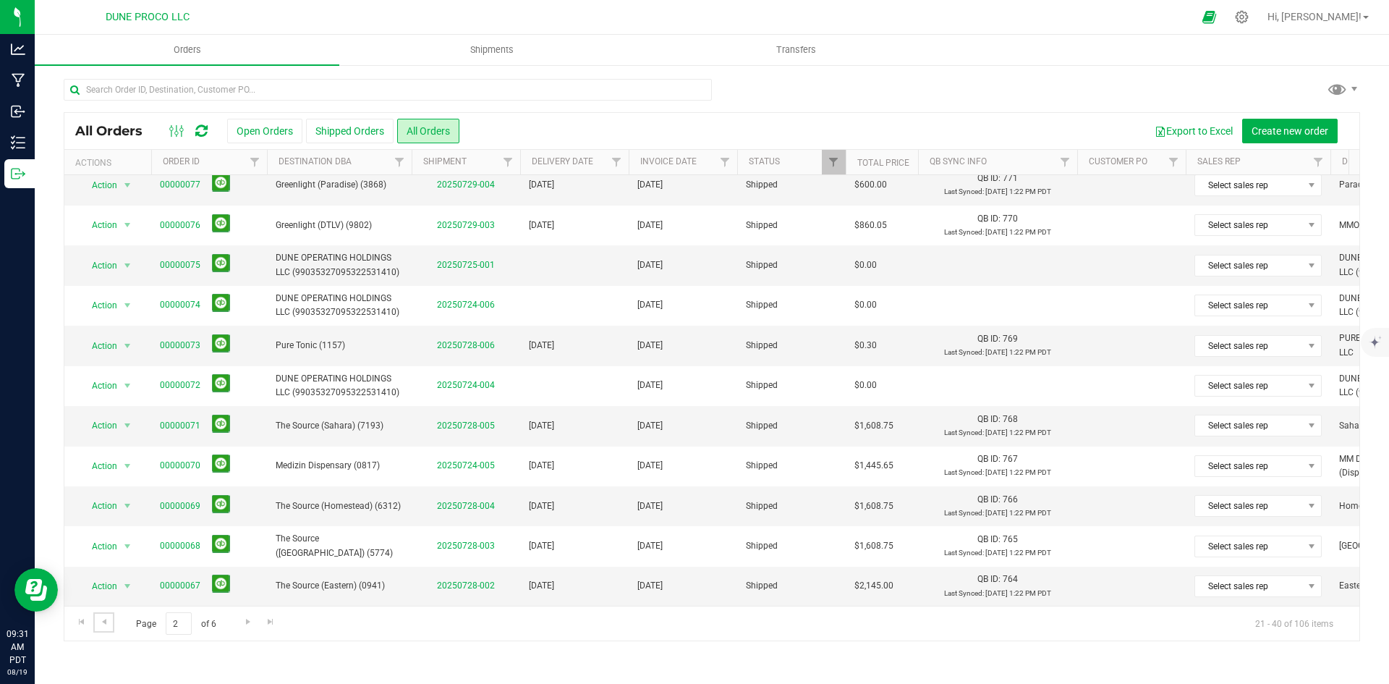
scroll to position [381, 0]
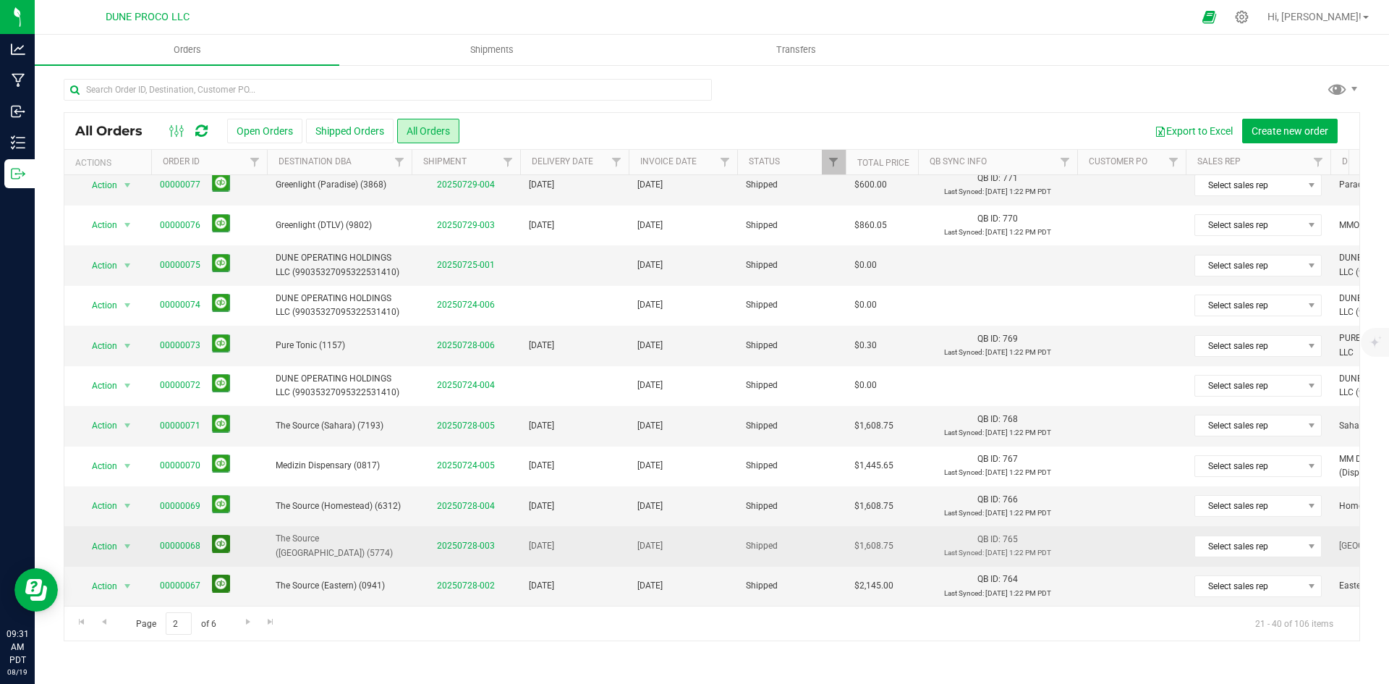
click at [214, 574] on button at bounding box center [221, 583] width 18 height 18
click at [217, 535] on button at bounding box center [221, 544] width 18 height 18
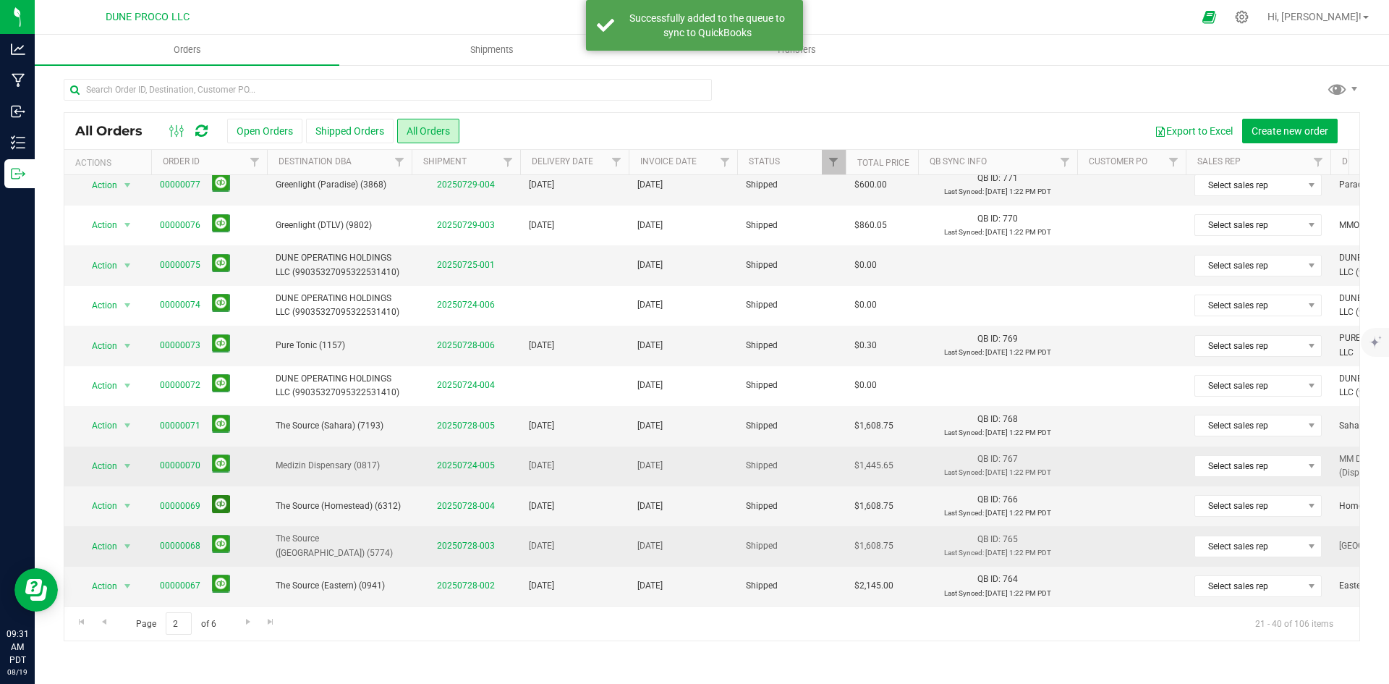
drag, startPoint x: 216, startPoint y: 497, endPoint x: 232, endPoint y: 474, distance: 28.5
click at [216, 497] on button at bounding box center [221, 504] width 18 height 18
drag, startPoint x: 218, startPoint y: 451, endPoint x: 219, endPoint y: 439, distance: 11.6
click at [218, 454] on button at bounding box center [221, 463] width 18 height 18
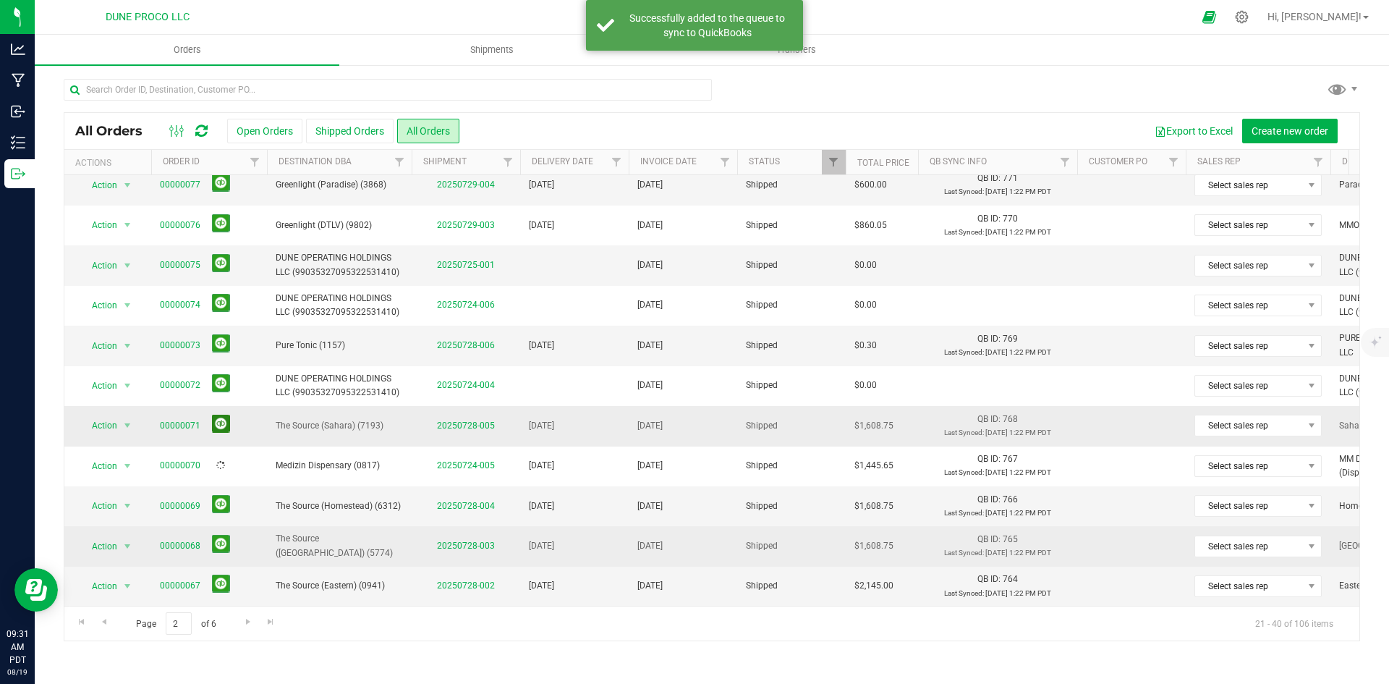
click at [227, 415] on button at bounding box center [221, 424] width 18 height 18
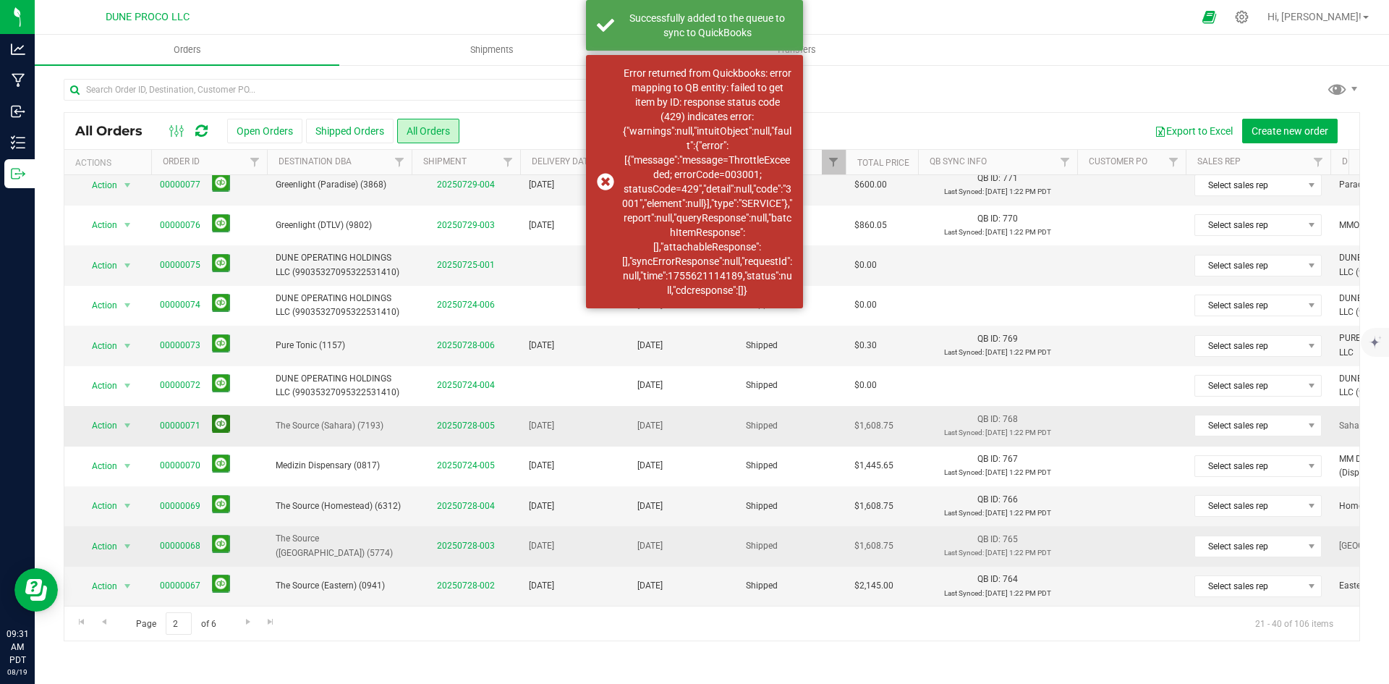
click at [218, 415] on button at bounding box center [221, 424] width 18 height 18
click at [221, 334] on button at bounding box center [221, 343] width 18 height 18
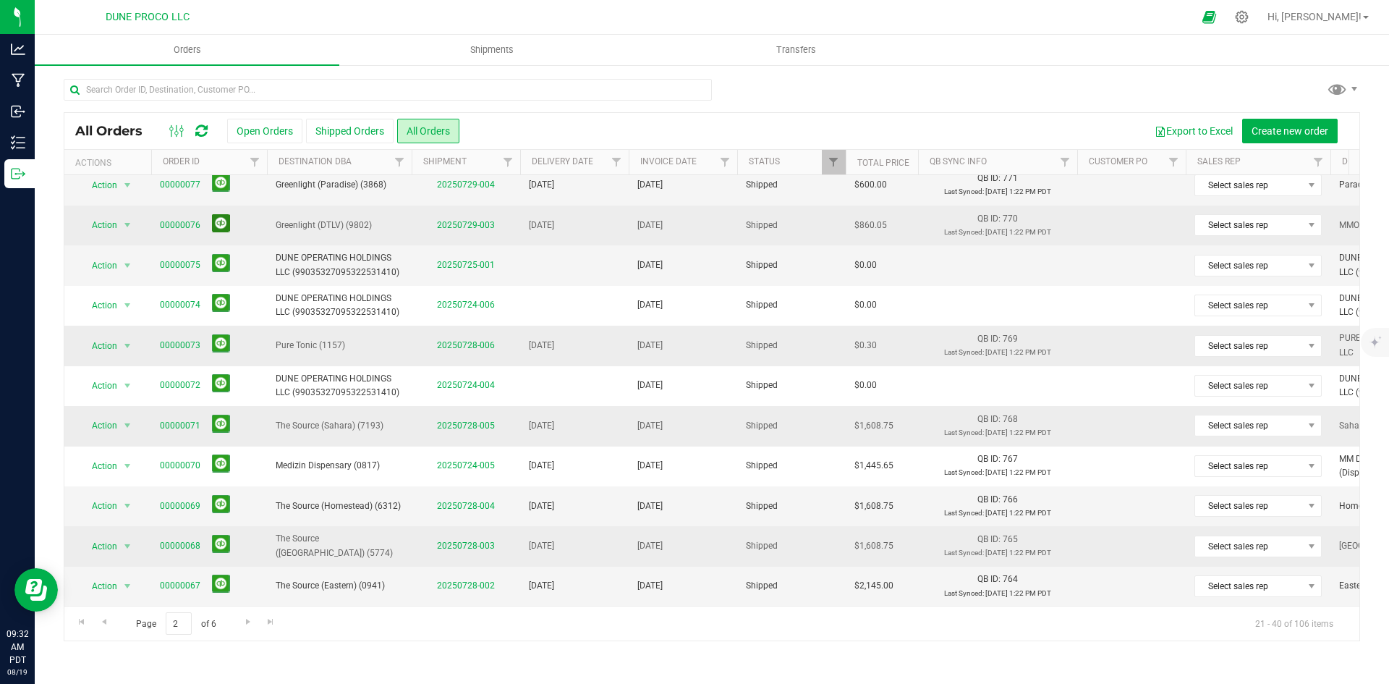
click at [226, 218] on button at bounding box center [221, 223] width 18 height 18
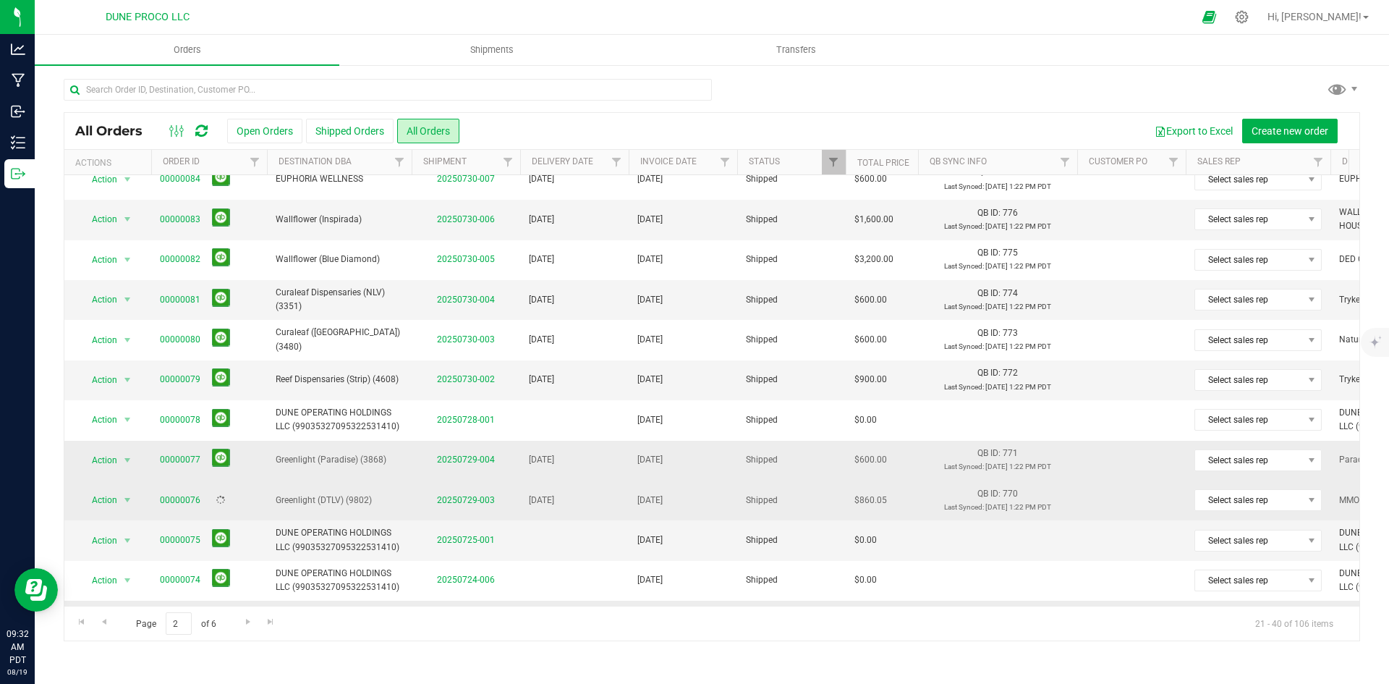
scroll to position [92, 0]
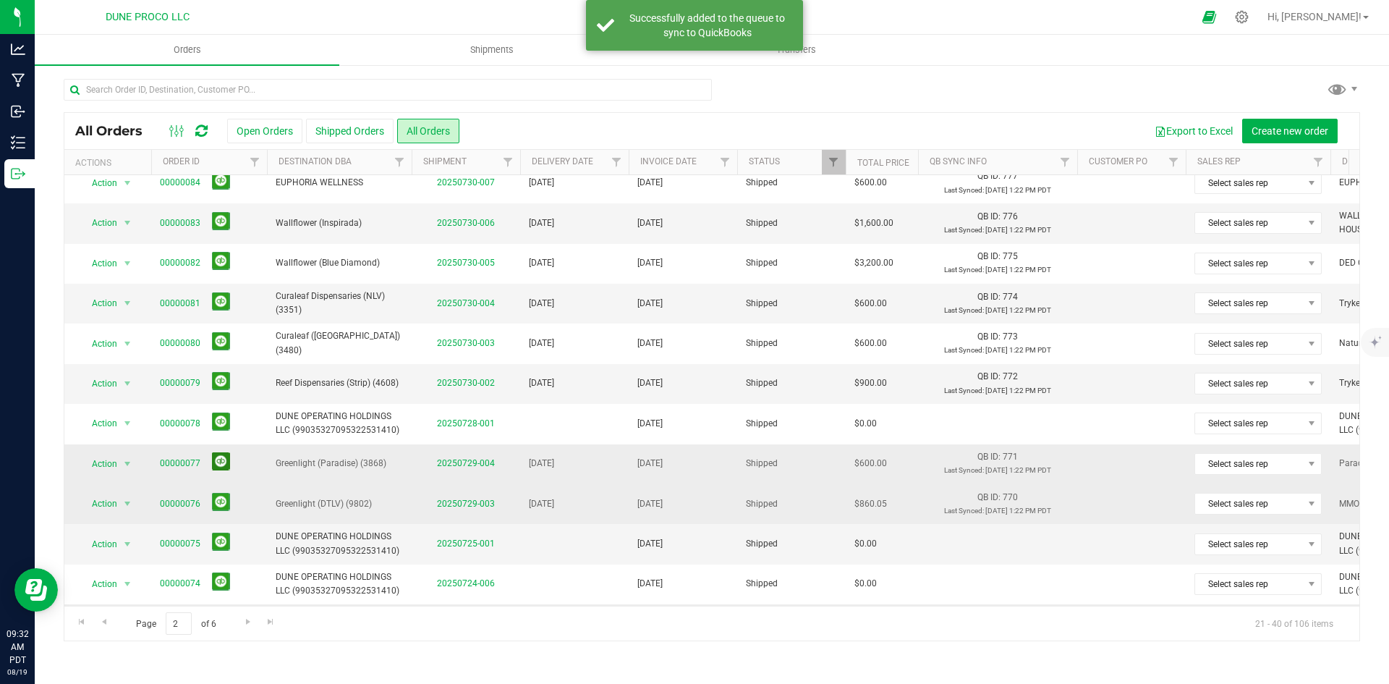
click at [219, 462] on button at bounding box center [221, 461] width 18 height 18
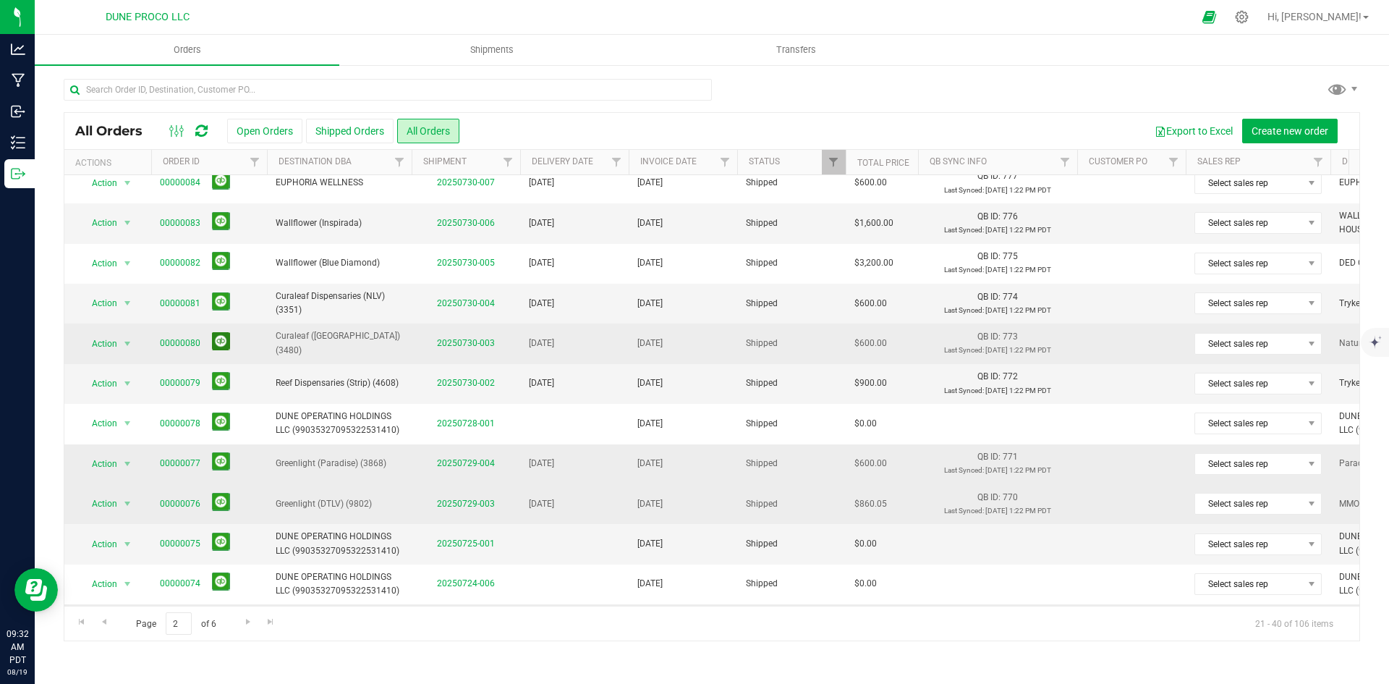
click at [220, 347] on button at bounding box center [221, 341] width 18 height 18
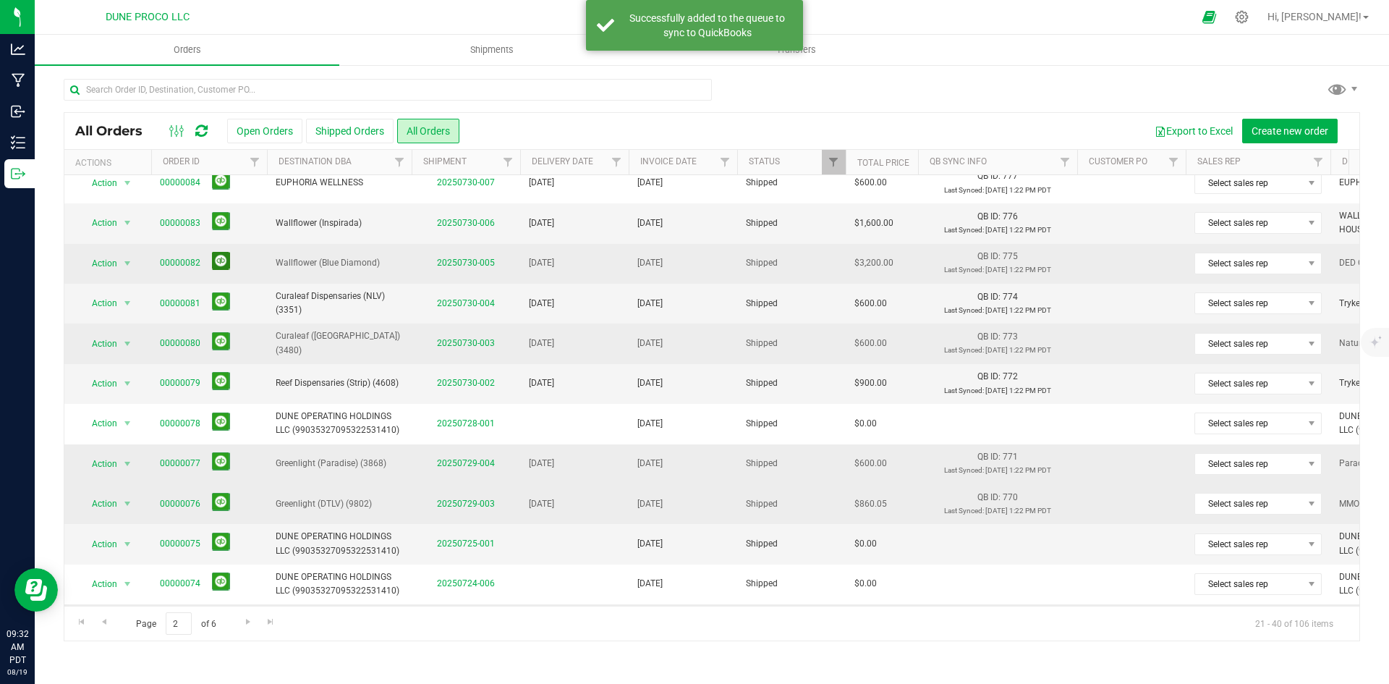
click at [228, 263] on button at bounding box center [221, 261] width 18 height 18
drag, startPoint x: 218, startPoint y: 223, endPoint x: 239, endPoint y: 258, distance: 41.2
click at [219, 225] on button at bounding box center [221, 221] width 18 height 18
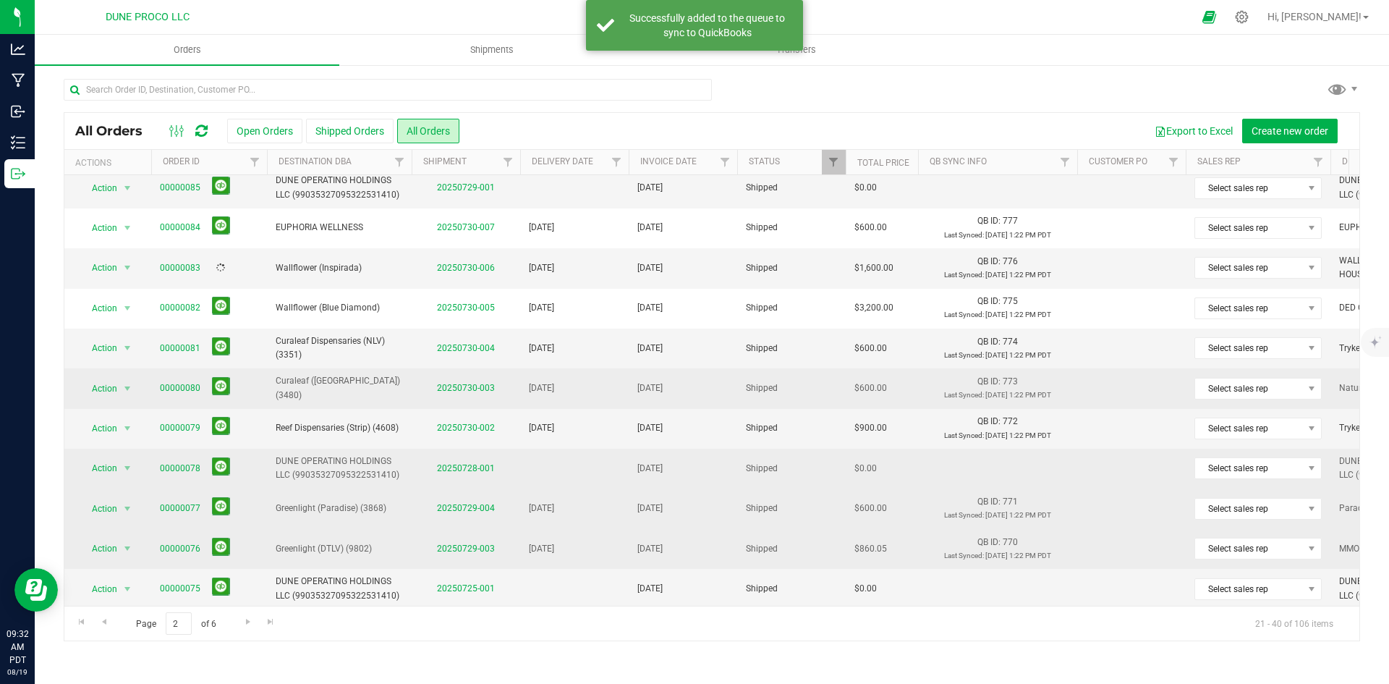
scroll to position [0, 0]
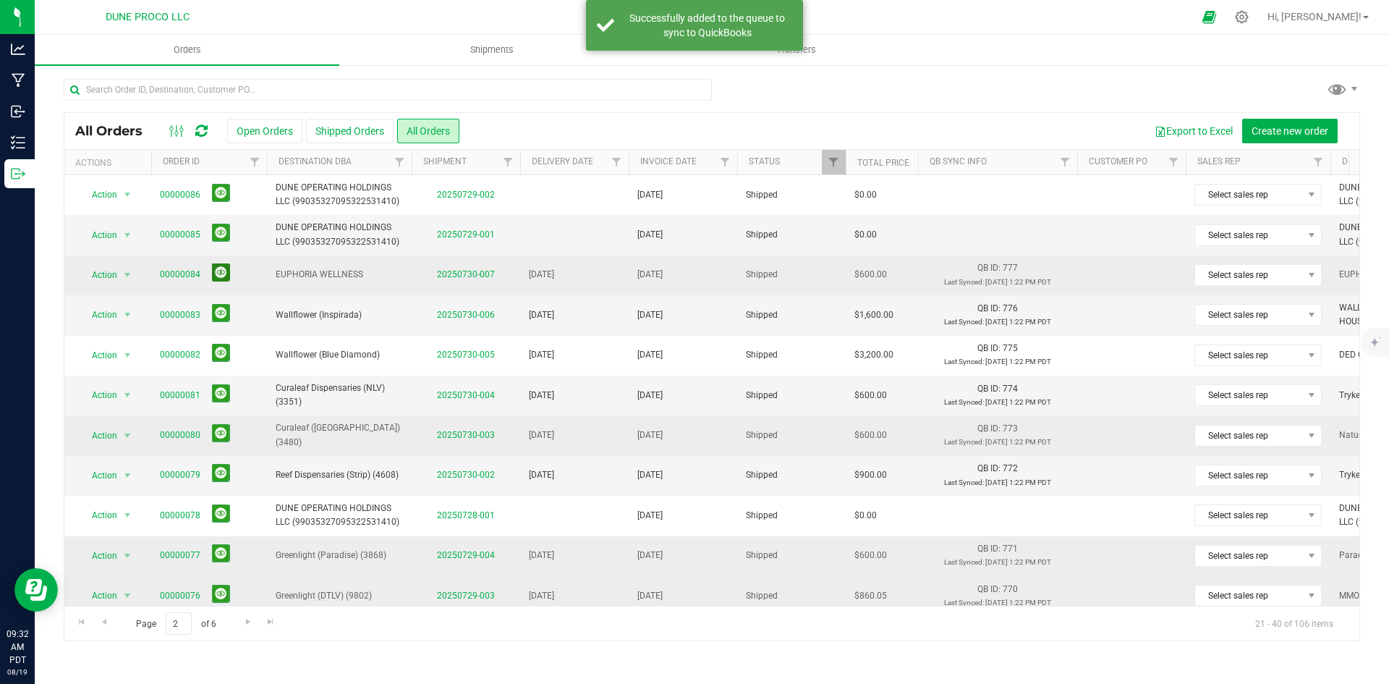
click at [218, 269] on button at bounding box center [221, 272] width 18 height 18
